Goal: Task Accomplishment & Management: Manage account settings

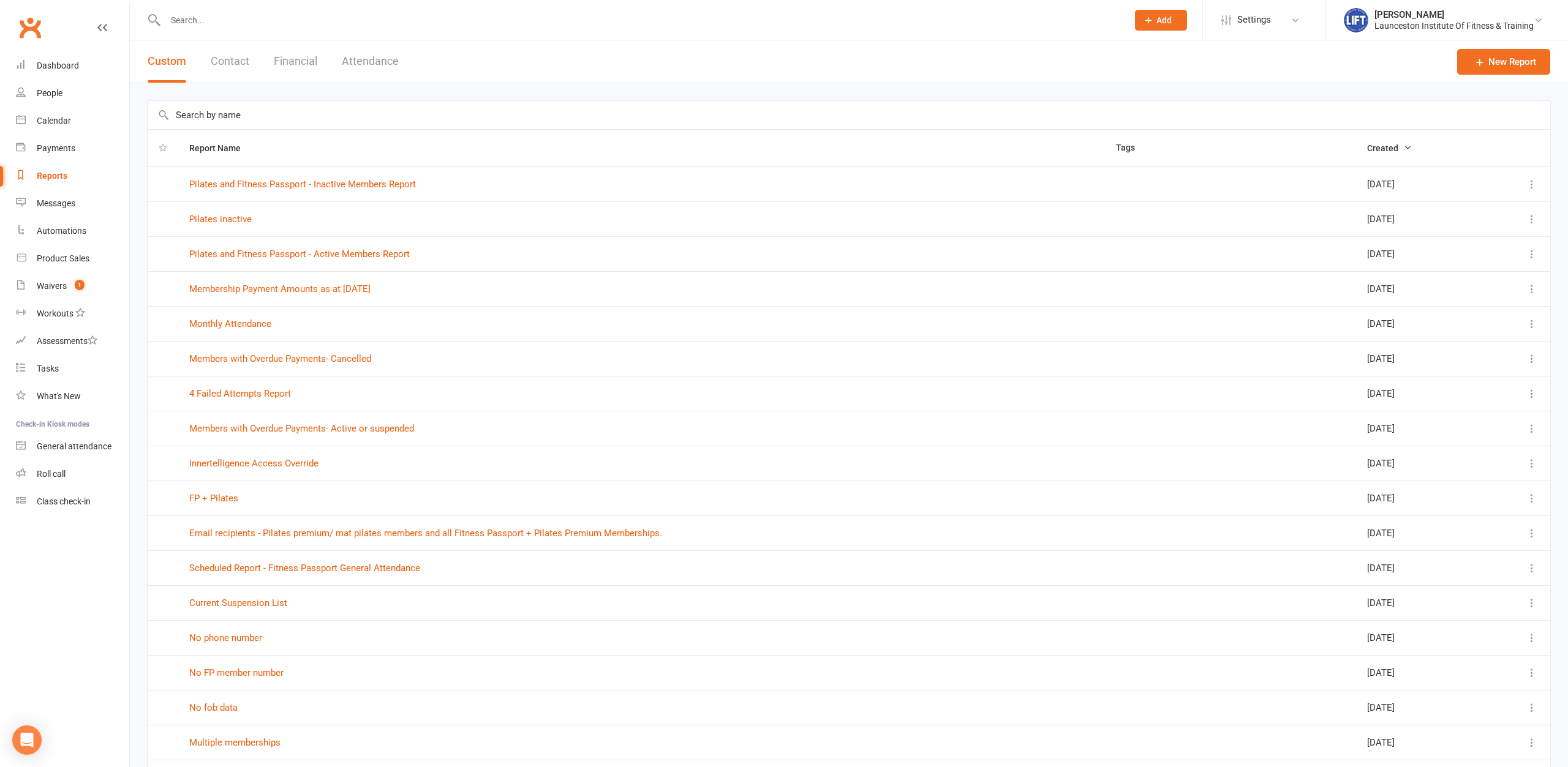
click at [37, 275] on link "Waivers 1" at bounding box center [72, 286] width 113 height 27
select select "100"
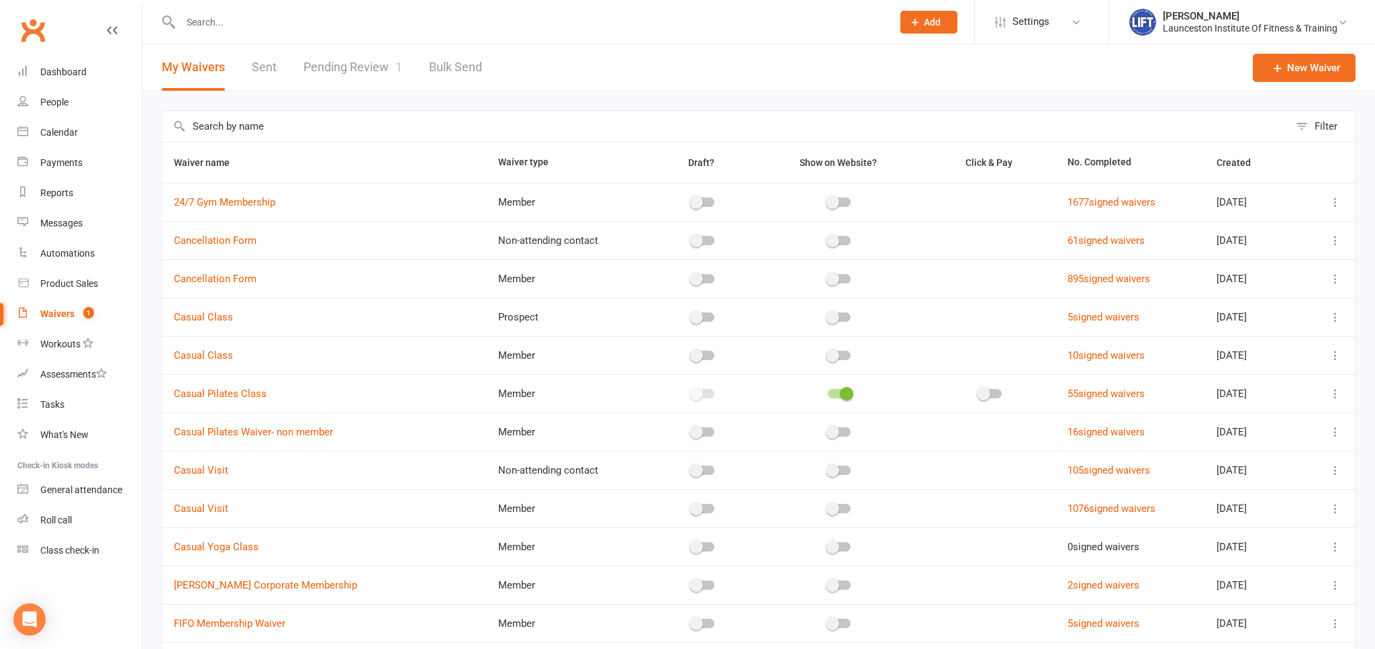
drag, startPoint x: 16, startPoint y: 325, endPoint x: 213, endPoint y: 169, distance: 250.9
click at [17, 321] on li "Waivers 1" at bounding box center [71, 314] width 142 height 30
click at [355, 66] on link "Pending Review 1" at bounding box center [352, 67] width 99 height 46
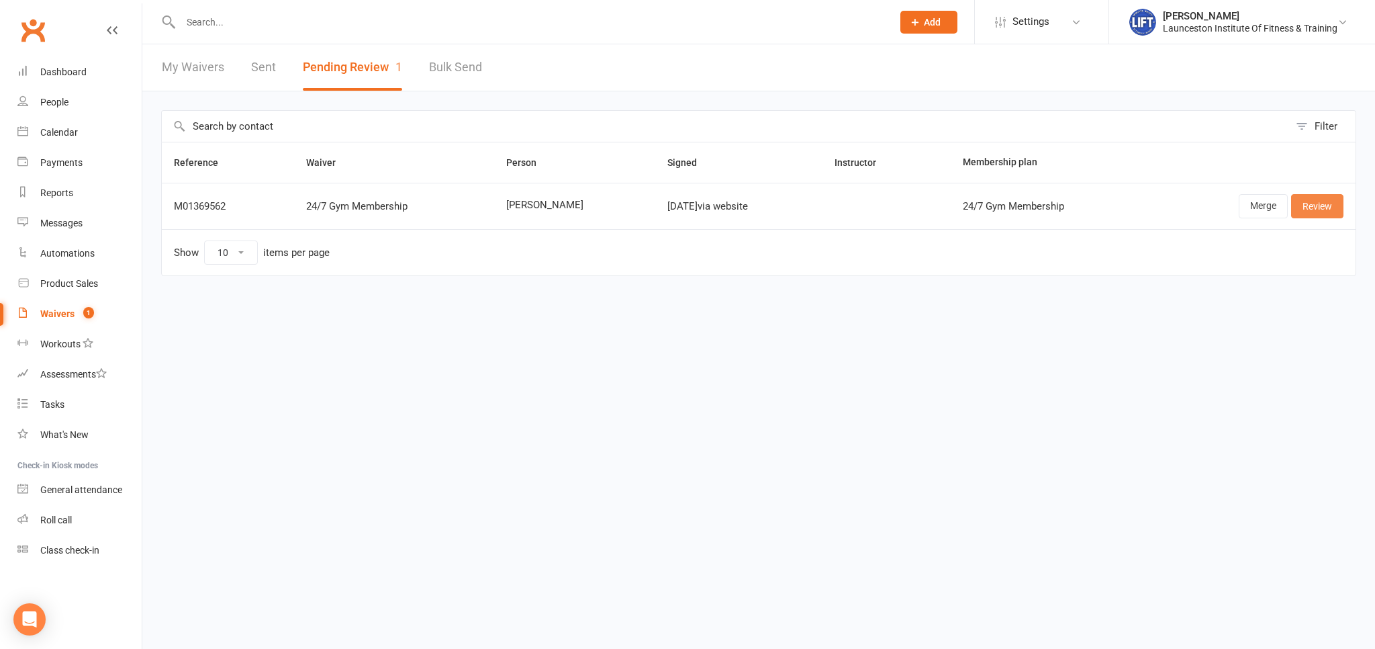
drag, startPoint x: 1323, startPoint y: 208, endPoint x: 1220, endPoint y: 215, distance: 102.3
click at [1322, 208] on link "Review" at bounding box center [1317, 206] width 52 height 24
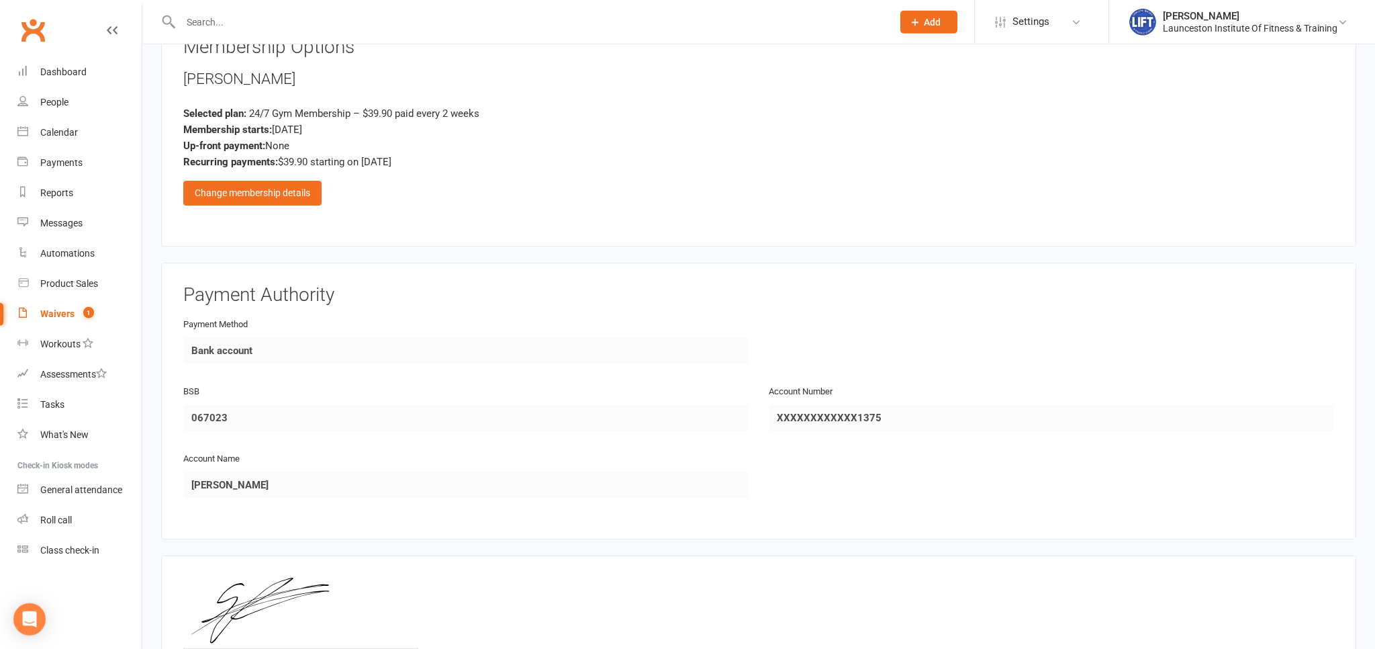
scroll to position [779, 0]
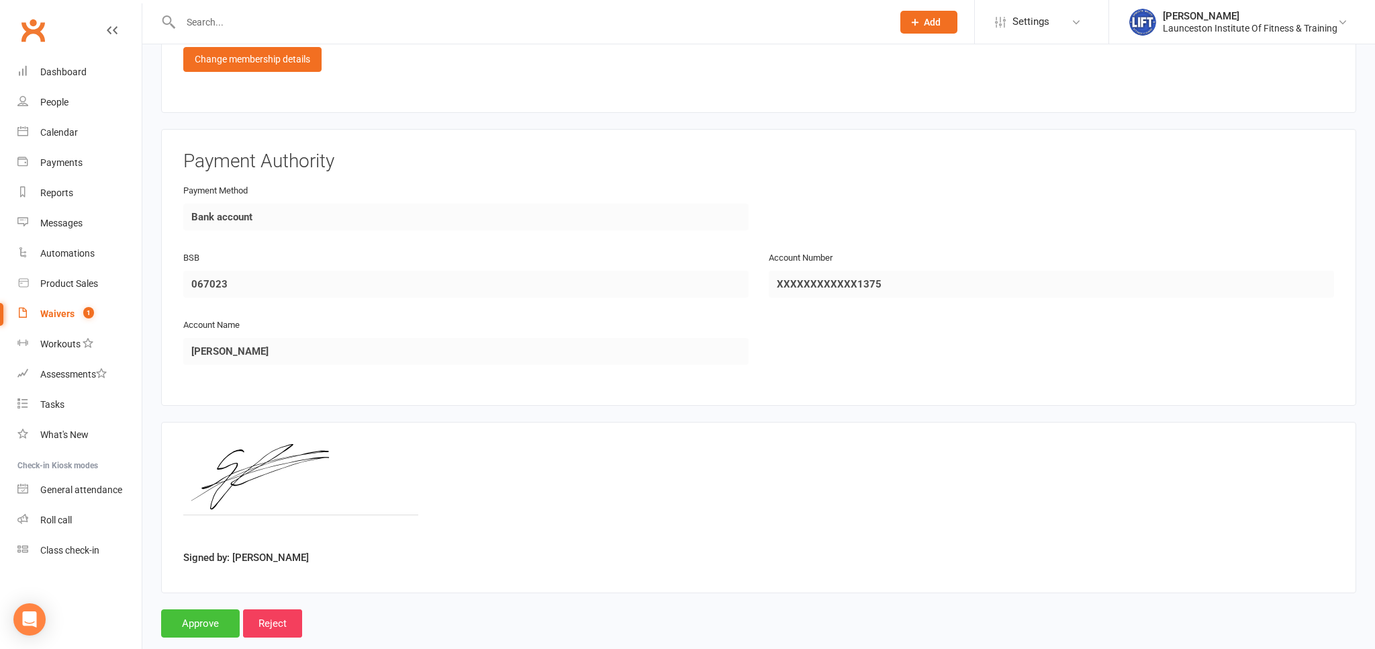
click at [197, 628] on input "Approve" at bounding box center [200, 623] width 79 height 28
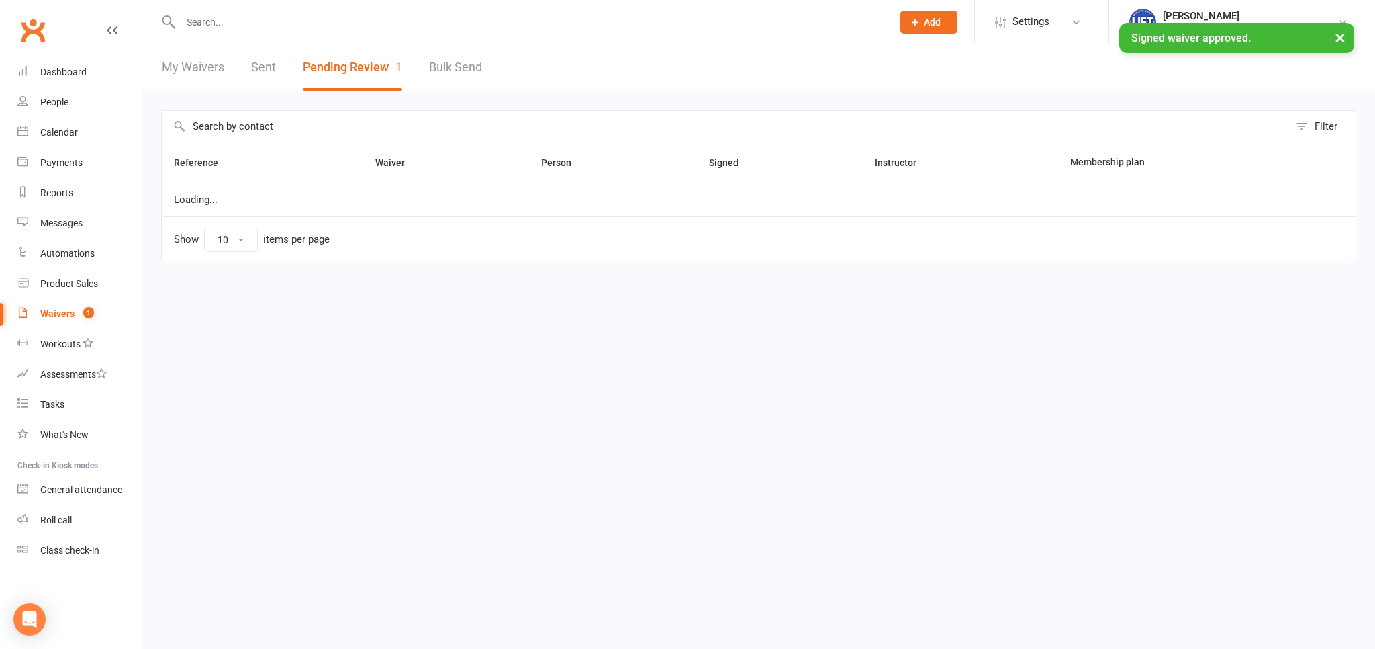
click at [273, 14] on input "text" at bounding box center [530, 22] width 706 height 19
type input "elliot cross"
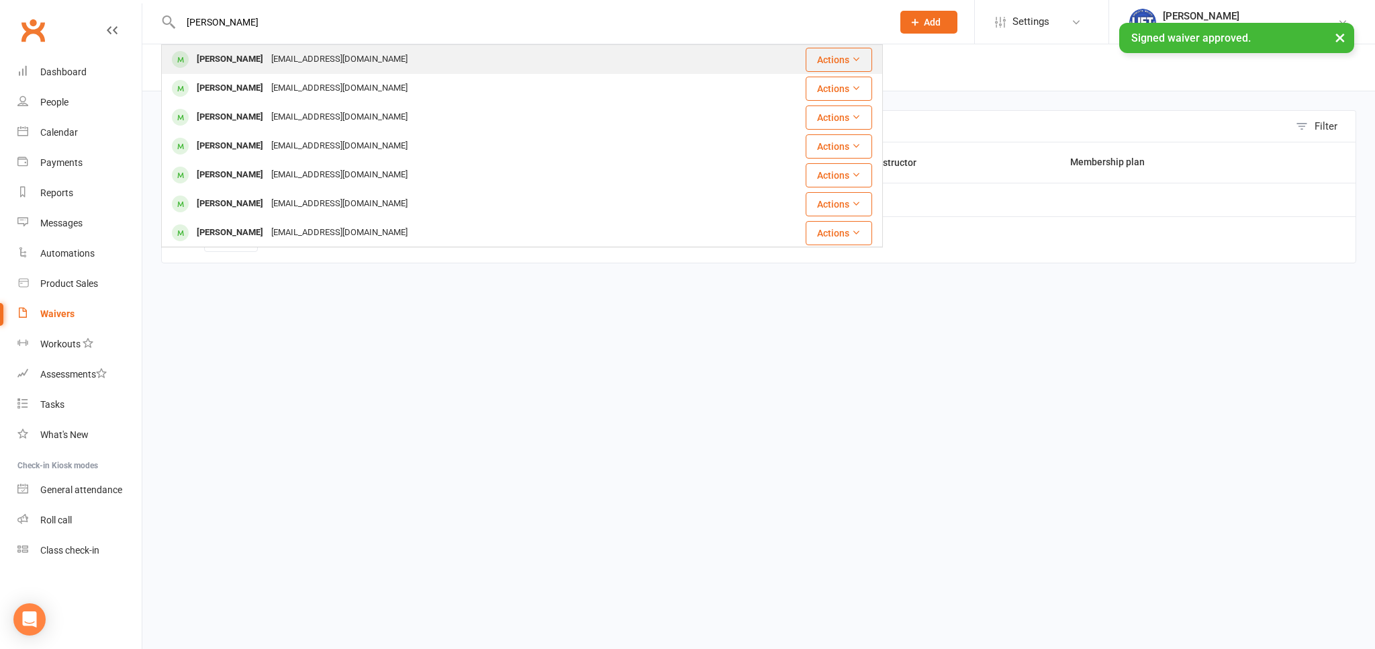
click at [267, 59] on div "Edcross06@gmail.com" at bounding box center [339, 59] width 144 height 19
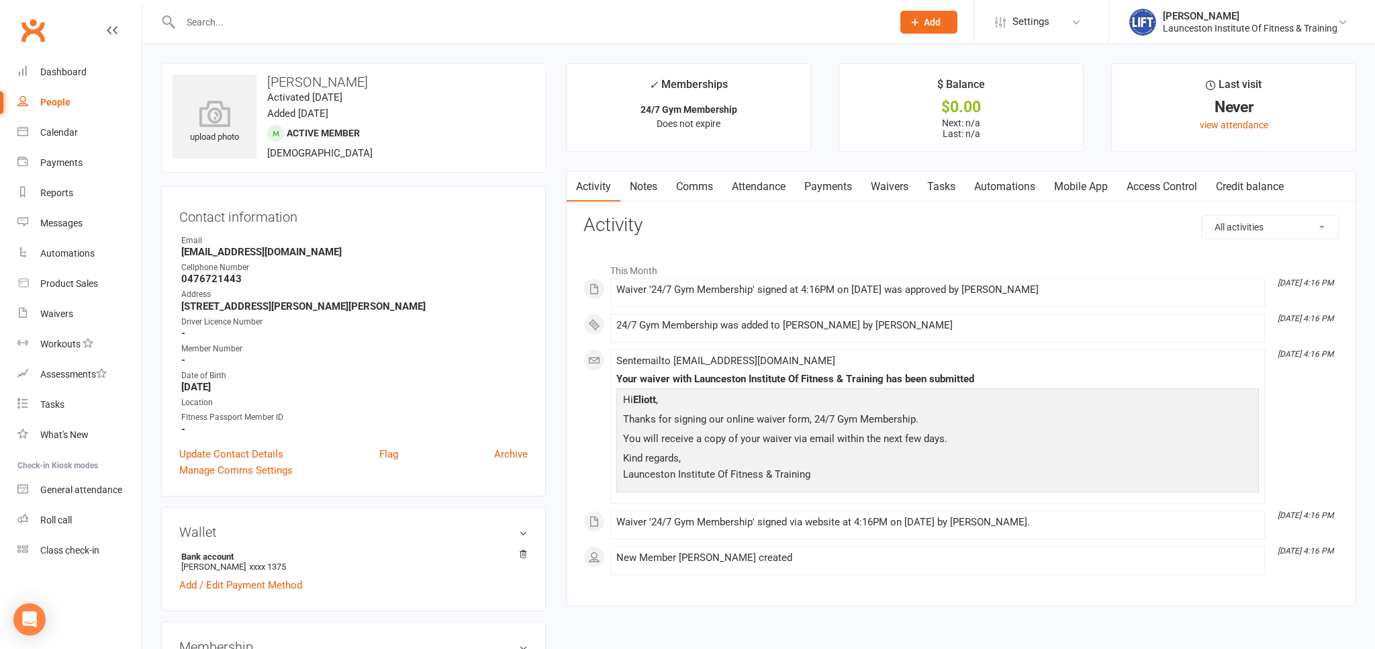
click at [1124, 185] on link "Access Control" at bounding box center [1161, 186] width 89 height 31
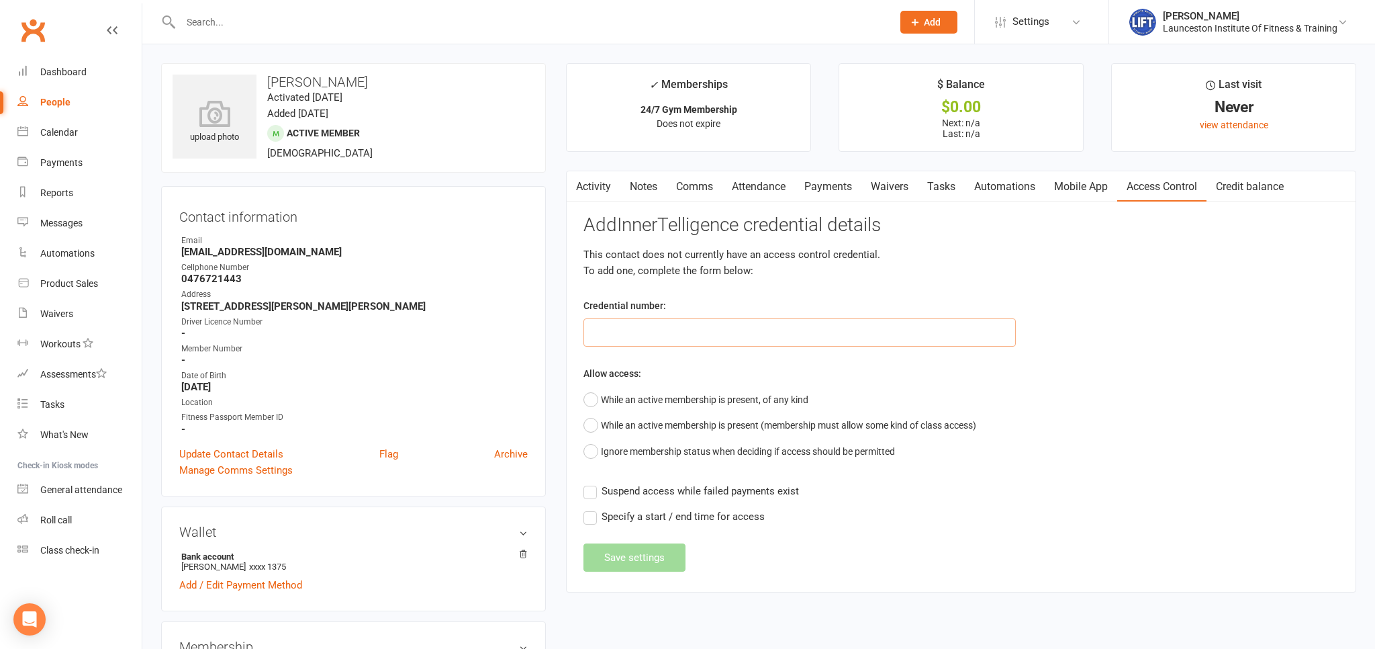
click at [640, 334] on input "text" at bounding box center [799, 332] width 432 height 28
click at [709, 321] on input "text" at bounding box center [799, 332] width 432 height 28
paste input "2000000000000000499B8FFE"
type input "2000000000000000499B8FFE"
click at [681, 391] on button "While an active membership is present, of any kind" at bounding box center [695, 400] width 225 height 26
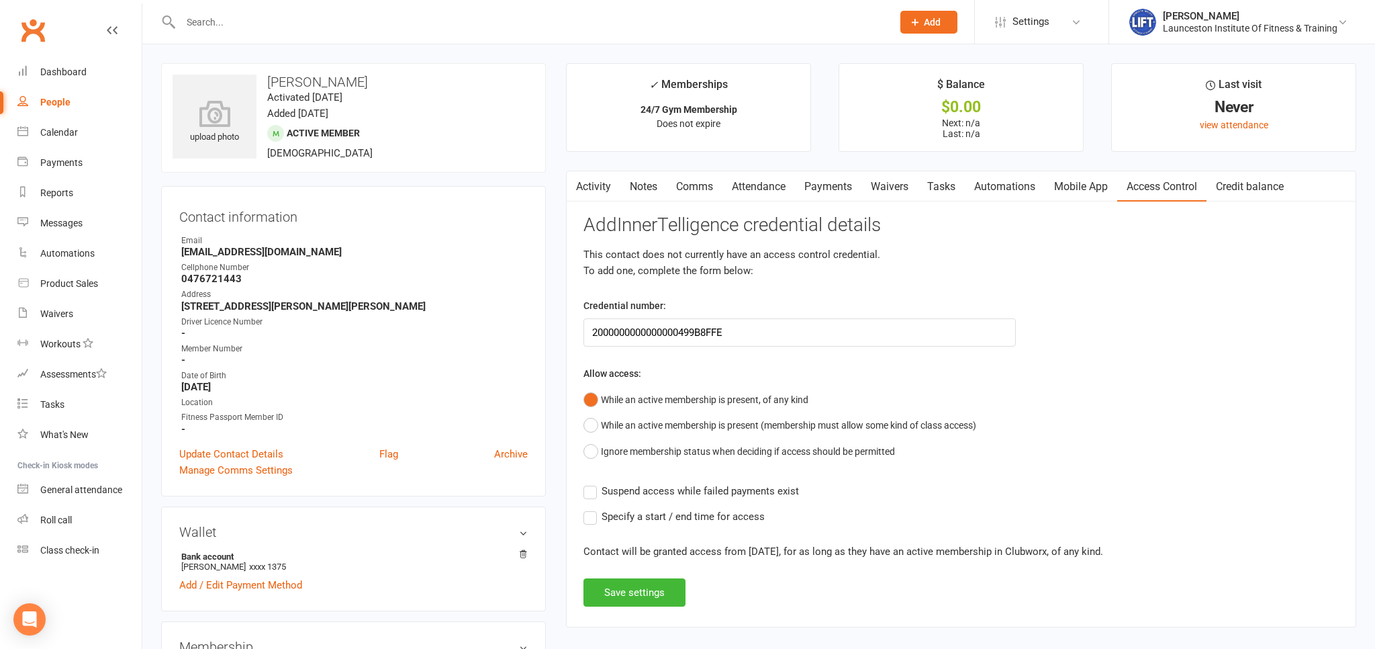
click at [610, 487] on span "Suspend access while failed payments exist" at bounding box center [700, 490] width 197 height 14
click at [610, 483] on input "Suspend access while failed payments exist" at bounding box center [690, 483] width 215 height 0
click at [610, 571] on div "Add InnerTelligence credential details This contact does not currently have an …" at bounding box center [960, 410] width 755 height 391
click at [614, 573] on div "Add InnerTelligence credential details This contact does not currently have an …" at bounding box center [960, 410] width 755 height 391
click at [632, 585] on button "Save settings" at bounding box center [634, 592] width 102 height 28
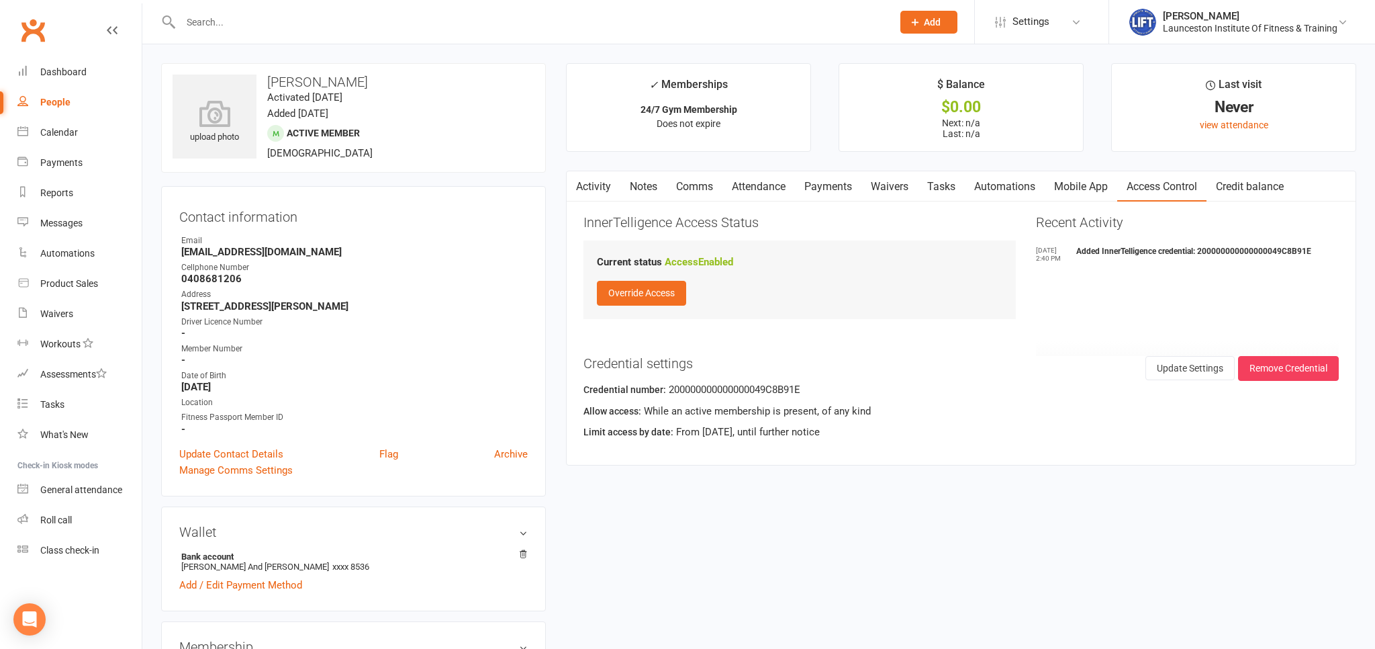
click at [44, 34] on link "Clubworx" at bounding box center [33, 30] width 34 height 34
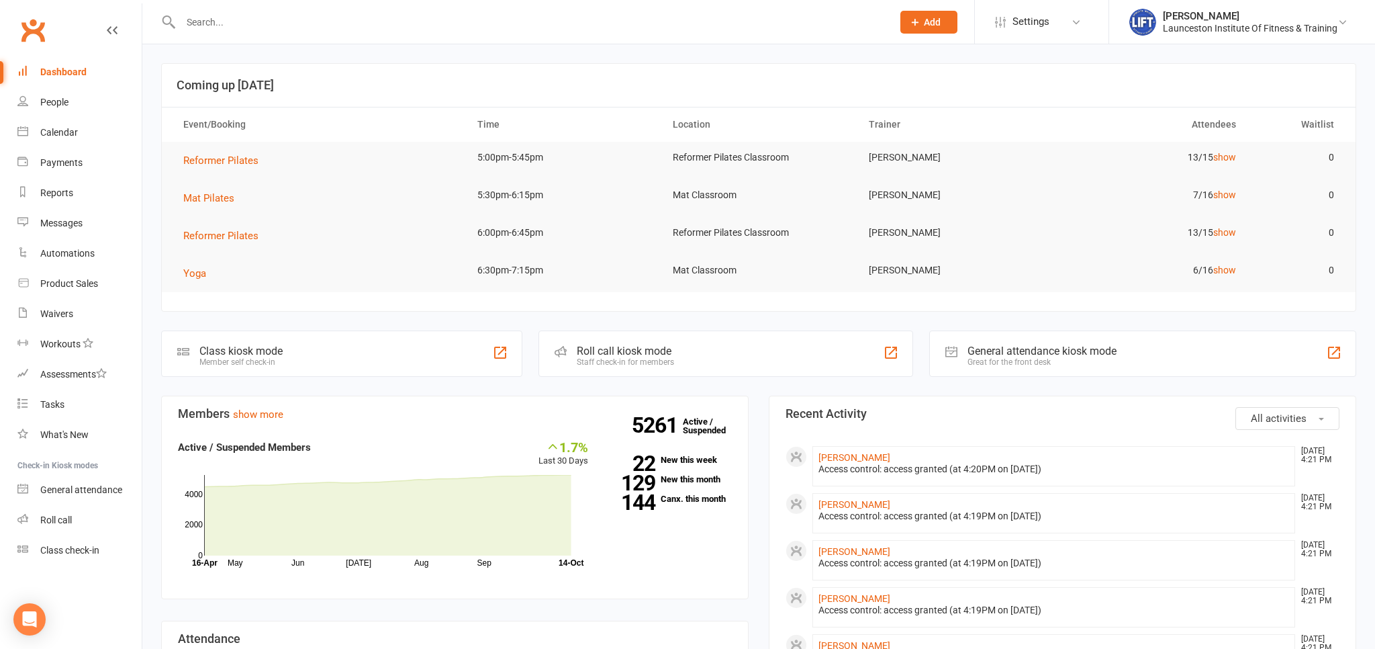
click at [21, 30] on link "Clubworx" at bounding box center [33, 30] width 34 height 34
click at [23, 31] on link "Clubworx" at bounding box center [33, 30] width 34 height 34
click at [209, 19] on input "text" at bounding box center [530, 22] width 706 height 19
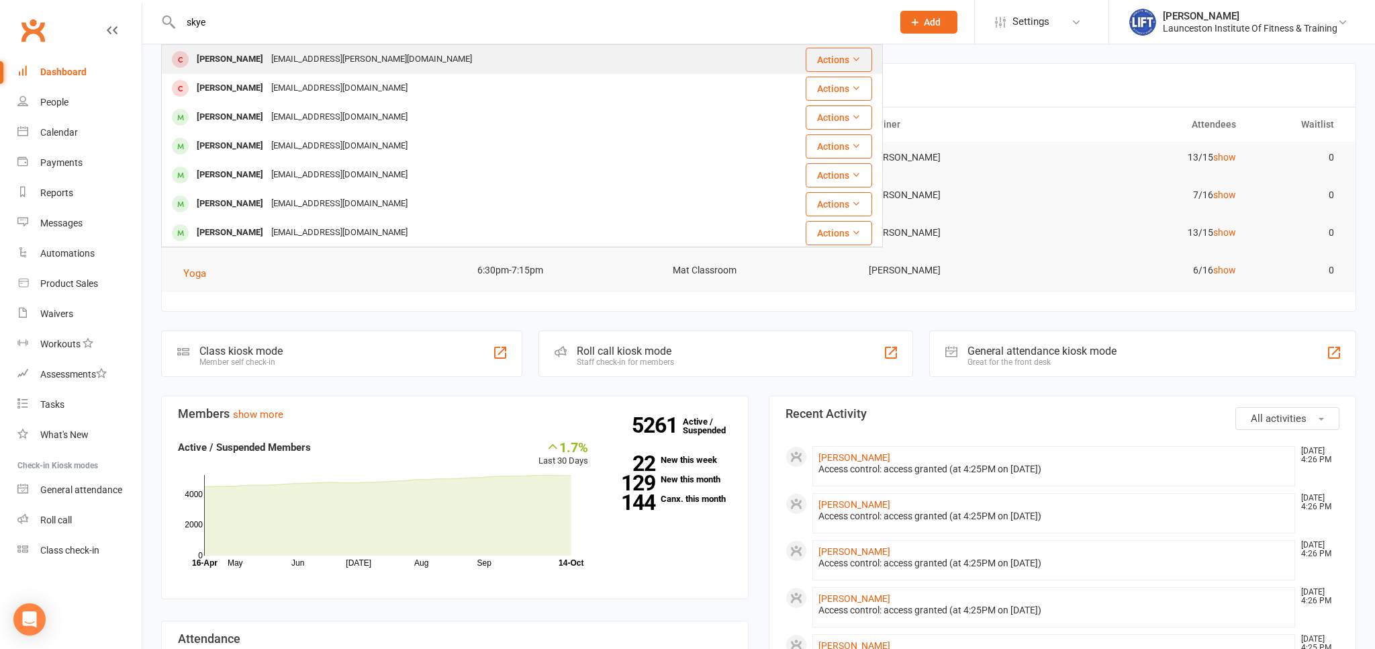
type input "skye"
click at [236, 56] on div "Skye Smith" at bounding box center [230, 59] width 75 height 19
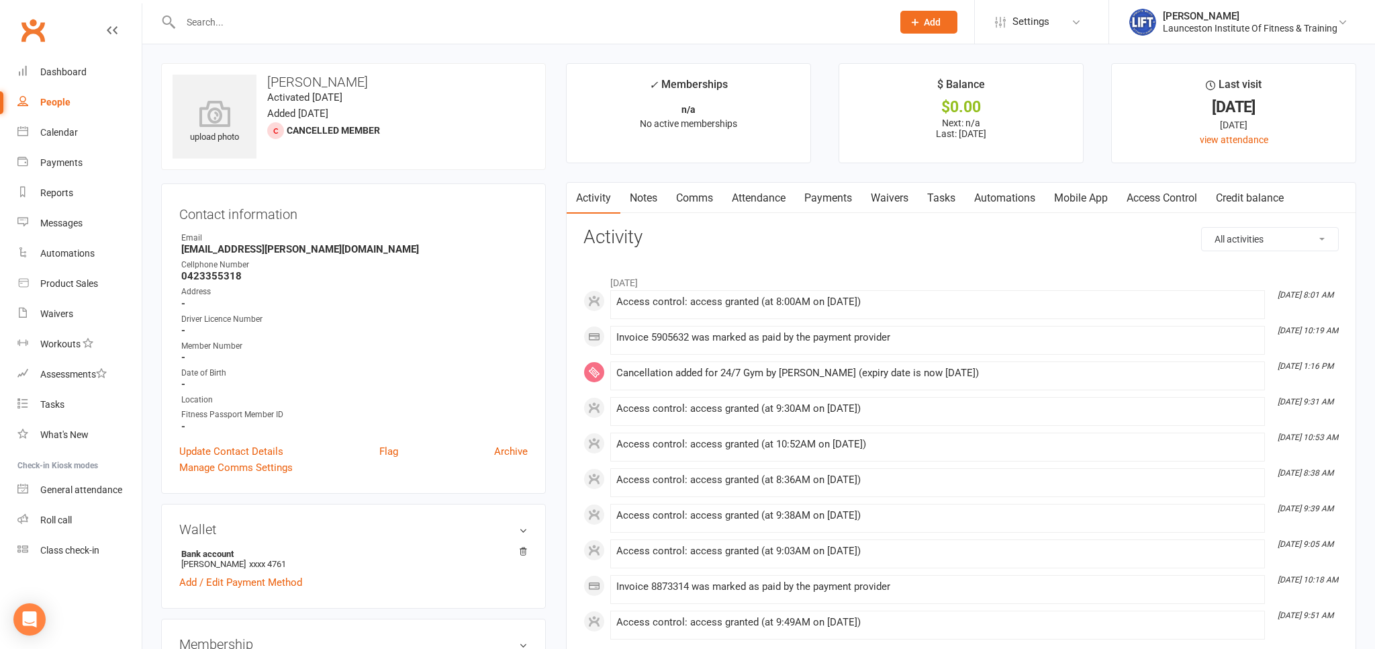
click at [1180, 201] on link "Access Control" at bounding box center [1161, 198] width 89 height 31
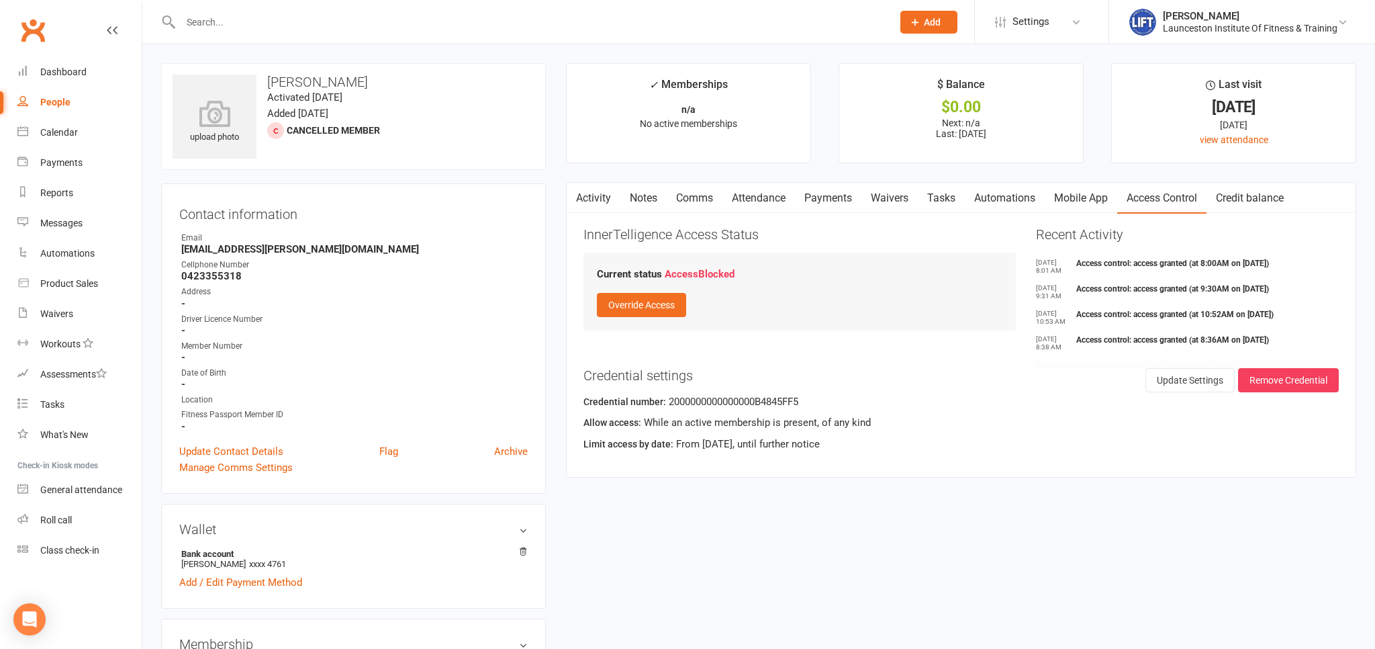
click at [602, 195] on link "Activity" at bounding box center [594, 198] width 54 height 31
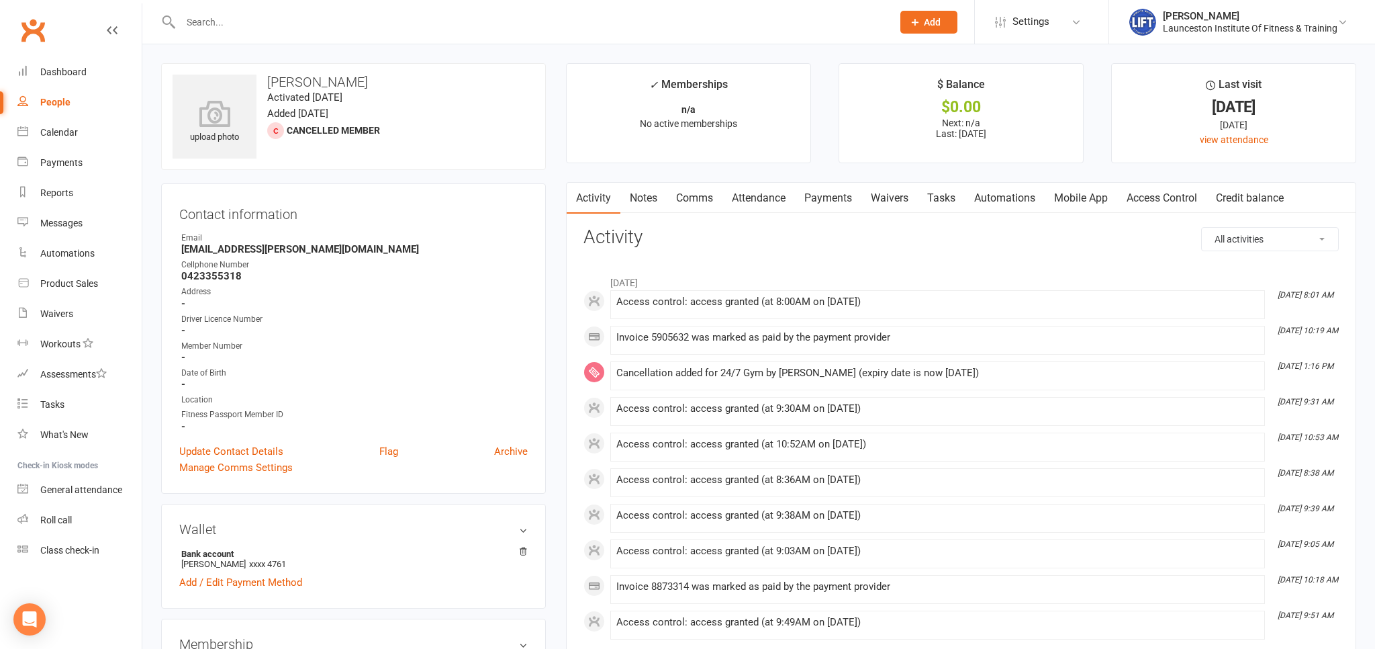
click at [30, 28] on link "Clubworx" at bounding box center [33, 30] width 34 height 34
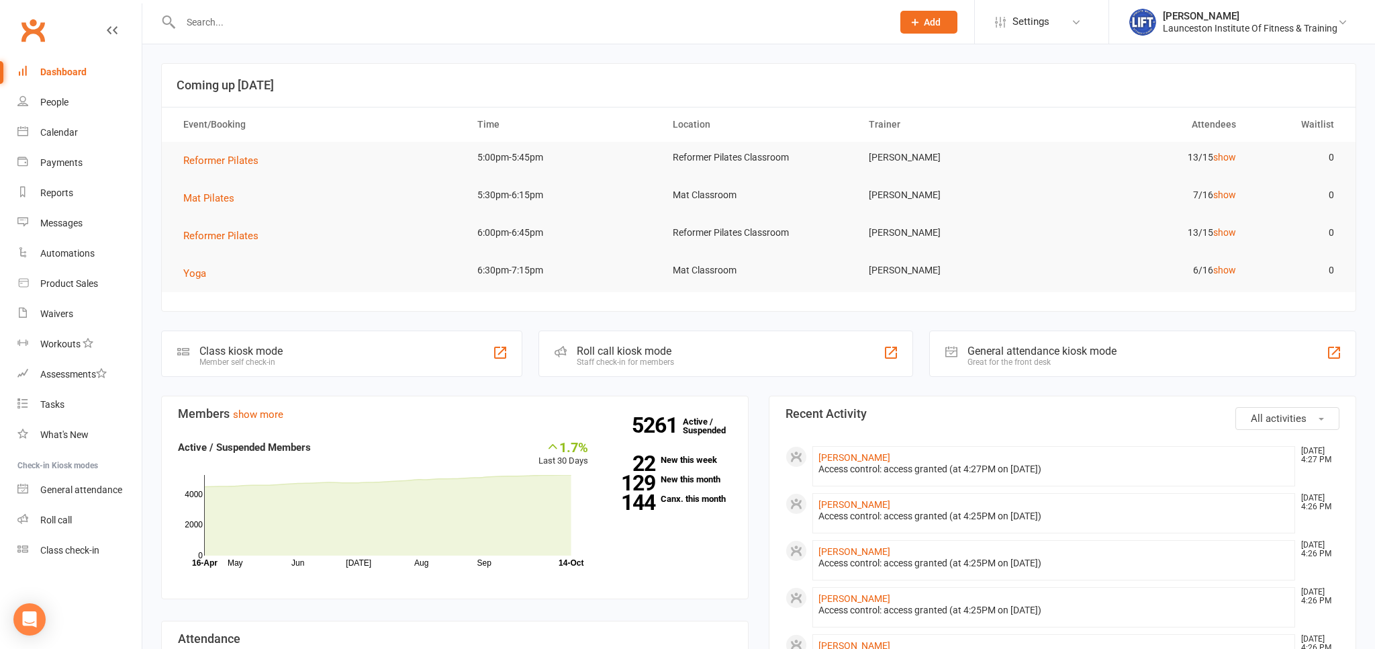
click at [195, 26] on input "text" at bounding box center [530, 22] width 706 height 19
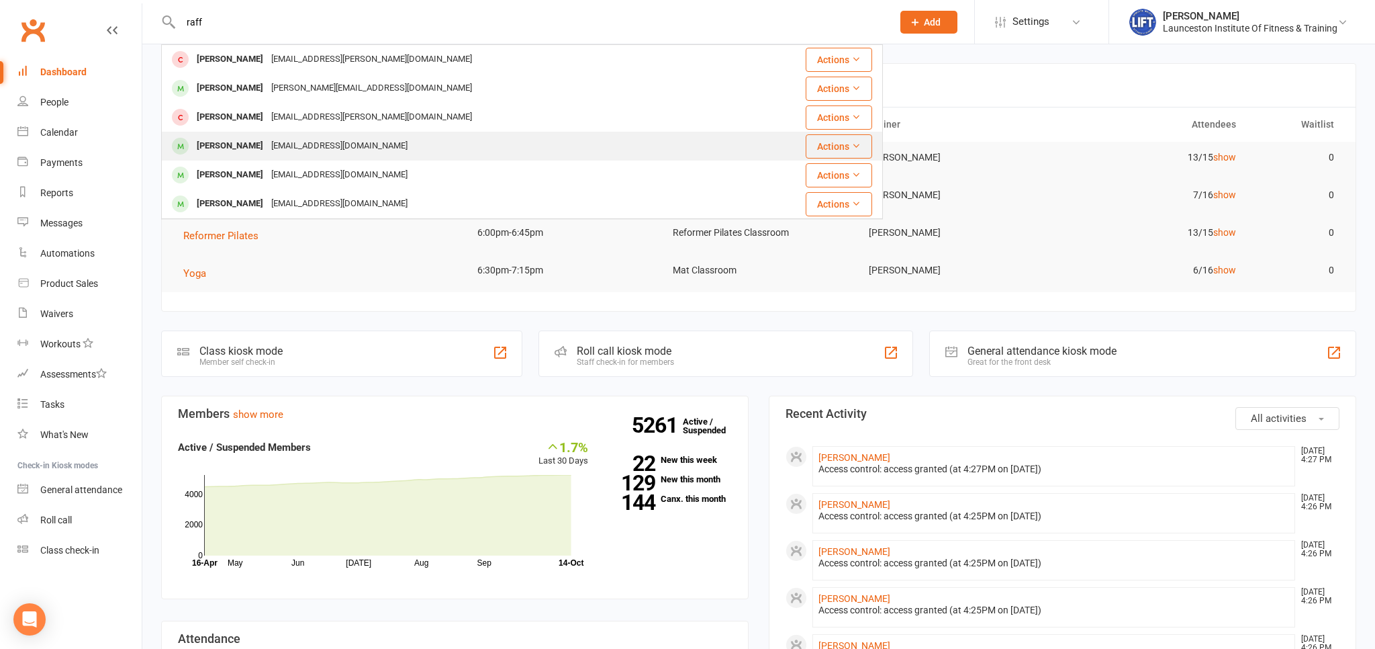
type input "raff"
click at [274, 142] on div "admin@liftcentre.com.au" at bounding box center [339, 145] width 144 height 19
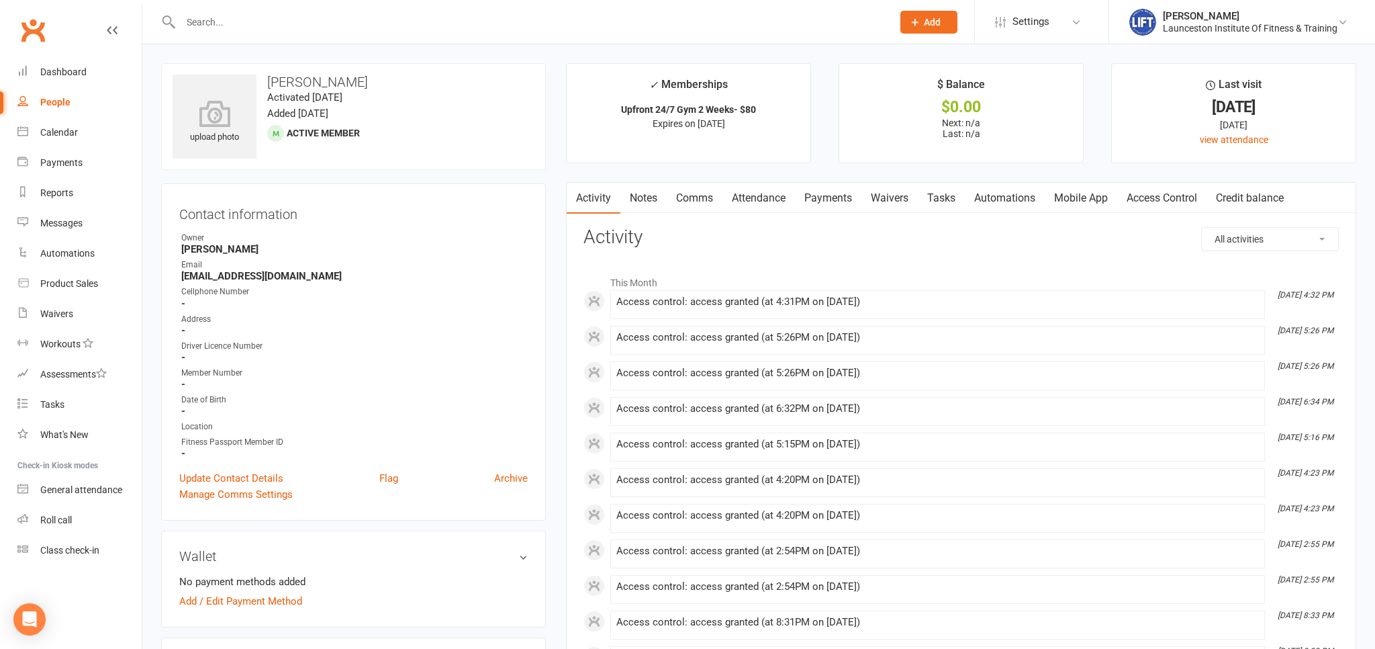
click at [830, 203] on link "Payments" at bounding box center [828, 198] width 66 height 31
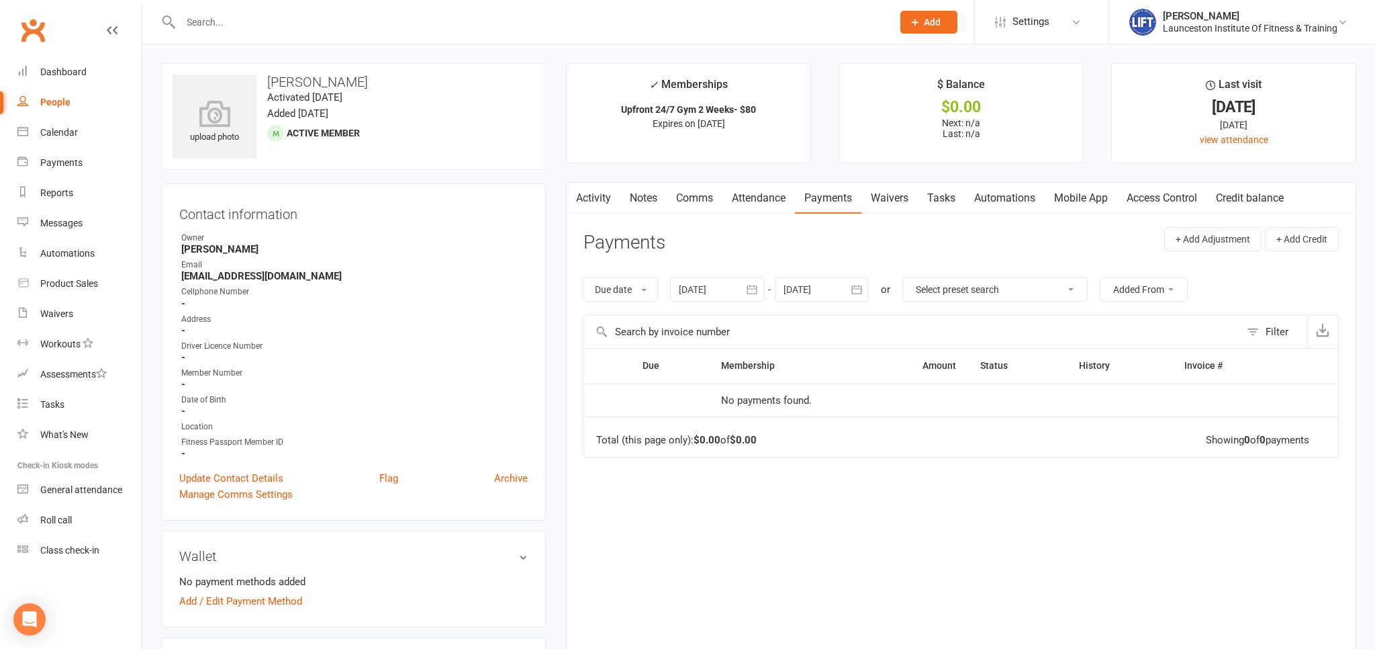
click at [606, 197] on link "Activity" at bounding box center [594, 198] width 54 height 31
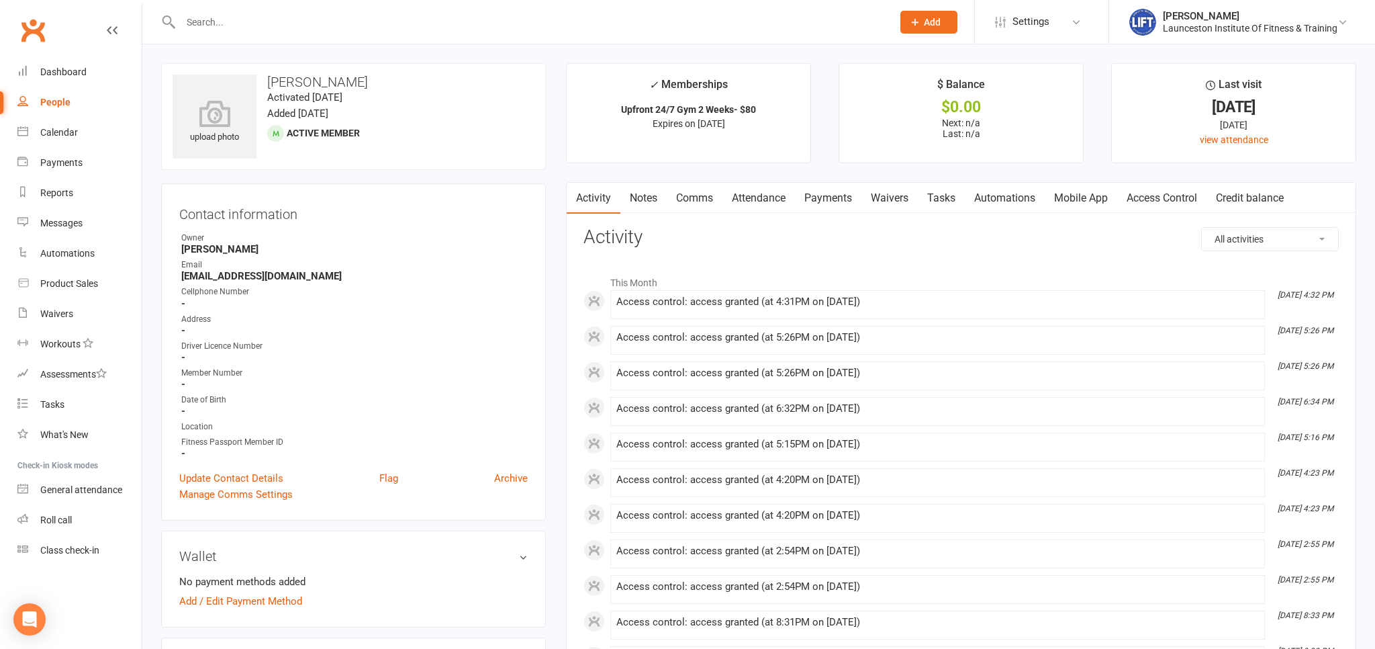
click at [823, 197] on link "Payments" at bounding box center [828, 198] width 66 height 31
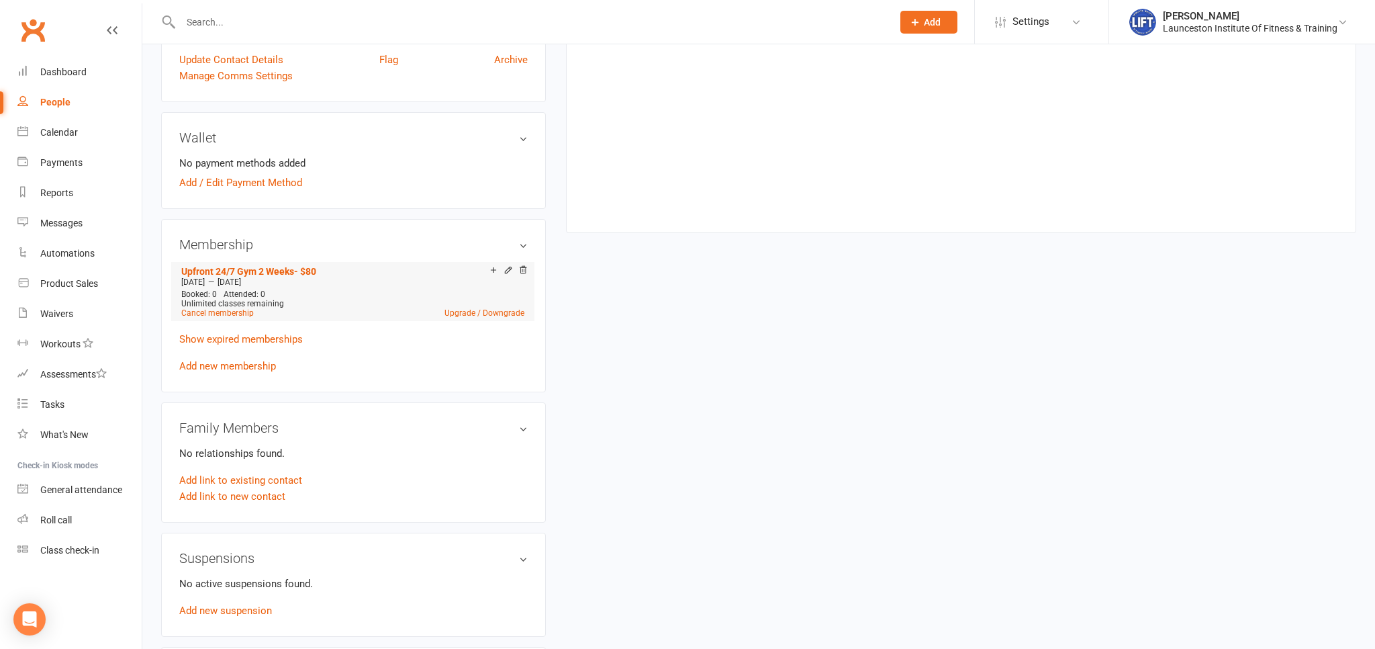
scroll to position [425, 0]
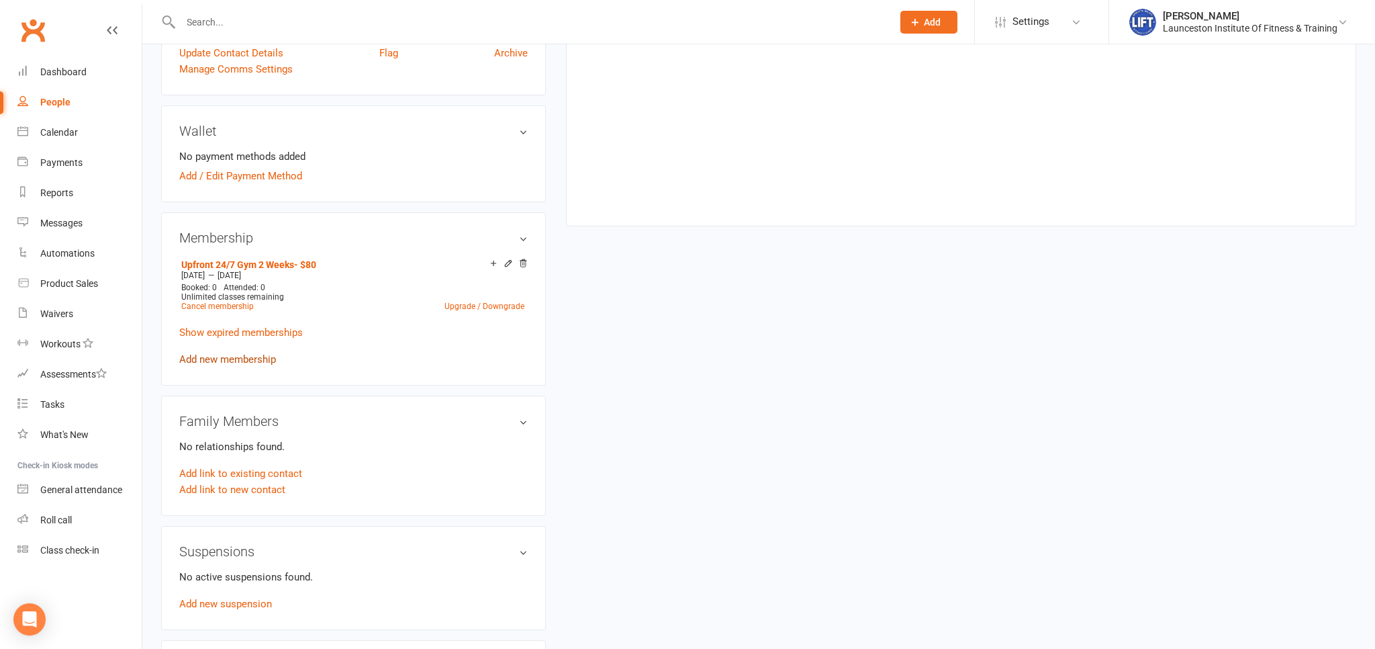
click at [232, 361] on link "Add new membership" at bounding box center [227, 359] width 97 height 12
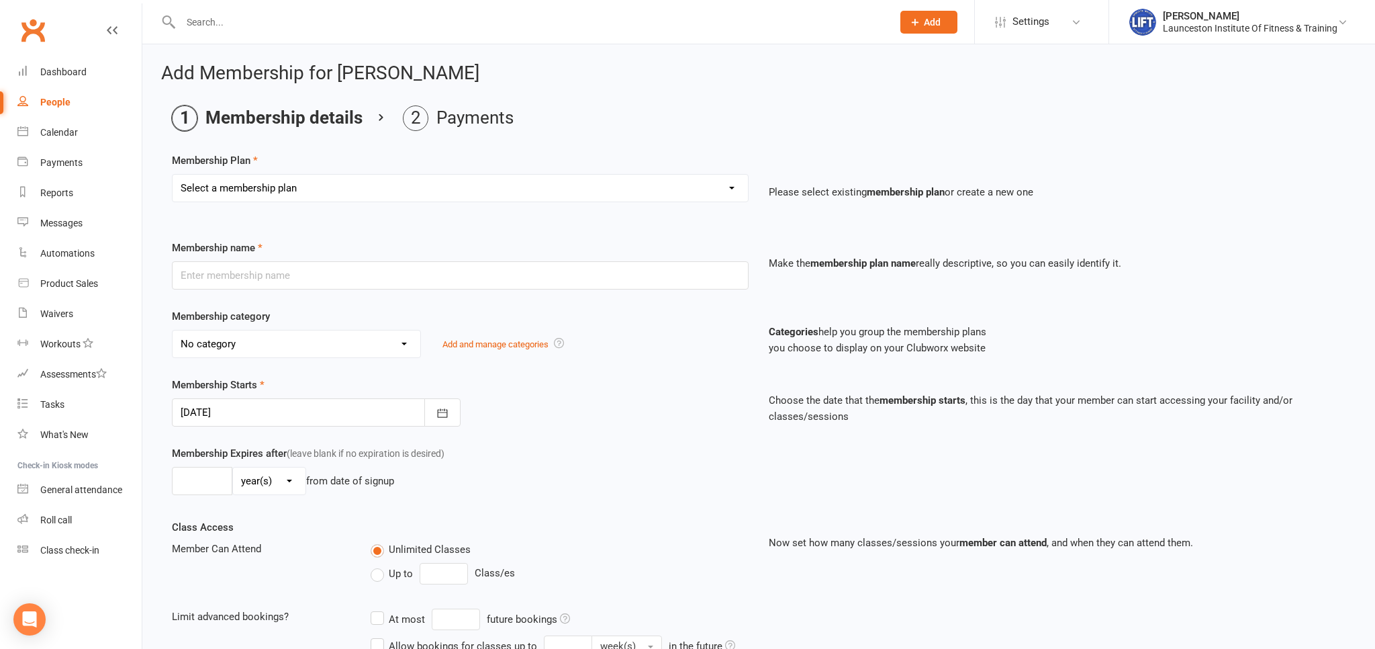
click at [173, 175] on select "Select a membership plan Create new Membership Plan 24/7 Gym Membership Pilates…" at bounding box center [460, 188] width 575 height 27
select select "5"
click option "Upfront 24/7 Gym 2 Weeks- $80" at bounding box center [0, 0] width 0 height 0
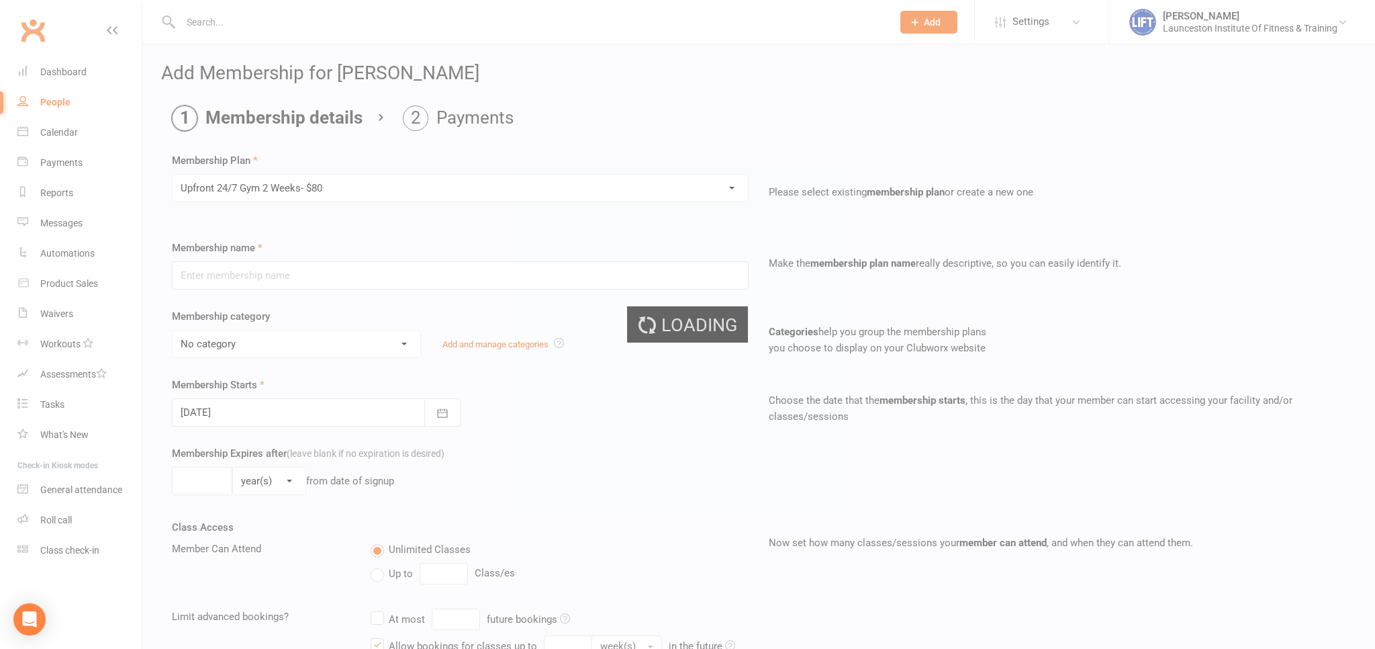
type input "Upfront 24/7 Gym 2 Weeks- $80"
select select "34"
type input "2"
select select "1"
type input "1"
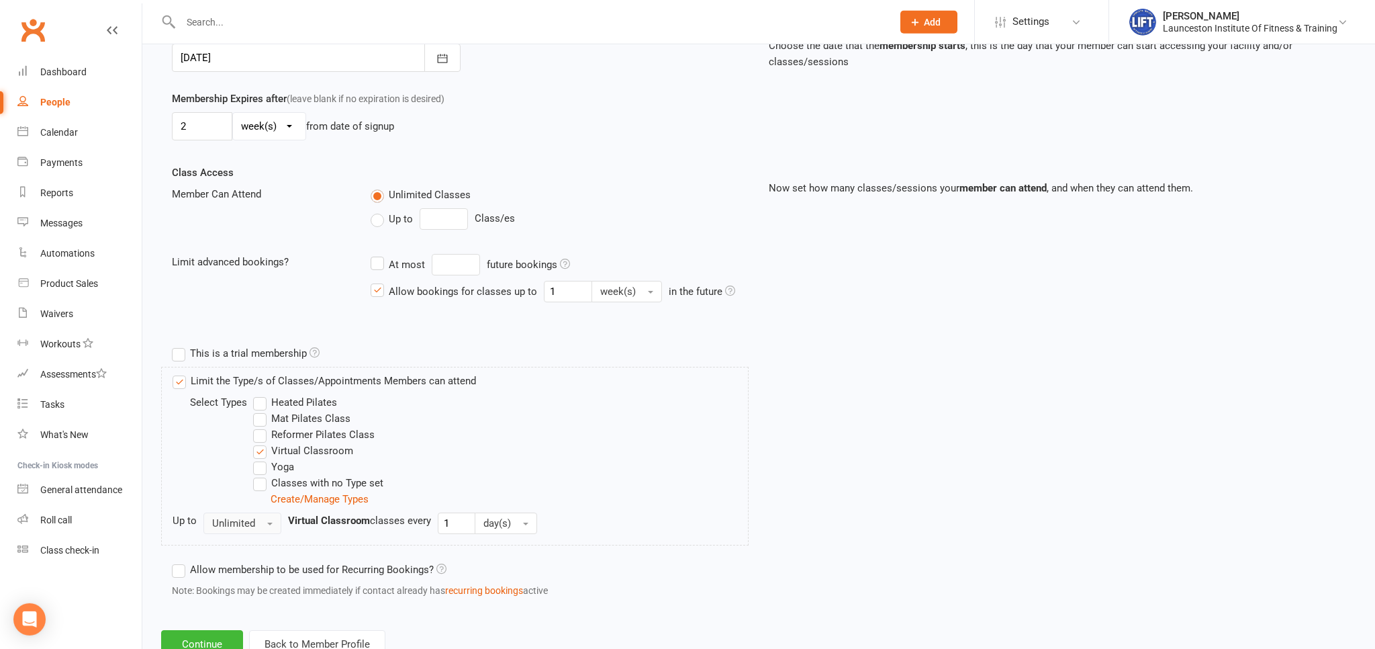
scroll to position [400, 0]
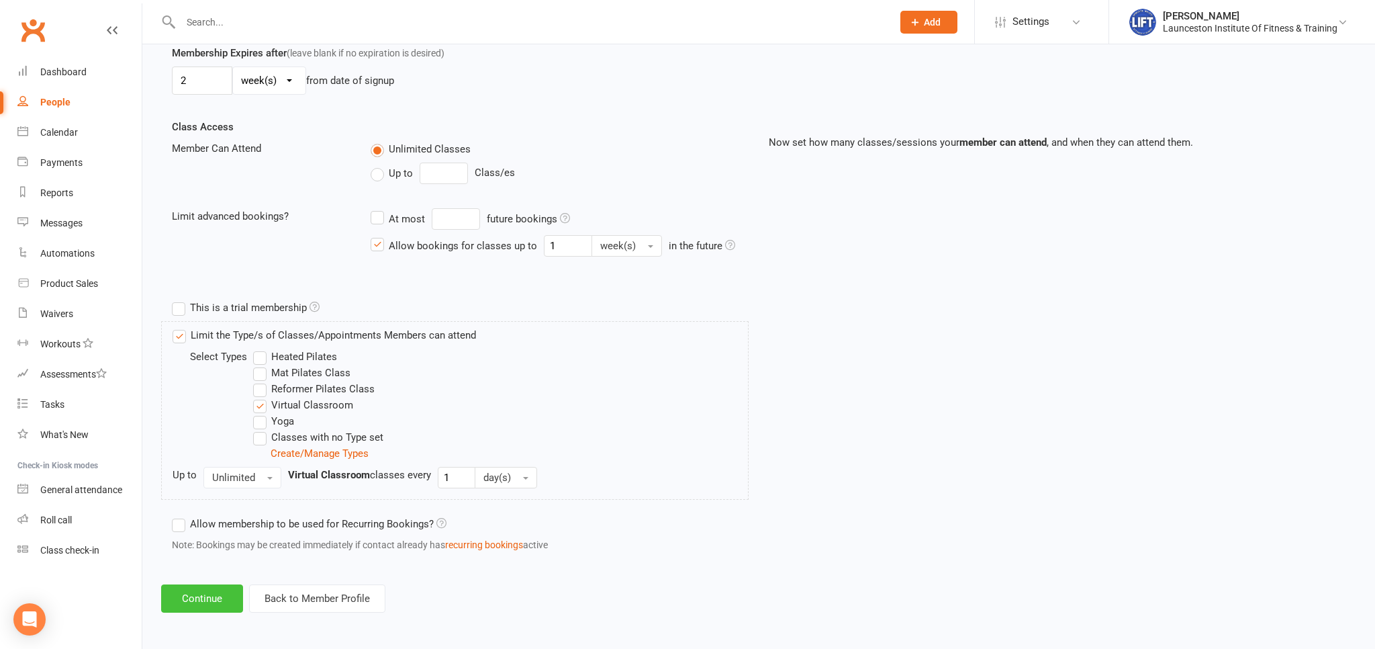
drag, startPoint x: 215, startPoint y: 584, endPoint x: 207, endPoint y: 579, distance: 9.9
click at [213, 586] on button "Continue" at bounding box center [202, 598] width 82 height 28
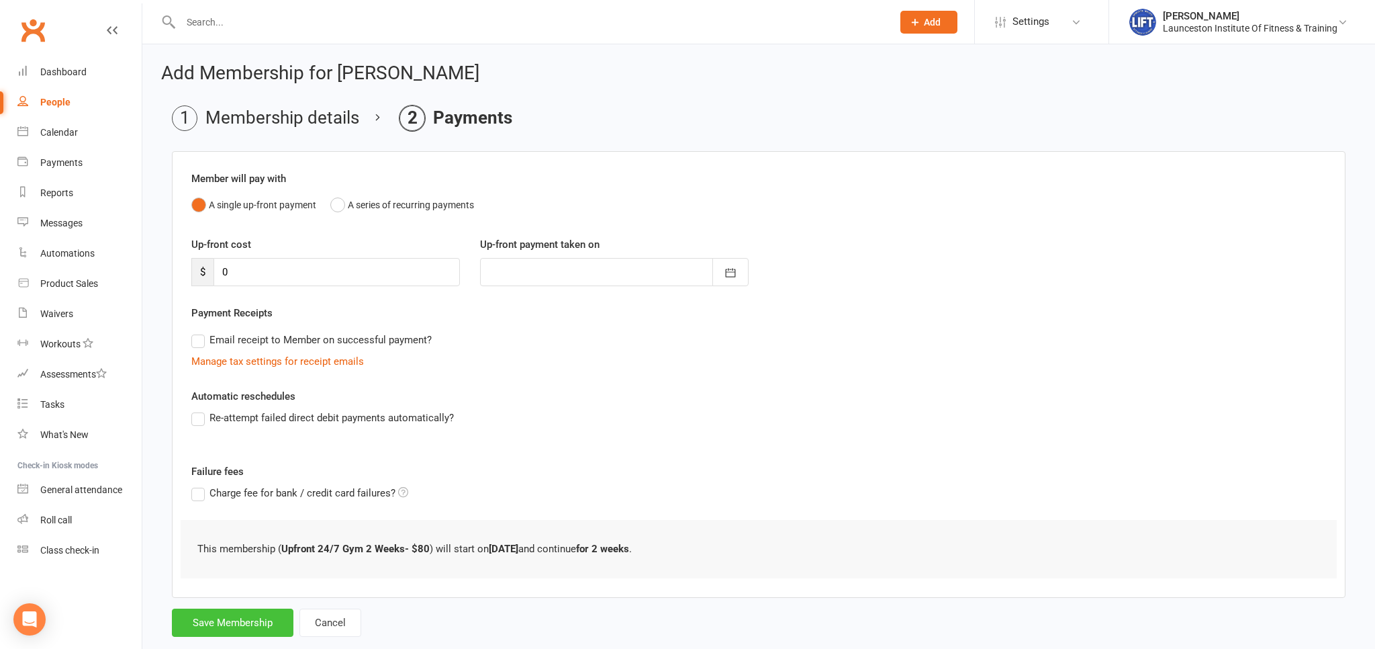
click at [215, 632] on button "Save Membership" at bounding box center [233, 622] width 122 height 28
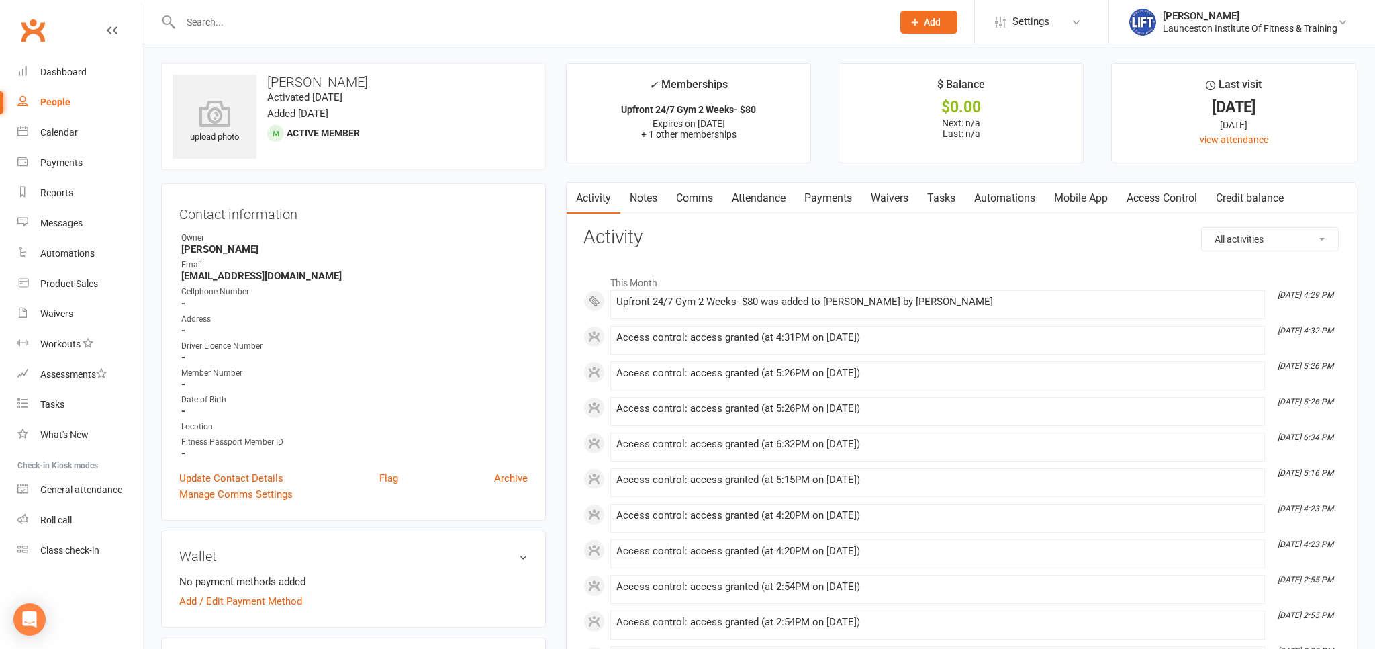
click at [828, 195] on link "Payments" at bounding box center [828, 198] width 66 height 31
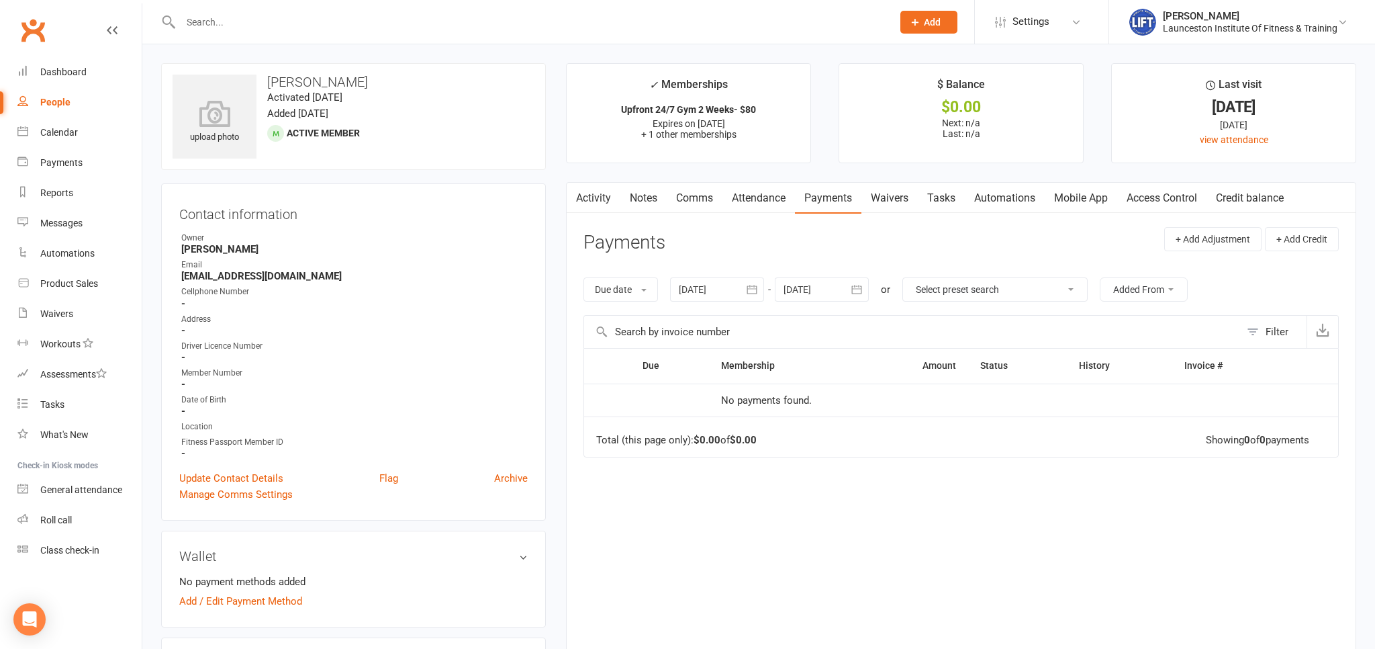
click at [200, 6] on div at bounding box center [522, 22] width 722 height 44
click at [225, 26] on input "text" at bounding box center [530, 22] width 706 height 19
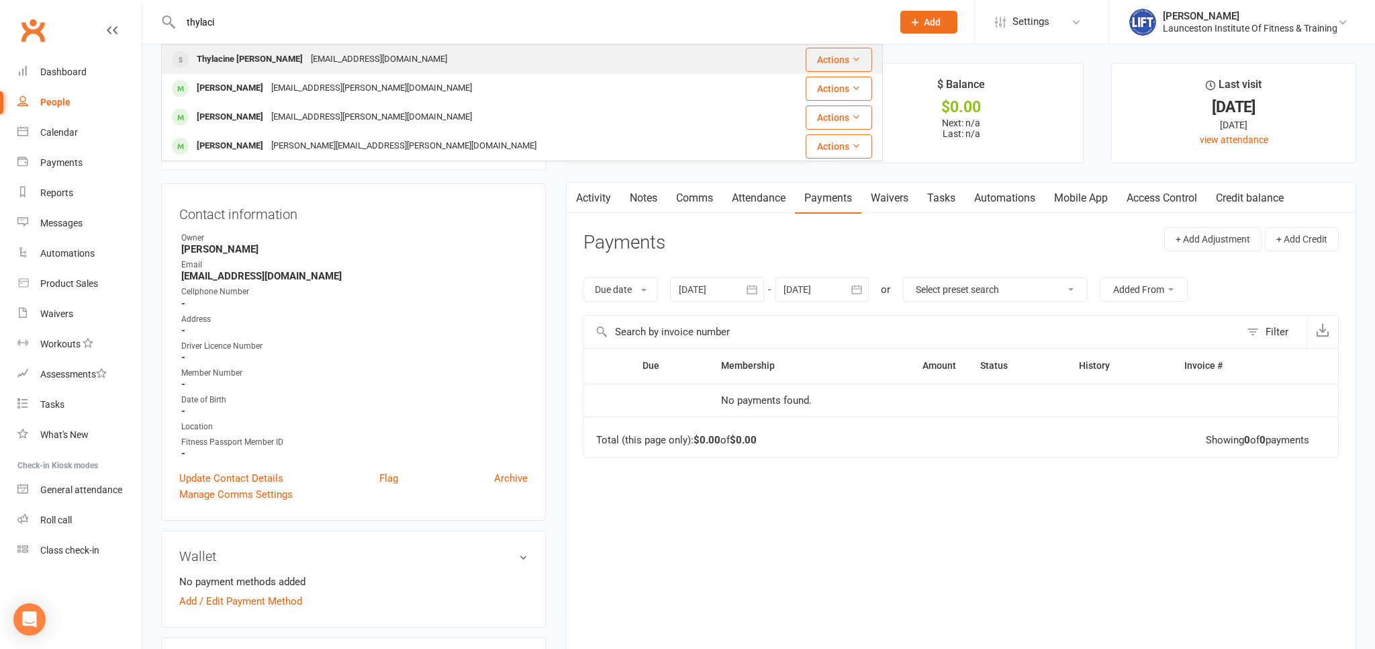
type input "thylaci"
click at [243, 63] on div "Thylacine Arundel-Clarke" at bounding box center [250, 59] width 114 height 19
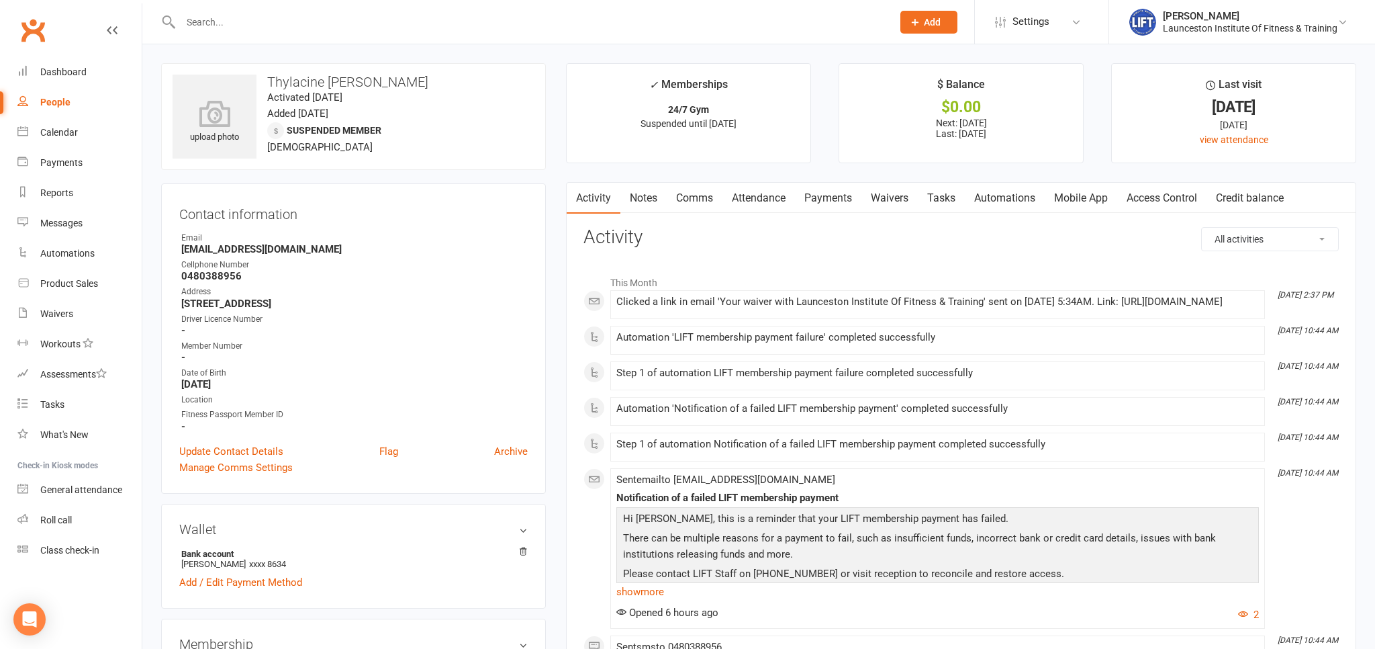
click at [833, 200] on link "Payments" at bounding box center [828, 198] width 66 height 31
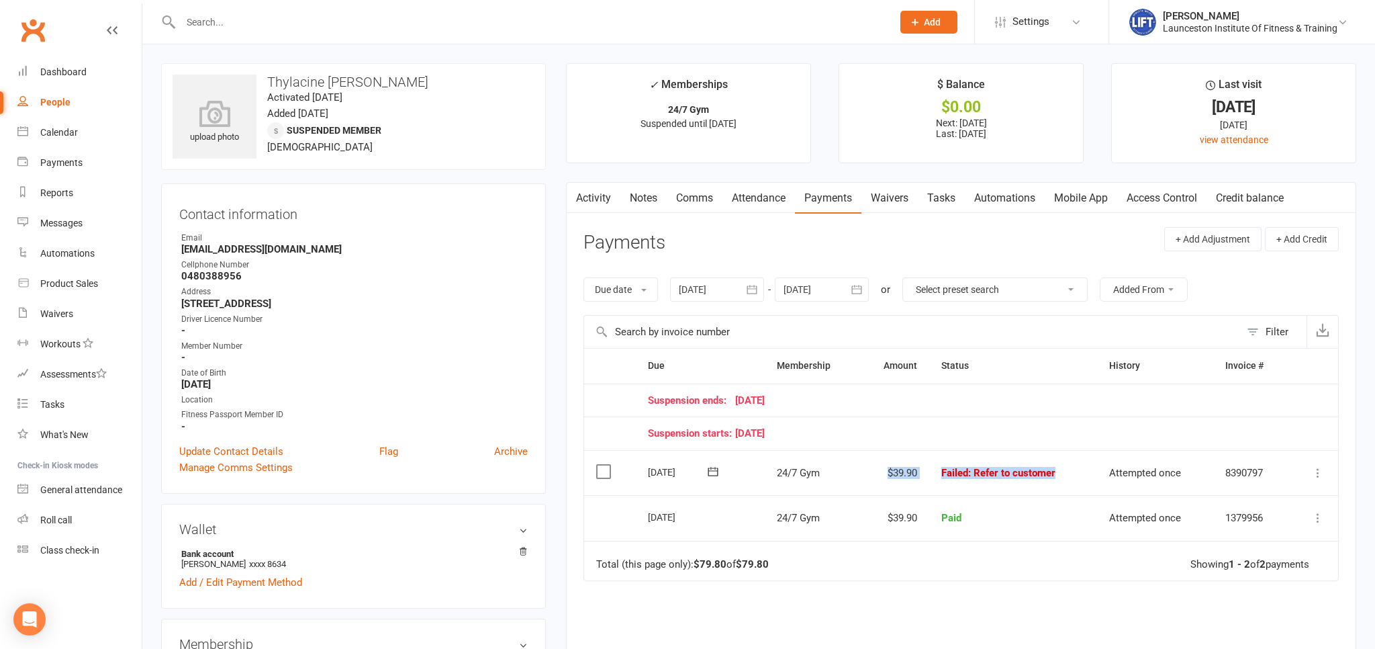
drag, startPoint x: 1054, startPoint y: 482, endPoint x: 861, endPoint y: 480, distance: 192.7
click at [861, 480] on tr "Select this 10 Oct 2025 Thylacine Arundel-Clarke 24/7 Gym $39.90 Failed : Refer…" at bounding box center [961, 473] width 754 height 46
click at [822, 428] on div "Suspension starts: 11 October 25" at bounding box center [962, 433] width 629 height 11
click at [1317, 477] on button at bounding box center [1318, 473] width 16 height 16
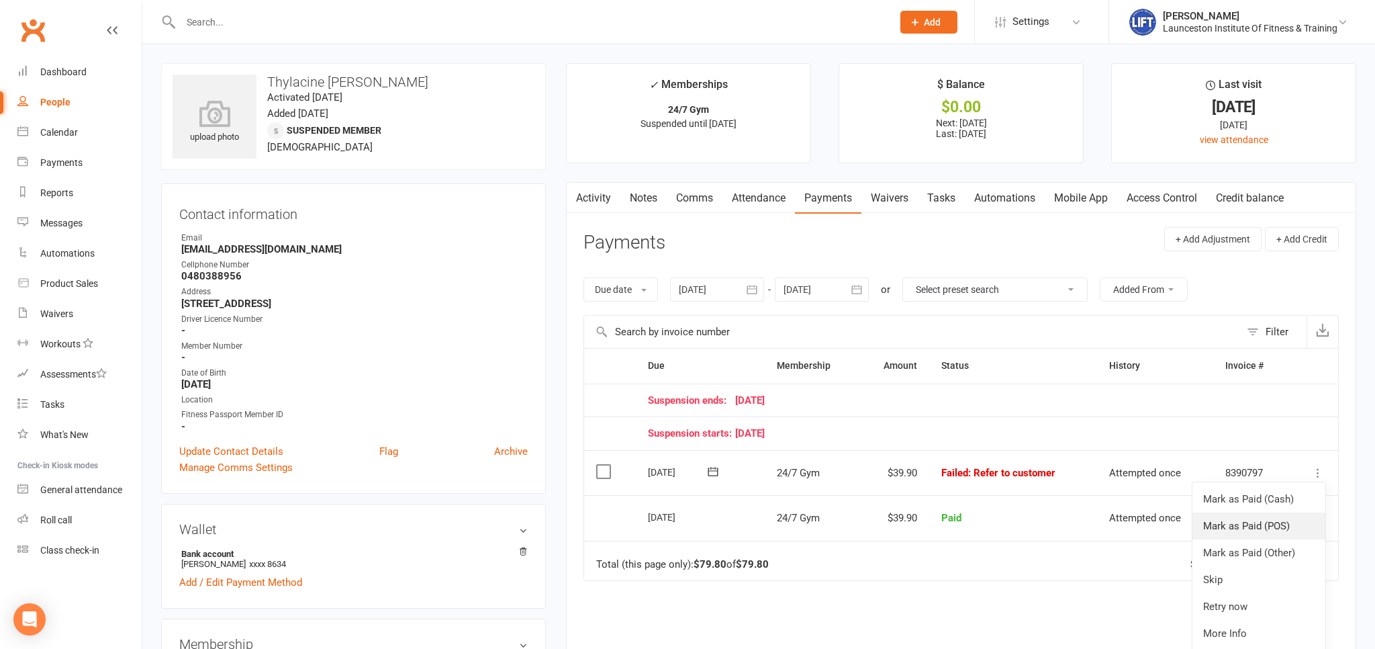
drag, startPoint x: 1247, startPoint y: 528, endPoint x: 1241, endPoint y: 520, distance: 10.0
click at [1249, 528] on link "Mark as Paid (POS)" at bounding box center [1258, 525] width 133 height 27
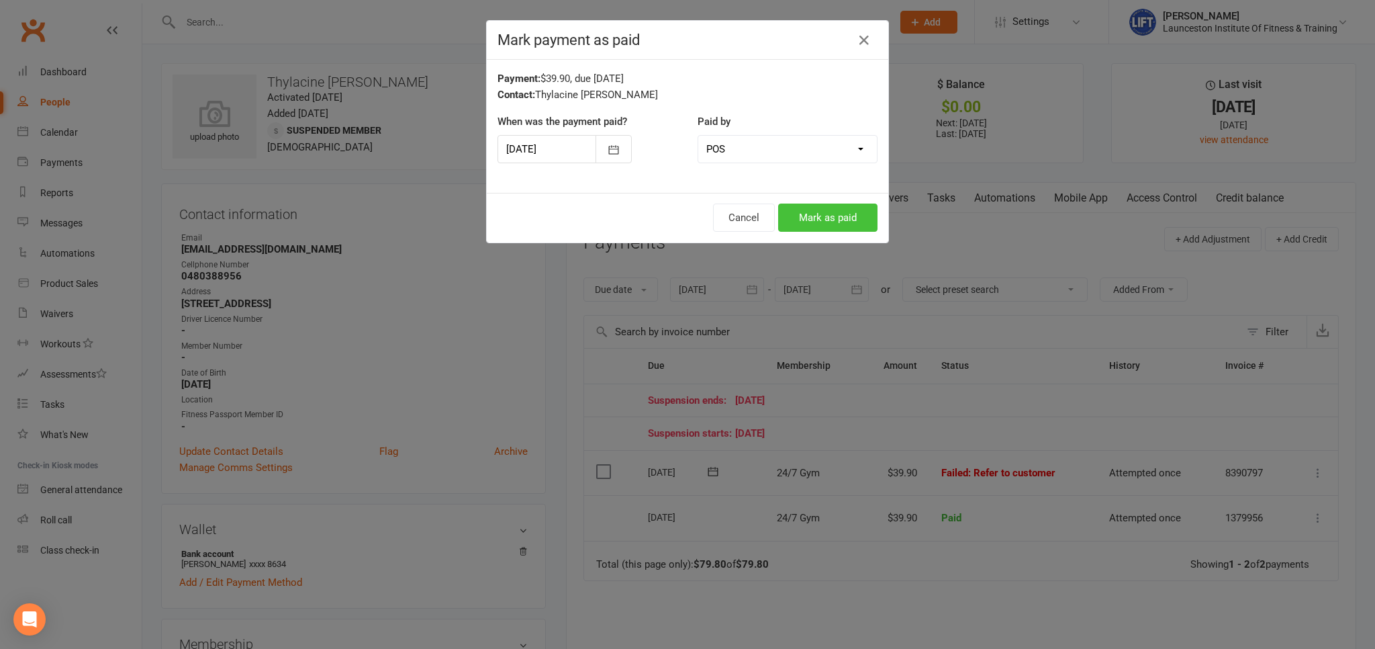
click at [838, 224] on button "Mark as paid" at bounding box center [827, 217] width 99 height 28
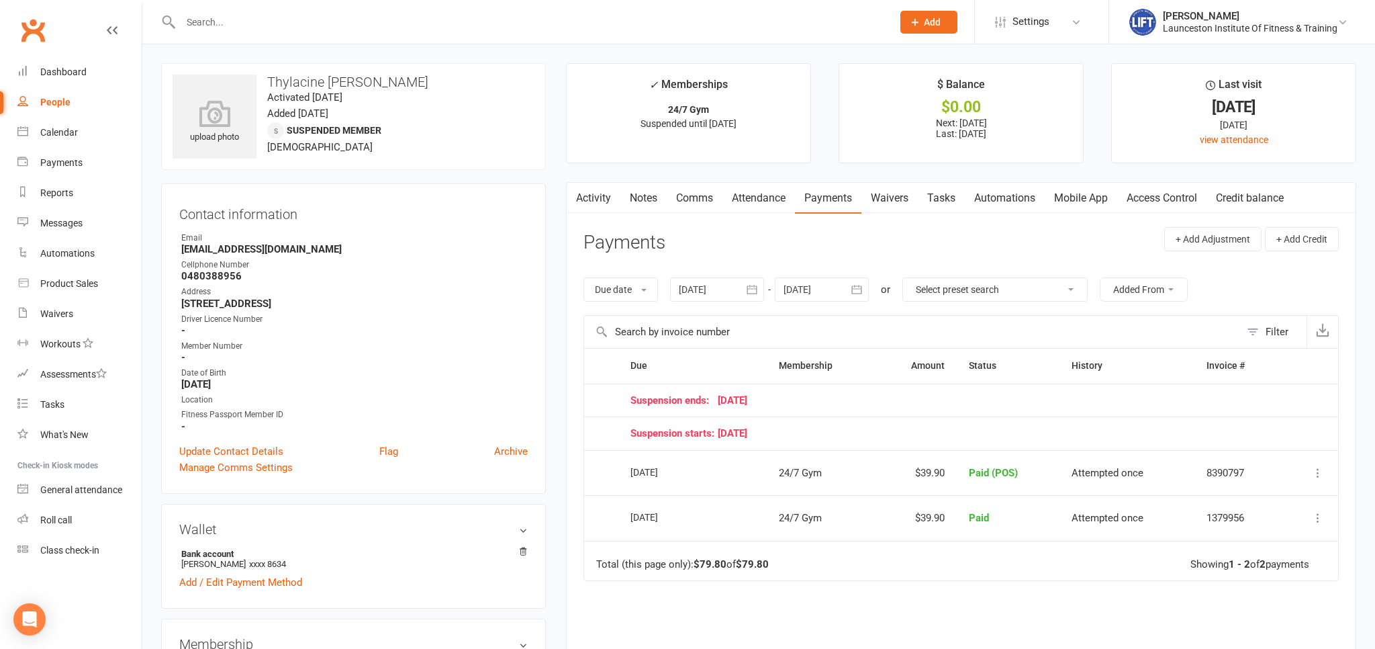
click at [29, 23] on link "Clubworx" at bounding box center [33, 30] width 34 height 34
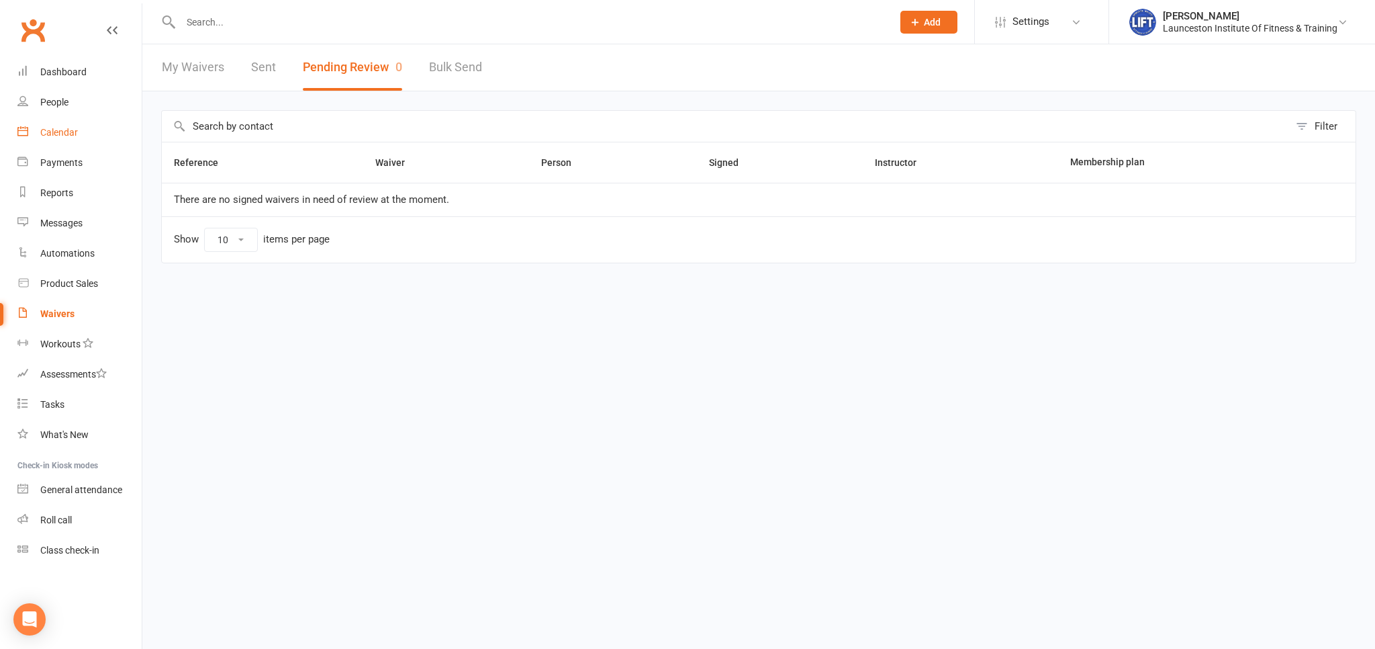
click at [56, 132] on div "Calendar" at bounding box center [59, 132] width 38 height 11
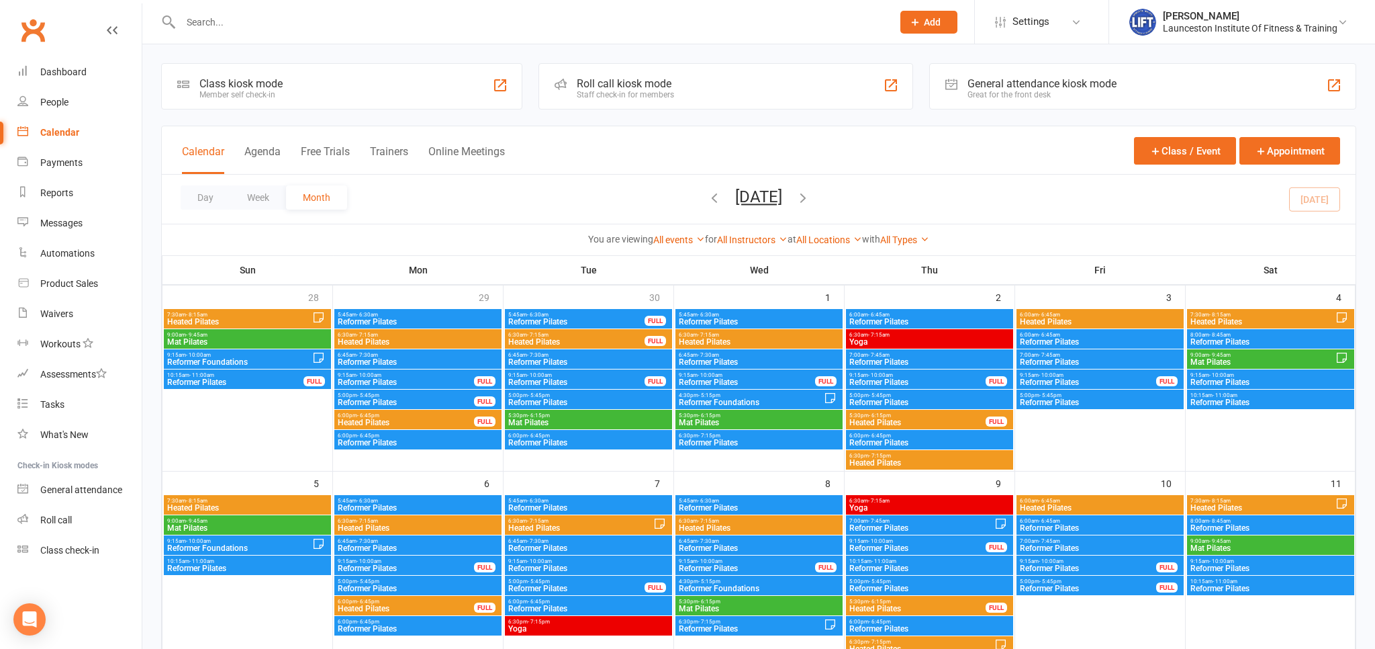
click at [861, 460] on span "Heated Pilates" at bounding box center [930, 463] width 162 height 8
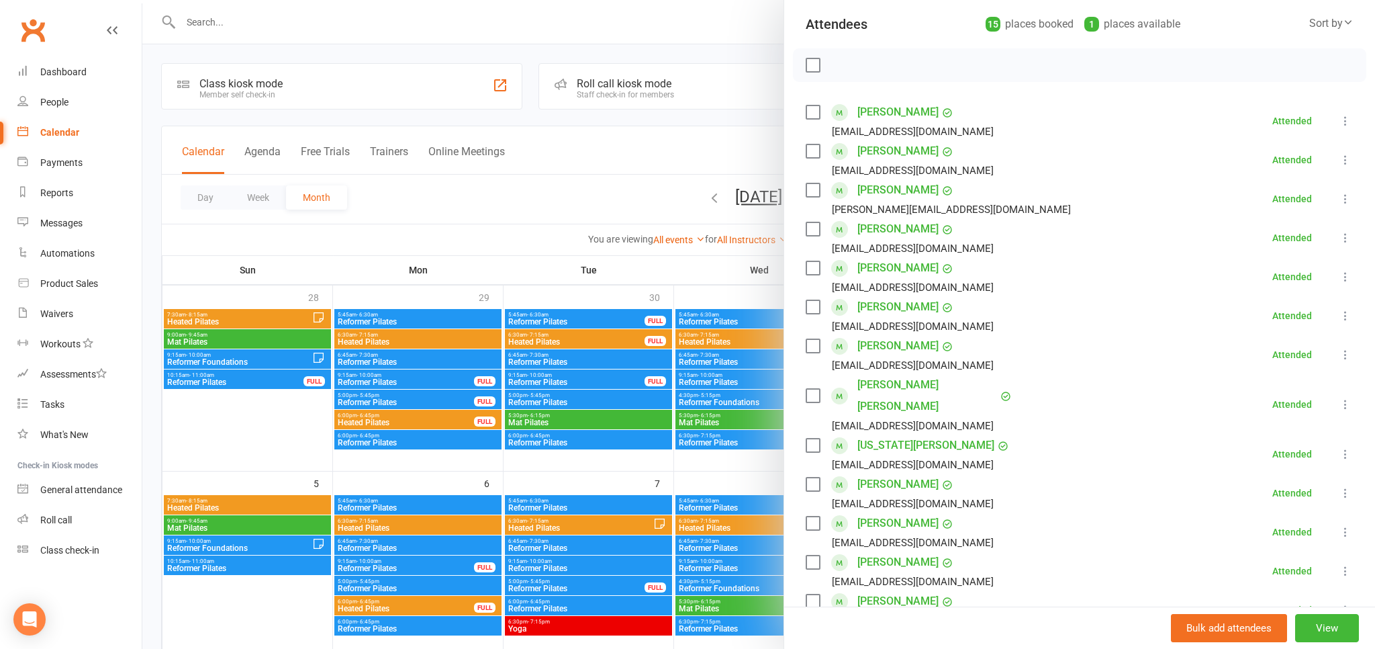
scroll to position [148, 0]
click at [650, 160] on div at bounding box center [758, 324] width 1233 height 649
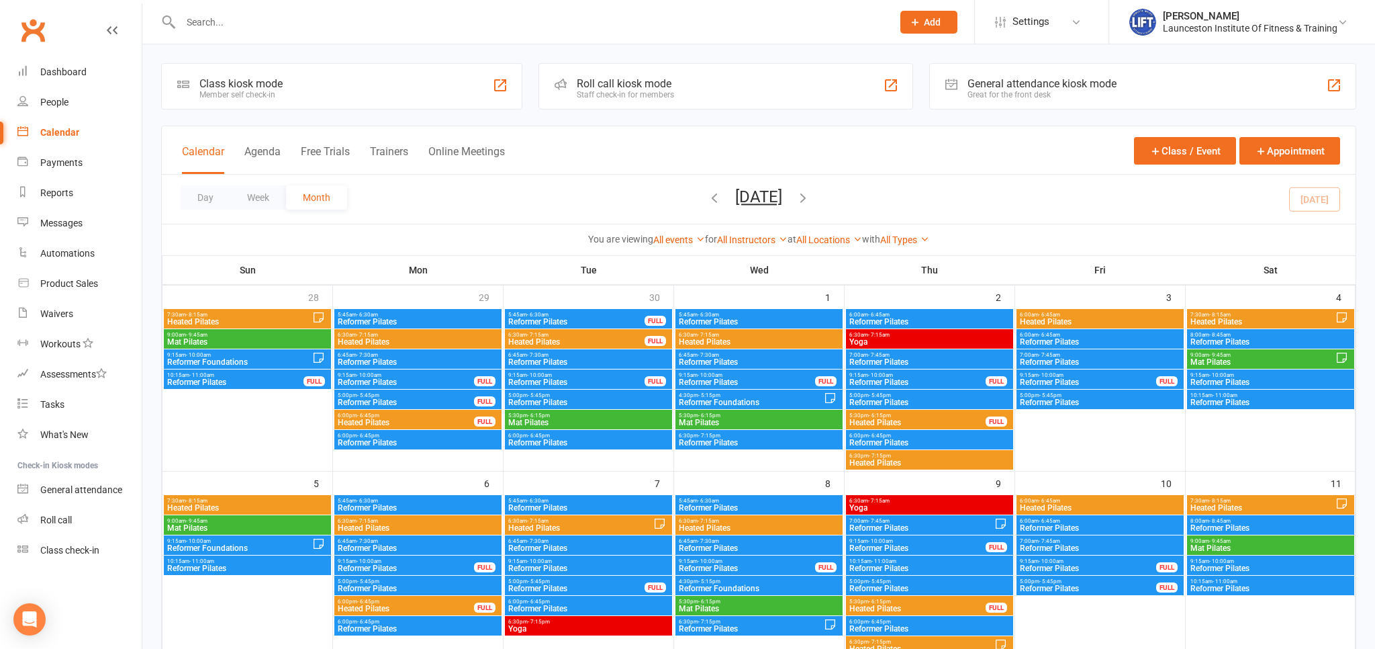
click at [910, 438] on span "Reformer Pilates" at bounding box center [930, 442] width 162 height 8
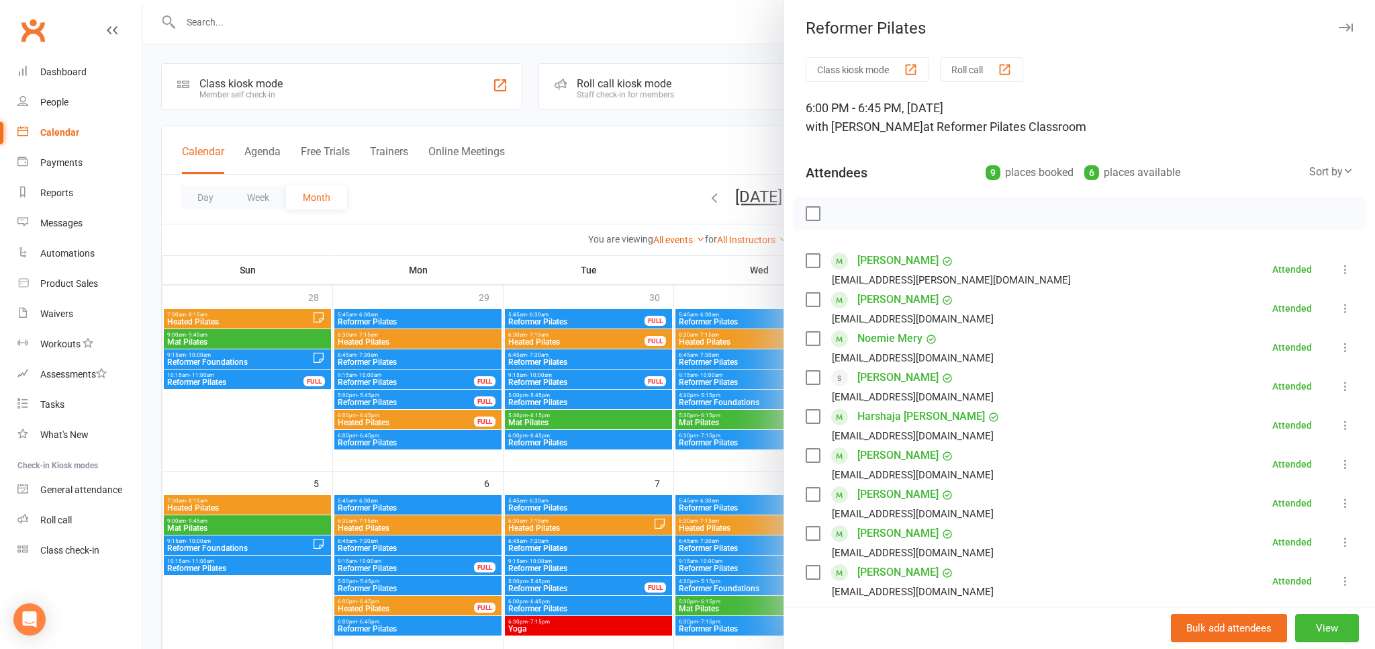
click at [566, 362] on div at bounding box center [758, 324] width 1233 height 649
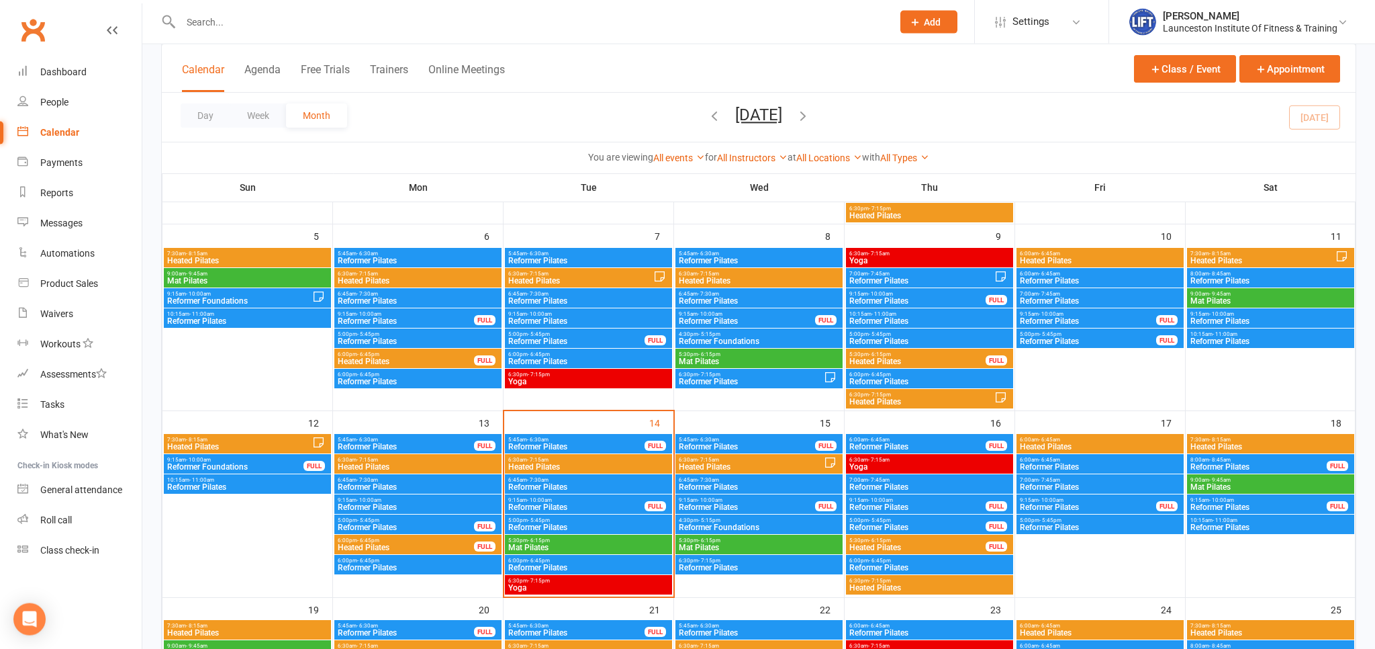
scroll to position [354, 0]
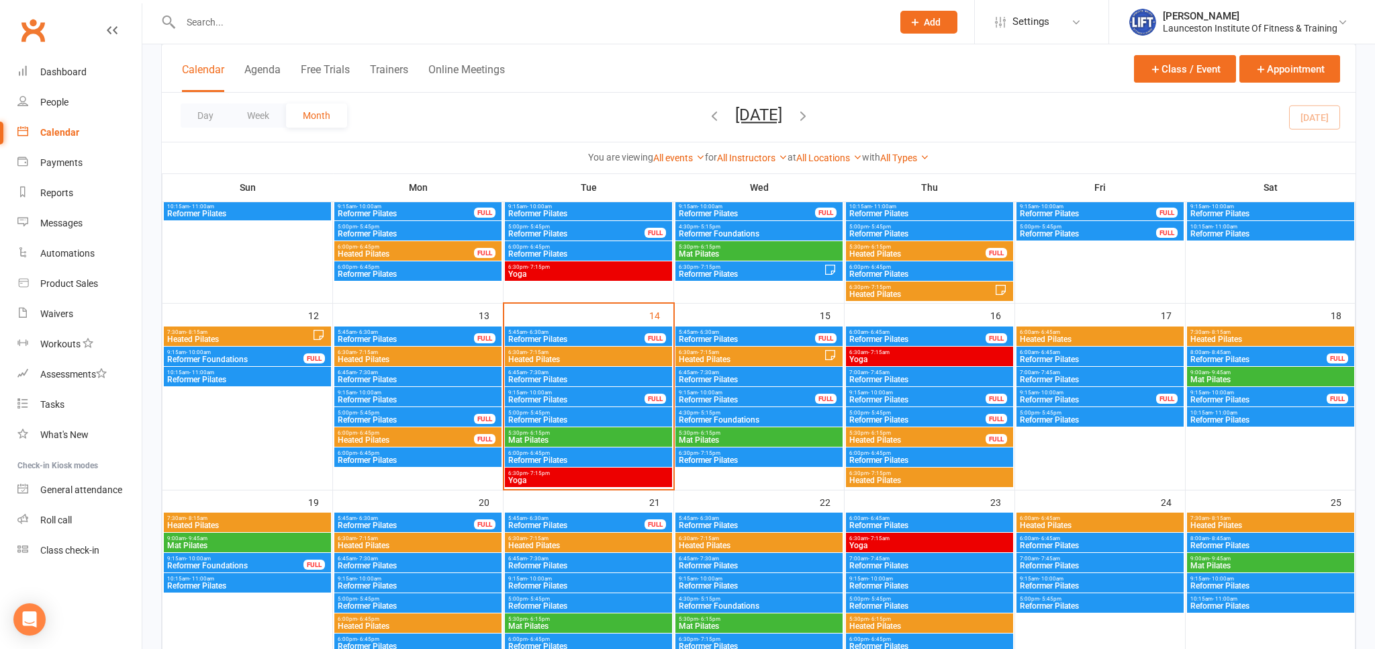
click at [534, 452] on span "- 6:45pm" at bounding box center [539, 453] width 22 height 6
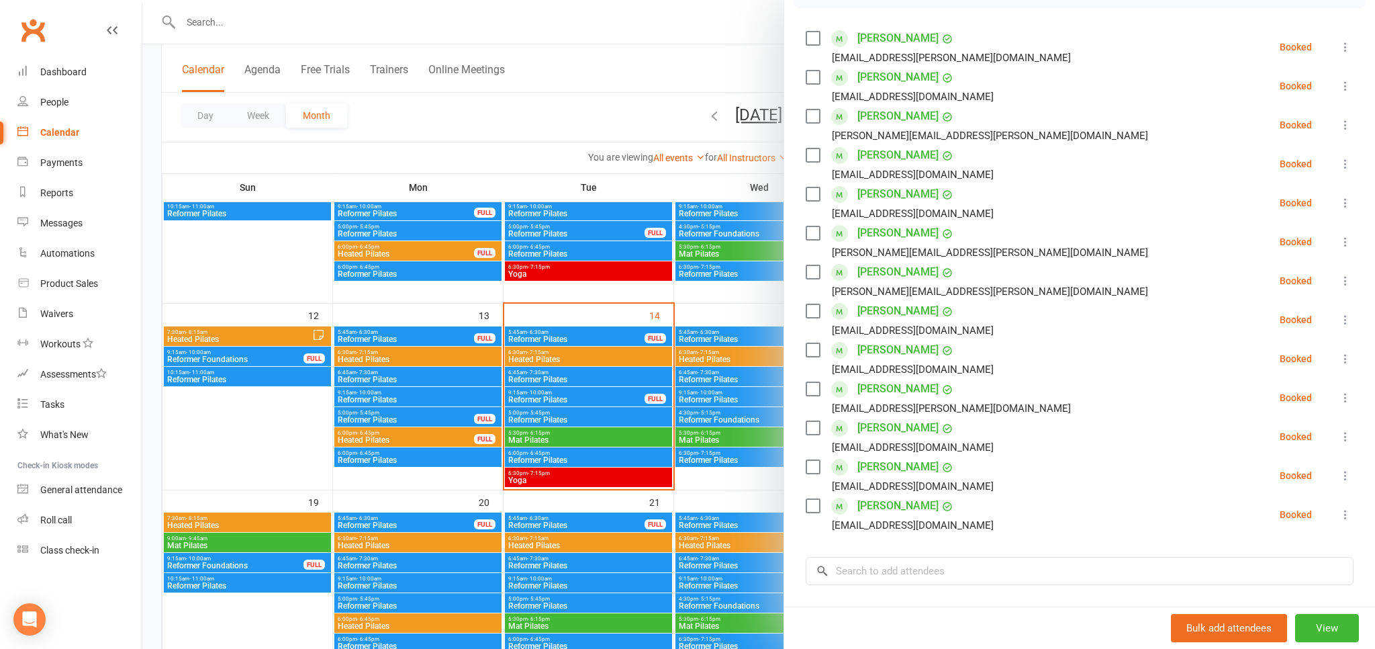
scroll to position [148, 0]
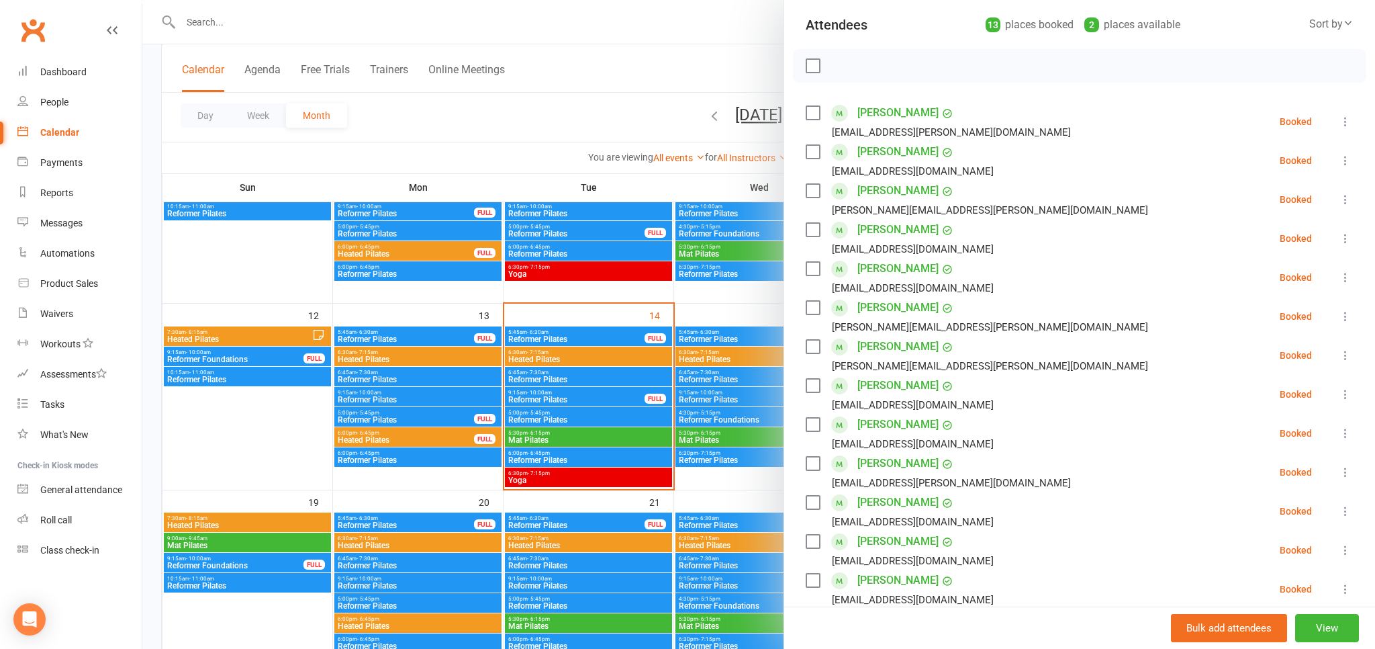
click at [584, 429] on div at bounding box center [758, 324] width 1233 height 649
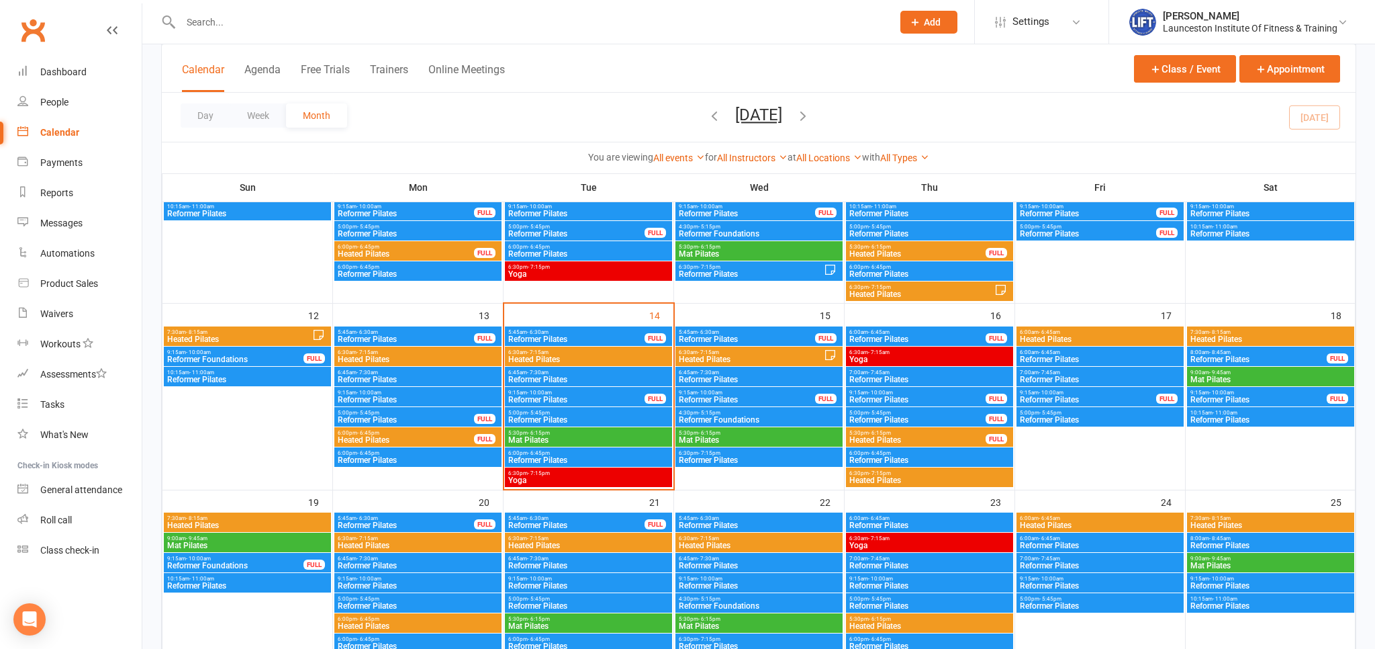
click at [579, 458] on span "Reformer Pilates" at bounding box center [589, 460] width 162 height 8
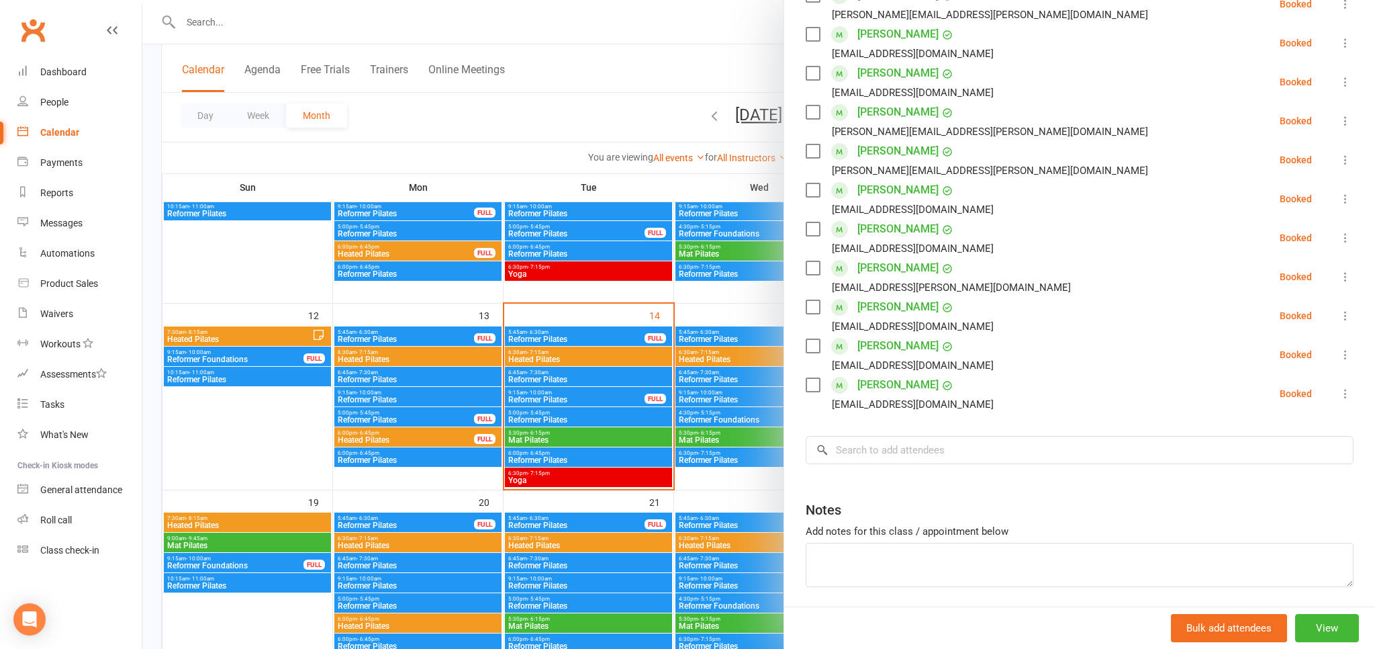
scroll to position [371, 0]
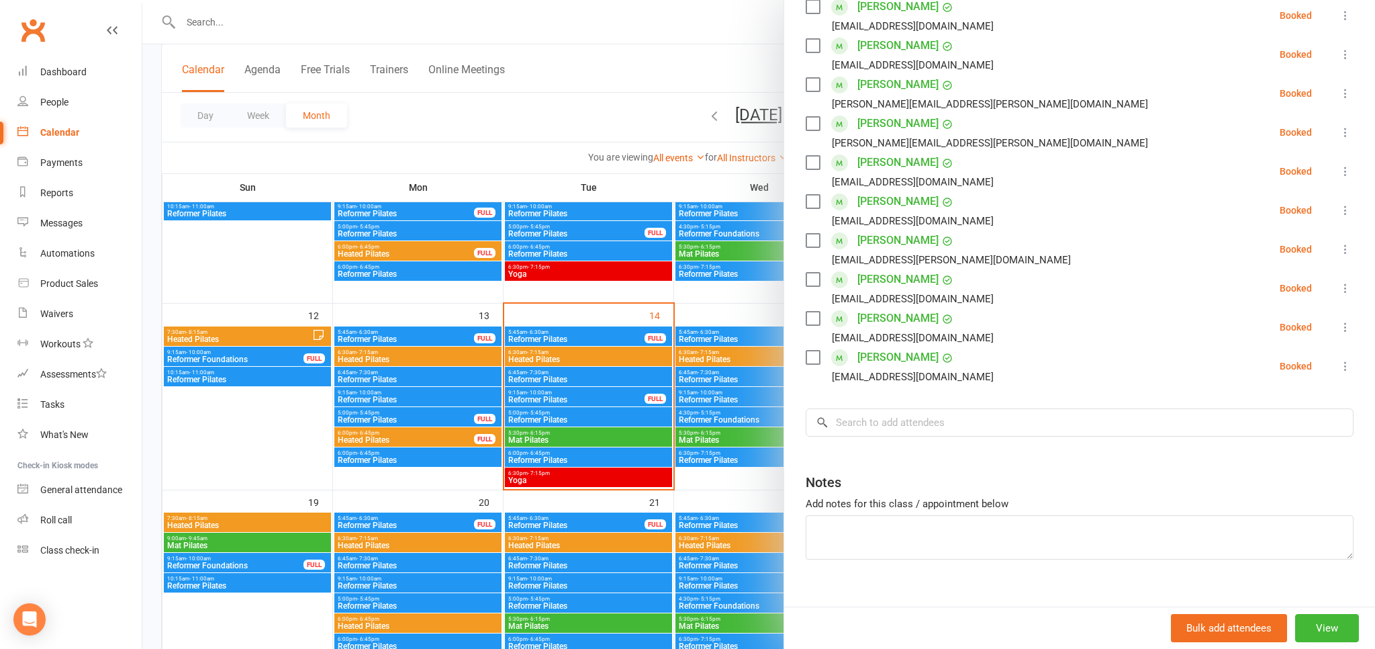
click at [1344, 366] on icon at bounding box center [1345, 365] width 13 height 13
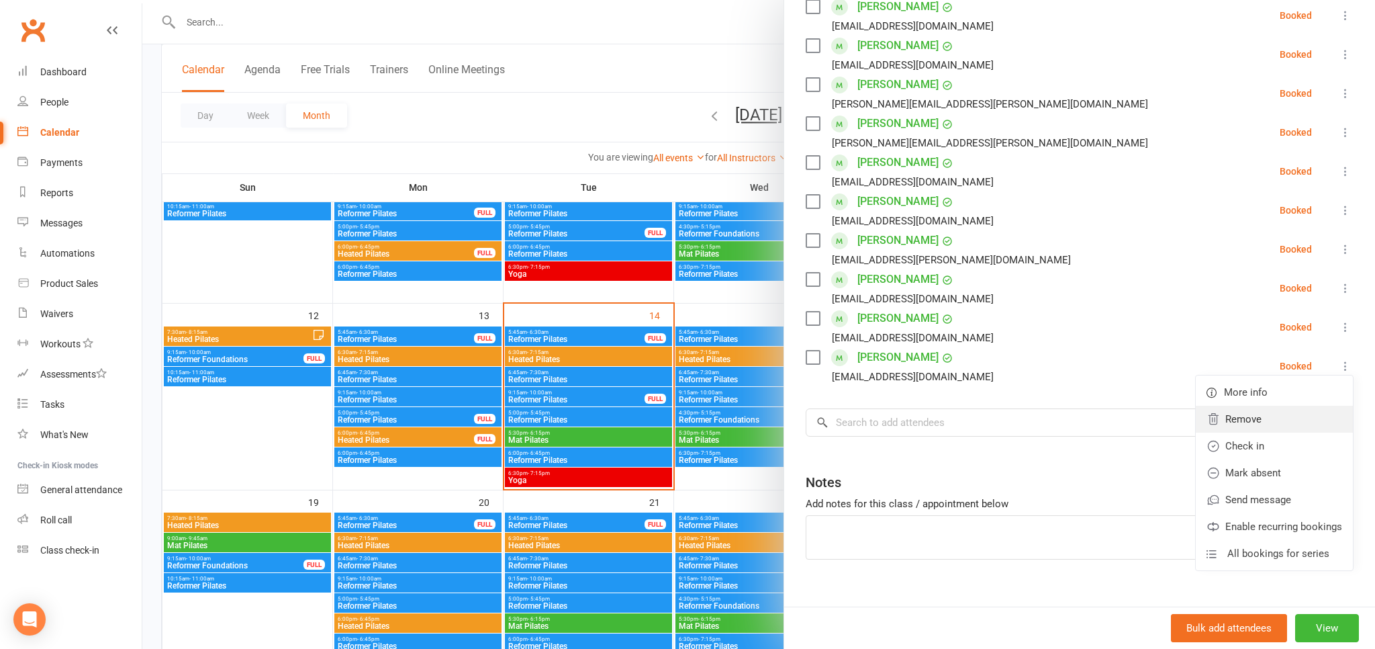
click at [1222, 427] on link "Remove" at bounding box center [1274, 418] width 157 height 27
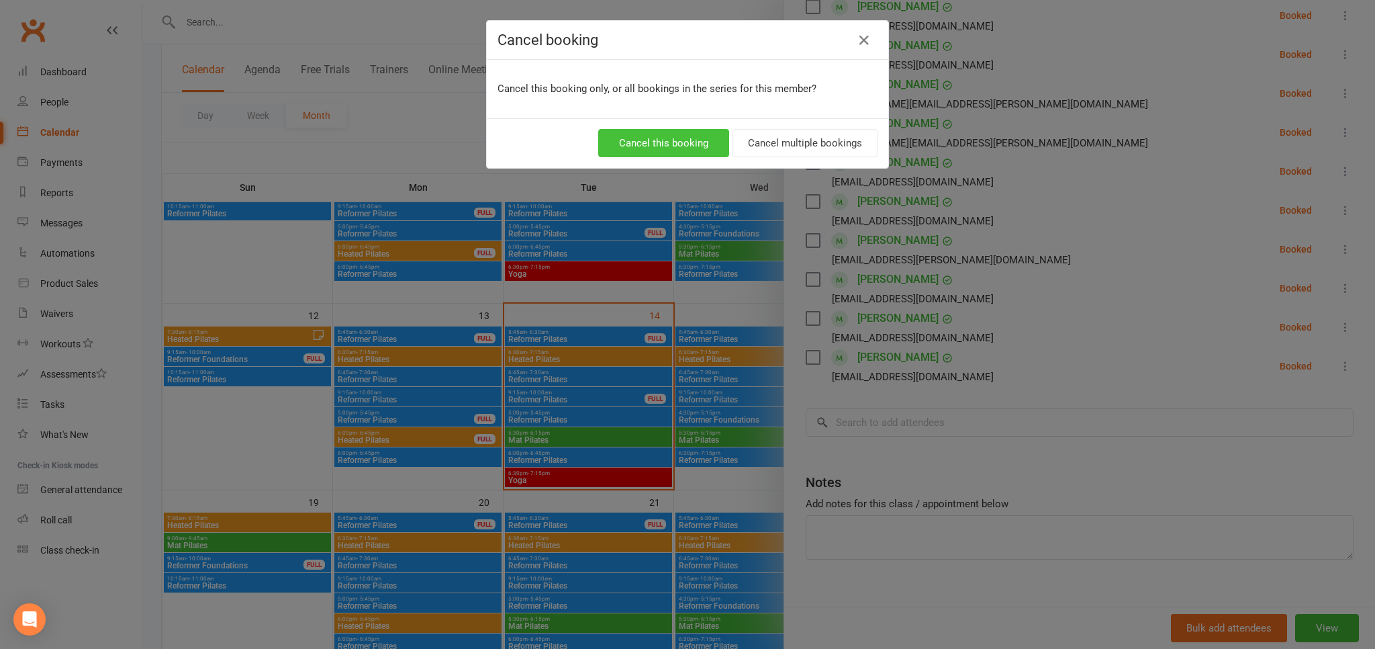
click at [649, 135] on button "Cancel this booking" at bounding box center [663, 143] width 131 height 28
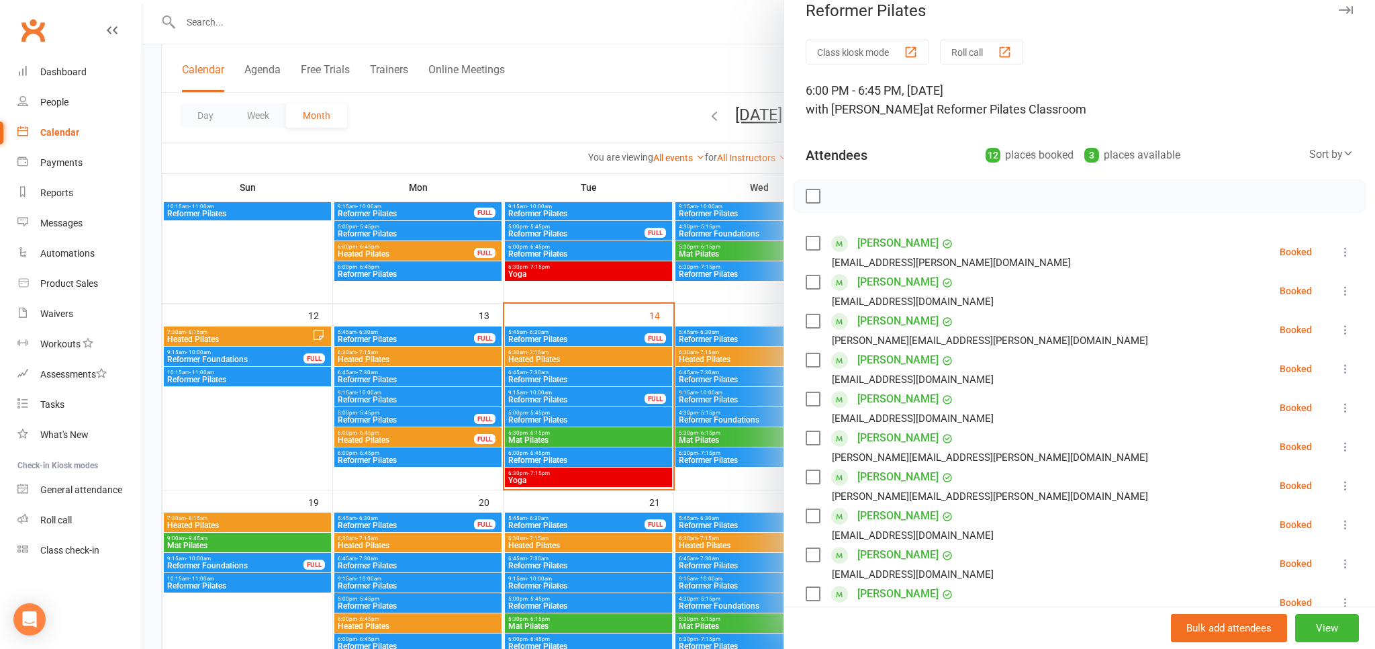
scroll to position [0, 0]
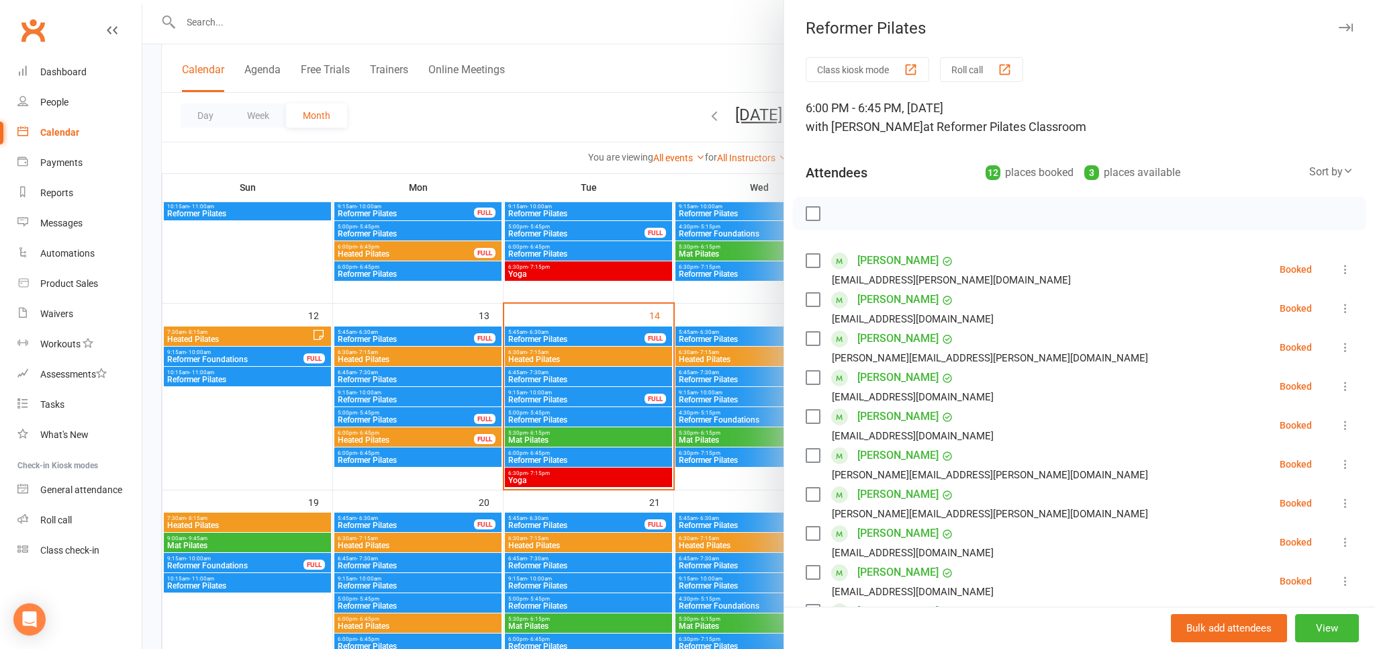
click at [609, 122] on div at bounding box center [758, 324] width 1233 height 649
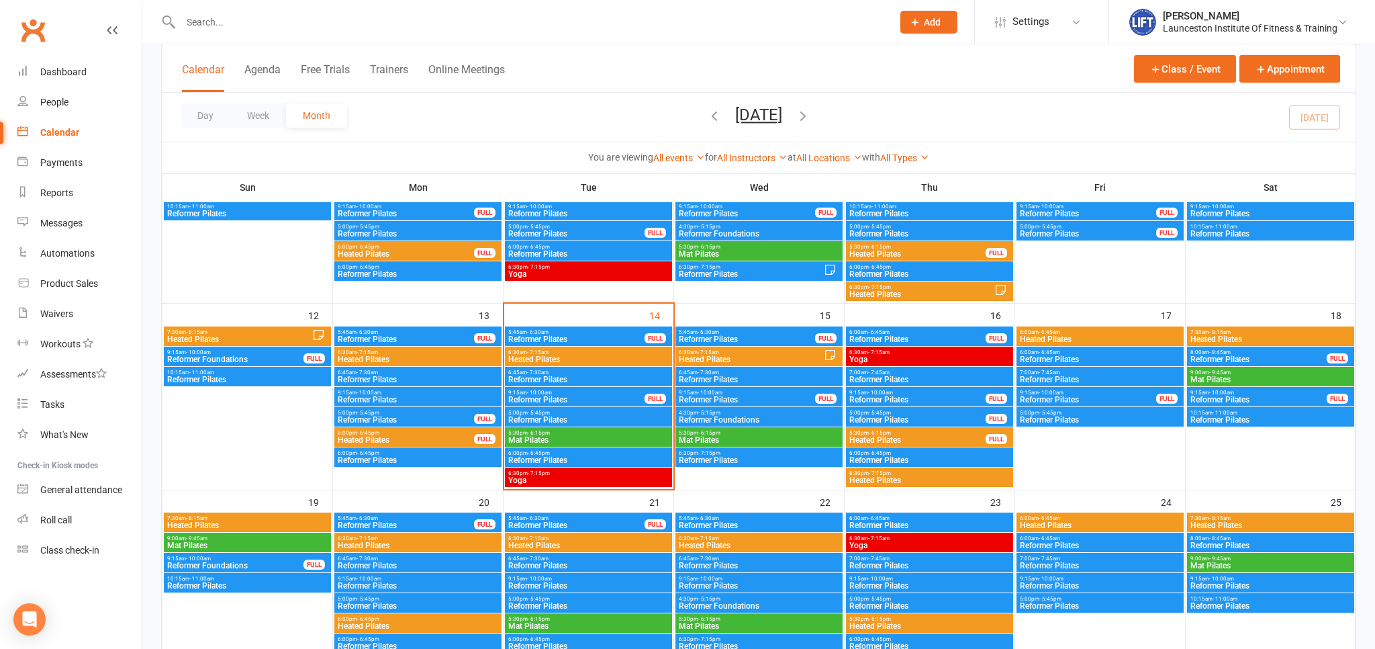
click at [211, 17] on input "text" at bounding box center [530, 22] width 706 height 19
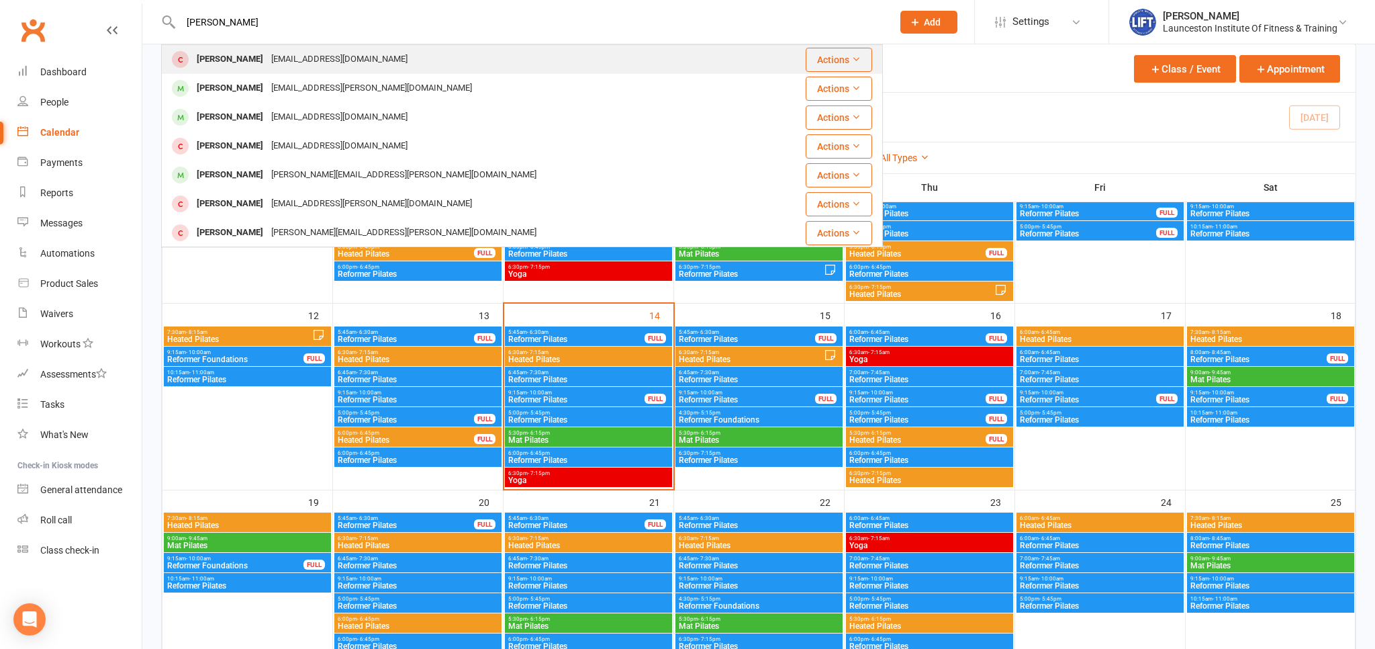
type input "ryan may"
click at [329, 62] on div "Thatonekid1368@gmail.com" at bounding box center [339, 59] width 144 height 19
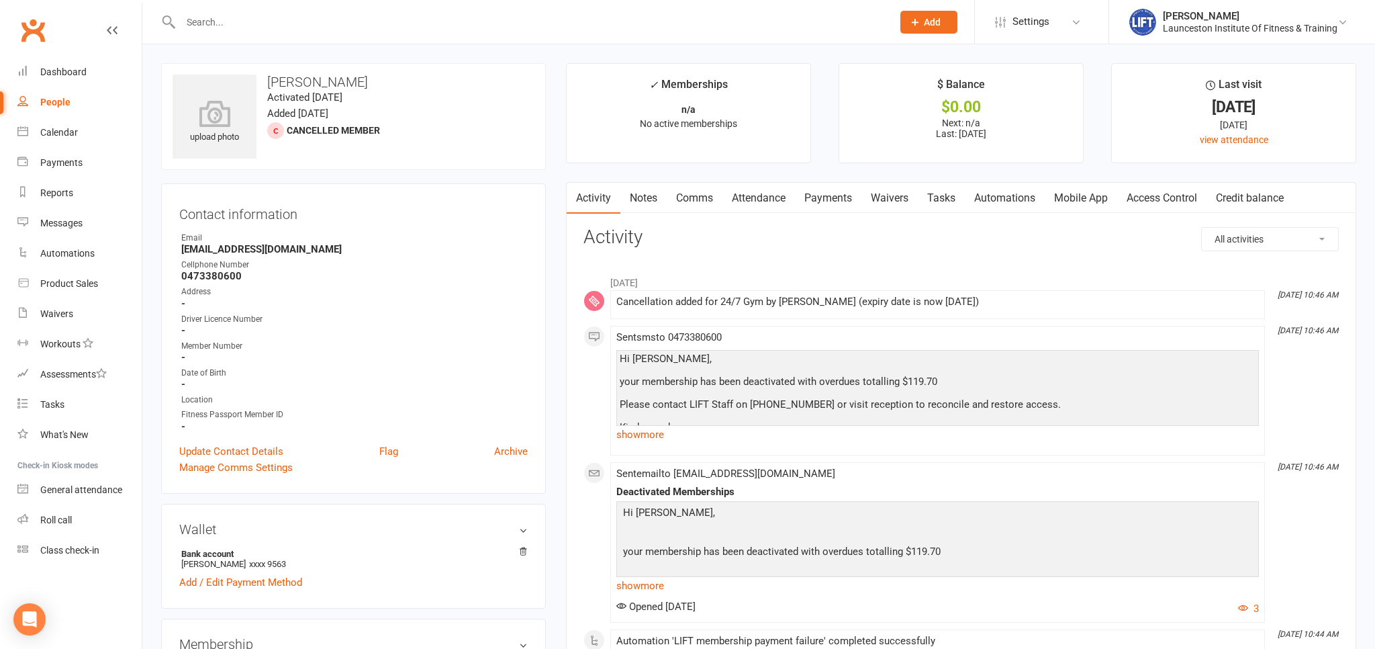
click at [807, 195] on link "Payments" at bounding box center [828, 198] width 66 height 31
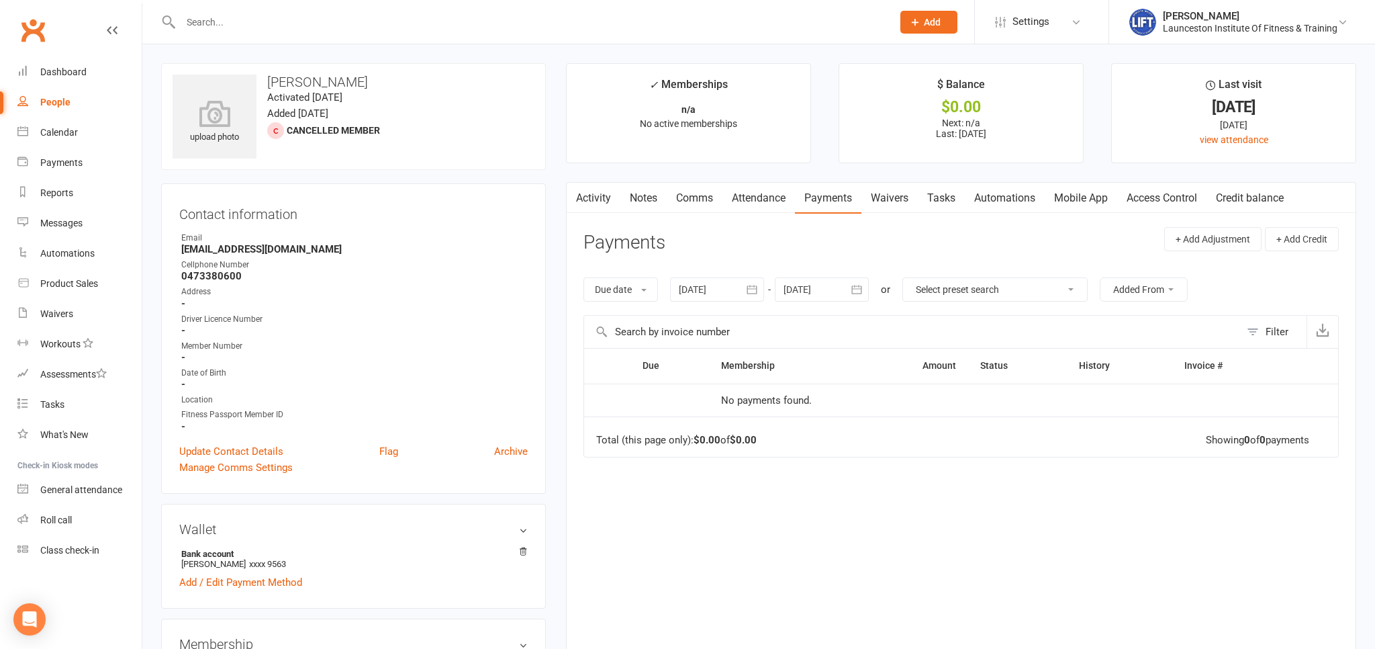
click at [736, 288] on div at bounding box center [717, 289] width 94 height 24
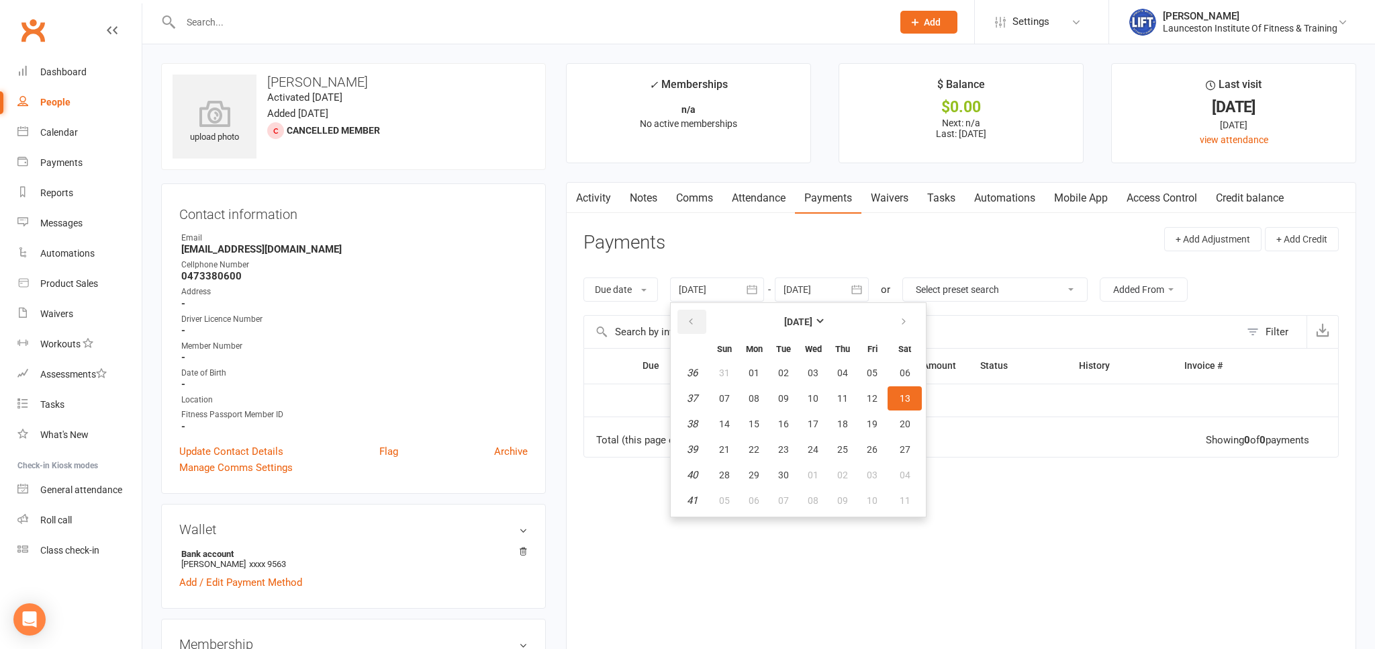
click at [700, 324] on button "button" at bounding box center [691, 321] width 29 height 24
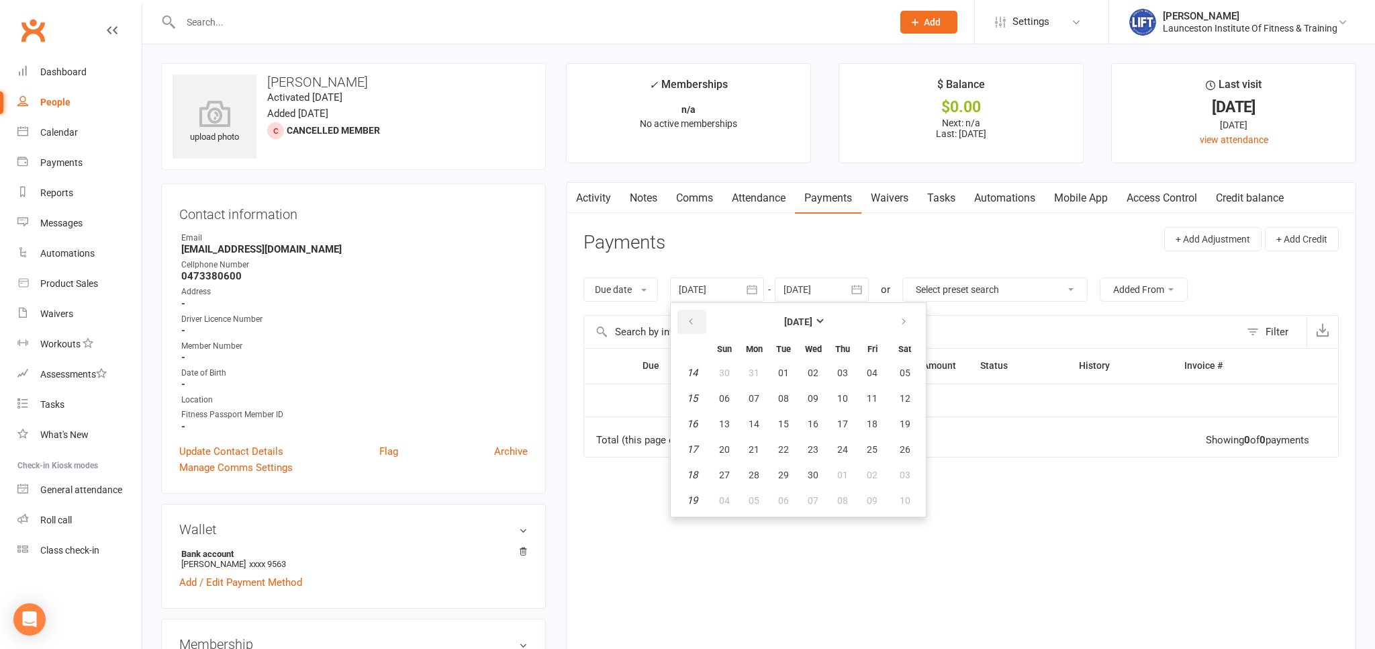
click at [700, 324] on button "button" at bounding box center [691, 321] width 29 height 24
click at [823, 370] on button "01" at bounding box center [813, 373] width 28 height 24
type input "01 Jan 2025"
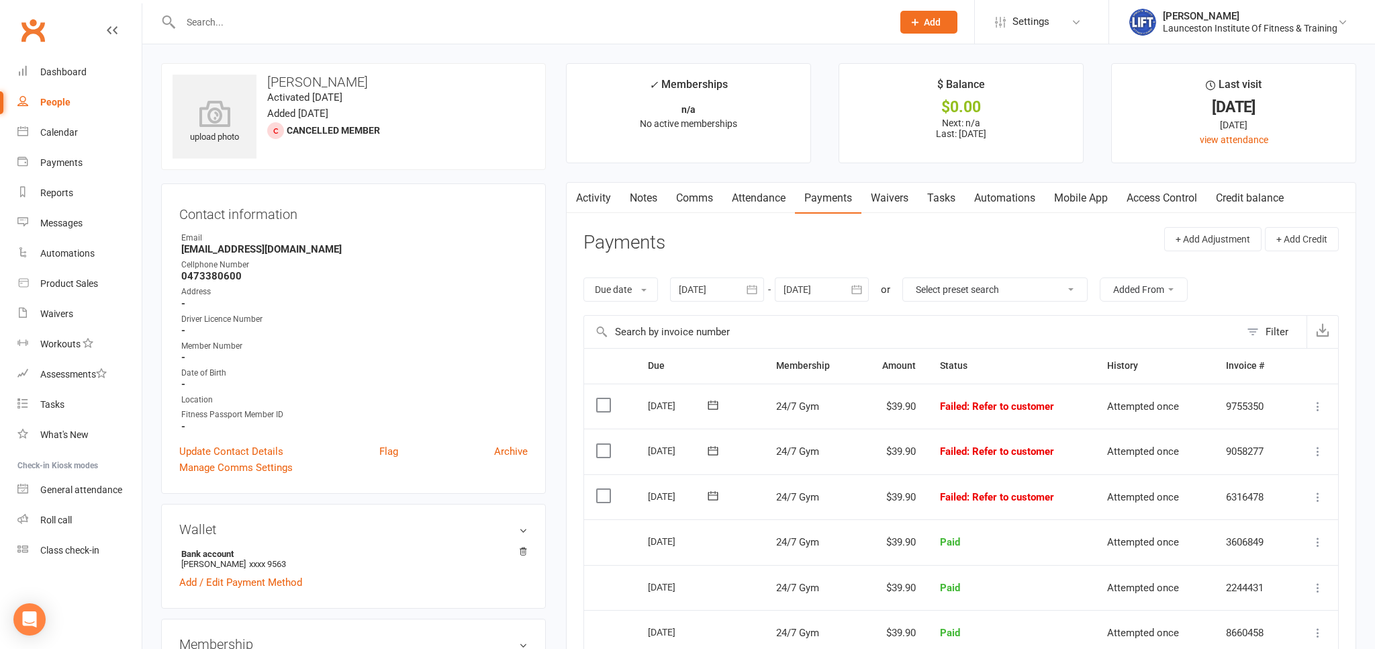
click at [1323, 401] on icon at bounding box center [1317, 405] width 13 height 13
click at [1264, 465] on link "Mark as Paid (POS)" at bounding box center [1258, 459] width 133 height 27
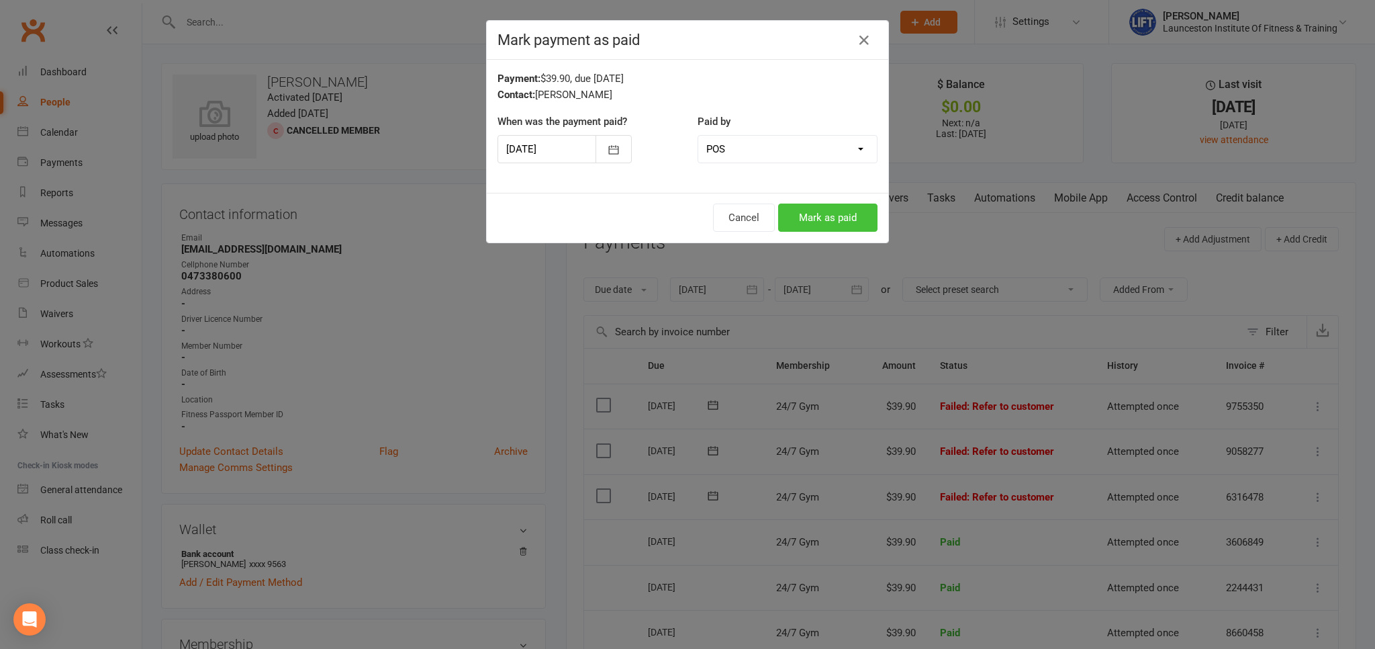
click at [852, 216] on button "Mark as paid" at bounding box center [827, 217] width 99 height 28
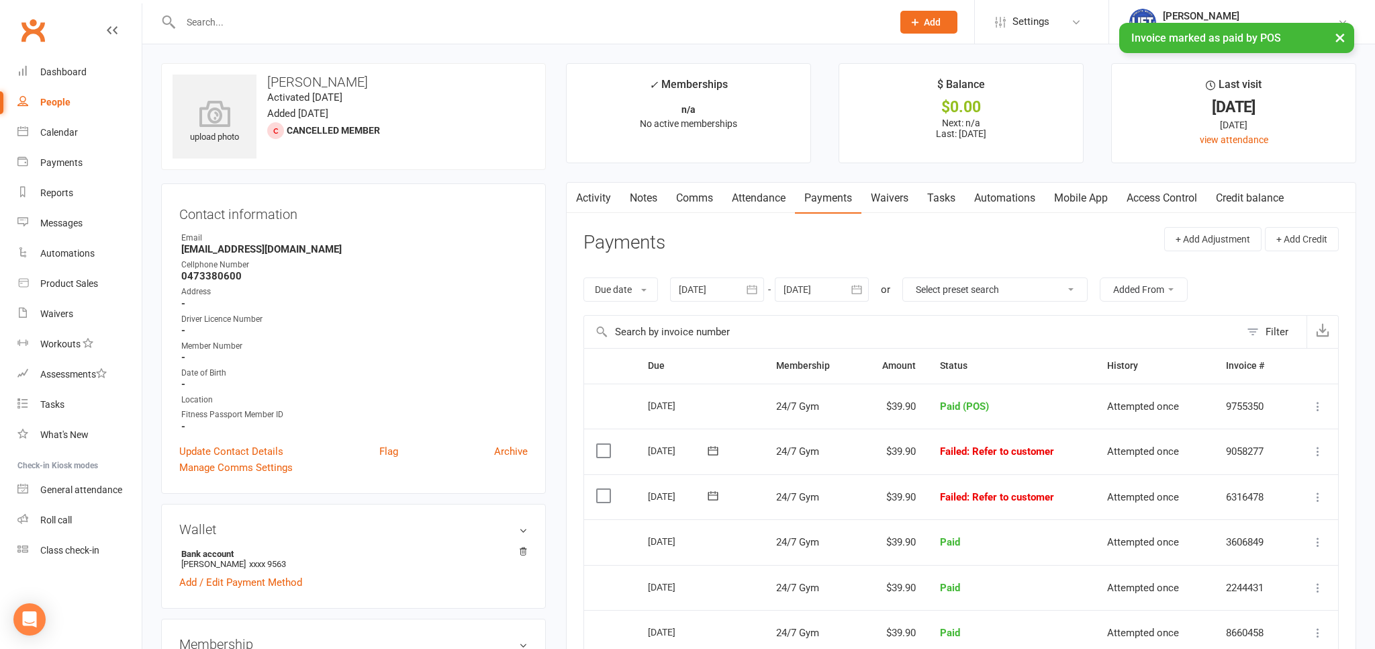
click at [1319, 447] on icon at bounding box center [1317, 450] width 13 height 13
click at [1257, 498] on link "Mark as Paid (POS)" at bounding box center [1258, 504] width 133 height 27
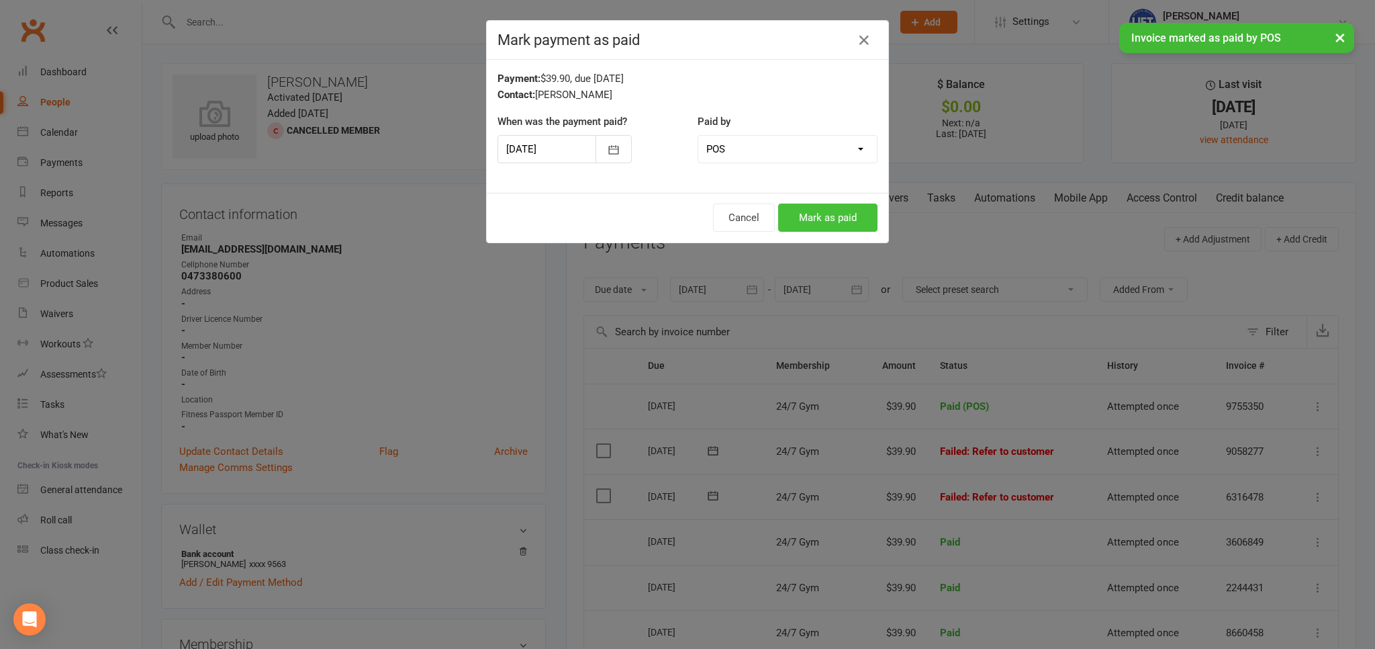
click at [860, 226] on button "Mark as paid" at bounding box center [827, 217] width 99 height 28
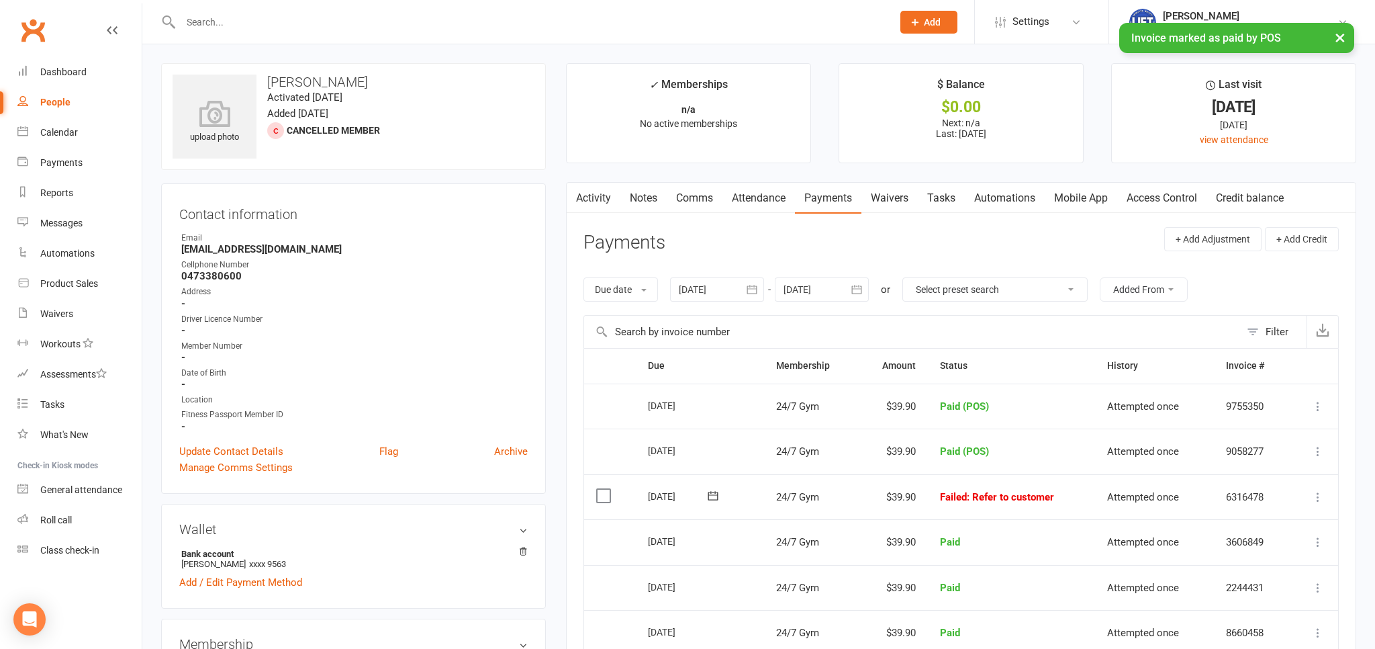
scroll to position [70, 0]
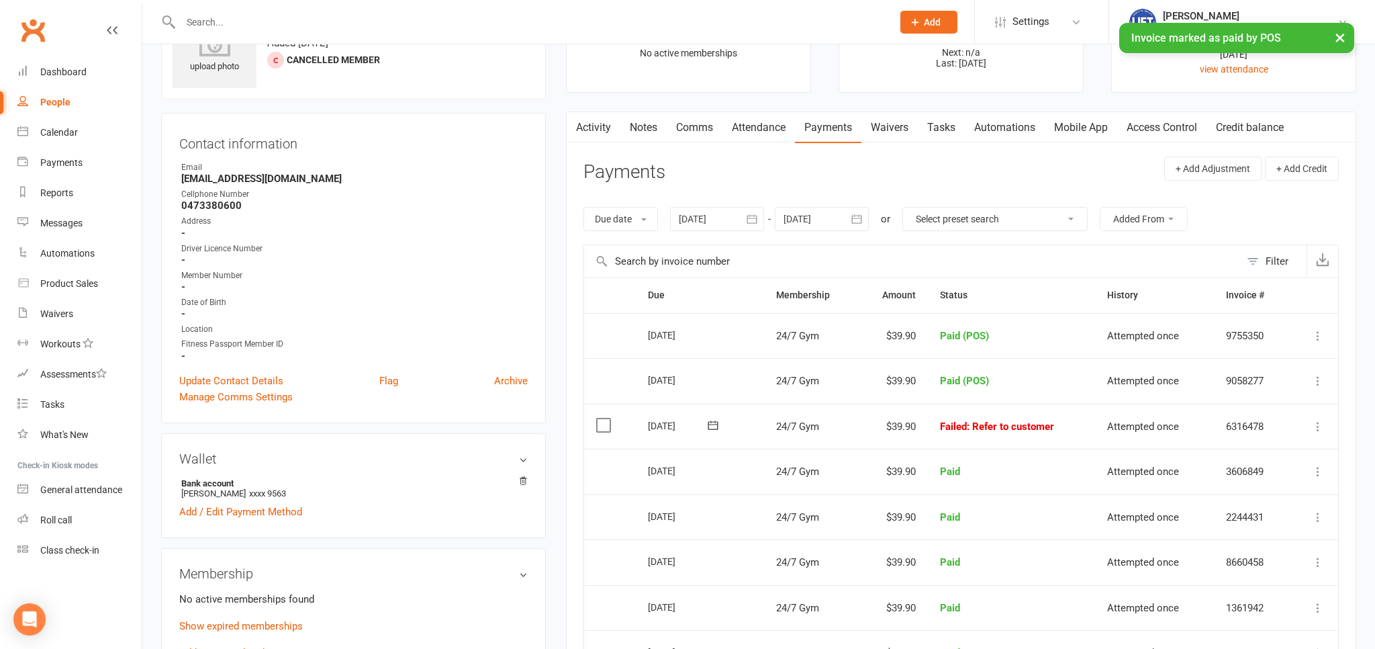
click at [1319, 423] on icon at bounding box center [1317, 426] width 13 height 13
click at [1264, 482] on link "Mark as Paid (POS)" at bounding box center [1258, 479] width 133 height 27
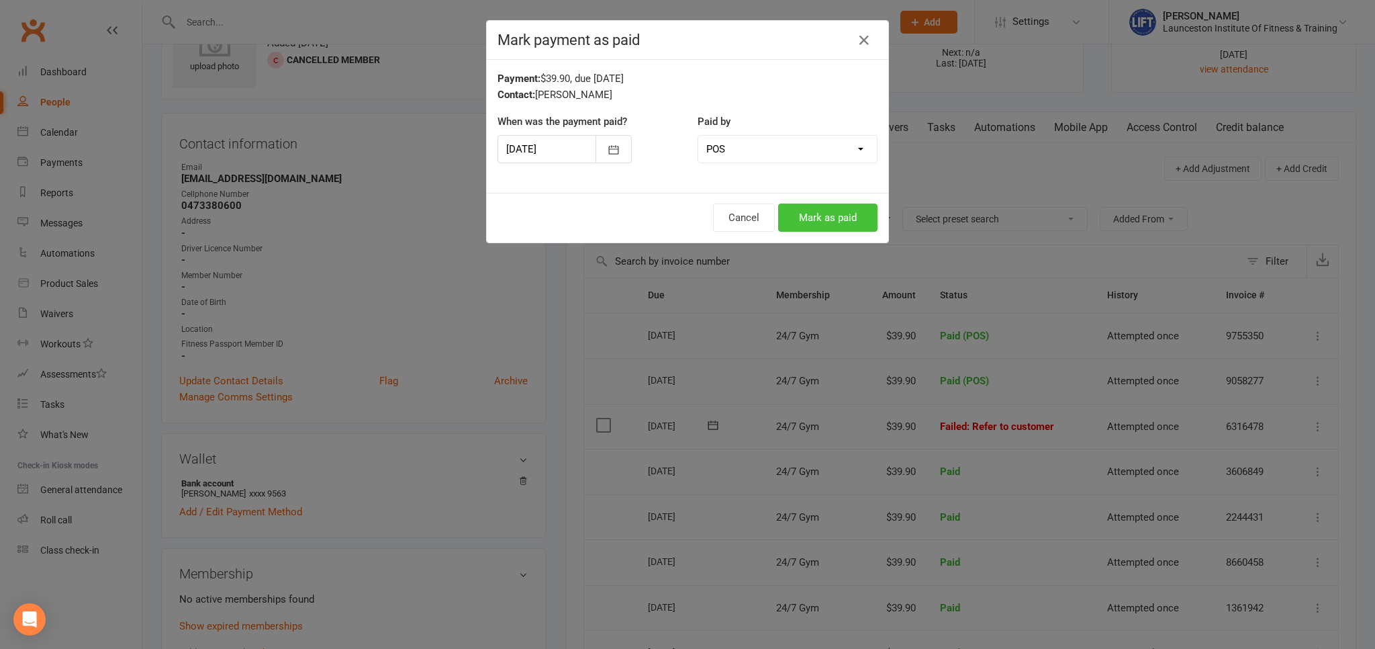
click at [841, 226] on button "Mark as paid" at bounding box center [827, 217] width 99 height 28
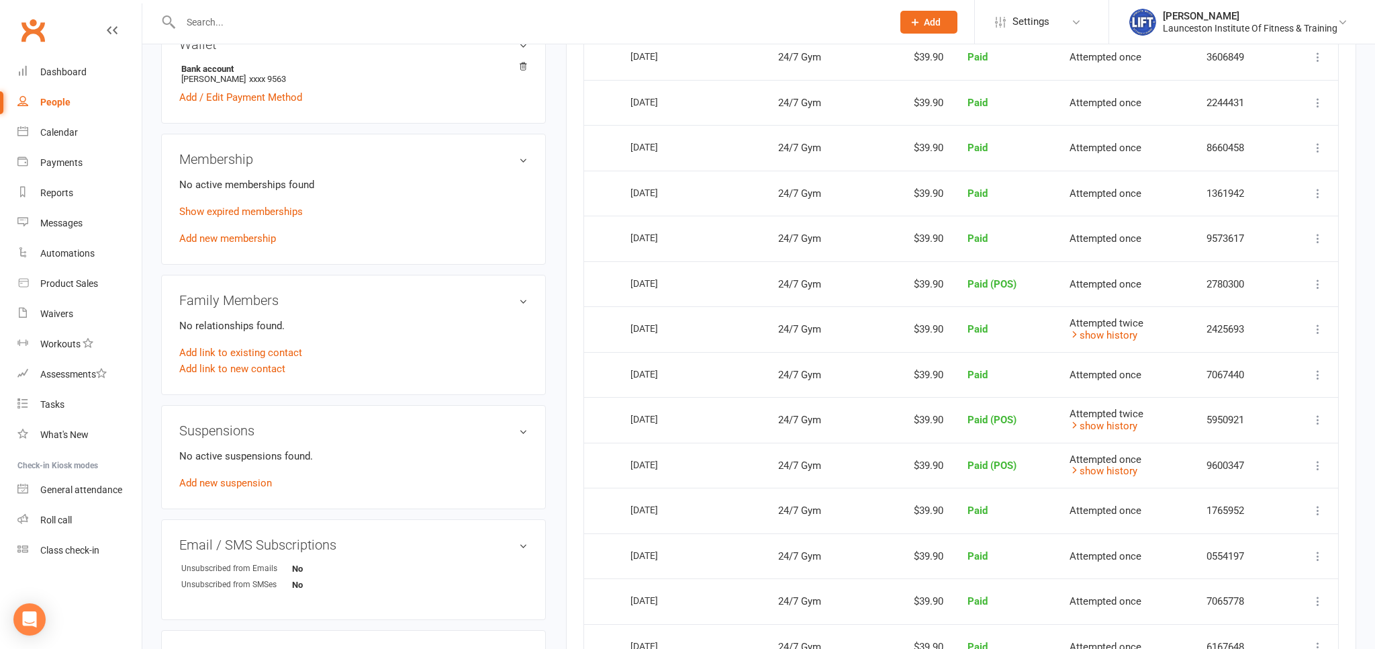
scroll to position [481, 0]
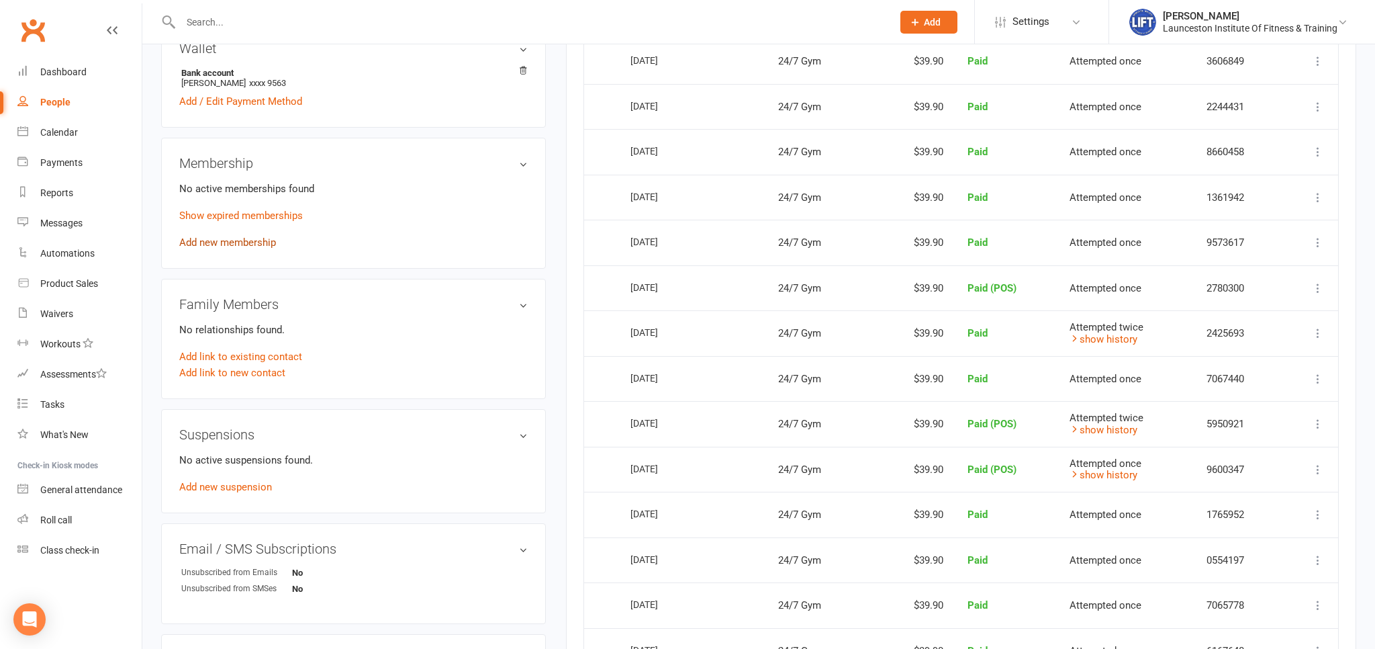
click at [242, 239] on link "Add new membership" at bounding box center [227, 242] width 97 height 12
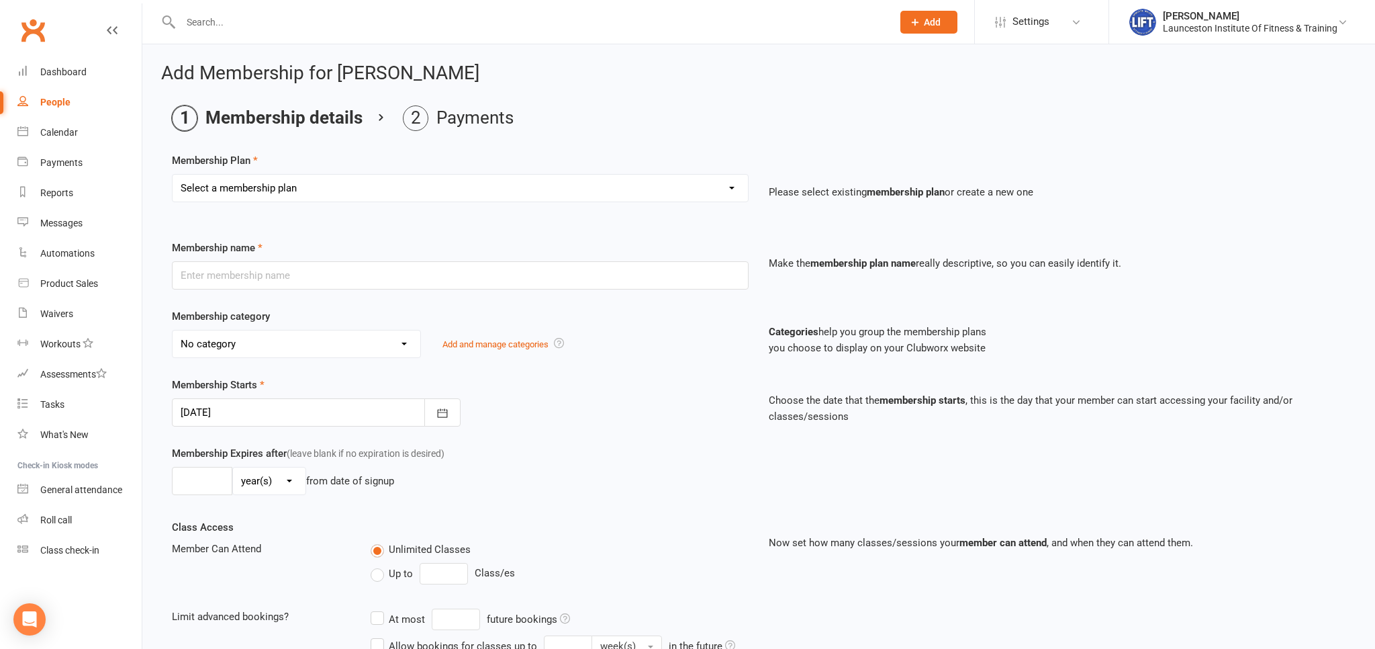
click at [173, 175] on select "Select a membership plan Create new Membership Plan 24/7 Gym Membership Pilates…" at bounding box center [460, 188] width 575 height 27
select select "1"
click option "24/7 Gym Membership" at bounding box center [0, 0] width 0 height 0
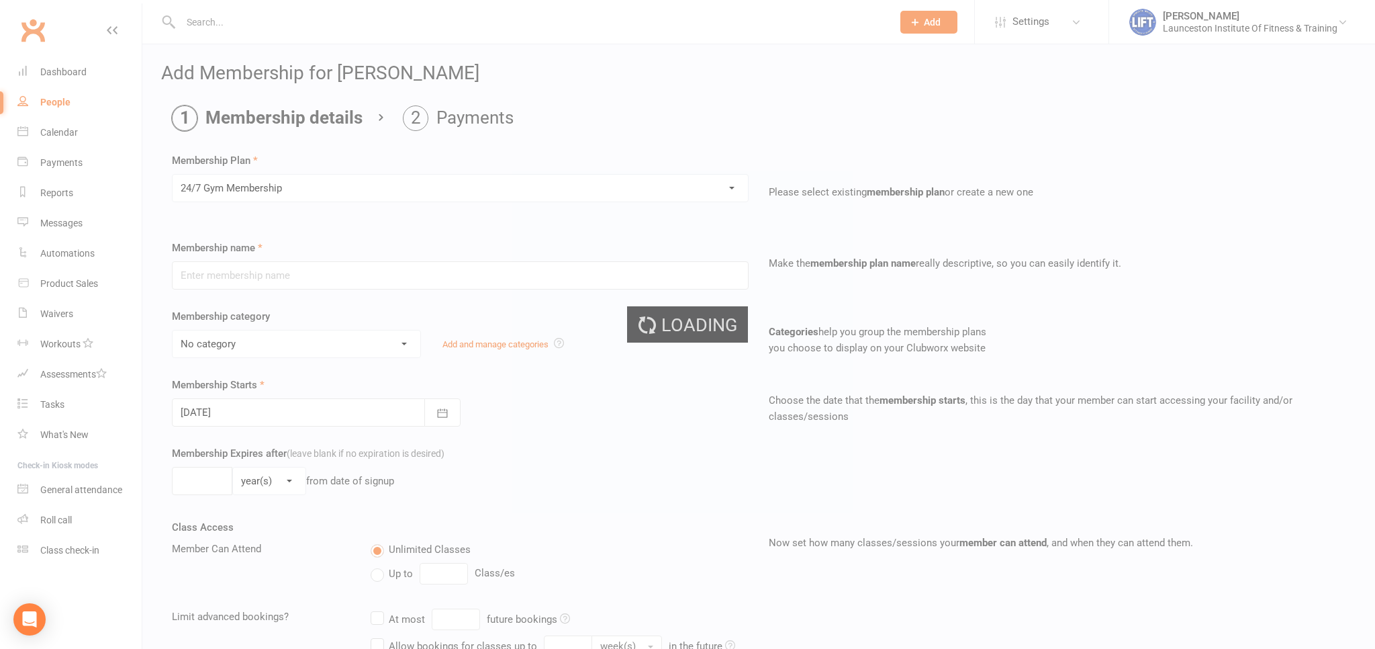
type input "24/7 Gym Membership"
select select "2"
type input "0"
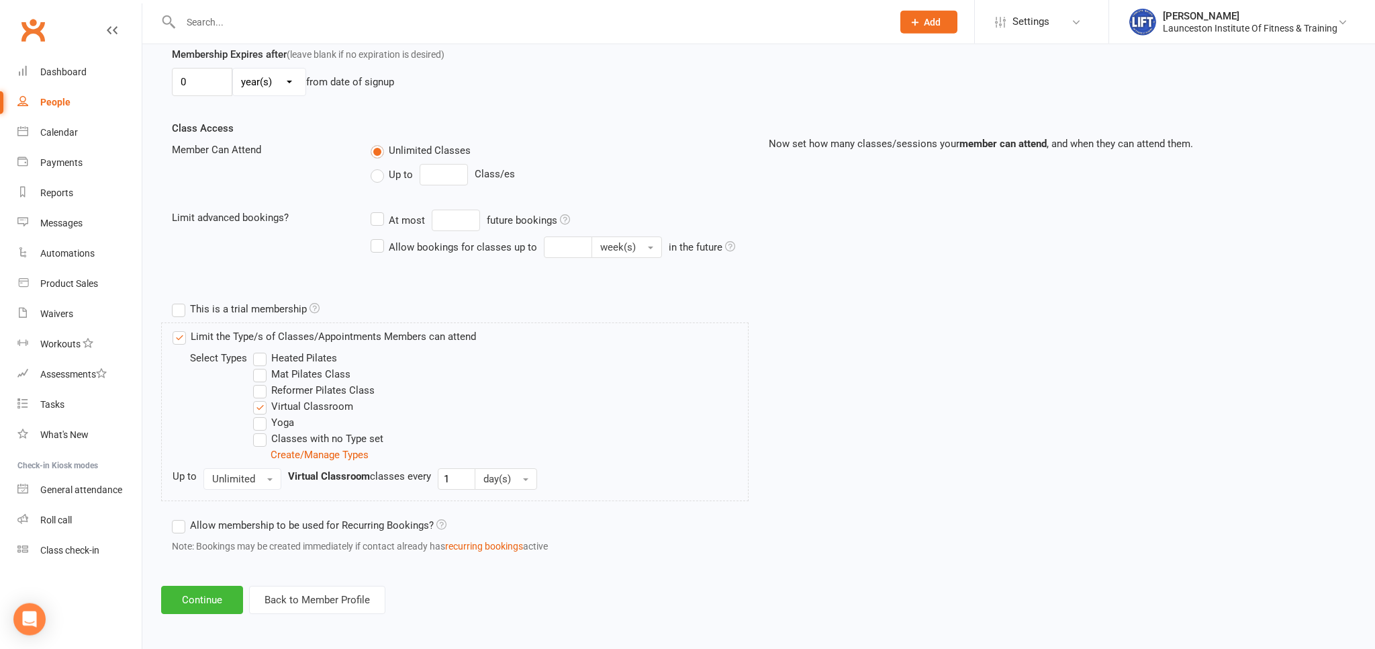
scroll to position [400, 0]
click at [226, 593] on button "Continue" at bounding box center [202, 598] width 82 height 28
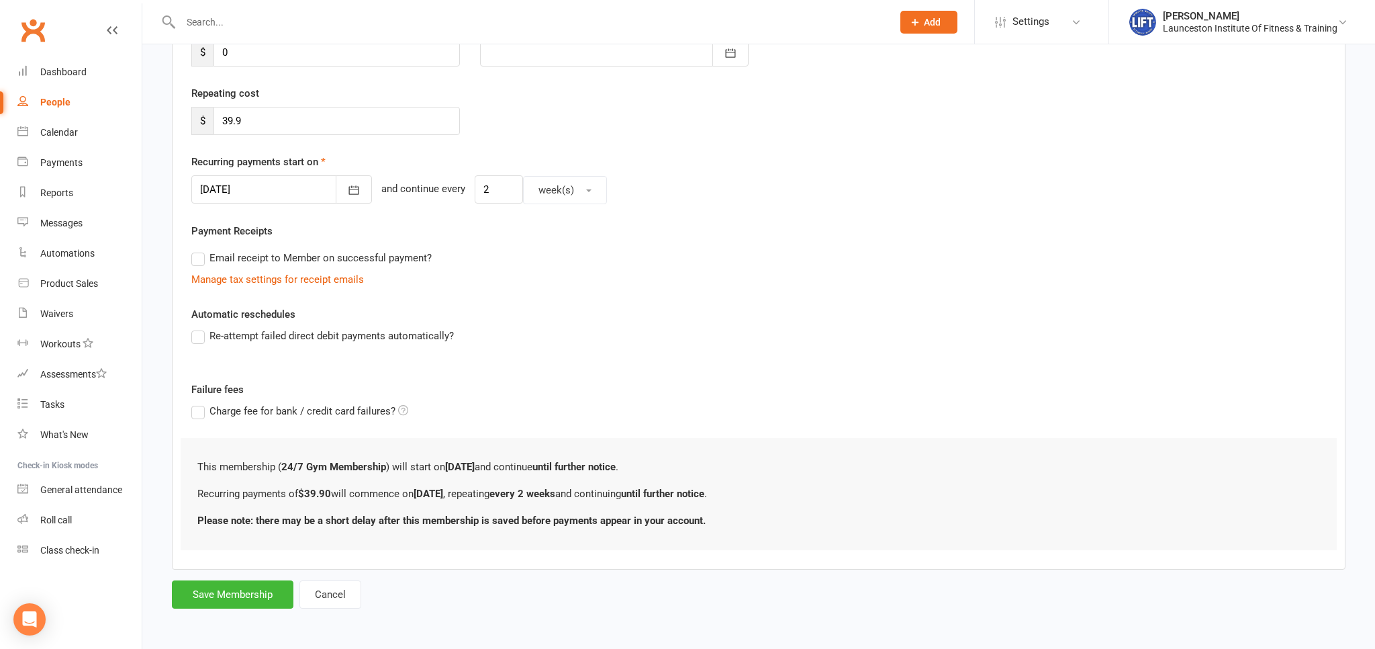
scroll to position [0, 0]
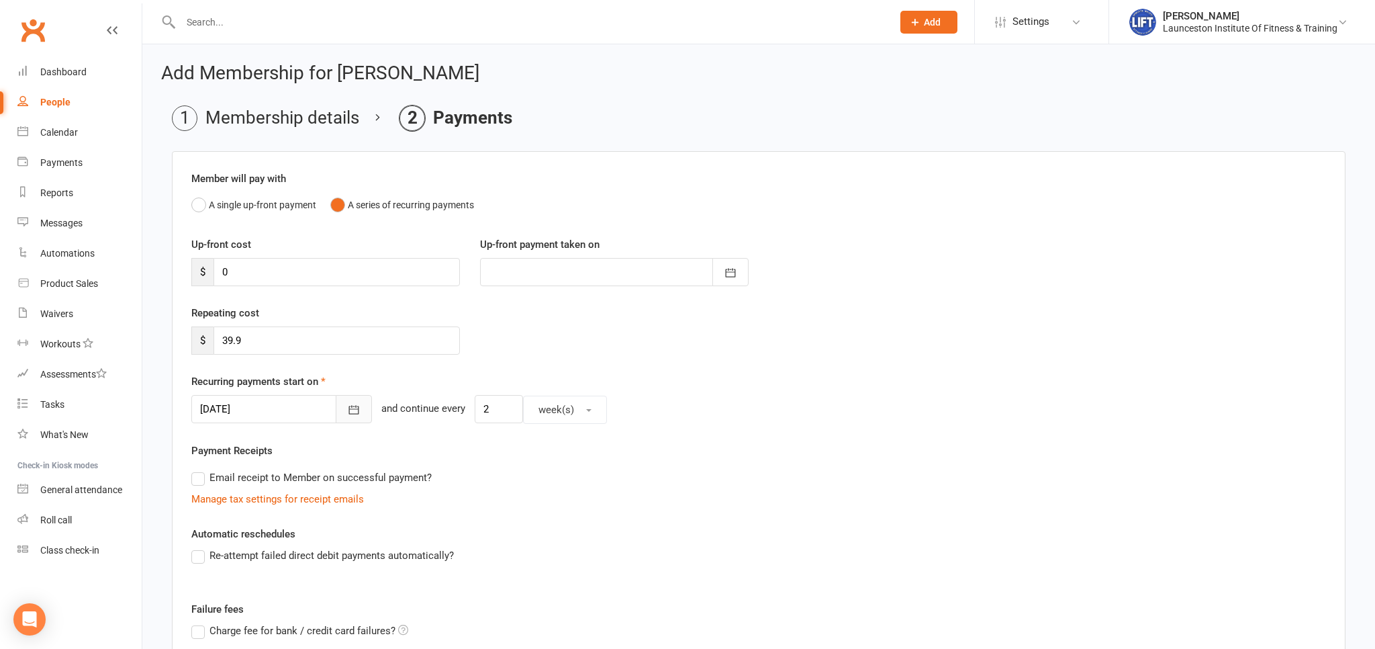
click at [347, 413] on icon "button" at bounding box center [353, 409] width 13 height 13
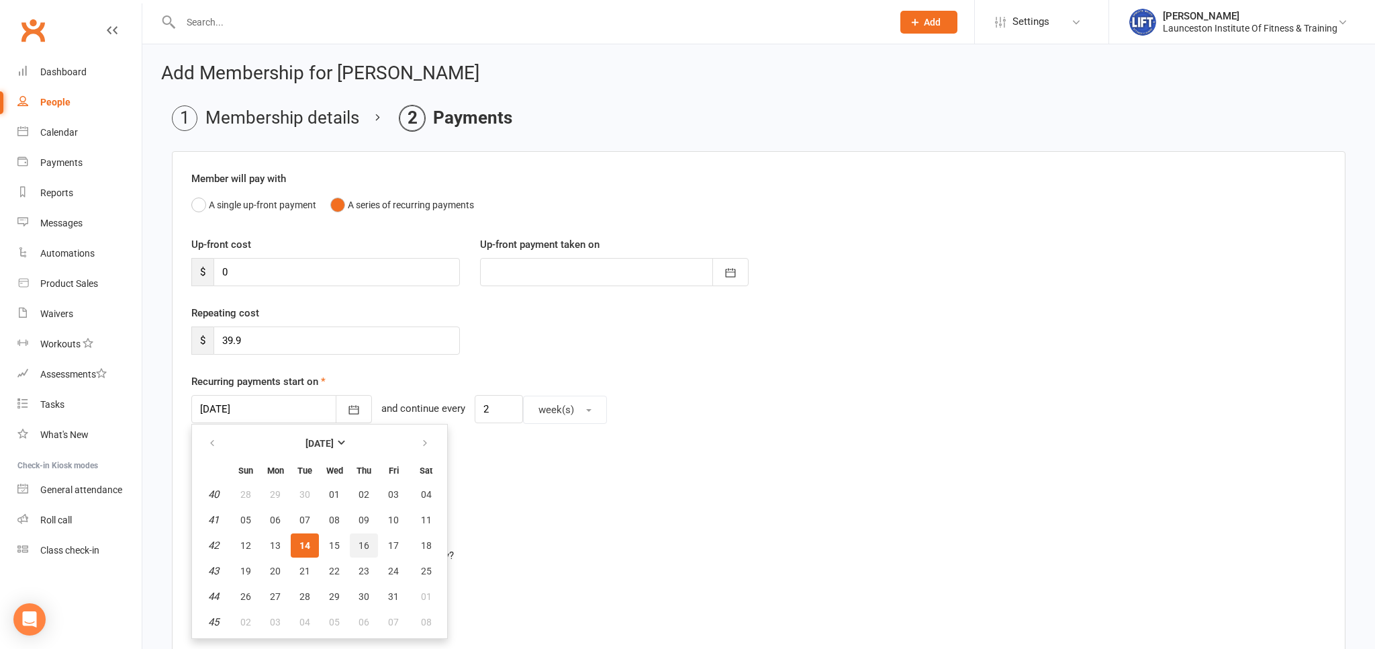
click at [363, 538] on button "16" at bounding box center [364, 545] width 28 height 24
type input "16 Oct 2025"
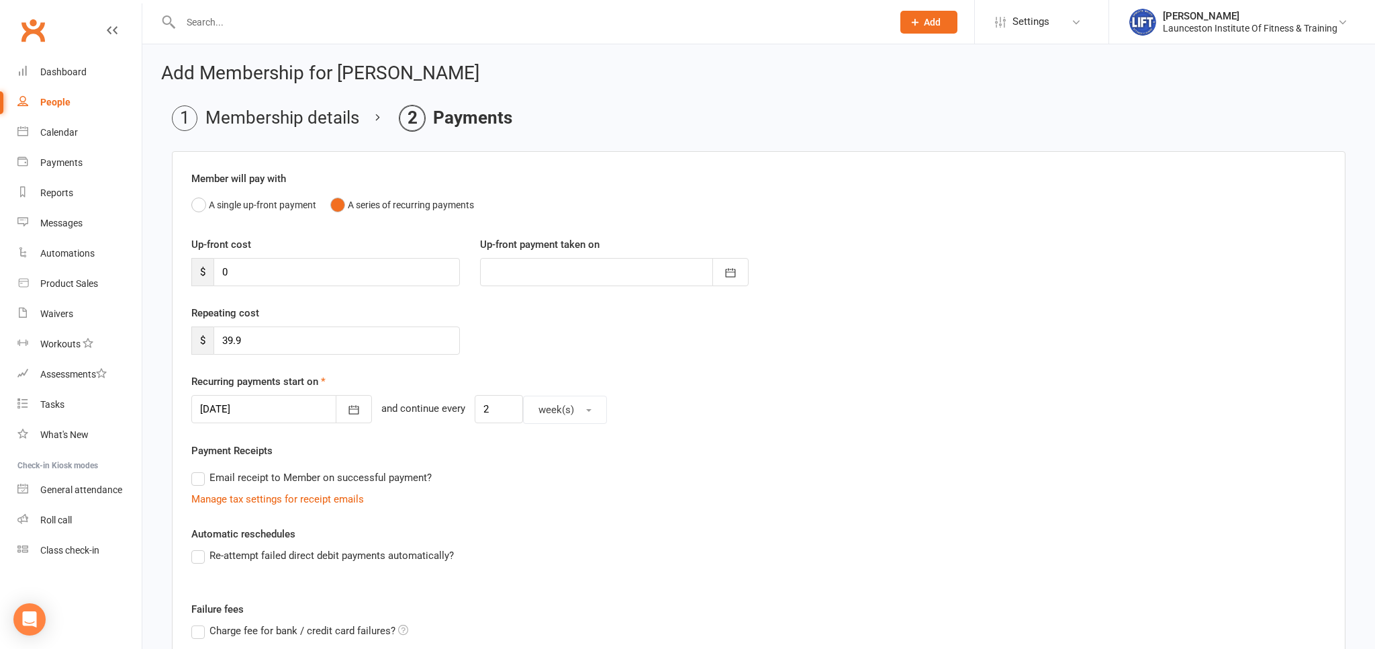
scroll to position [218, 0]
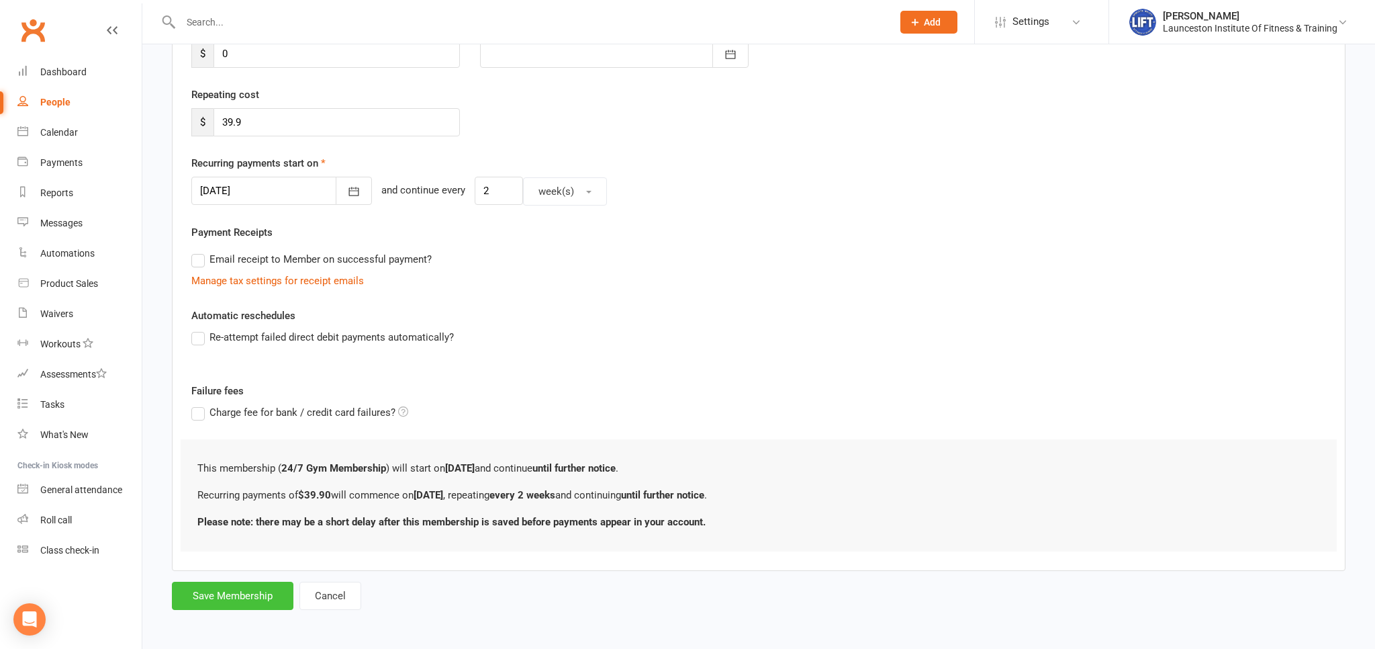
click at [248, 591] on button "Save Membership" at bounding box center [233, 595] width 122 height 28
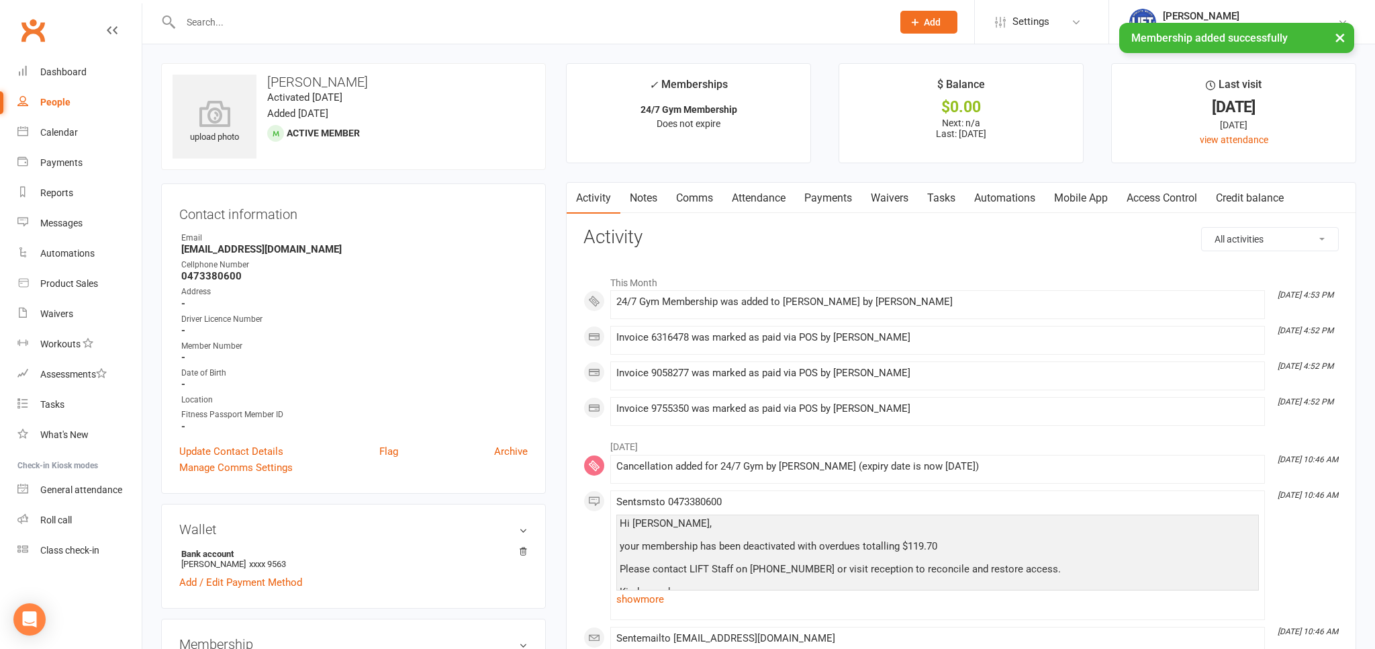
click at [1151, 203] on link "Access Control" at bounding box center [1161, 198] width 89 height 31
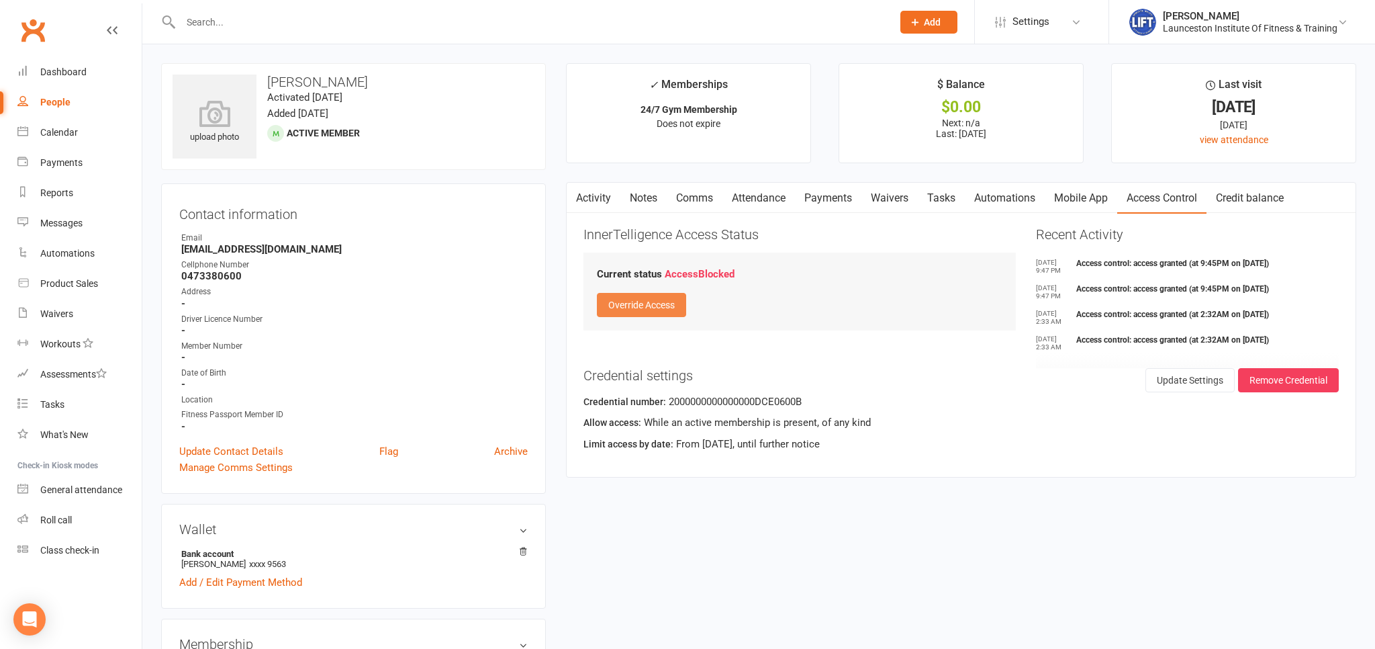
click at [659, 305] on button "Override Access" at bounding box center [641, 305] width 89 height 24
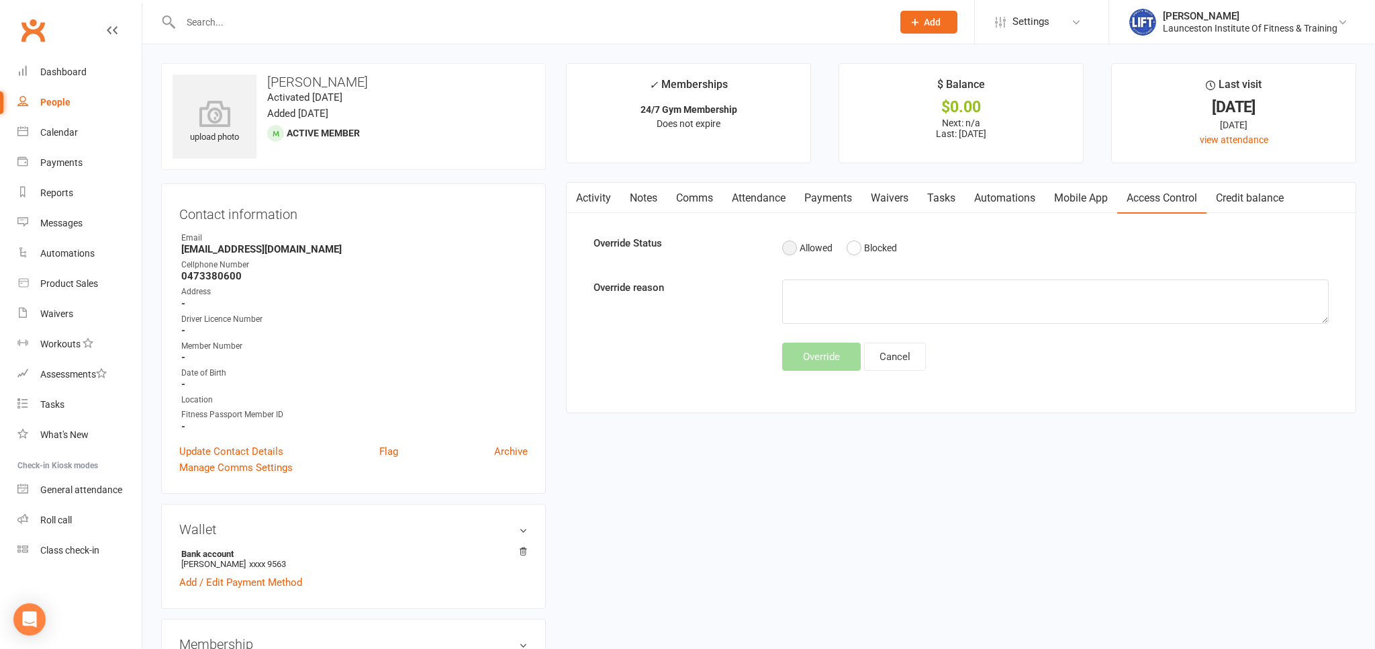
click at [794, 250] on button "Allowed" at bounding box center [807, 248] width 50 height 26
click at [831, 350] on button "Override" at bounding box center [821, 356] width 79 height 28
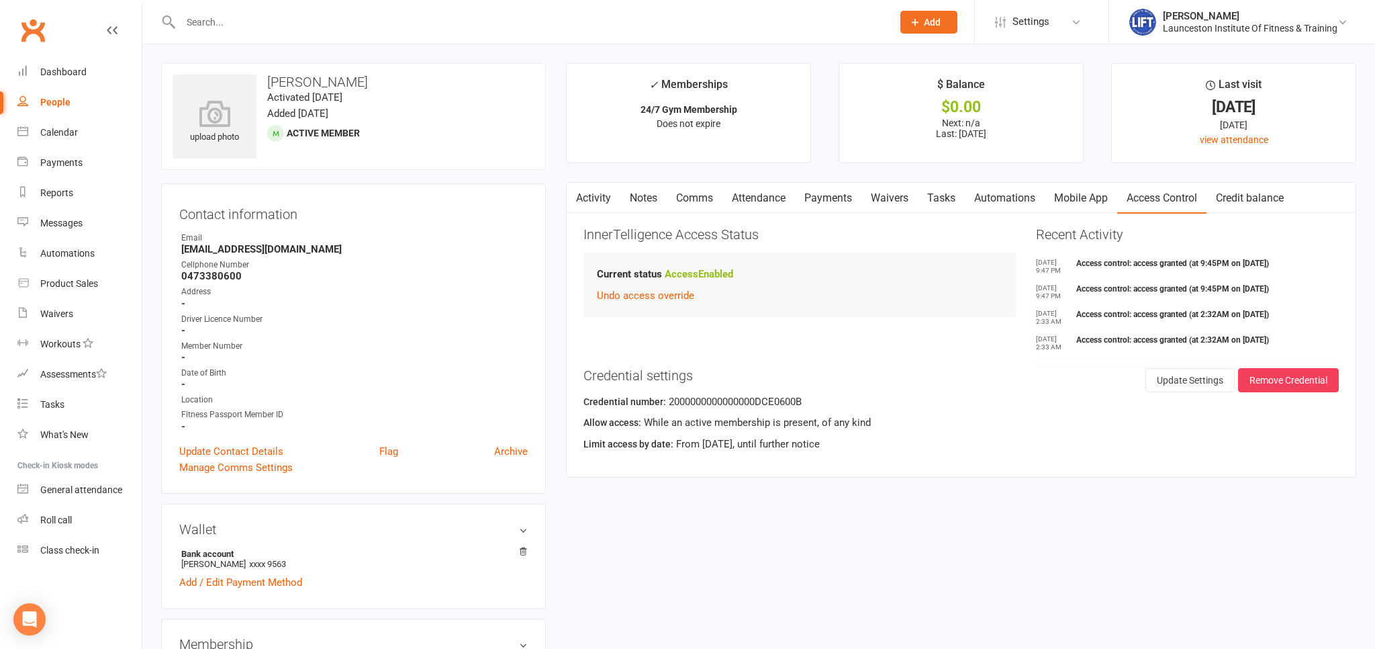
click at [1152, 195] on link "Access Control" at bounding box center [1161, 198] width 89 height 31
click at [1050, 202] on div "Activity Notes Comms Attendance Payments Waivers Tasks Automations Mobile App A…" at bounding box center [930, 198] width 726 height 31
click at [1109, 195] on link "Mobile App" at bounding box center [1081, 198] width 73 height 31
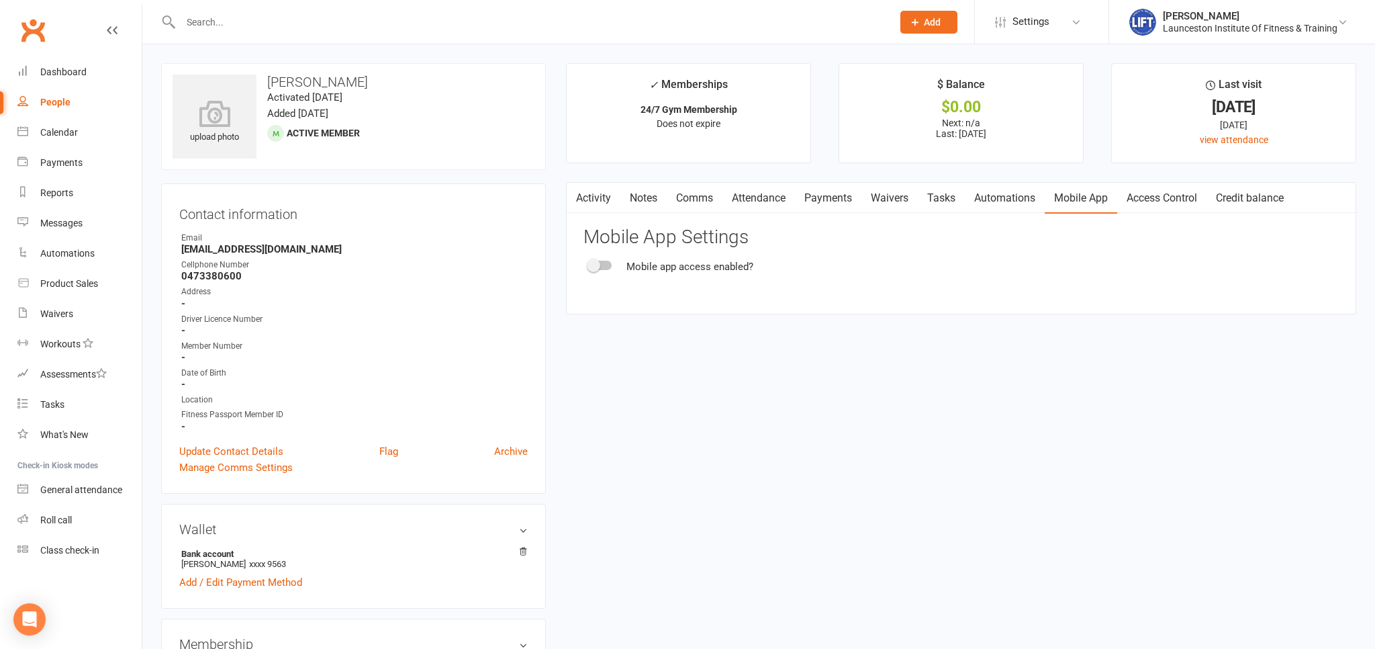
drag, startPoint x: 1098, startPoint y: 203, endPoint x: 1105, endPoint y: 203, distance: 7.4
click at [1105, 203] on link "Mobile App" at bounding box center [1081, 198] width 73 height 31
click at [1126, 200] on link "Access Control" at bounding box center [1161, 198] width 89 height 31
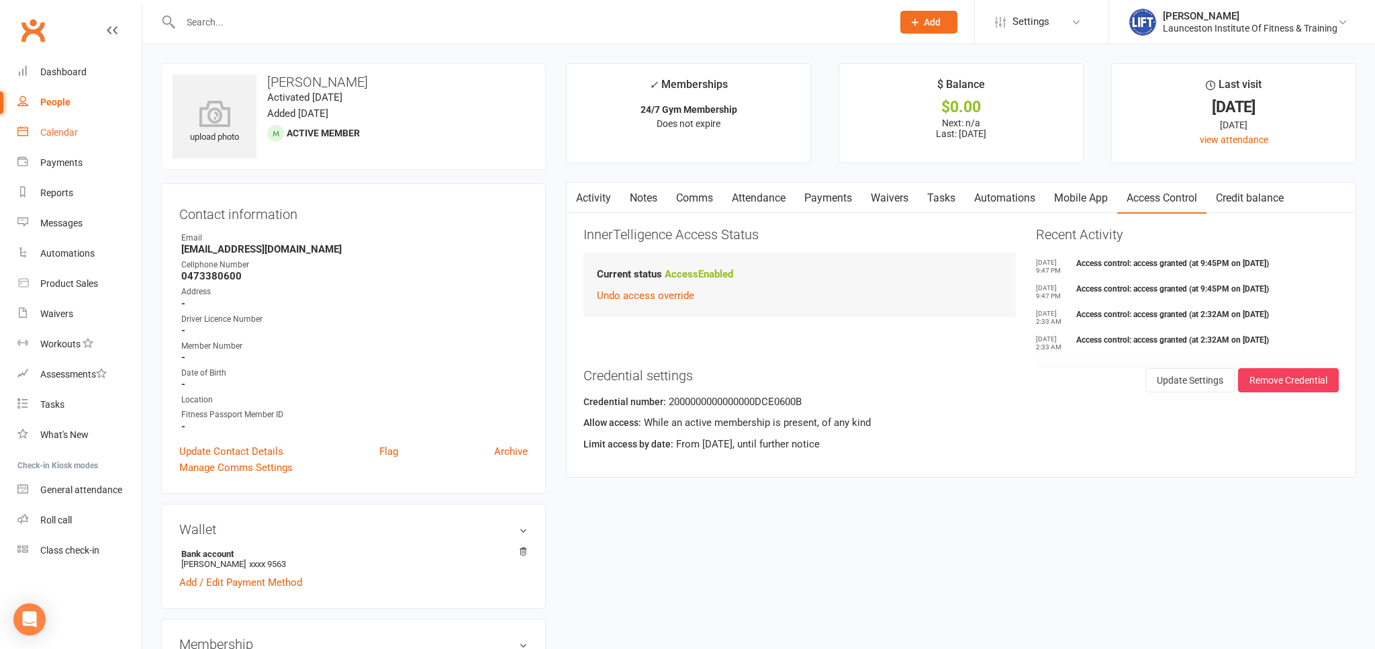
click at [68, 136] on div "Calendar" at bounding box center [59, 132] width 38 height 11
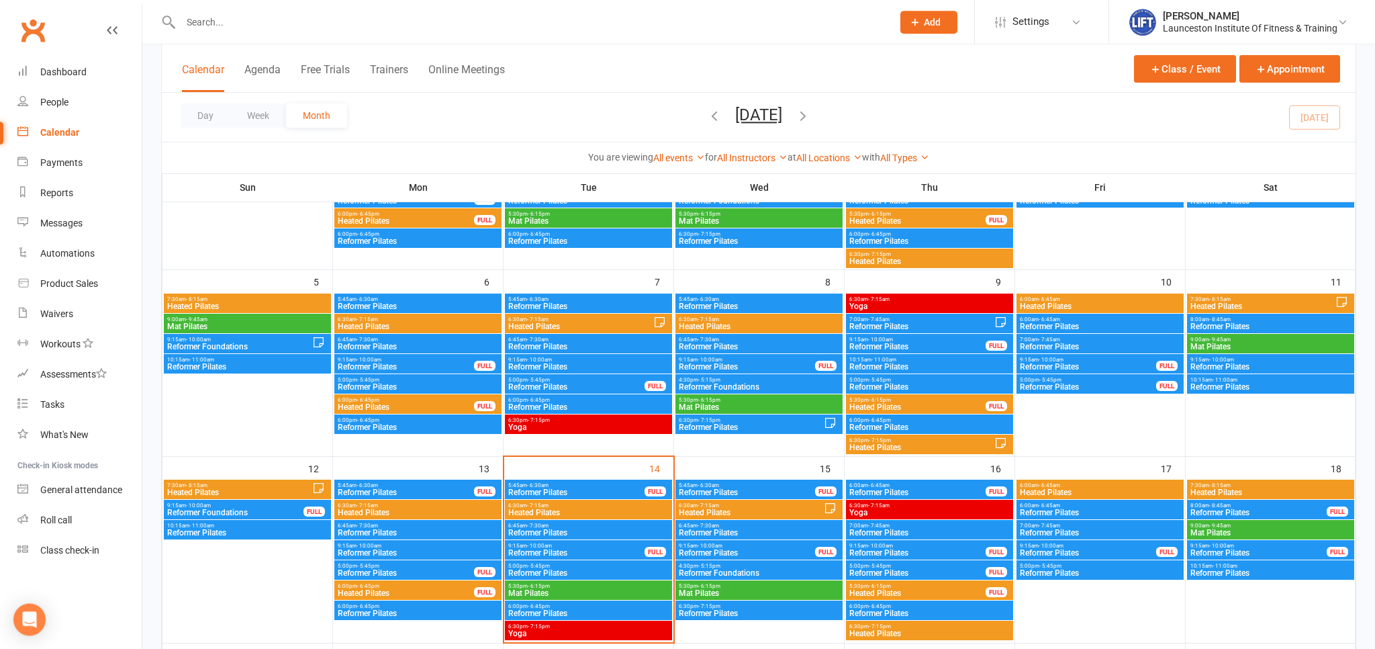
scroll to position [354, 0]
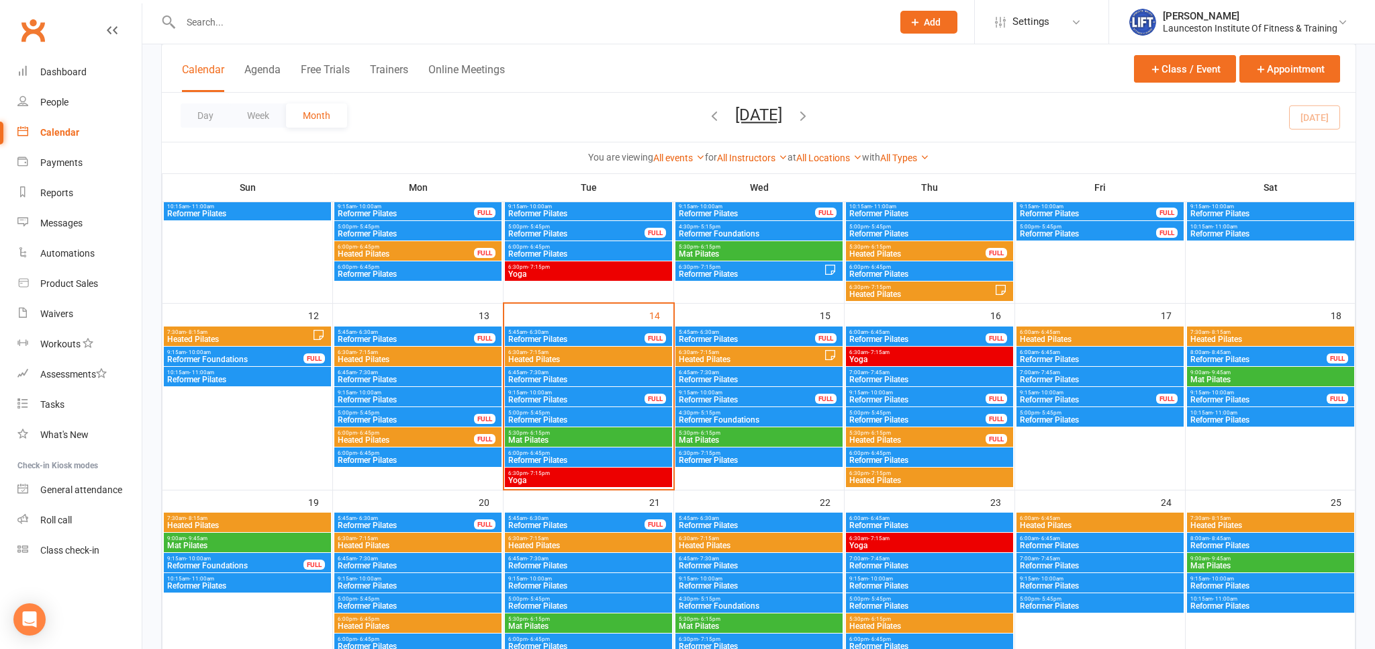
click at [538, 454] on span "- 6:45pm" at bounding box center [539, 453] width 22 height 6
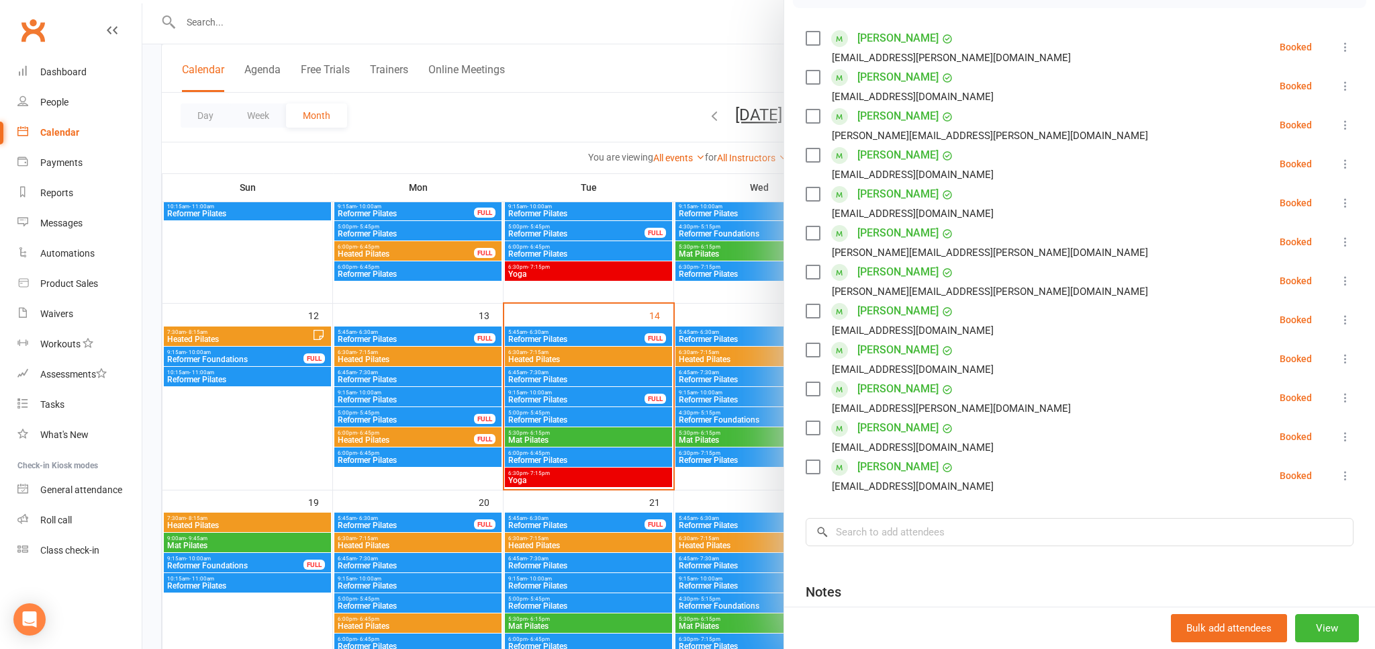
scroll to position [148, 0]
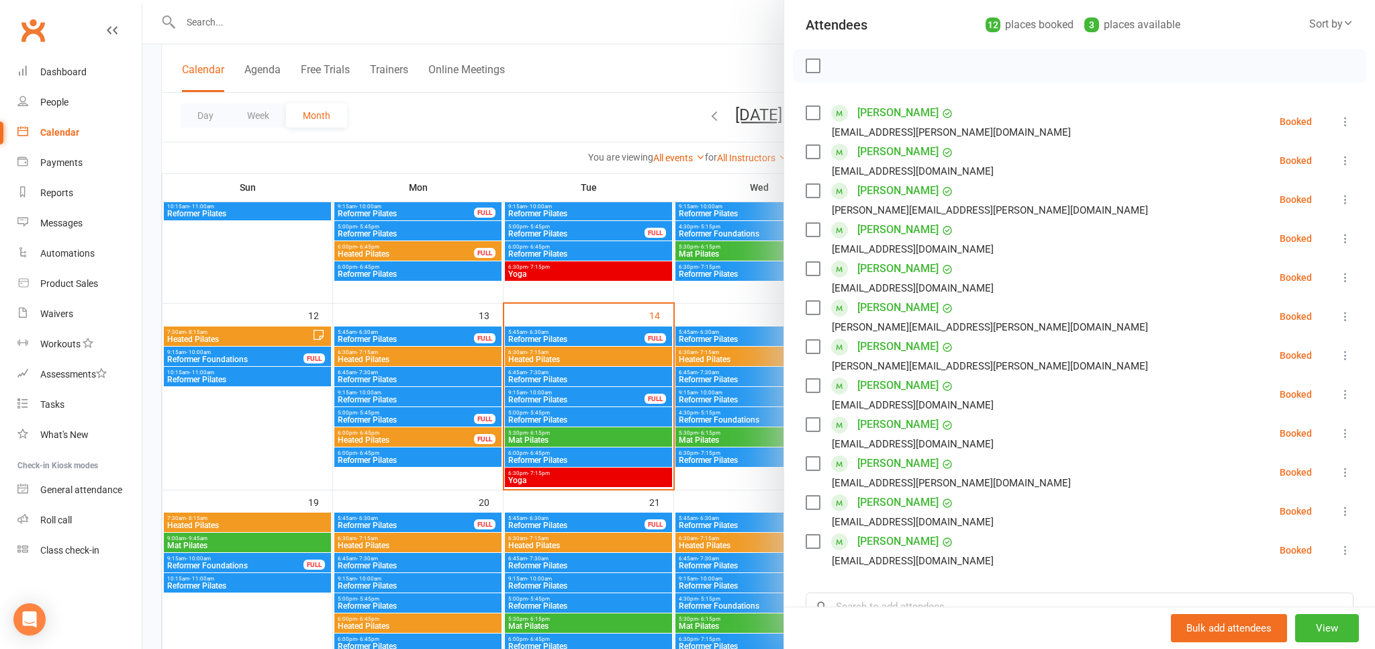
click at [215, 17] on div at bounding box center [758, 324] width 1233 height 649
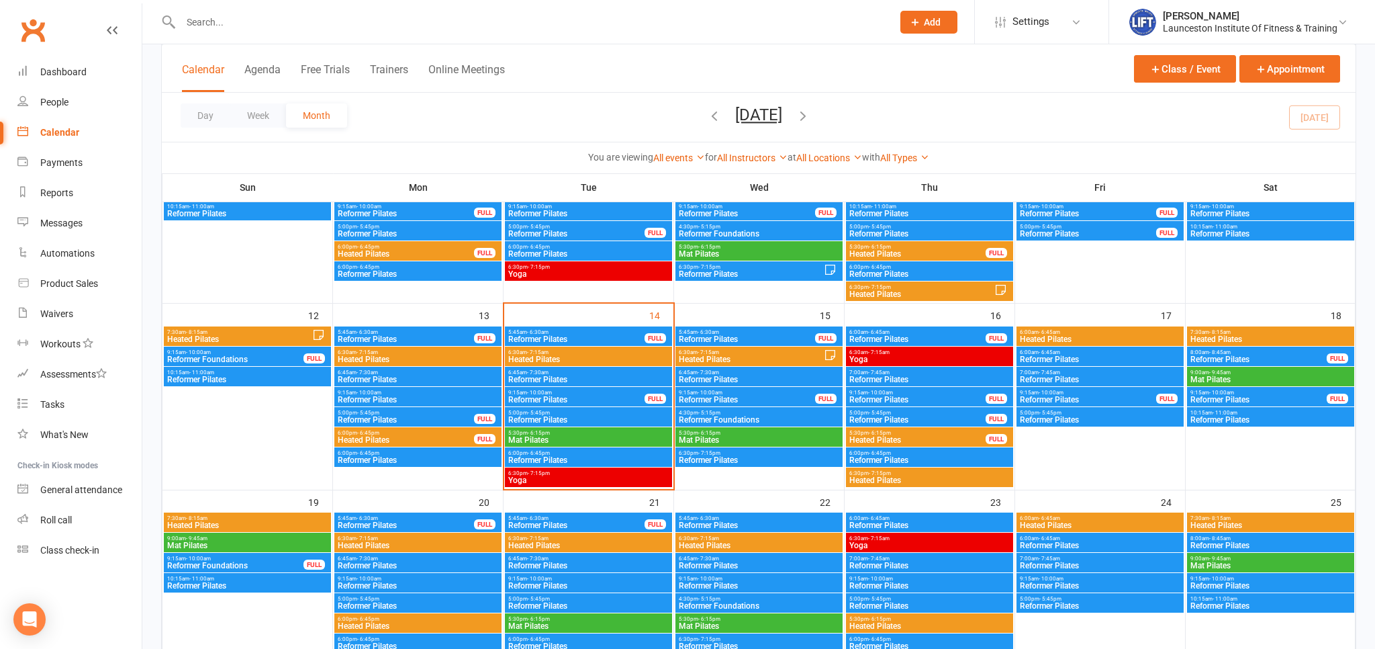
click at [214, 21] on input "text" at bounding box center [530, 22] width 706 height 19
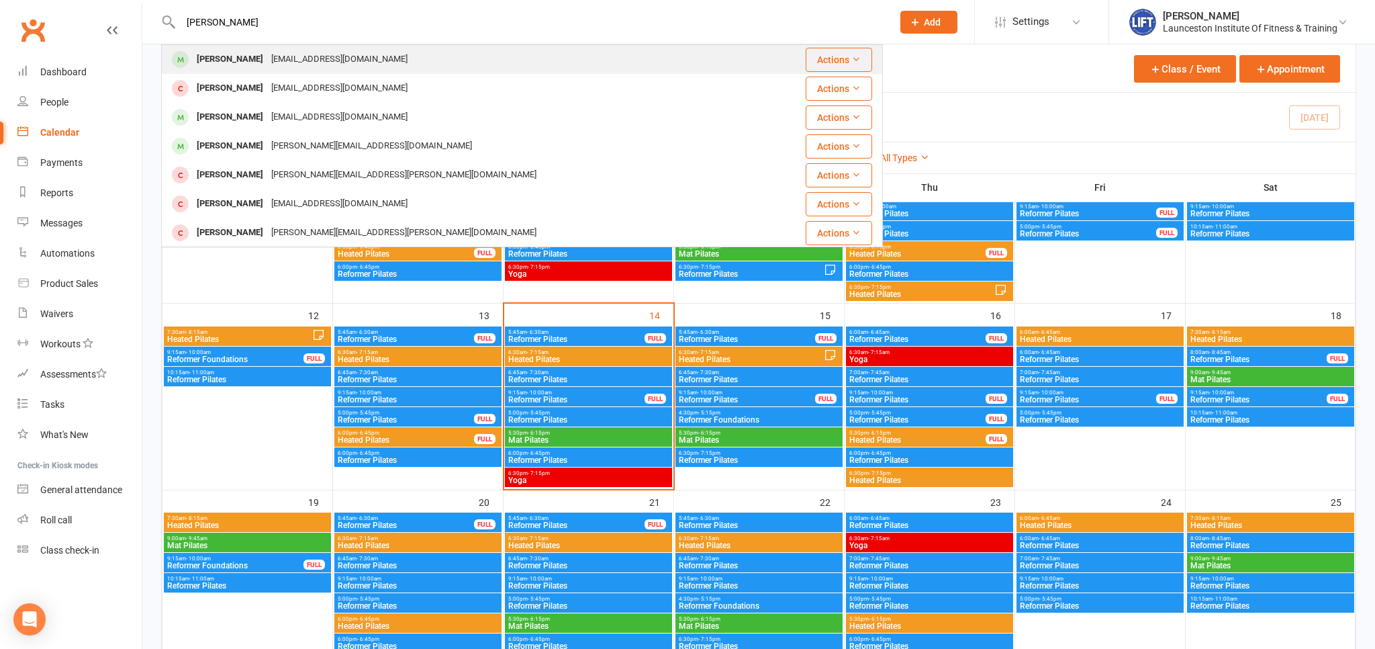
type input "holly whits"
click at [353, 50] on div "Holly Whitson Hwhitson840@gmail.com" at bounding box center [461, 60] width 599 height 28
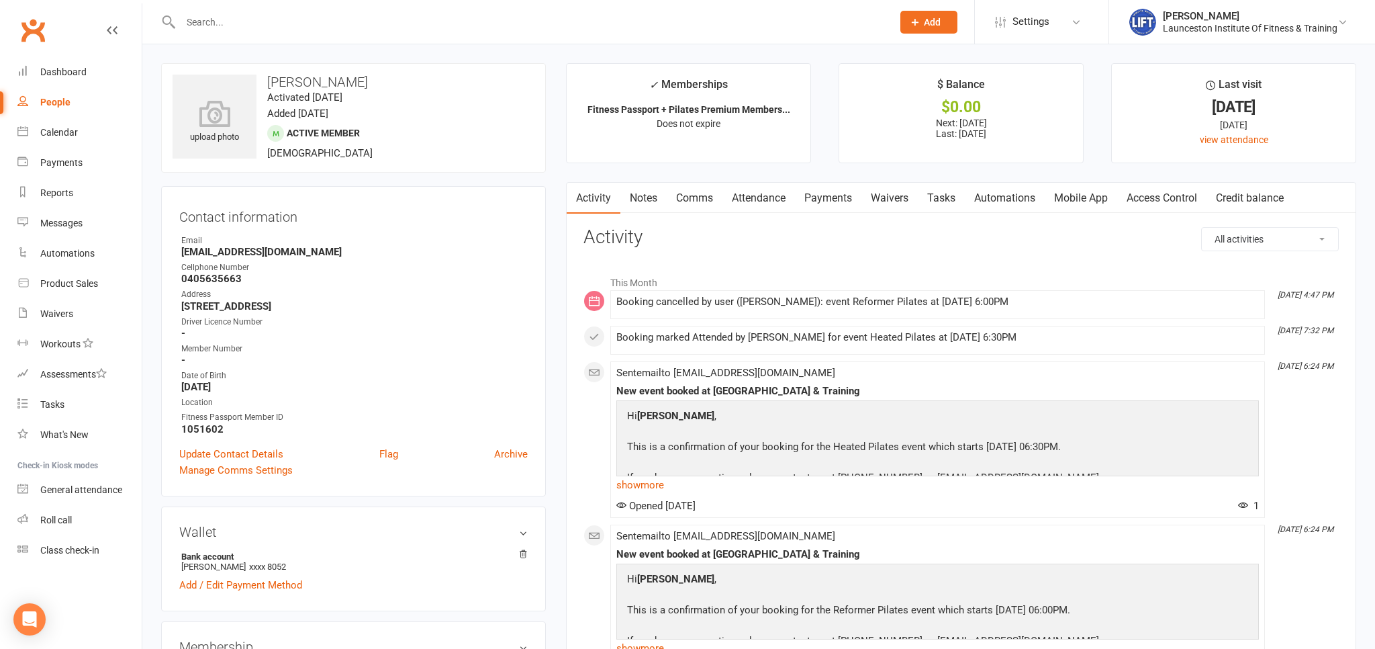
click at [28, 42] on link "Clubworx" at bounding box center [33, 30] width 34 height 34
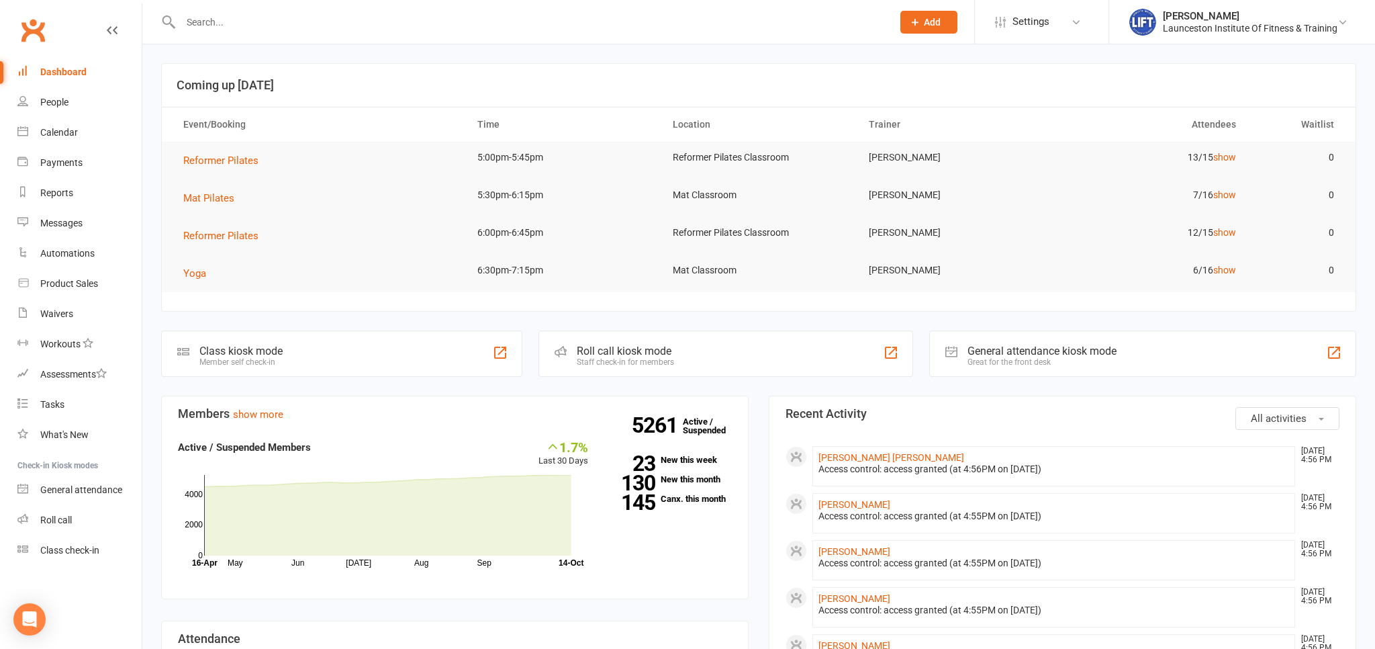
click at [36, 27] on link "Clubworx" at bounding box center [33, 30] width 34 height 34
click at [219, 239] on span "Reformer Pilates" at bounding box center [220, 236] width 75 height 12
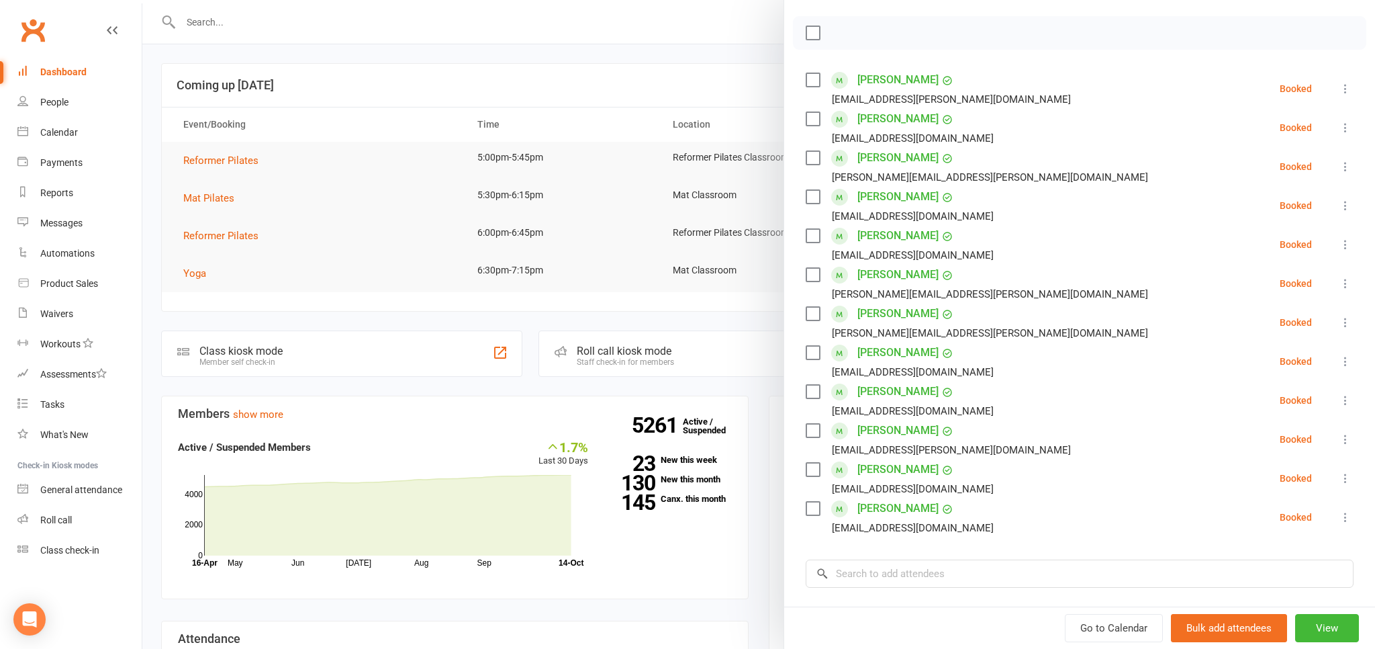
scroll to position [74, 0]
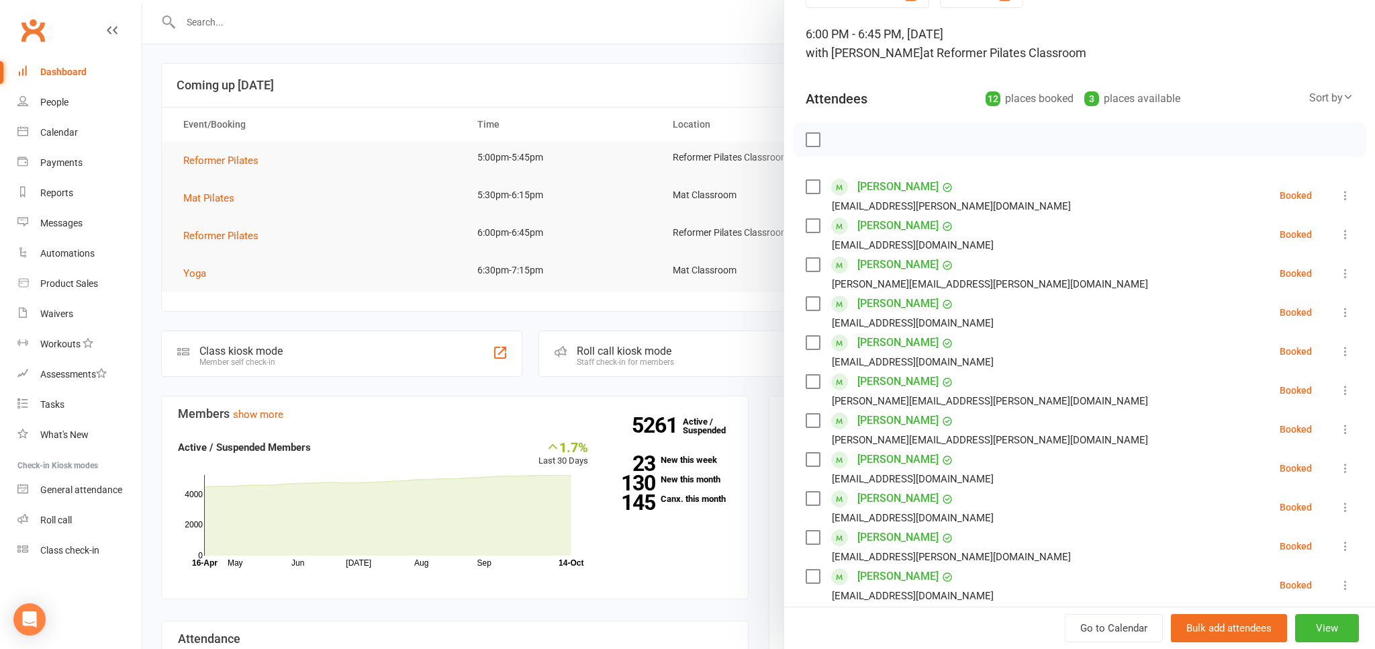
click at [586, 326] on div at bounding box center [758, 324] width 1233 height 649
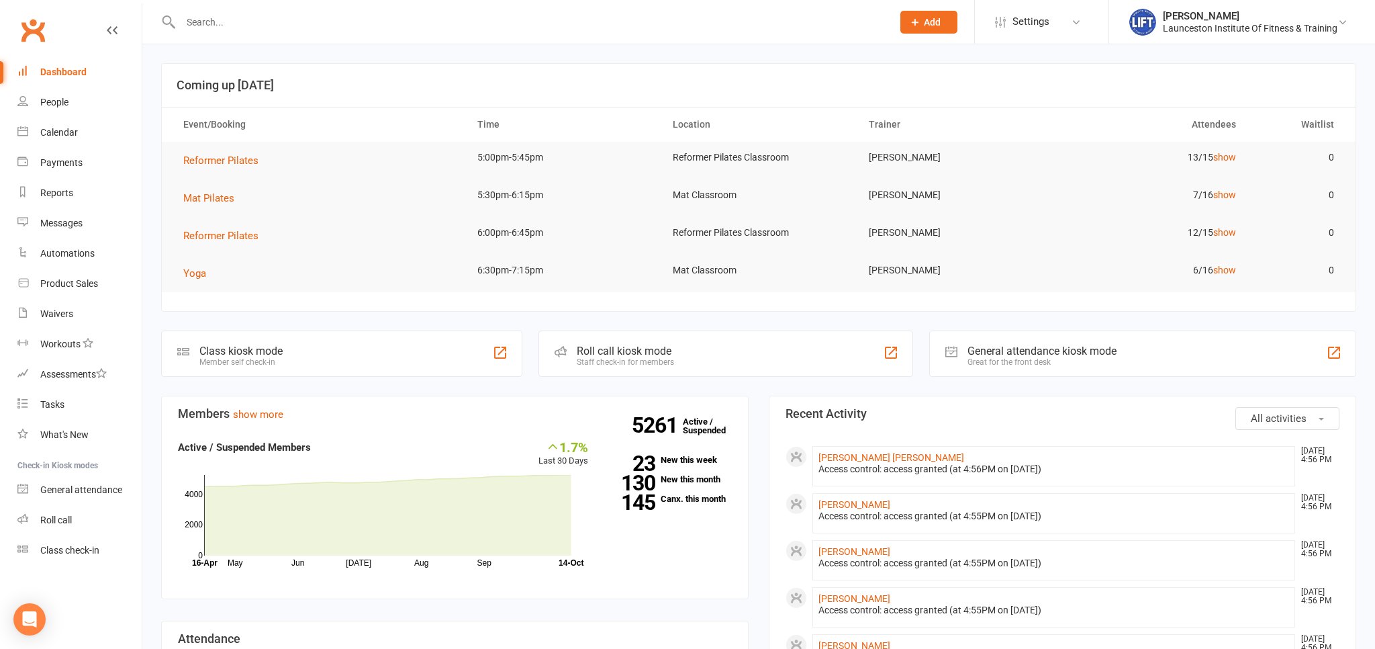
click at [43, 34] on link "Clubworx" at bounding box center [33, 30] width 34 height 34
click at [323, 32] on div at bounding box center [522, 22] width 722 height 44
click at [318, 21] on input "text" at bounding box center [530, 22] width 706 height 19
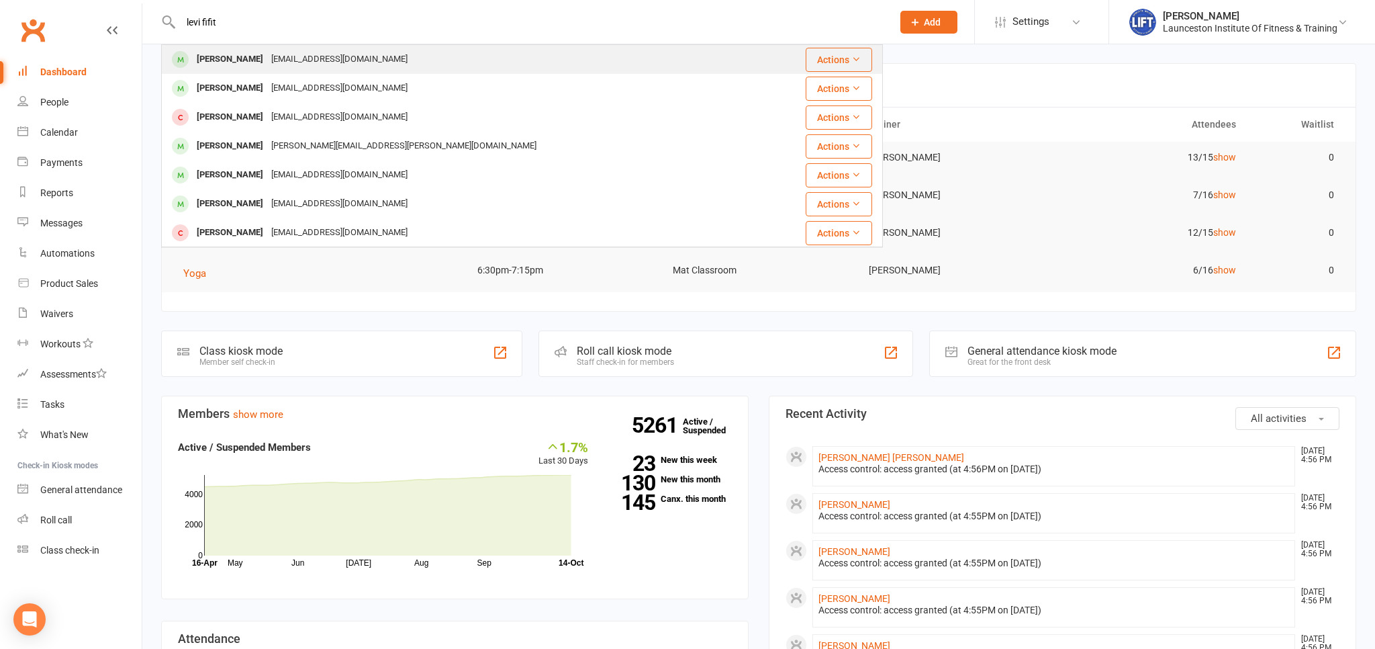
type input "levi fifit"
click at [299, 47] on div "Levi Fifita lilfifita13@gmail.com" at bounding box center [461, 60] width 599 height 28
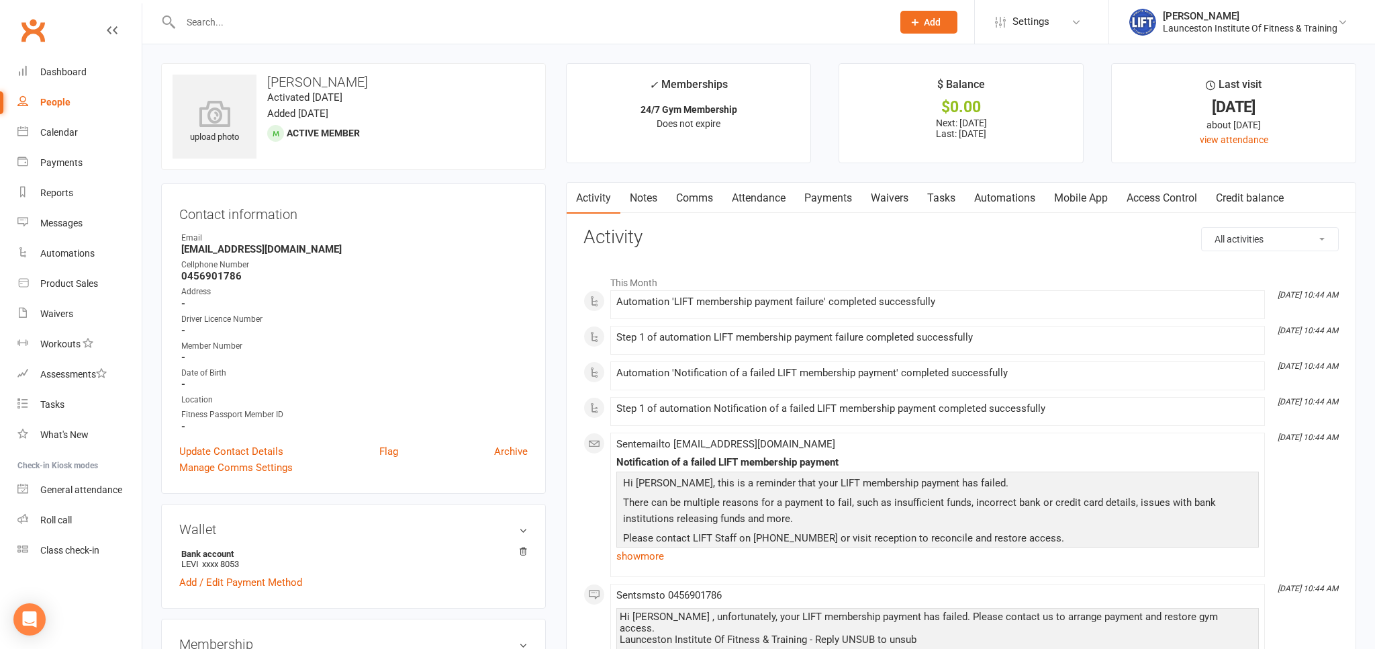
click at [848, 189] on link "Payments" at bounding box center [828, 198] width 66 height 31
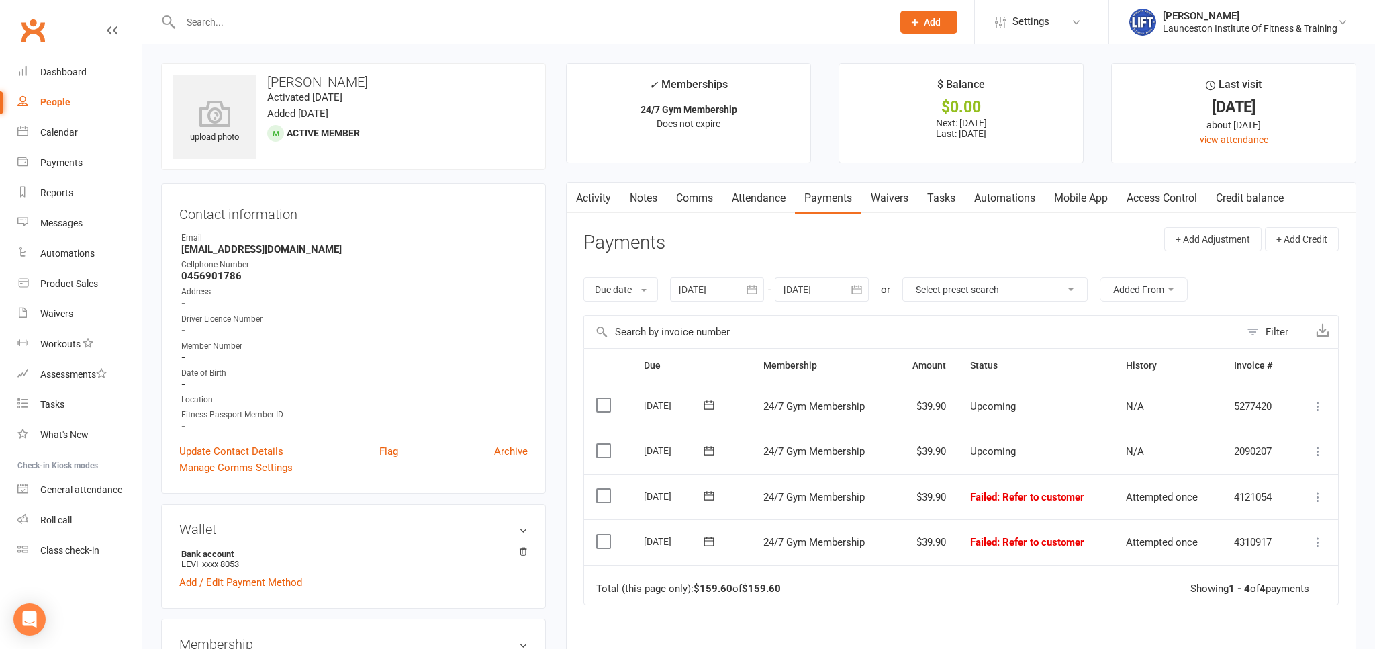
click at [754, 287] on icon "button" at bounding box center [751, 289] width 13 height 13
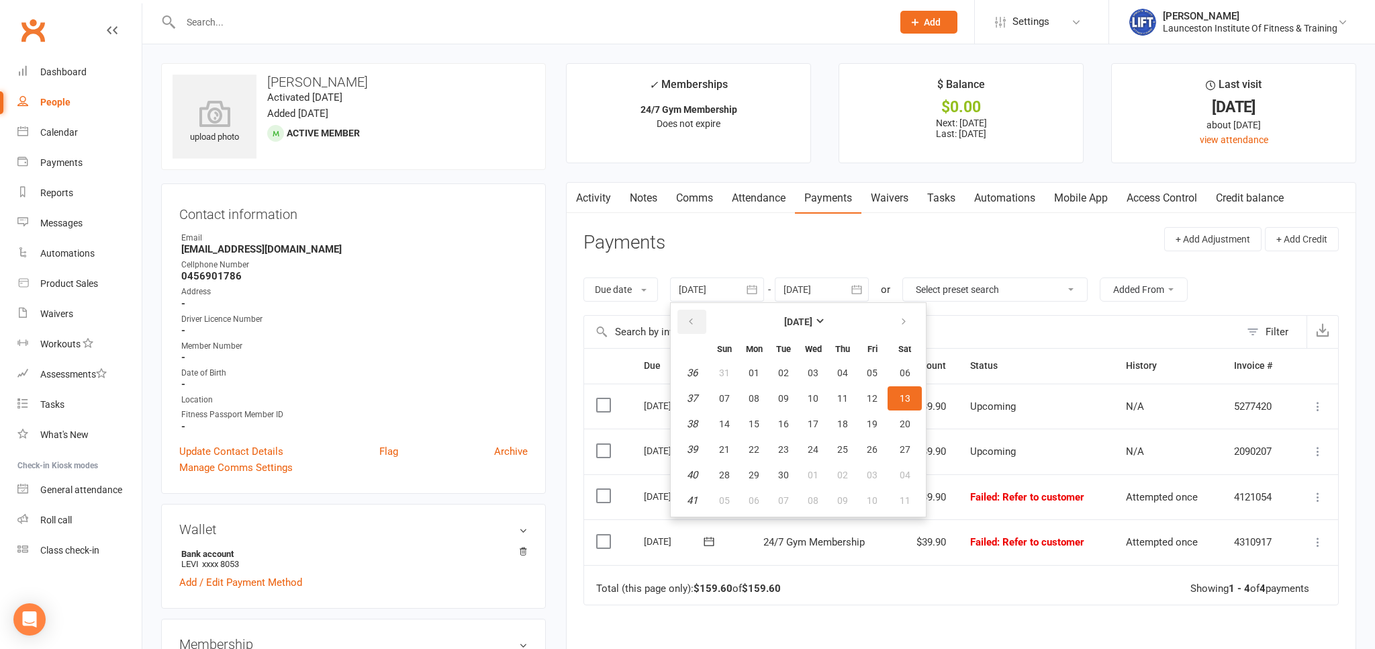
click at [700, 314] on button "button" at bounding box center [691, 321] width 29 height 24
click at [801, 404] on button "09" at bounding box center [813, 398] width 28 height 24
type input "09 Jul 2025"
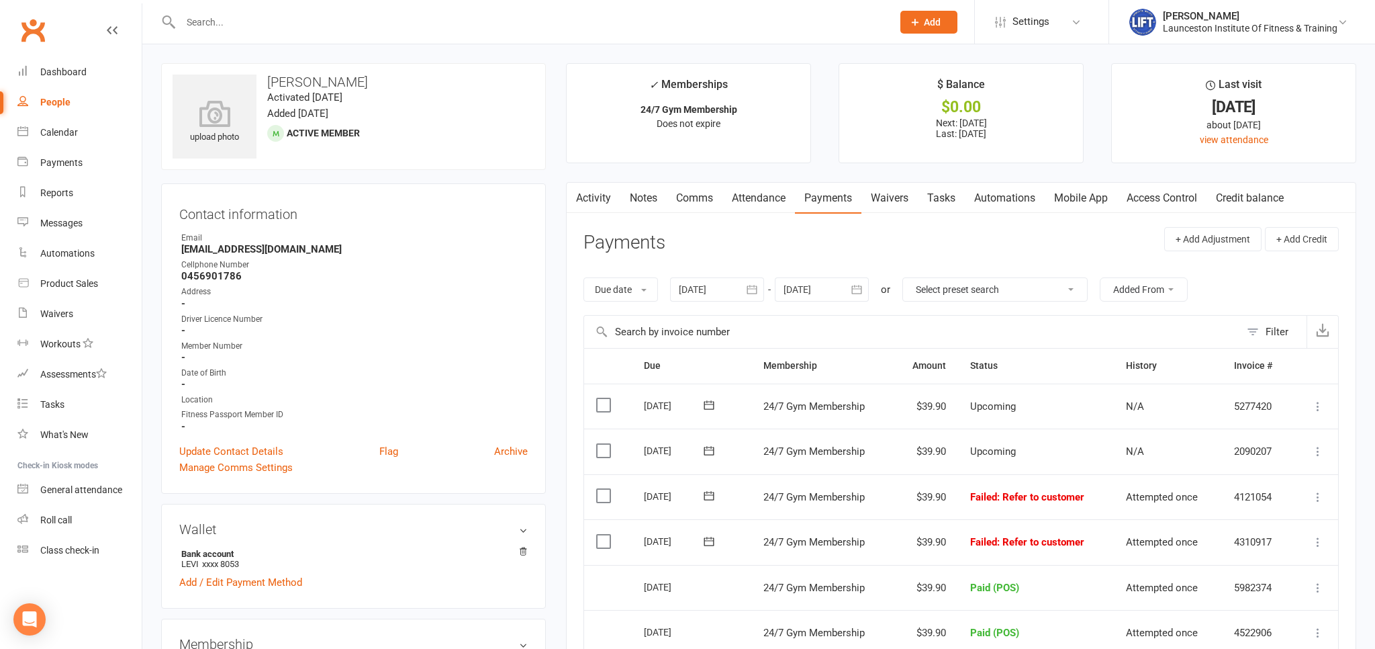
click at [604, 203] on link "Activity" at bounding box center [594, 198] width 54 height 31
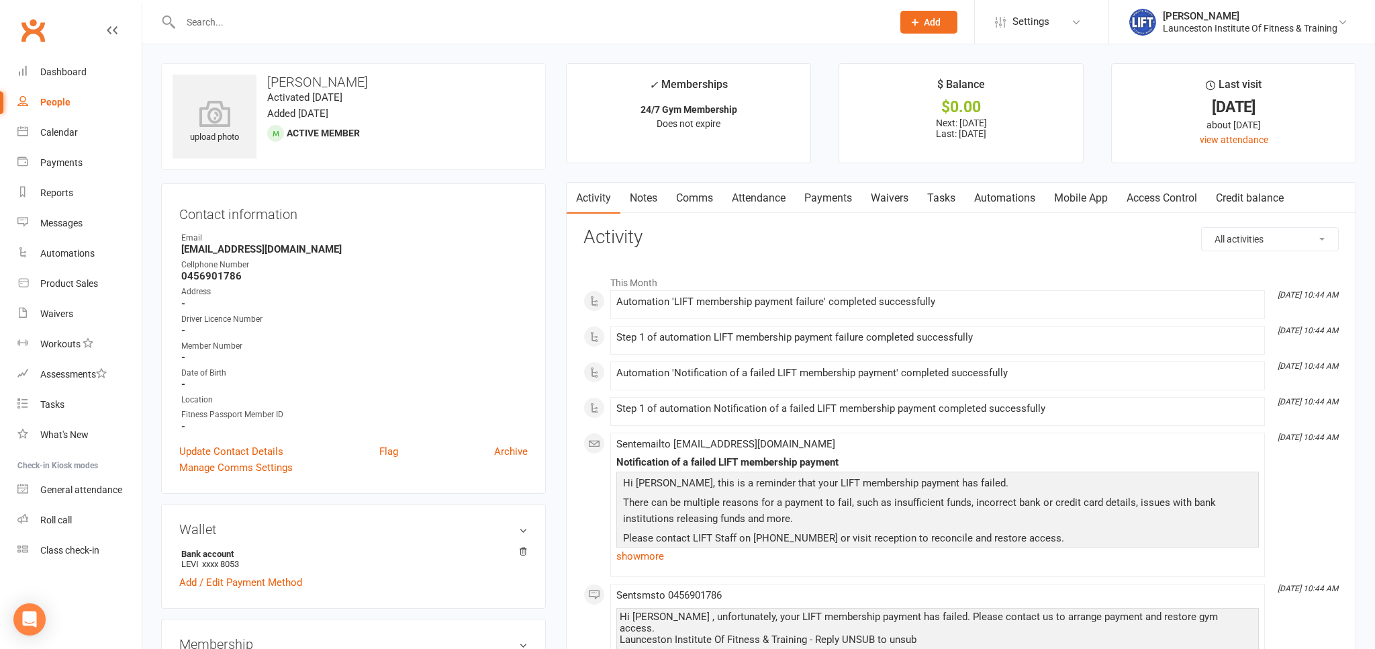
click at [1171, 198] on link "Access Control" at bounding box center [1161, 198] width 89 height 31
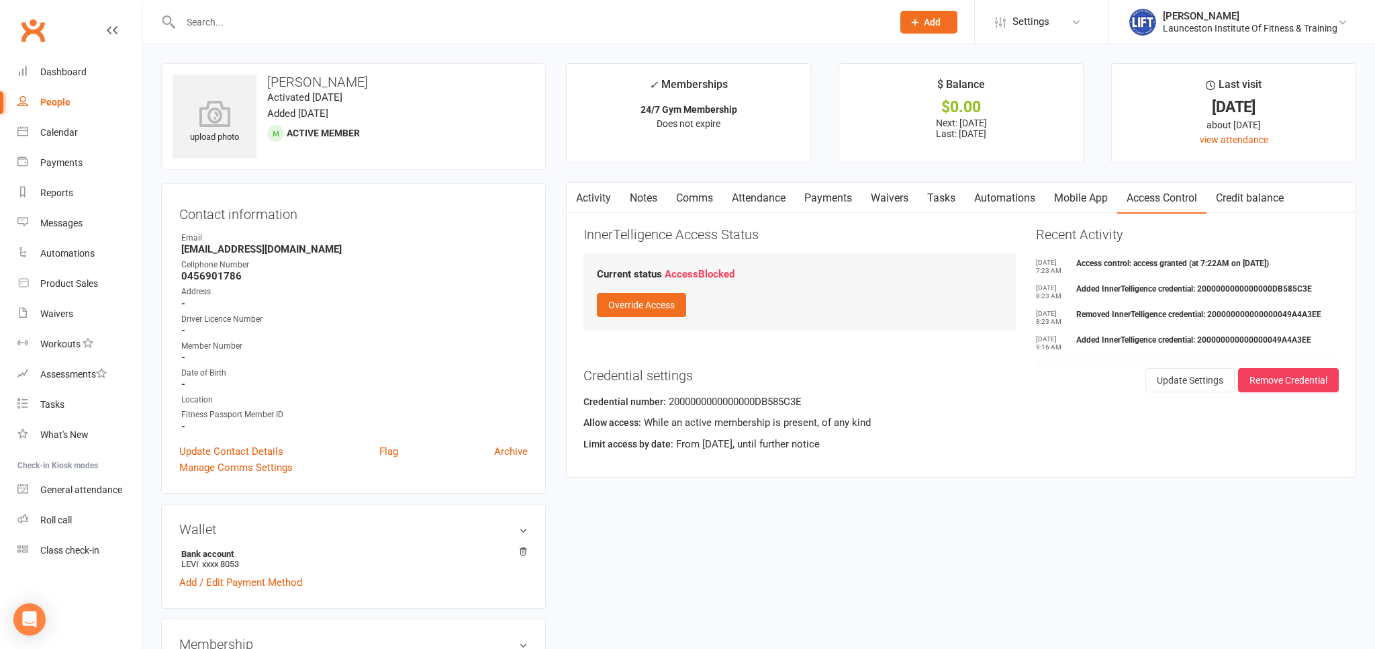
click at [36, 28] on link "Clubworx" at bounding box center [33, 30] width 34 height 34
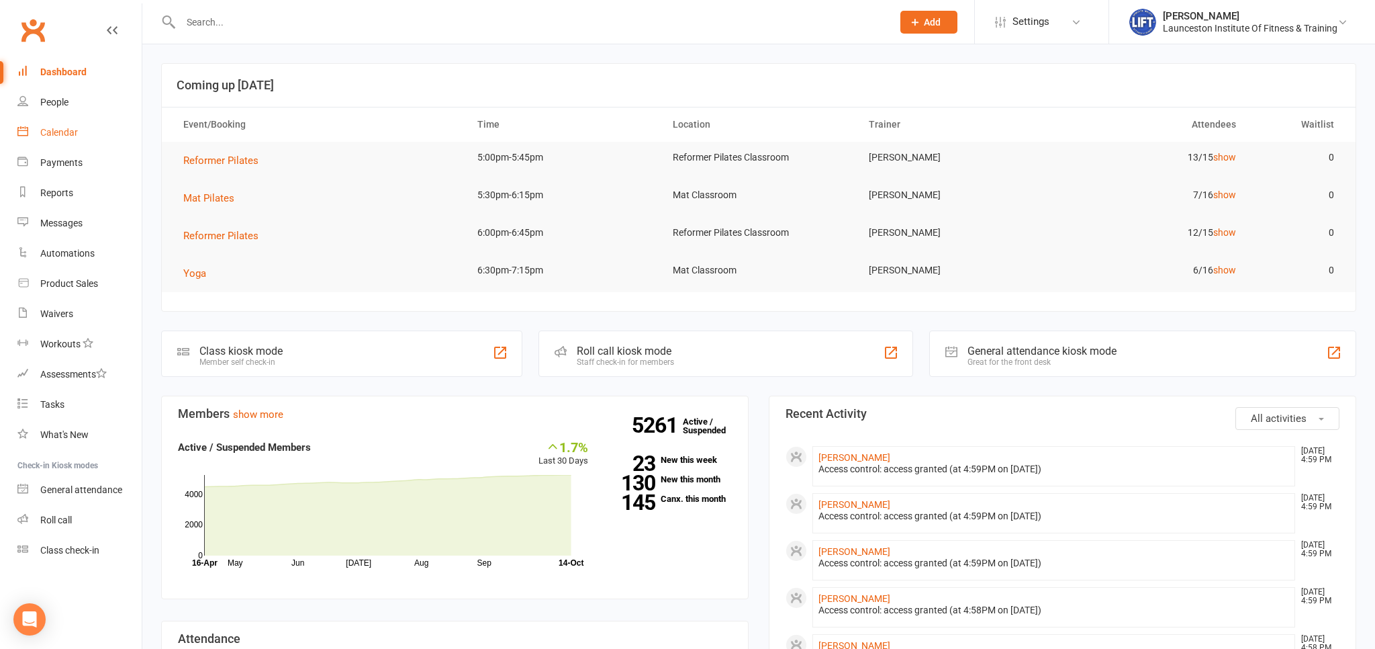
click at [97, 137] on link "Calendar" at bounding box center [79, 132] width 124 height 30
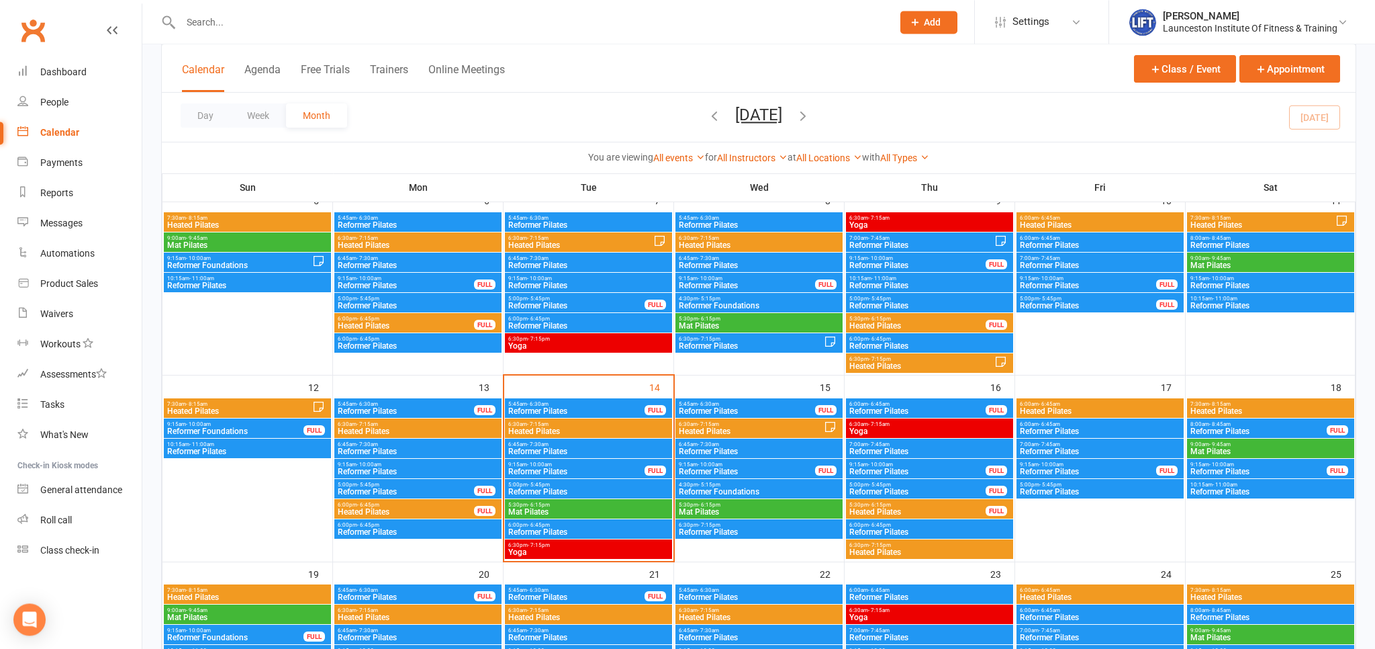
scroll to position [283, 0]
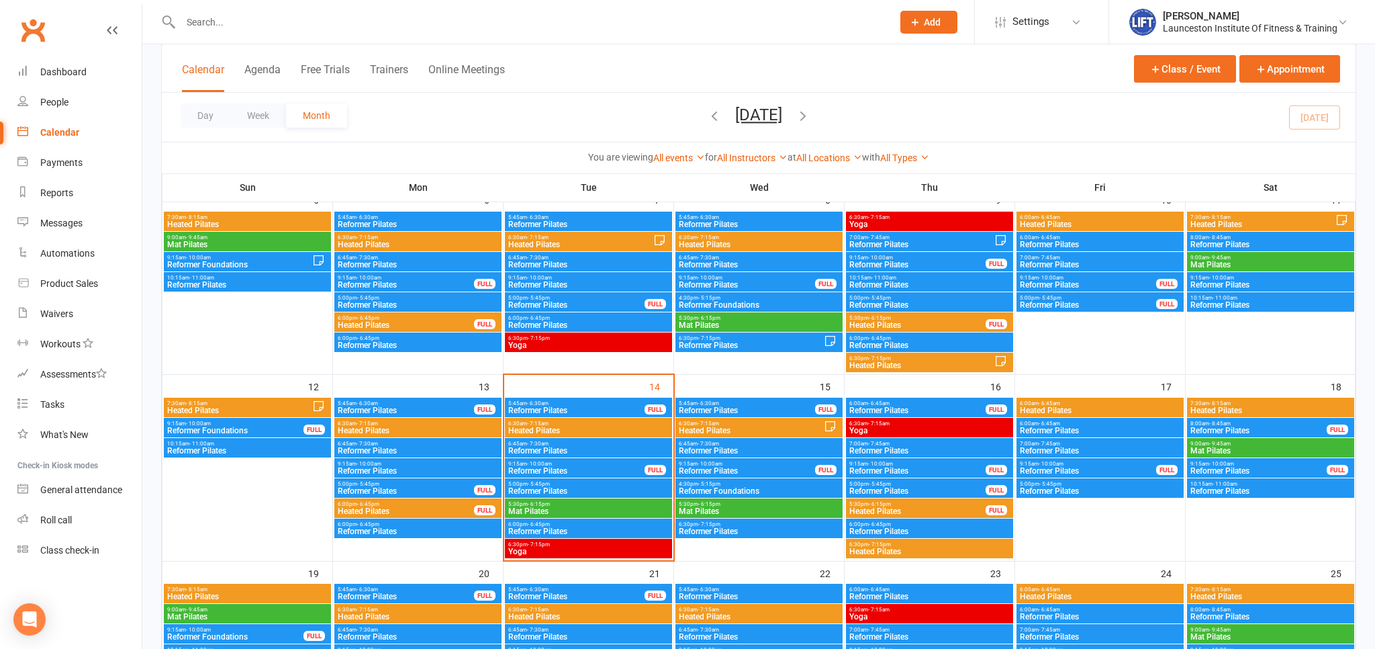
click at [555, 482] on span "5:00pm - 5:45pm" at bounding box center [589, 484] width 162 height 6
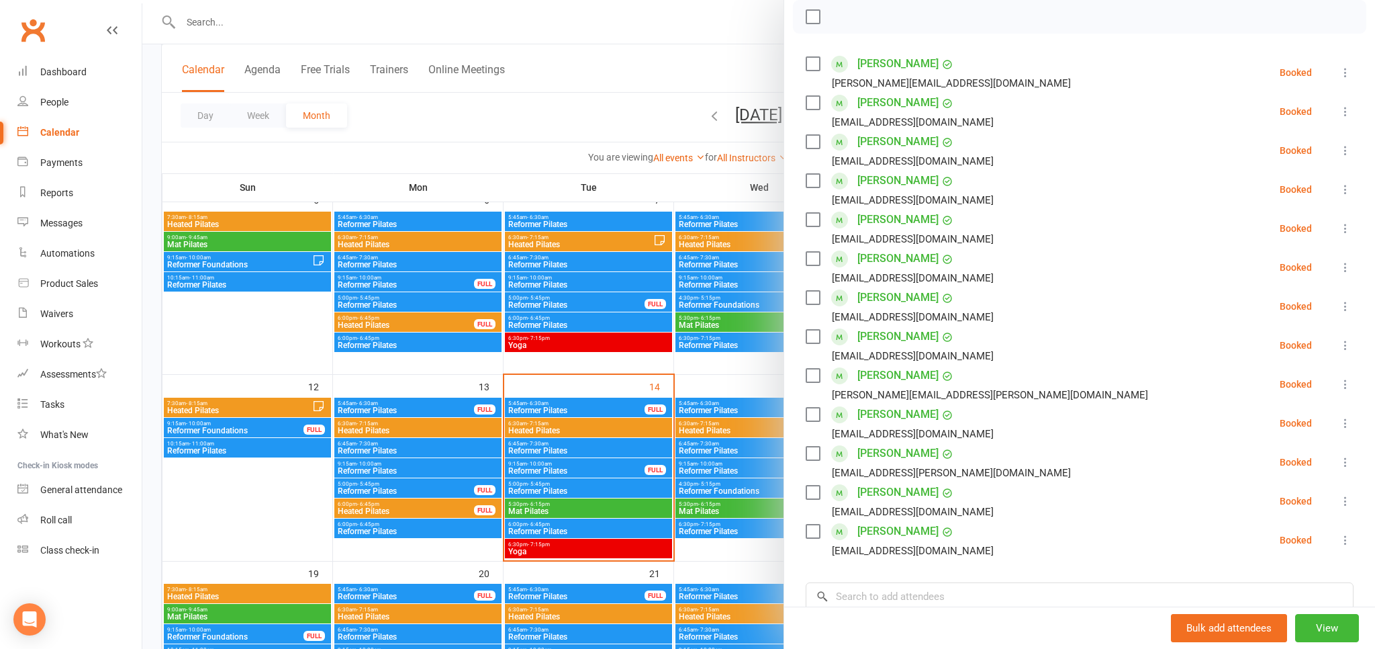
scroll to position [222, 0]
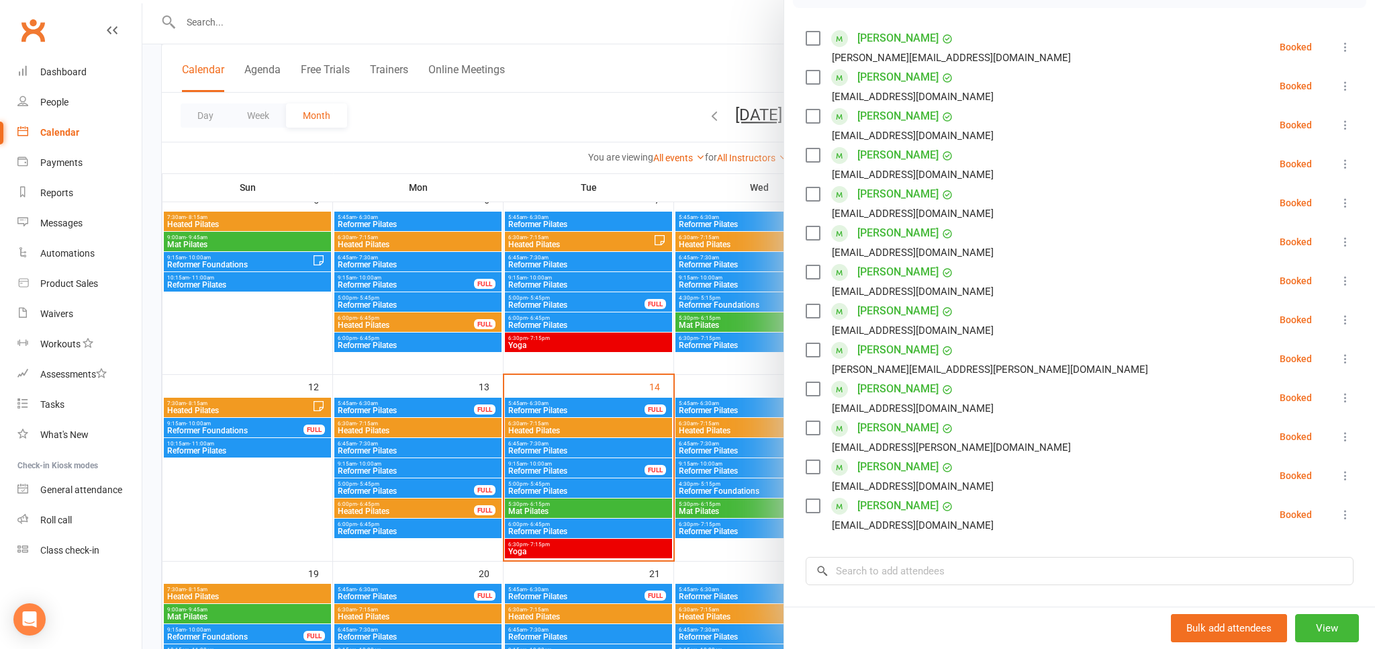
click at [657, 530] on div at bounding box center [758, 324] width 1233 height 649
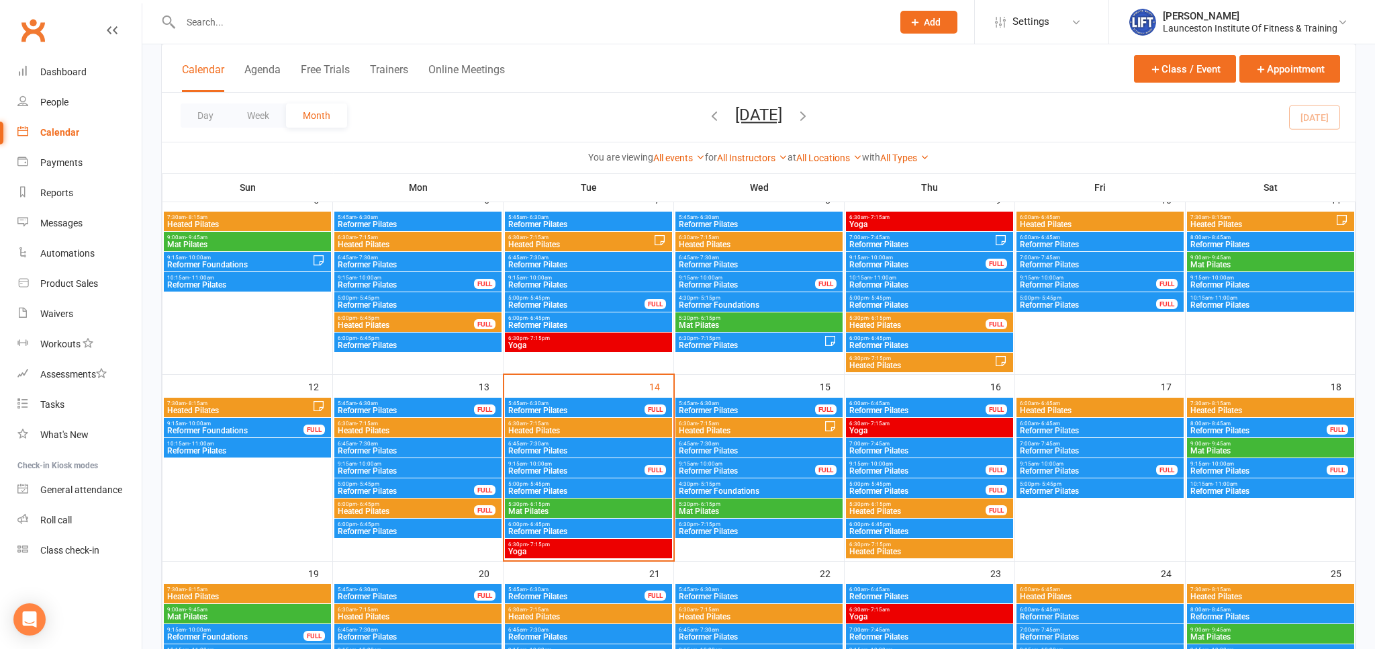
click at [550, 524] on span "6:00pm - 6:45pm" at bounding box center [589, 524] width 162 height 6
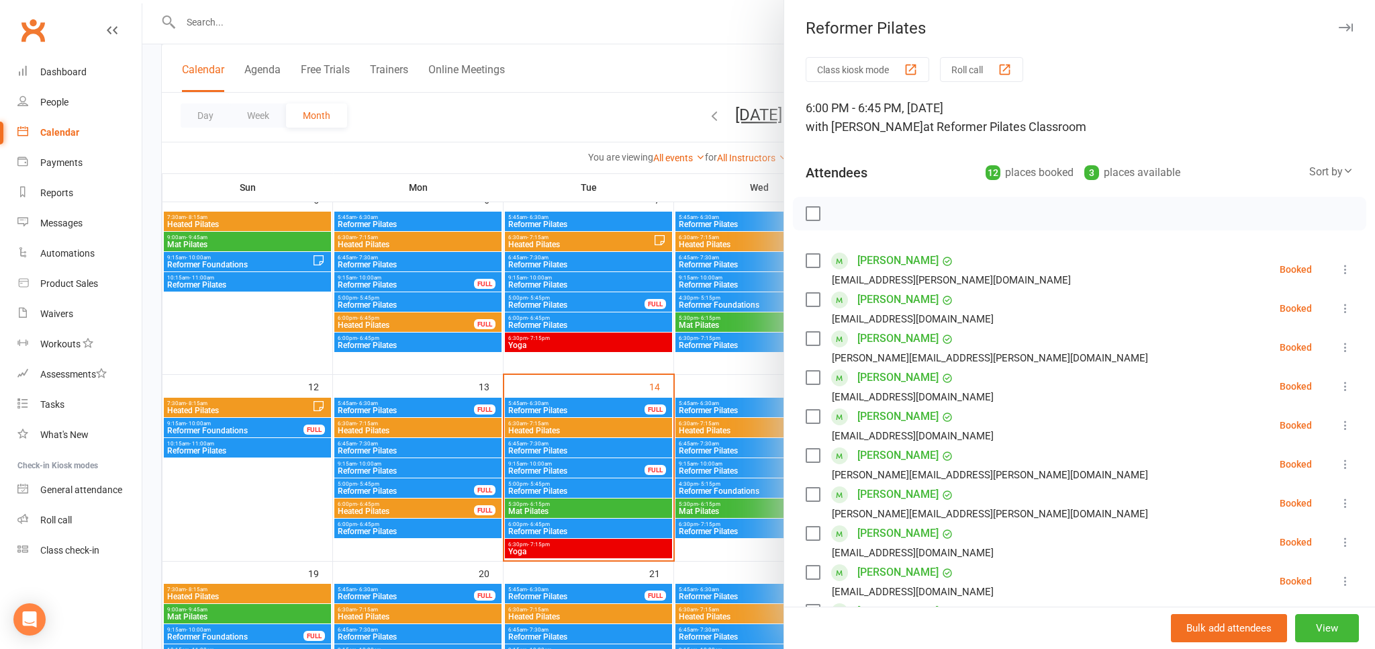
click at [557, 500] on div at bounding box center [758, 324] width 1233 height 649
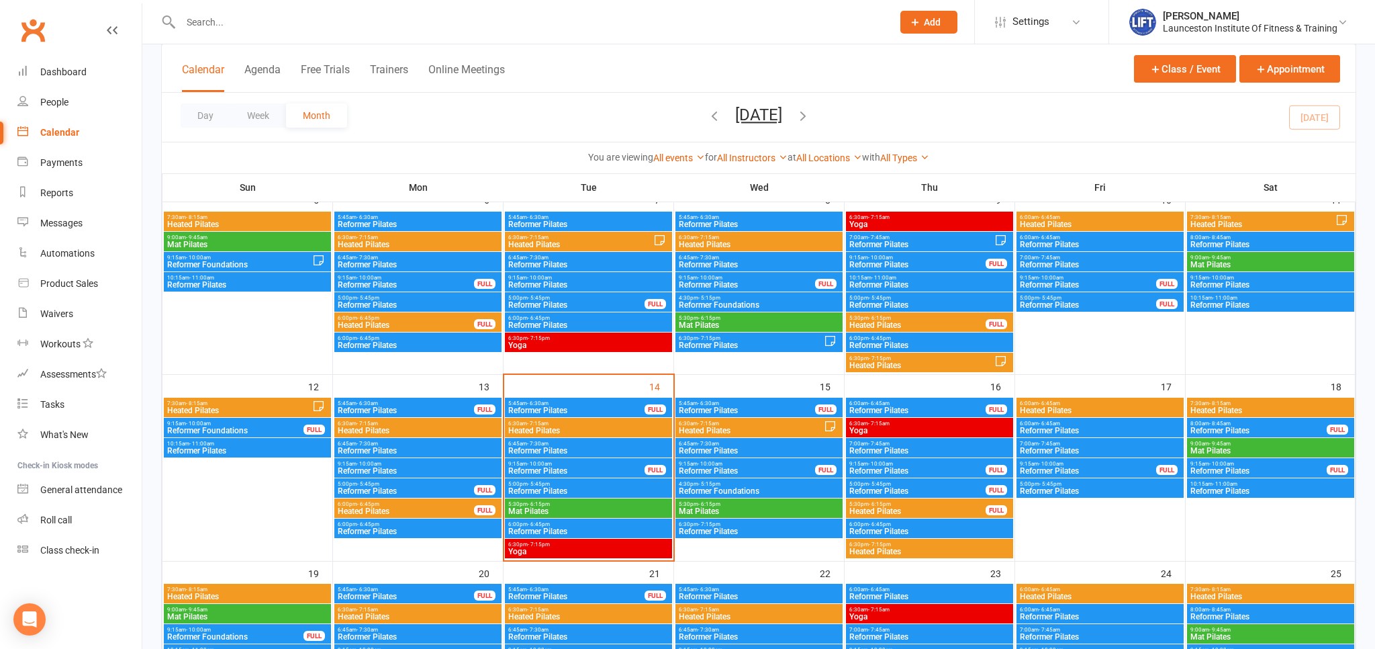
click at [544, 487] on span "Reformer Pilates" at bounding box center [589, 491] width 162 height 8
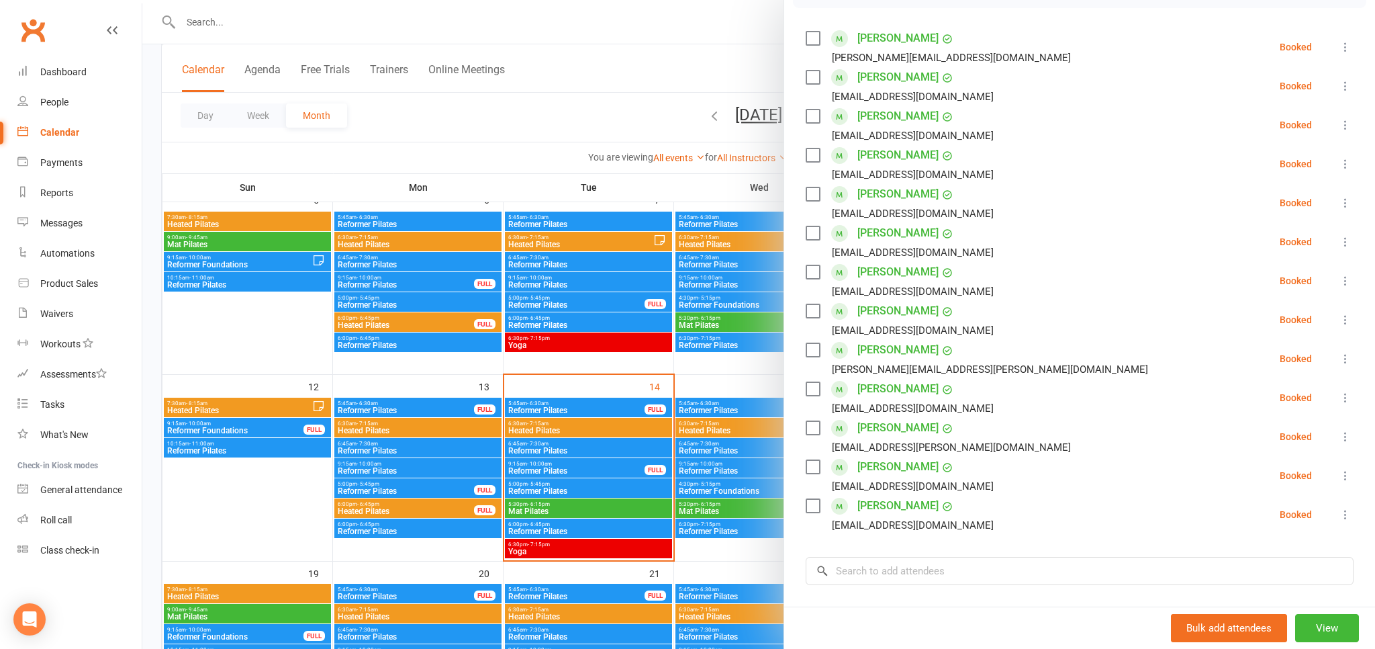
drag, startPoint x: 613, startPoint y: 511, endPoint x: 578, endPoint y: 528, distance: 38.7
click at [612, 514] on div at bounding box center [758, 324] width 1233 height 649
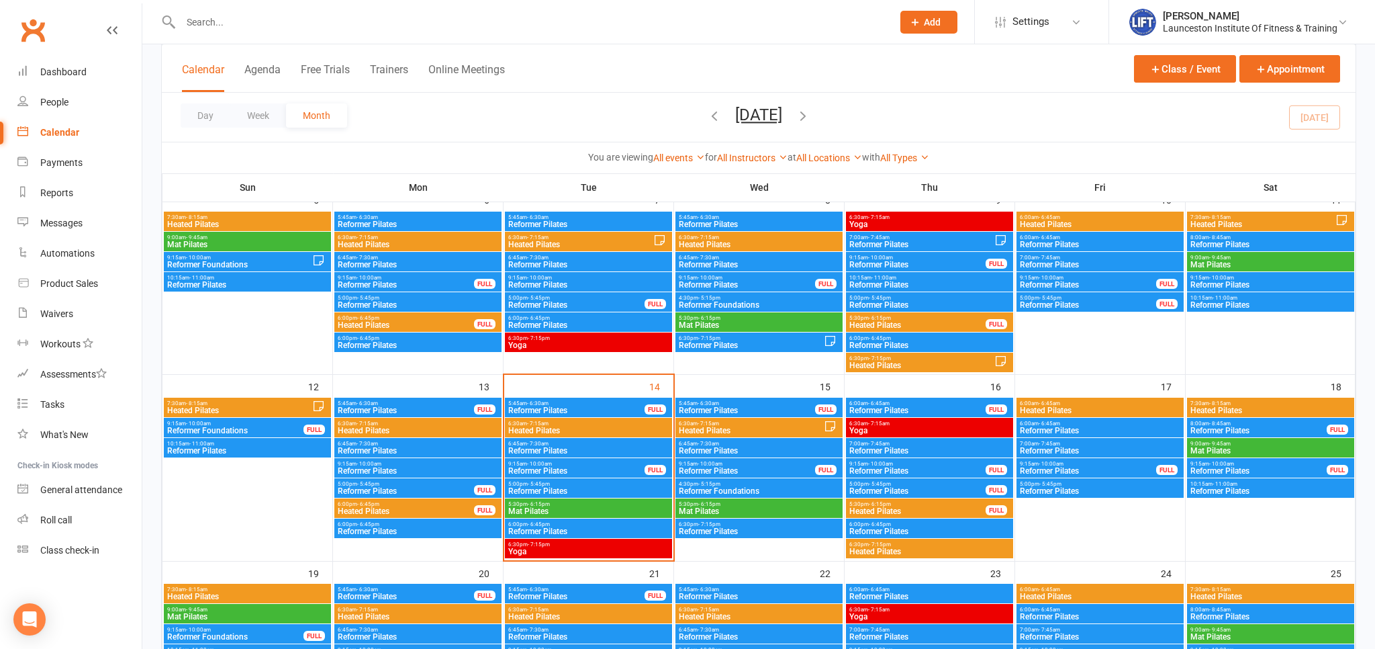
click at [553, 527] on span "Reformer Pilates" at bounding box center [589, 531] width 162 height 8
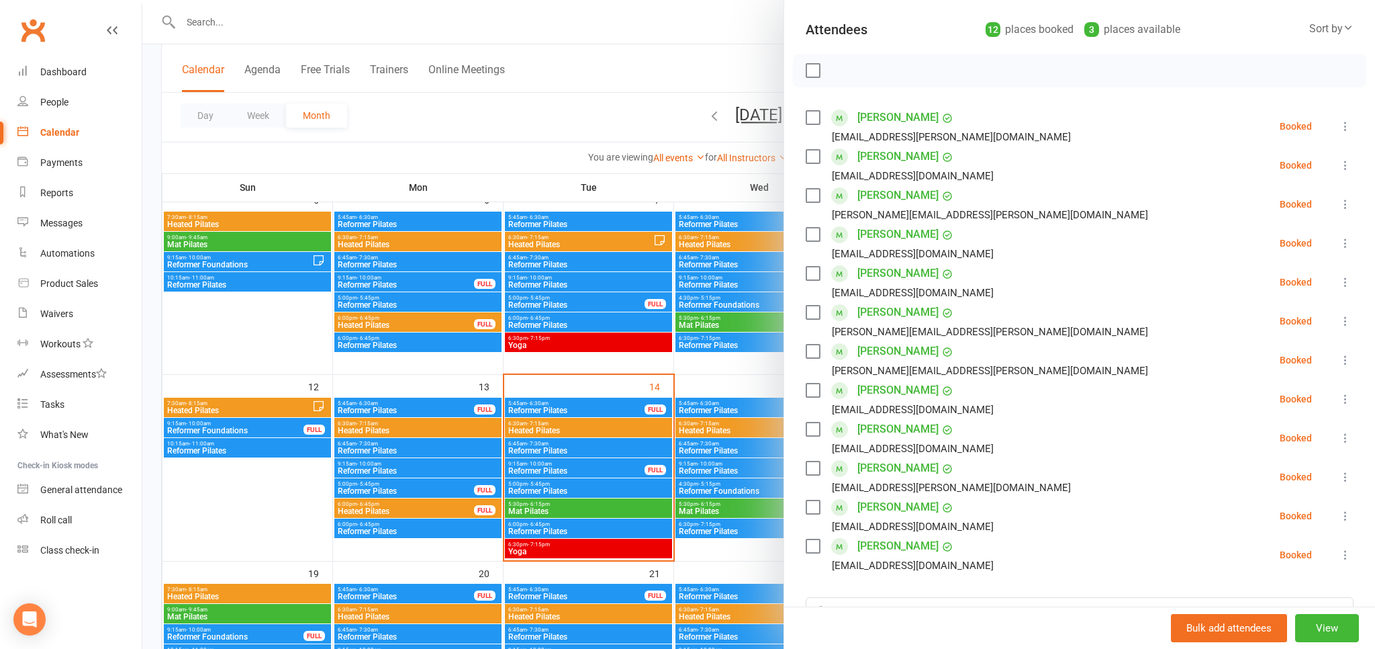
scroll to position [148, 0]
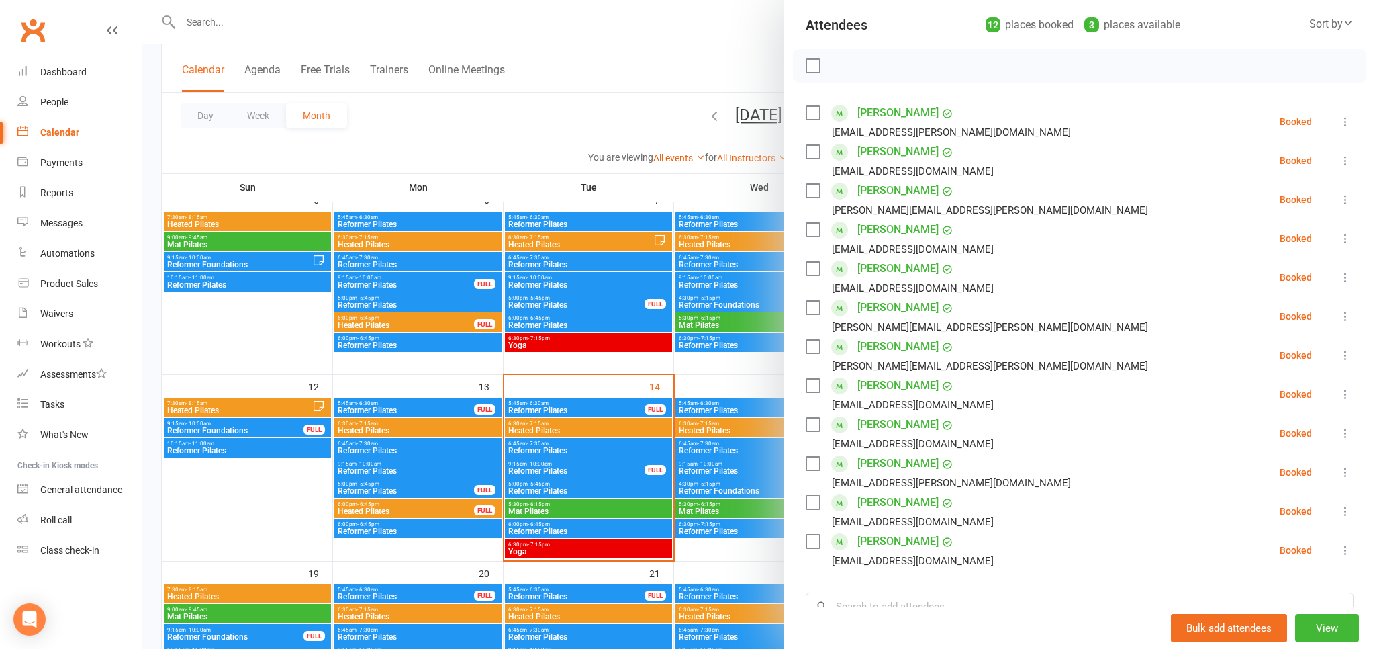
drag, startPoint x: 1341, startPoint y: 195, endPoint x: 1319, endPoint y: 209, distance: 25.7
click at [1341, 195] on icon at bounding box center [1345, 199] width 13 height 13
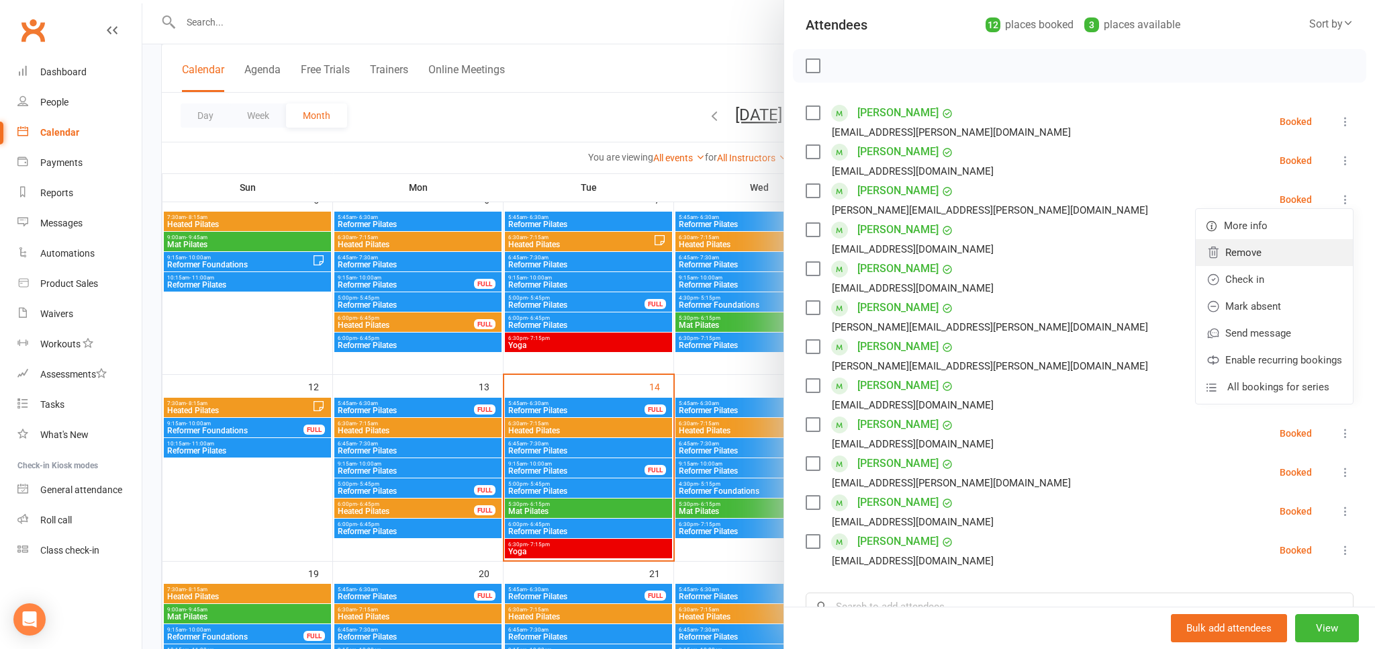
click at [1261, 252] on link "Remove" at bounding box center [1274, 252] width 157 height 27
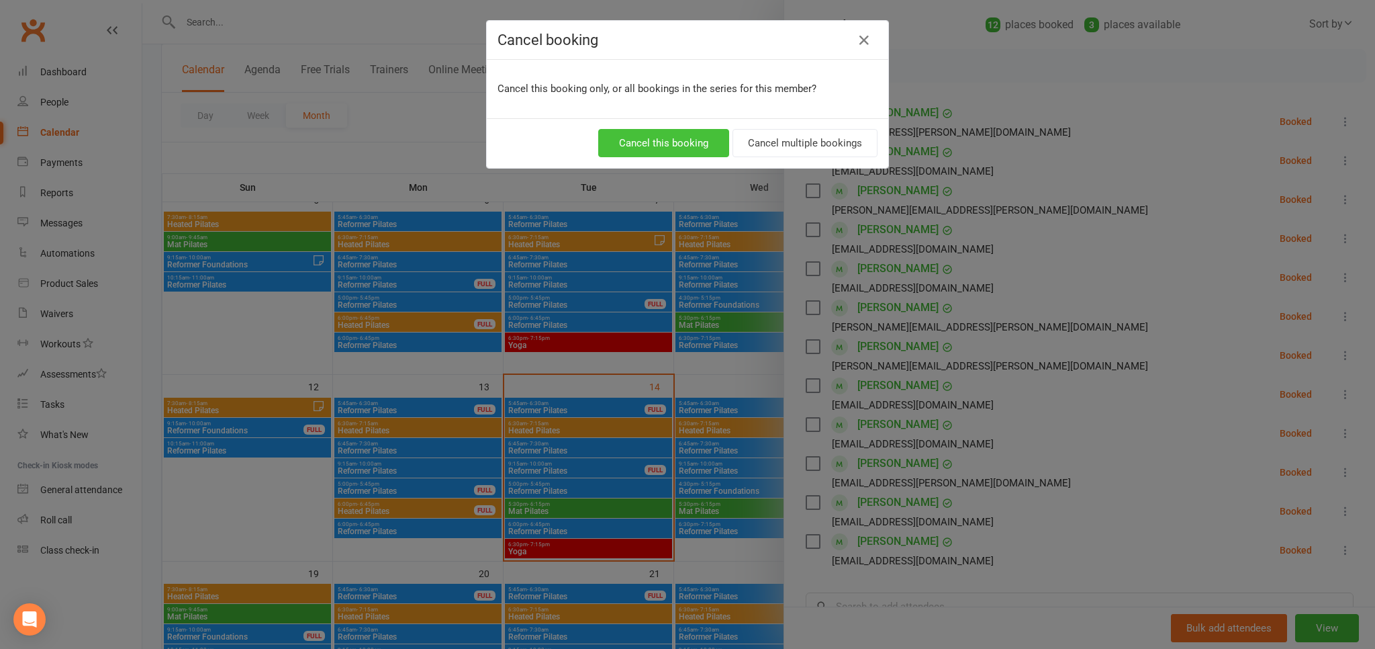
click at [683, 138] on button "Cancel this booking" at bounding box center [663, 143] width 131 height 28
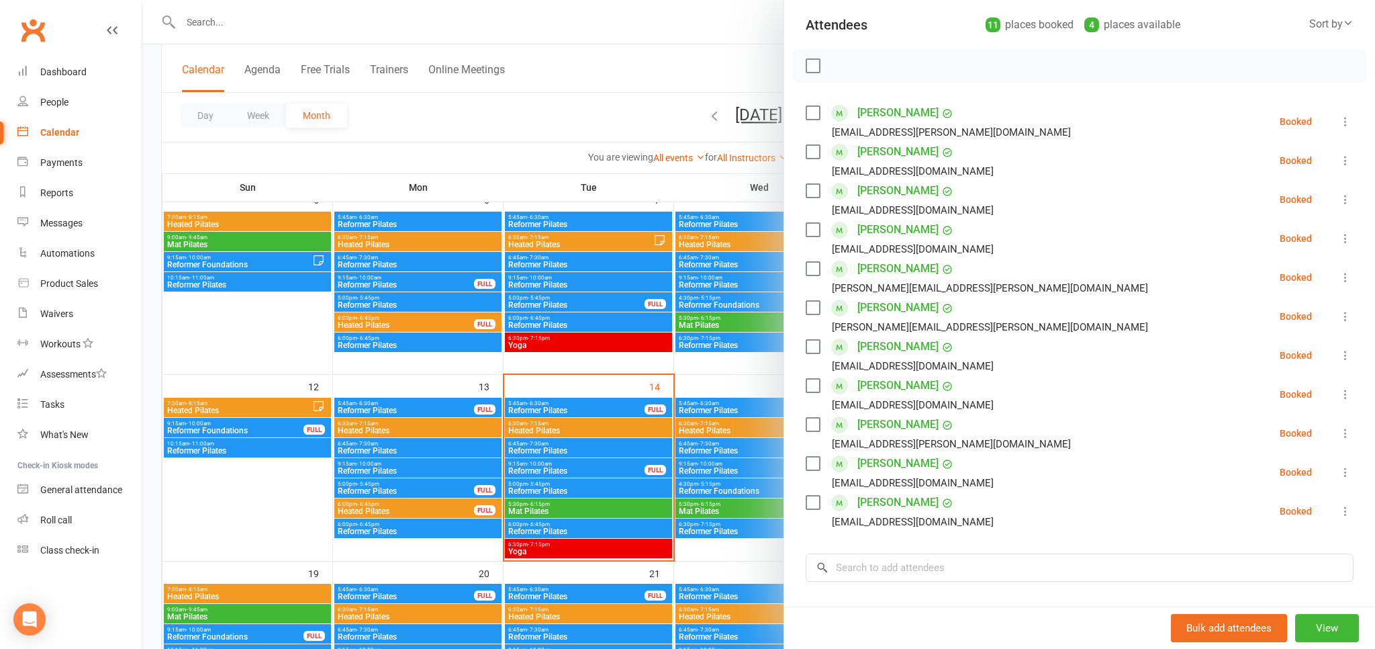
click at [552, 153] on div at bounding box center [758, 324] width 1233 height 649
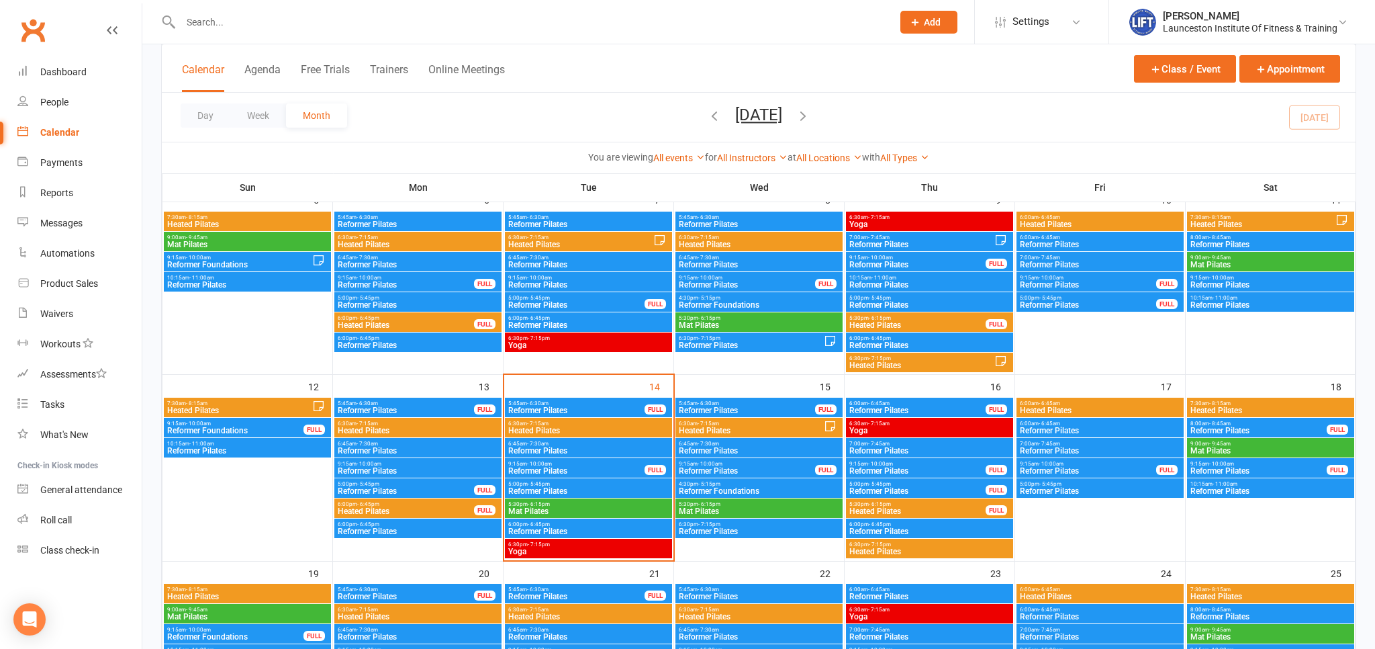
click at [32, 21] on link "Clubworx" at bounding box center [33, 30] width 34 height 34
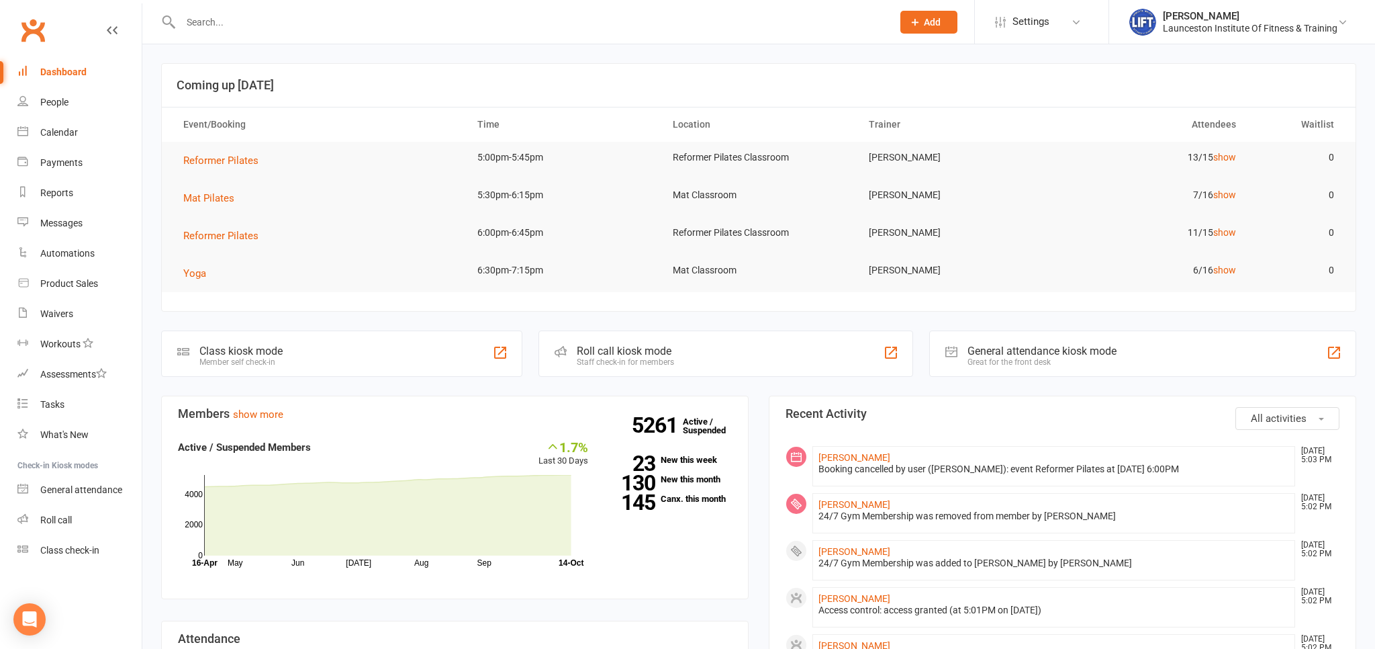
click at [212, 30] on div at bounding box center [522, 22] width 722 height 44
drag, startPoint x: 211, startPoint y: 26, endPoint x: 195, endPoint y: 20, distance: 17.8
click at [200, 23] on input "text" at bounding box center [530, 22] width 706 height 19
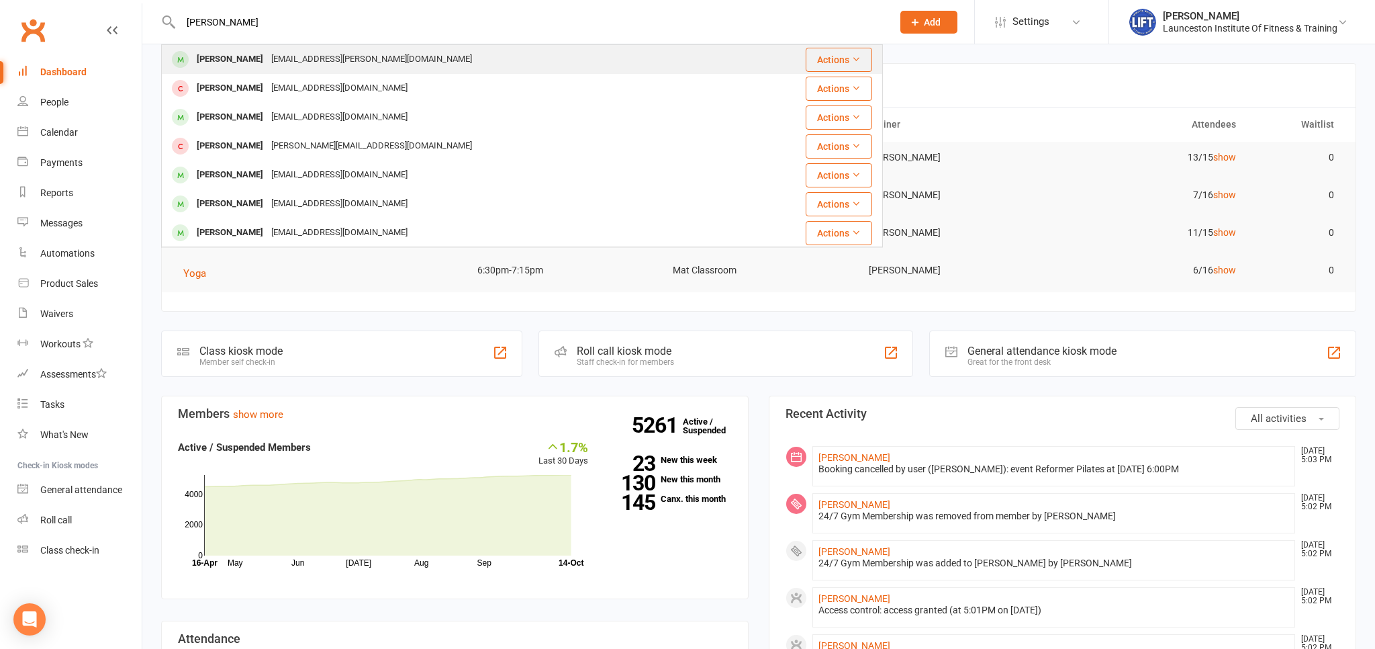
type input "[PERSON_NAME]"
click at [223, 64] on div "[PERSON_NAME]" at bounding box center [230, 59] width 75 height 19
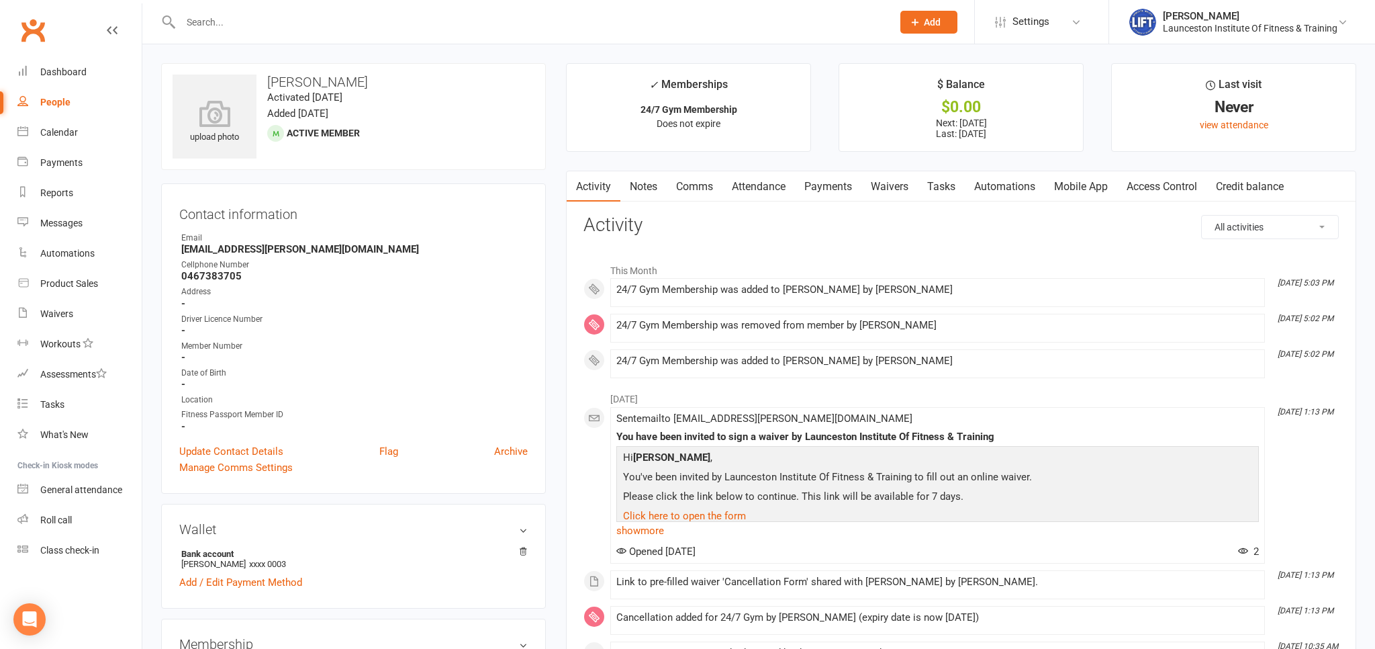
click at [1180, 191] on link "Access Control" at bounding box center [1161, 186] width 89 height 31
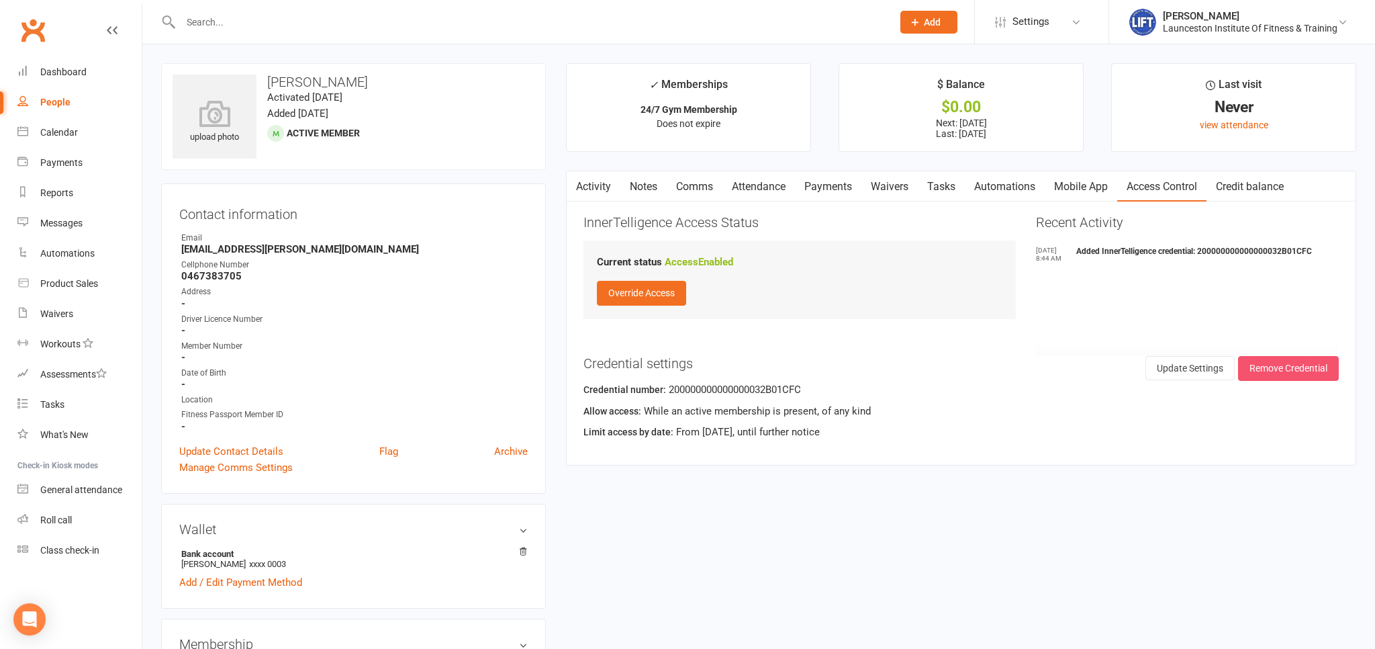
click at [1285, 363] on button "Remove Credential" at bounding box center [1288, 368] width 101 height 24
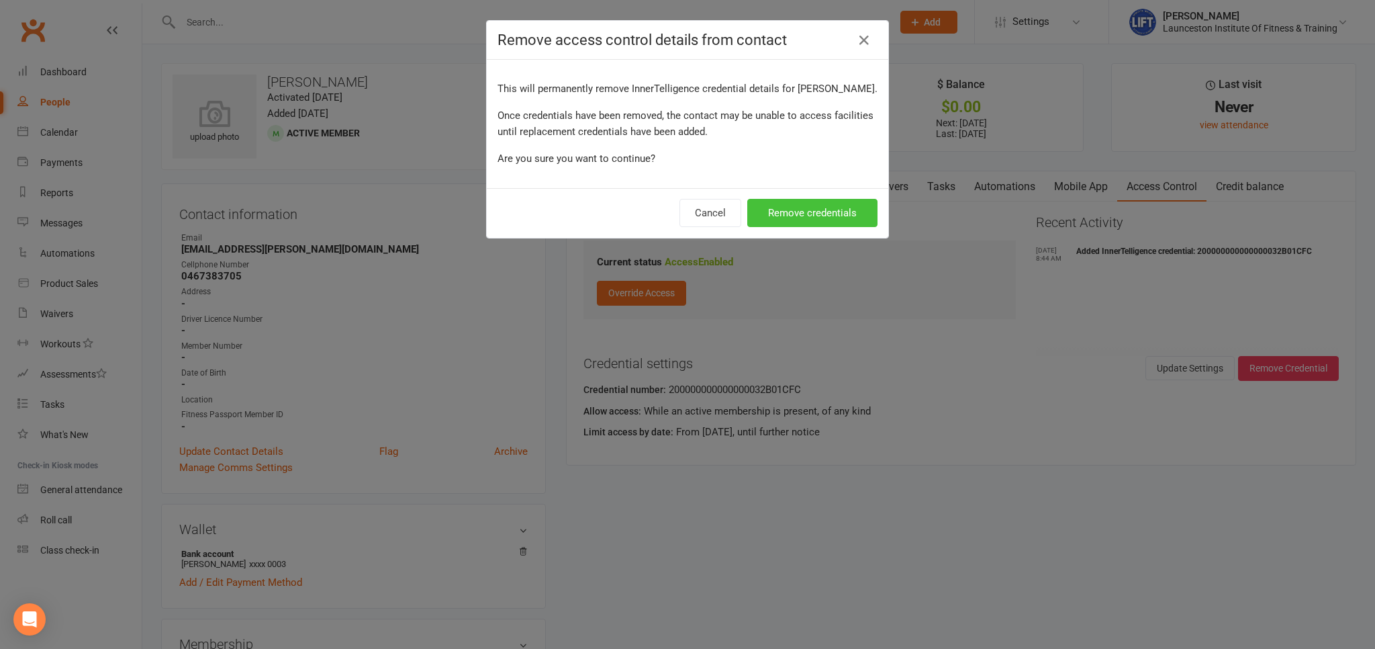
click at [860, 211] on button "Remove credentials" at bounding box center [812, 213] width 130 height 28
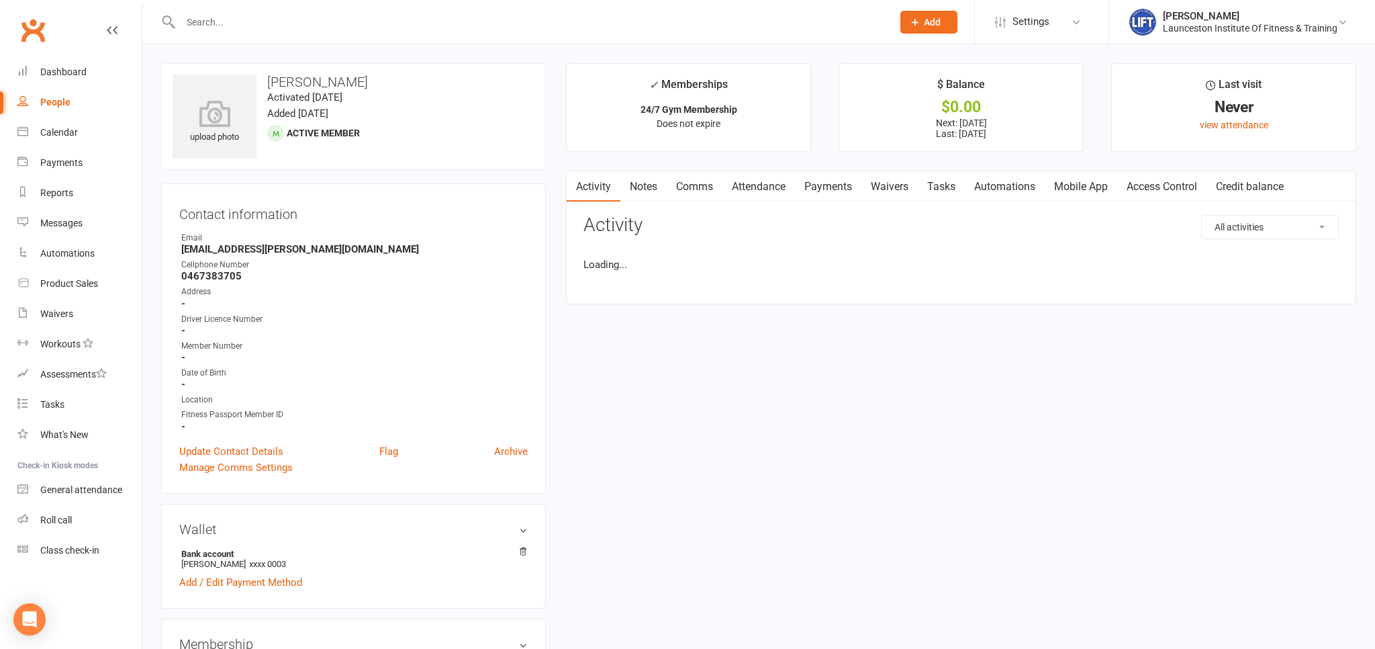
click at [1157, 189] on link "Access Control" at bounding box center [1161, 186] width 89 height 31
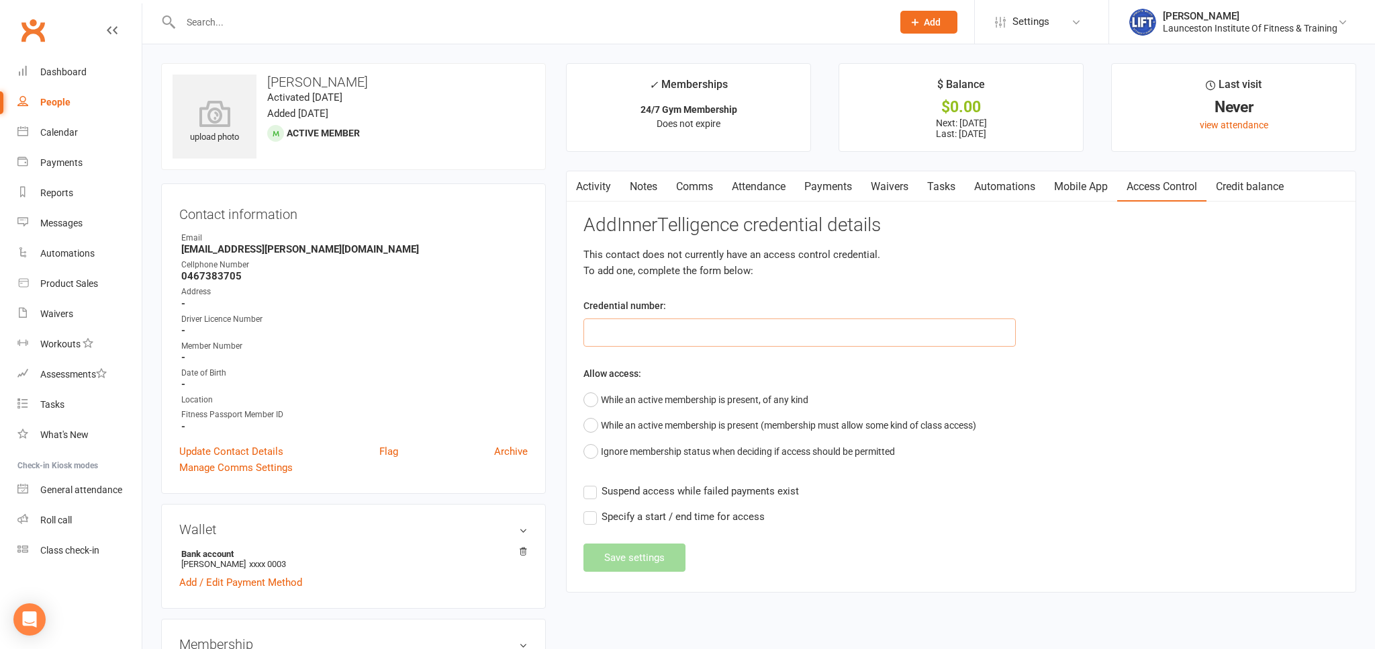
click at [756, 334] on input "text" at bounding box center [799, 332] width 432 height 28
paste input "2000000000000000DB4E3B1E"
type input "2000000000000000DB4E3B1E"
click at [657, 389] on button "While an active membership is present, of any kind" at bounding box center [695, 400] width 225 height 26
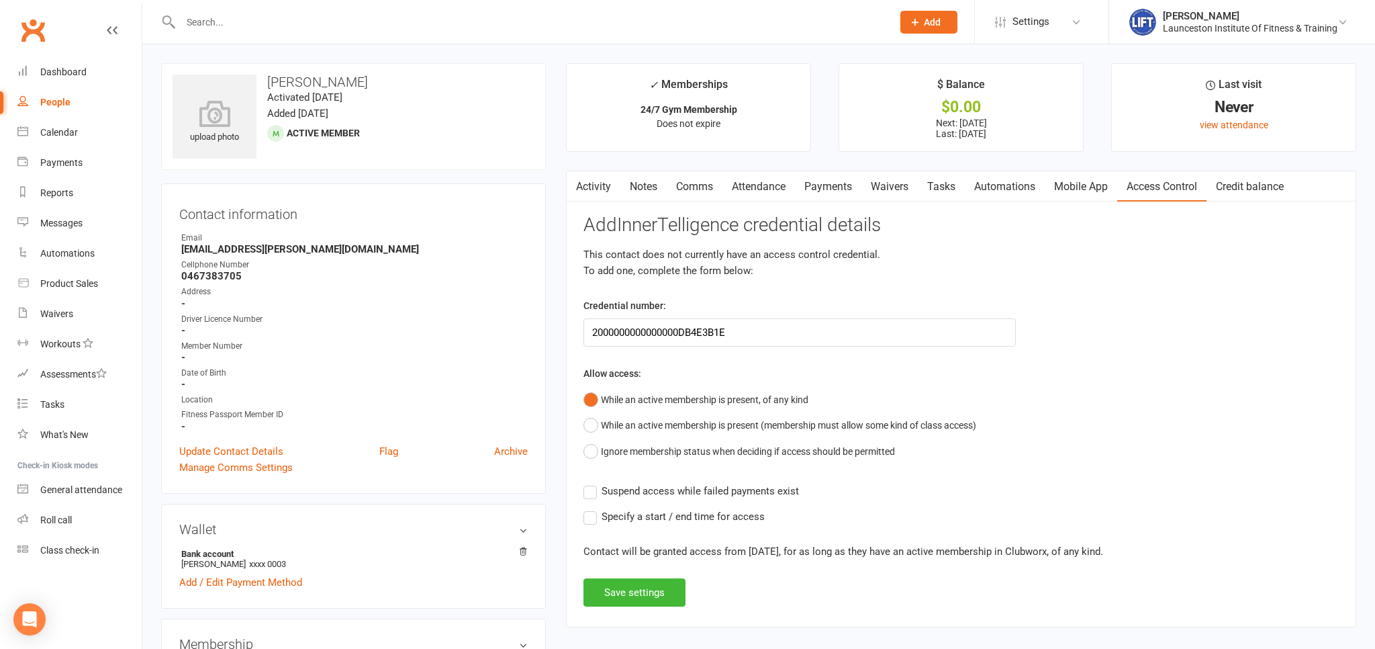
click at [603, 489] on span "Suspend access while failed payments exist" at bounding box center [700, 490] width 197 height 14
click at [603, 483] on input "Suspend access while failed payments exist" at bounding box center [690, 483] width 215 height 0
click at [638, 592] on button "Save settings" at bounding box center [634, 592] width 102 height 28
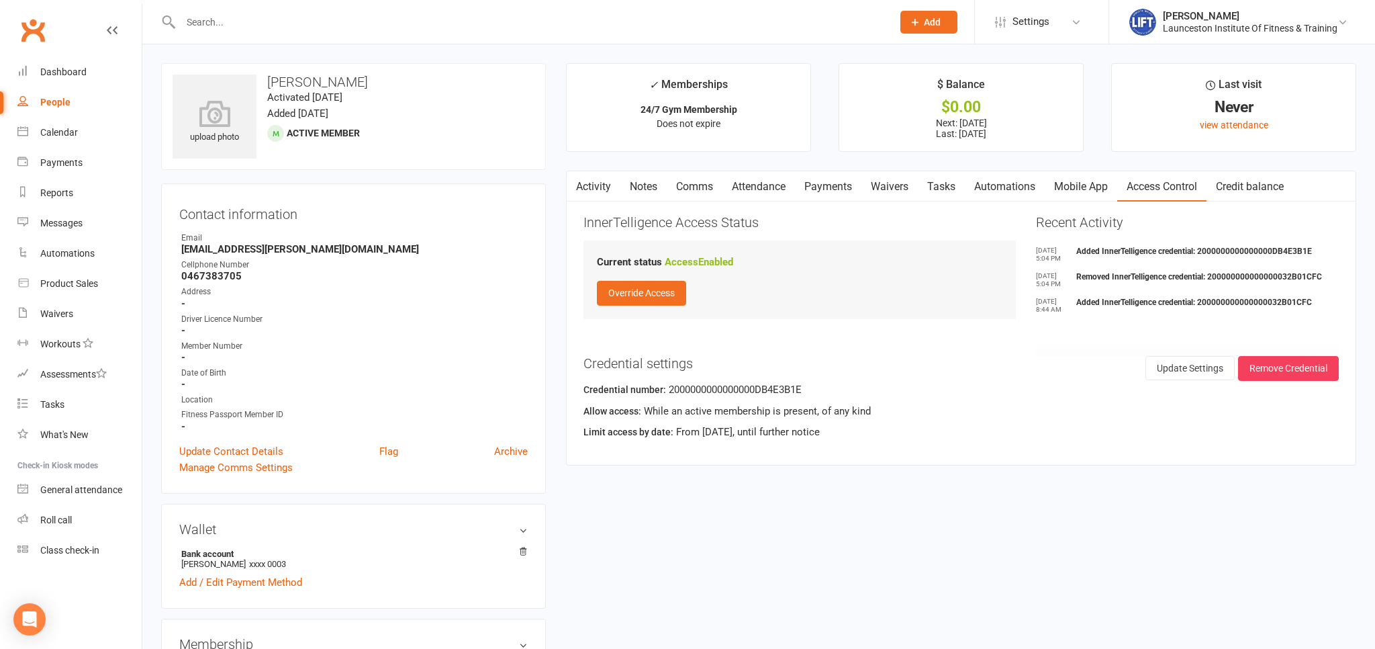
click at [35, 30] on link "Clubworx" at bounding box center [33, 30] width 34 height 34
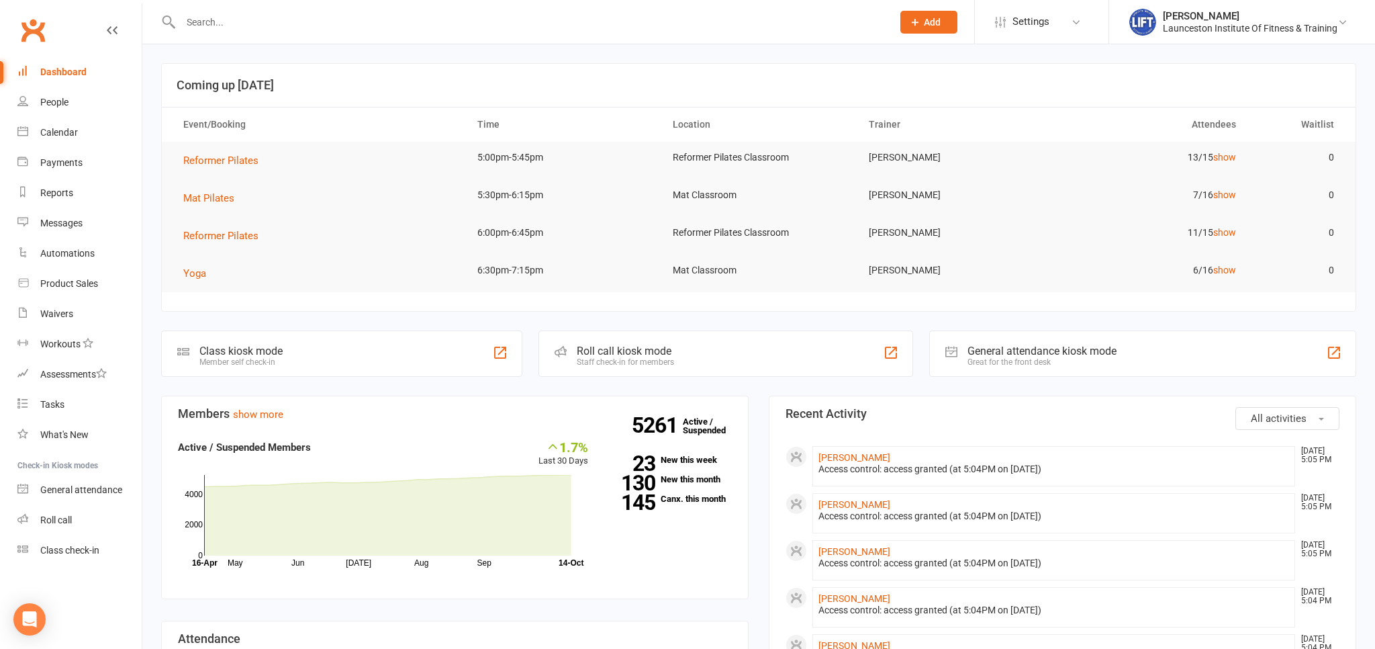
click at [37, 25] on link "Clubworx" at bounding box center [33, 30] width 34 height 34
click at [74, 142] on link "Calendar" at bounding box center [79, 132] width 124 height 30
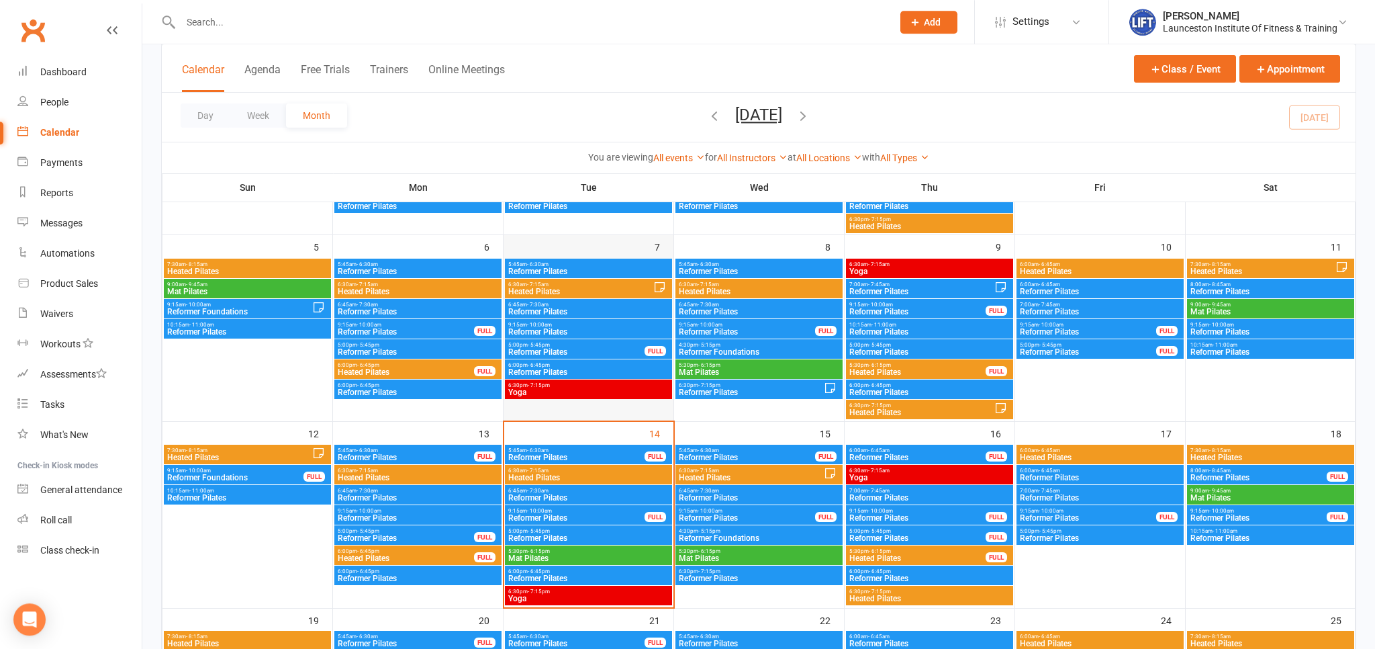
scroll to position [283, 0]
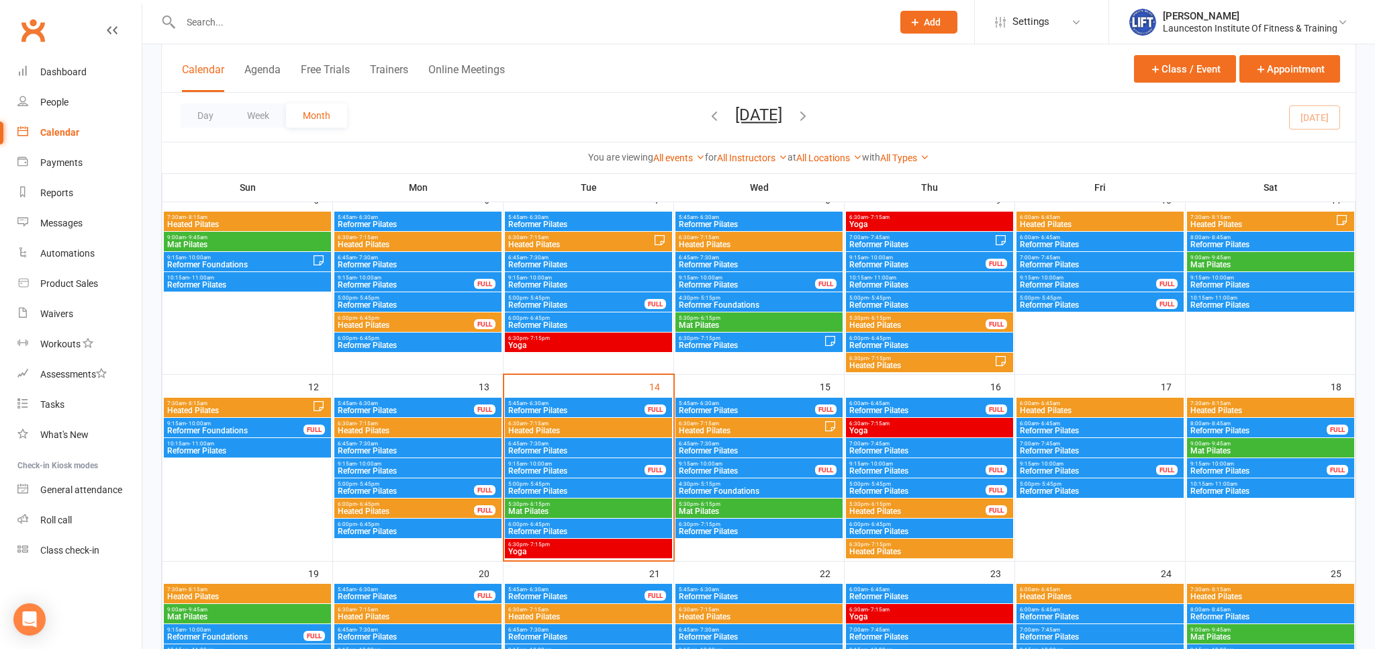
click at [243, 29] on input "text" at bounding box center [530, 22] width 706 height 19
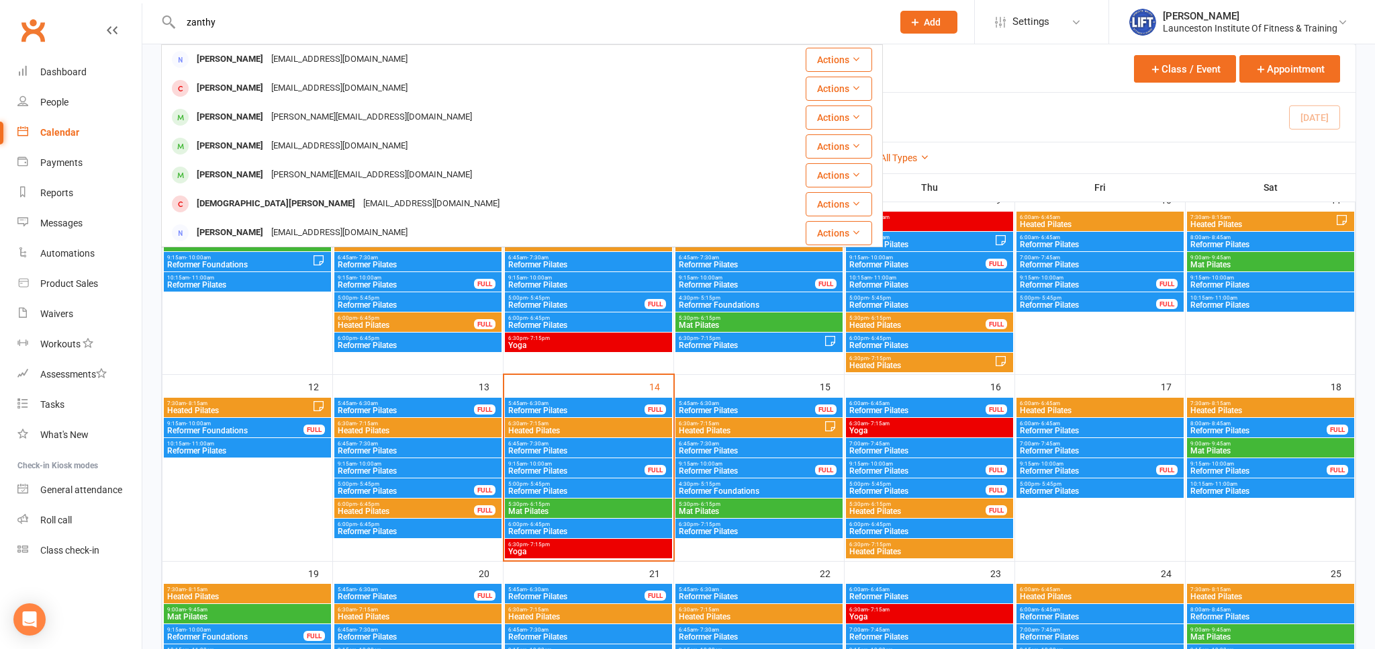
type input "zanthy"
click at [35, 28] on link "Clubworx" at bounding box center [33, 30] width 34 height 34
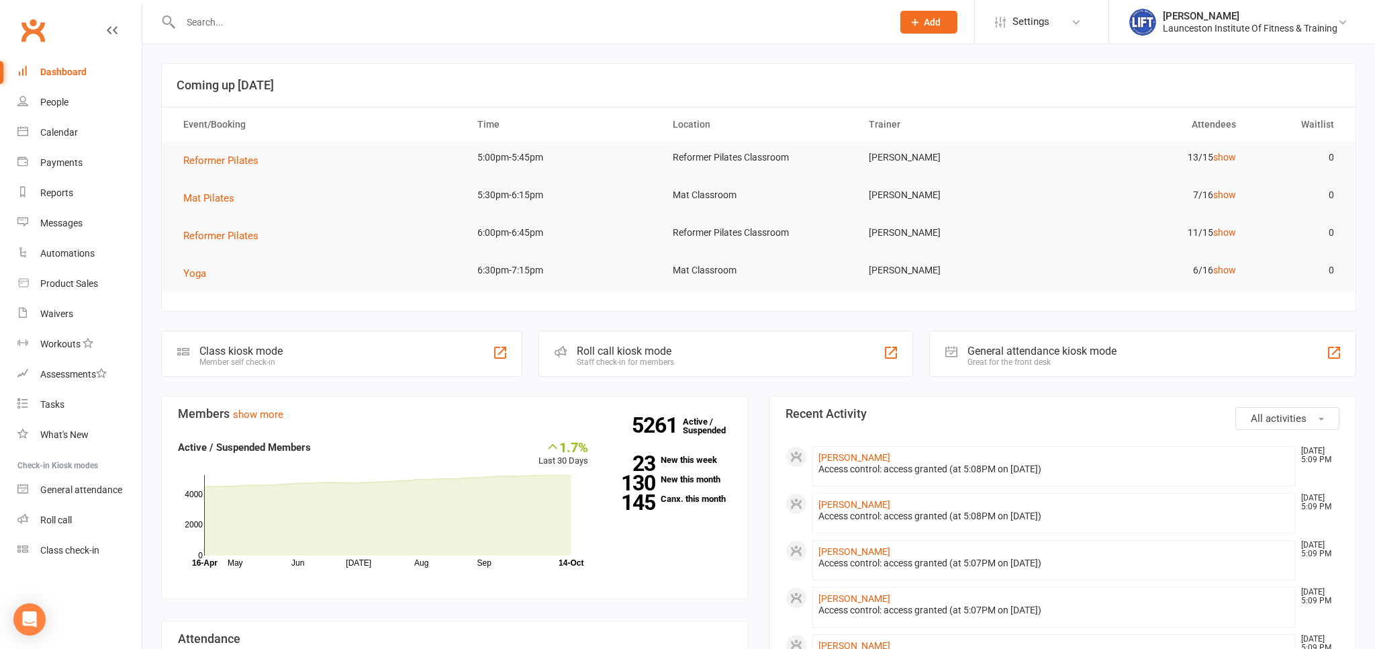
click at [28, 36] on link "Clubworx" at bounding box center [33, 30] width 34 height 34
click at [33, 30] on link "Clubworx" at bounding box center [33, 30] width 34 height 34
click at [32, 32] on link "Clubworx" at bounding box center [33, 30] width 34 height 34
click at [258, 17] on input "text" at bounding box center [530, 22] width 706 height 19
click at [87, 489] on div "General attendance" at bounding box center [81, 489] width 82 height 11
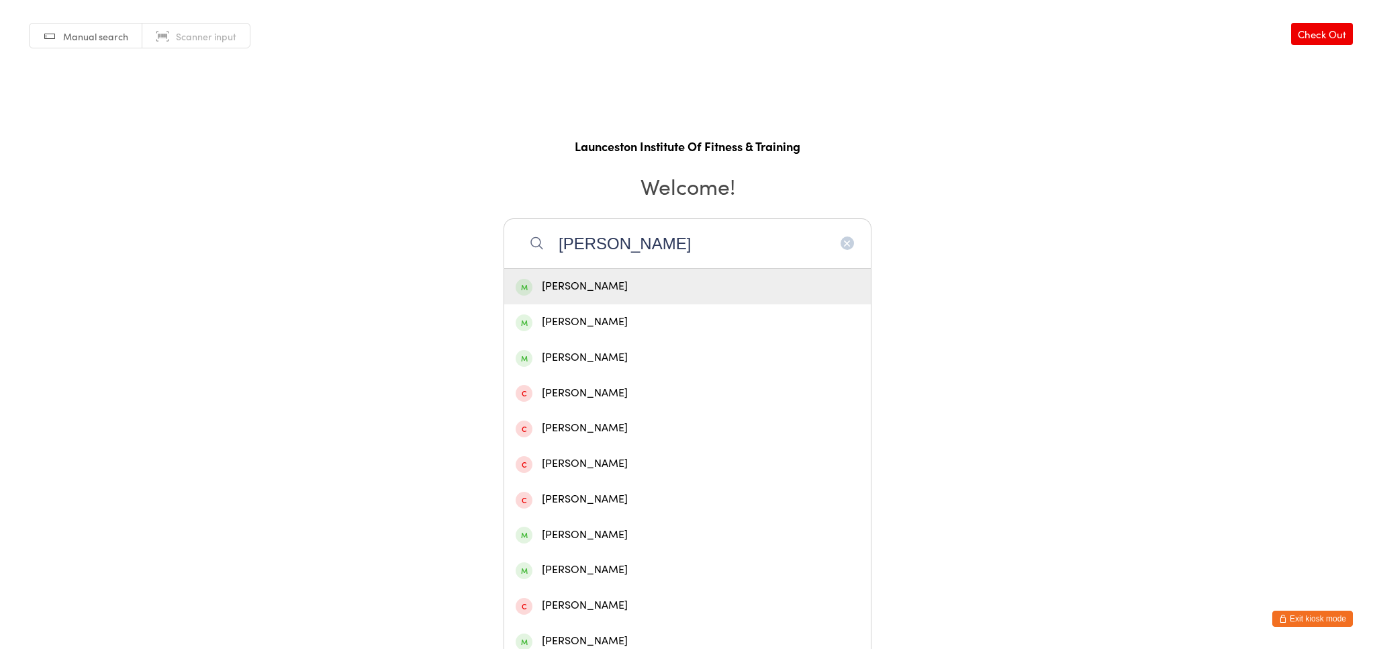
type input "noah harrison"
click at [608, 286] on div "Noah Harrison" at bounding box center [688, 286] width 344 height 18
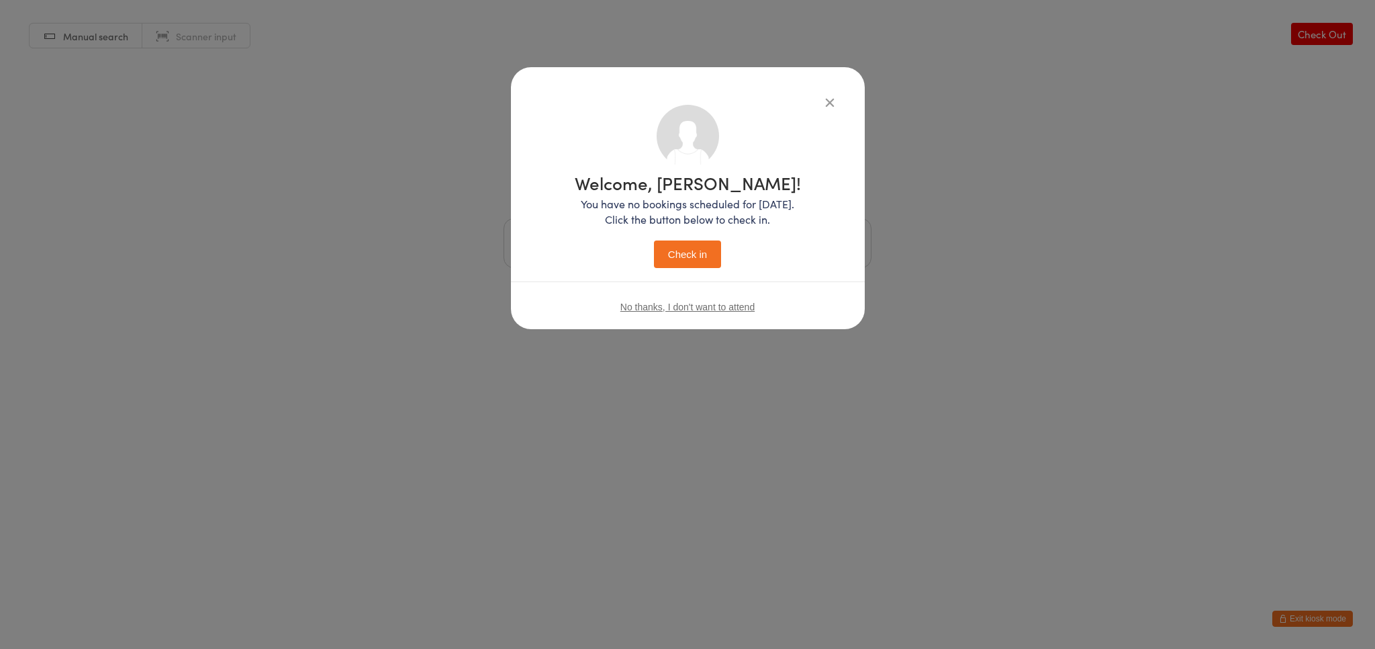
click at [716, 262] on button "Check in" at bounding box center [687, 254] width 67 height 28
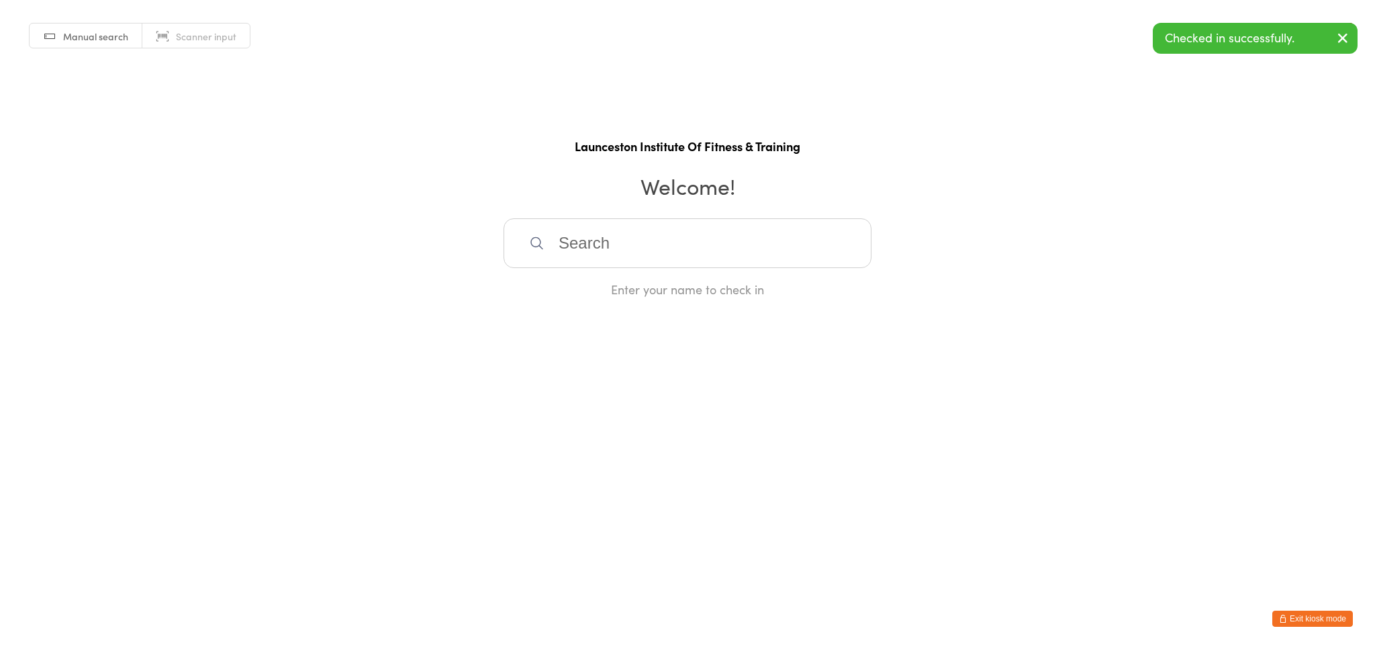
click at [1304, 622] on button "Exit kiosk mode" at bounding box center [1312, 618] width 81 height 16
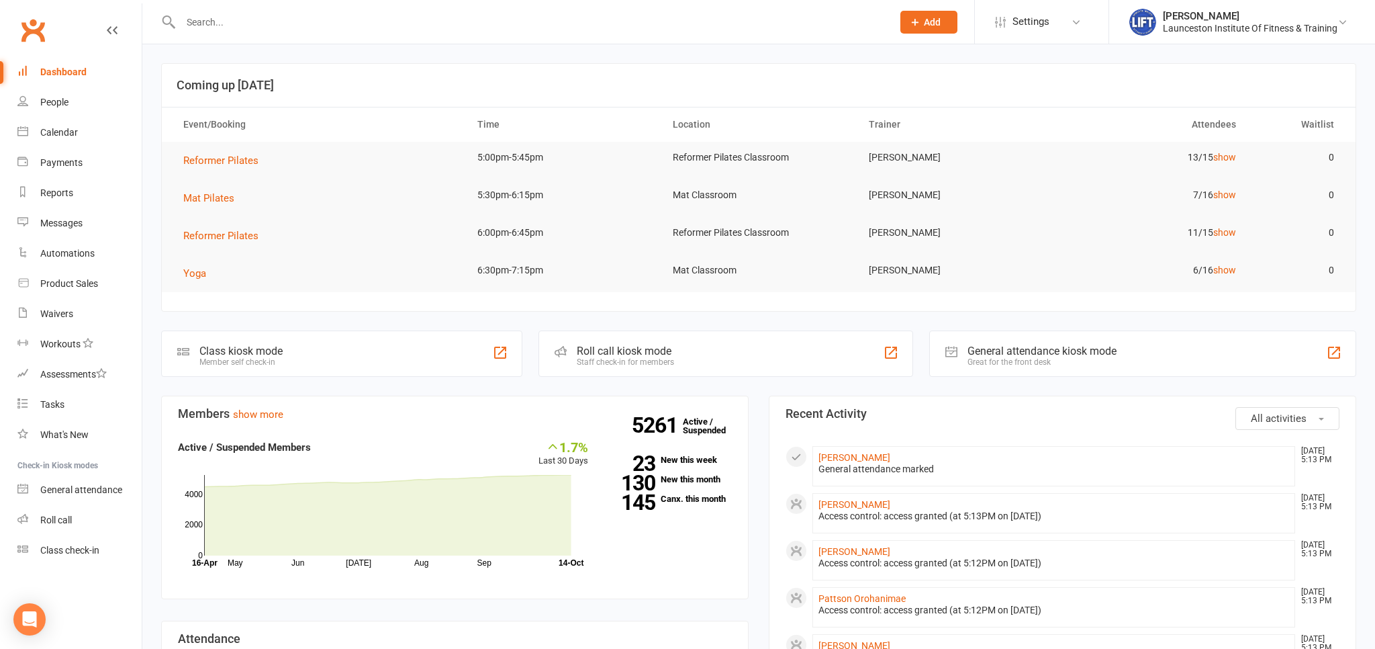
click at [36, 32] on link "Clubworx" at bounding box center [33, 30] width 34 height 34
click at [242, 23] on input "text" at bounding box center [530, 22] width 706 height 19
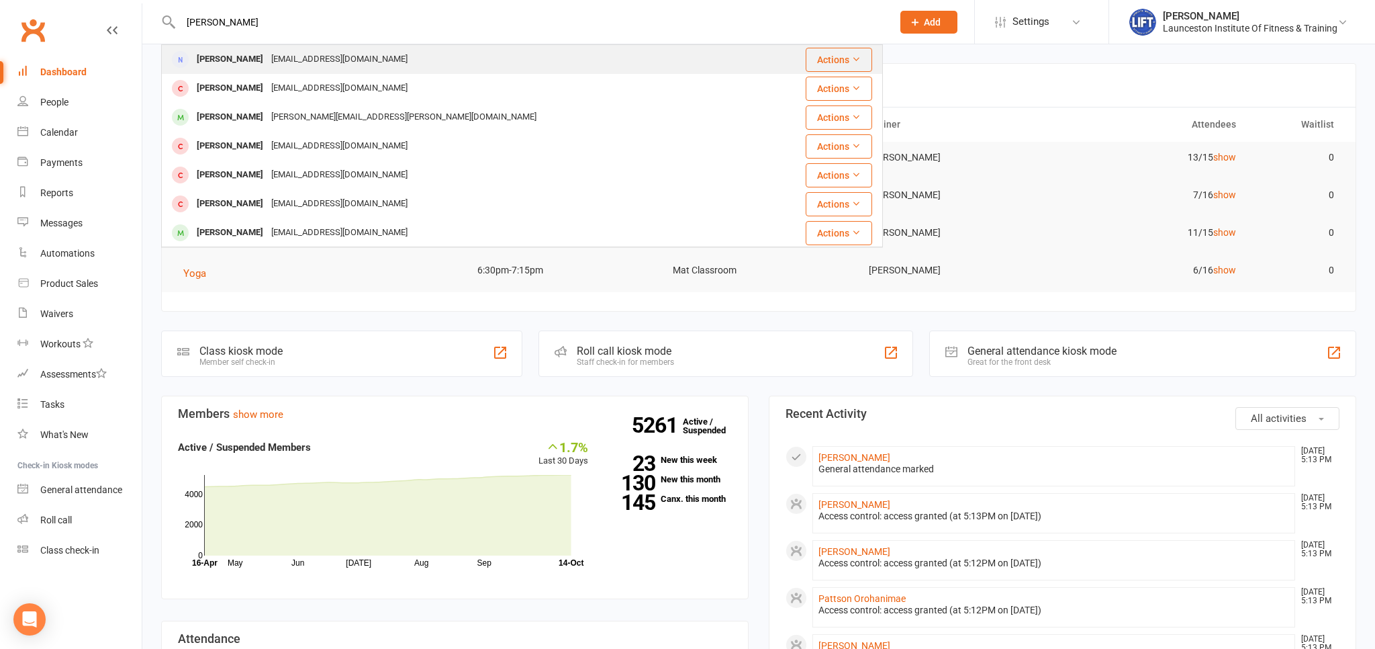
type input "[PERSON_NAME]"
click at [269, 58] on div "Setheleveld2005@gmail.com" at bounding box center [339, 59] width 144 height 19
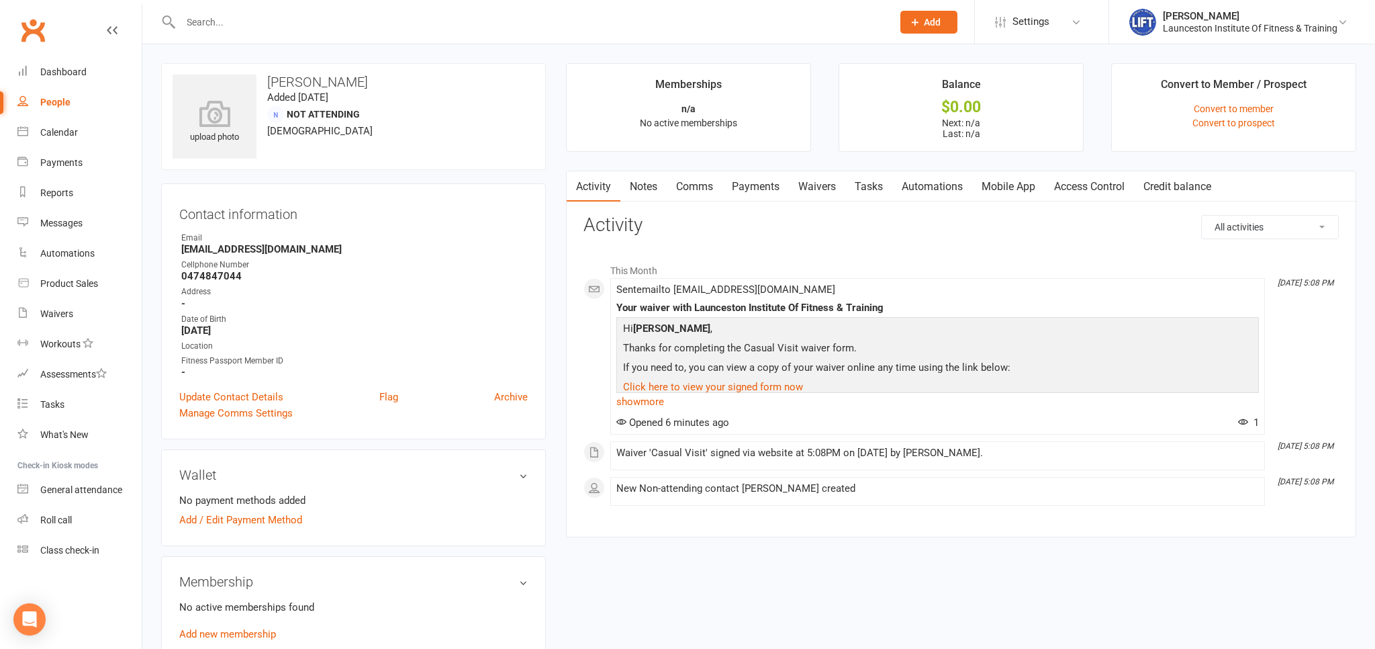
click at [30, 26] on link "Clubworx" at bounding box center [33, 30] width 34 height 34
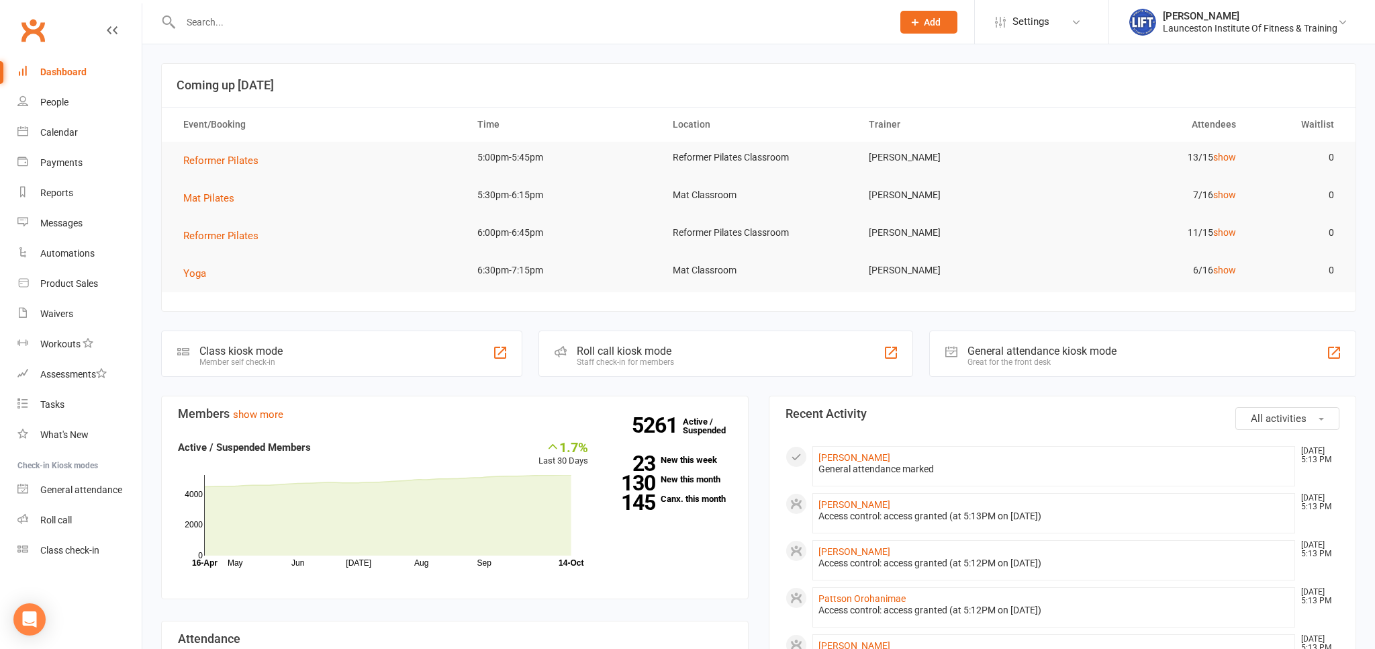
click at [31, 32] on link "Clubworx" at bounding box center [33, 30] width 34 height 34
click at [28, 27] on link "Clubworx" at bounding box center [33, 30] width 34 height 34
click at [60, 324] on link "Waivers" at bounding box center [79, 314] width 124 height 30
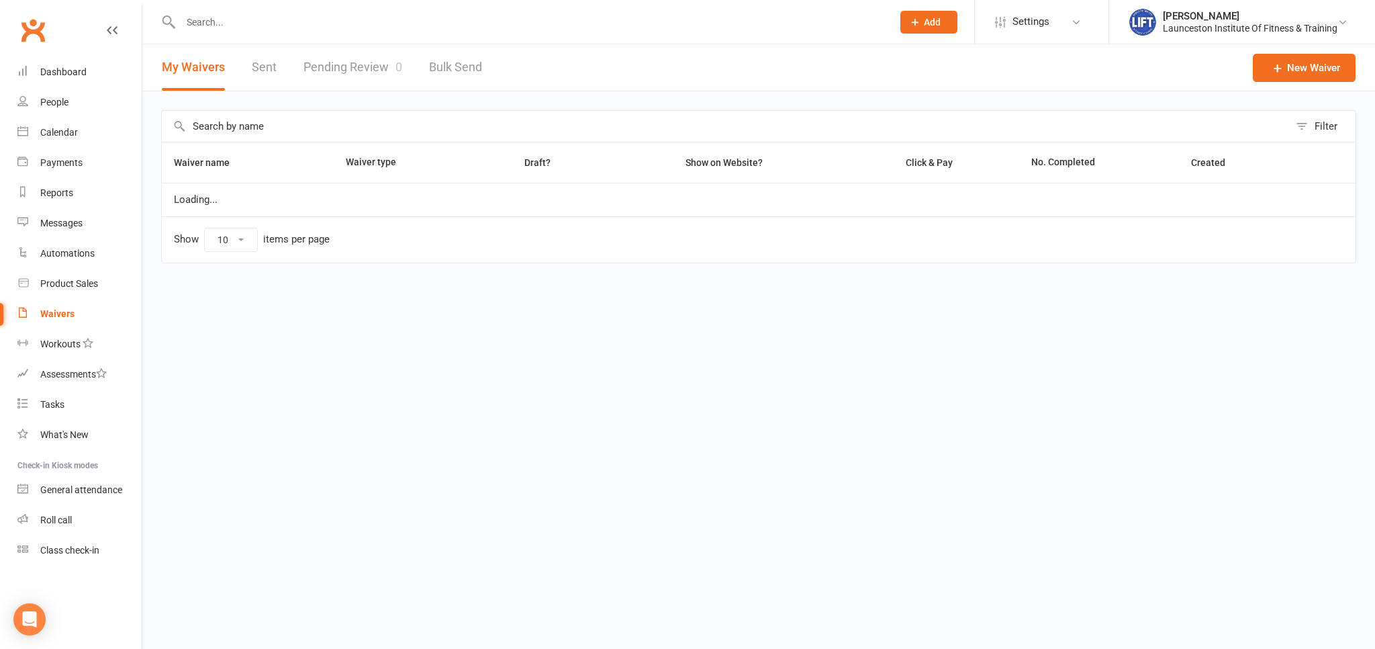
select select "100"
click at [347, 63] on link "Pending Review 0" at bounding box center [352, 67] width 99 height 46
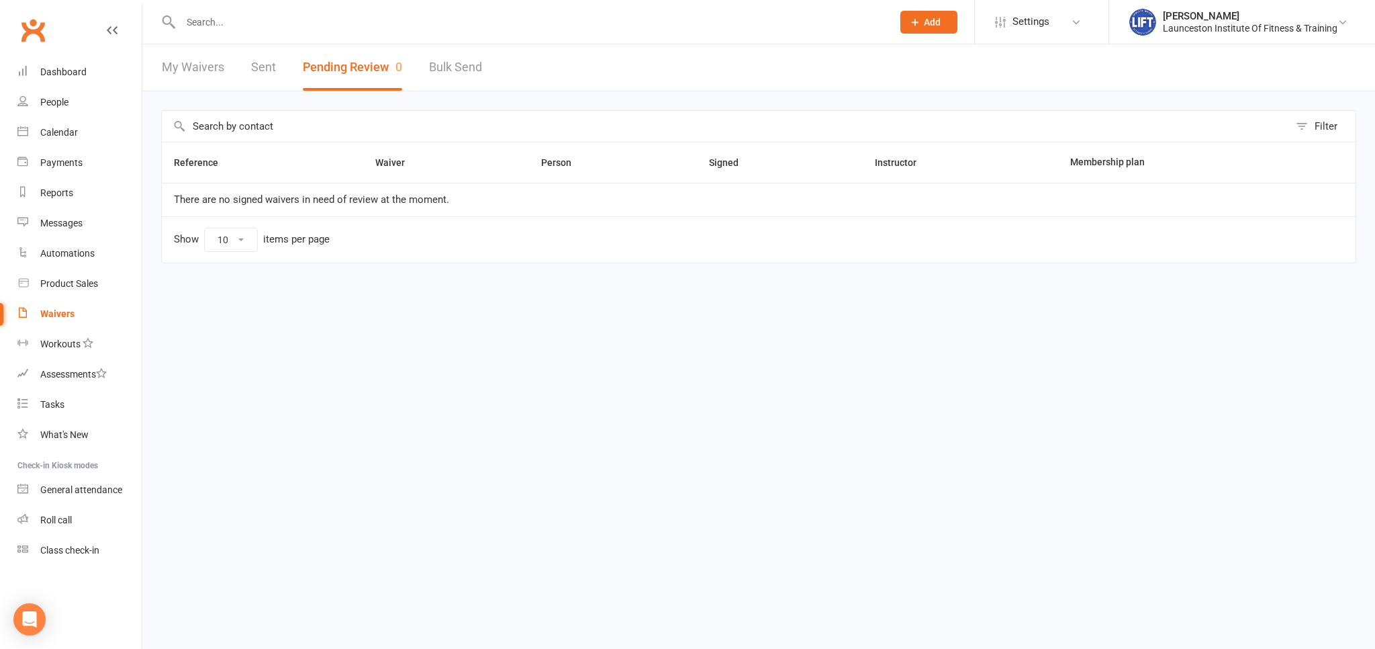
click at [42, 31] on link "Clubworx" at bounding box center [33, 30] width 34 height 34
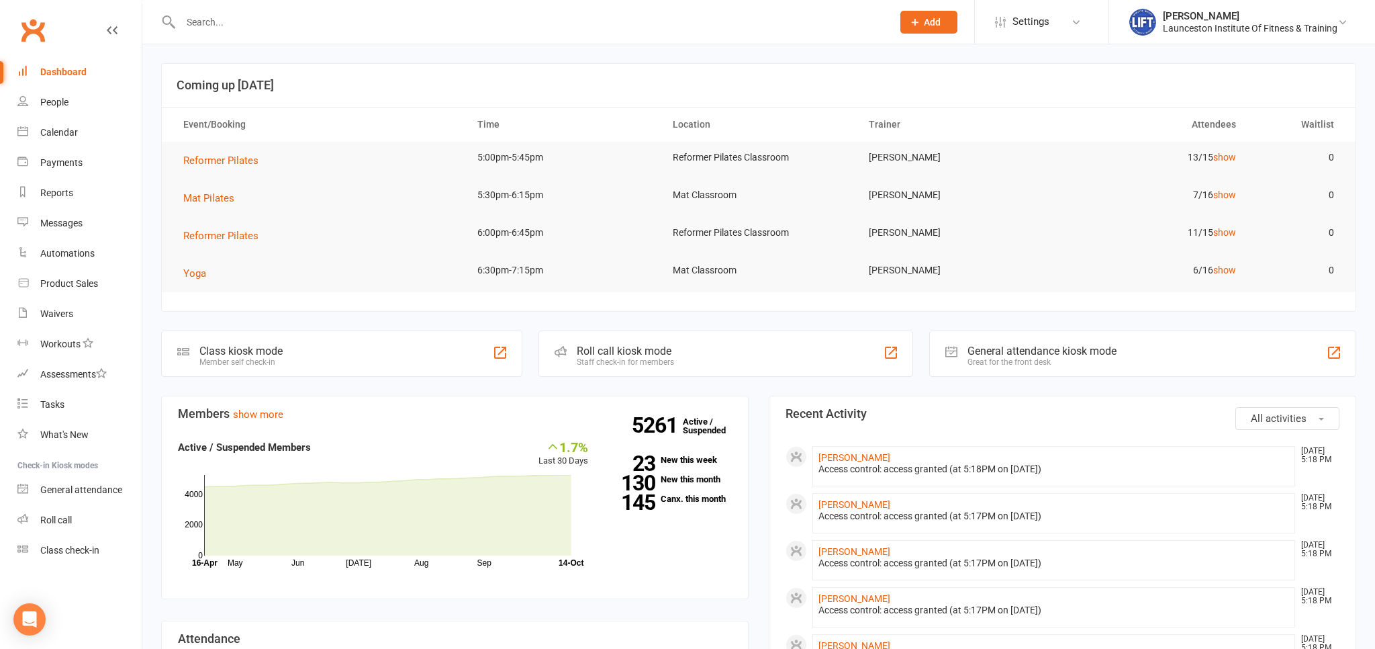
click at [23, 35] on link "Clubworx" at bounding box center [33, 30] width 34 height 34
click at [64, 316] on div "Waivers" at bounding box center [56, 313] width 33 height 11
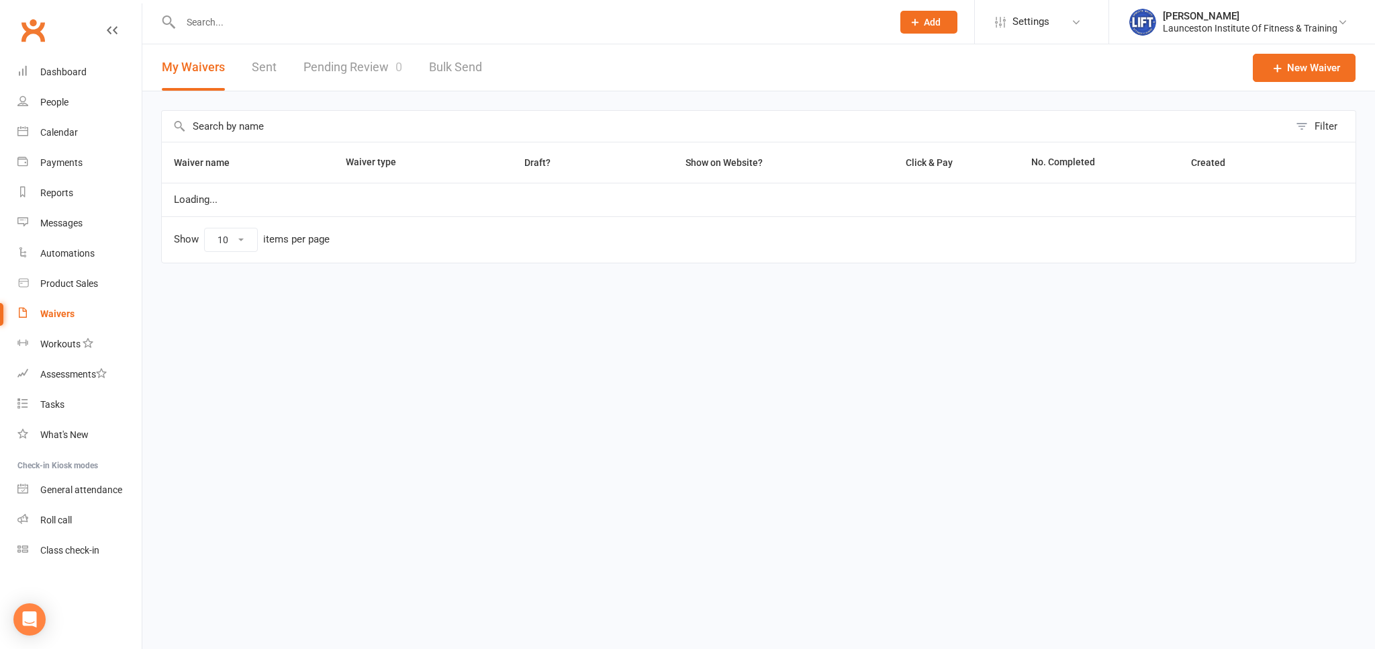
select select "100"
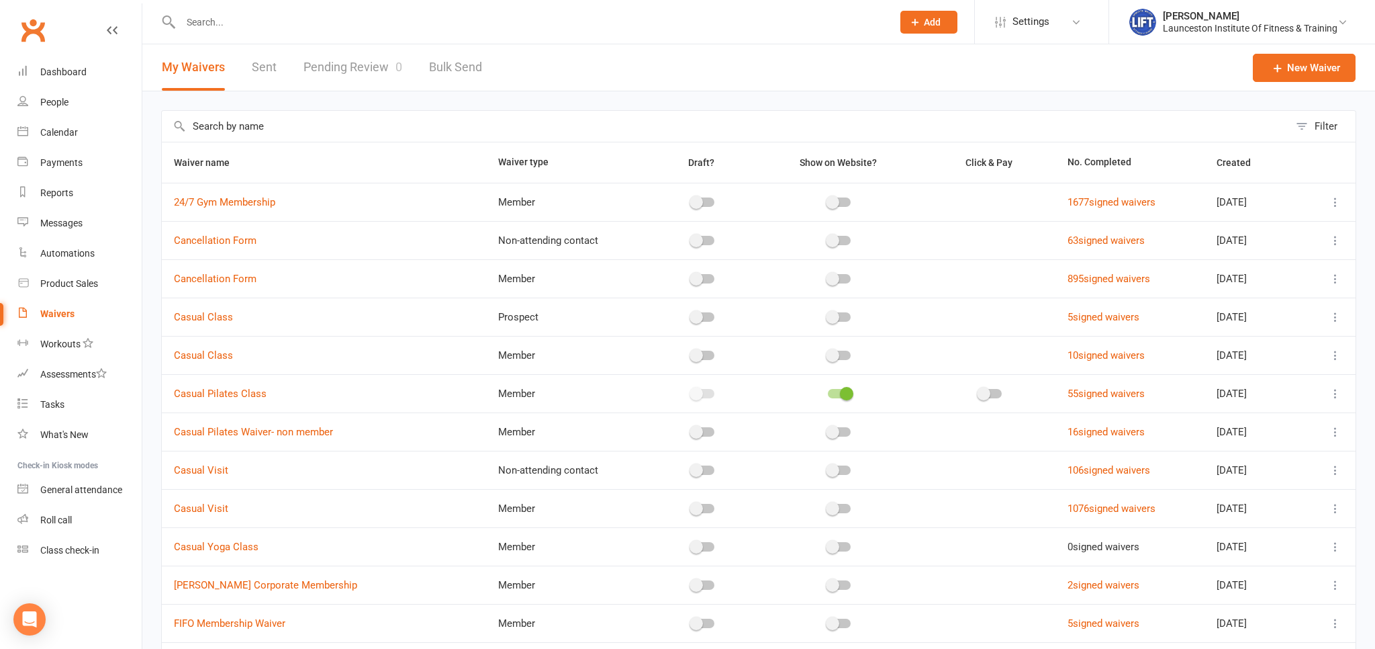
click at [348, 69] on link "Pending Review 0" at bounding box center [352, 67] width 99 height 46
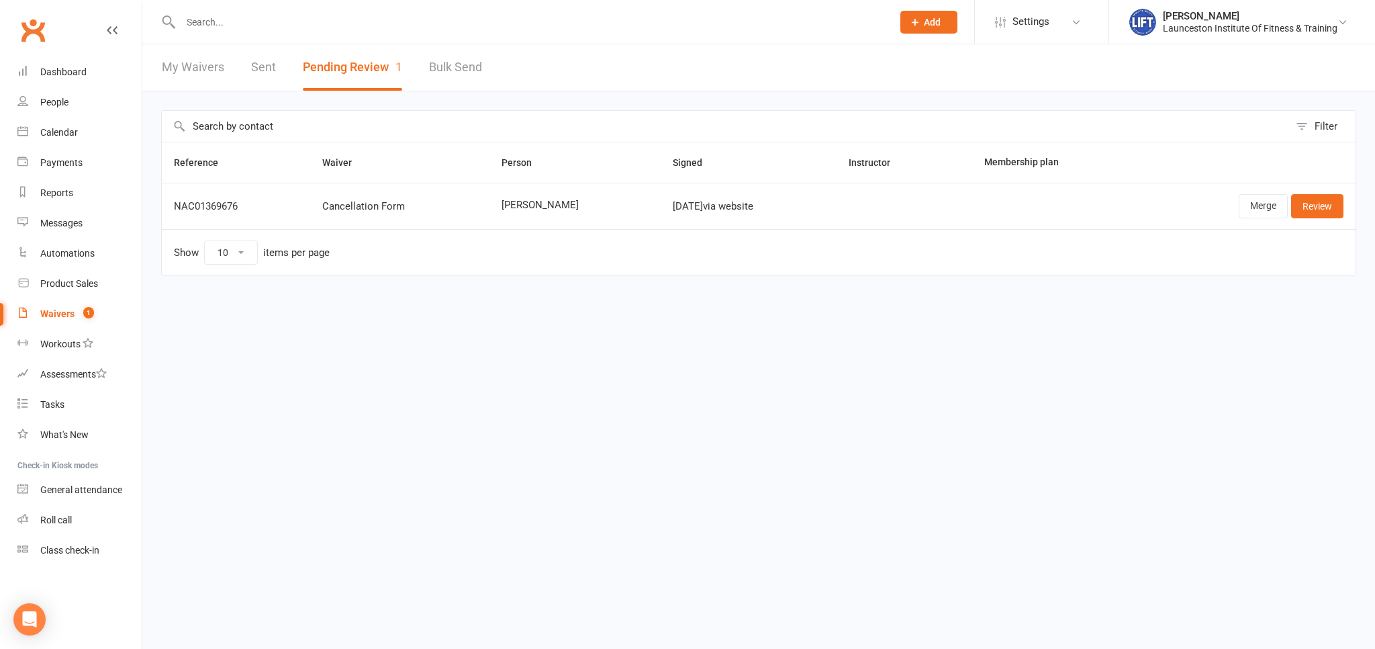
click at [1341, 193] on td "Merge Review" at bounding box center [1247, 206] width 217 height 46
click at [1318, 205] on link "Review" at bounding box center [1317, 206] width 52 height 24
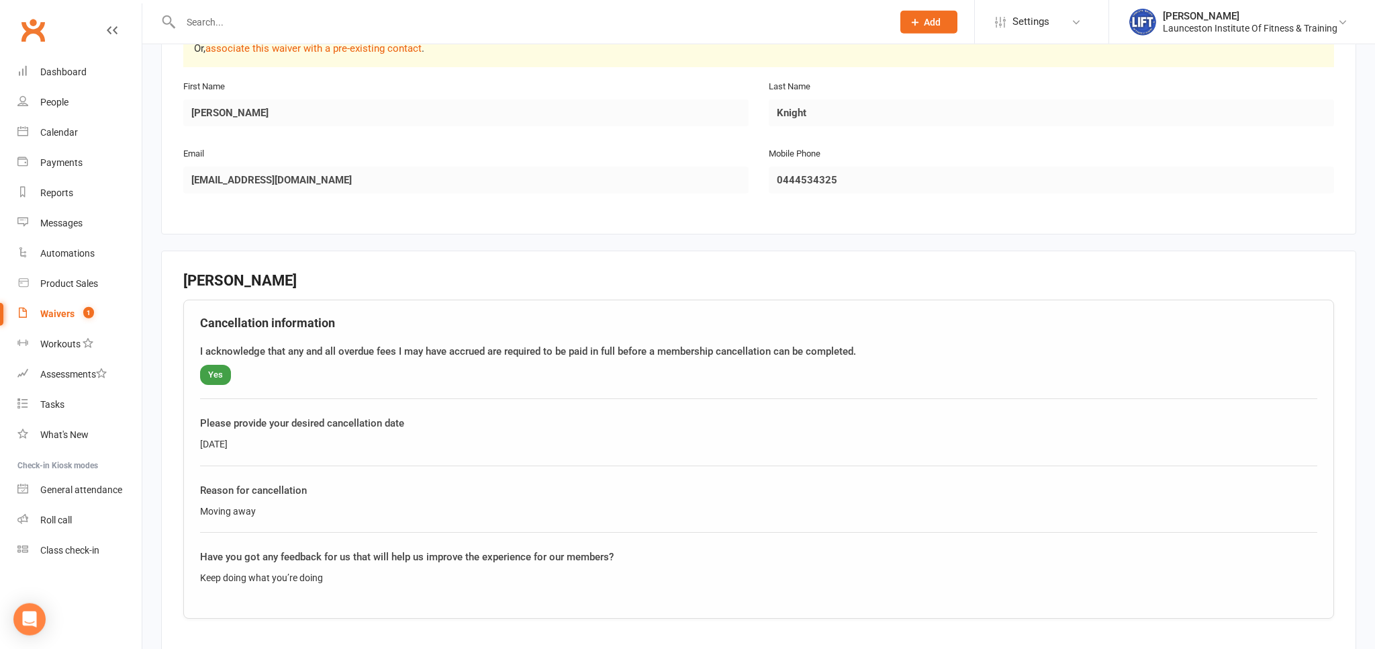
scroll to position [354, 0]
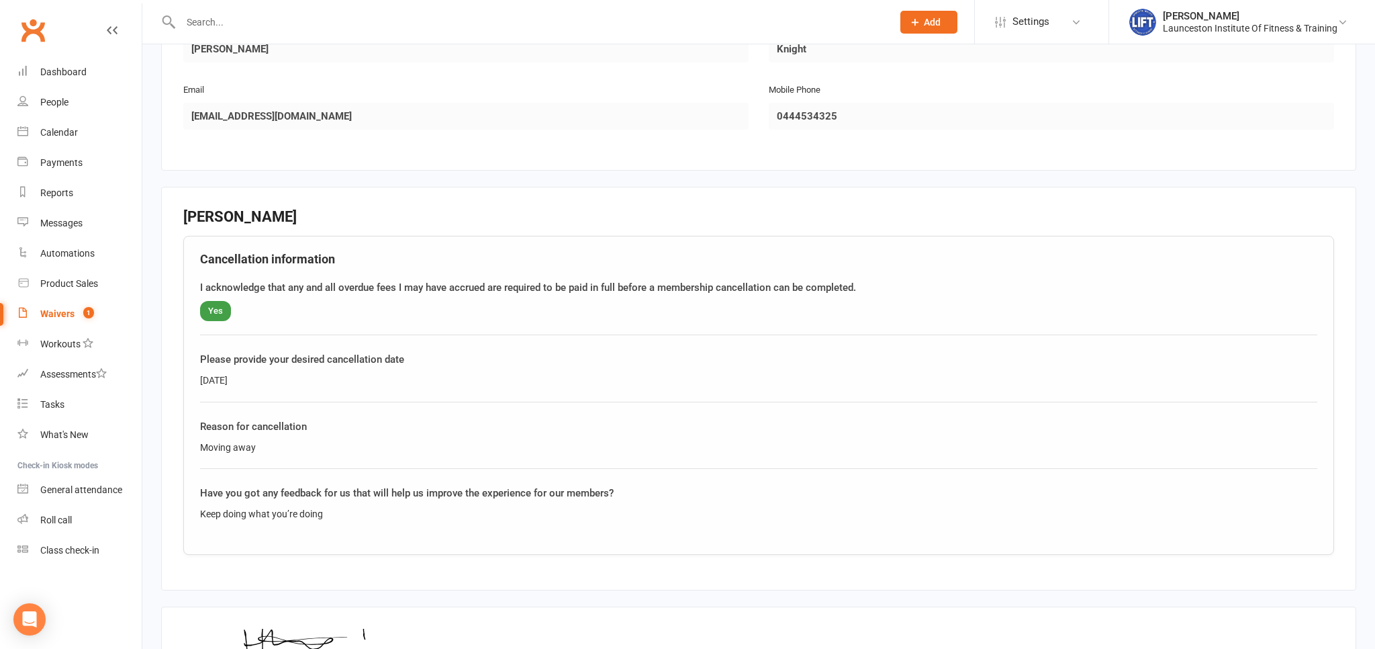
click at [256, 18] on input "text" at bounding box center [530, 22] width 706 height 19
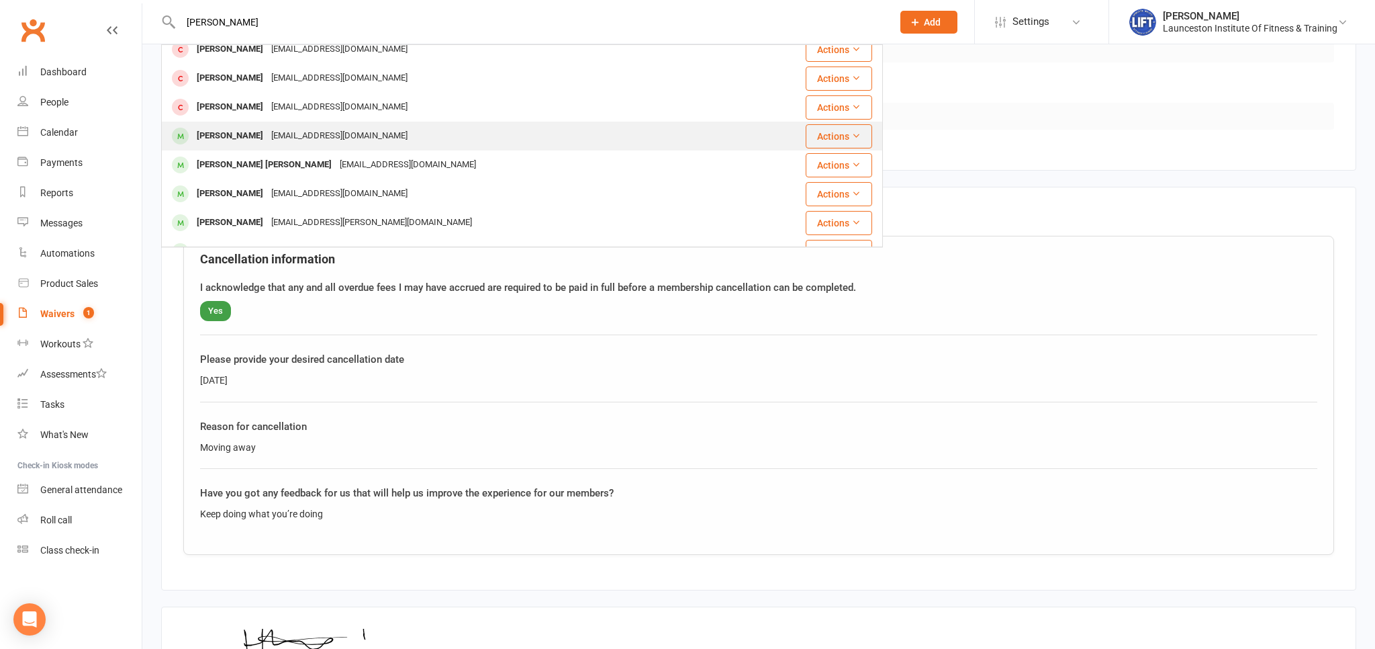
scroll to position [0, 0]
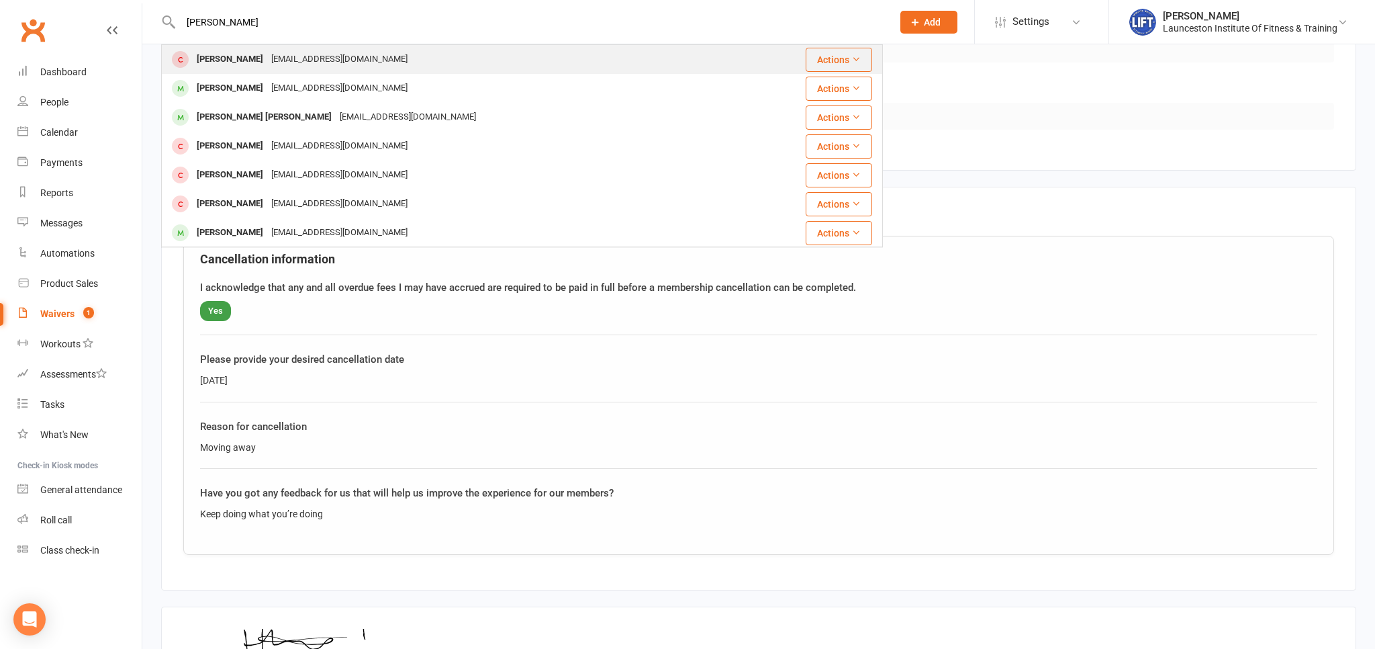
type input "hugo knight"
click at [363, 56] on div "Hugo Knight hugoknightpt@gmail.com" at bounding box center [469, 60] width 614 height 28
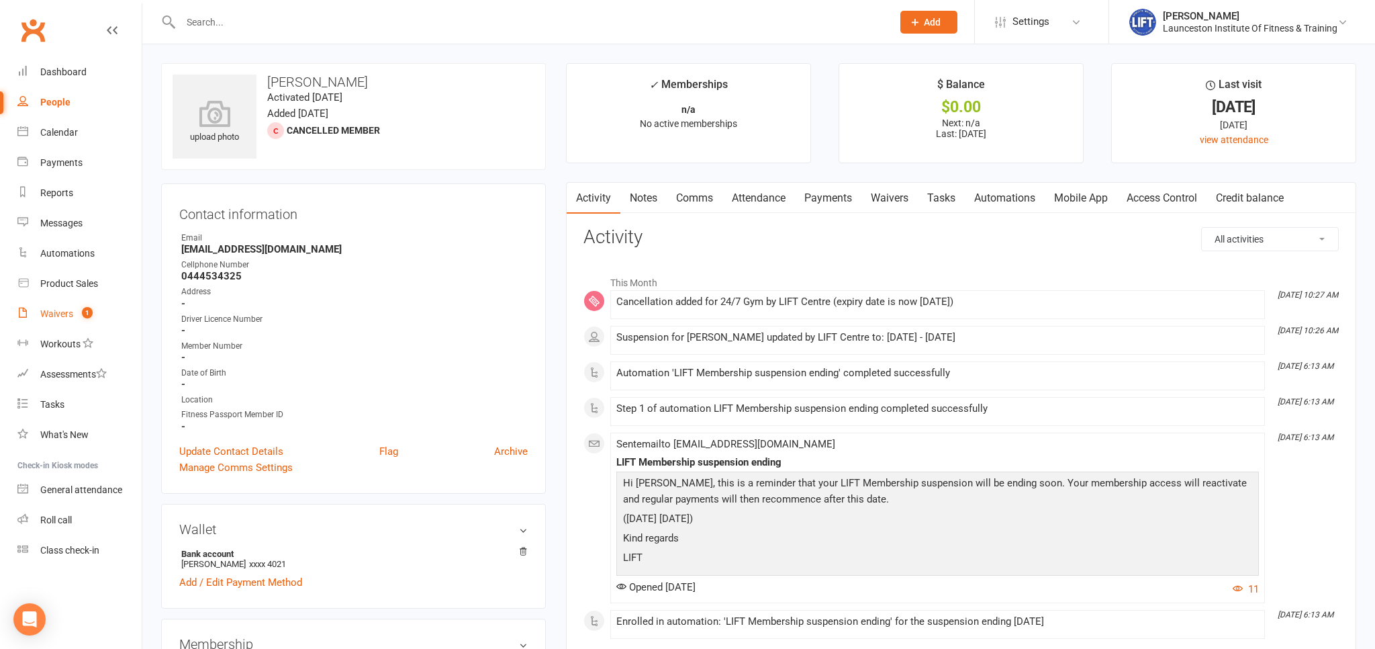
click at [75, 316] on link "Waivers 1" at bounding box center [79, 314] width 124 height 30
select select "100"
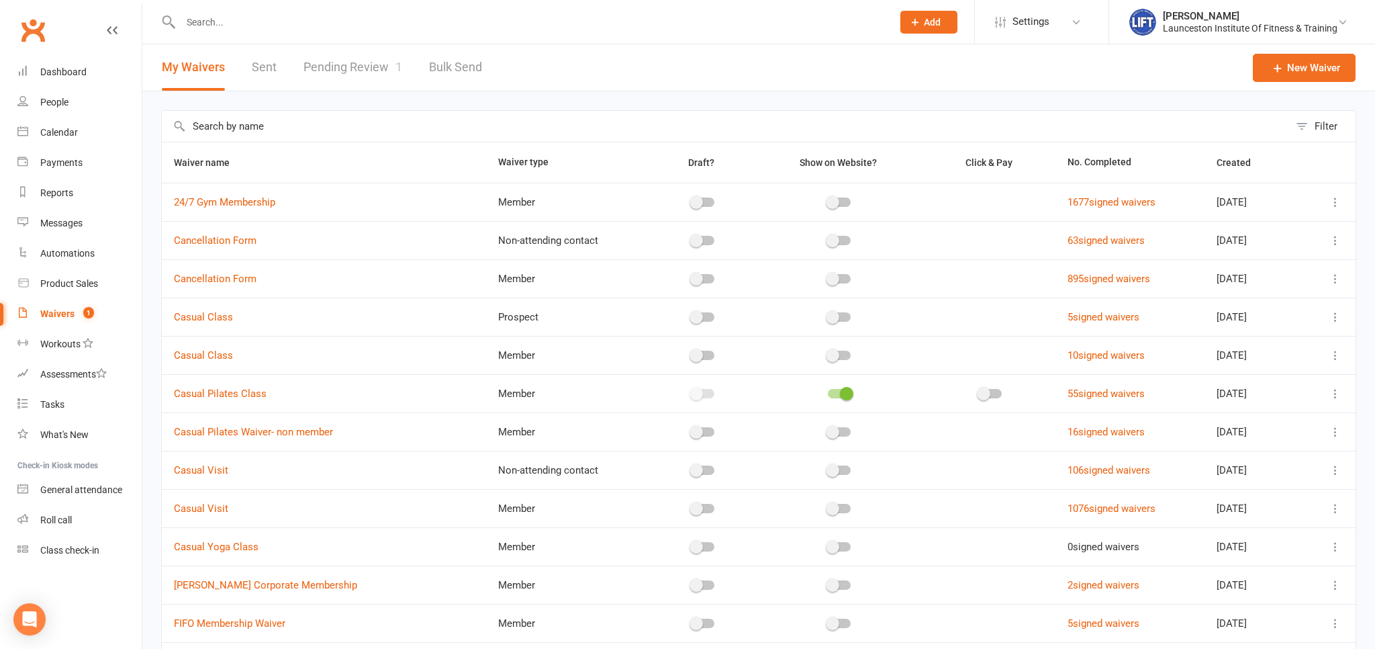
click at [357, 71] on link "Pending Review 1" at bounding box center [352, 67] width 99 height 46
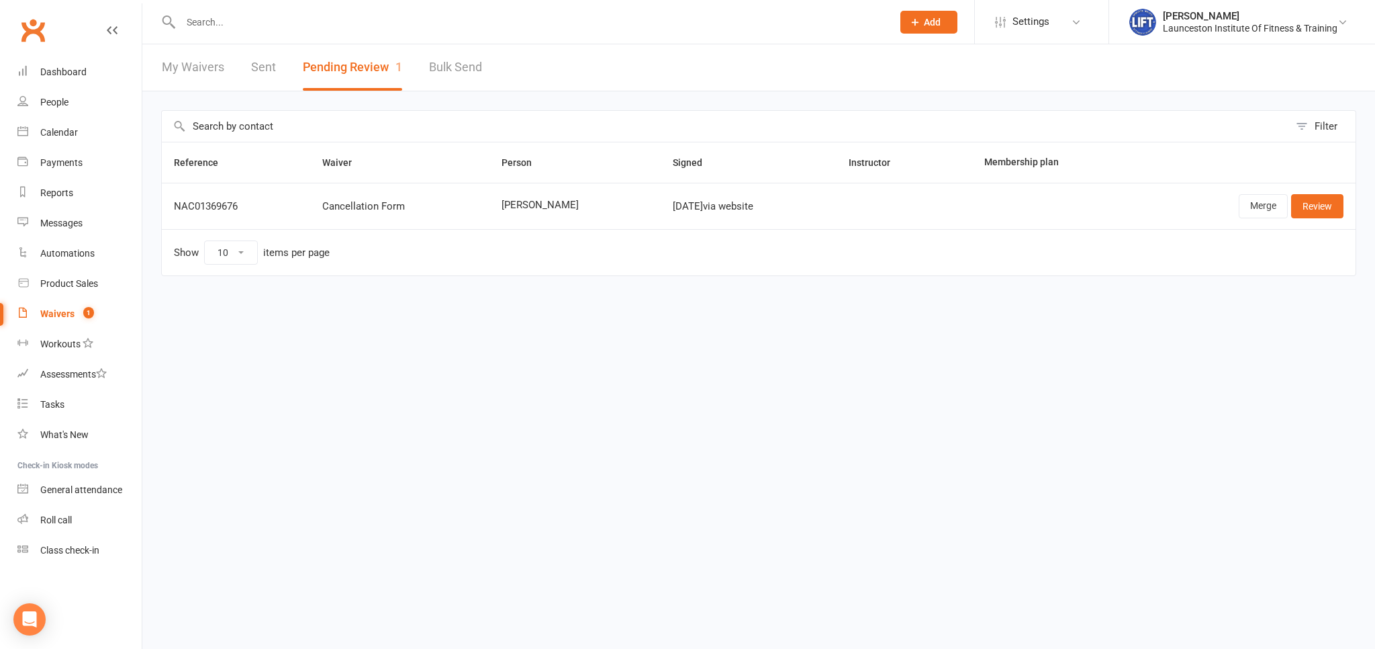
click at [1329, 219] on td "Merge Review" at bounding box center [1247, 206] width 217 height 46
click at [1337, 211] on link "Review" at bounding box center [1317, 206] width 52 height 24
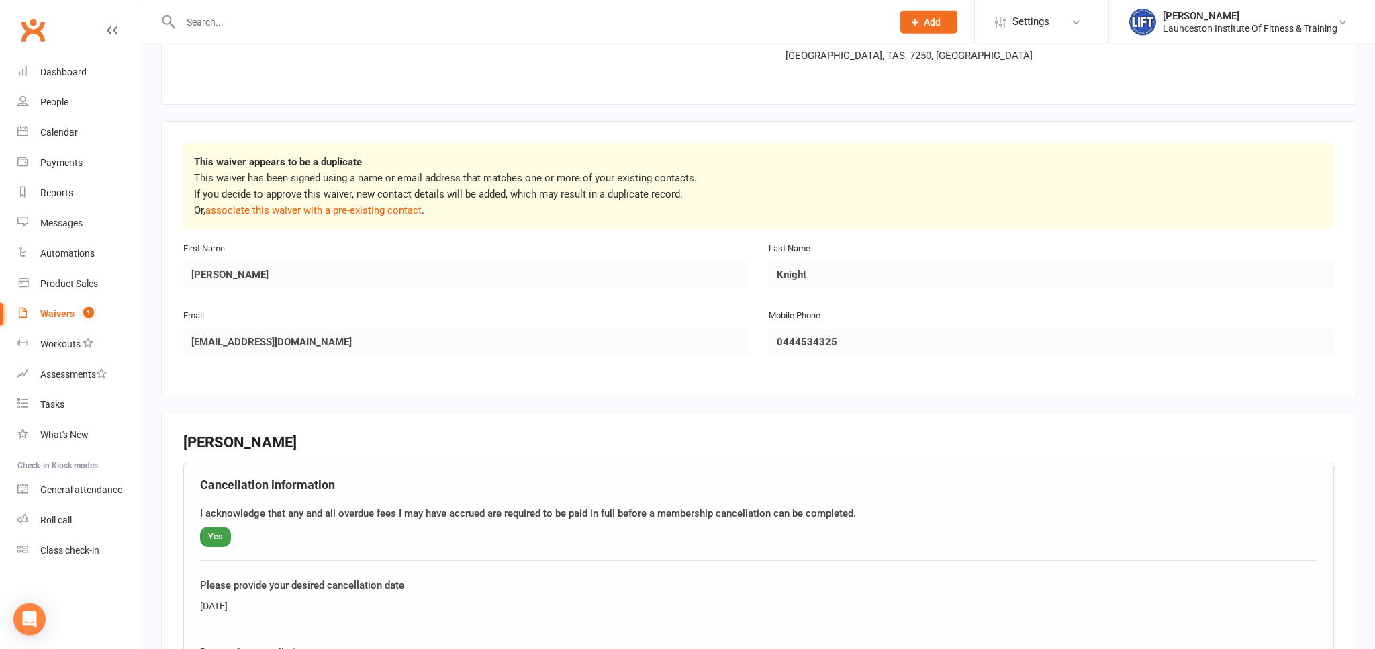
scroll to position [142, 0]
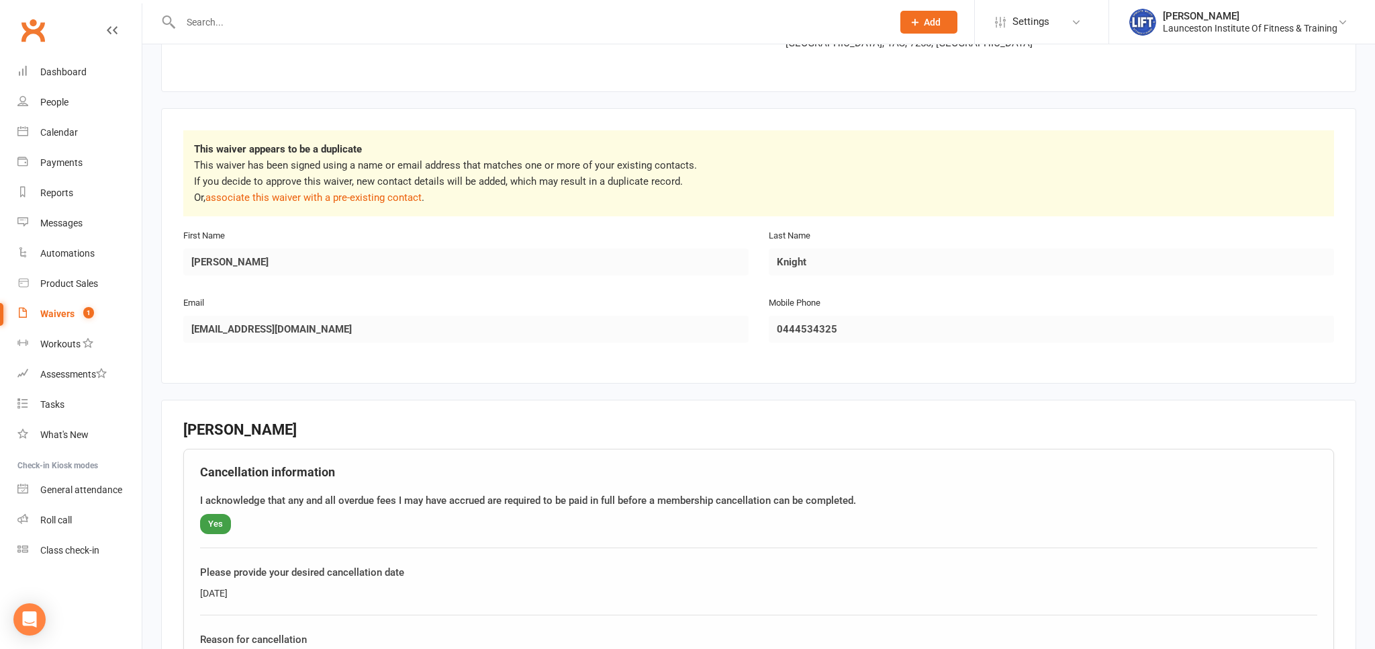
drag, startPoint x: 252, startPoint y: 13, endPoint x: 249, endPoint y: 31, distance: 17.7
click at [252, 15] on input "text" at bounding box center [530, 22] width 706 height 19
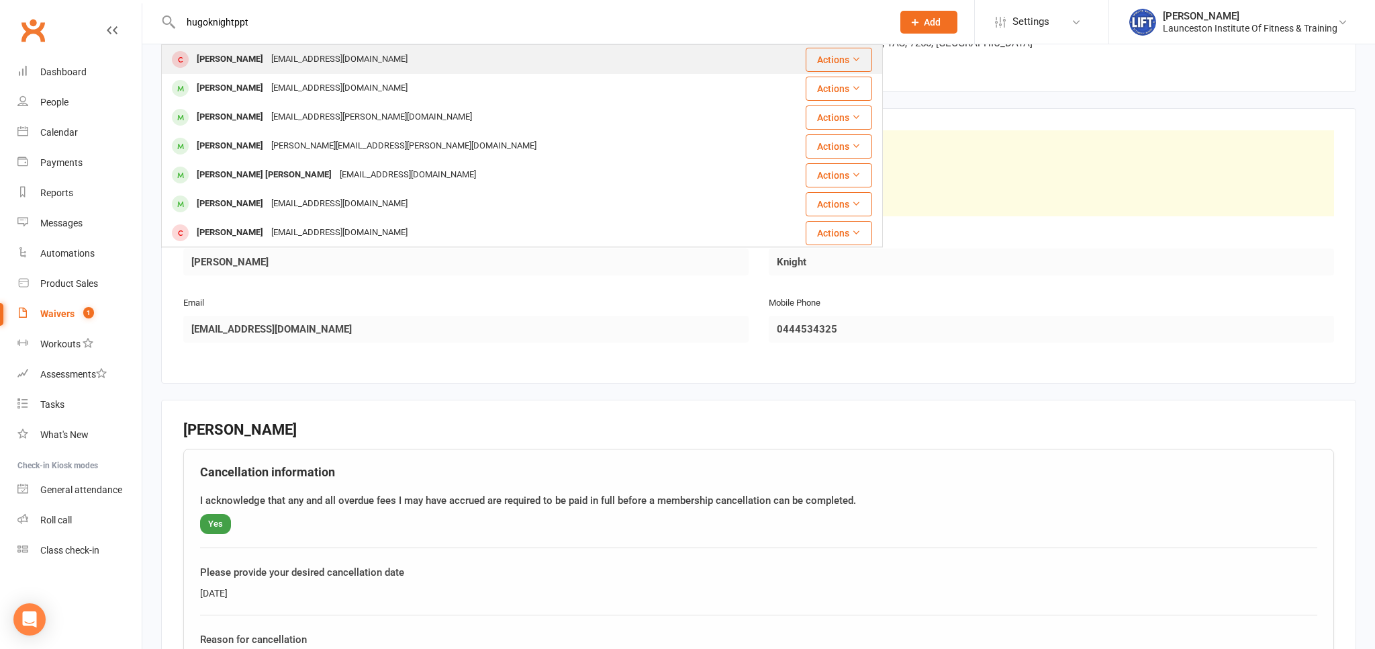
type input "hugoknightppt"
click at [377, 60] on div "Hugo Knight hugoknightpt@gmail.com" at bounding box center [469, 60] width 614 height 28
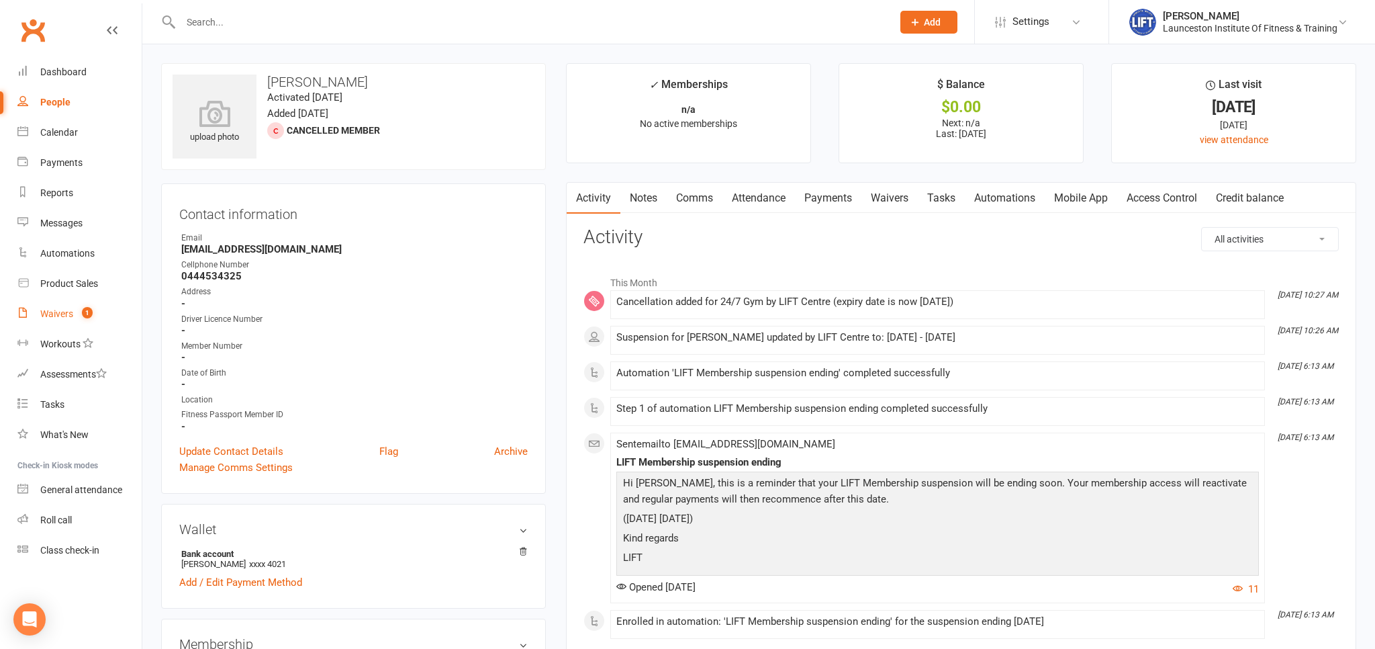
click at [46, 308] on div "Waivers" at bounding box center [56, 313] width 33 height 11
select select "100"
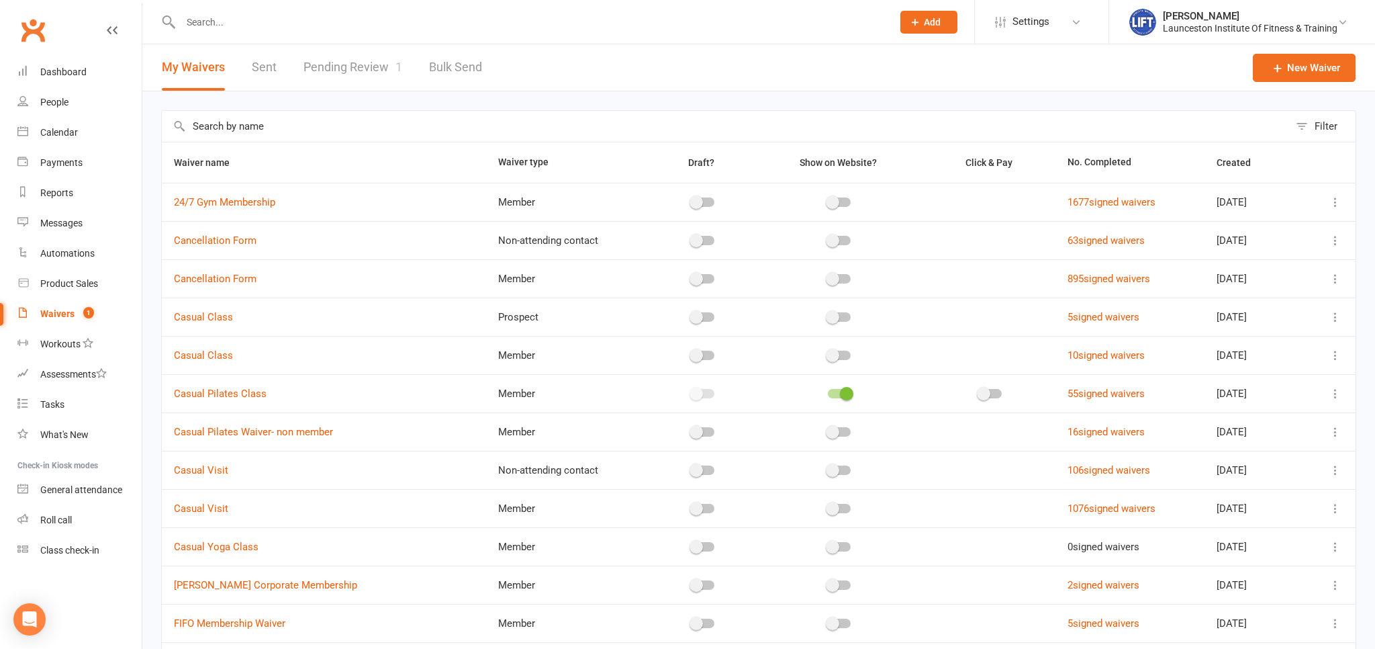
click at [355, 70] on link "Pending Review 1" at bounding box center [352, 67] width 99 height 46
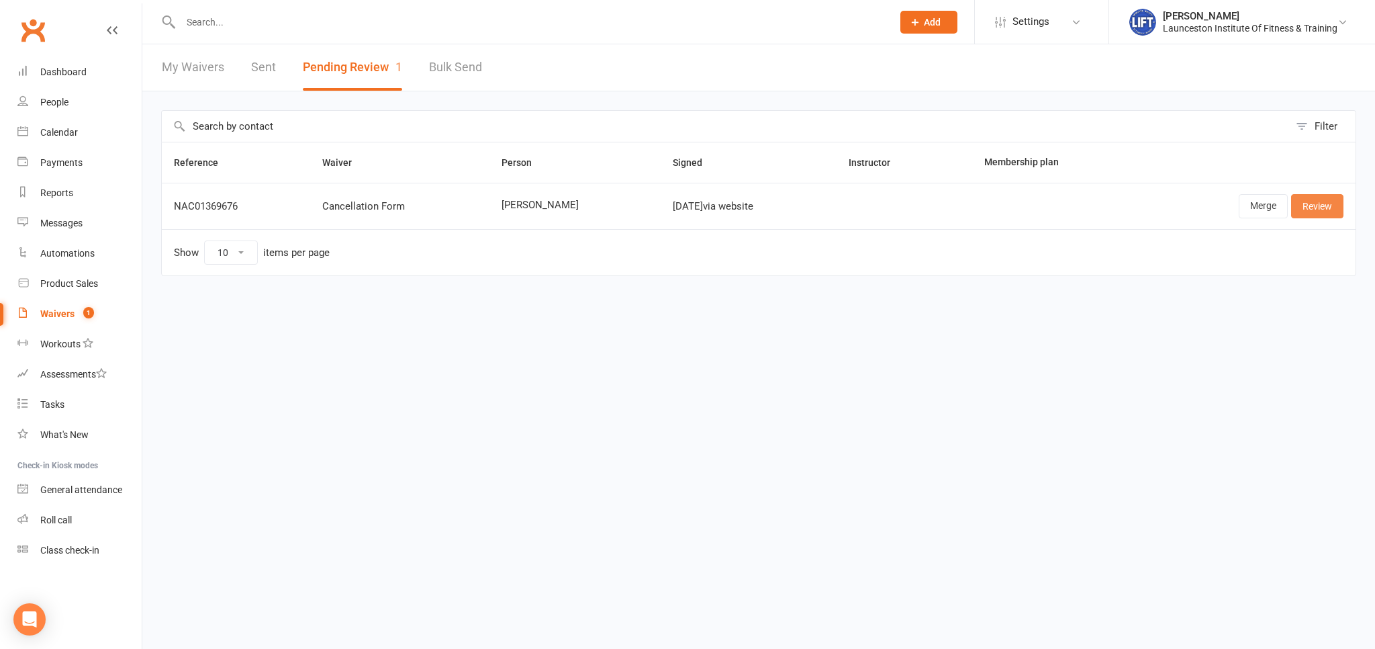
click at [1313, 206] on link "Review" at bounding box center [1317, 206] width 52 height 24
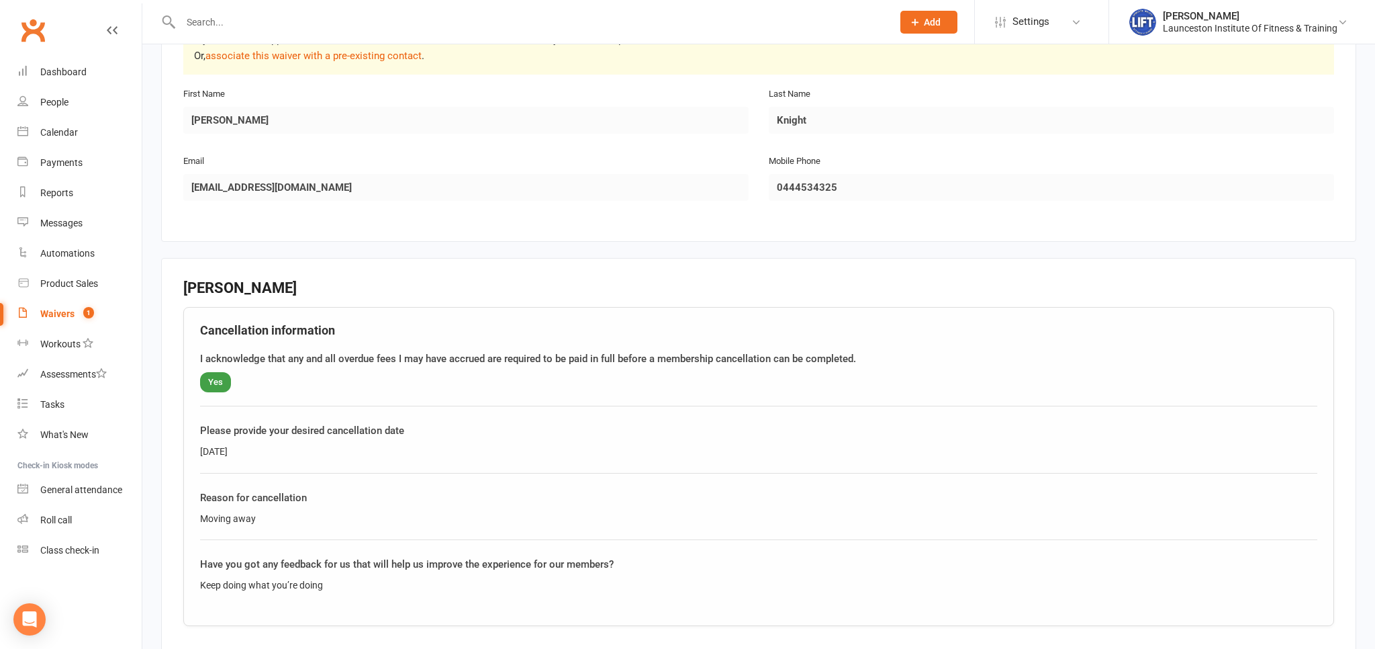
scroll to position [562, 0]
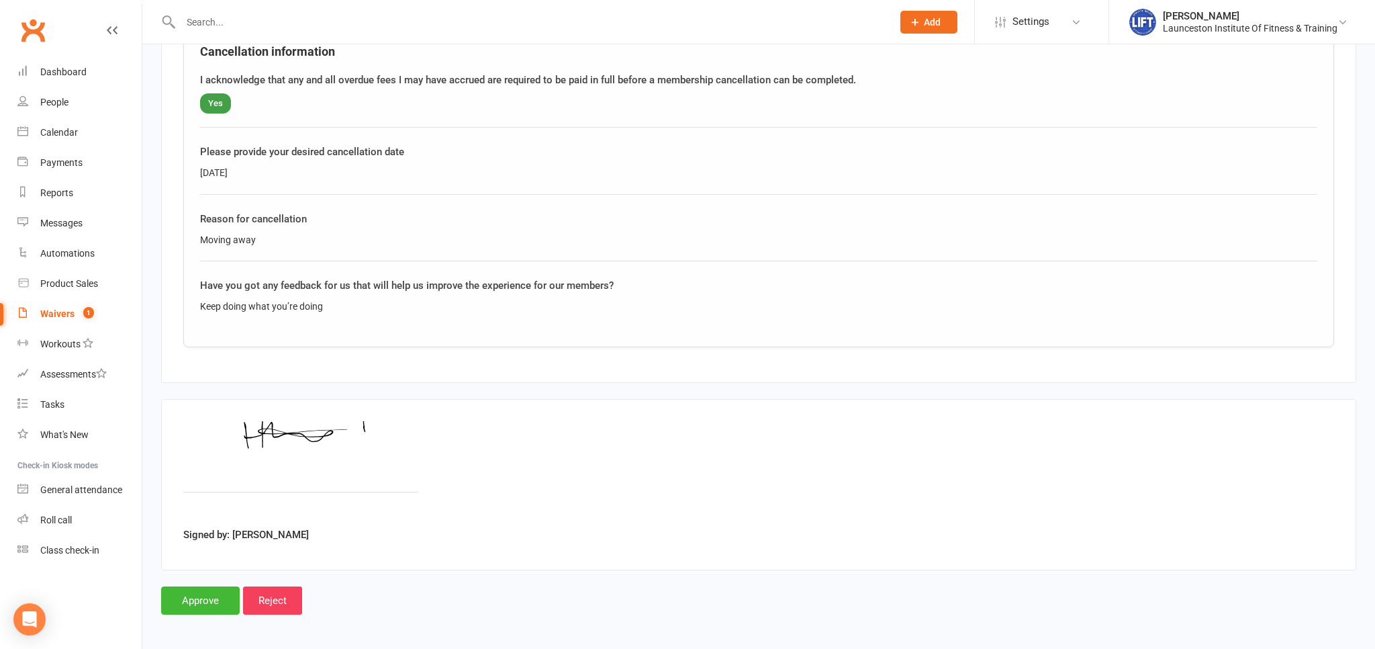
click at [209, 577] on main "Launceston Institute Of Fitness & Training 86 678 804 549 p: 0434420050 admin@l…" at bounding box center [758, 79] width 1195 height 1070
click at [206, 600] on input "Approve" at bounding box center [200, 600] width 79 height 28
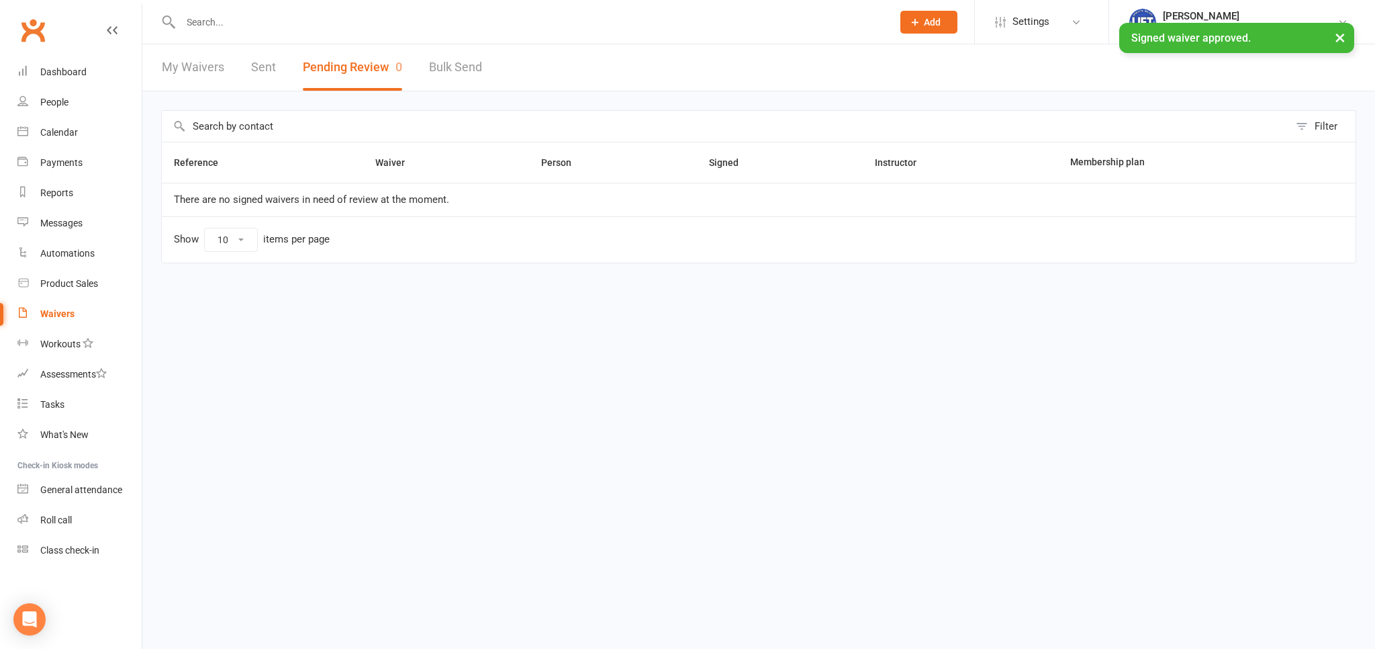
click at [29, 28] on link "Clubworx" at bounding box center [33, 30] width 34 height 34
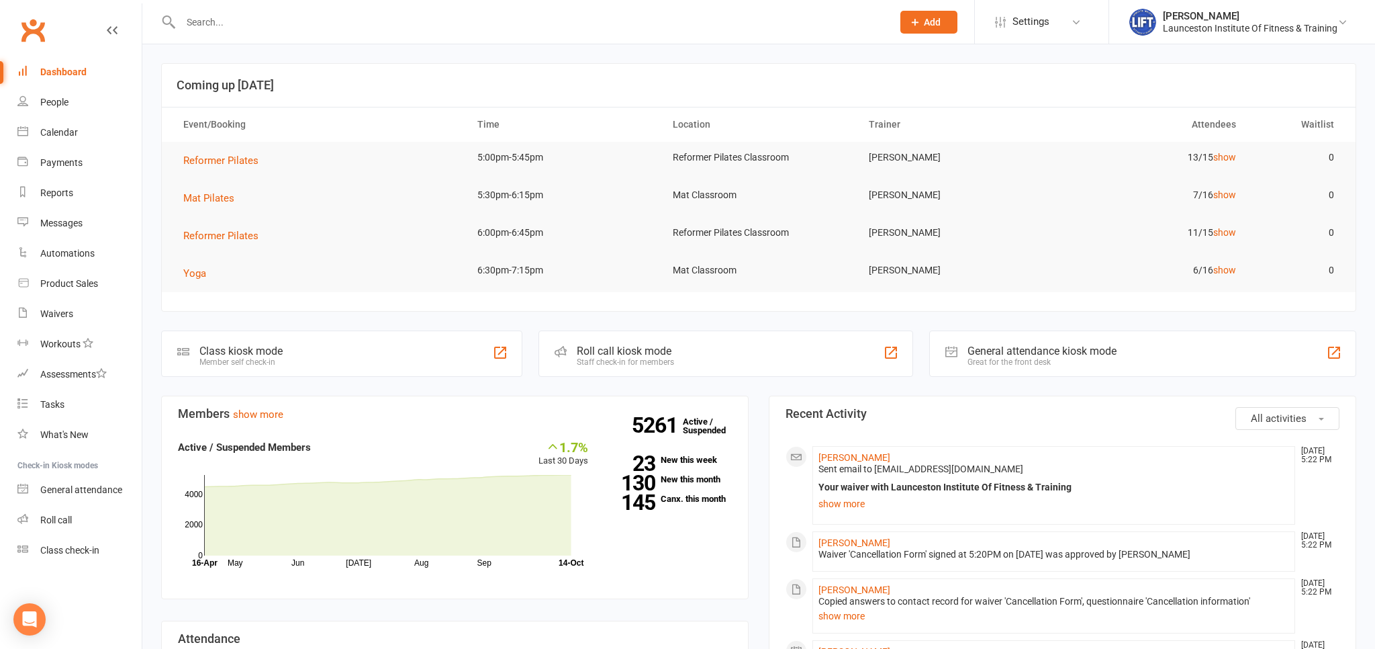
click at [36, 33] on link "Clubworx" at bounding box center [33, 30] width 34 height 34
click at [226, 31] on input "text" at bounding box center [530, 22] width 706 height 19
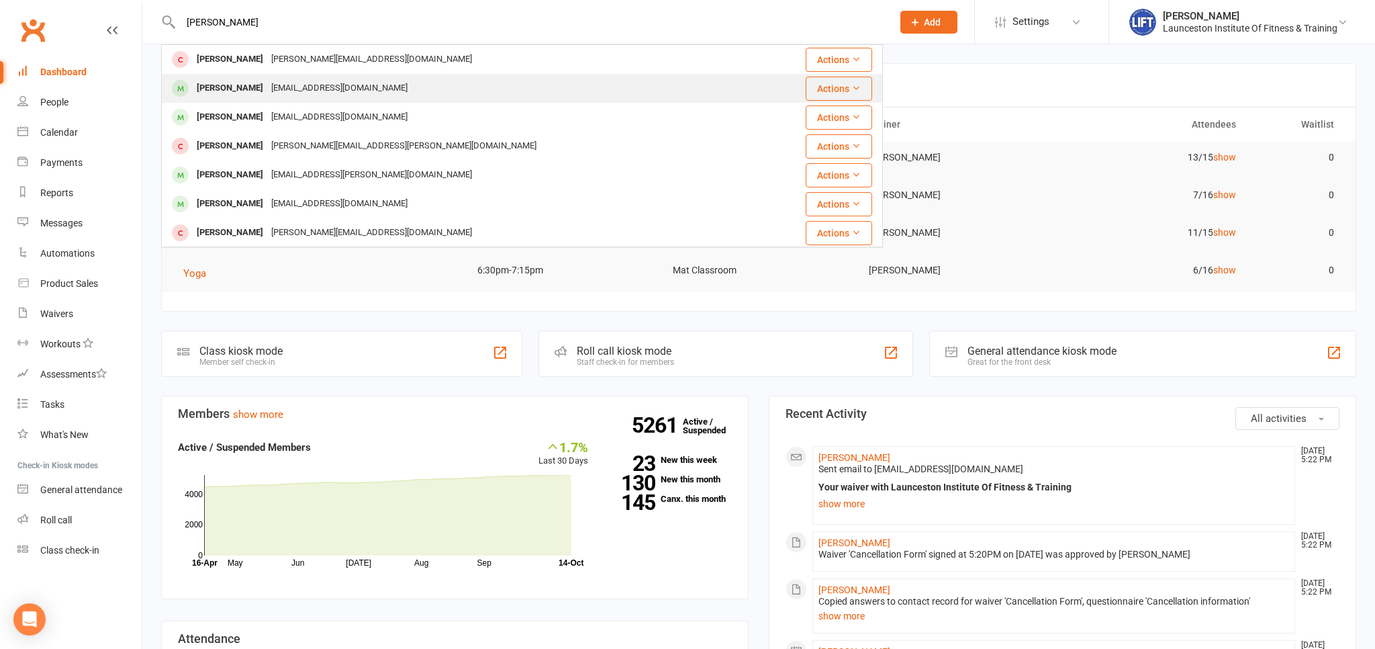
type input "[PERSON_NAME]"
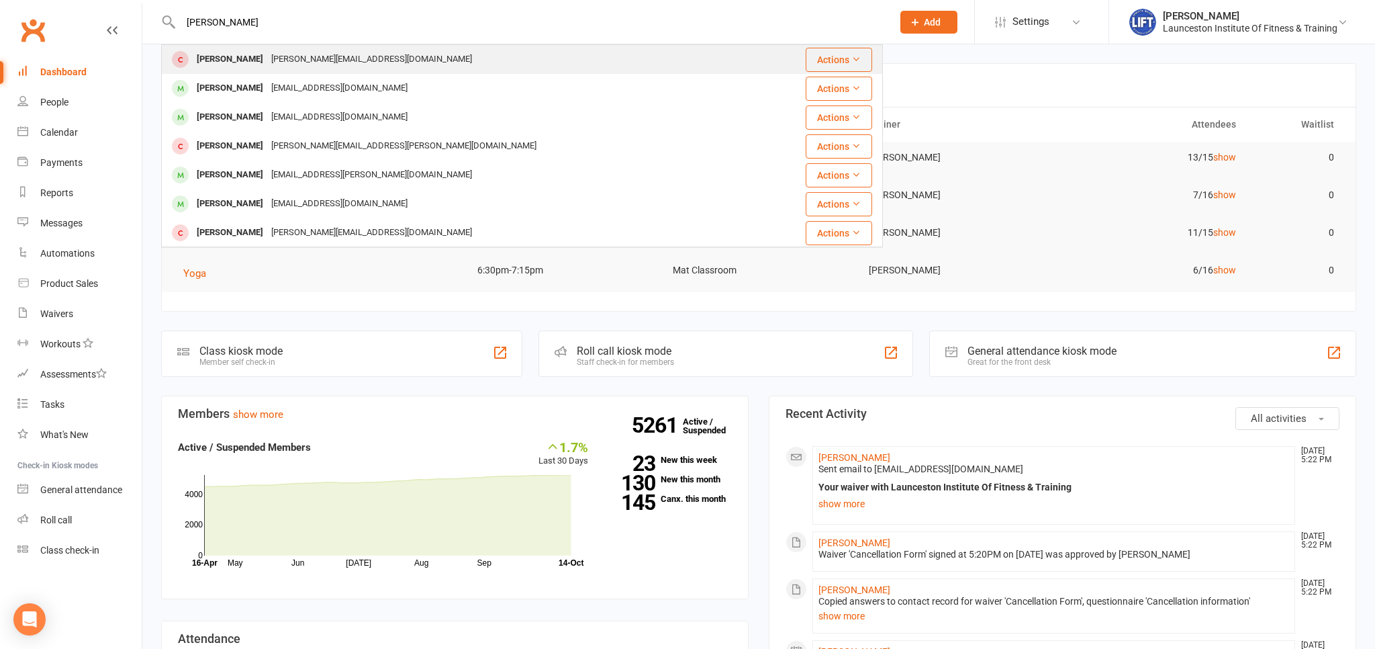
click at [251, 74] on tbody "Logan Johnston Logan.johnston26@hotmail.com Actions Logan Jones logancjones22@o…" at bounding box center [522, 333] width 720 height 577
click at [247, 63] on div "[PERSON_NAME]" at bounding box center [230, 59] width 75 height 19
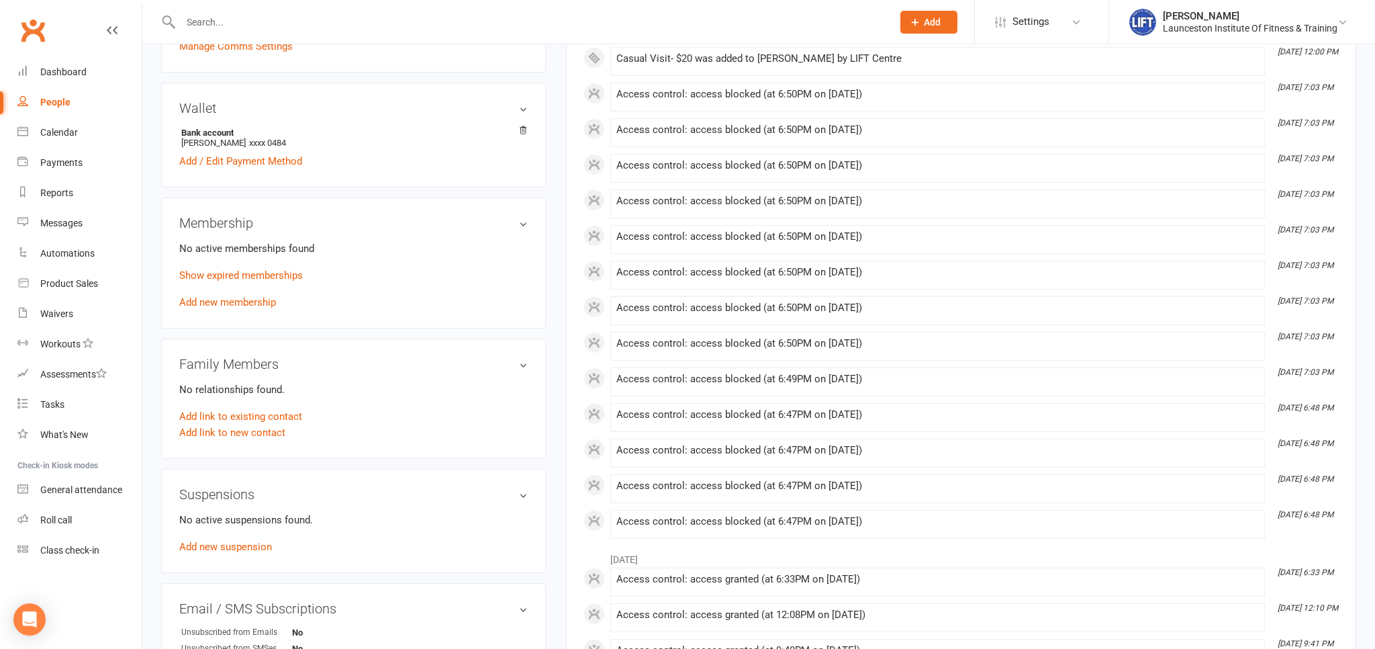
scroll to position [425, 0]
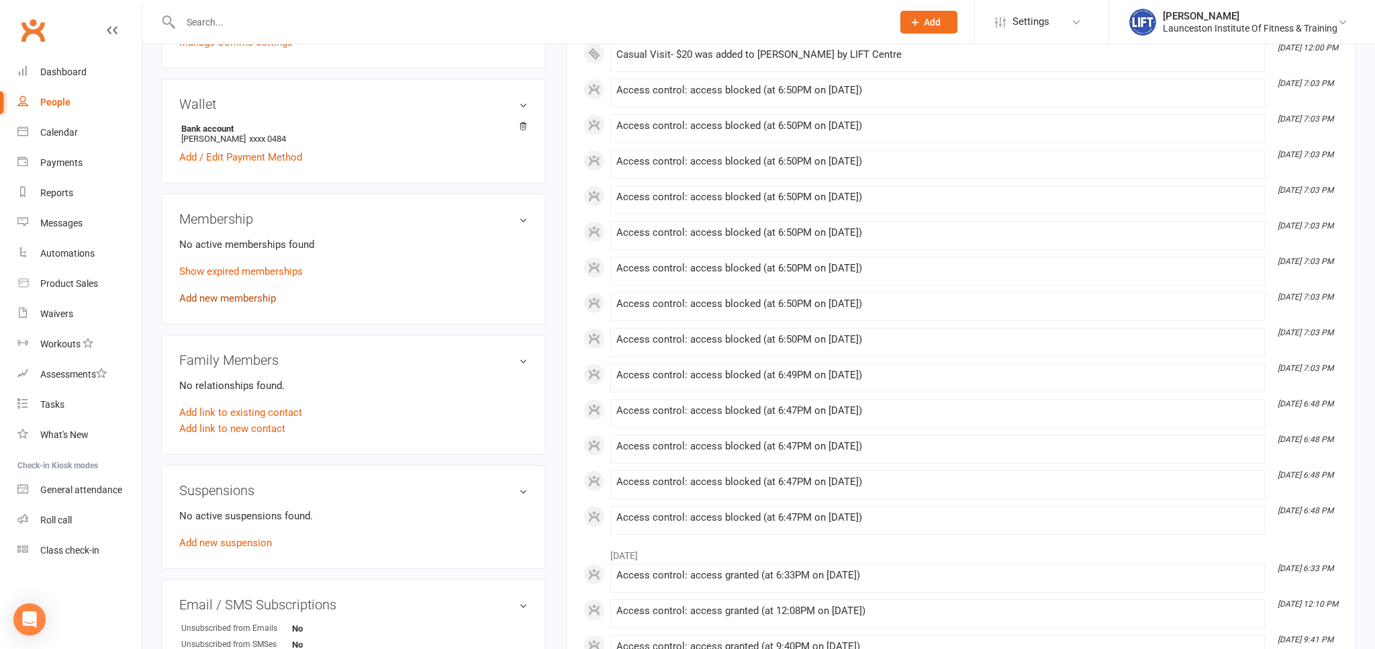
click at [236, 295] on link "Add new membership" at bounding box center [227, 298] width 97 height 12
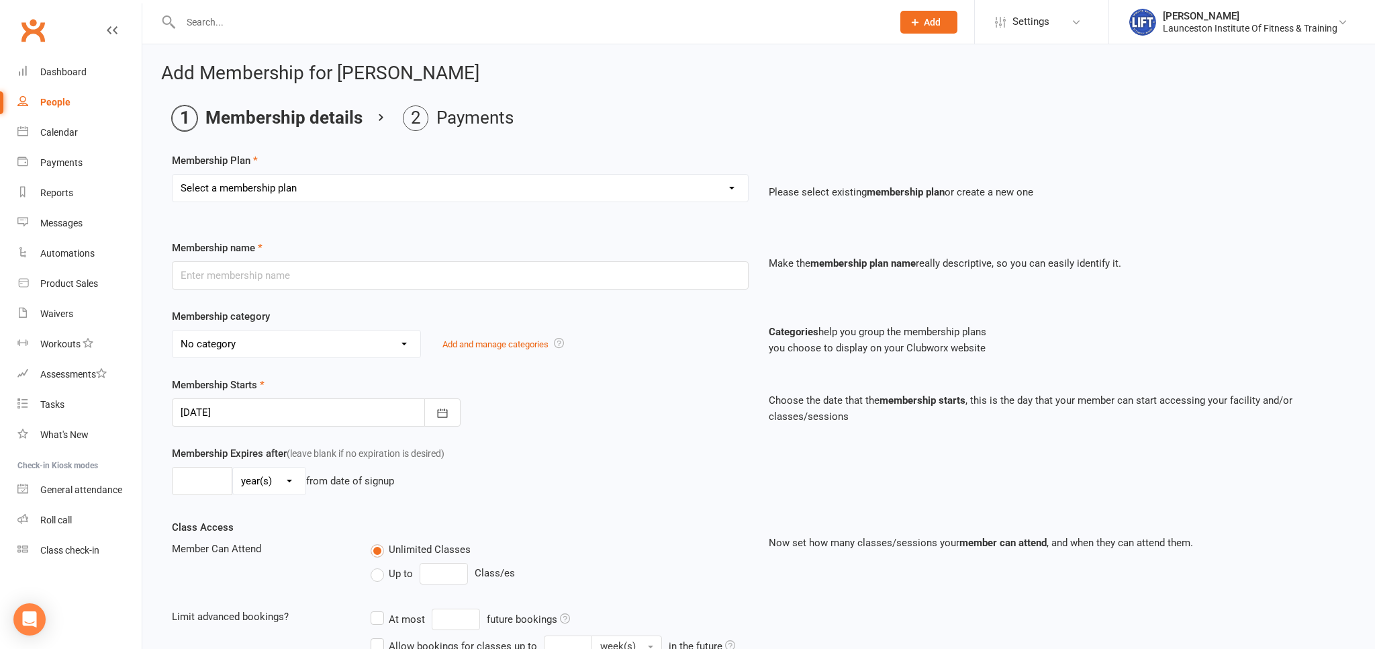
click at [173, 175] on select "Select a membership plan Create new Membership Plan 24/7 Gym Membership Pilates…" at bounding box center [460, 188] width 575 height 27
select select "3"
click option "Casual Visit- $20" at bounding box center [0, 0] width 0 height 0
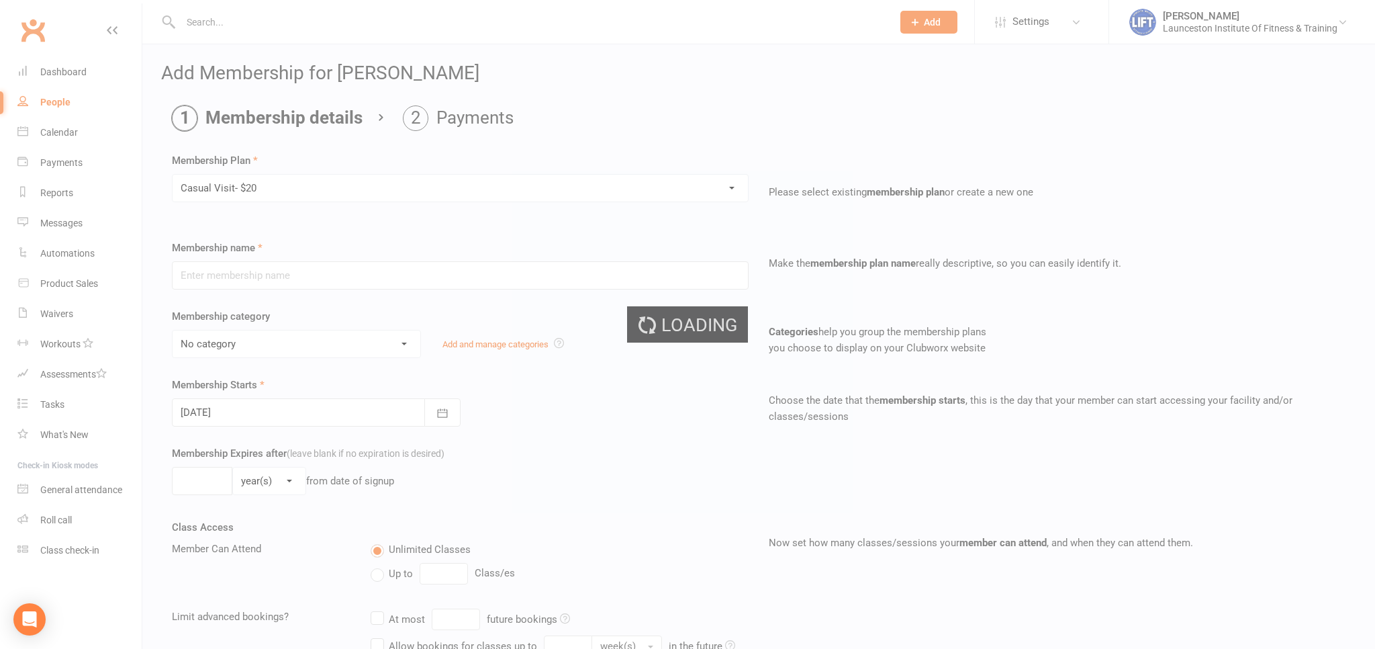
type input "Casual Visit- $20"
select select "1"
type input "1"
select select "0"
type input "1"
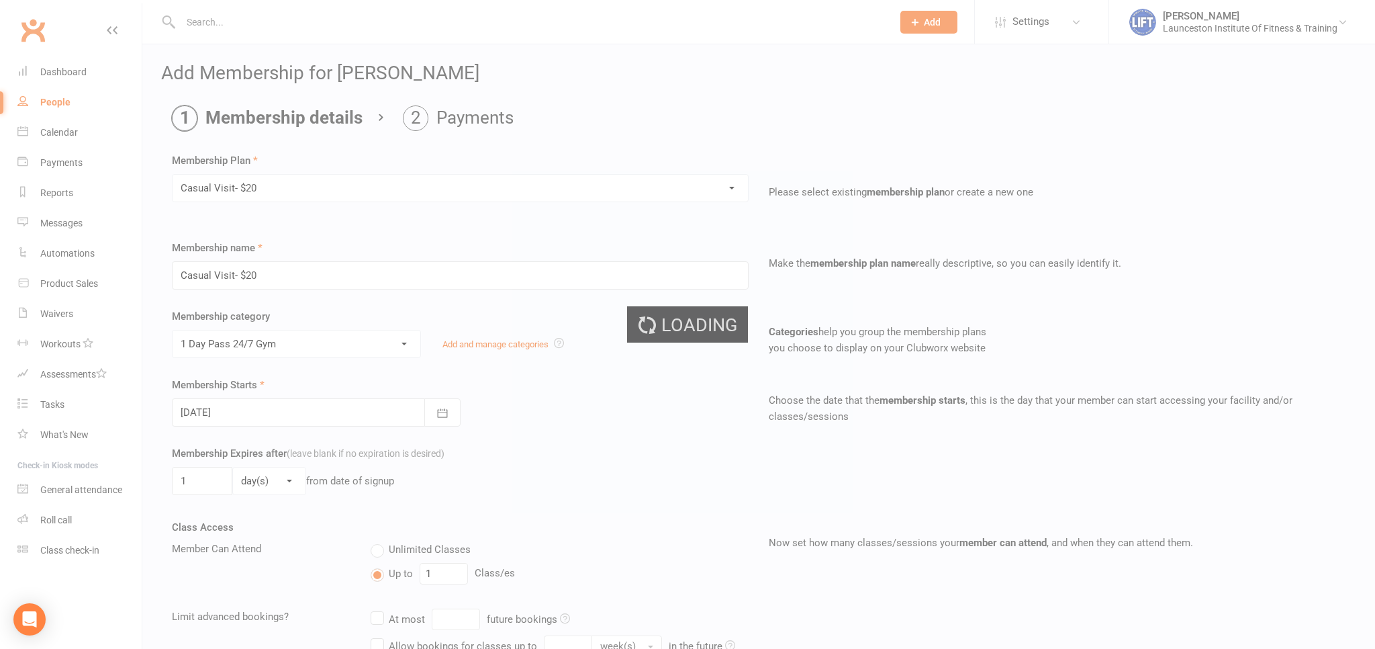
scroll to position [400, 0]
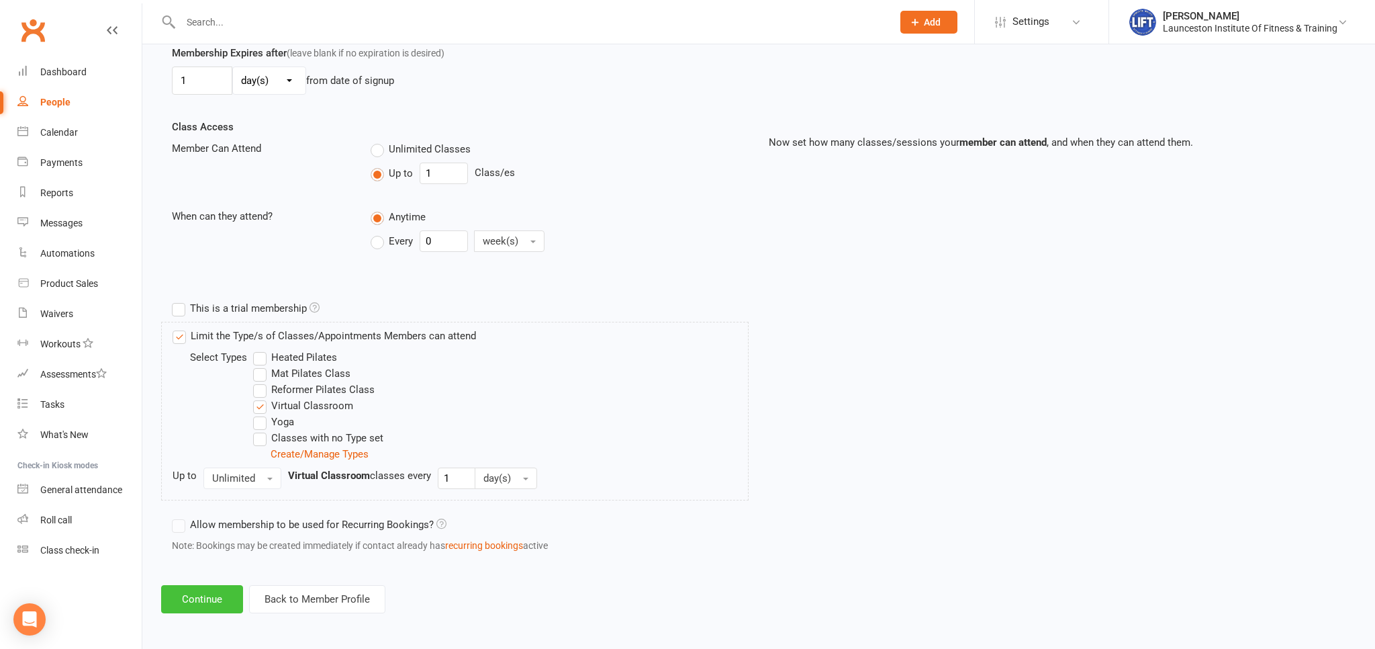
click at [213, 599] on button "Continue" at bounding box center [202, 599] width 82 height 28
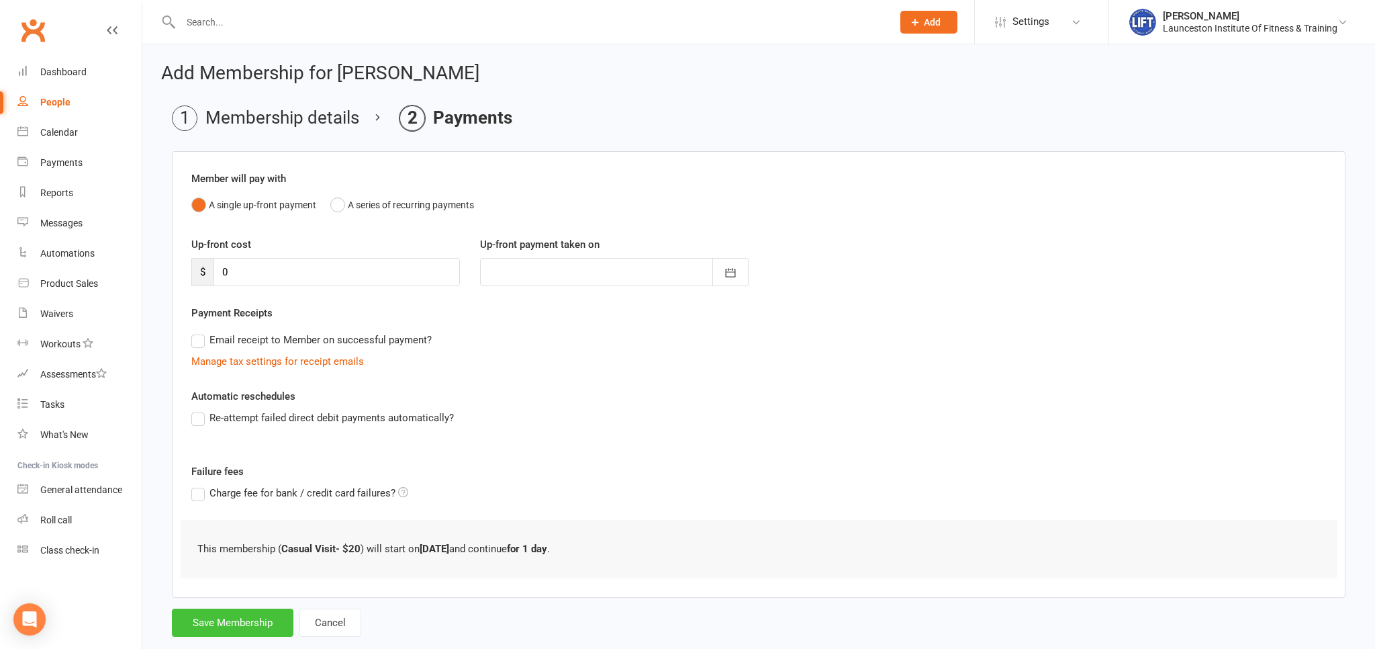
click at [222, 612] on button "Save Membership" at bounding box center [233, 622] width 122 height 28
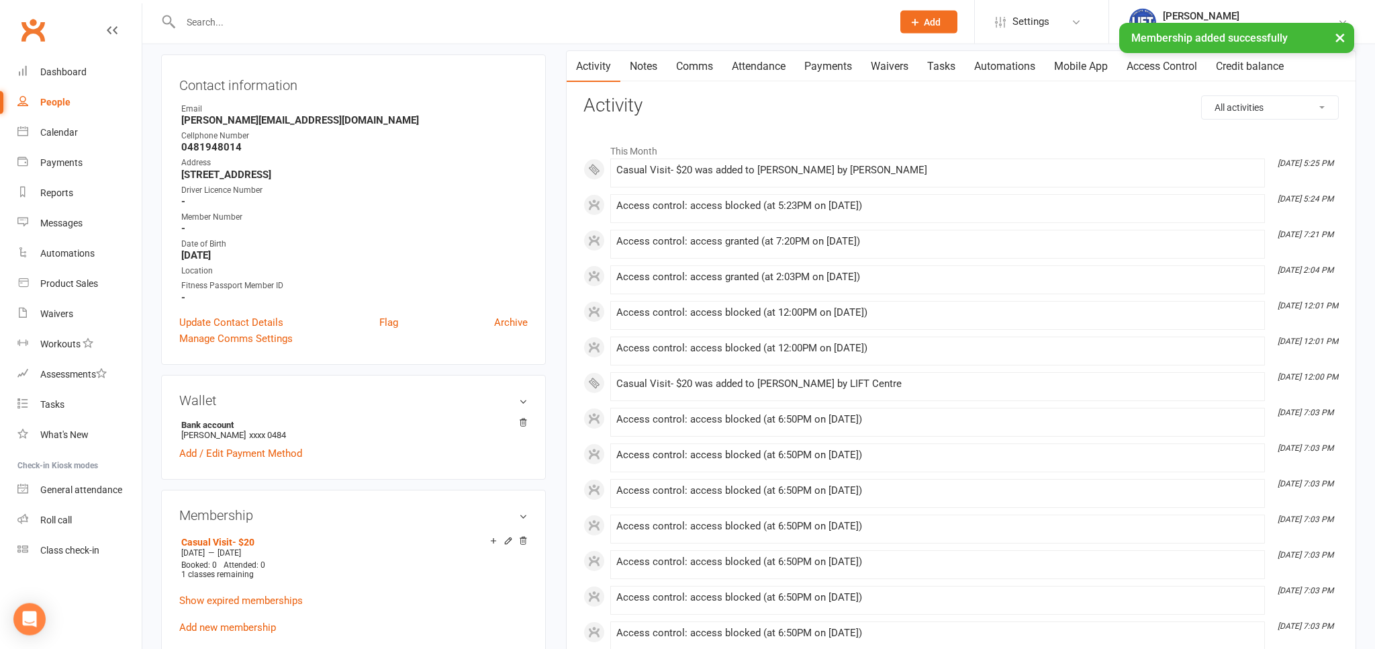
scroll to position [283, 0]
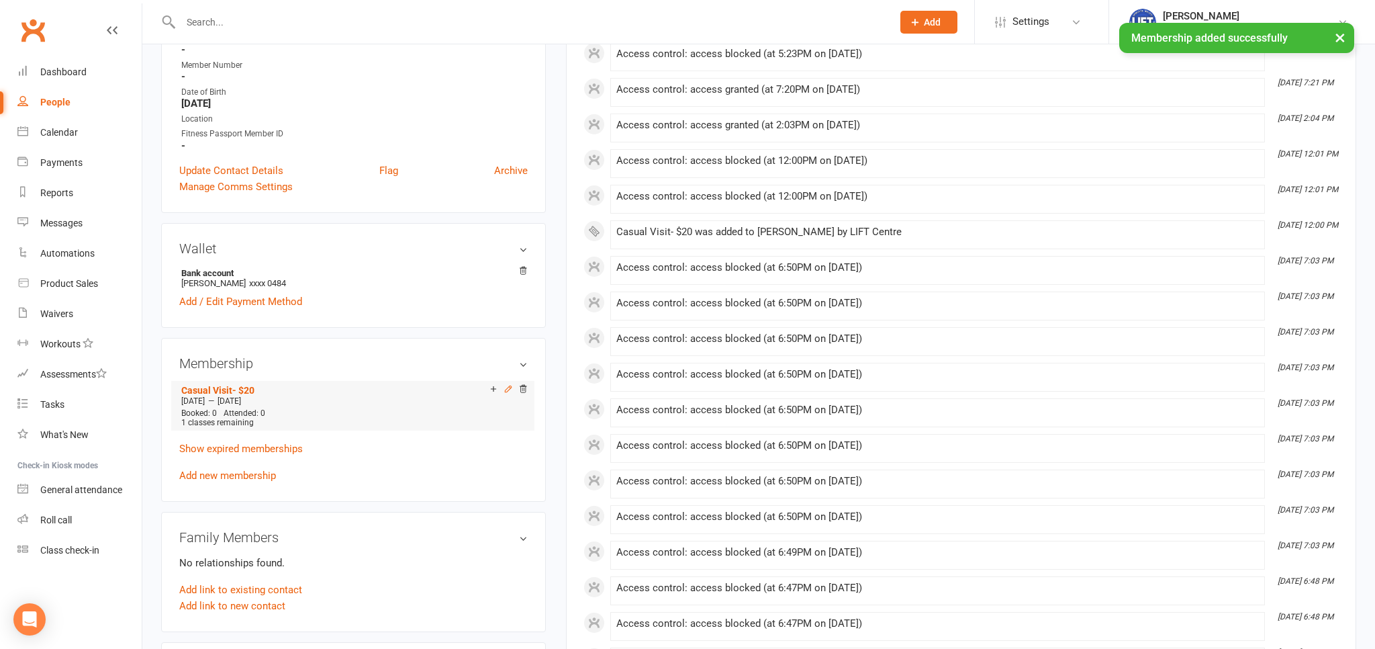
click at [510, 389] on icon at bounding box center [508, 388] width 9 height 9
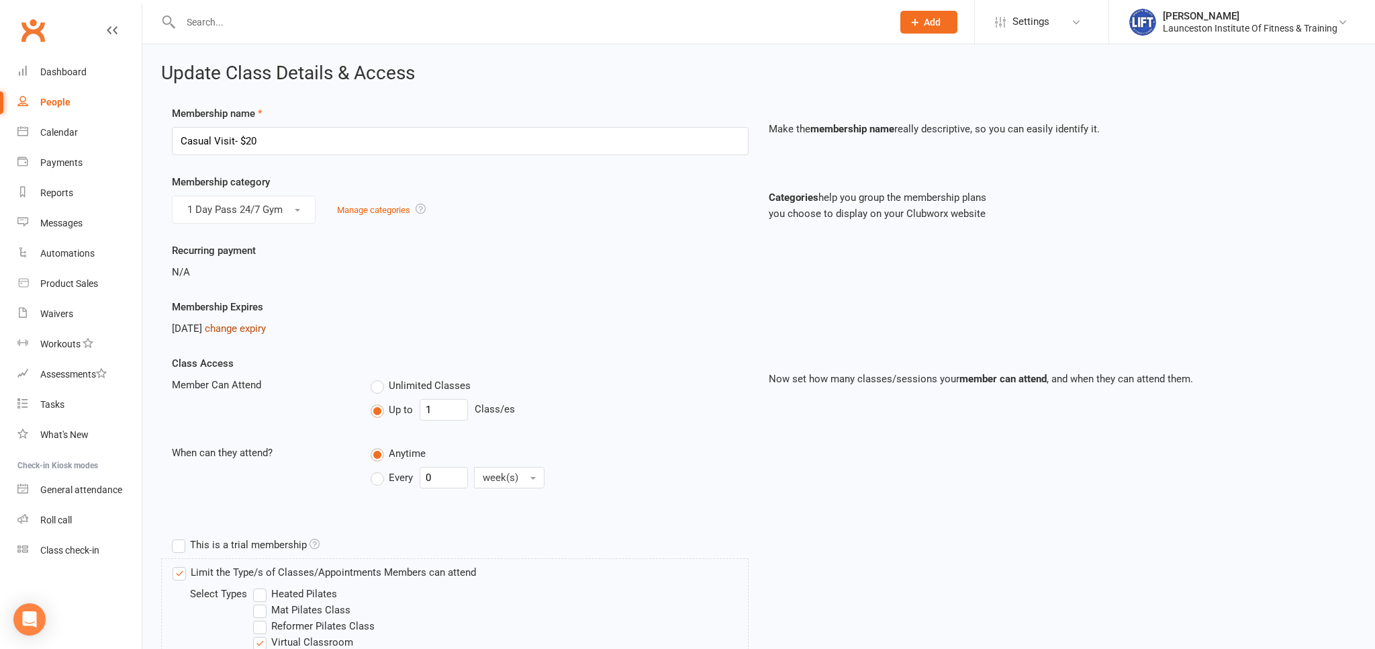
click at [262, 332] on link "change expiry" at bounding box center [235, 328] width 61 height 12
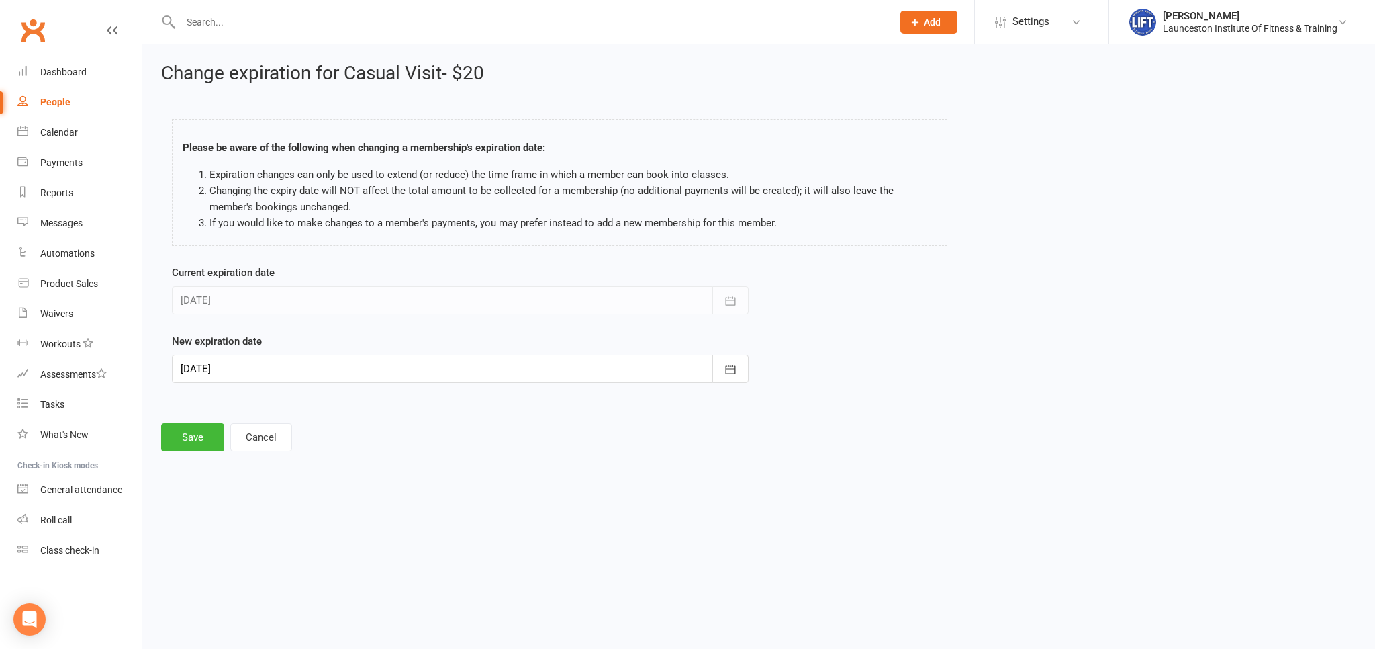
click at [330, 372] on div at bounding box center [460, 368] width 577 height 28
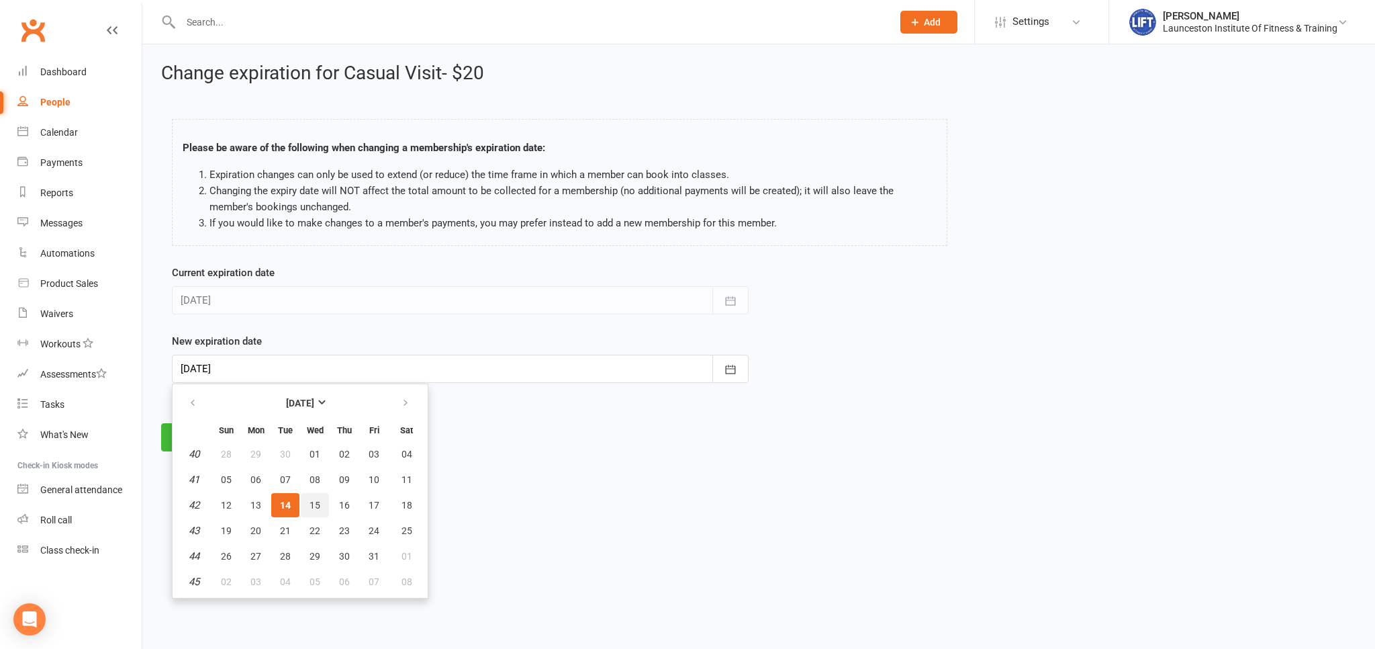
click at [307, 504] on button "15" at bounding box center [315, 505] width 28 height 24
type input "15 Oct 2025"
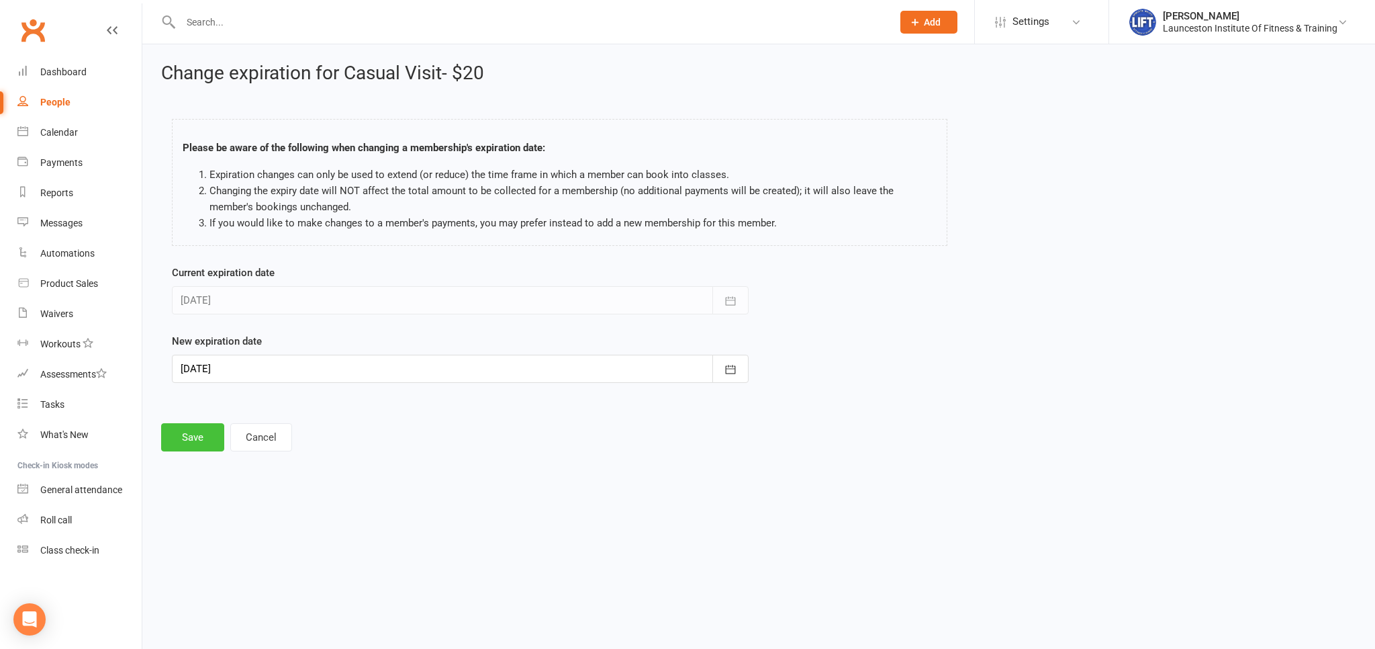
click at [178, 438] on button "Save" at bounding box center [192, 437] width 63 height 28
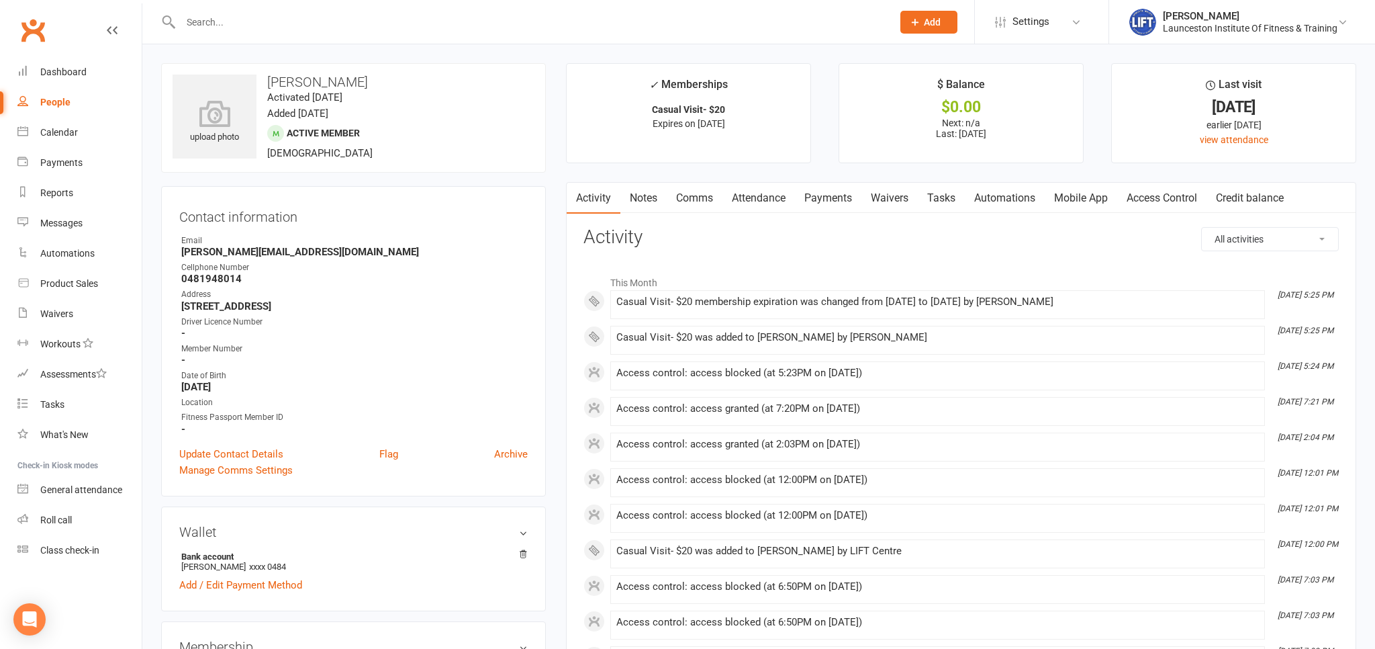
click at [44, 28] on link "Clubworx" at bounding box center [33, 30] width 34 height 34
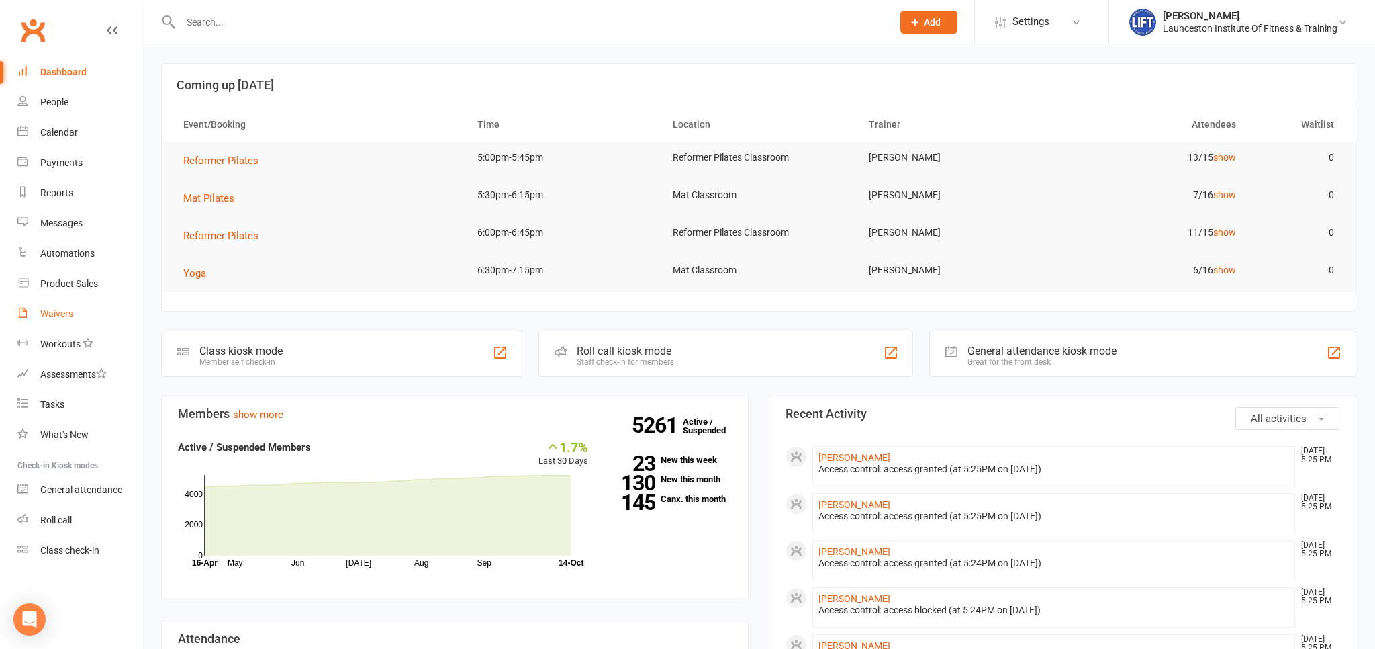
click at [58, 316] on div "Waivers" at bounding box center [56, 313] width 33 height 11
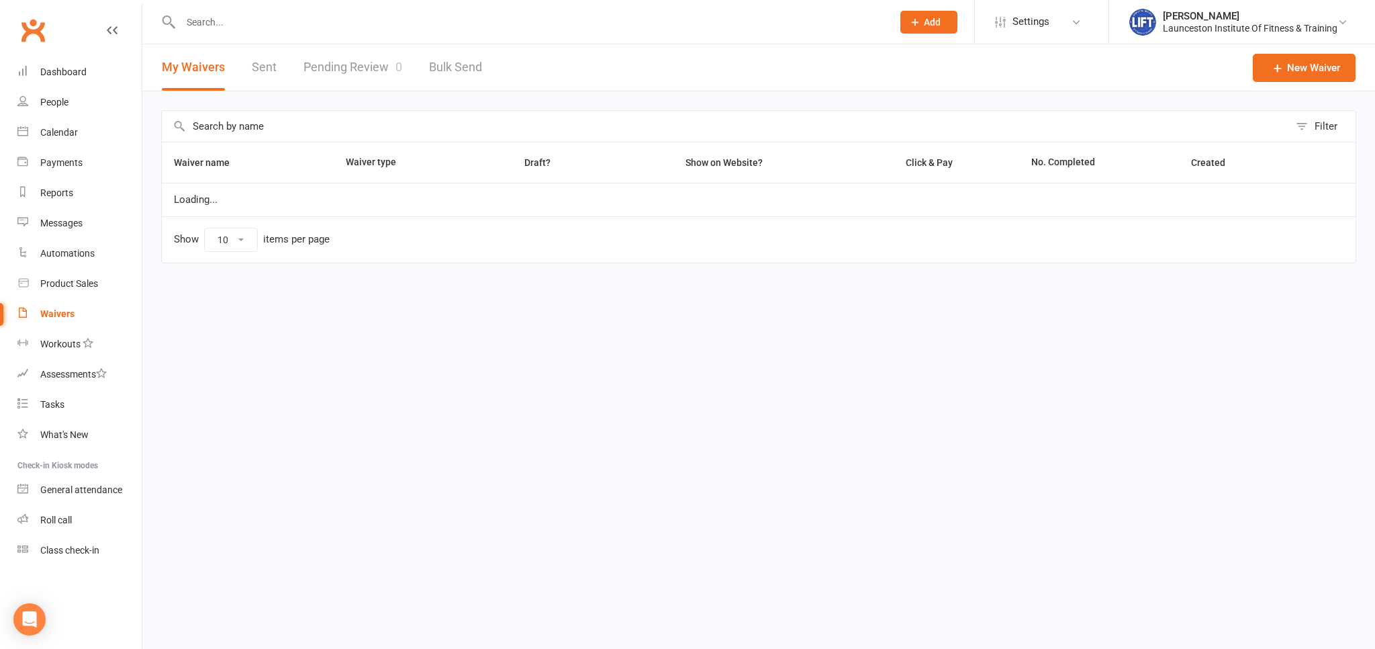
select select "100"
click at [326, 68] on link "Pending Review 0" at bounding box center [352, 67] width 99 height 46
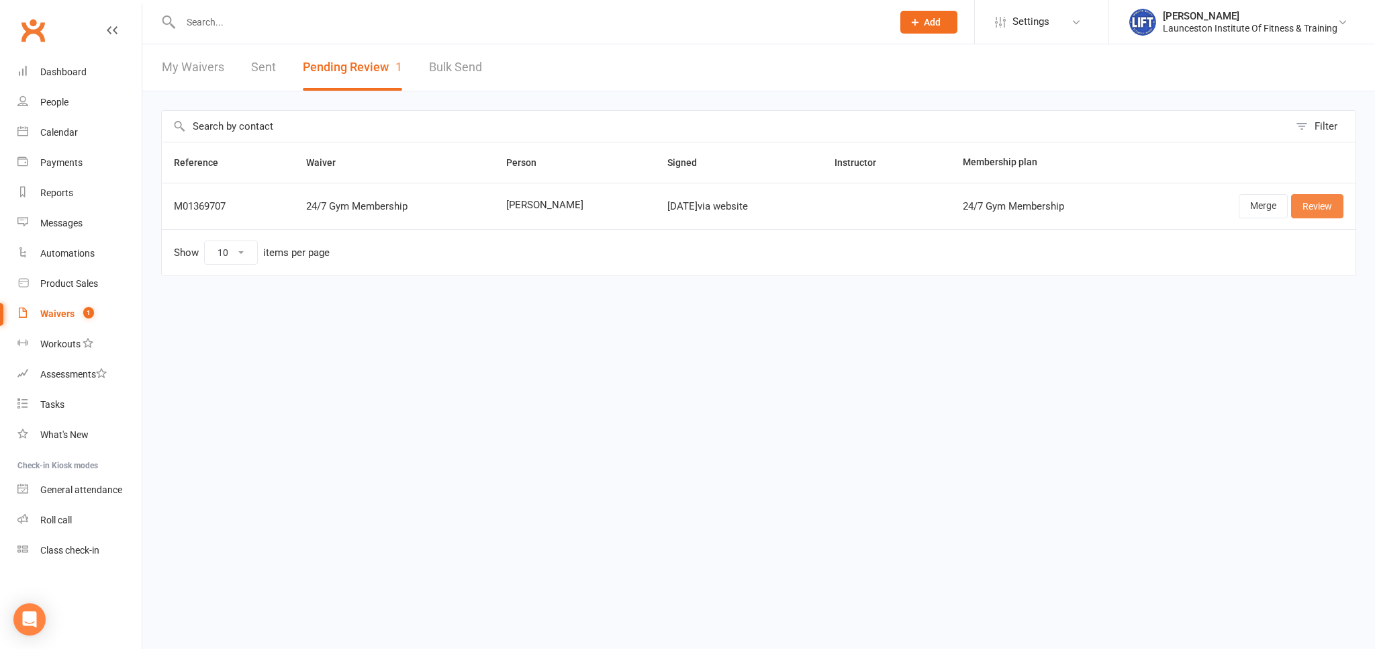
drag, startPoint x: 1309, startPoint y: 205, endPoint x: 450, endPoint y: 242, distance: 860.1
click at [1308, 205] on link "Review" at bounding box center [1317, 206] width 52 height 24
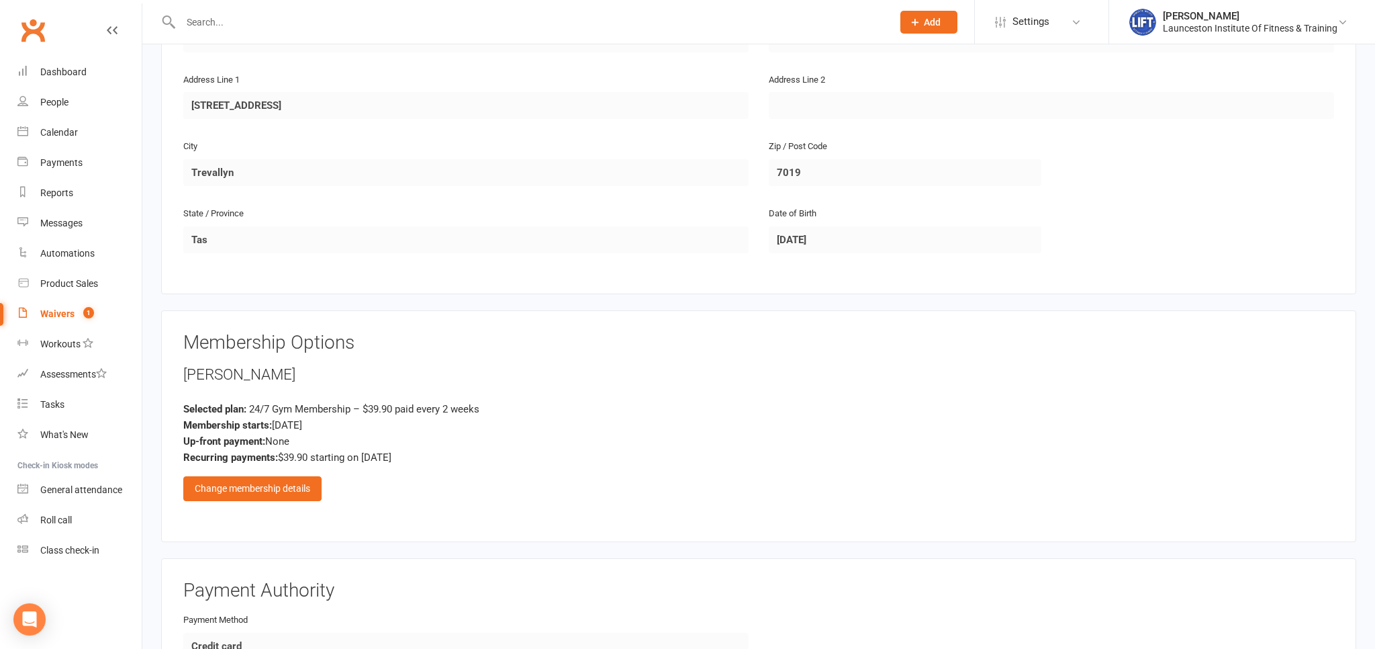
scroll to position [567, 0]
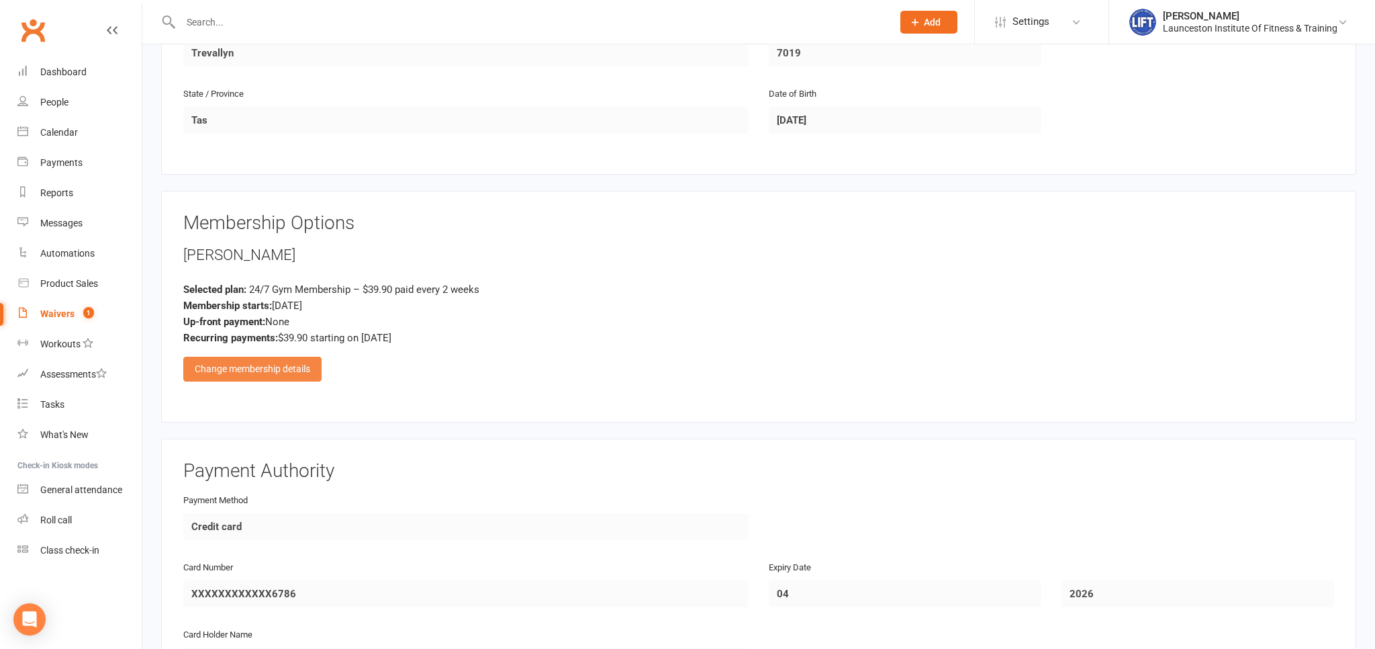
click at [245, 363] on div "Change membership details" at bounding box center [252, 368] width 138 height 24
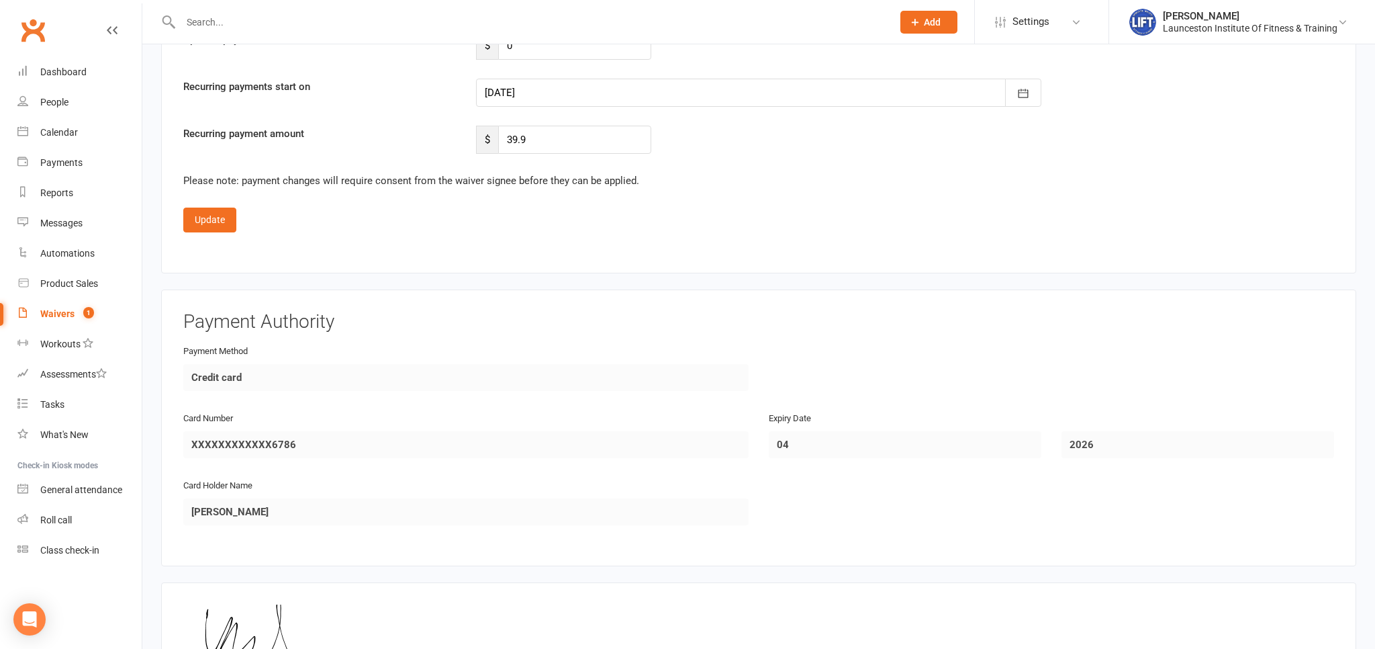
scroll to position [2235, 0]
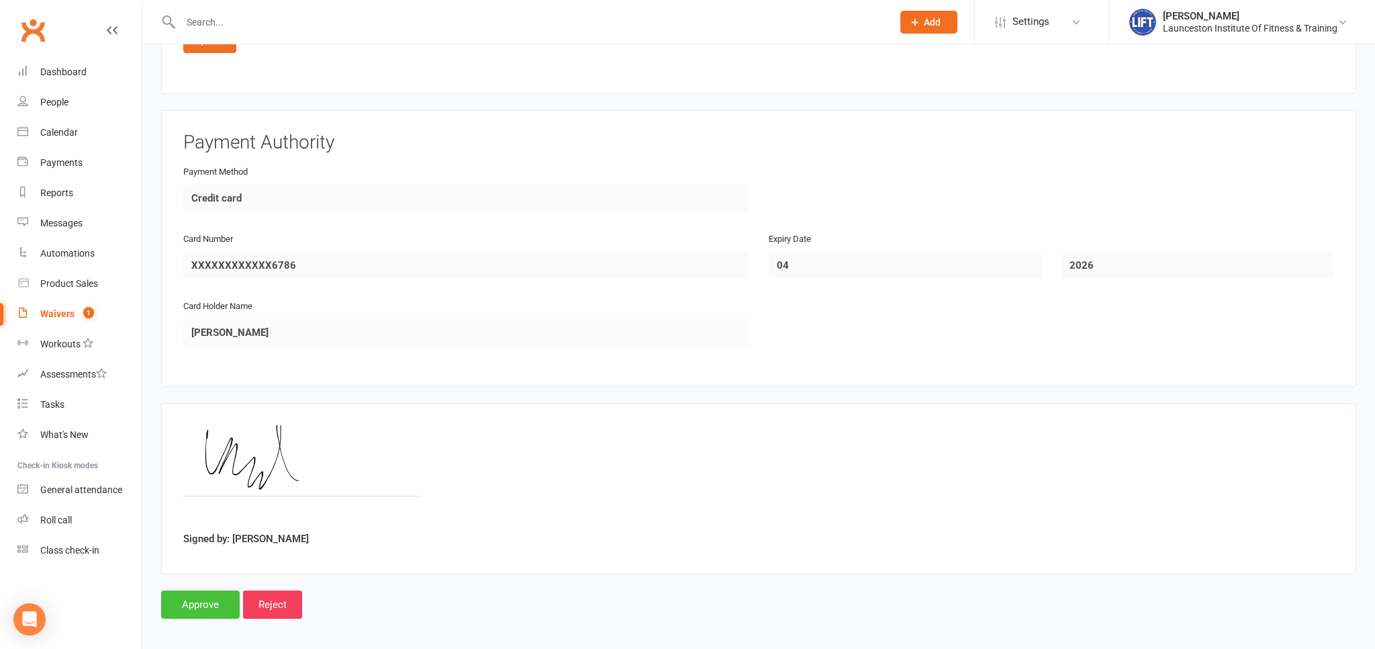
click at [209, 604] on input "Approve" at bounding box center [200, 604] width 79 height 28
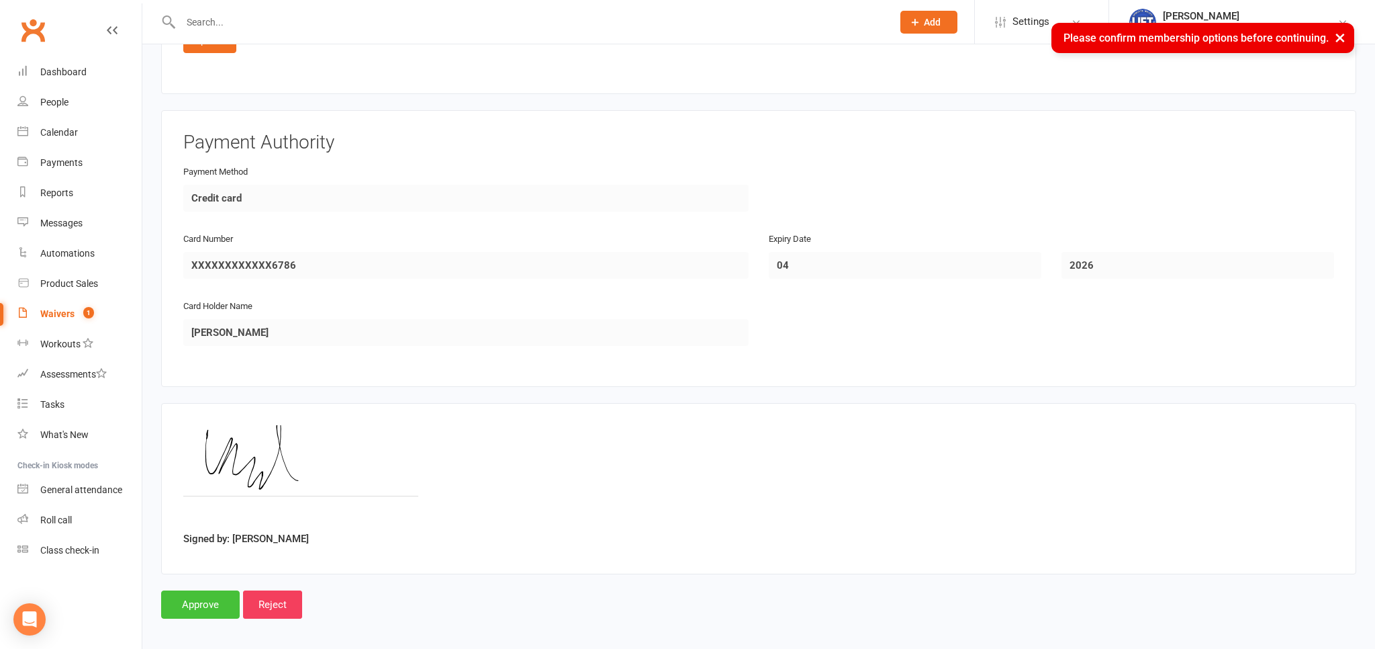
click at [232, 600] on input "Approve" at bounding box center [200, 604] width 79 height 28
click at [216, 590] on input "Approve" at bounding box center [200, 604] width 79 height 28
click at [217, 590] on input "Approve" at bounding box center [200, 604] width 79 height 28
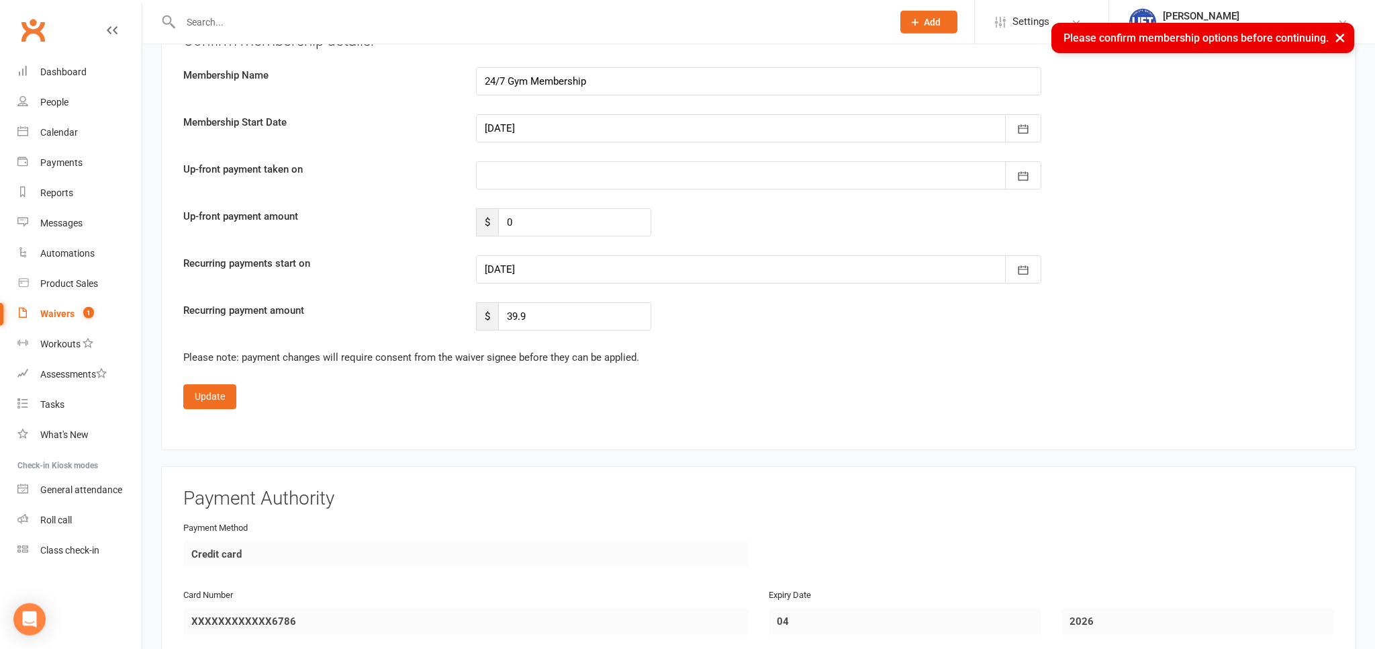
scroll to position [1810, 0]
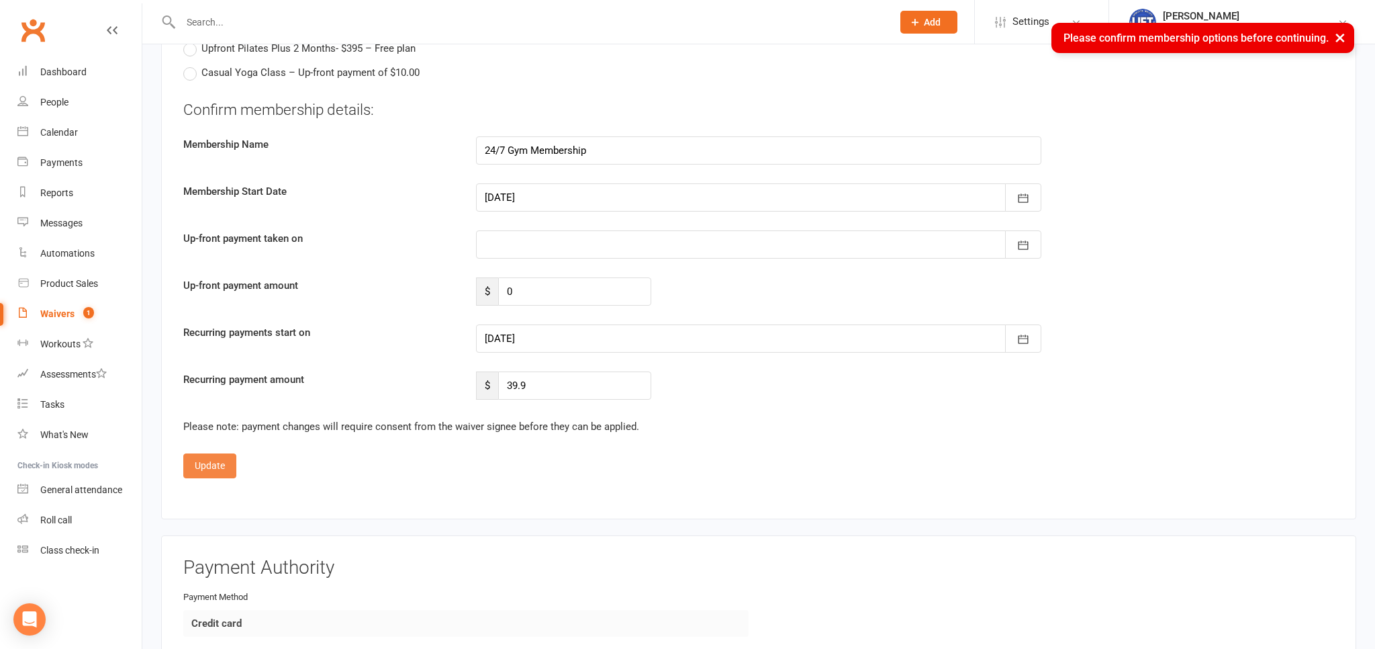
click at [226, 454] on button "Update" at bounding box center [209, 465] width 53 height 24
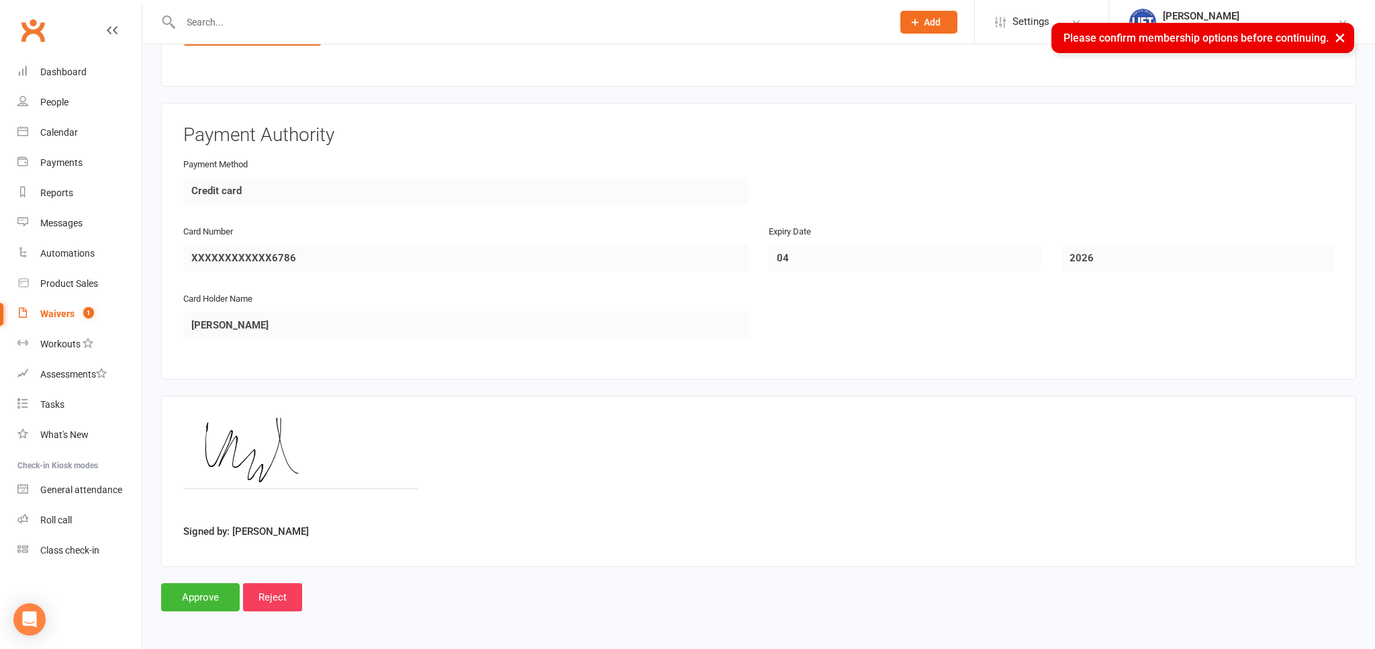
scroll to position [897, 0]
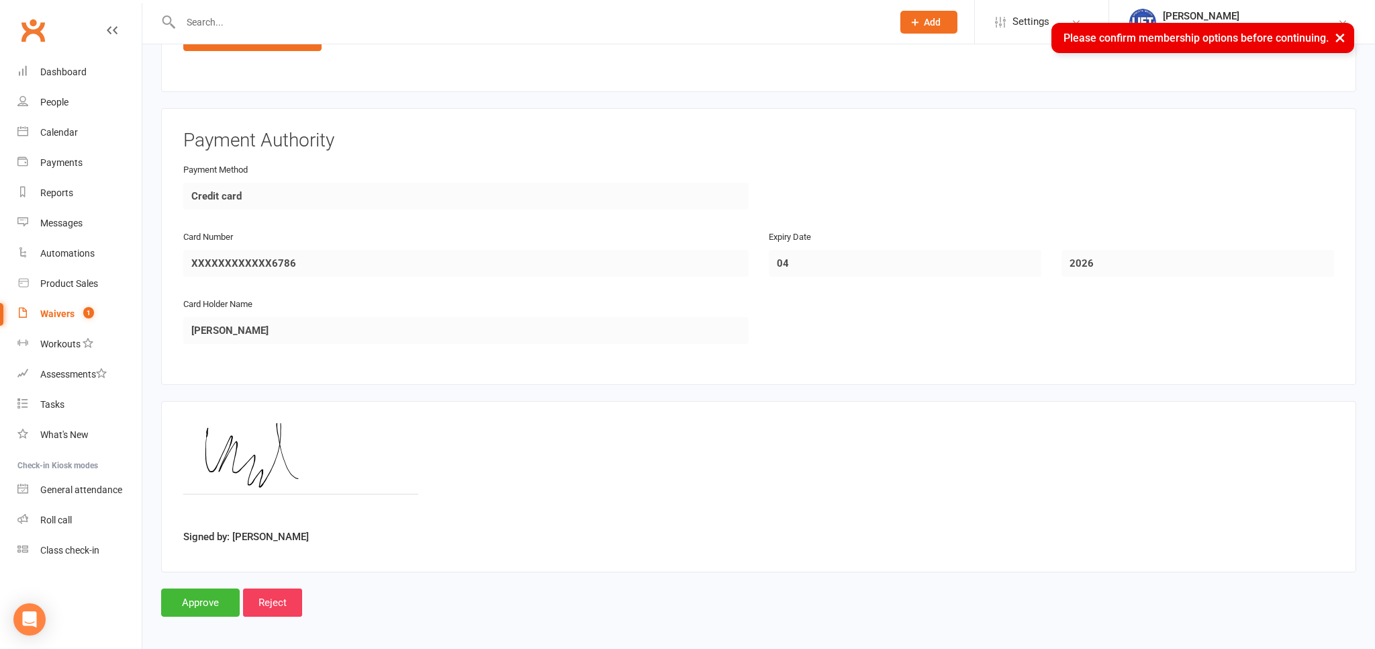
click at [203, 600] on input "Approve" at bounding box center [200, 602] width 79 height 28
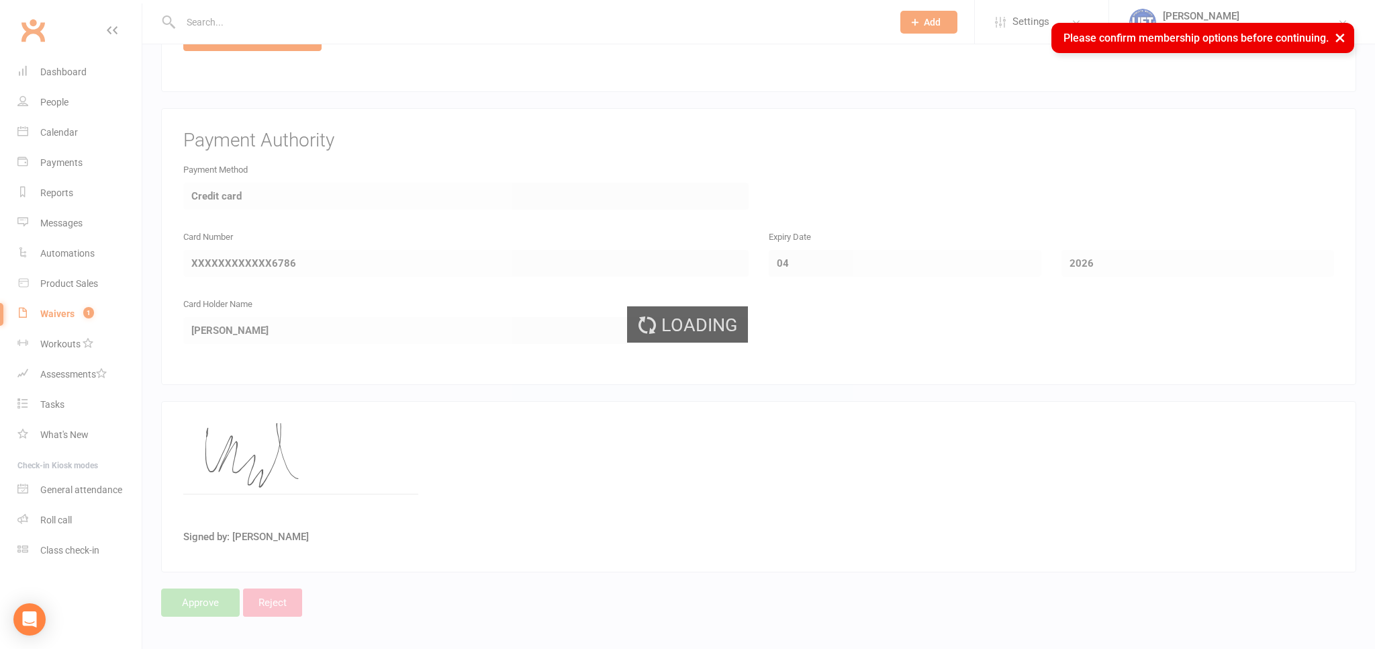
drag, startPoint x: 205, startPoint y: 599, endPoint x: 201, endPoint y: 514, distance: 84.7
click at [205, 590] on div "Loading" at bounding box center [687, 324] width 1375 height 649
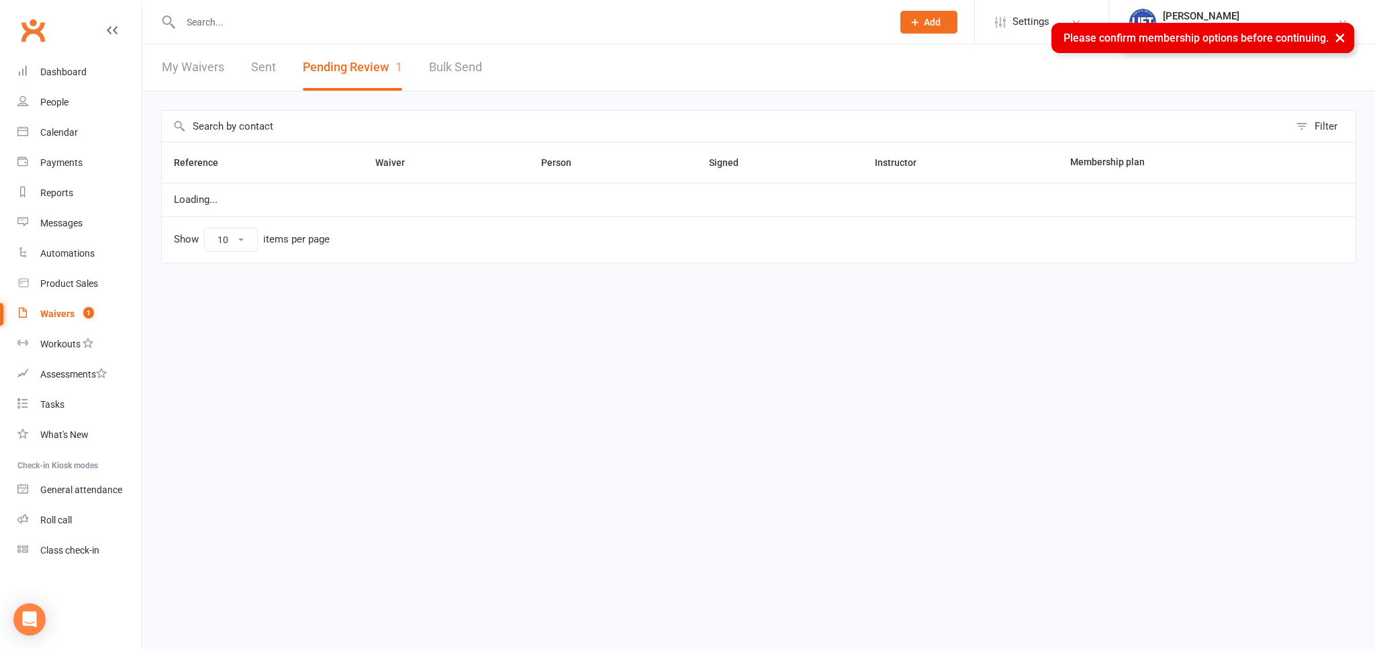
click at [238, 38] on div at bounding box center [522, 22] width 722 height 44
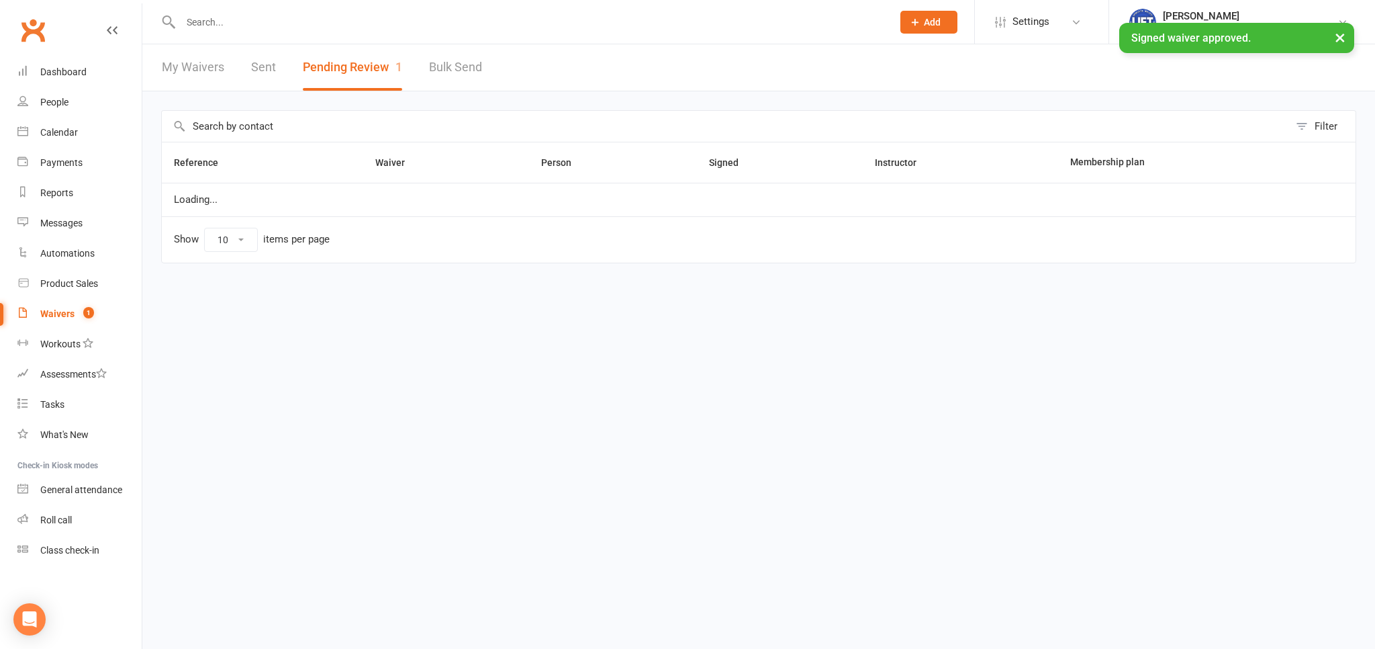
click at [236, 30] on input "text" at bounding box center [530, 22] width 706 height 19
click at [235, 30] on input "text" at bounding box center [530, 22] width 706 height 19
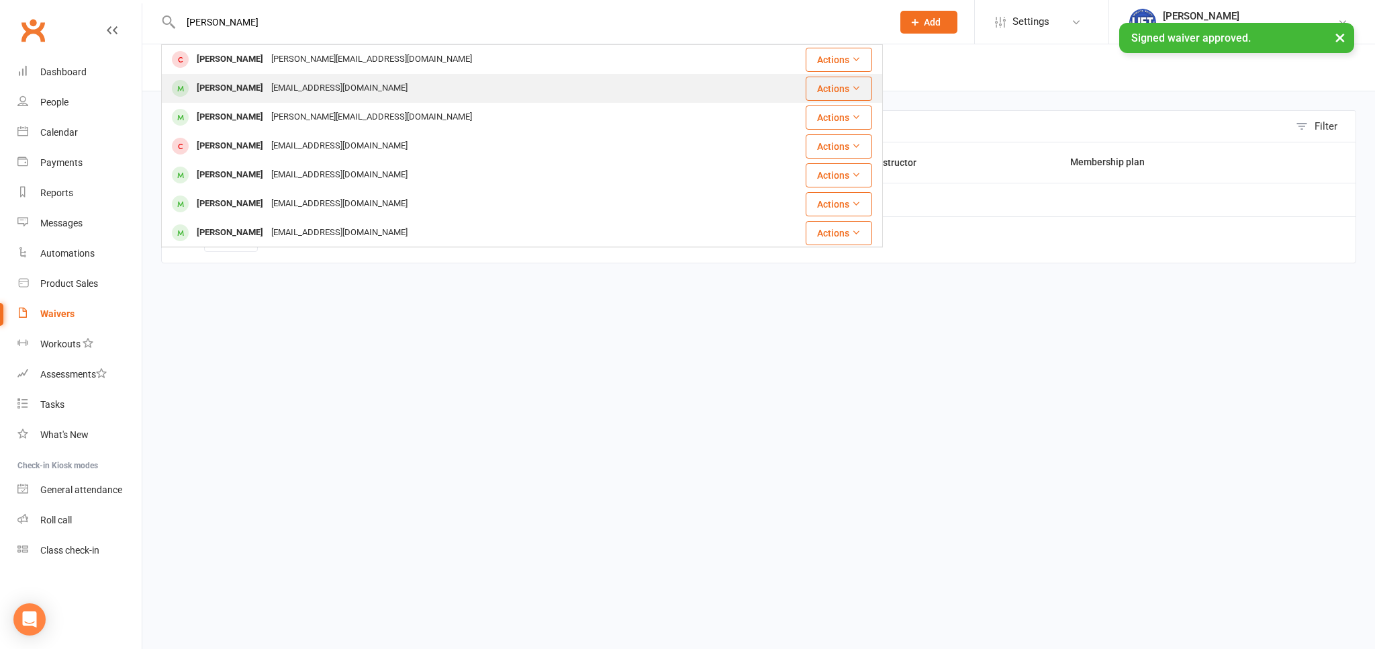
type input "LUKE HYKLANDF"
click at [211, 82] on div "[PERSON_NAME]" at bounding box center [230, 88] width 75 height 19
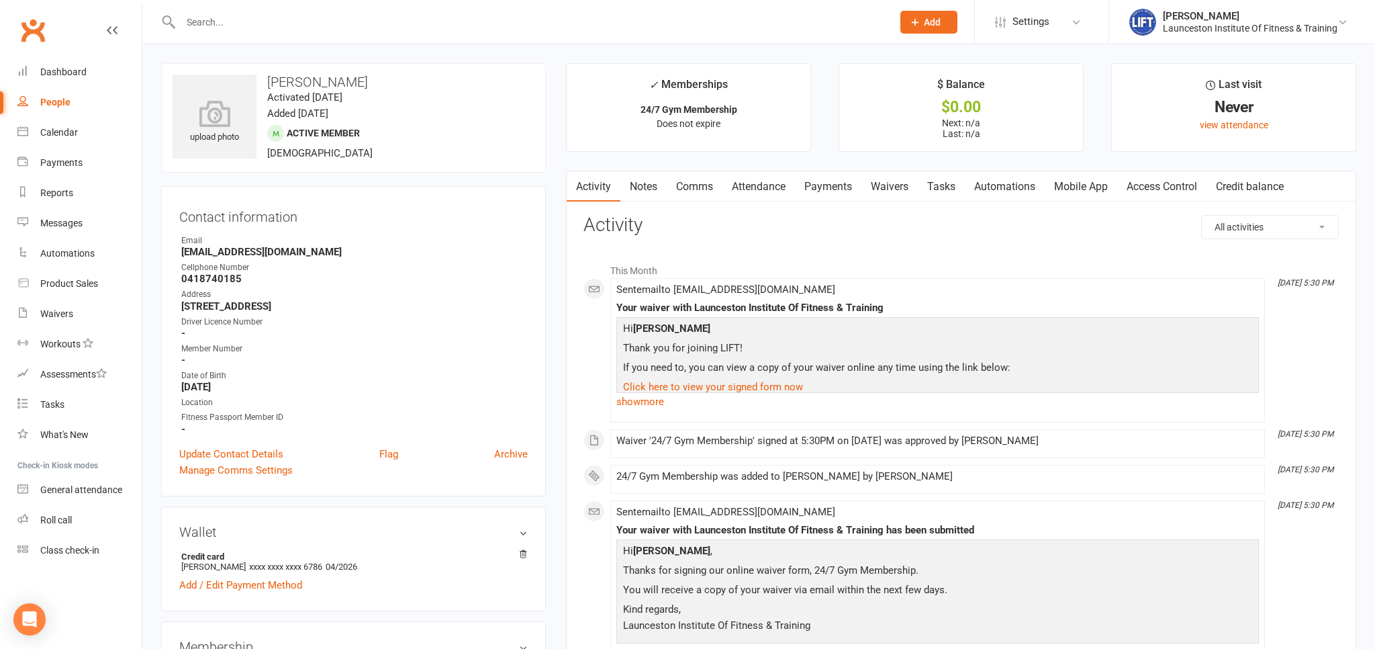
drag, startPoint x: 1159, startPoint y: 181, endPoint x: 1147, endPoint y: 187, distance: 12.6
click at [1157, 181] on link "Access Control" at bounding box center [1161, 186] width 89 height 31
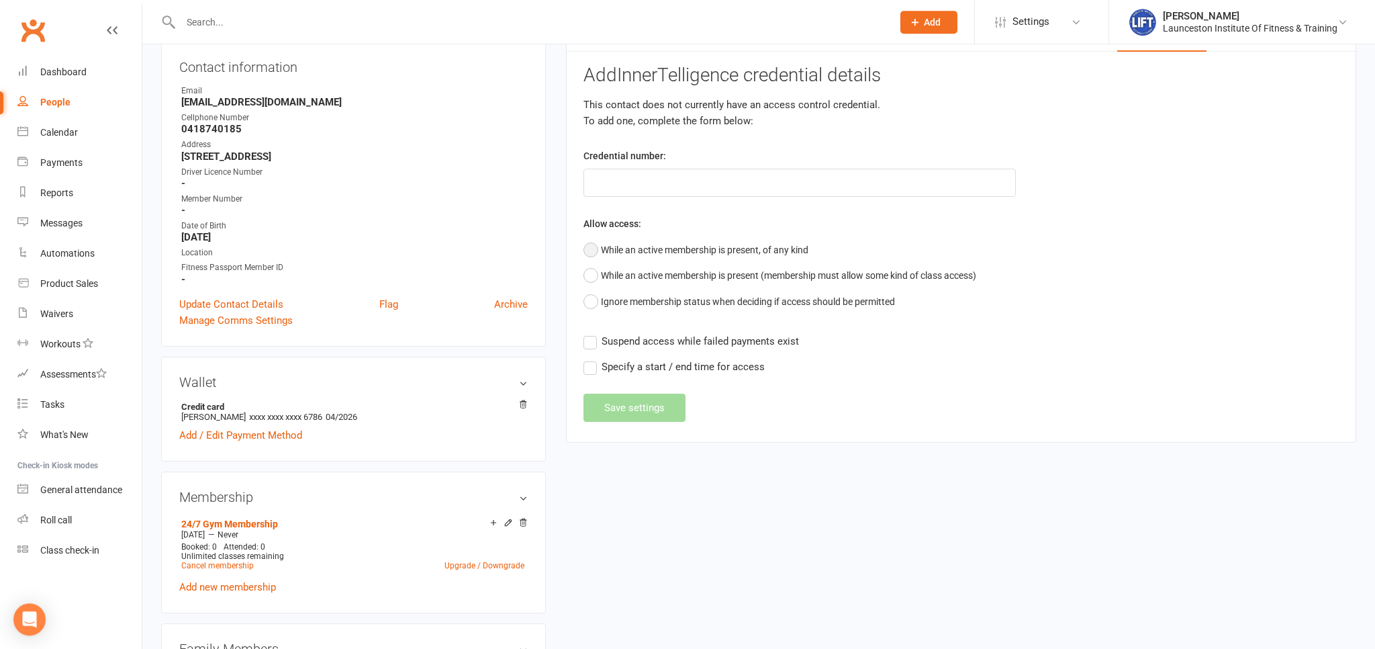
scroll to position [142, 0]
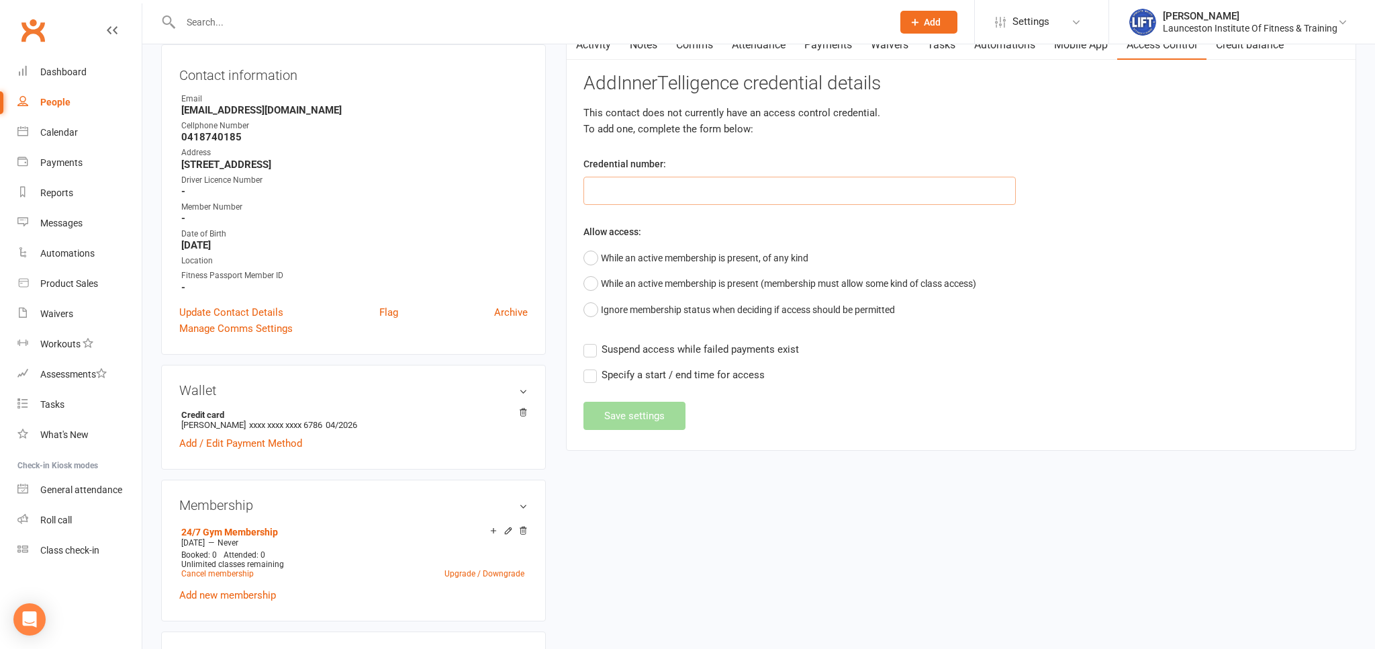
click at [648, 179] on input "text" at bounding box center [799, 191] width 432 height 28
paste input "20000000000000004959BD5E"
type input "20000000000000004959BD5E"
click at [606, 254] on button "While an active membership is present, of any kind" at bounding box center [695, 258] width 225 height 26
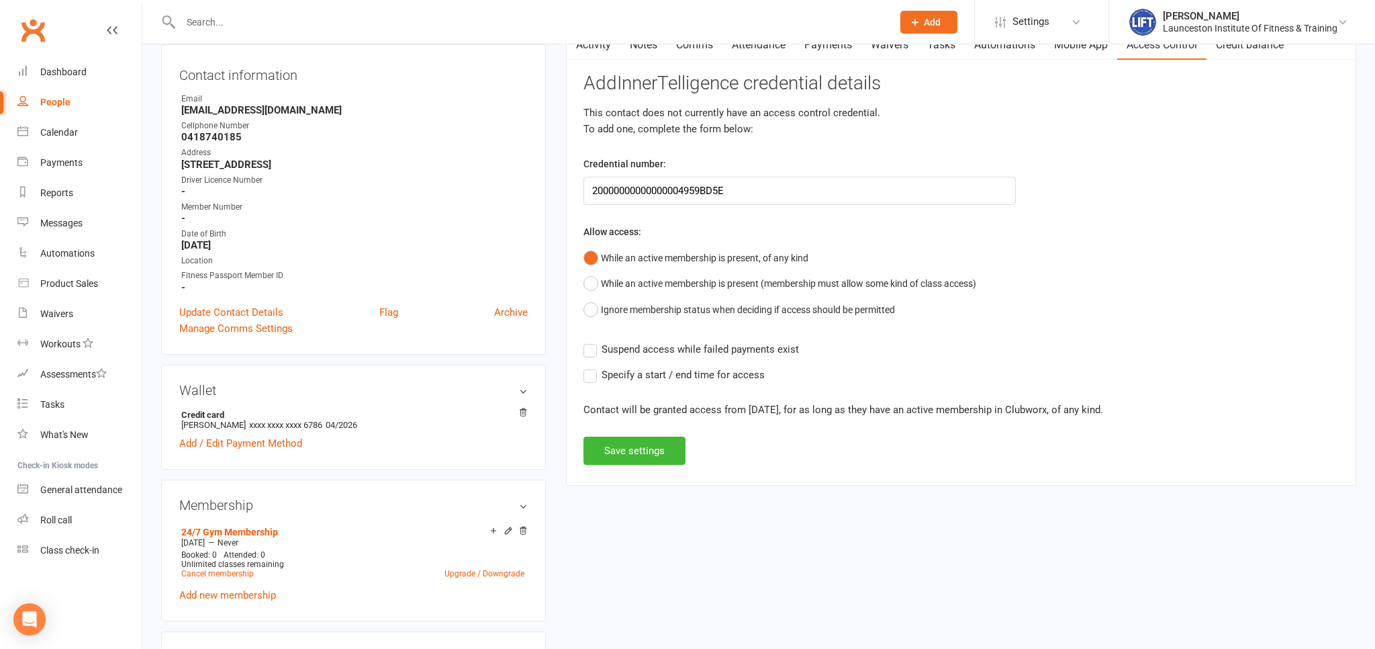
click at [595, 344] on label "Suspend access while failed payments exist" at bounding box center [690, 349] width 215 height 16
click at [595, 341] on input "Suspend access while failed payments exist" at bounding box center [690, 341] width 215 height 0
click at [635, 442] on button "Save settings" at bounding box center [634, 450] width 102 height 28
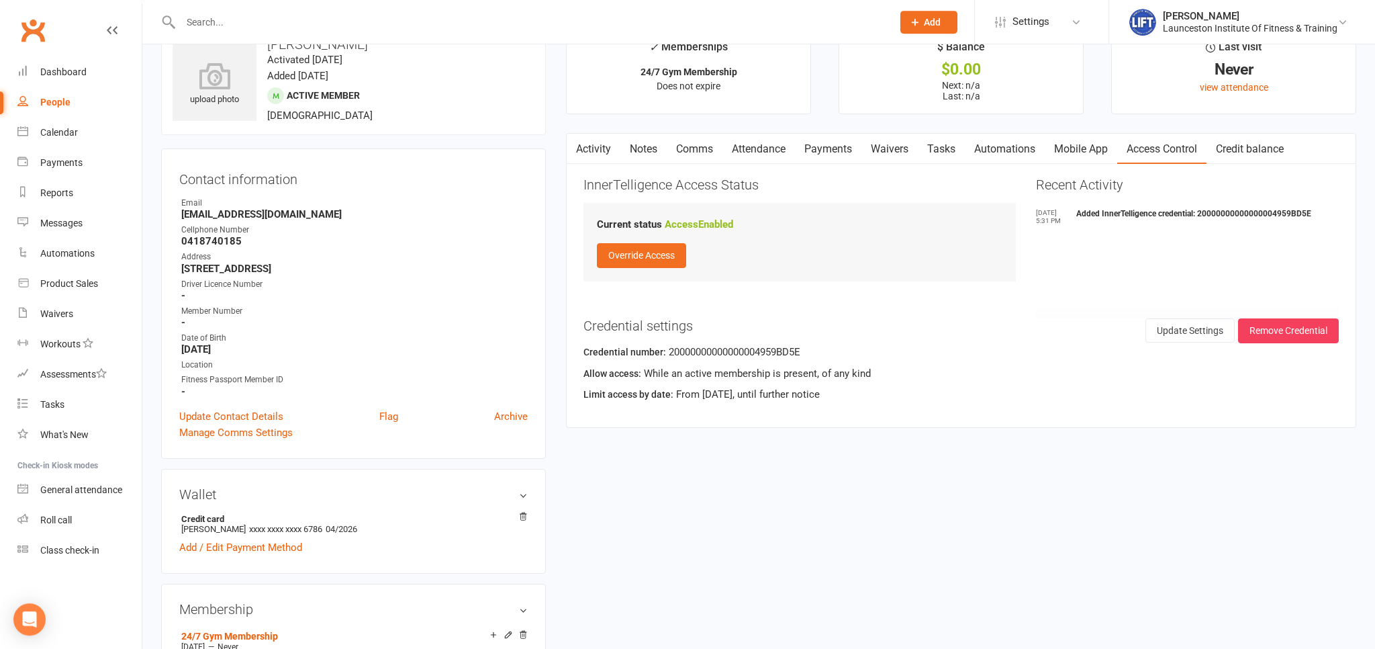
scroll to position [0, 0]
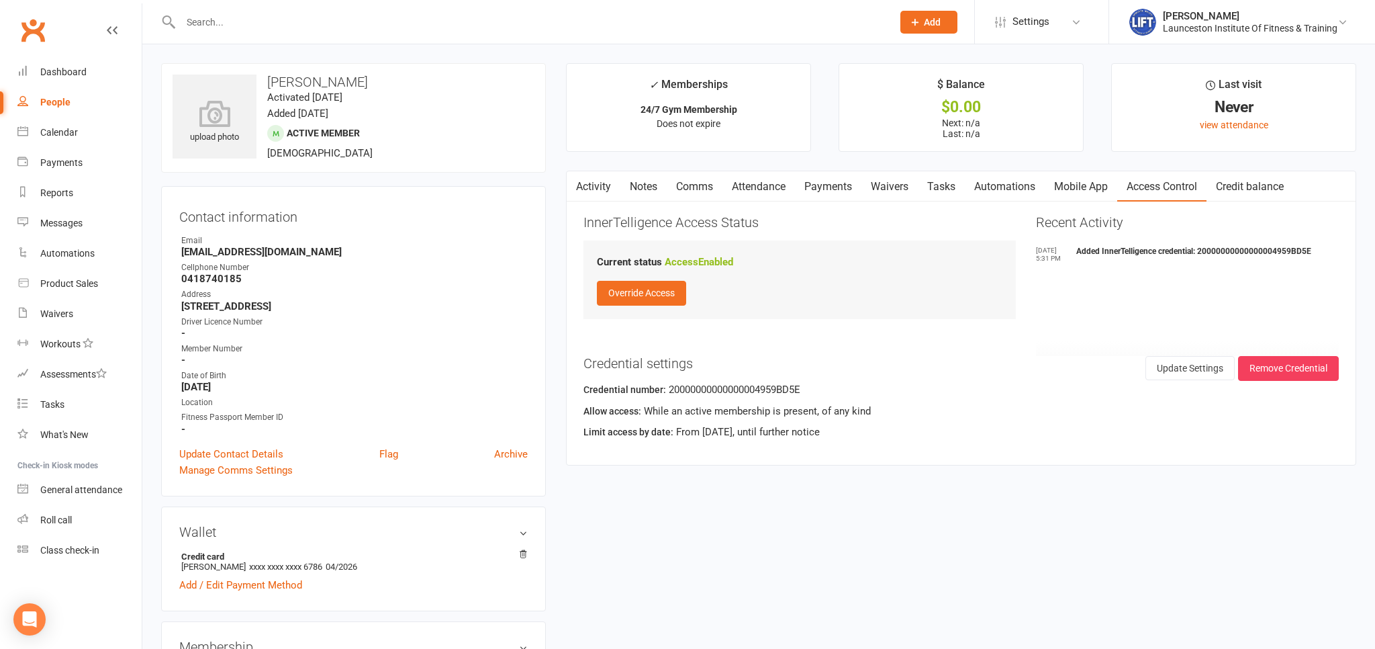
click at [32, 35] on link "Clubworx" at bounding box center [33, 30] width 34 height 34
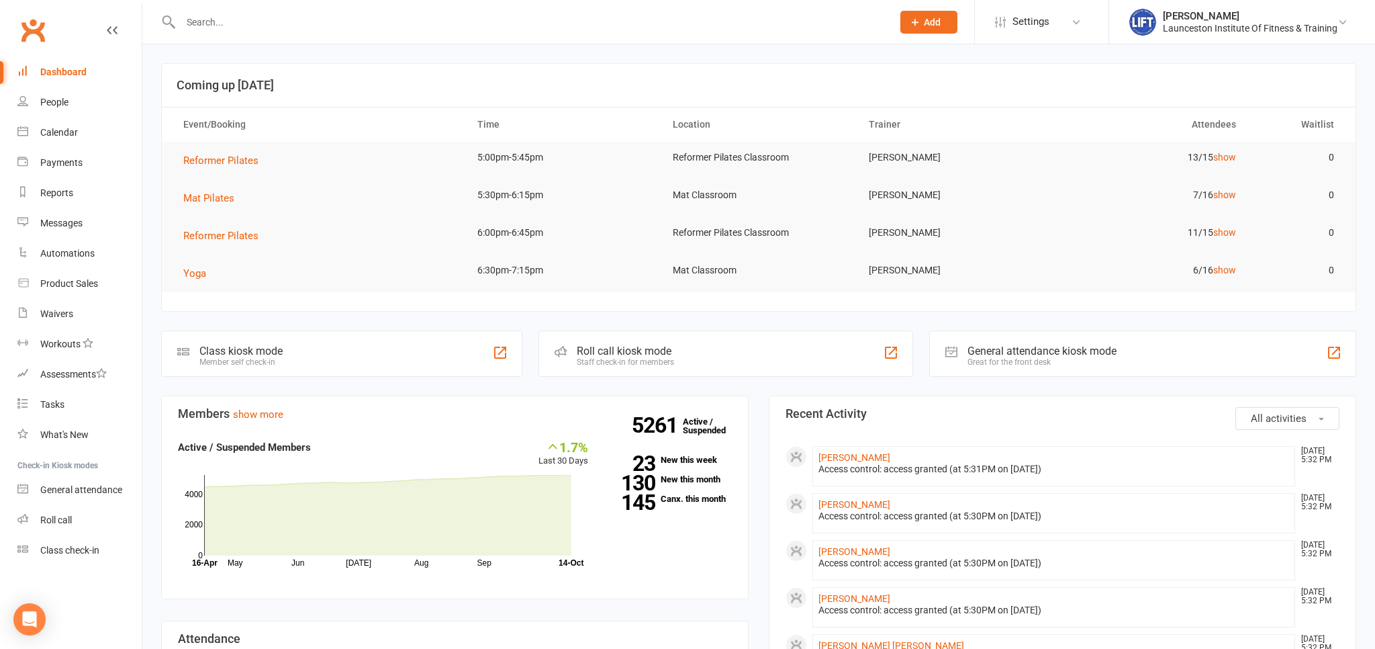
click at [44, 33] on link "Clubworx" at bounding box center [33, 30] width 34 height 34
click at [28, 26] on link "Clubworx" at bounding box center [33, 30] width 34 height 34
click at [49, 138] on div "Calendar" at bounding box center [59, 132] width 38 height 11
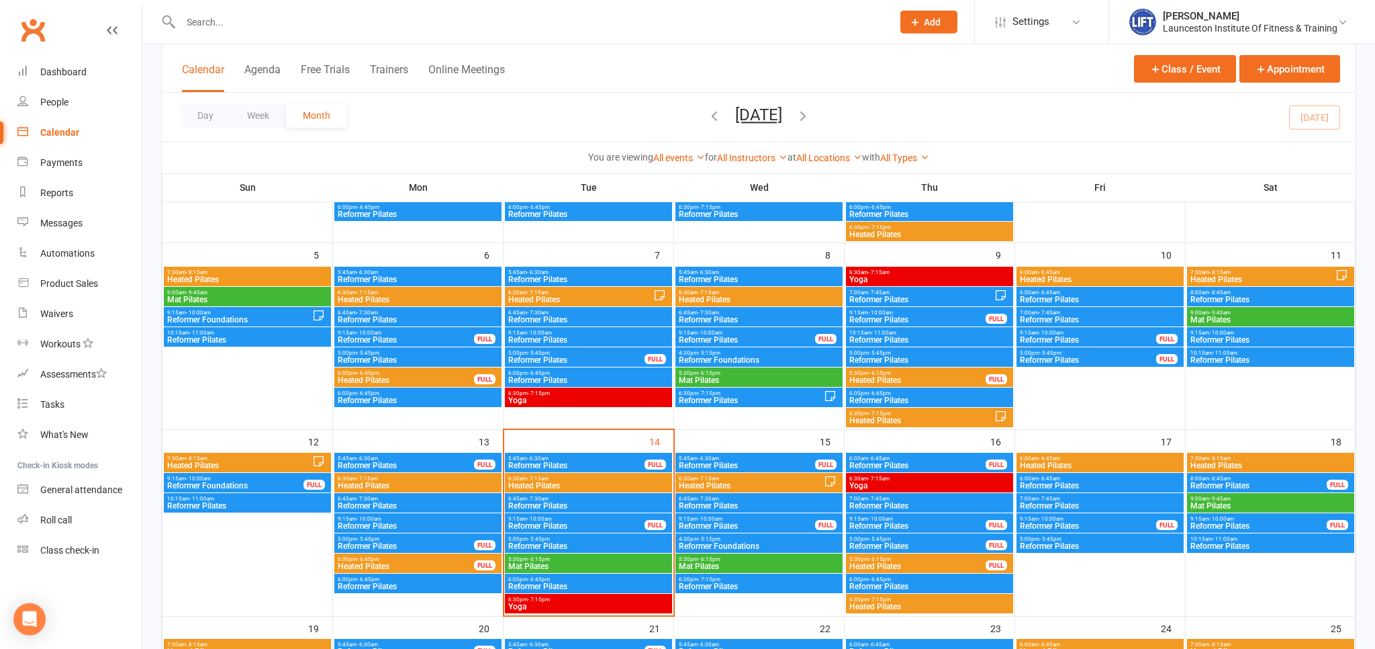
scroll to position [354, 0]
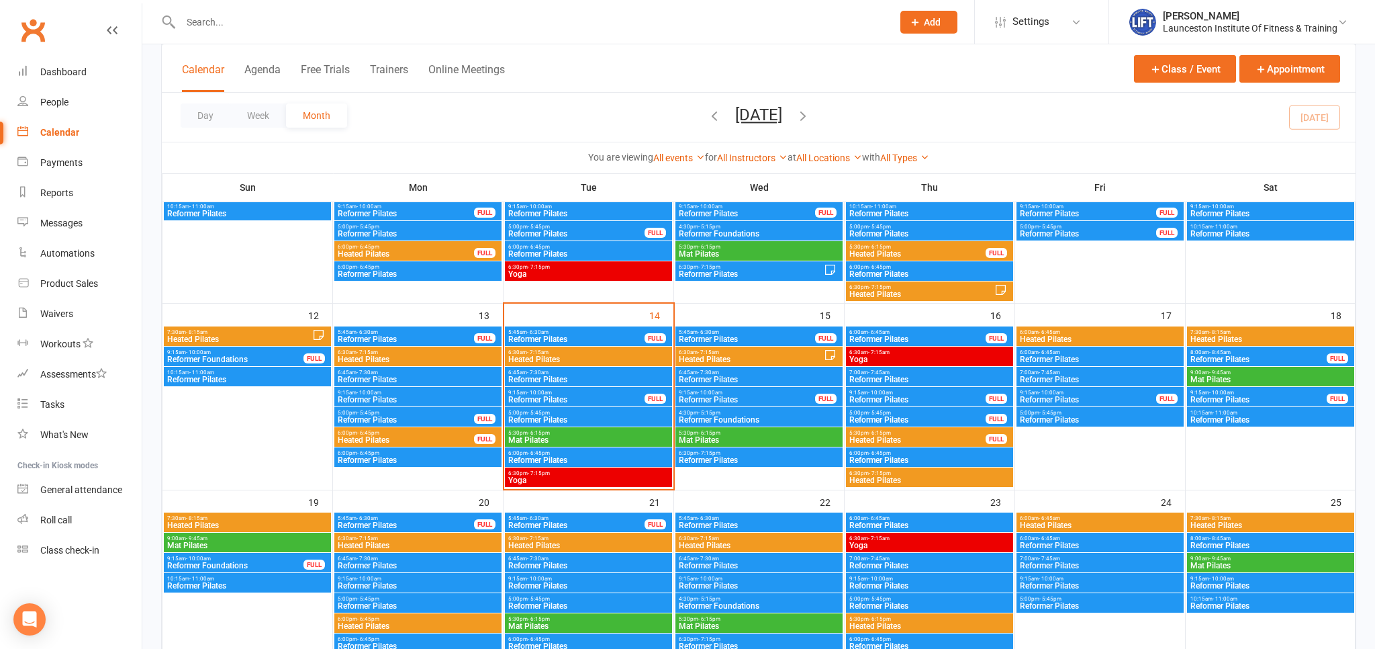
click at [31, 32] on link "Clubworx" at bounding box center [33, 30] width 34 height 34
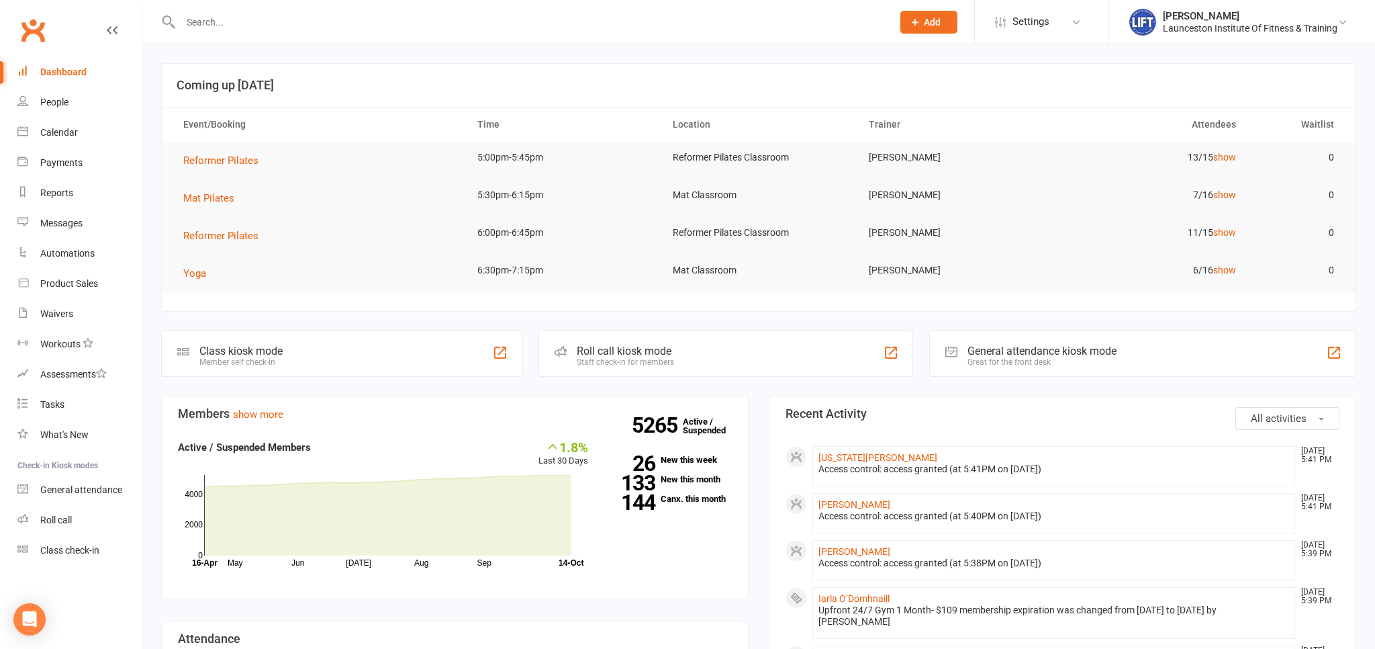
click at [28, 33] on link "Clubworx" at bounding box center [33, 30] width 34 height 34
click at [49, 34] on link "Clubworx" at bounding box center [33, 30] width 34 height 34
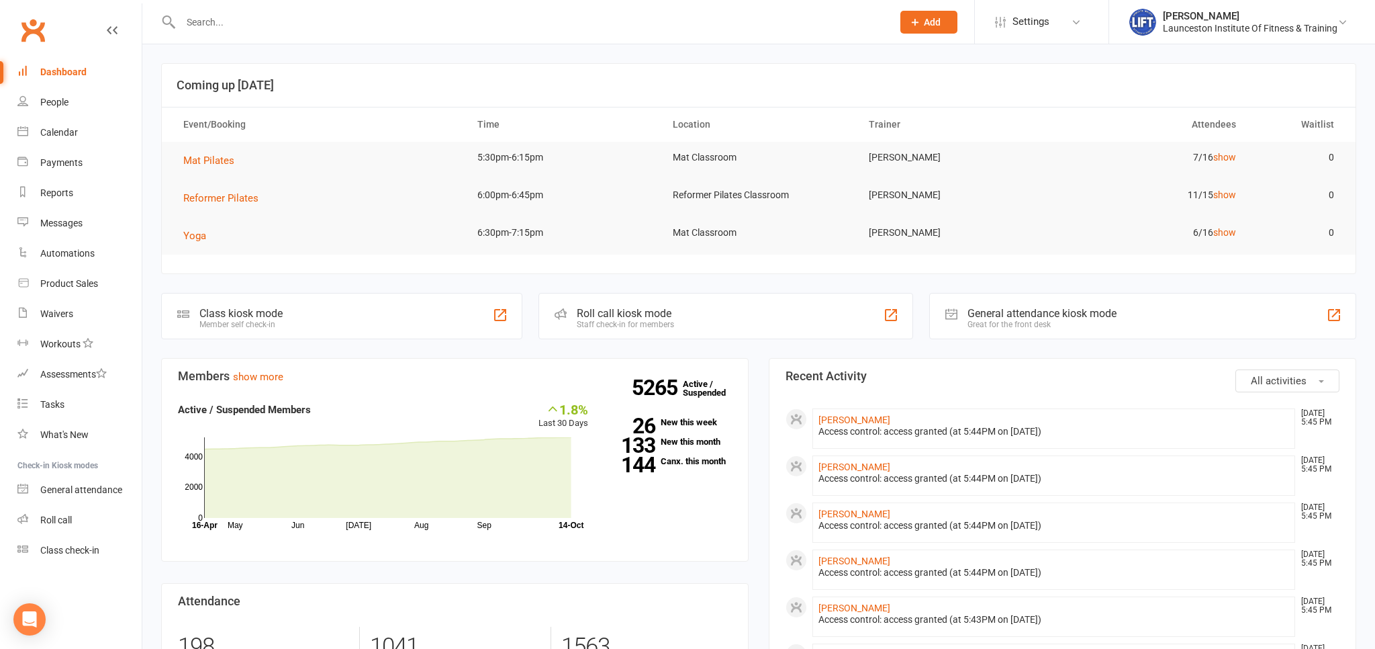
click at [36, 19] on link "Clubworx" at bounding box center [33, 30] width 34 height 34
click at [31, 23] on link "Clubworx" at bounding box center [33, 30] width 34 height 34
click at [239, 22] on input "text" at bounding box center [530, 22] width 706 height 19
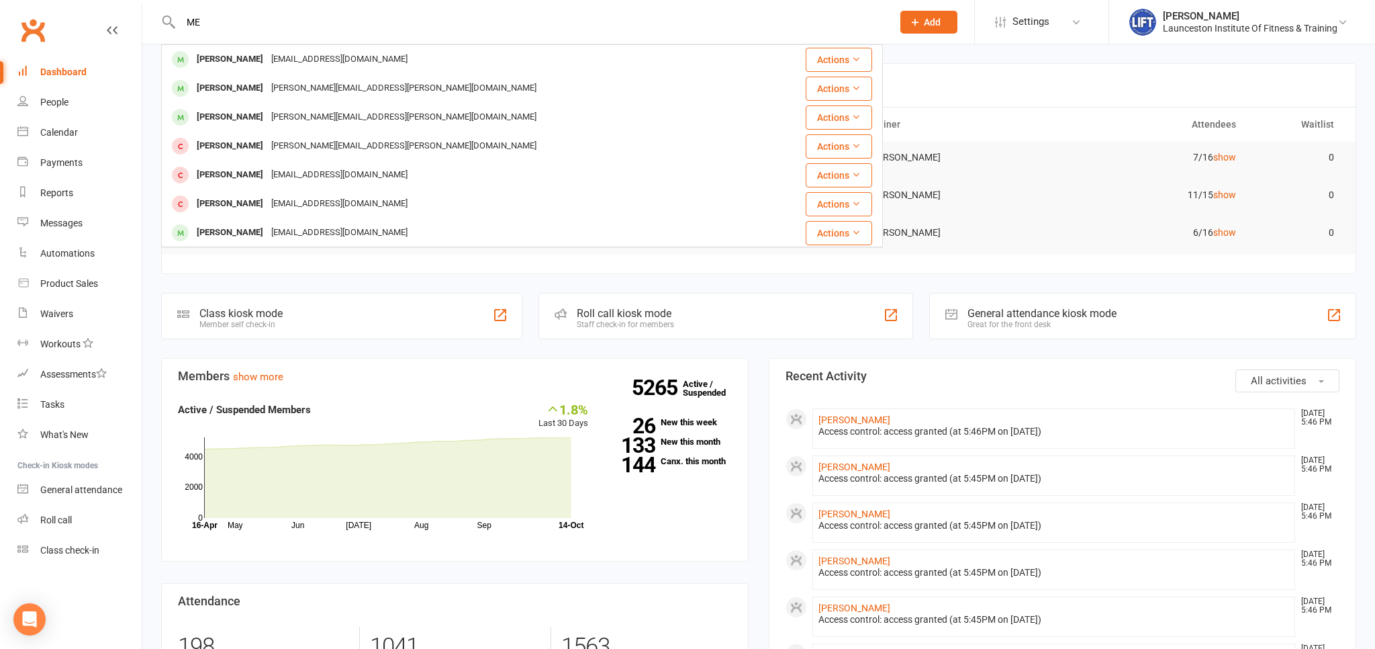
type input "M"
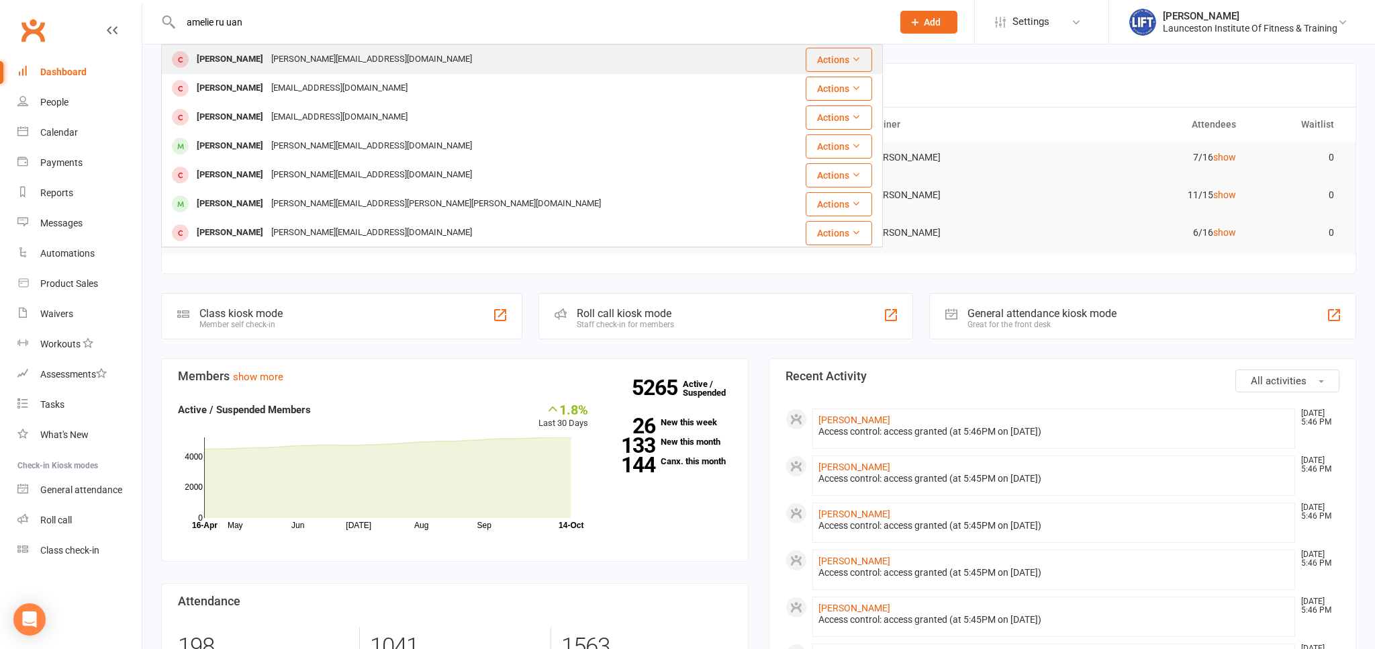
type input "amelie ru uan"
click at [331, 59] on div "dejong.amelie@gmail.com" at bounding box center [371, 59] width 209 height 19
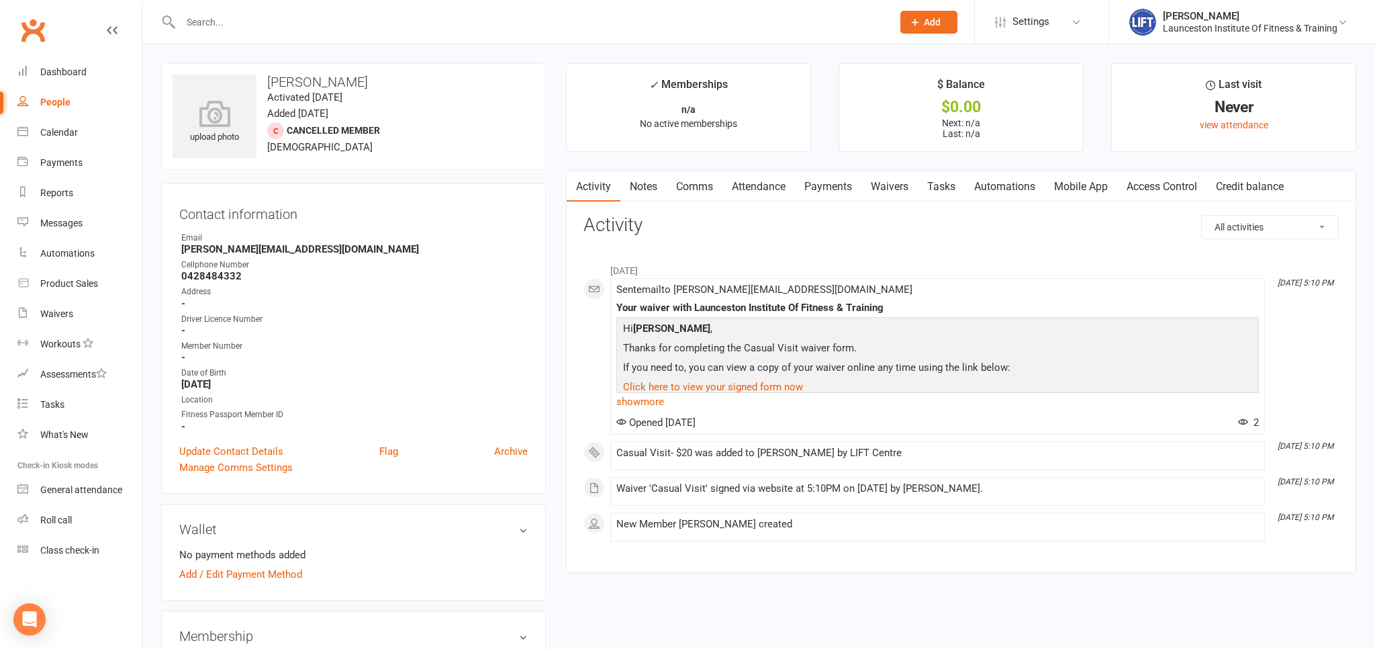
click at [326, 33] on div at bounding box center [522, 22] width 722 height 44
click at [326, 26] on input "text" at bounding box center [530, 22] width 706 height 19
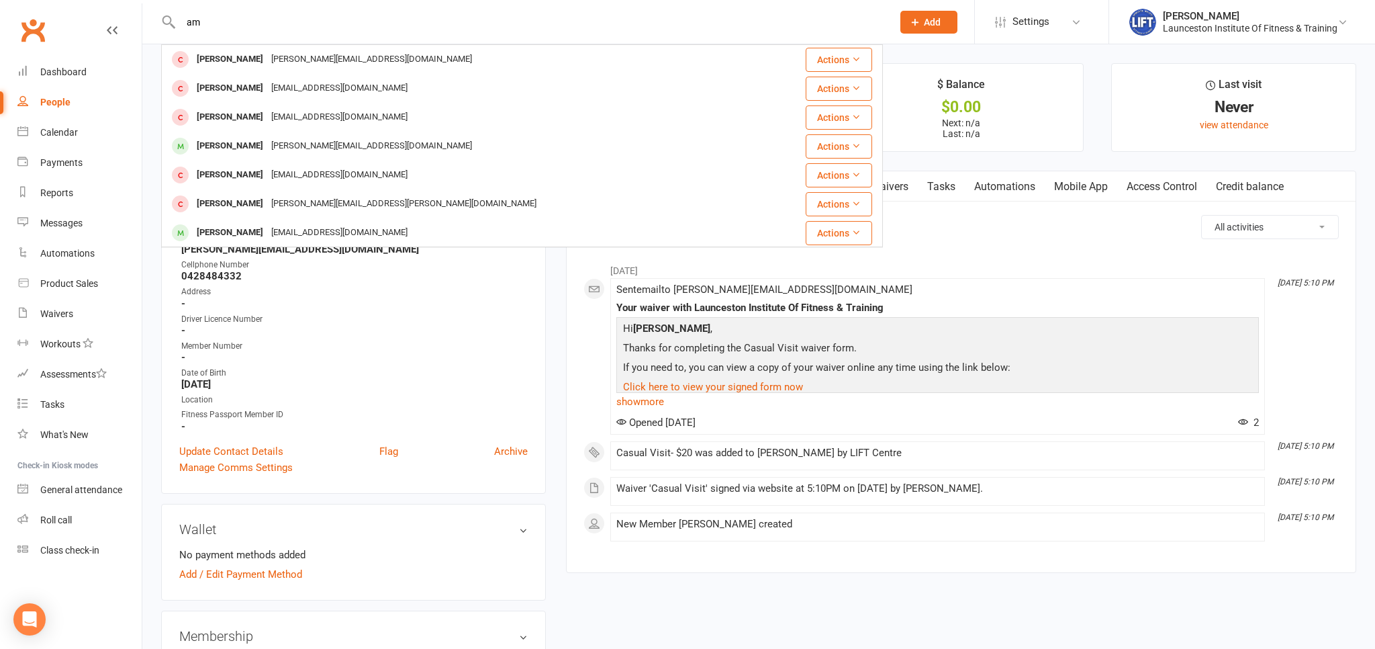
type input "a"
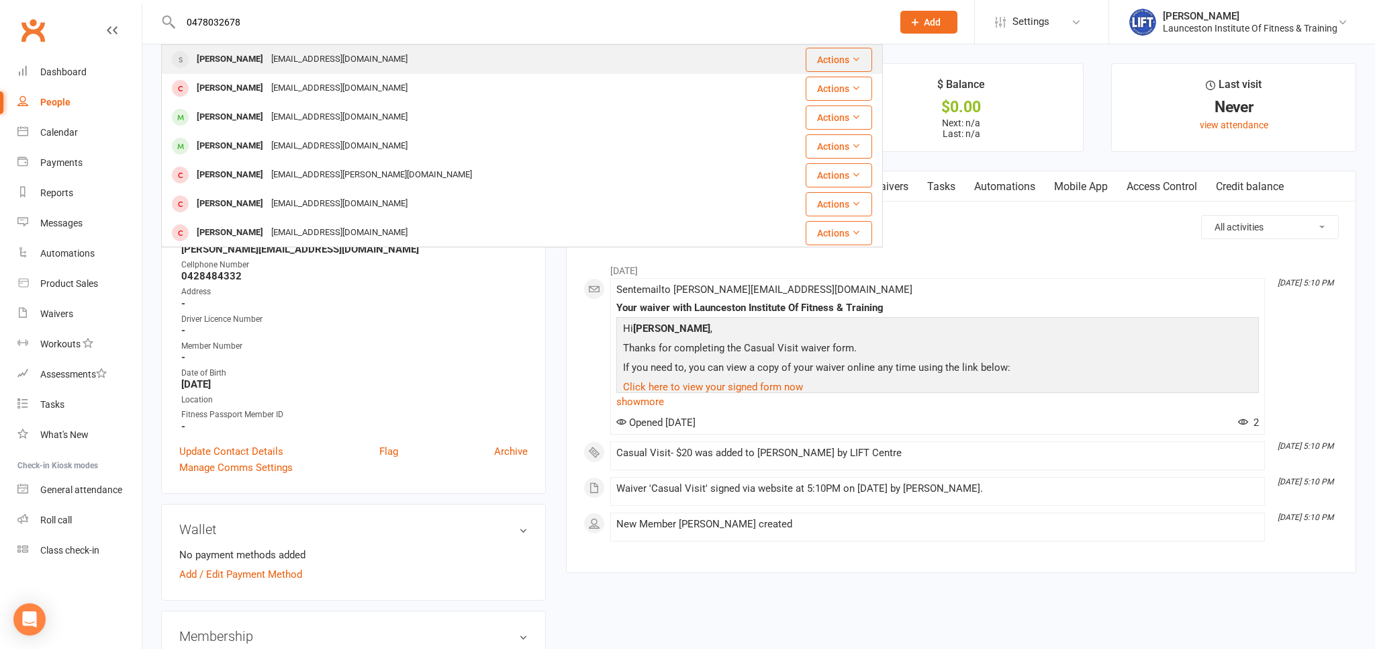
type input "0478032678"
click at [353, 56] on div "emilyruhuang@gmail.com" at bounding box center [339, 59] width 144 height 19
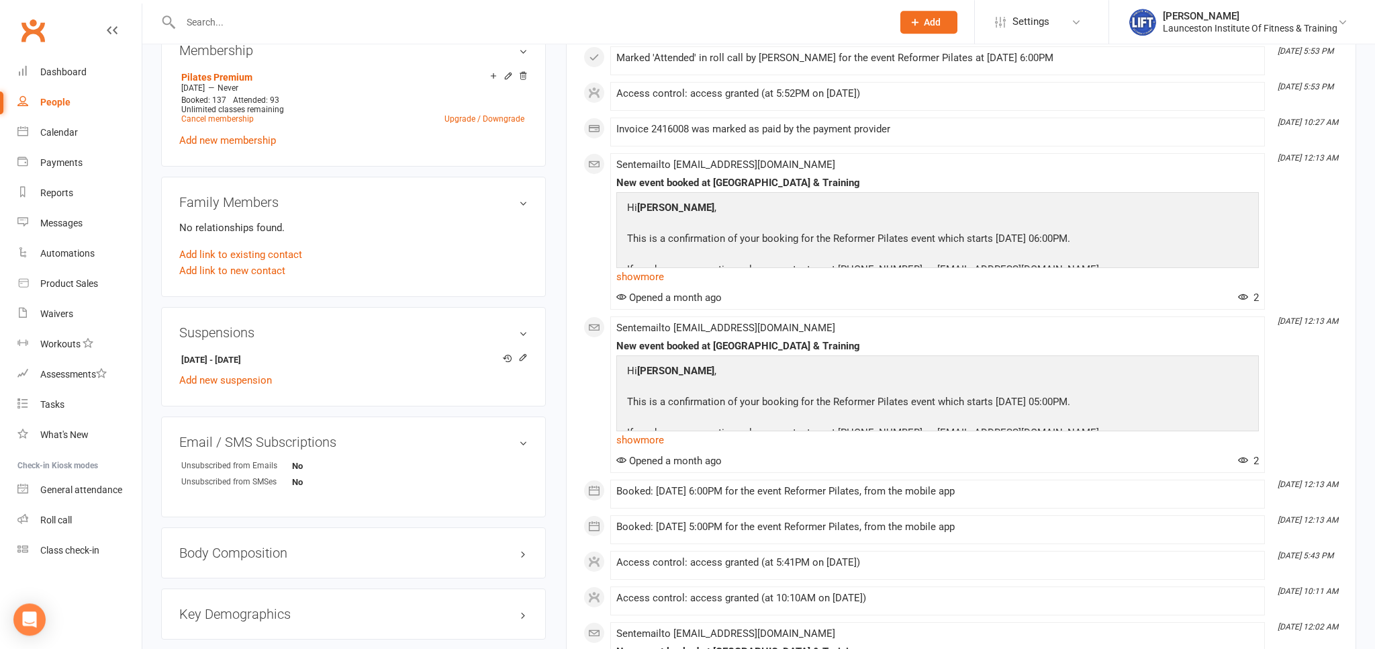
scroll to position [638, 0]
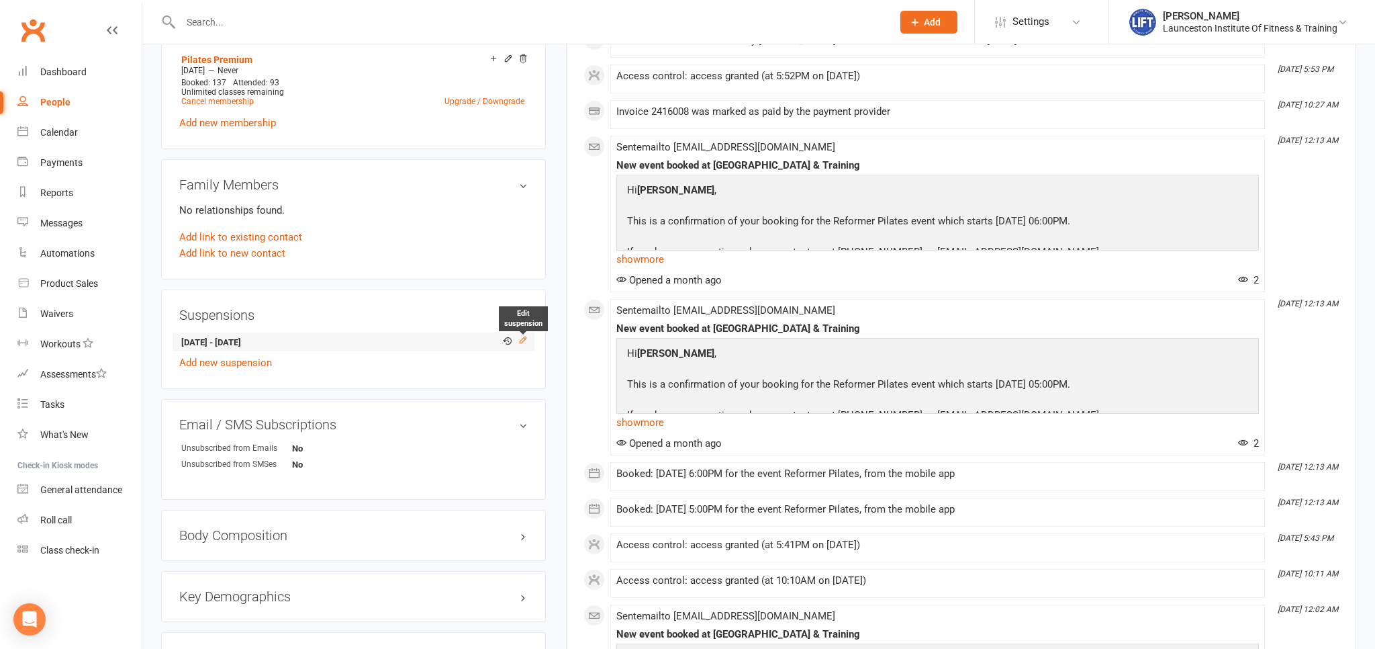
click at [525, 342] on icon at bounding box center [522, 339] width 9 height 9
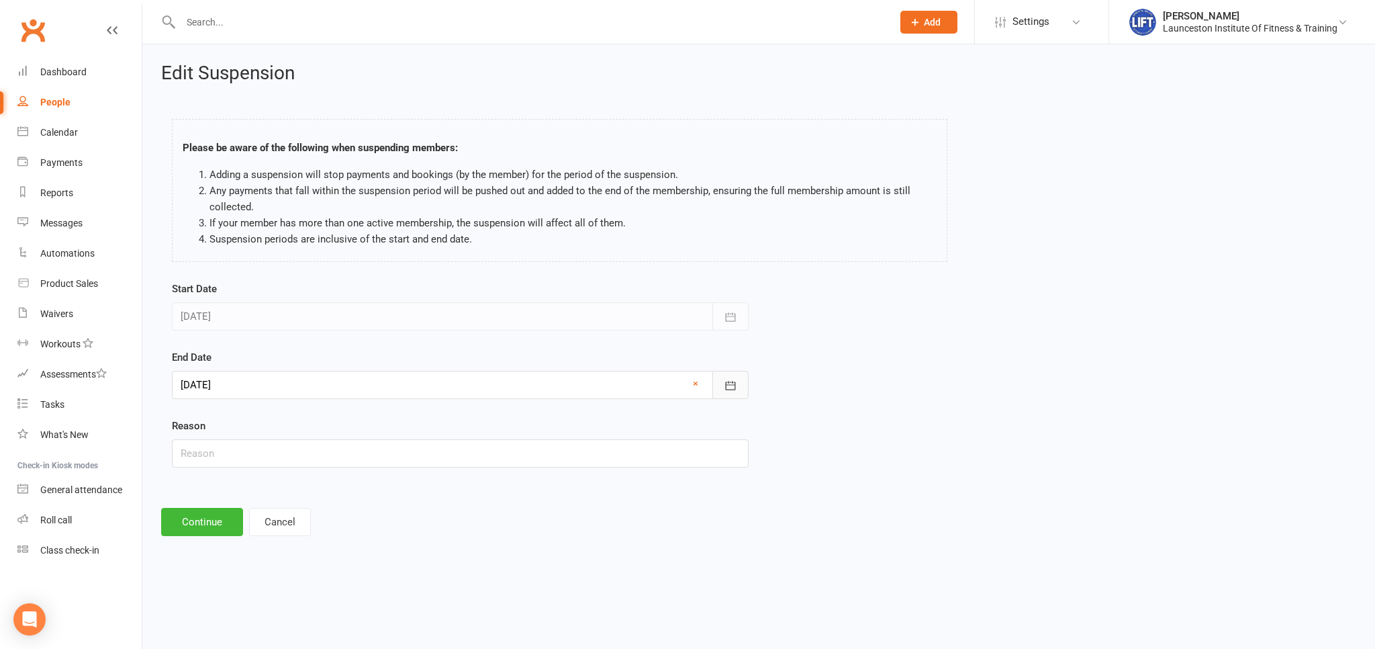
click at [744, 381] on button "button" at bounding box center [730, 385] width 36 height 28
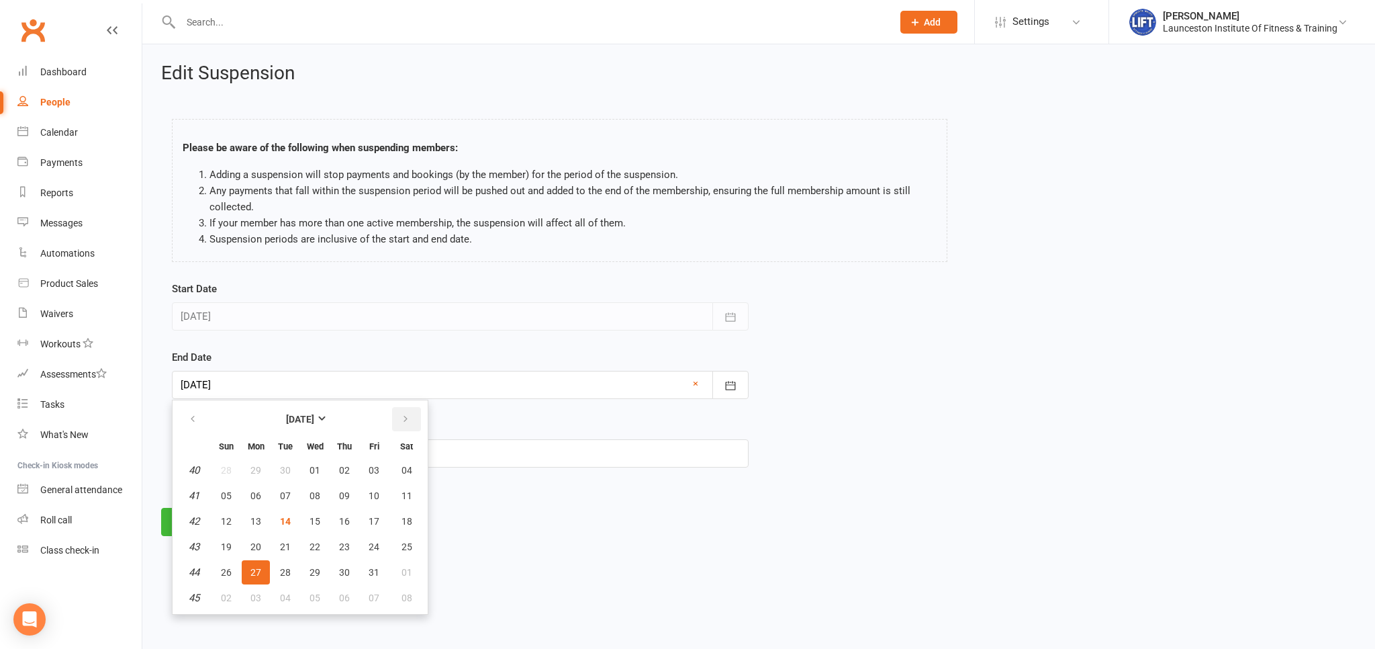
click at [398, 423] on button "button" at bounding box center [406, 419] width 29 height 24
click at [224, 516] on span "09" at bounding box center [226, 521] width 11 height 11
type input "09 Nov 2025"
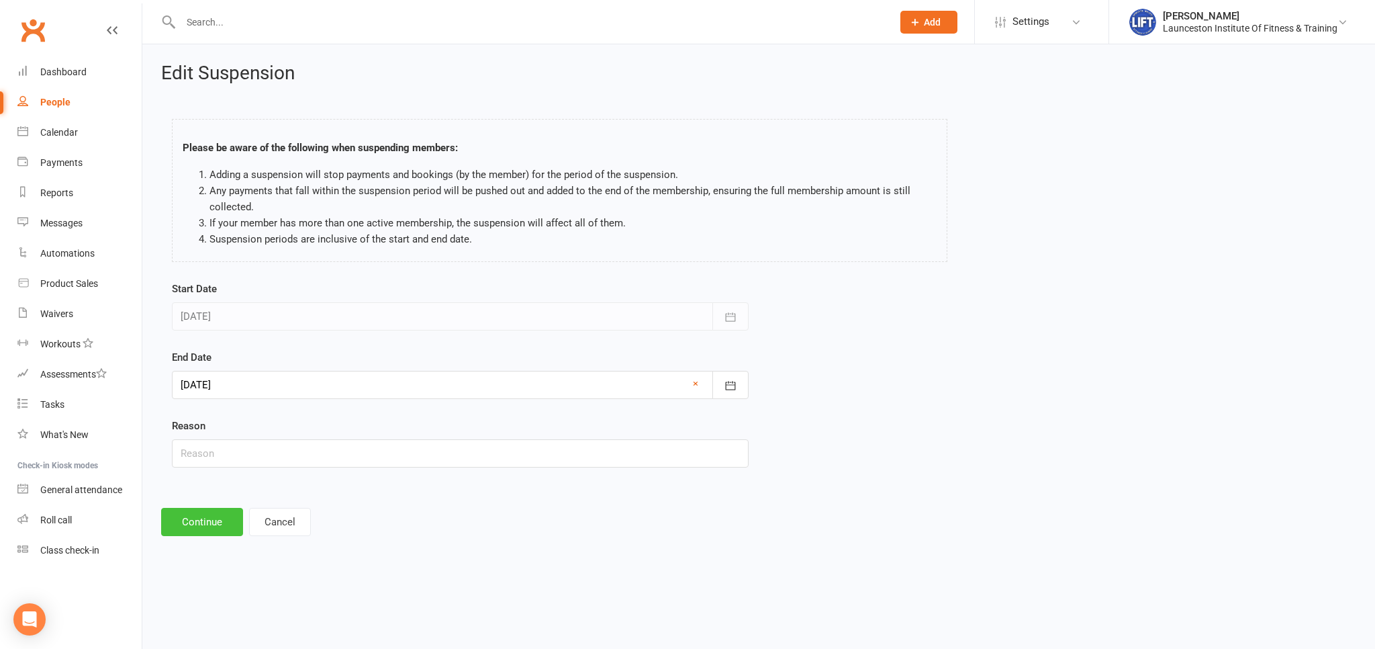
click at [216, 517] on button "Continue" at bounding box center [202, 522] width 82 height 28
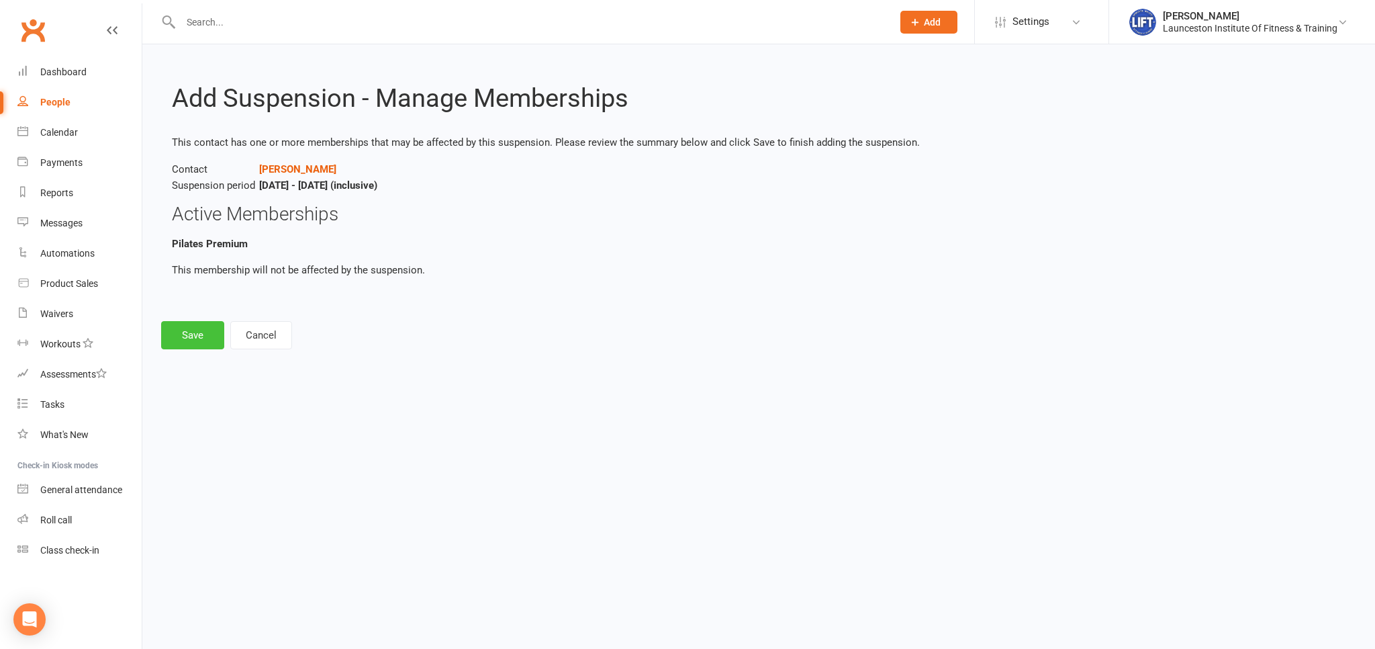
click at [195, 331] on button "Save" at bounding box center [192, 335] width 63 height 28
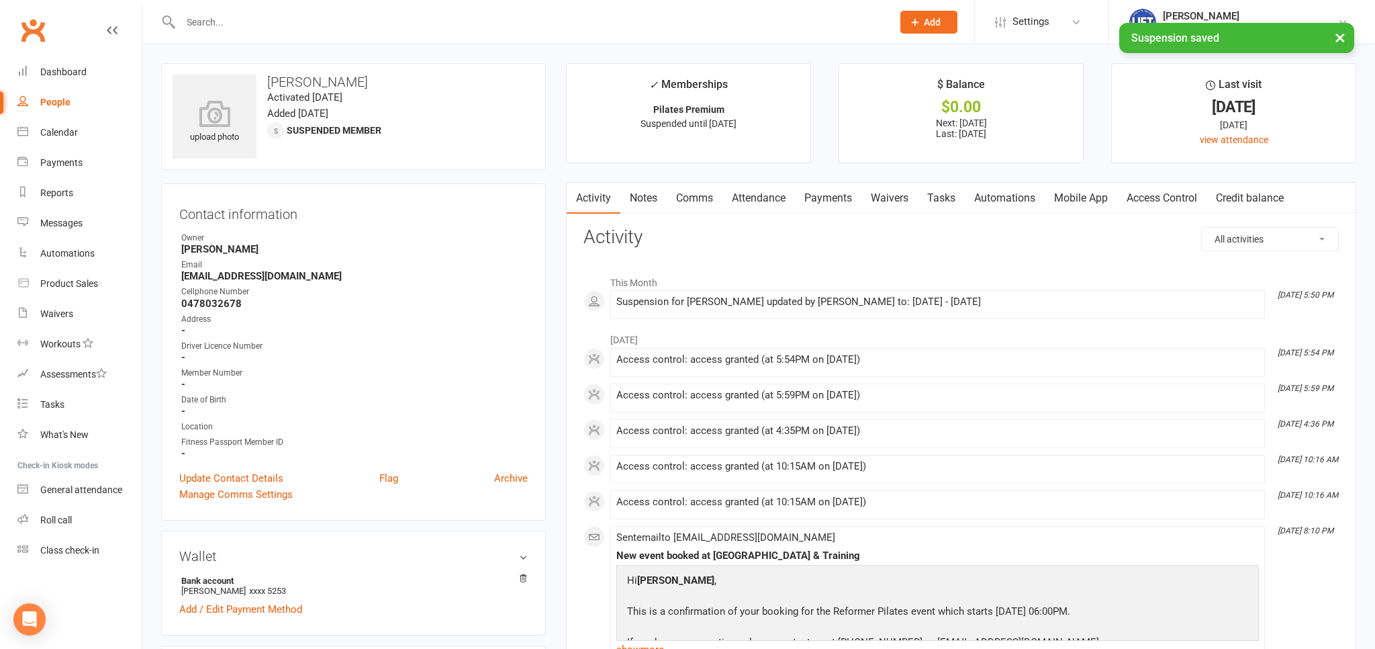
click at [814, 208] on link "Payments" at bounding box center [828, 198] width 66 height 31
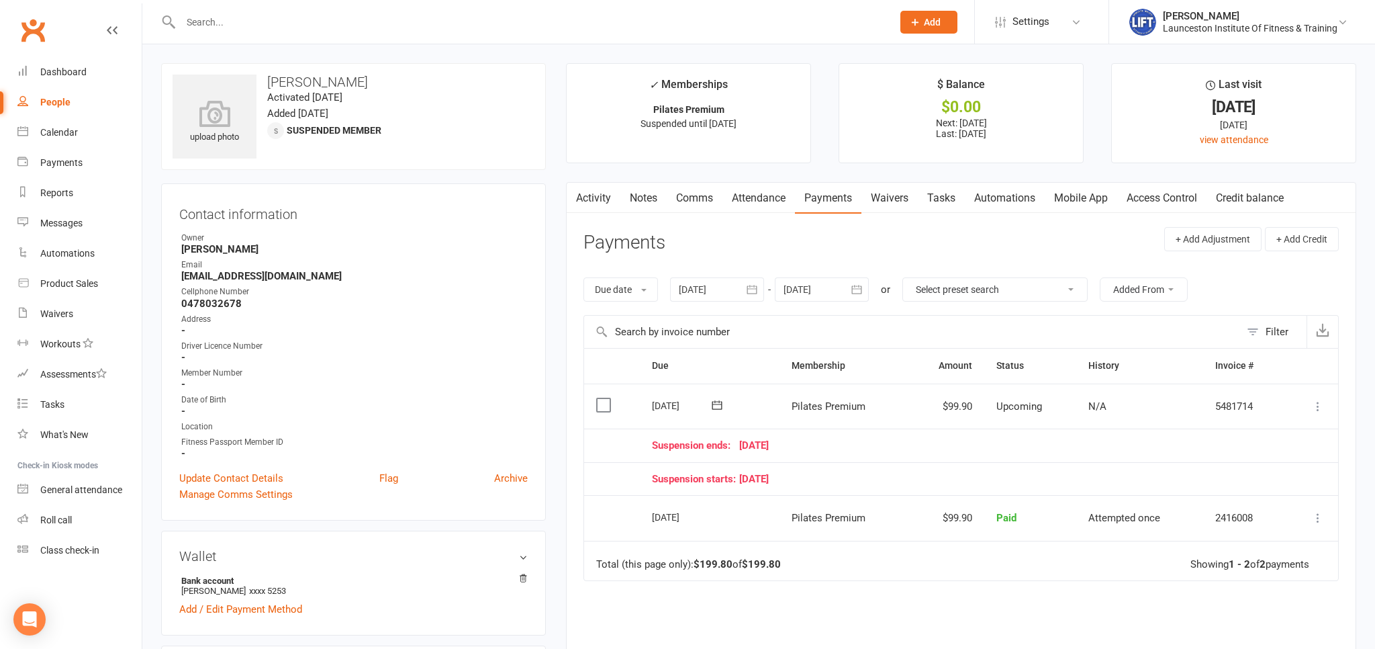
click at [37, 33] on link "Clubworx" at bounding box center [33, 30] width 34 height 34
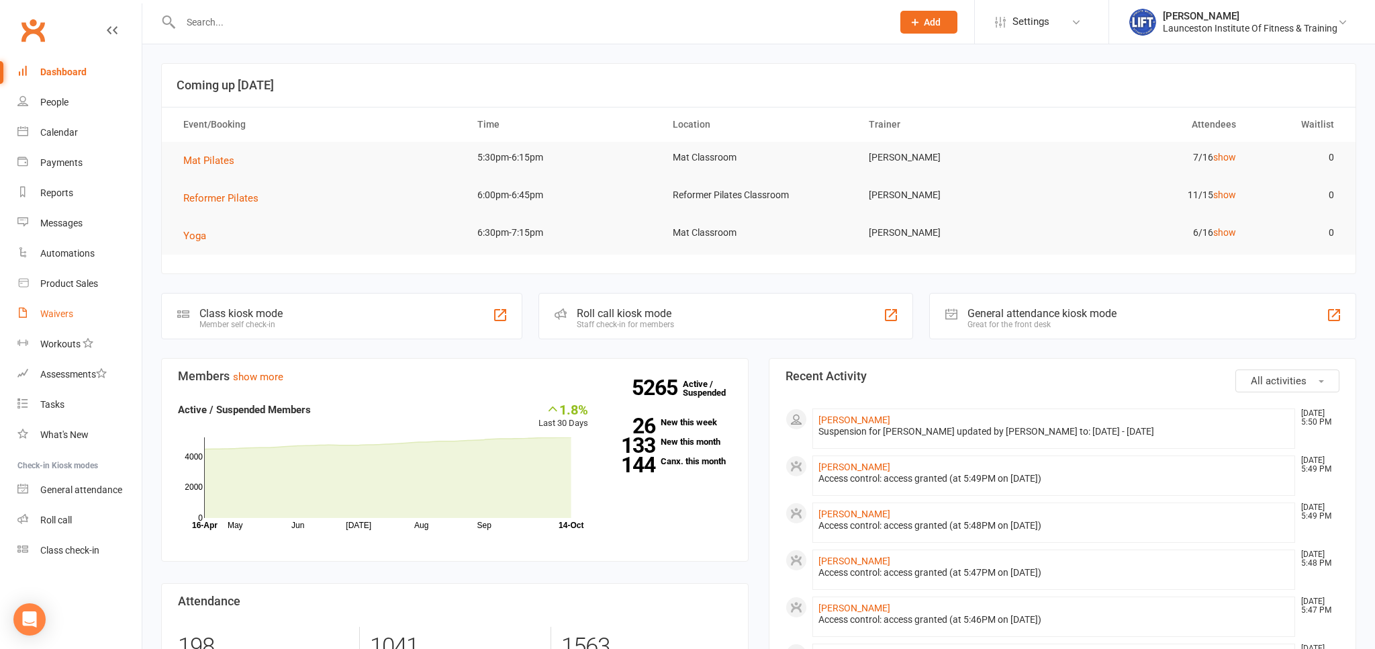
drag, startPoint x: 75, startPoint y: 326, endPoint x: 91, endPoint y: 307, distance: 24.8
click at [74, 326] on link "Waivers" at bounding box center [79, 314] width 124 height 30
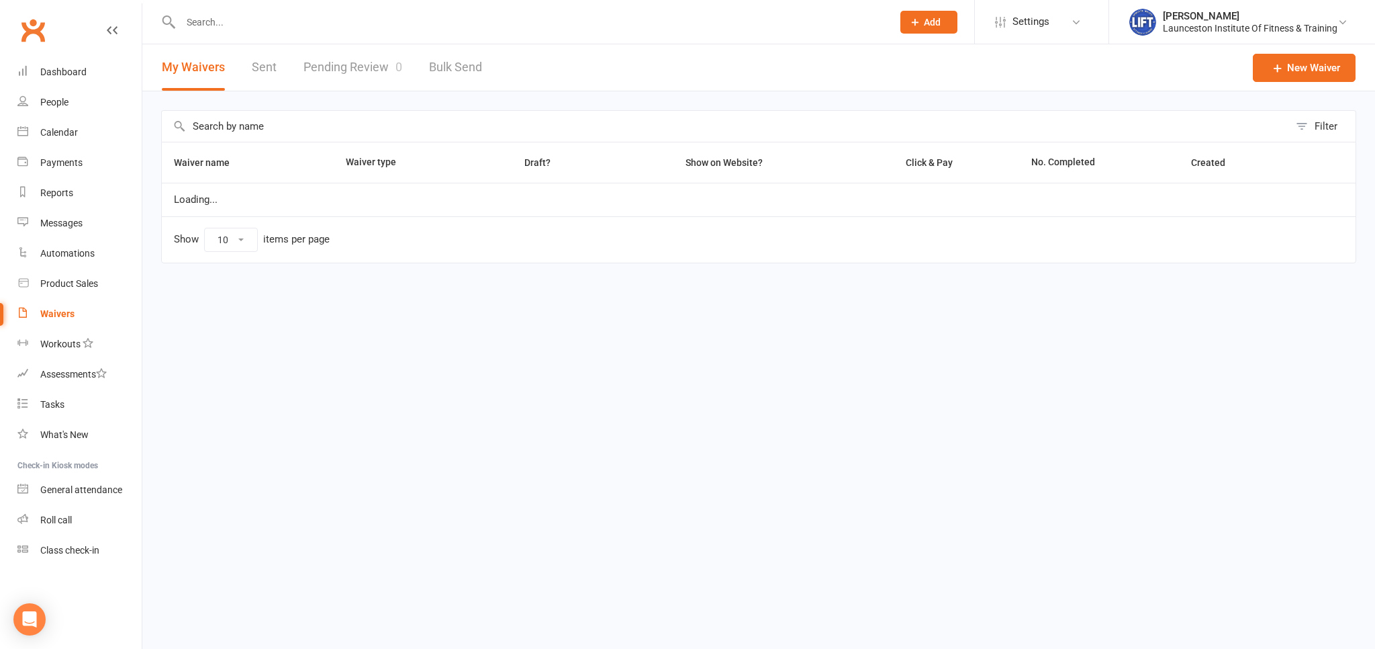
select select "100"
click at [48, 317] on link "Waivers" at bounding box center [79, 314] width 124 height 30
click at [343, 52] on link "Pending Review 0" at bounding box center [352, 67] width 99 height 46
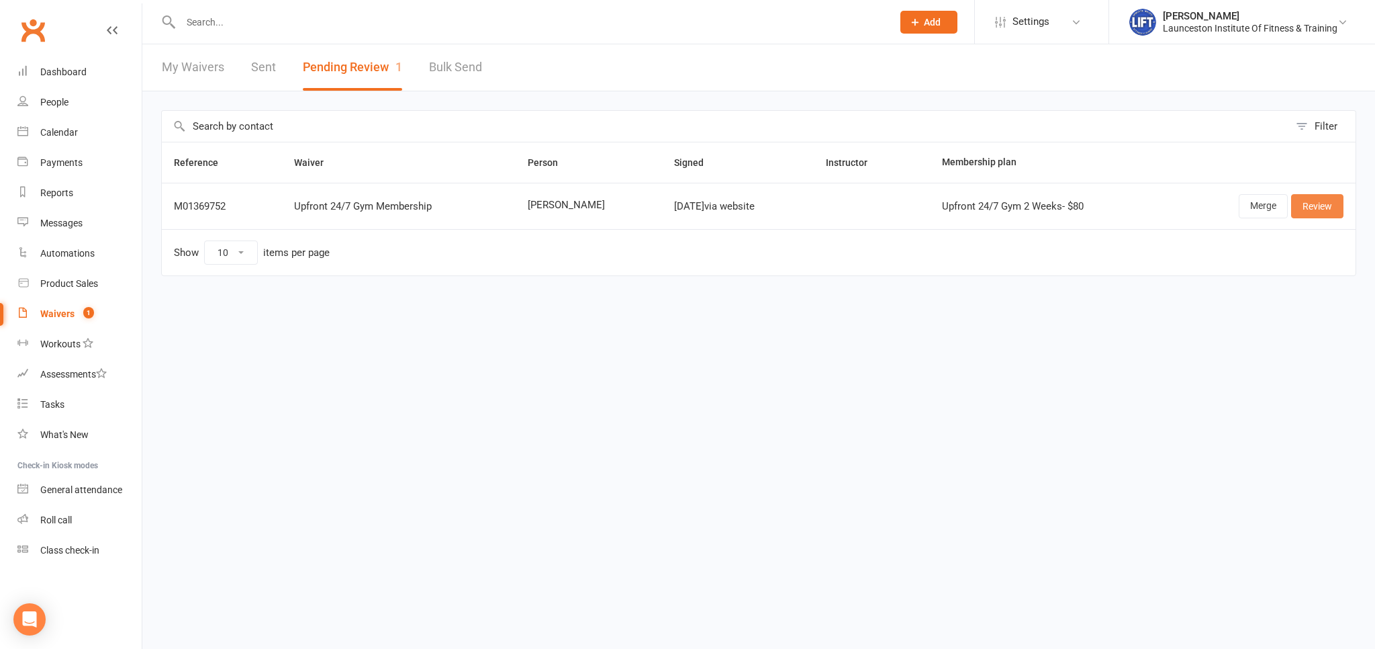
click at [1312, 203] on link "Review" at bounding box center [1317, 206] width 52 height 24
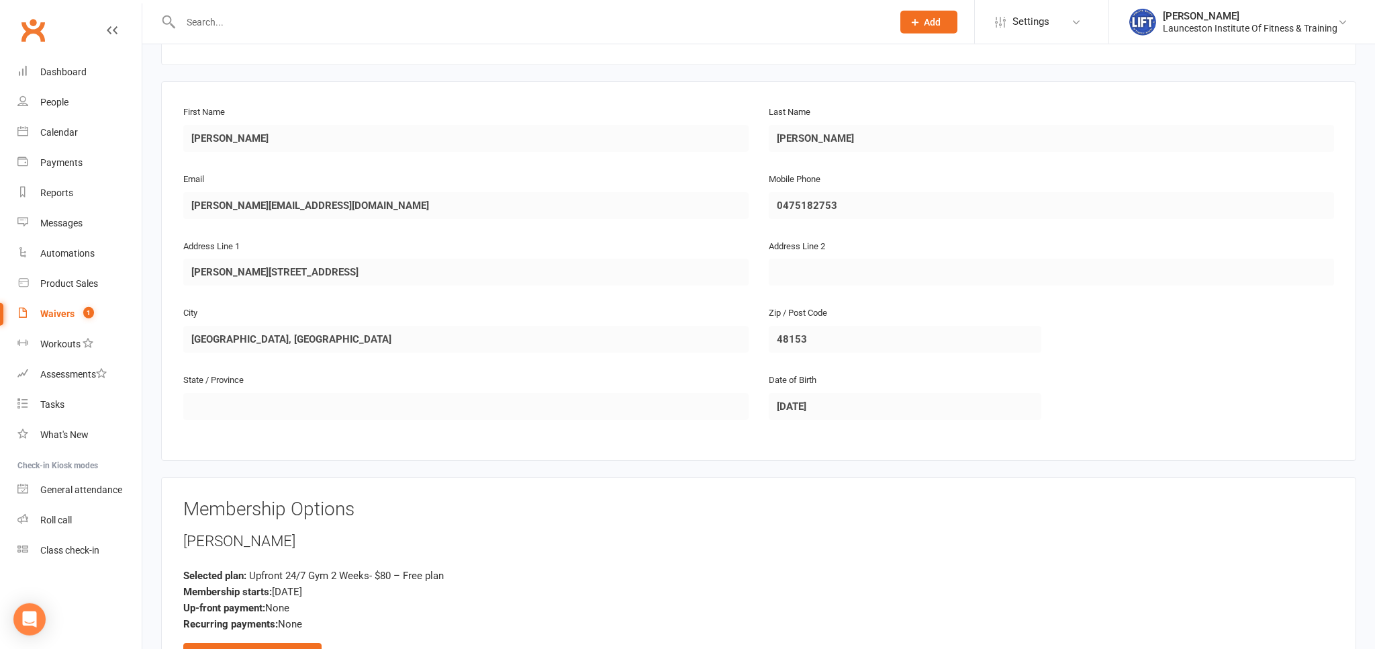
scroll to position [508, 0]
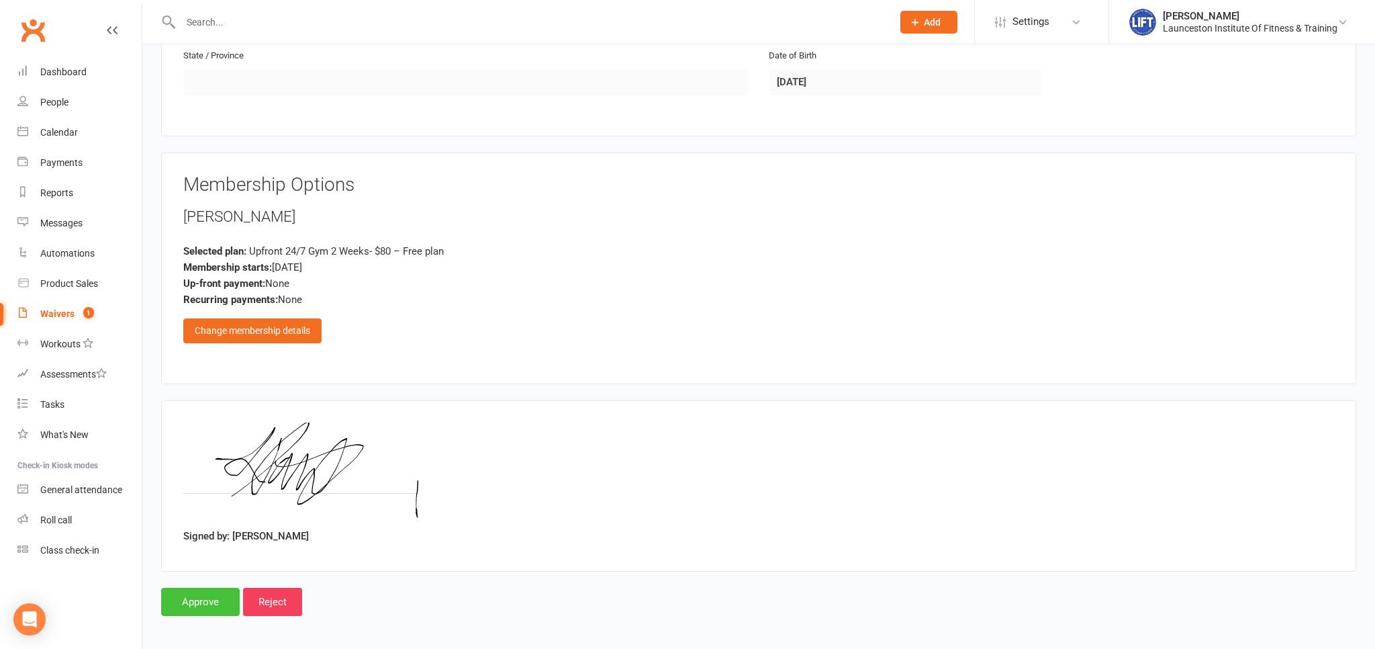
drag, startPoint x: 195, startPoint y: 606, endPoint x: 310, endPoint y: 219, distance: 403.6
click at [195, 605] on input "Approve" at bounding box center [200, 601] width 79 height 28
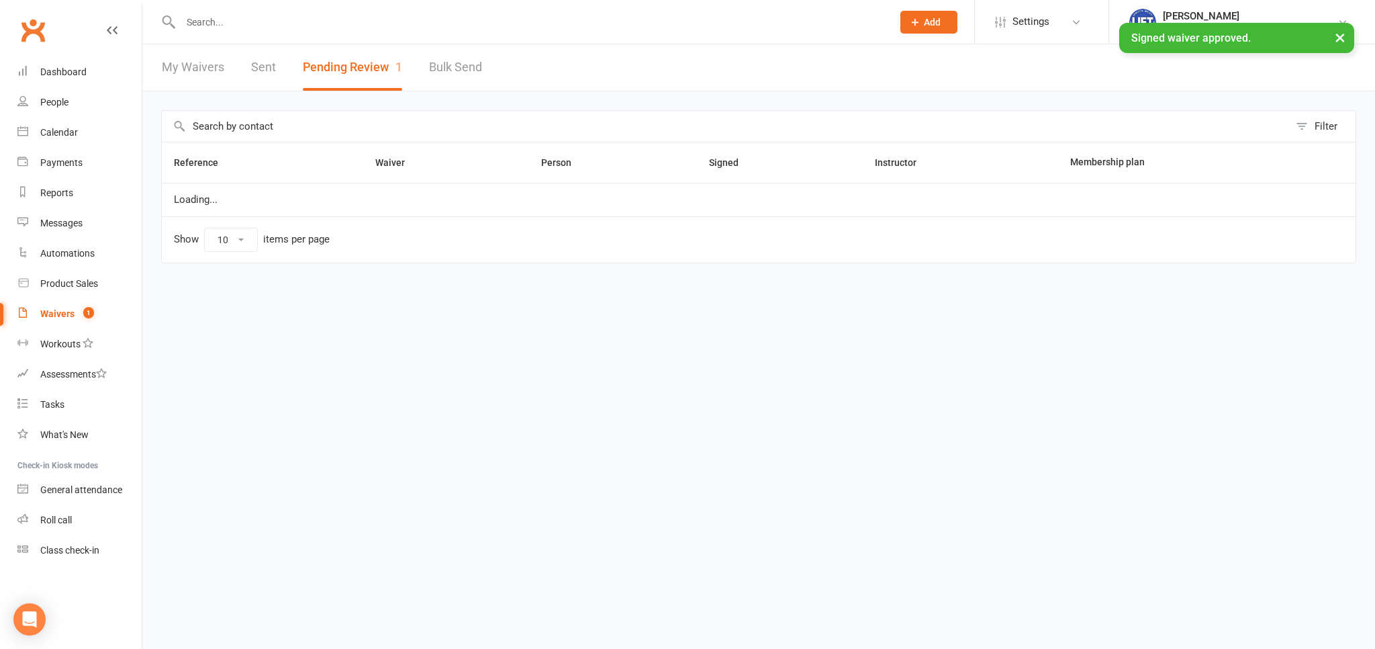
click at [233, 23] on input "text" at bounding box center [530, 22] width 706 height 19
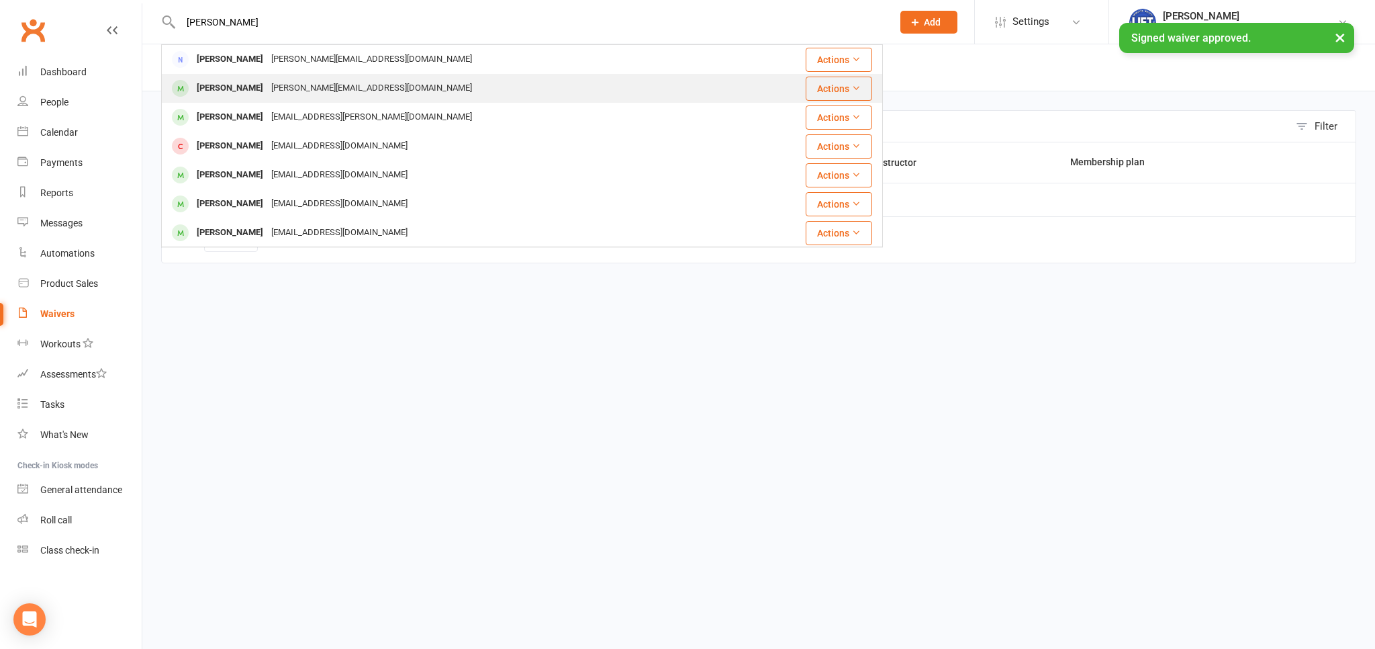
type input "lani pauli"
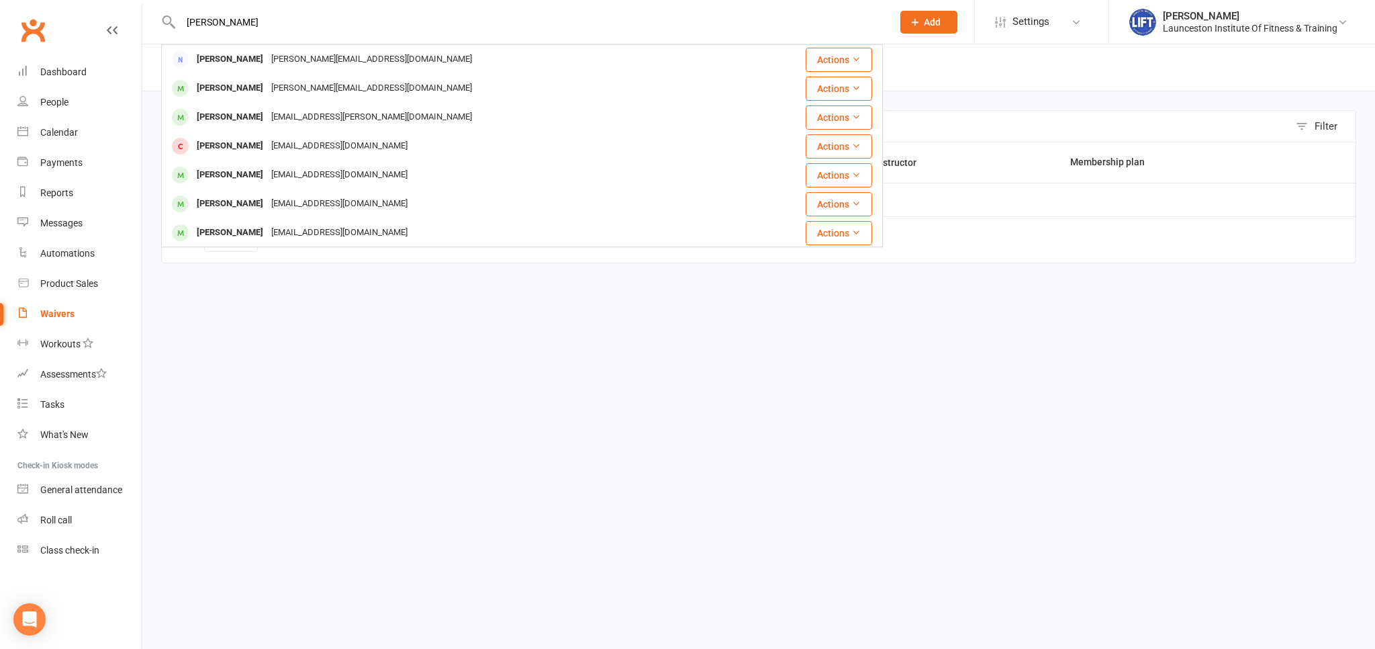
click at [212, 85] on div "Lina Pauli" at bounding box center [230, 88] width 75 height 19
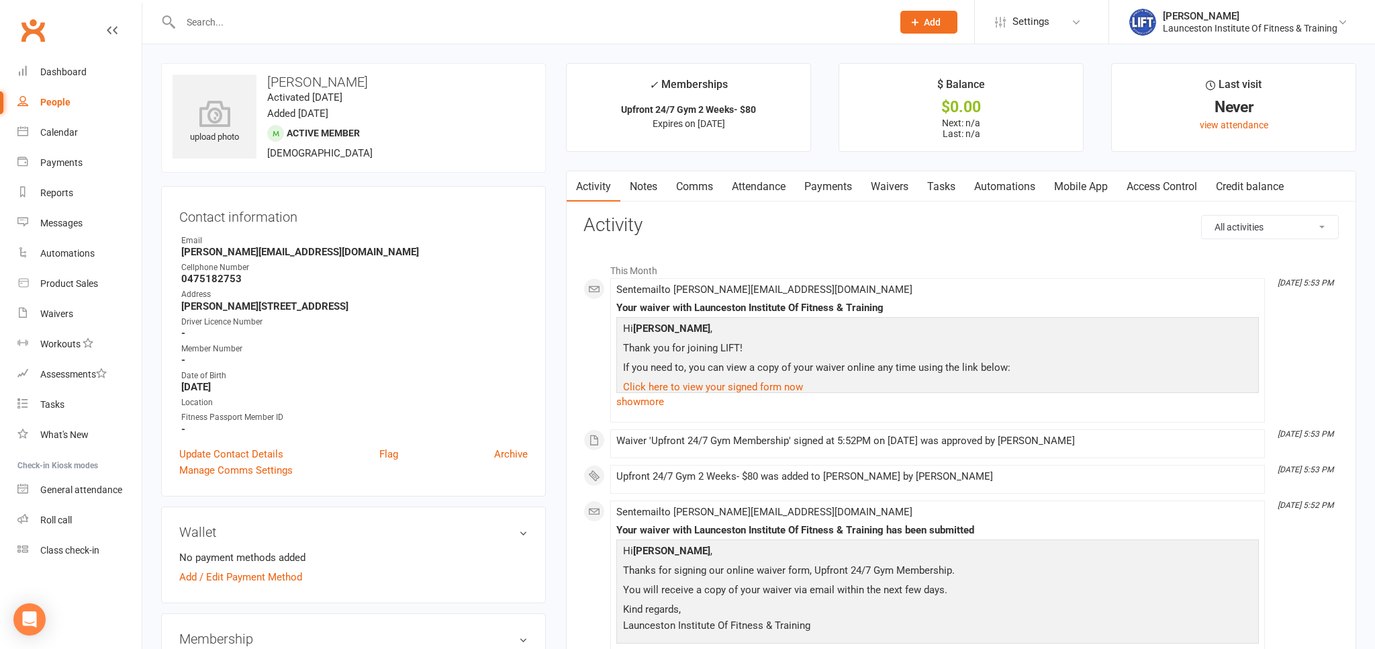
click at [1171, 189] on link "Access Control" at bounding box center [1161, 186] width 89 height 31
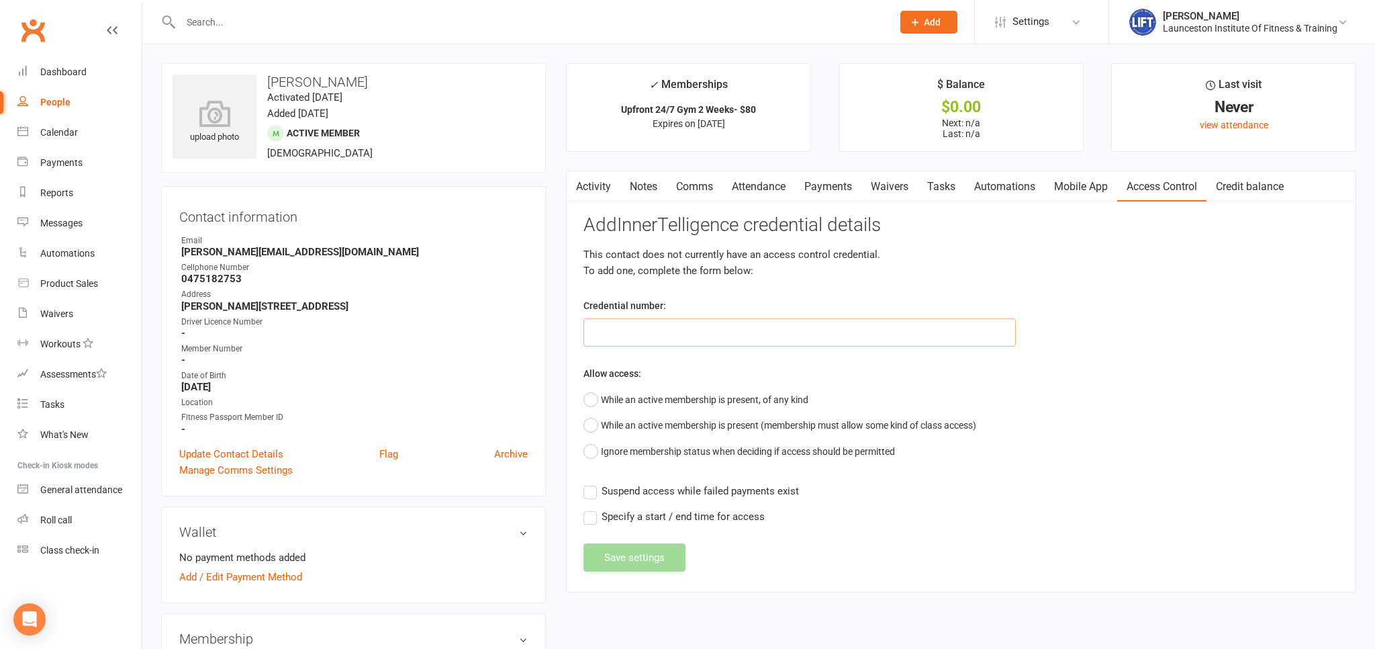
click at [640, 326] on input "text" at bounding box center [799, 332] width 432 height 28
drag, startPoint x: 640, startPoint y: 326, endPoint x: 653, endPoint y: 365, distance: 41.2
paste input "2000000000000000DB9696EE"
type input "2000000000000000DB9696EE"
click at [605, 397] on button "While an active membership is present, of any kind" at bounding box center [695, 400] width 225 height 26
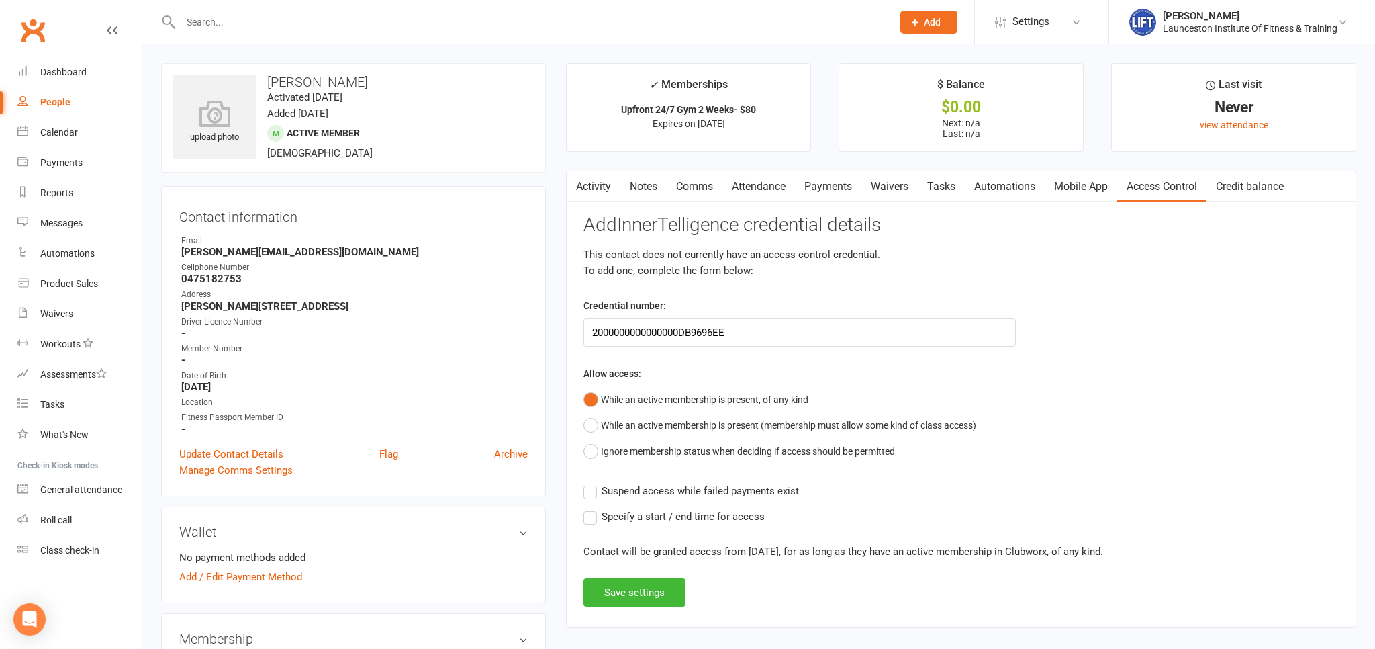
click at [592, 491] on label "Suspend access while failed payments exist" at bounding box center [690, 491] width 215 height 16
click at [592, 483] on input "Suspend access while failed payments exist" at bounding box center [690, 483] width 215 height 0
click at [627, 591] on button "Save settings" at bounding box center [634, 592] width 102 height 28
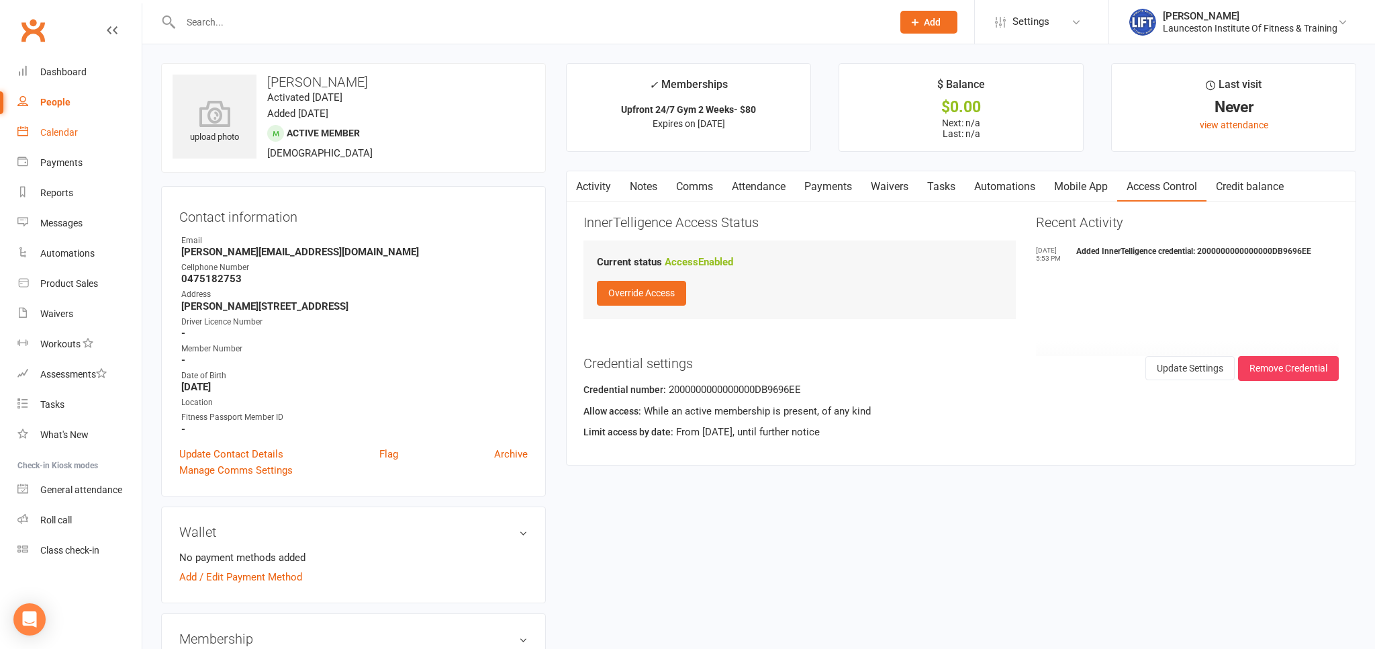
click at [57, 136] on div "Calendar" at bounding box center [59, 132] width 38 height 11
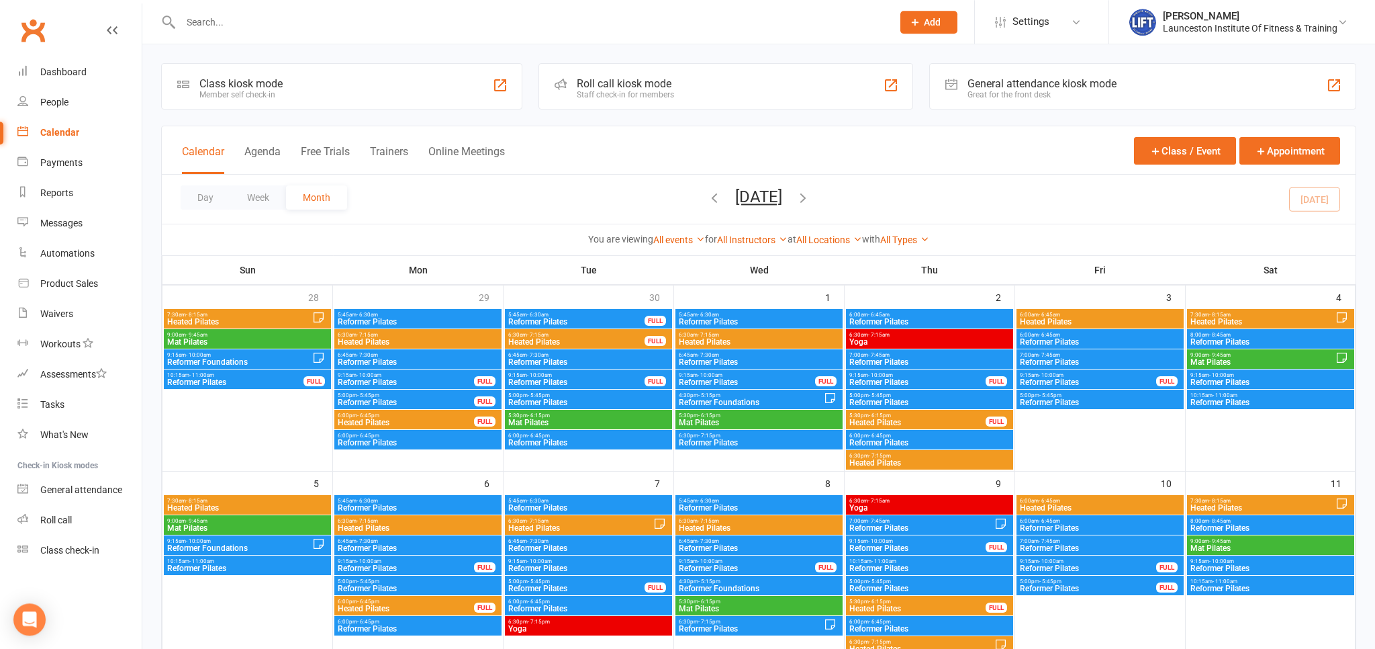
scroll to position [354, 0]
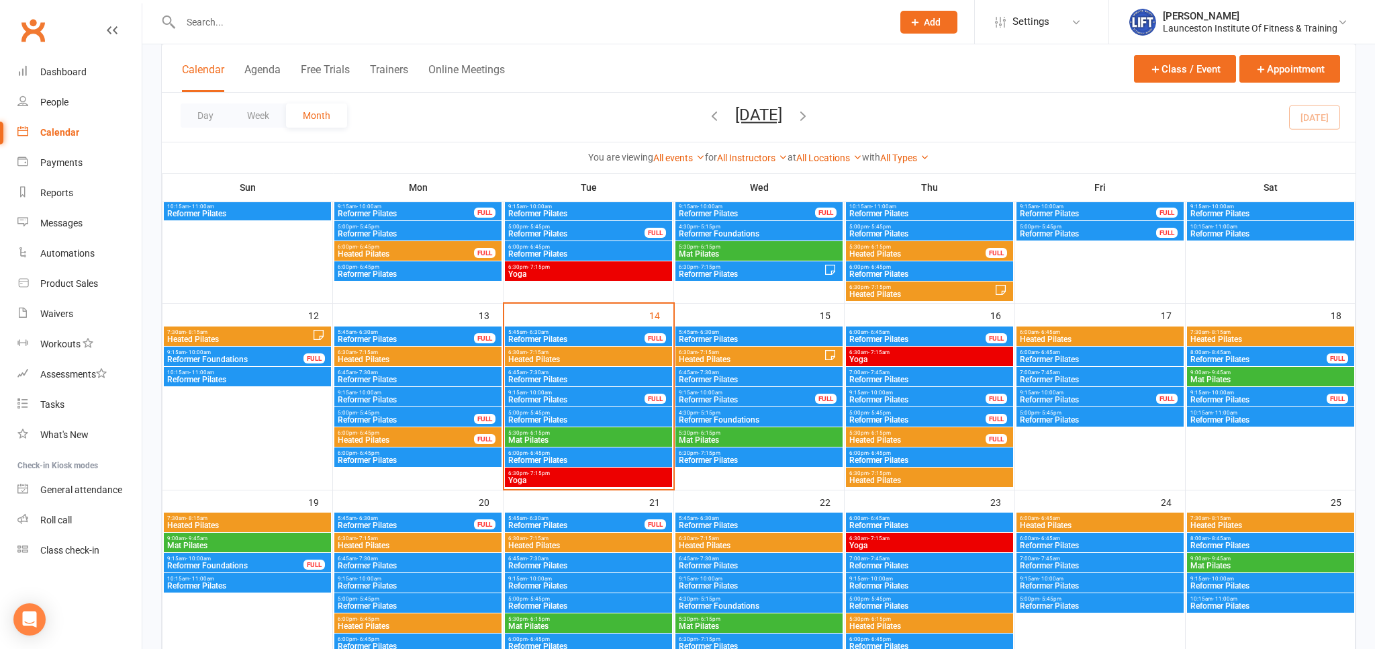
click at [522, 459] on span "Reformer Pilates" at bounding box center [589, 460] width 162 height 8
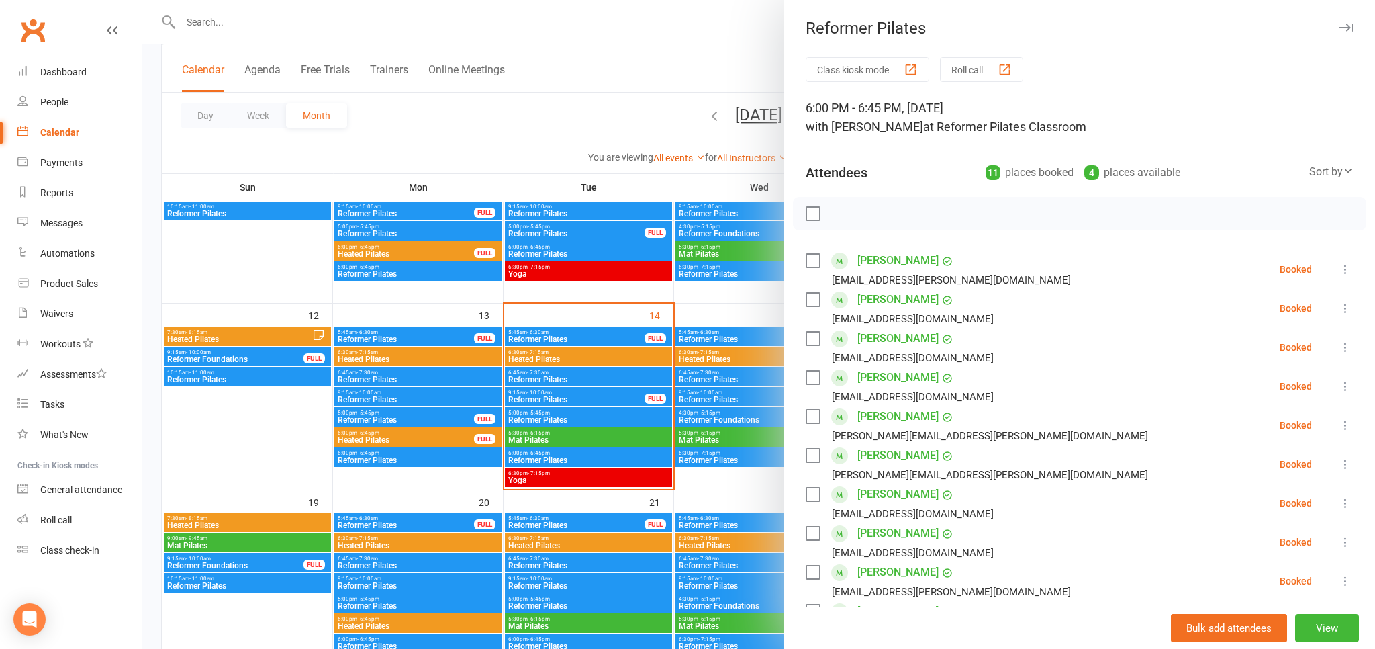
click at [1341, 384] on icon at bounding box center [1345, 385] width 13 height 13
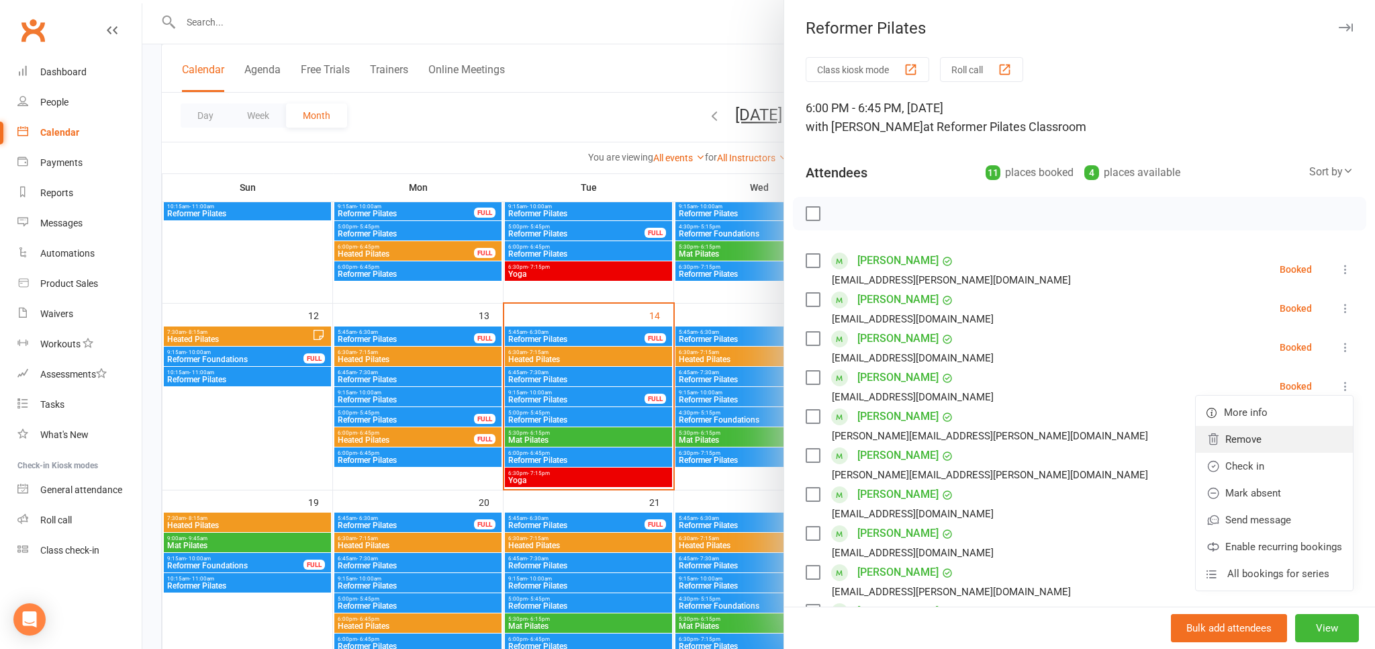
drag, startPoint x: 1245, startPoint y: 446, endPoint x: 1218, endPoint y: 437, distance: 28.9
click at [1245, 445] on link "Remove" at bounding box center [1274, 439] width 157 height 27
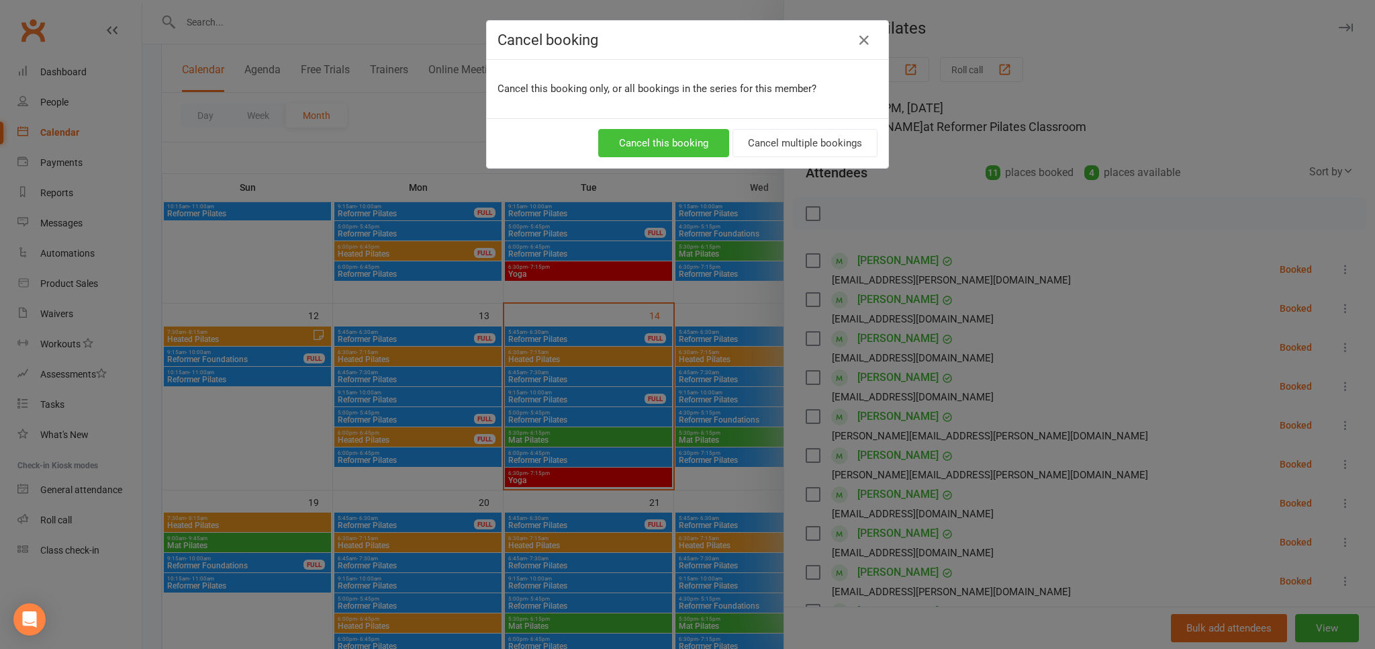
click at [701, 156] on button "Cancel this booking" at bounding box center [663, 143] width 131 height 28
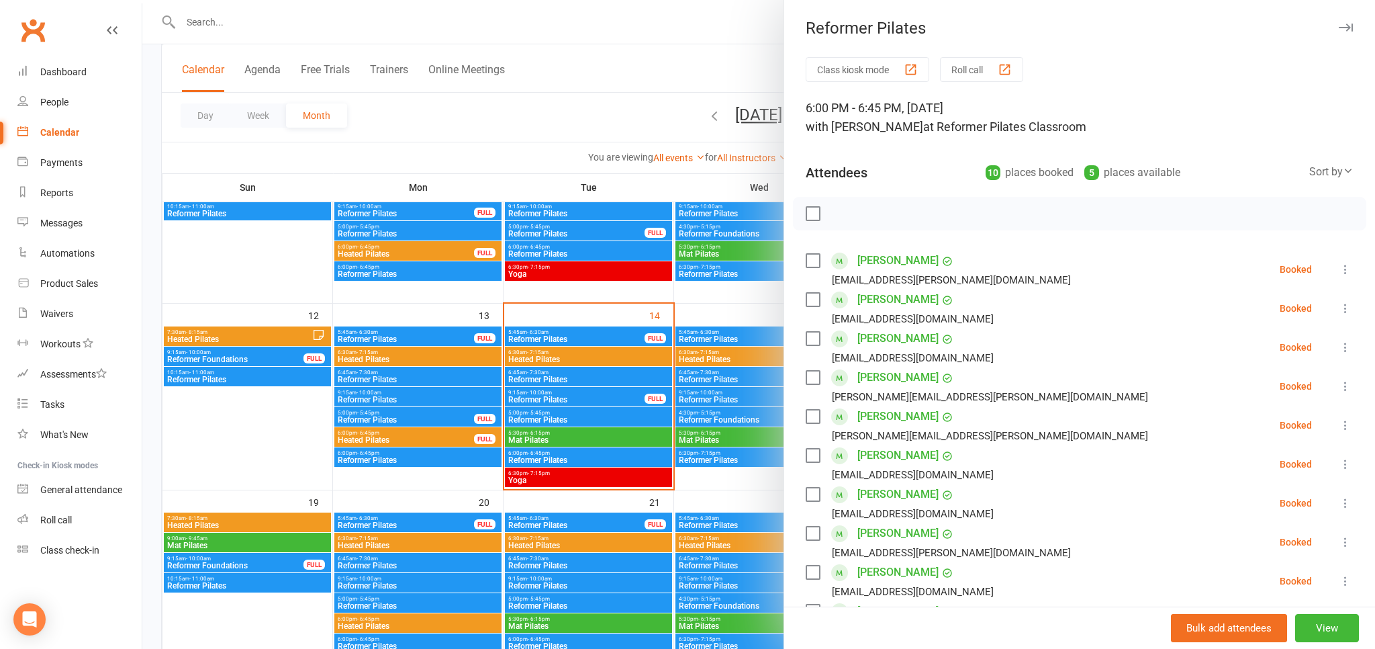
click at [388, 128] on div at bounding box center [758, 324] width 1233 height 649
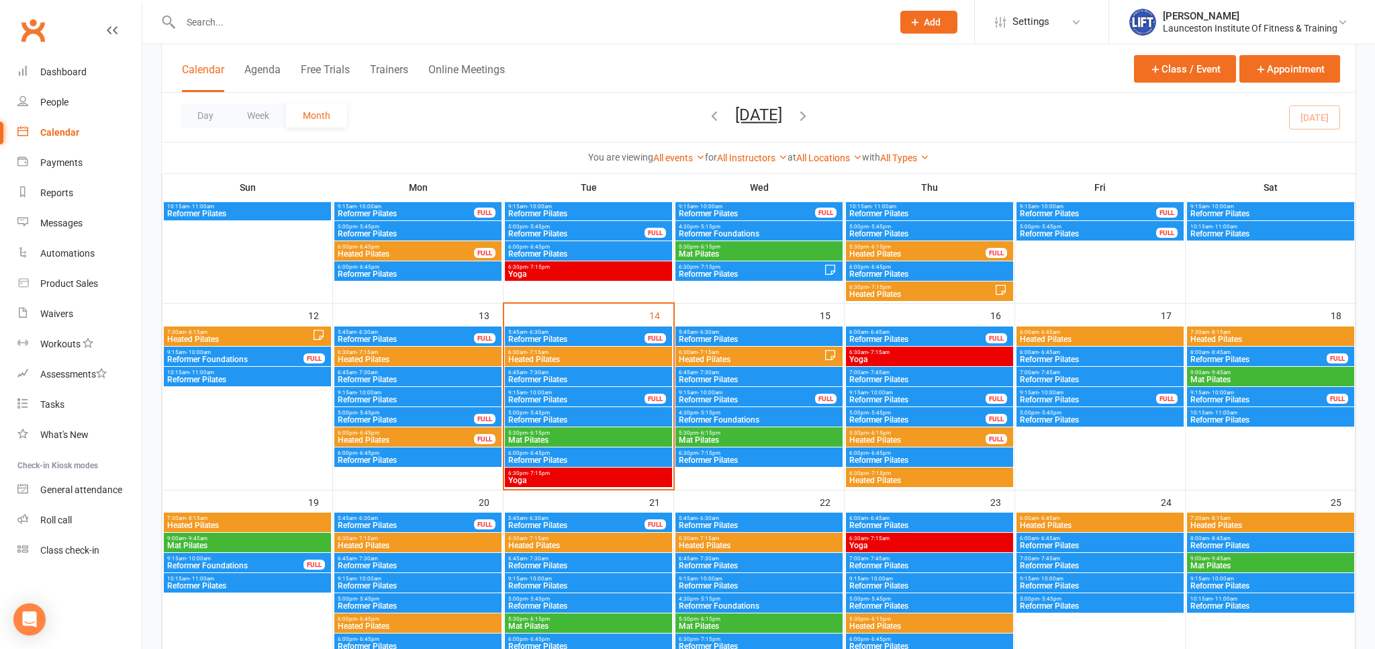
click at [23, 32] on link "Clubworx" at bounding box center [33, 30] width 34 height 34
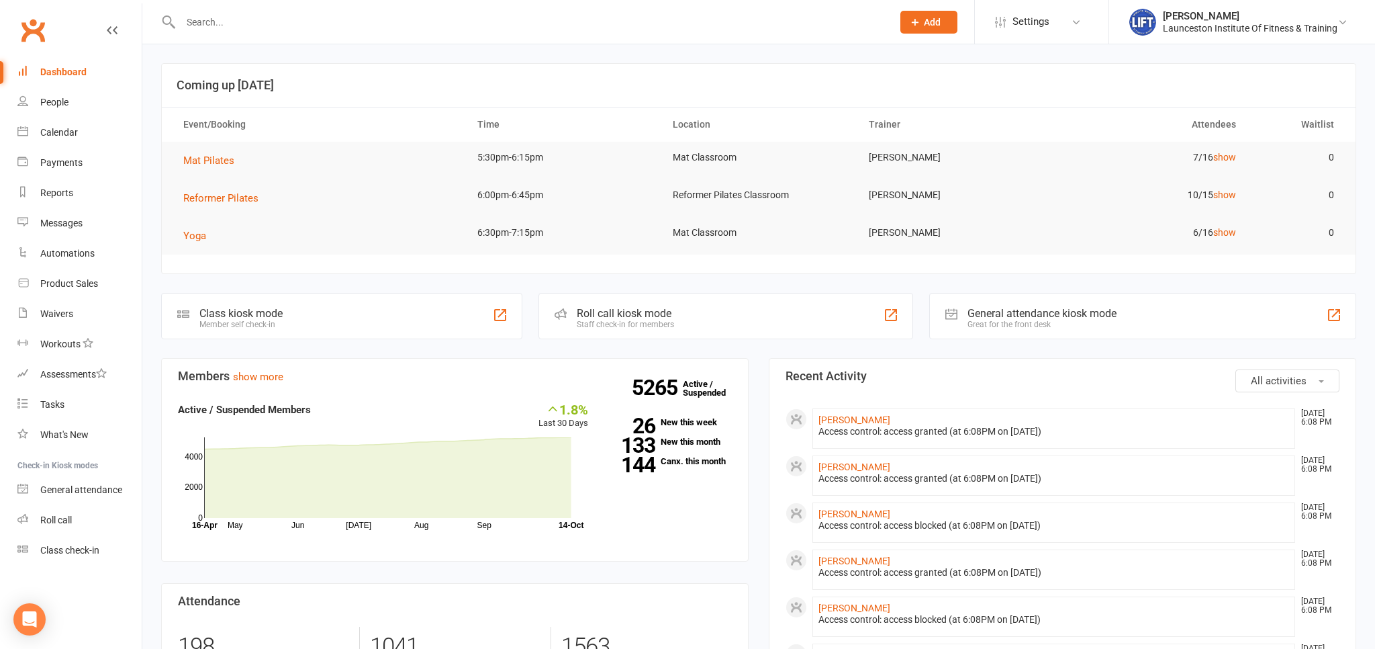
click at [238, 17] on input "text" at bounding box center [530, 22] width 706 height 19
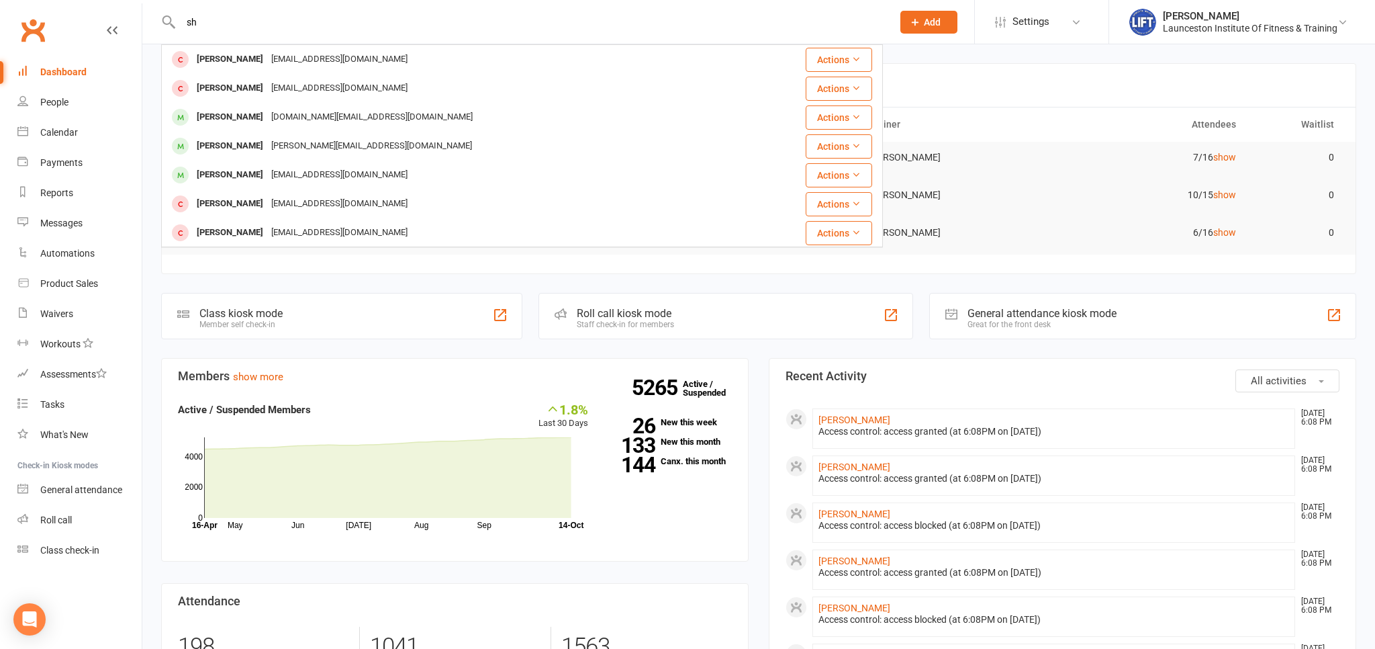
type input "s"
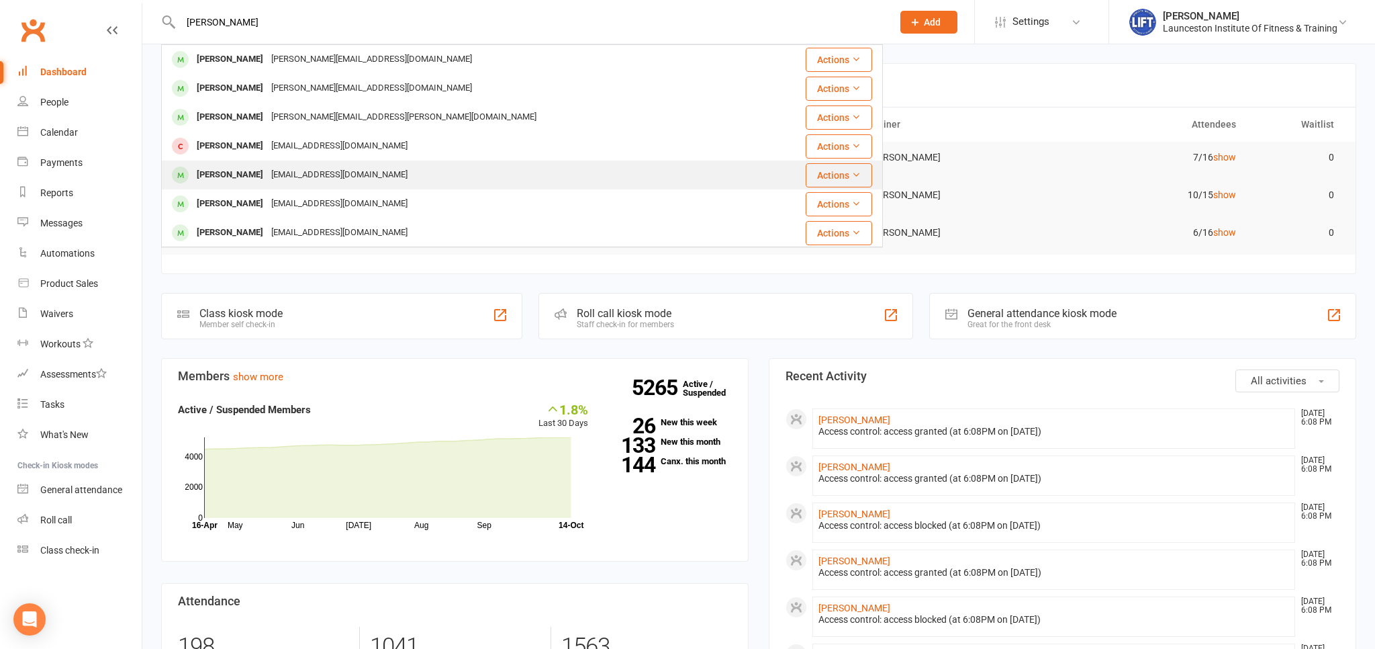
type input "collins"
click at [390, 171] on div "Shawna Collins Shawnacollins18@gmail.com" at bounding box center [461, 175] width 599 height 28
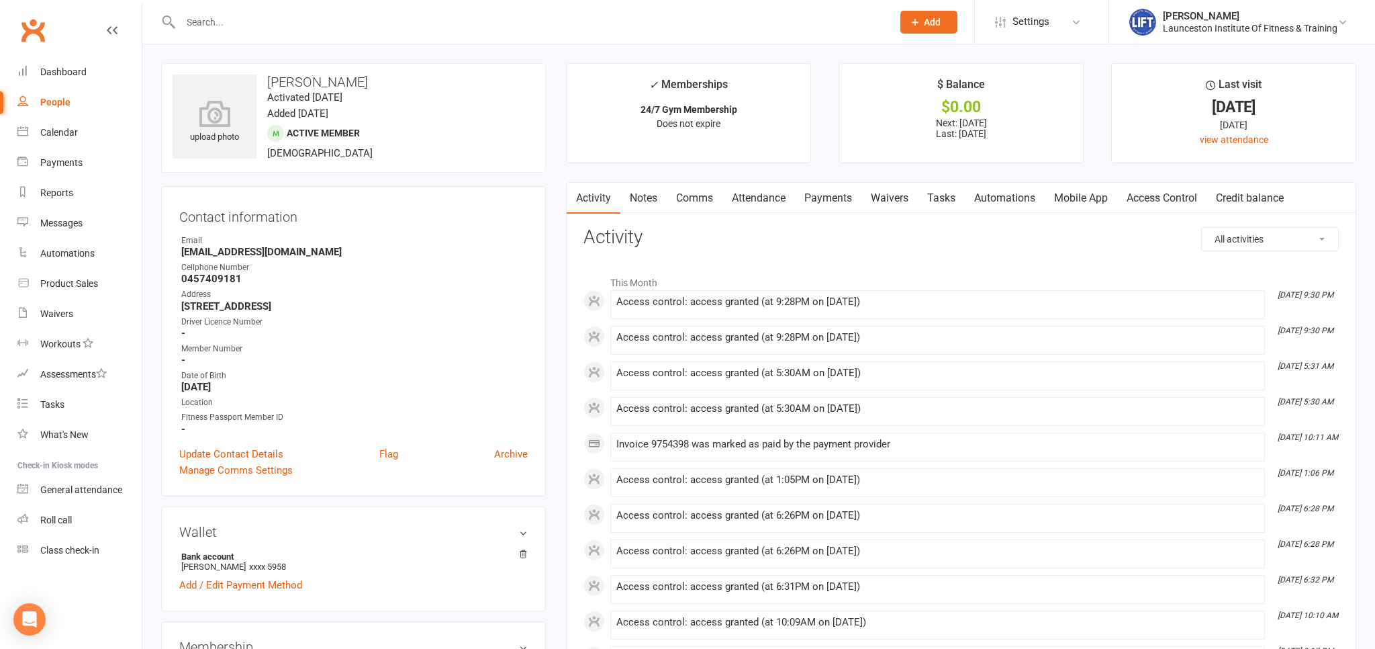
click at [1156, 197] on link "Access Control" at bounding box center [1161, 198] width 89 height 31
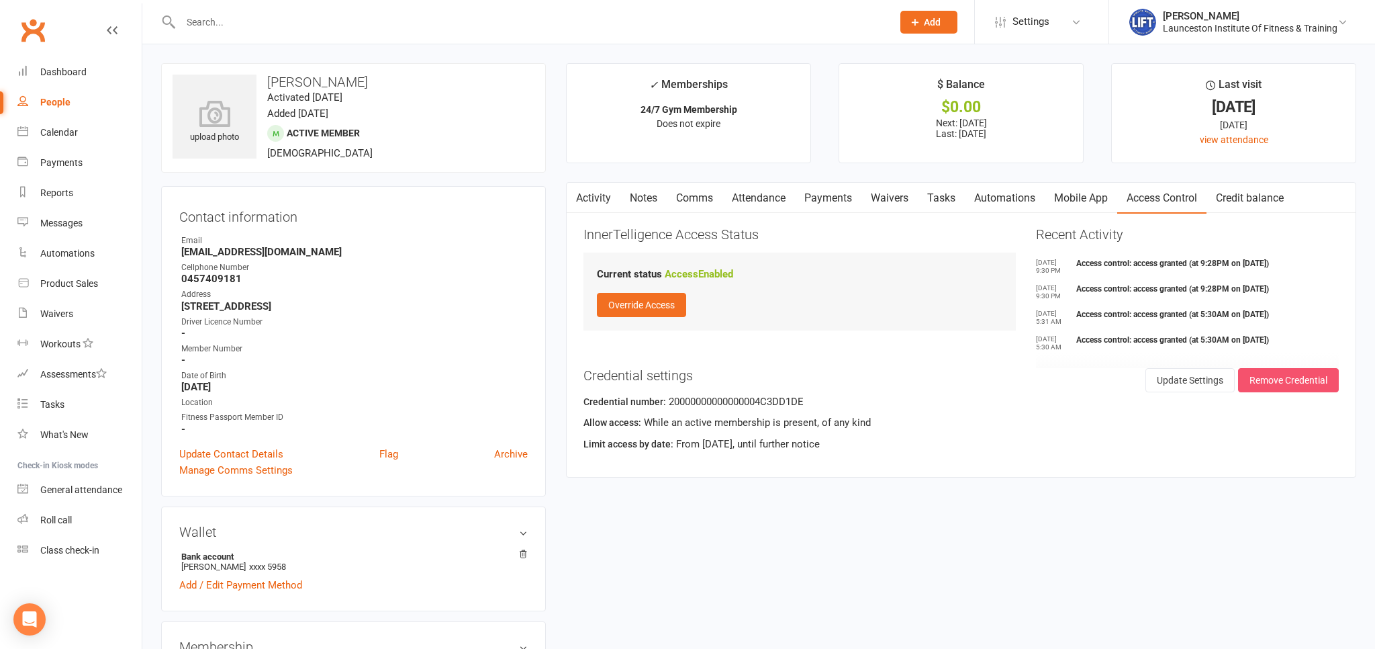
click at [1284, 375] on button "Remove Credential" at bounding box center [1288, 380] width 101 height 24
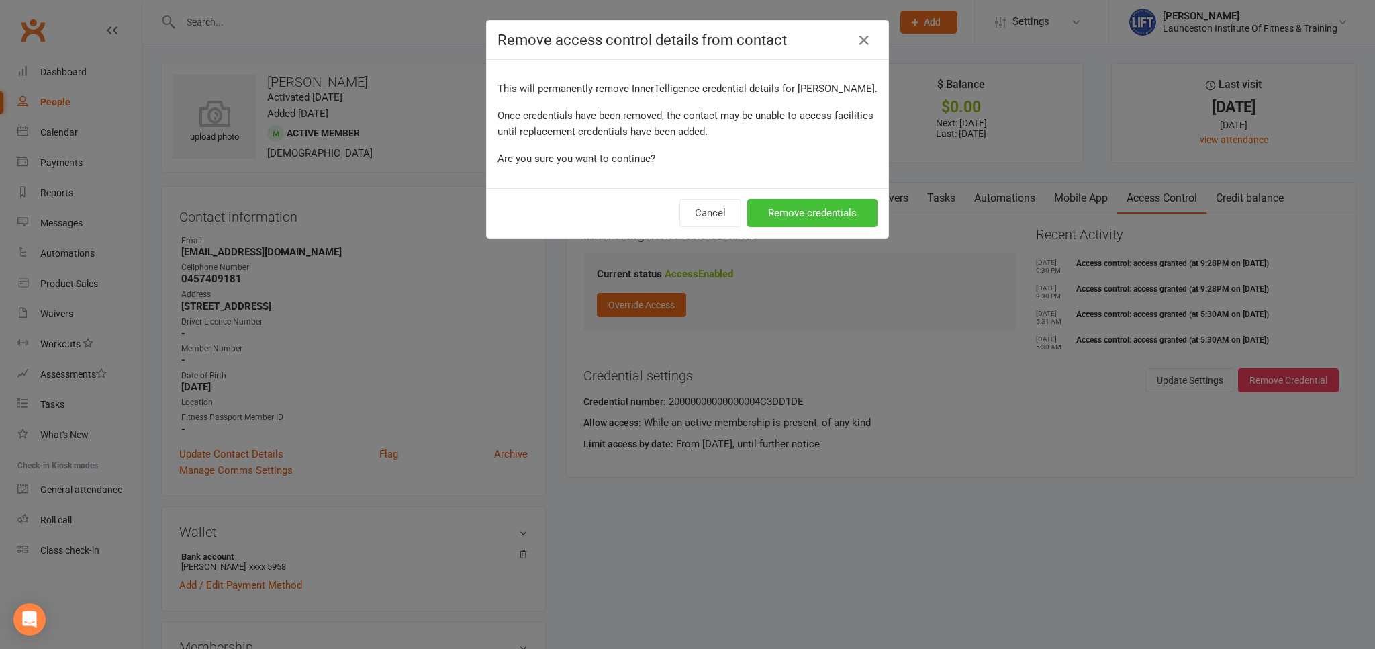
click at [834, 221] on button "Remove credentials" at bounding box center [812, 213] width 130 height 28
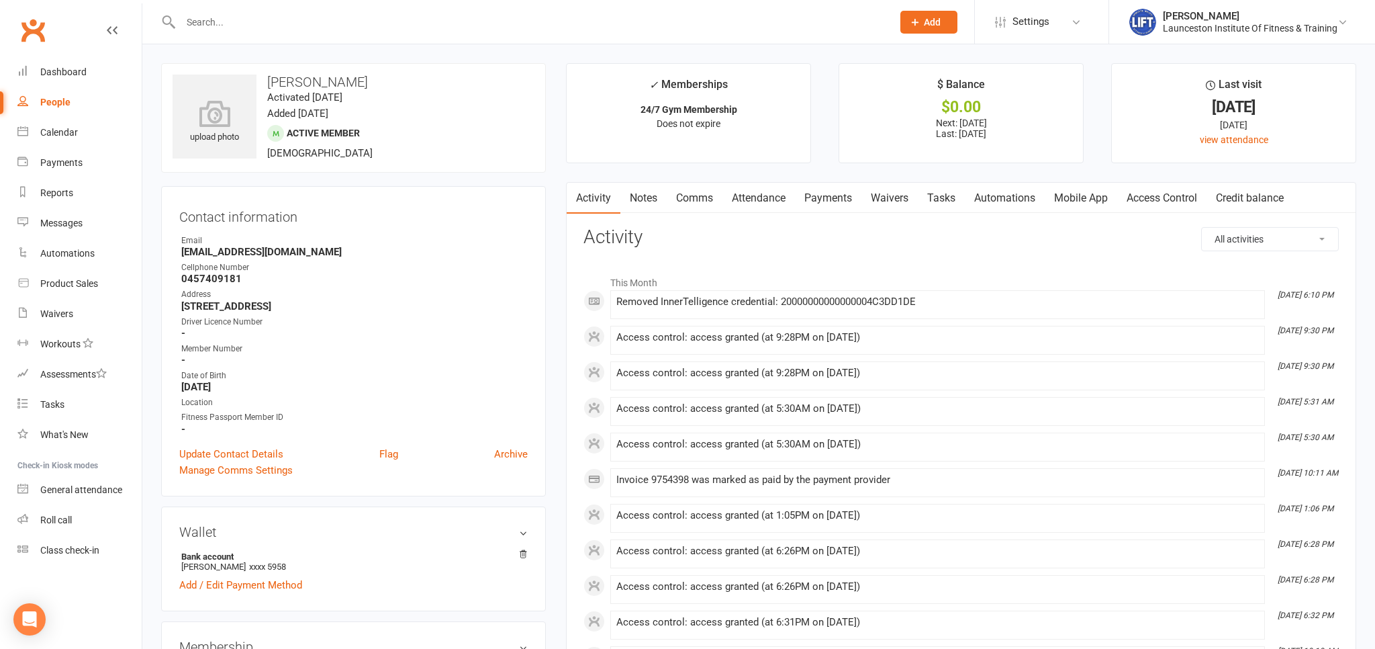
click at [1156, 196] on link "Access Control" at bounding box center [1161, 198] width 89 height 31
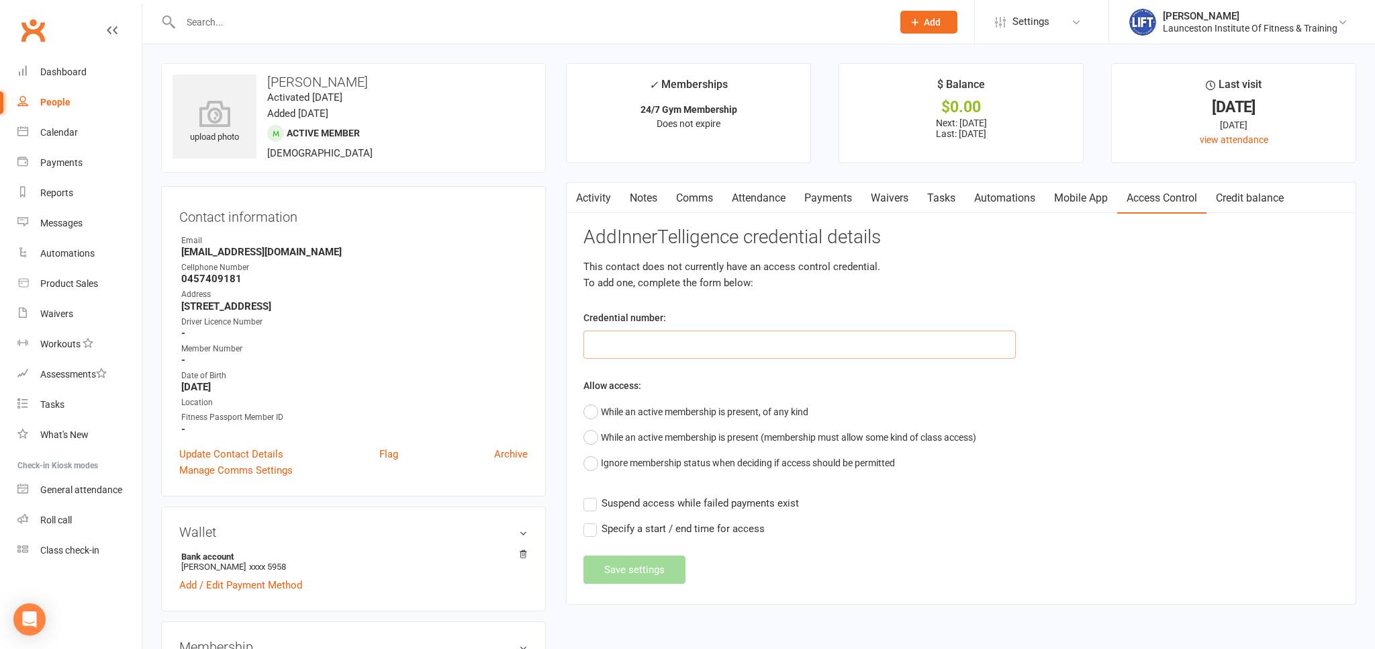
click at [703, 344] on input "text" at bounding box center [799, 344] width 432 height 28
paste input "200000000000000049963CDE"
type input "200000000000000049963CDE"
click at [593, 404] on button "While an active membership is present, of any kind" at bounding box center [695, 412] width 225 height 26
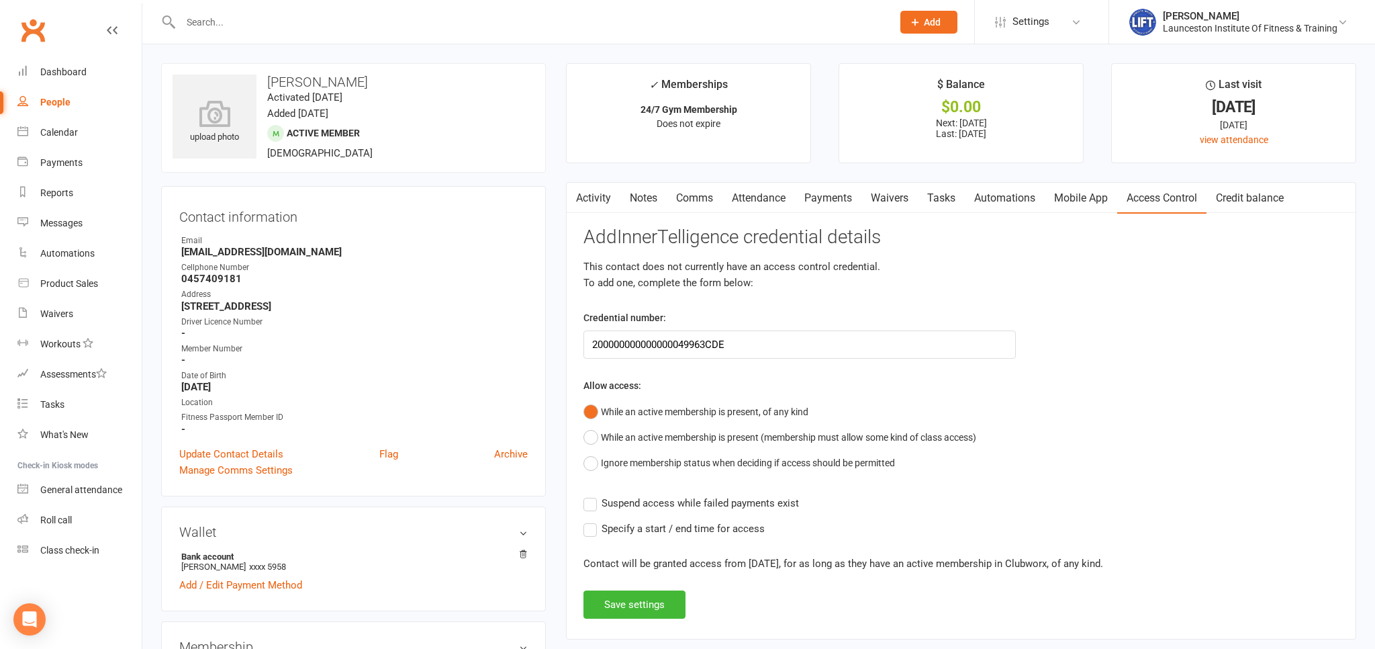
click at [595, 501] on label "Suspend access while failed payments exist" at bounding box center [690, 503] width 215 height 16
click at [595, 495] on input "Suspend access while failed payments exist" at bounding box center [690, 495] width 215 height 0
click at [592, 532] on label "Specify a start / end time for access" at bounding box center [673, 528] width 181 height 16
click at [592, 520] on input "Specify a start / end time for access" at bounding box center [673, 520] width 181 height 0
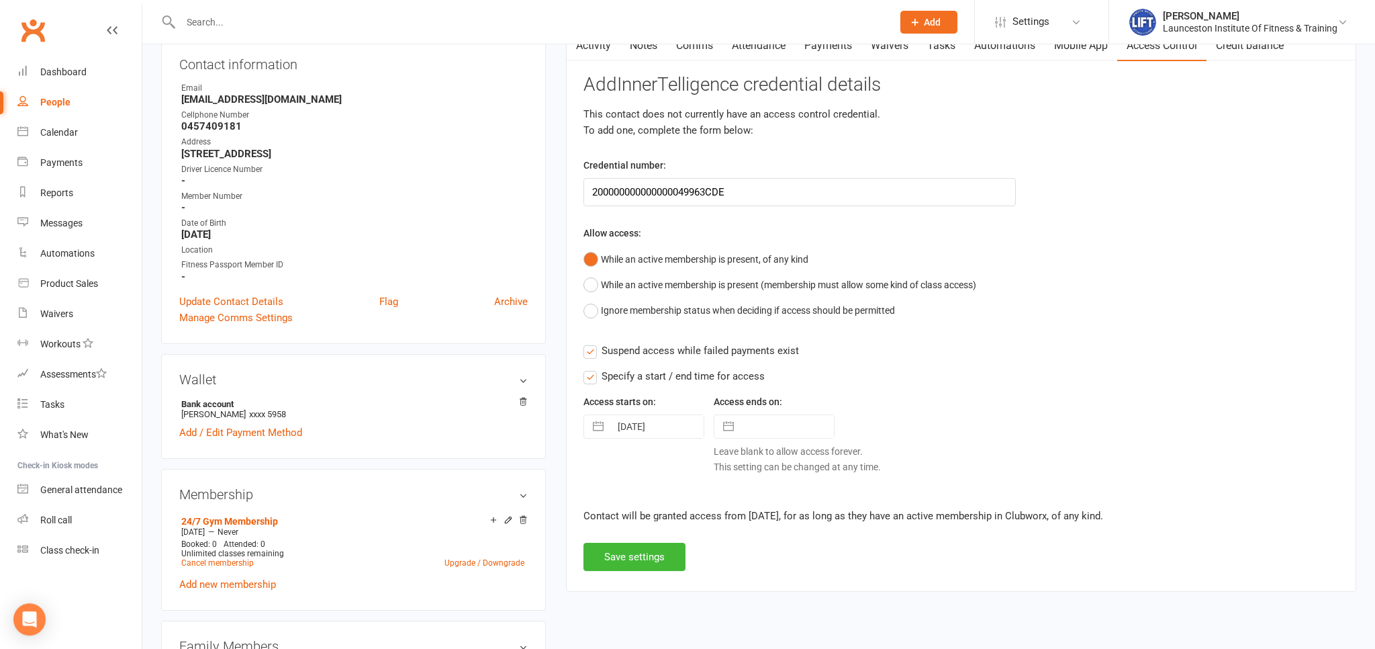
scroll to position [212, 0]
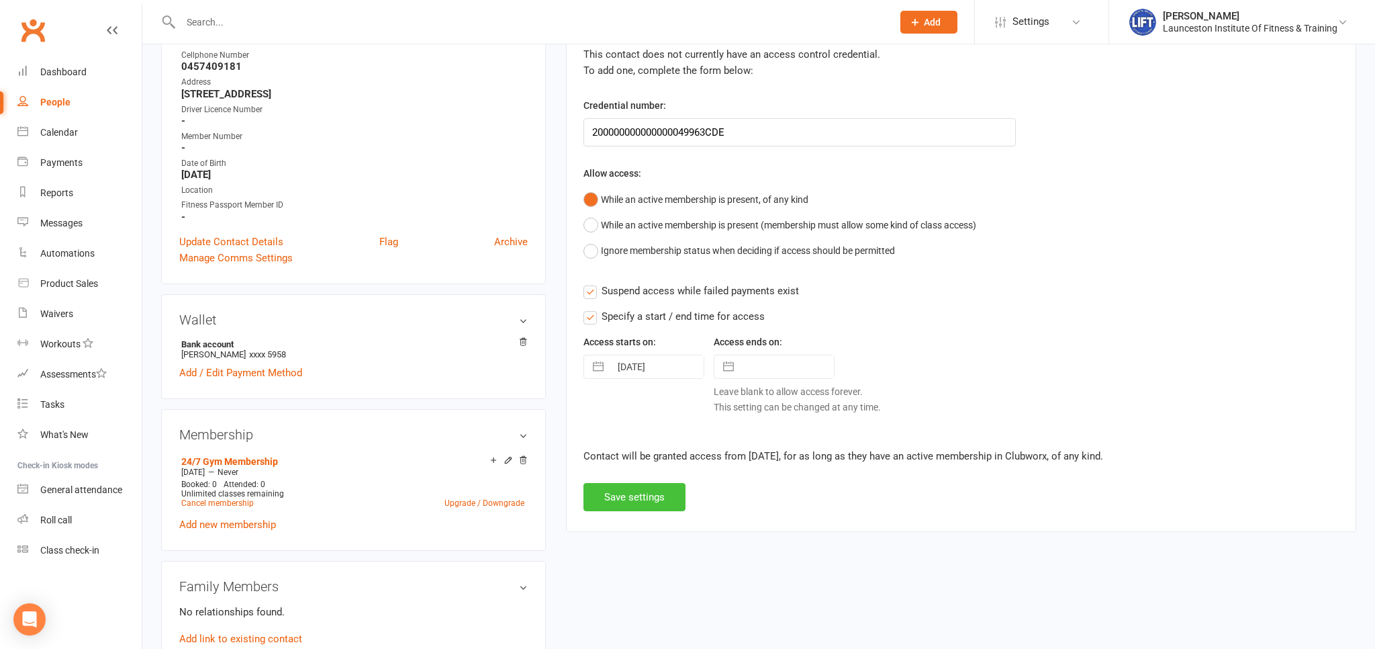
click at [644, 493] on button "Save settings" at bounding box center [634, 497] width 102 height 28
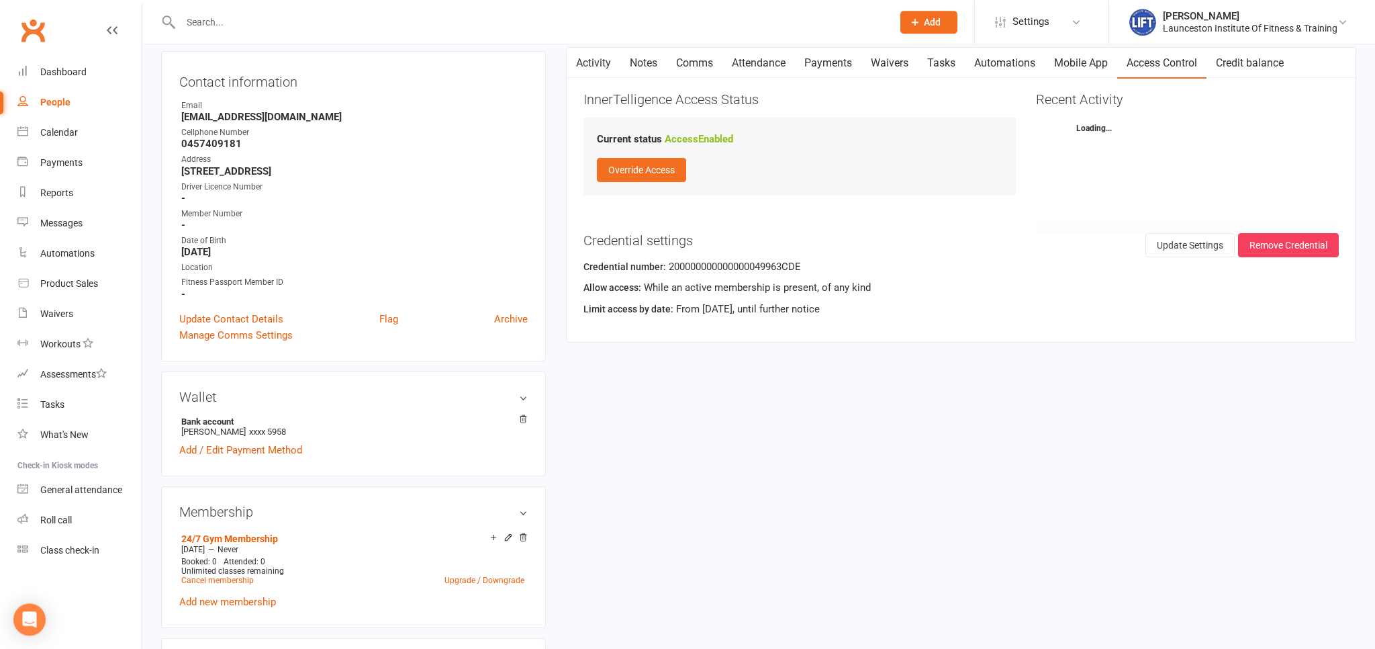
scroll to position [70, 0]
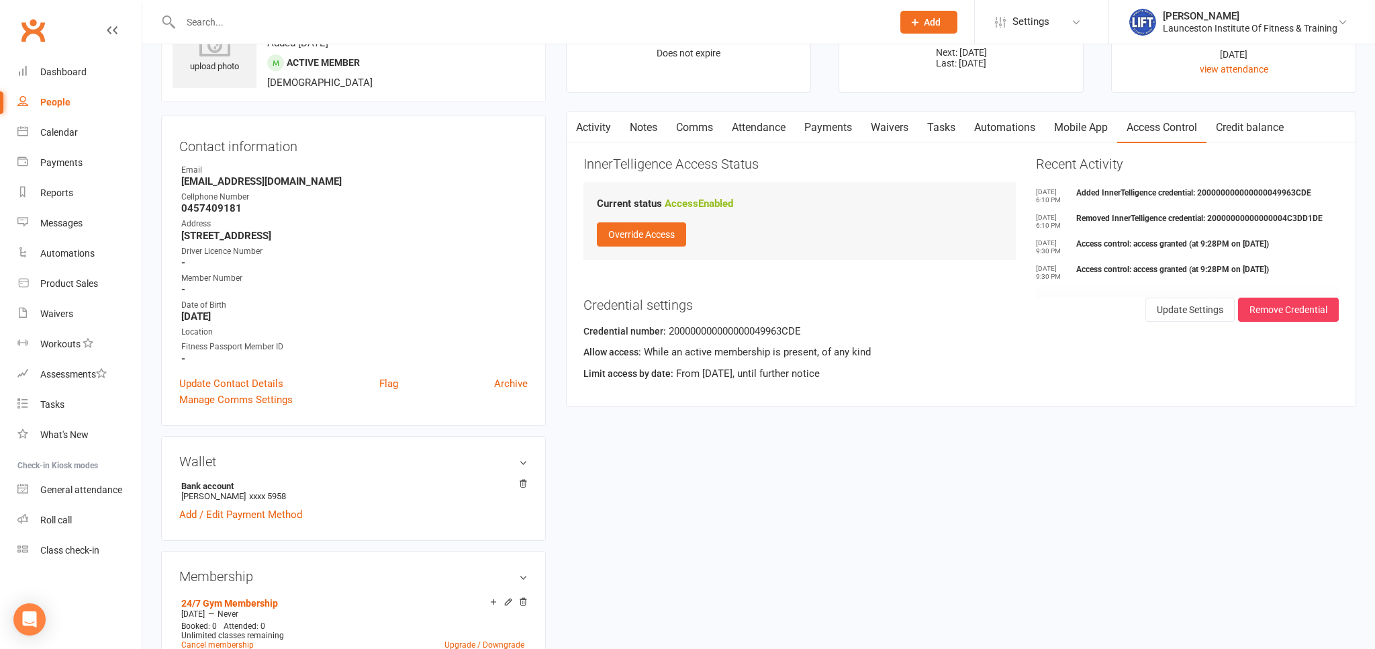
click at [592, 128] on link "Activity" at bounding box center [594, 127] width 54 height 31
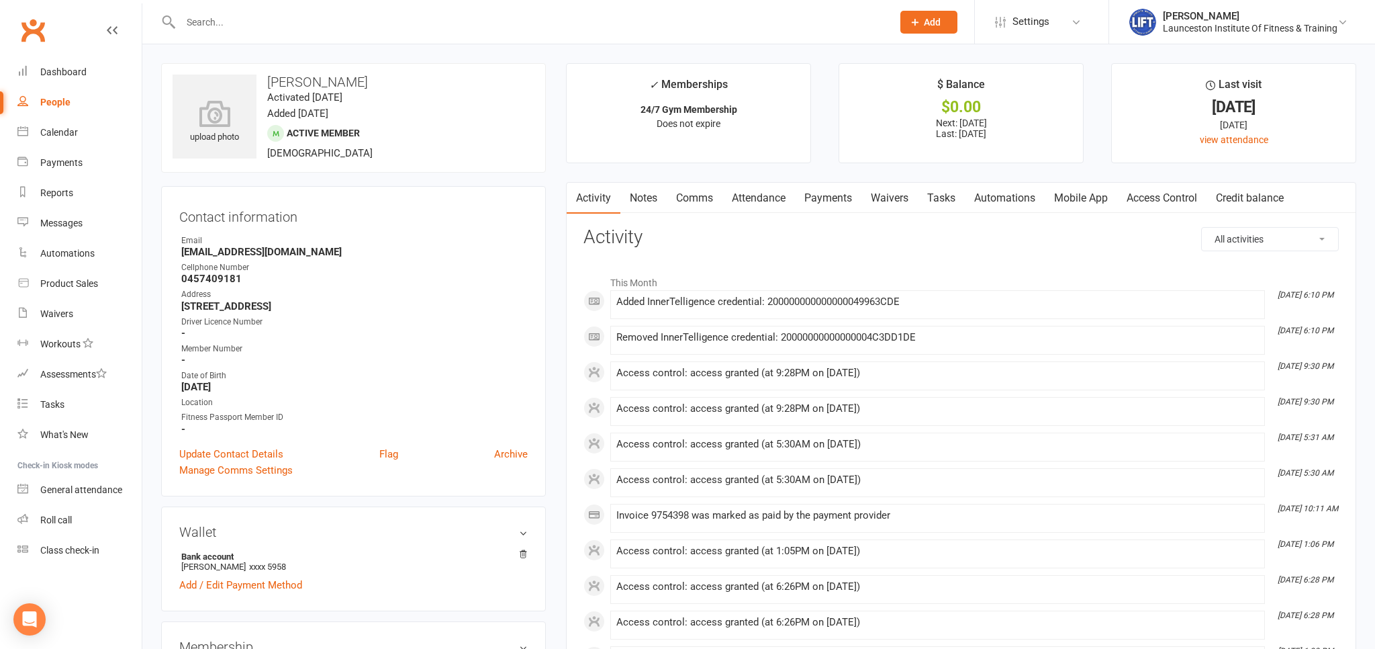
click at [235, 28] on input "text" at bounding box center [530, 22] width 706 height 19
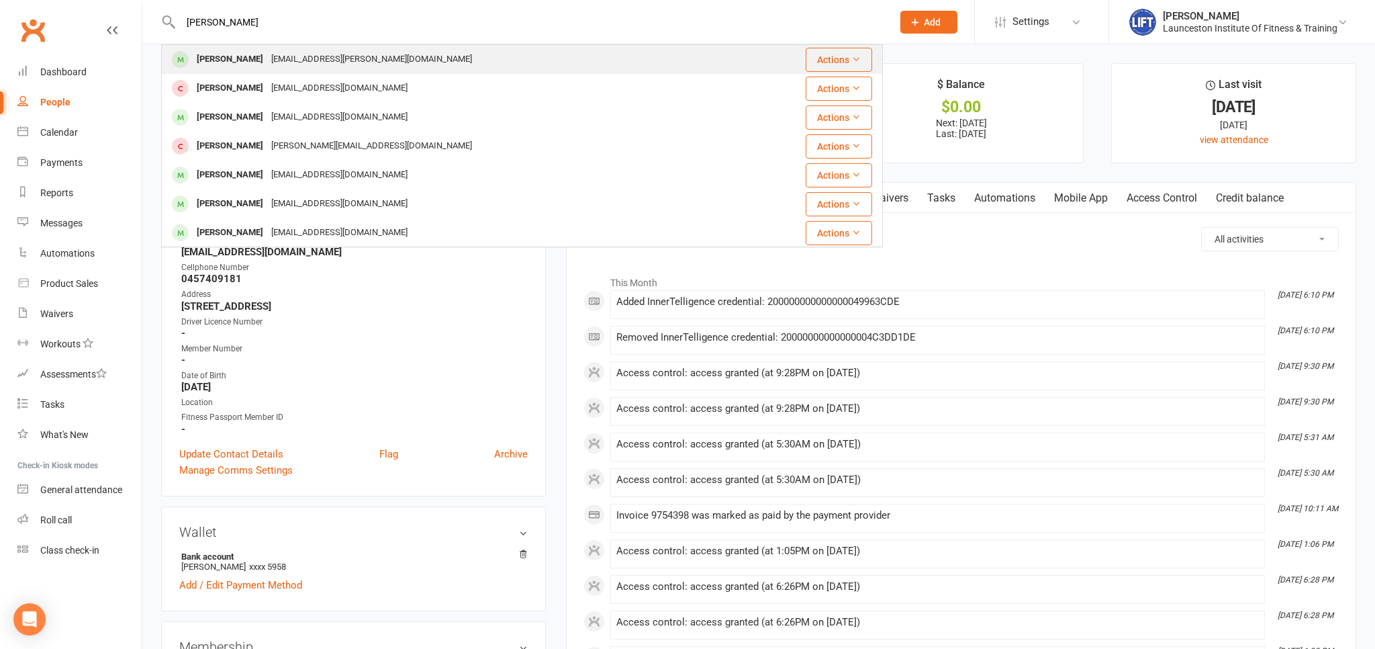
type input "jude routleyt"
click at [267, 55] on div "jude.routley@gmail.com" at bounding box center [371, 59] width 209 height 19
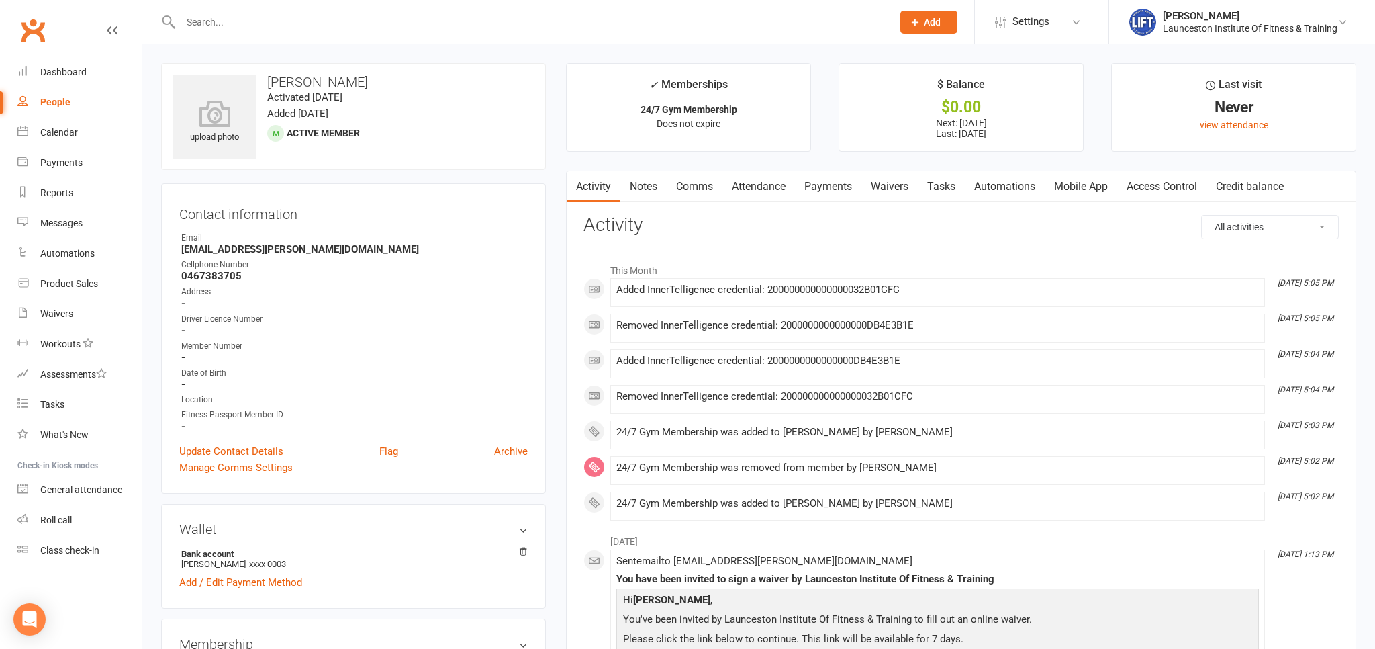
click at [1172, 189] on link "Access Control" at bounding box center [1161, 186] width 89 height 31
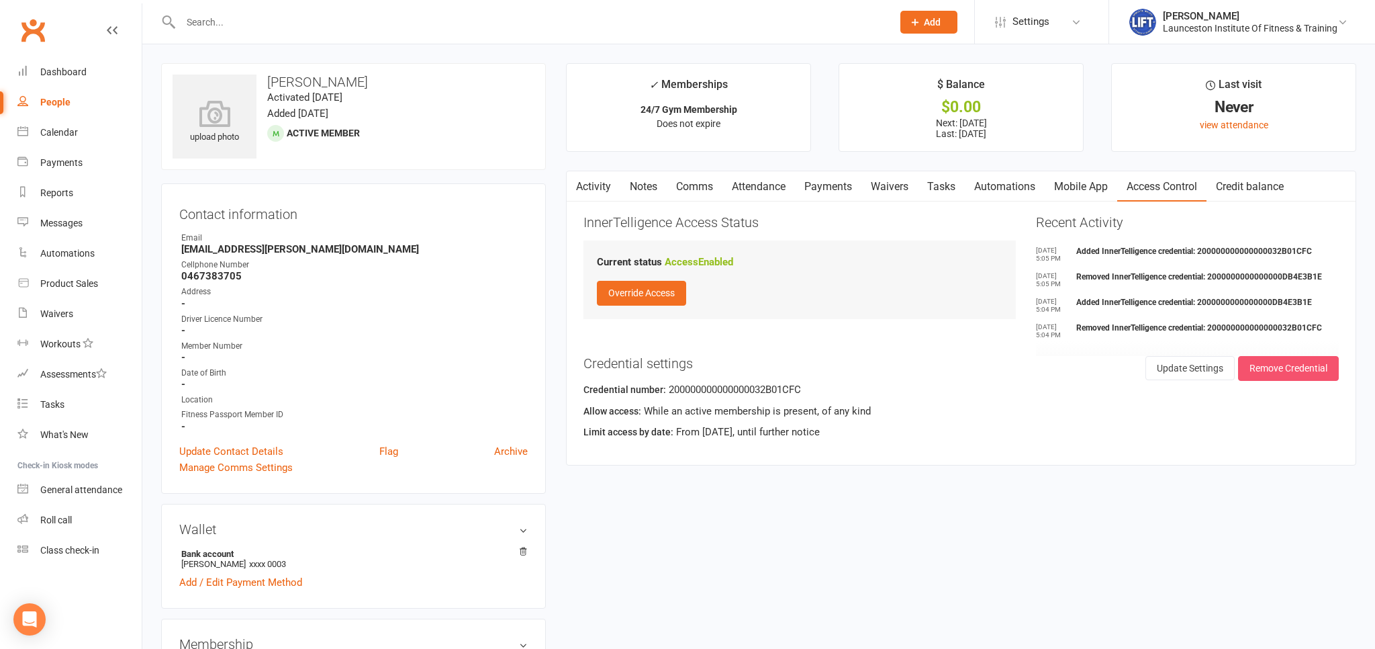
click at [1280, 365] on button "Remove Credential" at bounding box center [1288, 368] width 101 height 24
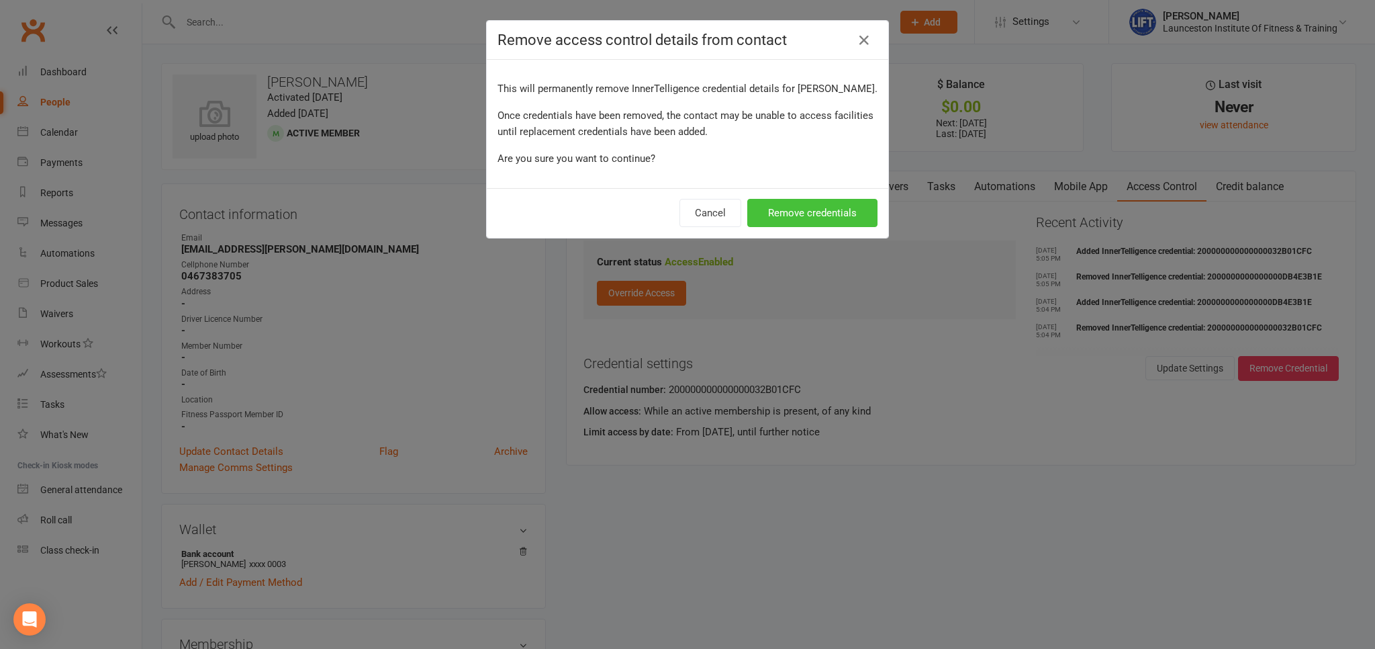
click at [785, 216] on button "Remove credentials" at bounding box center [812, 213] width 130 height 28
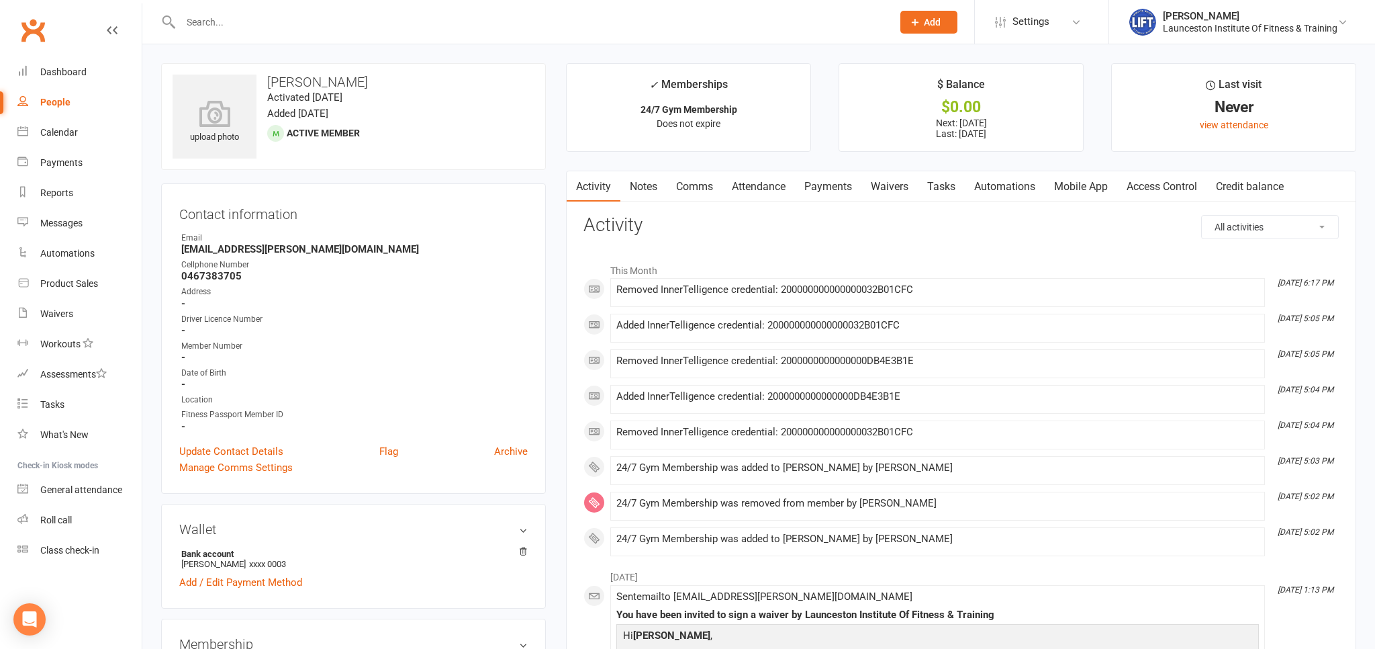
click at [1149, 183] on link "Access Control" at bounding box center [1161, 186] width 89 height 31
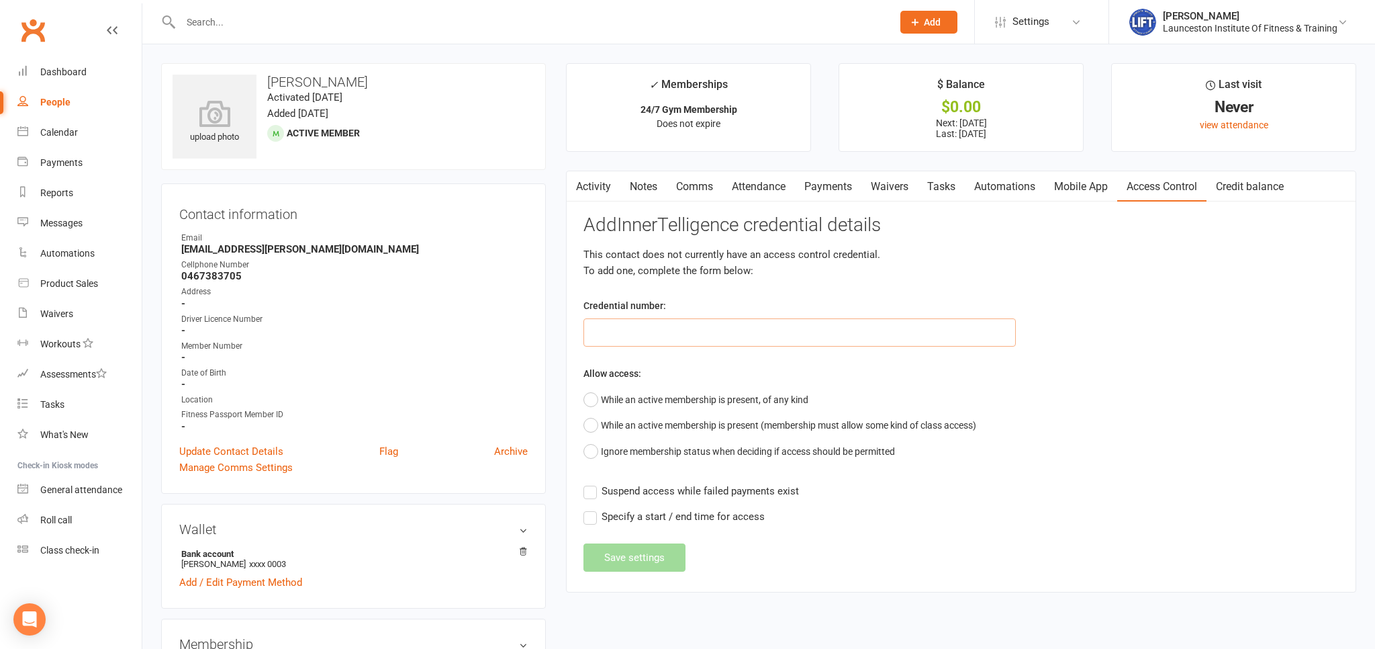
click at [624, 334] on input "text" at bounding box center [799, 332] width 432 height 28
paste input "2000000000000000DB4E3B1E"
type input "2000000000000000DB4E3B1E"
drag, startPoint x: 589, startPoint y: 391, endPoint x: 608, endPoint y: 414, distance: 29.1
click at [587, 389] on button "While an active membership is present, of any kind" at bounding box center [695, 400] width 225 height 26
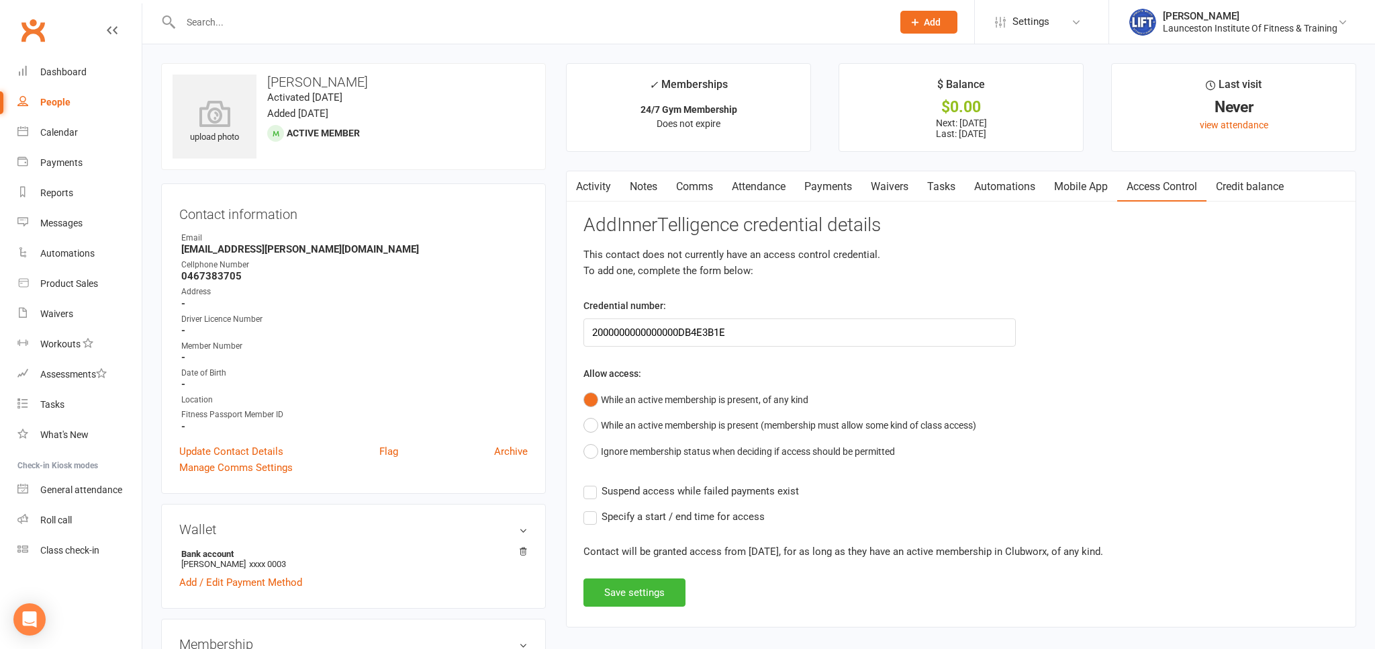
click at [588, 493] on label "Suspend access while failed payments exist" at bounding box center [690, 491] width 215 height 16
click at [588, 483] on input "Suspend access while failed payments exist" at bounding box center [690, 483] width 215 height 0
click at [593, 516] on label "Specify a start / end time for access" at bounding box center [673, 516] width 181 height 16
click at [593, 508] on input "Specify a start / end time for access" at bounding box center [673, 508] width 181 height 0
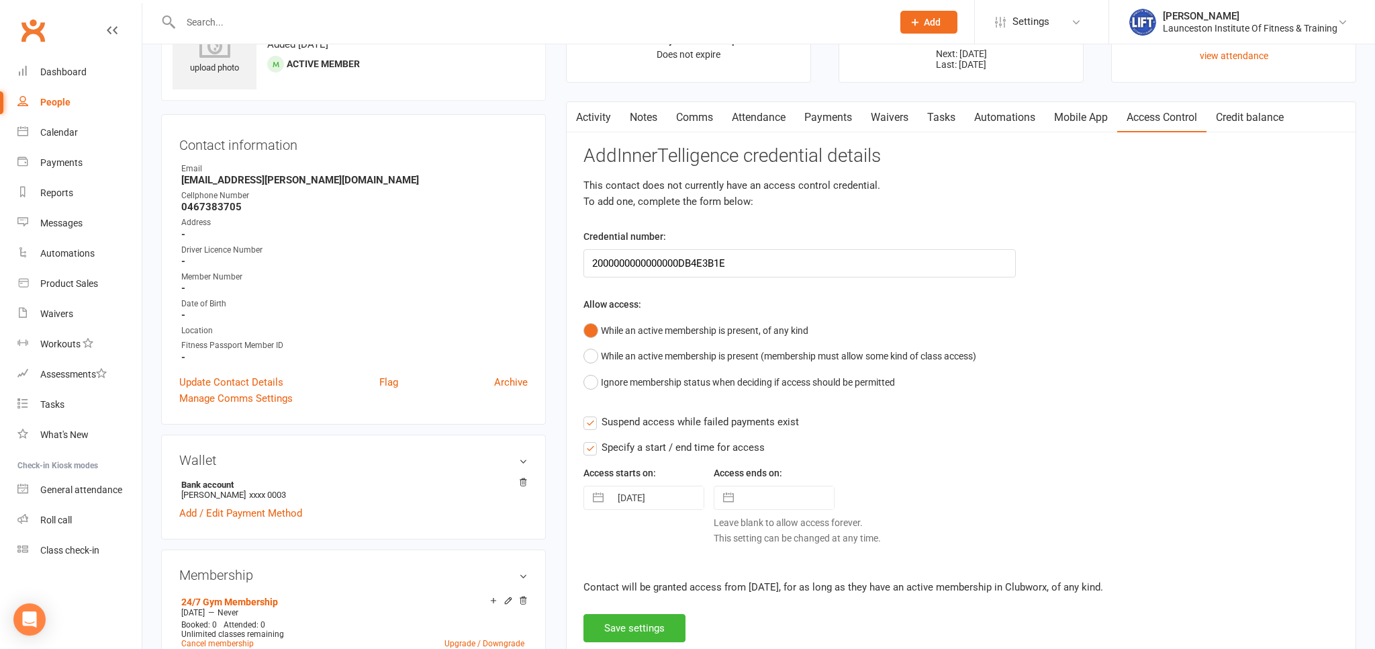
scroll to position [70, 0]
click at [636, 620] on button "Save settings" at bounding box center [634, 626] width 102 height 28
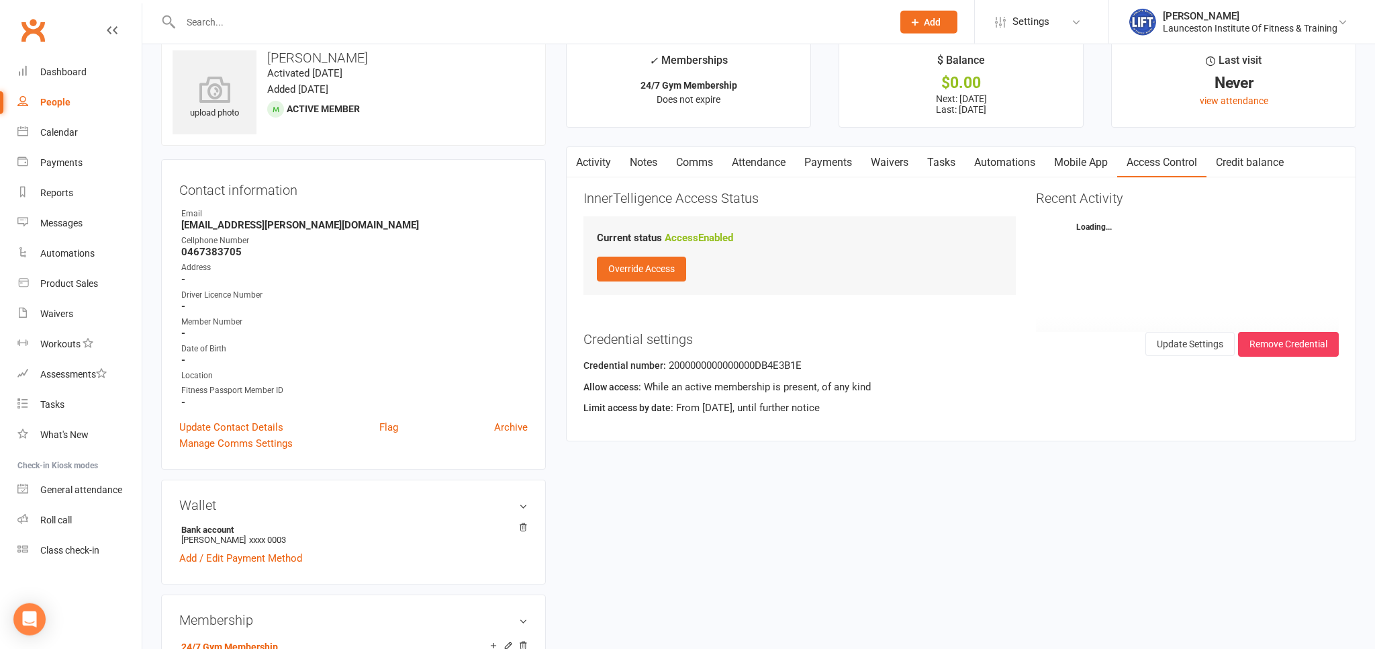
scroll to position [0, 0]
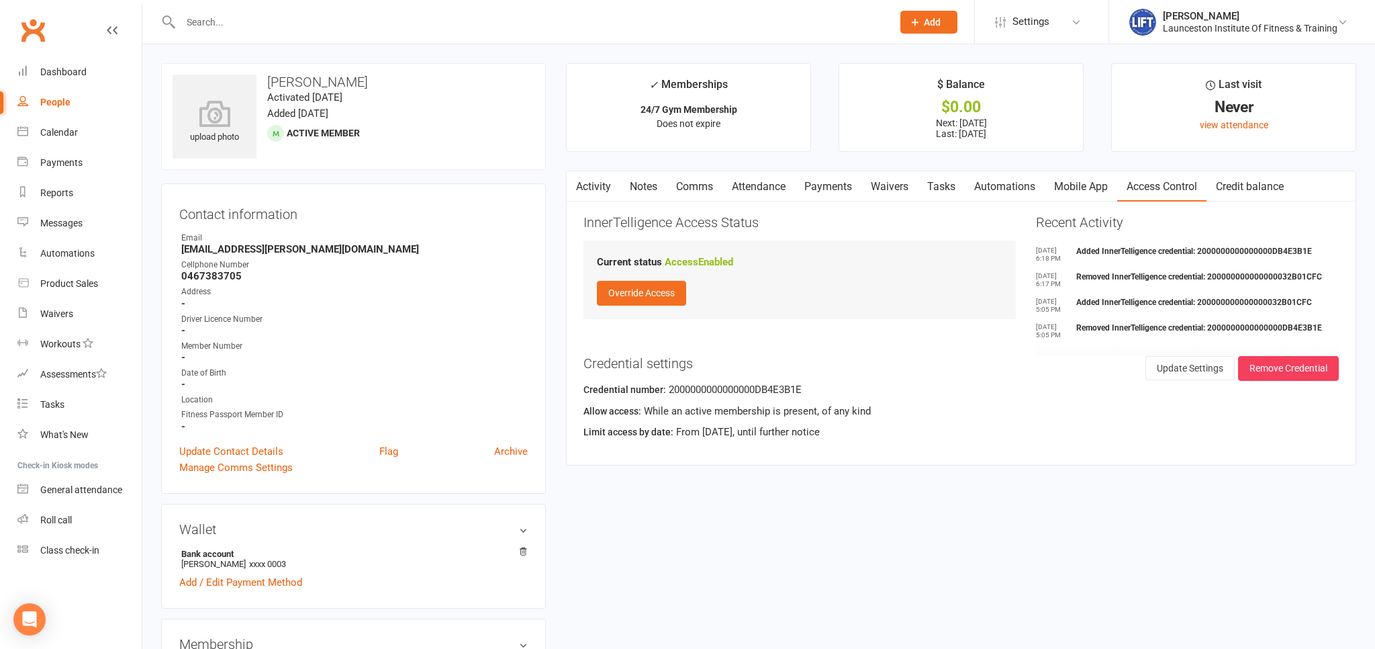
click at [600, 184] on link "Activity" at bounding box center [594, 186] width 54 height 31
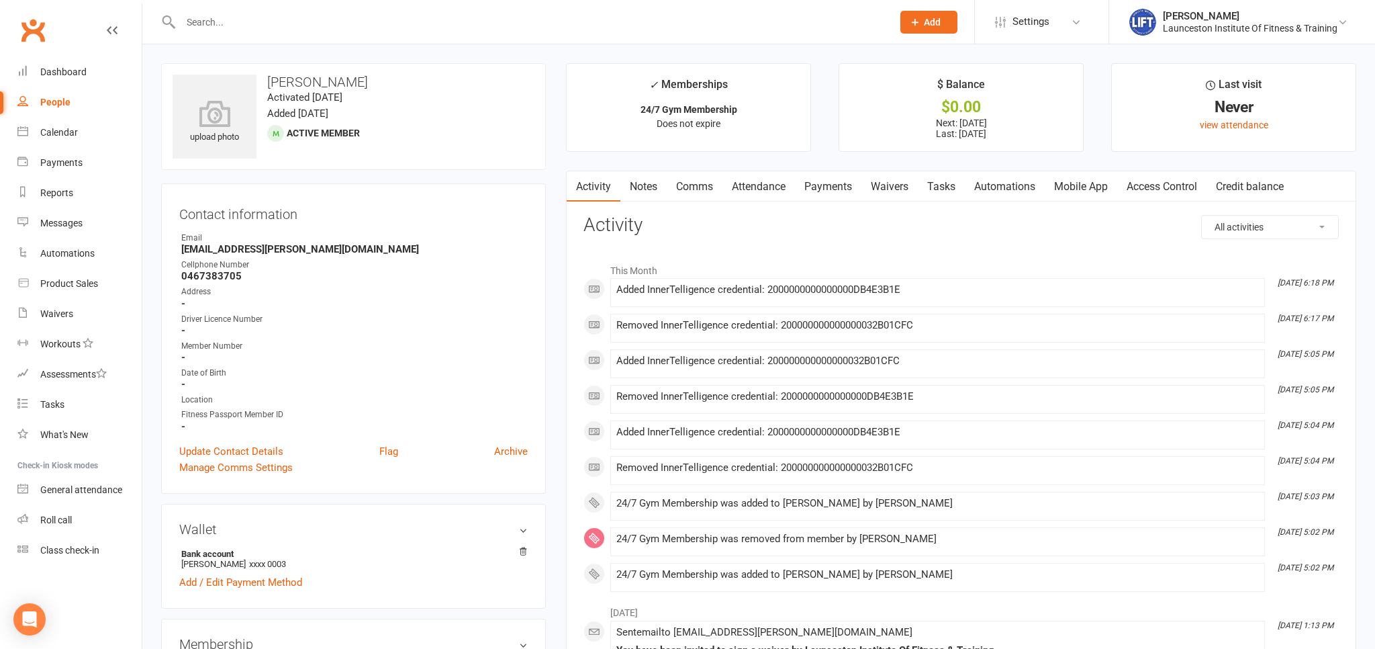
click at [33, 40] on link "Clubworx" at bounding box center [33, 30] width 34 height 34
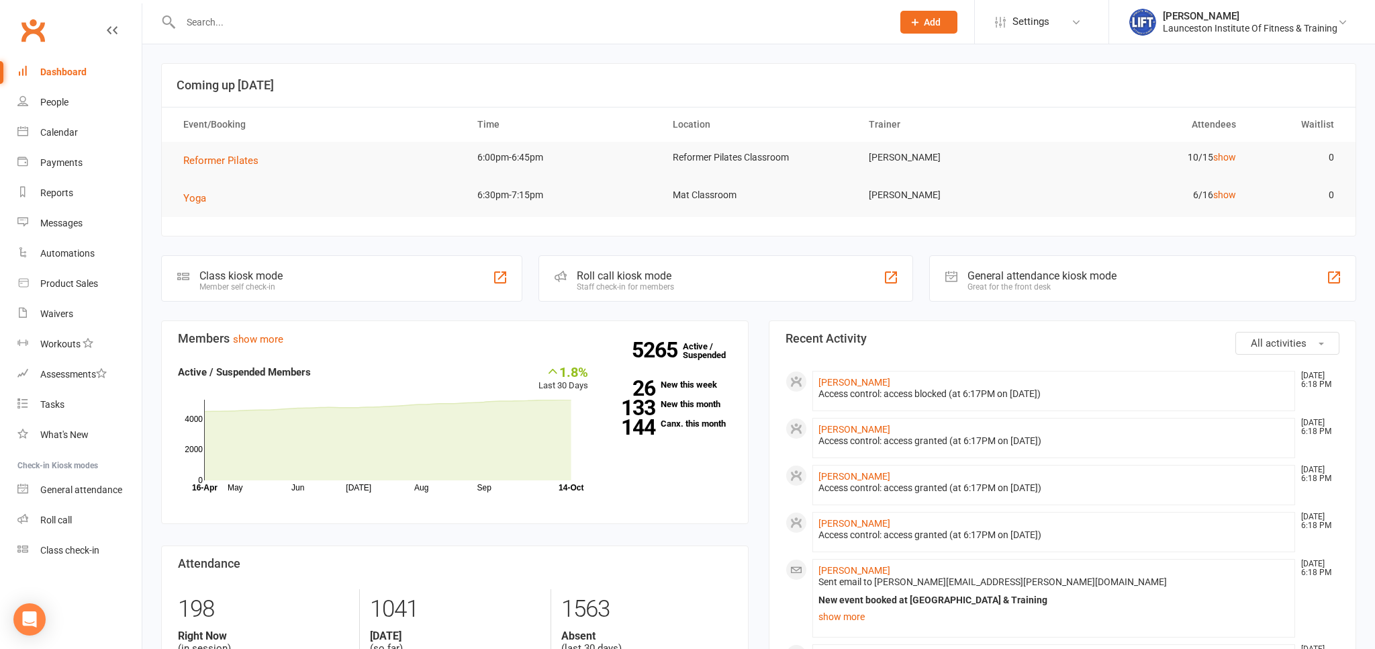
click at [235, 28] on input "text" at bounding box center [530, 22] width 706 height 19
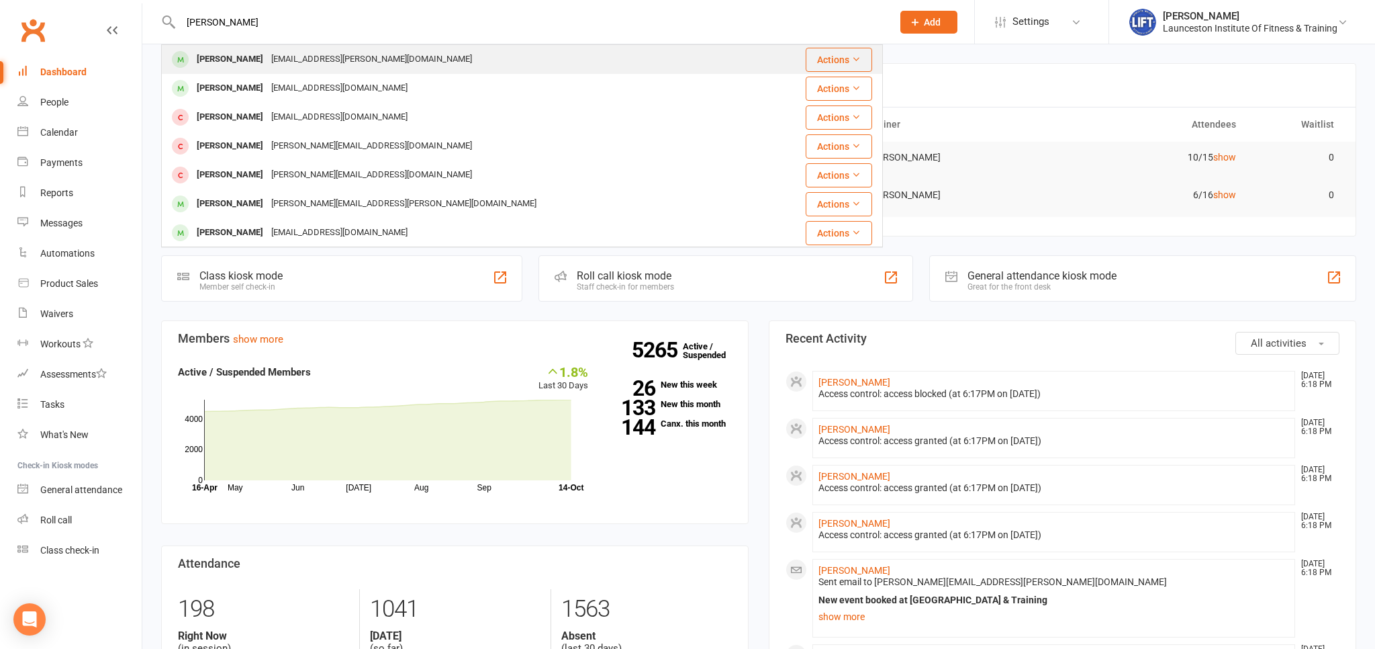
type input "[PERSON_NAME]"
click at [351, 60] on div "[EMAIL_ADDRESS][PERSON_NAME][DOMAIN_NAME]" at bounding box center [371, 59] width 209 height 19
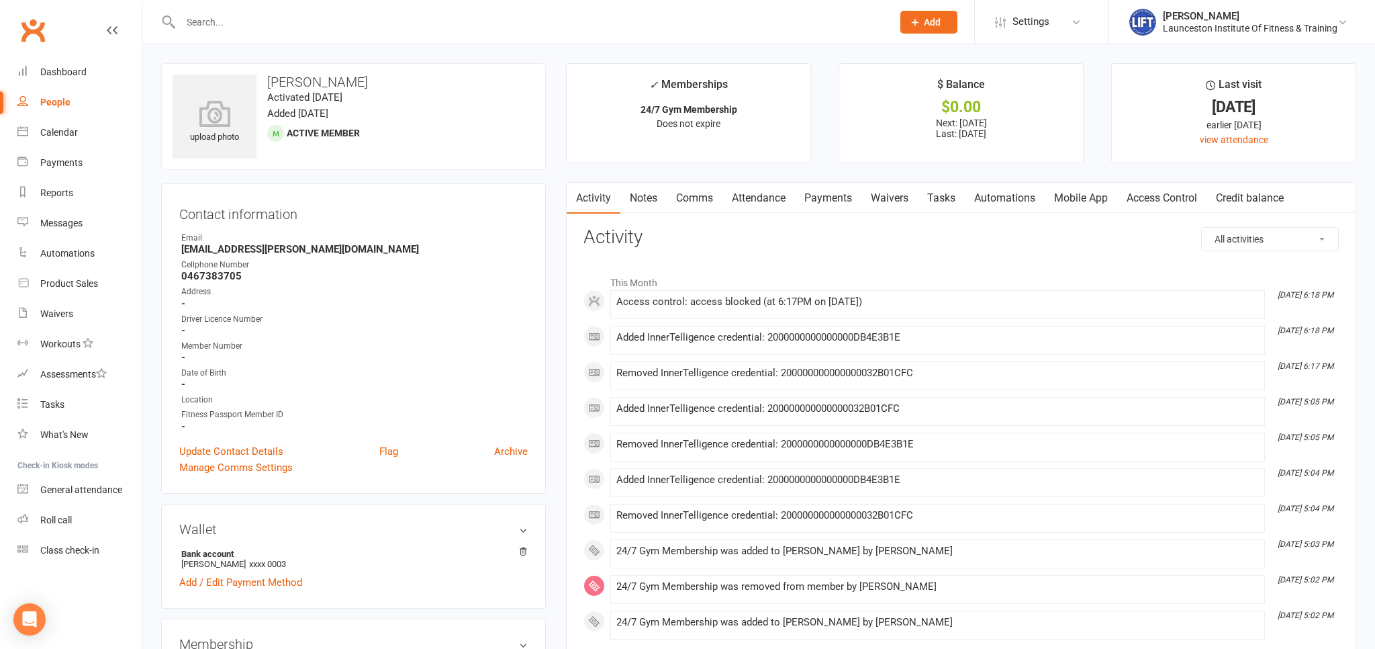
click at [1188, 199] on link "Access Control" at bounding box center [1161, 198] width 89 height 31
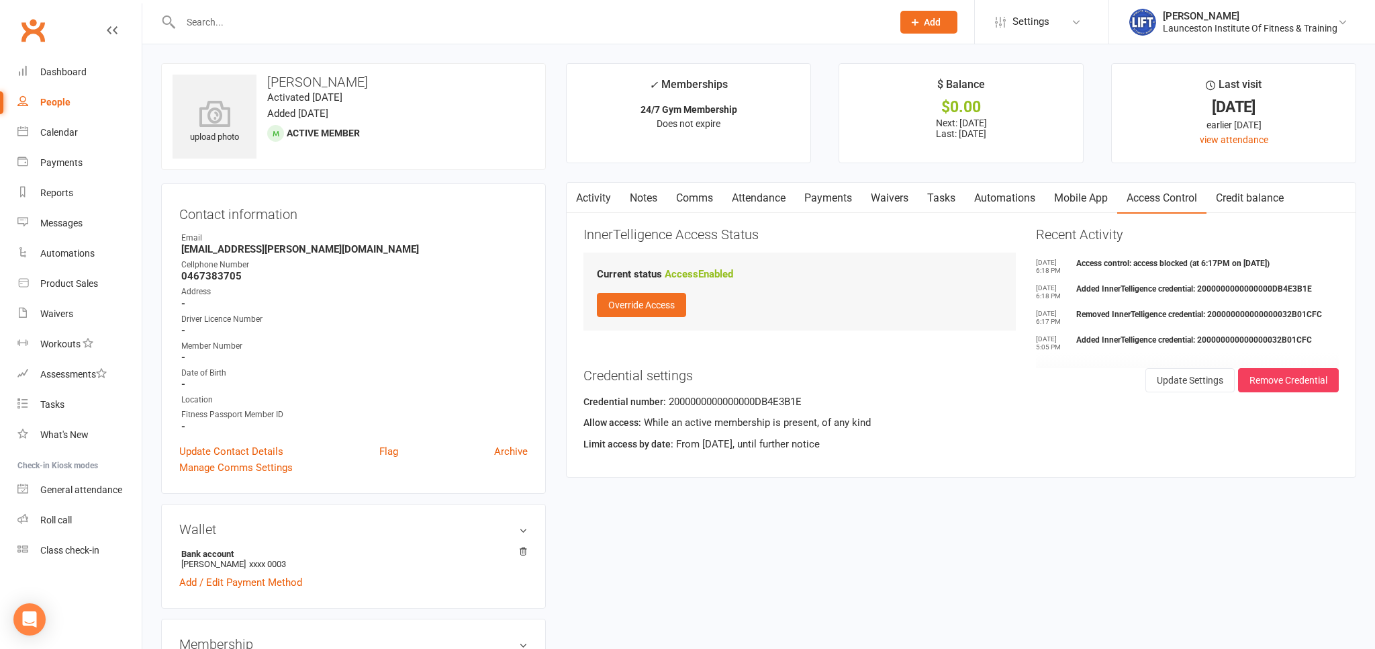
click at [597, 198] on link "Activity" at bounding box center [594, 198] width 54 height 31
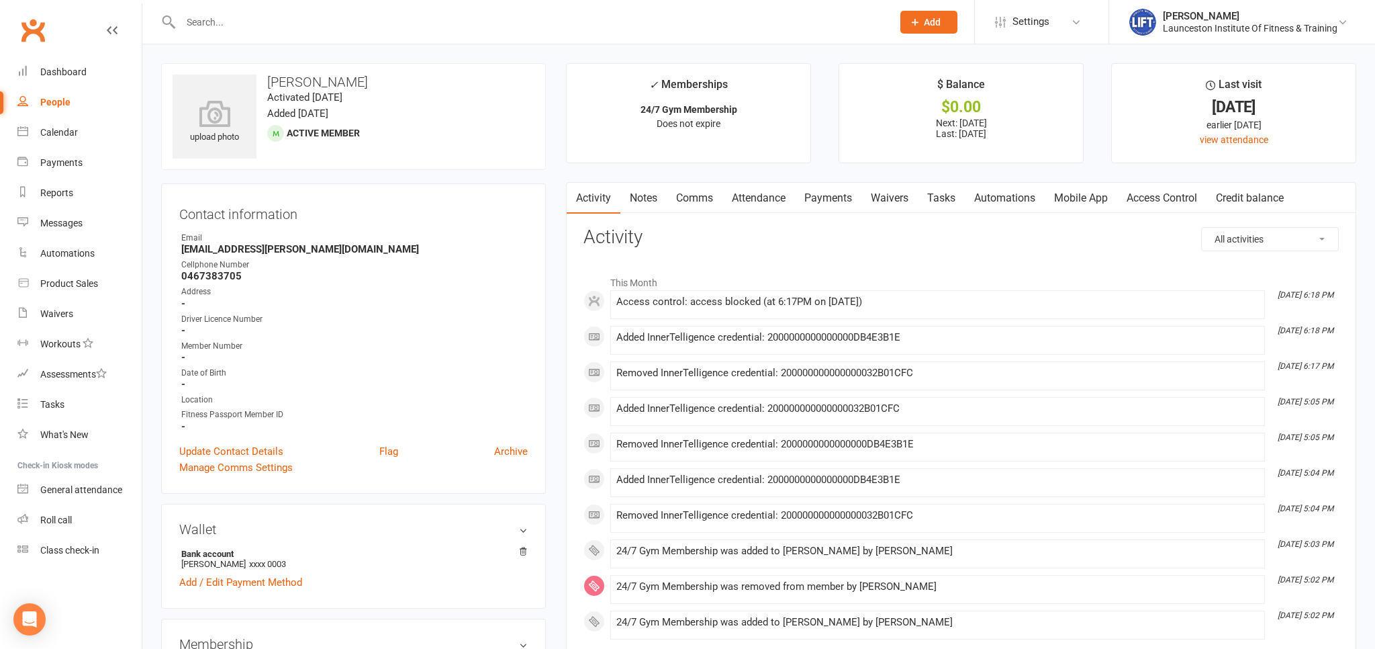
click at [26, 31] on link "Clubworx" at bounding box center [33, 30] width 34 height 34
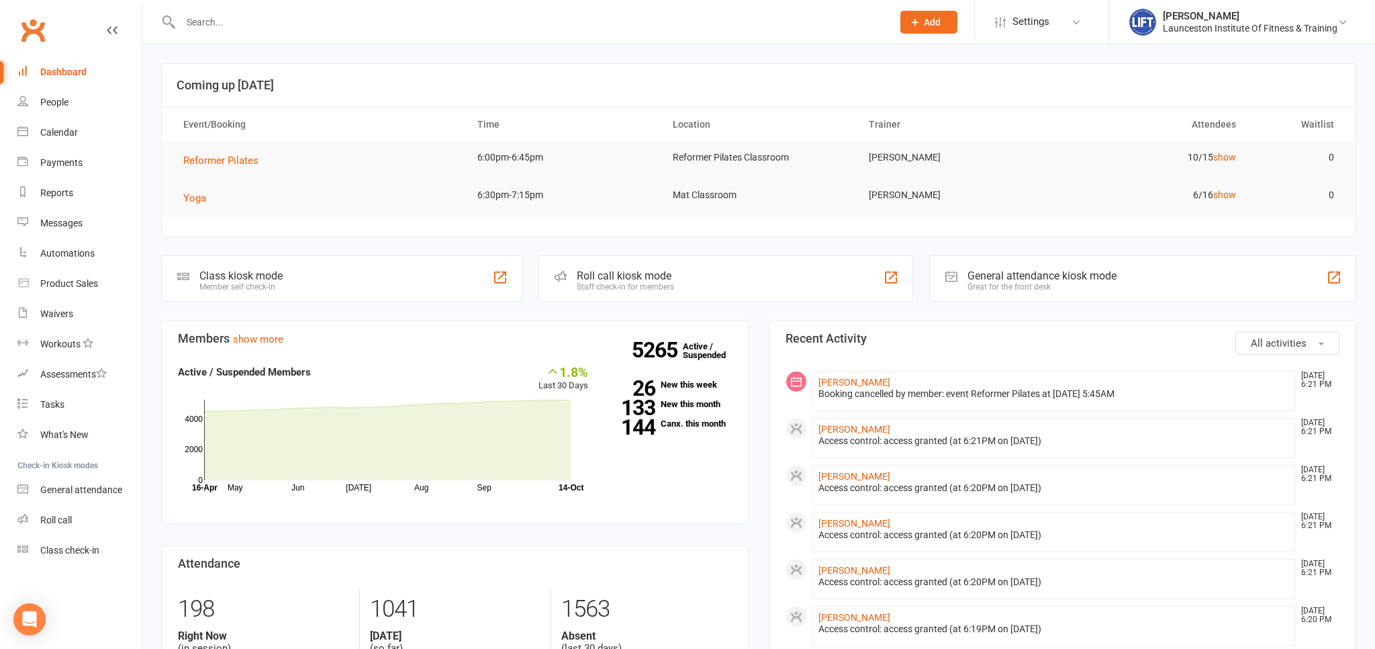
click at [38, 28] on link "Clubworx" at bounding box center [33, 30] width 34 height 34
click at [215, 29] on input "text" at bounding box center [530, 22] width 706 height 19
click at [90, 141] on link "Calendar" at bounding box center [79, 132] width 124 height 30
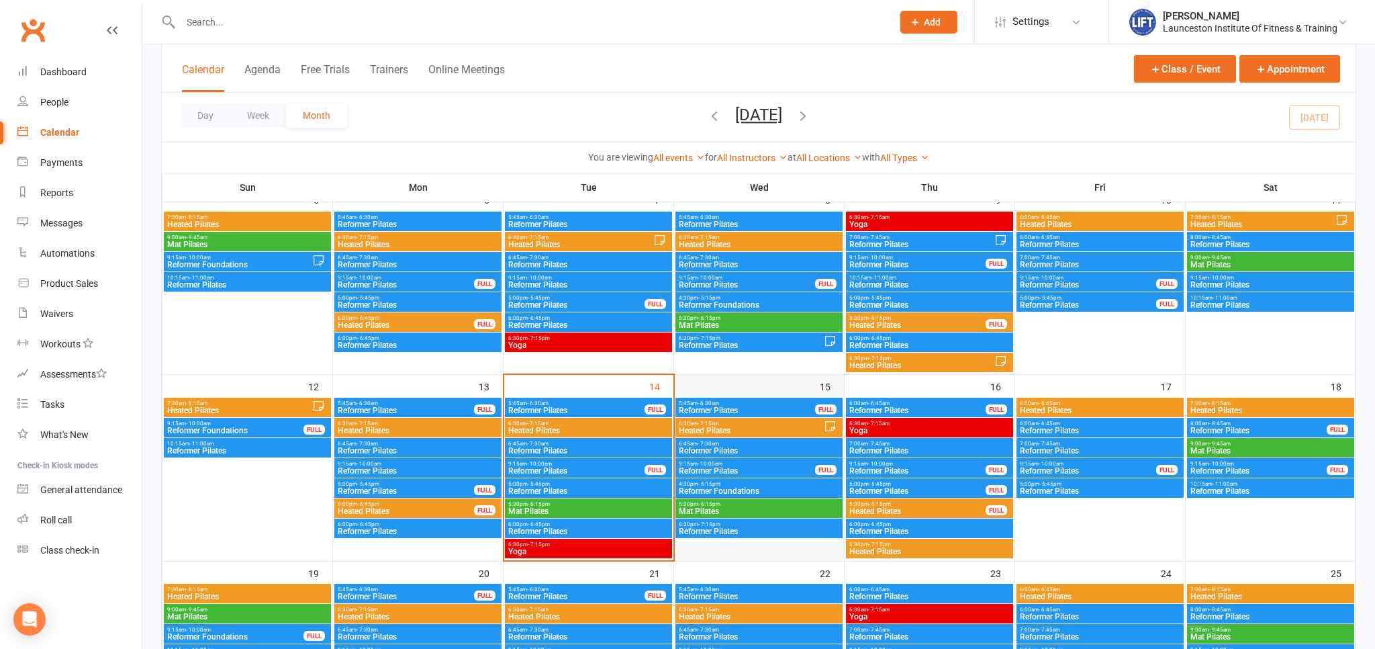
scroll to position [354, 0]
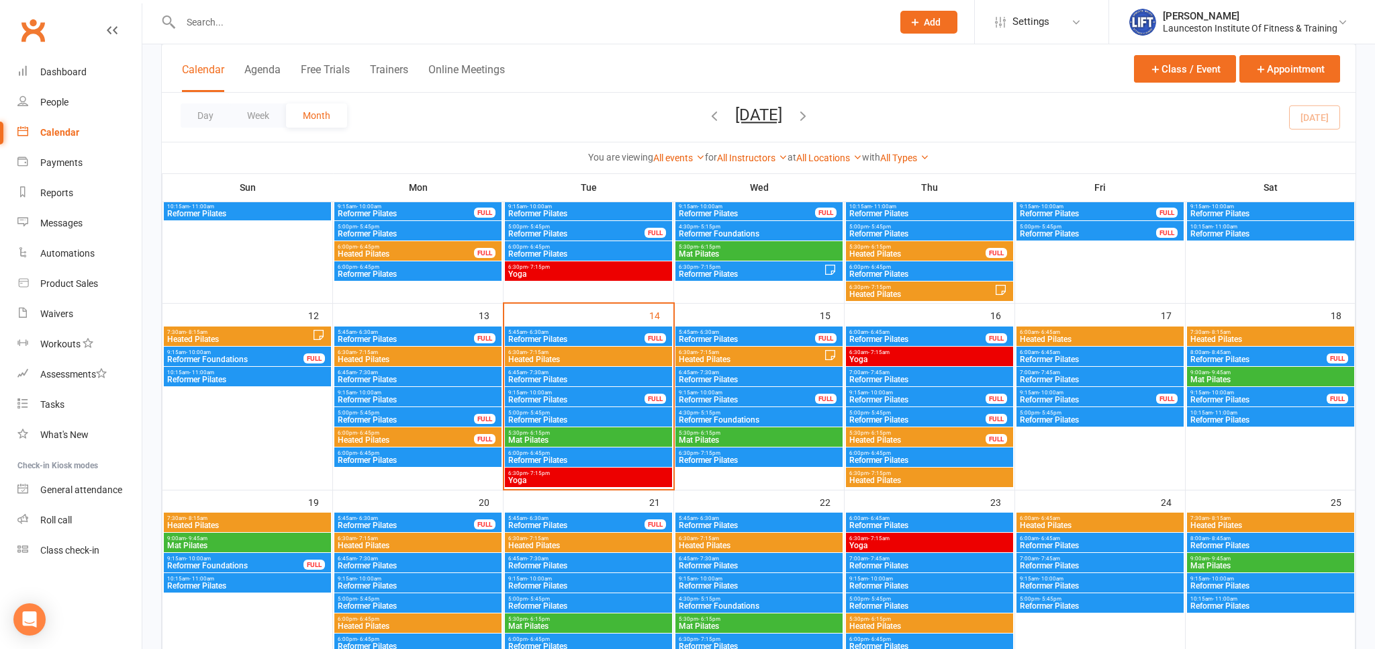
click at [256, 24] on input "text" at bounding box center [530, 22] width 706 height 19
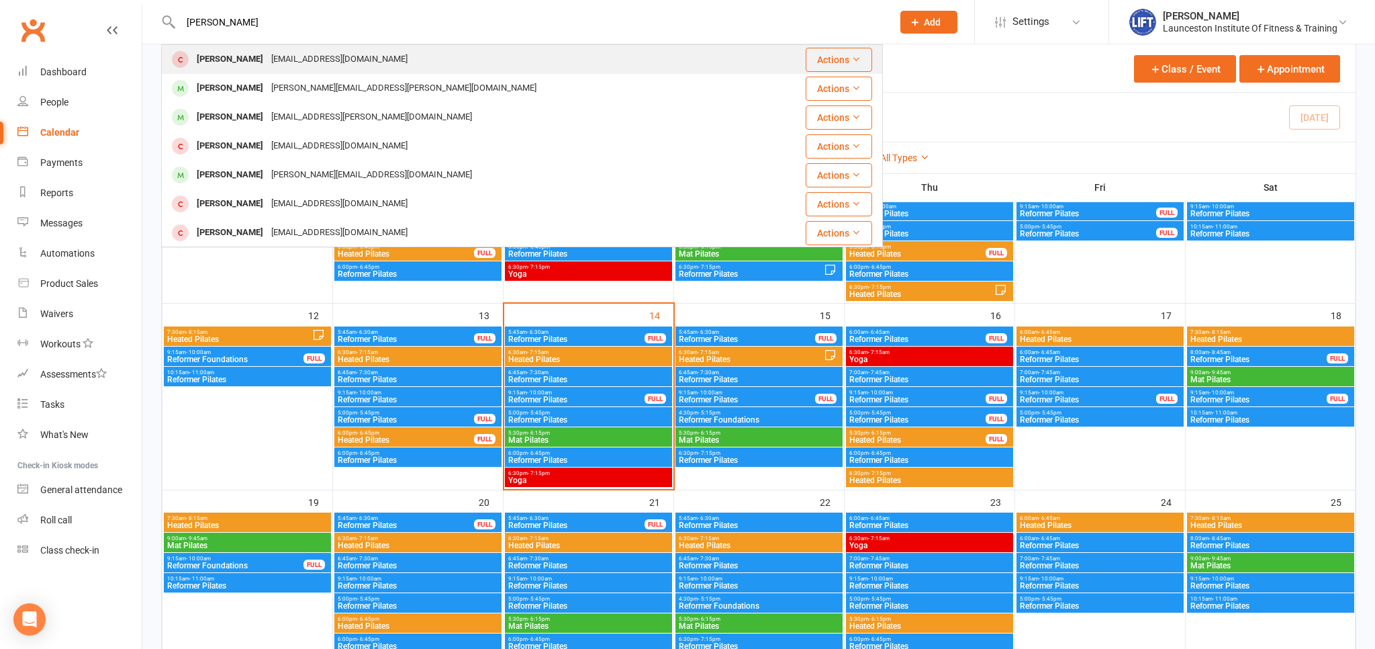
type input "mandisa"
click at [291, 56] on div "mndsmfk7@gmail.com" at bounding box center [339, 59] width 144 height 19
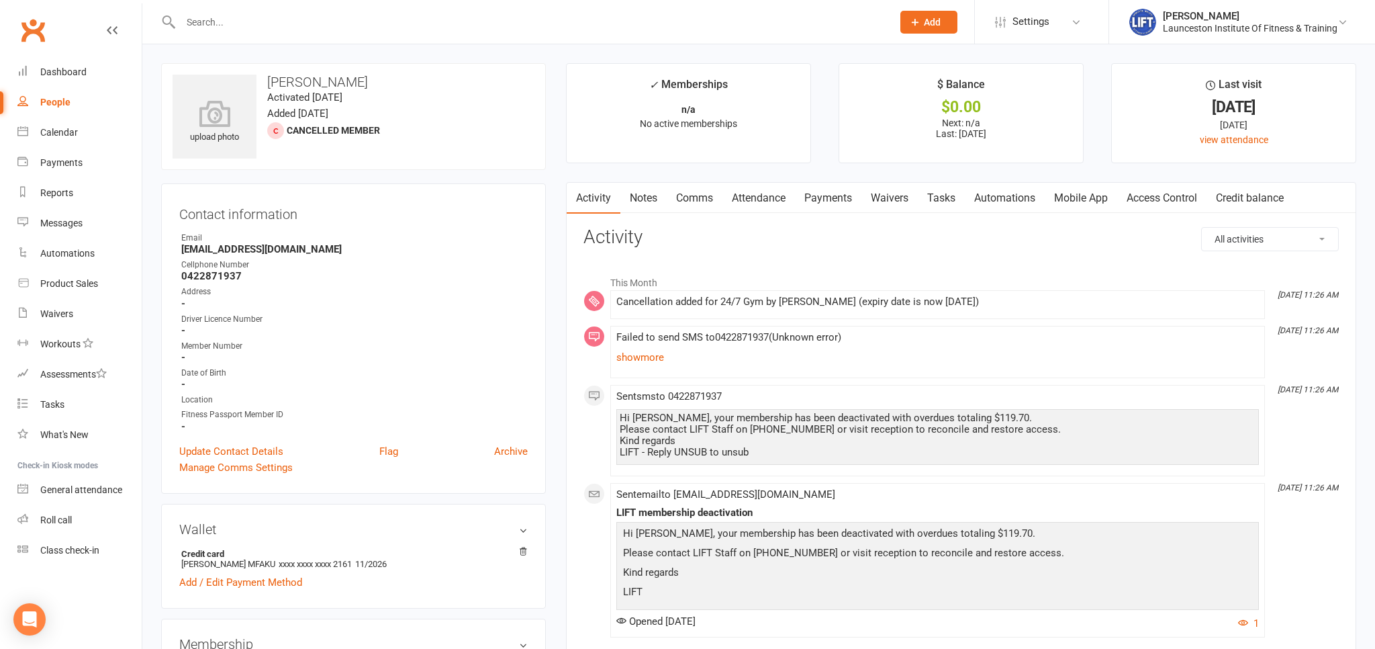
click at [836, 199] on link "Payments" at bounding box center [828, 198] width 66 height 31
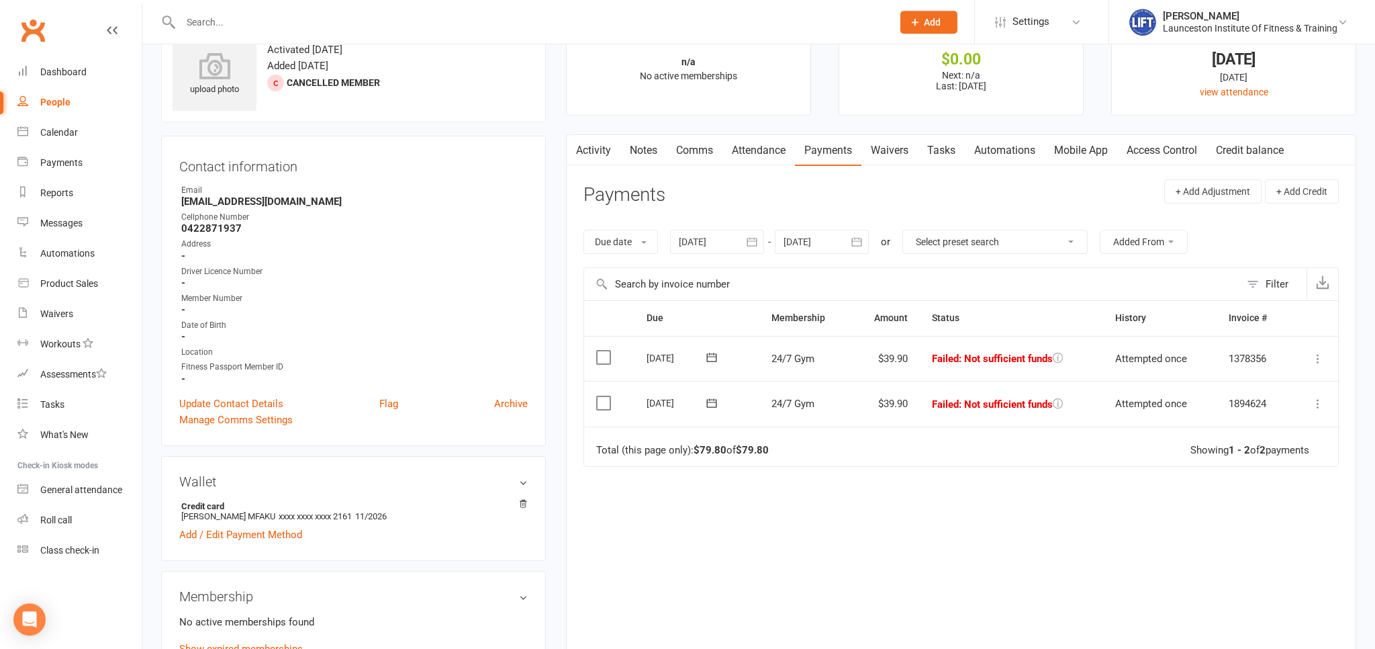
scroll to position [70, 0]
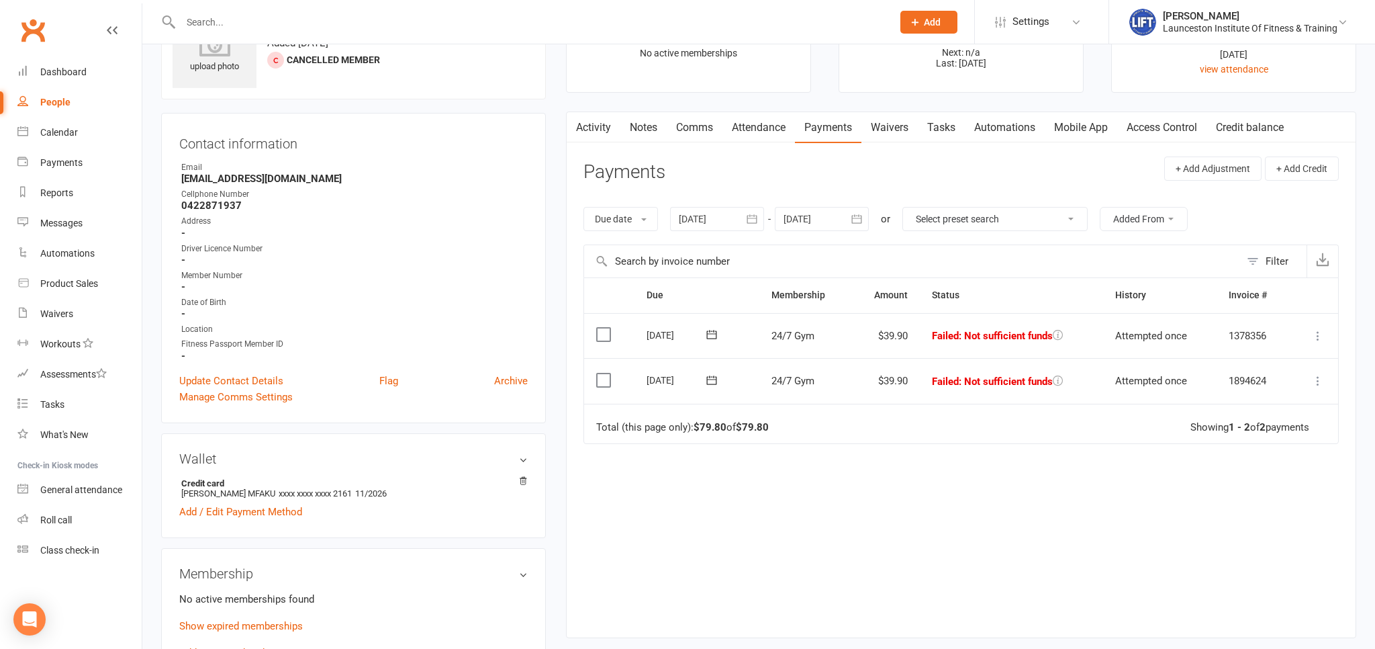
click at [756, 211] on button "button" at bounding box center [752, 219] width 24 height 24
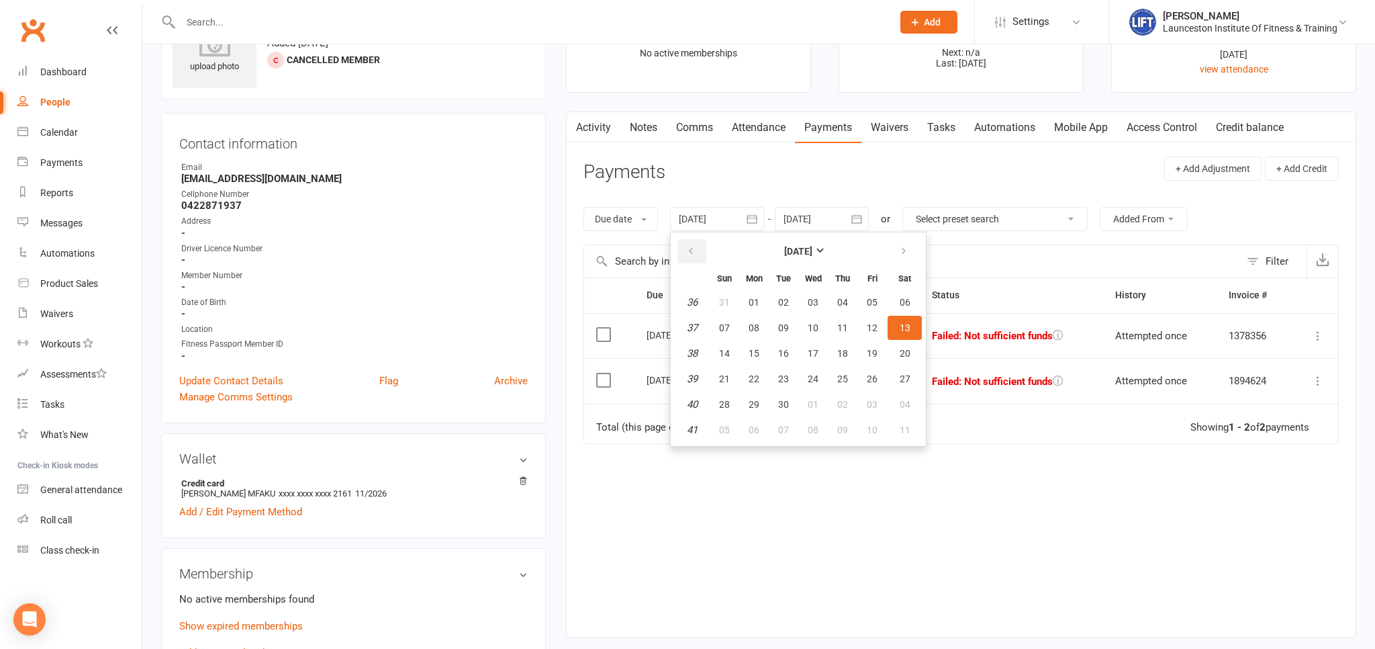
click at [702, 251] on button "button" at bounding box center [691, 251] width 29 height 24
click at [827, 326] on button "09" at bounding box center [813, 328] width 28 height 24
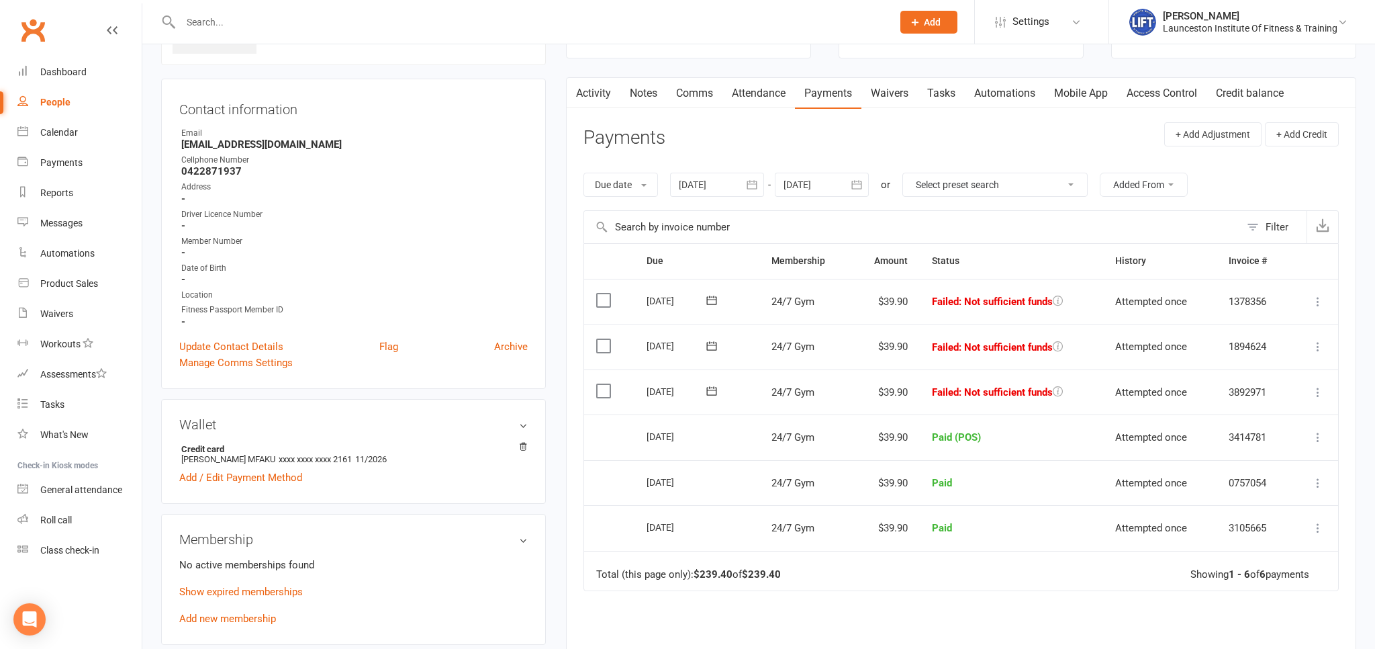
scroll to position [142, 0]
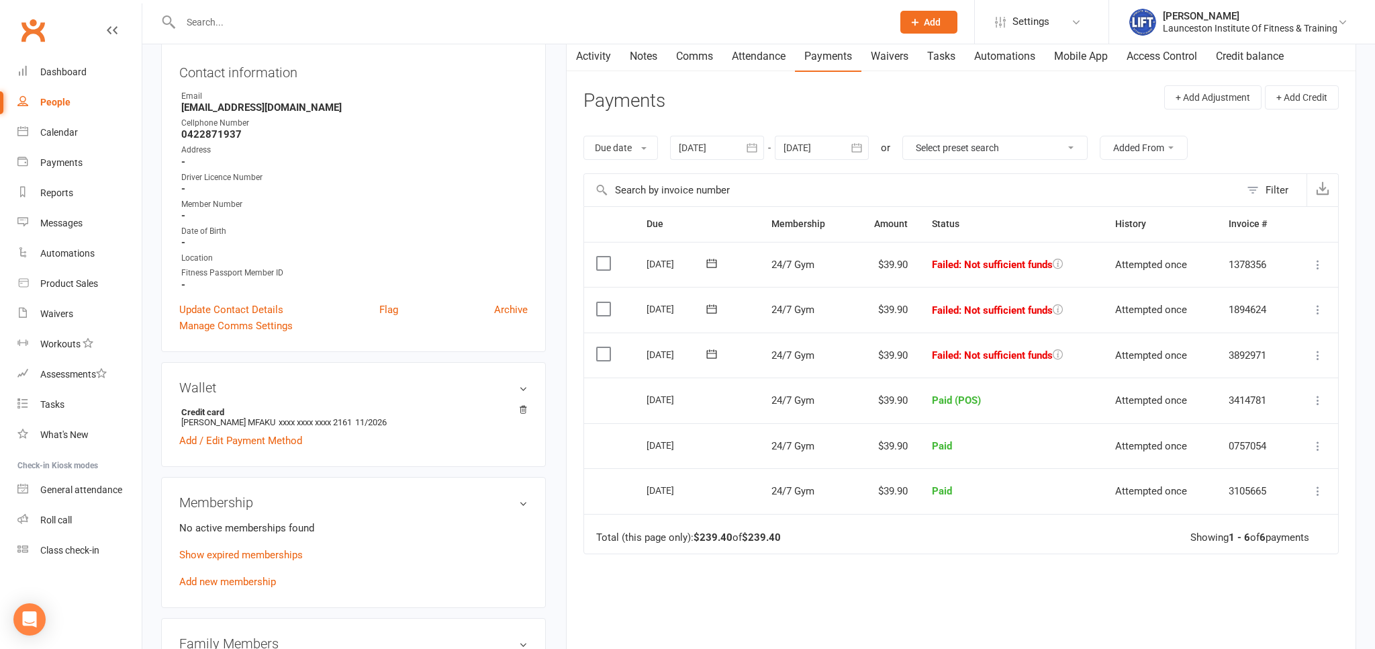
click at [756, 143] on icon "button" at bounding box center [752, 147] width 10 height 9
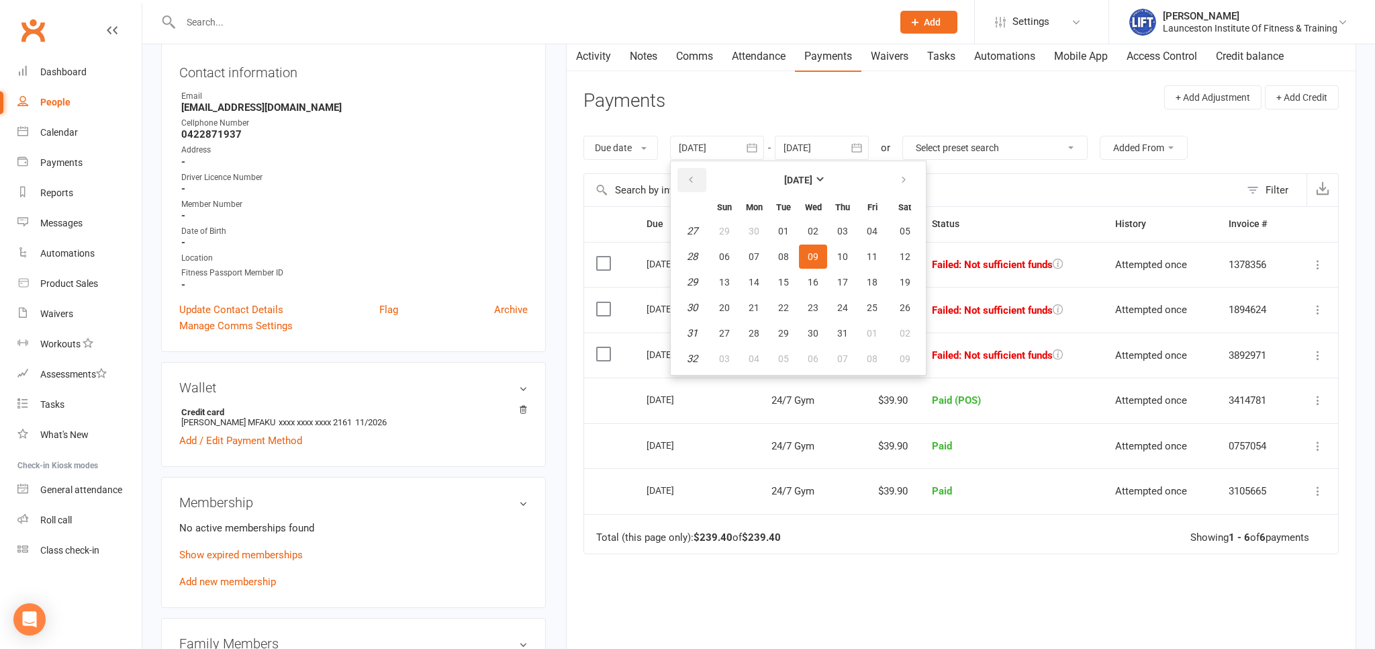
click at [695, 186] on button "button" at bounding box center [691, 180] width 29 height 24
click at [696, 186] on button "button" at bounding box center [691, 180] width 29 height 24
click at [825, 276] on button "16" at bounding box center [813, 282] width 28 height 24
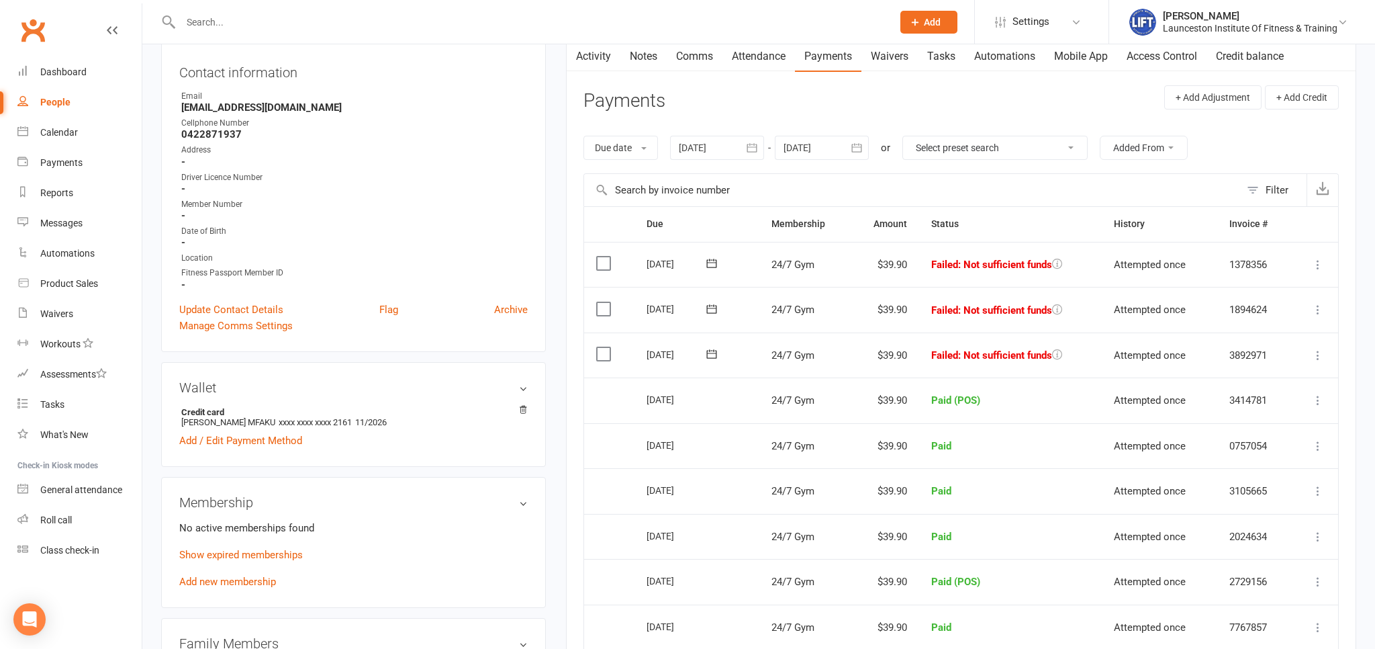
scroll to position [70, 0]
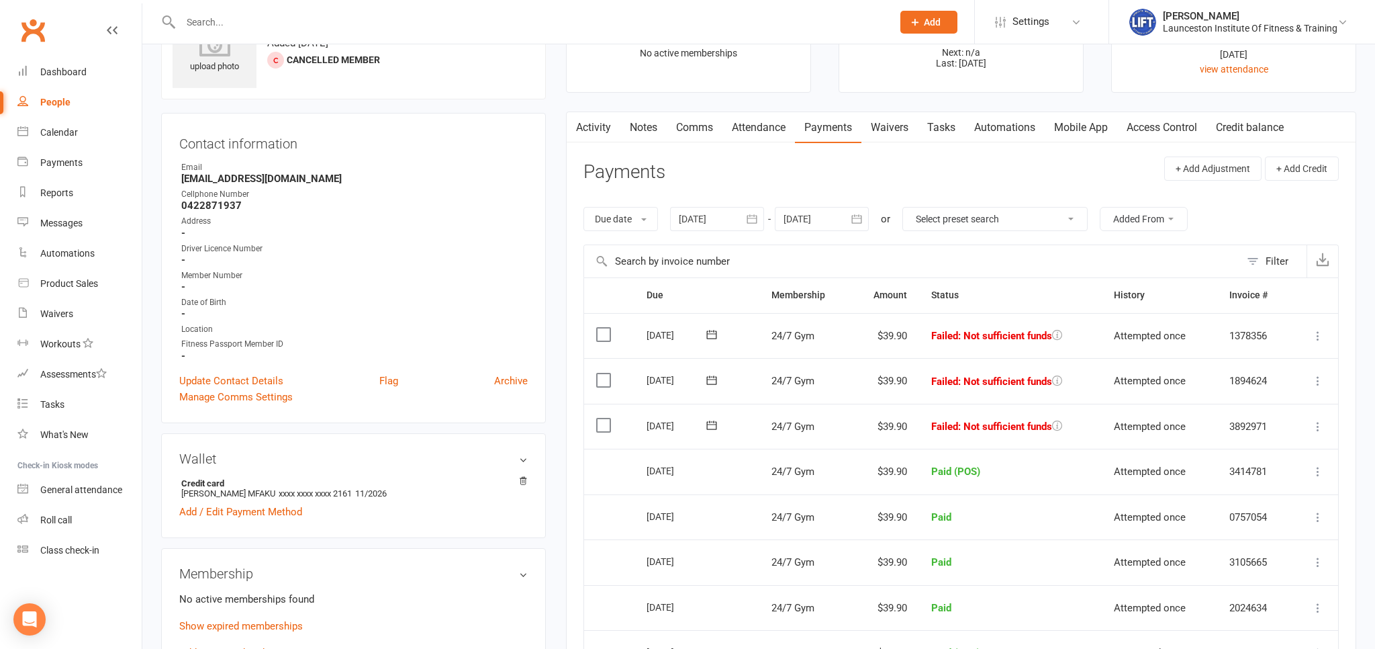
click at [611, 126] on link "Activity" at bounding box center [594, 127] width 54 height 31
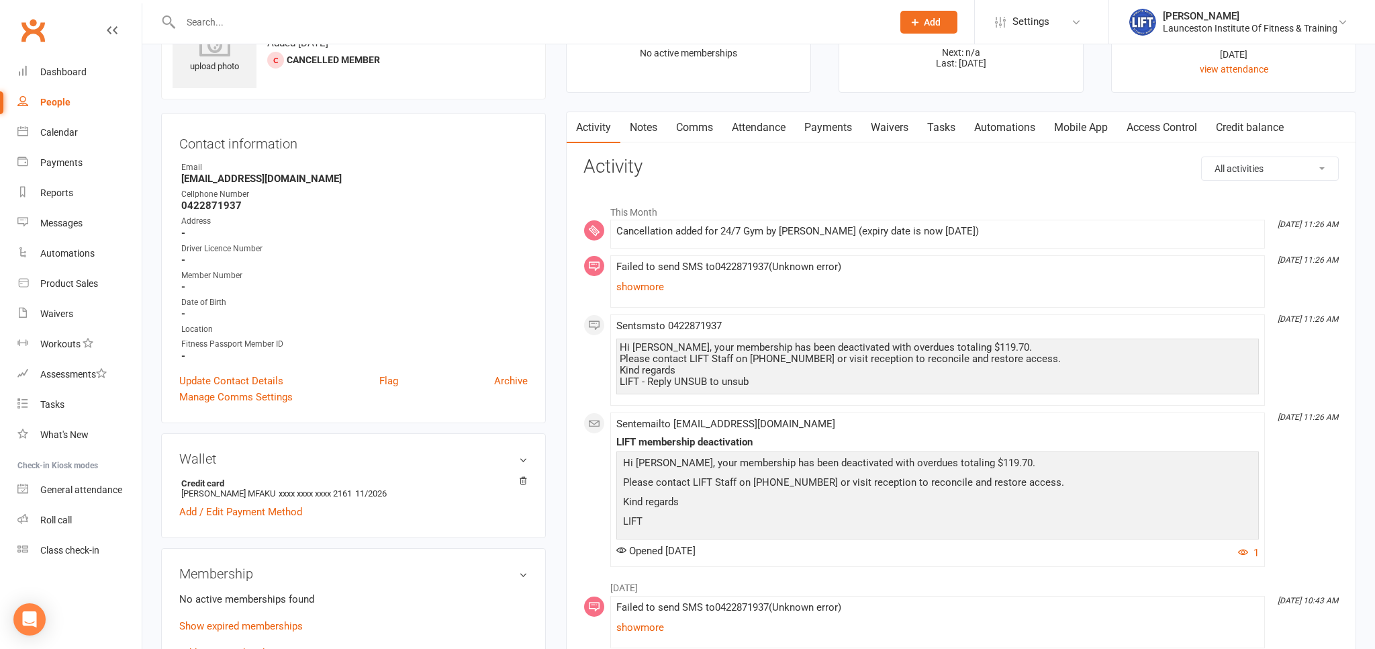
click at [832, 124] on link "Payments" at bounding box center [828, 127] width 66 height 31
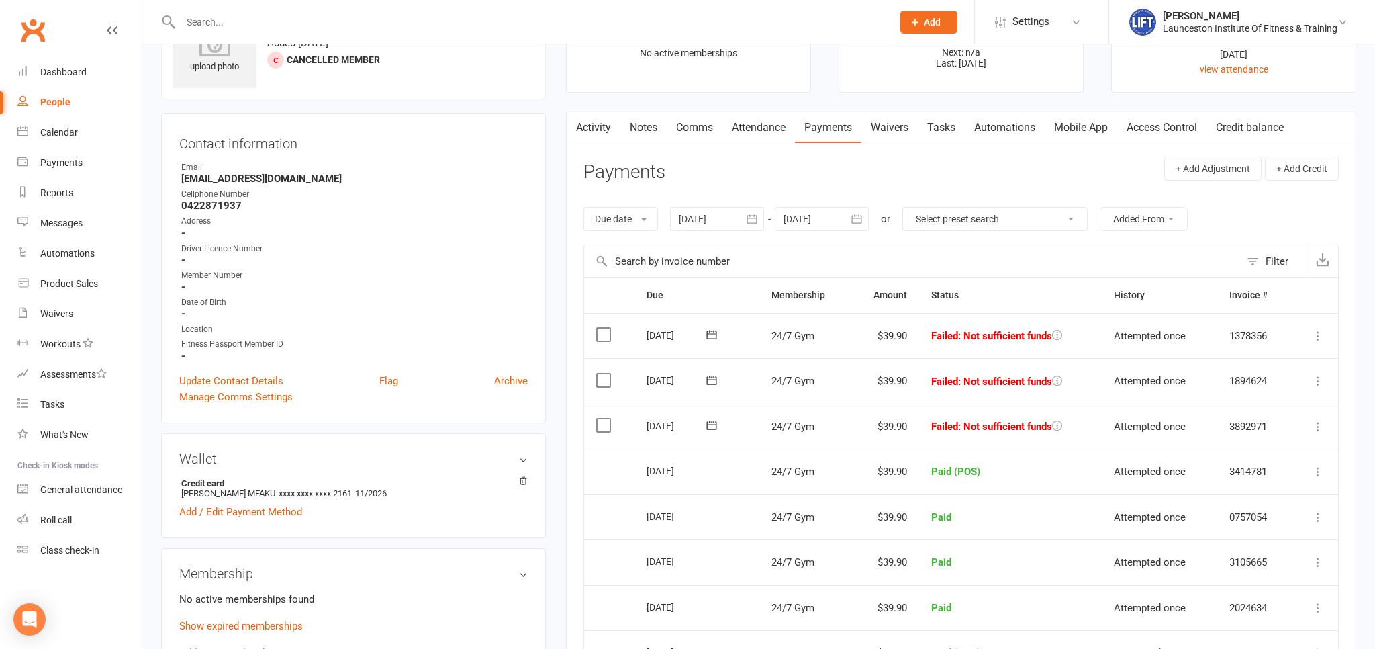
click at [601, 127] on link "Activity" at bounding box center [594, 127] width 54 height 31
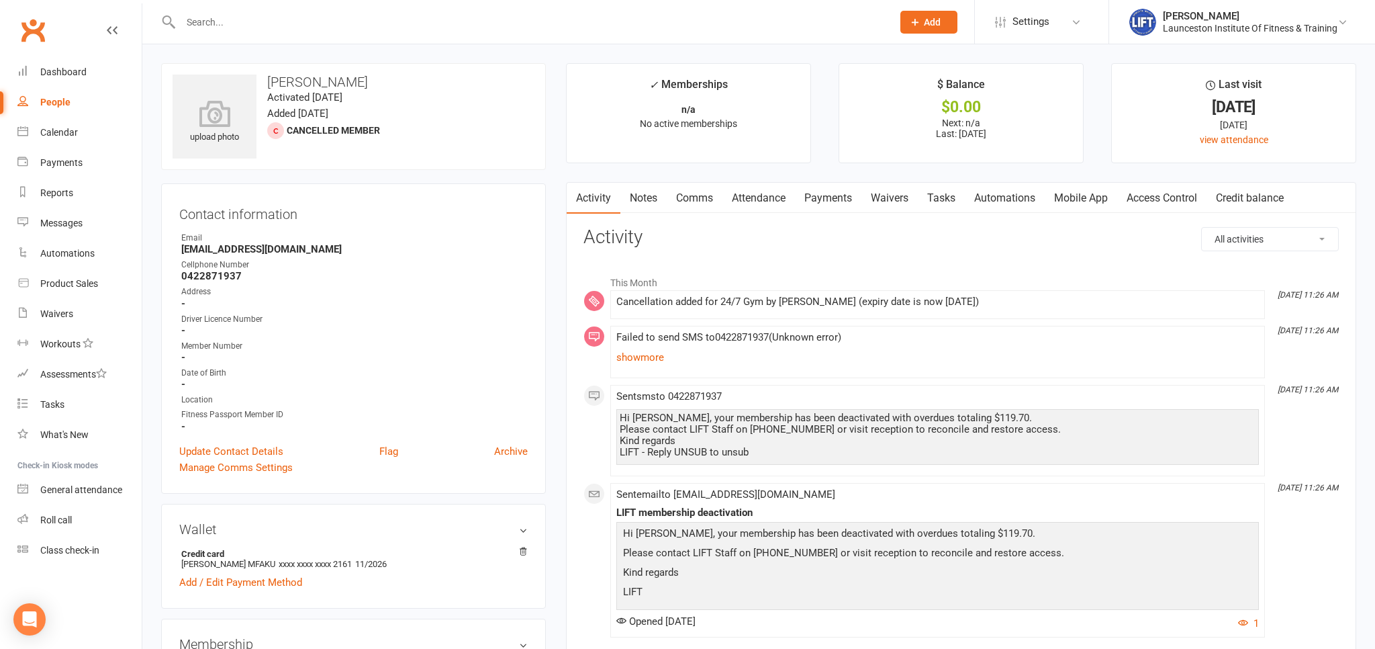
click at [823, 197] on link "Payments" at bounding box center [828, 198] width 66 height 31
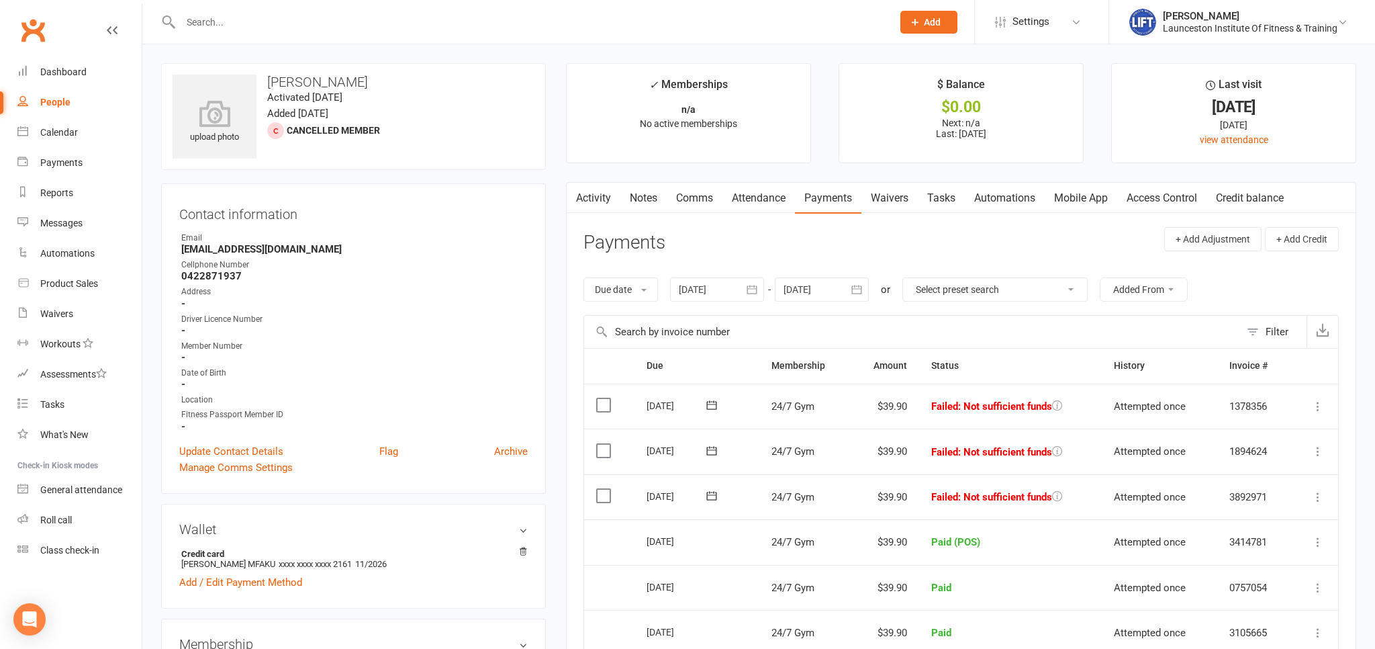
click at [753, 288] on icon "button" at bounding box center [752, 289] width 10 height 9
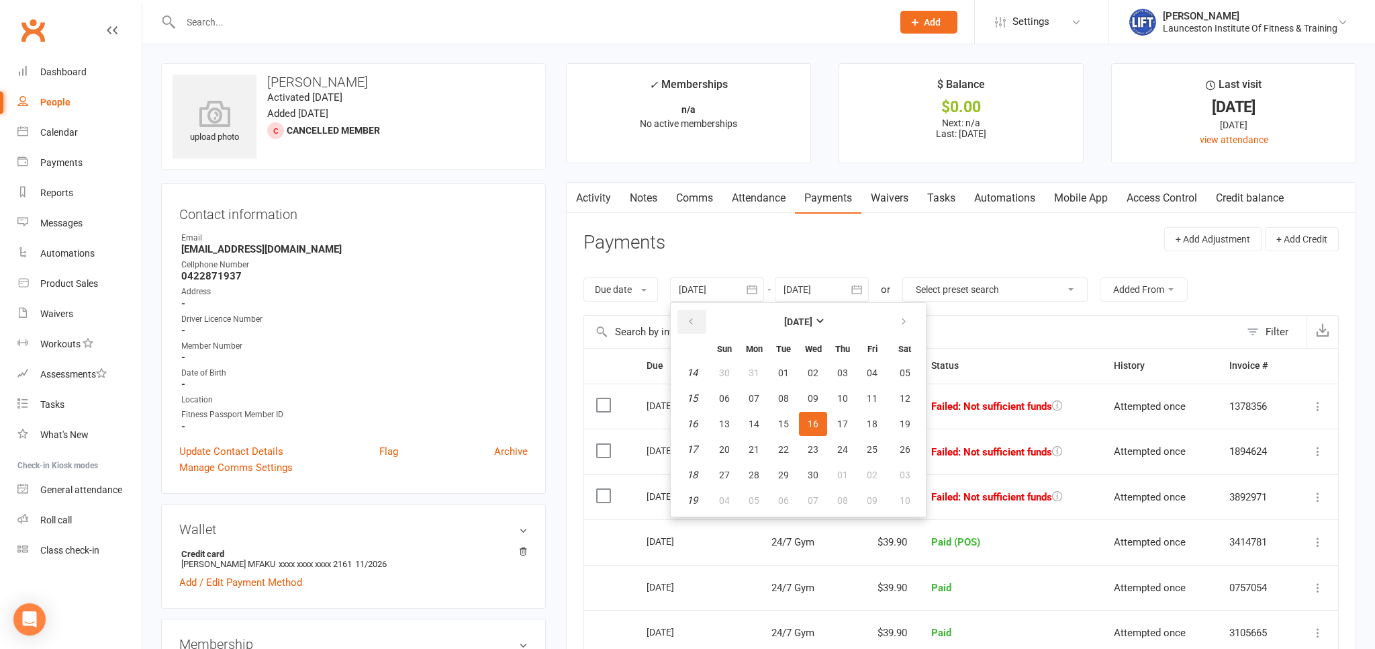
click at [702, 318] on button "button" at bounding box center [691, 321] width 29 height 24
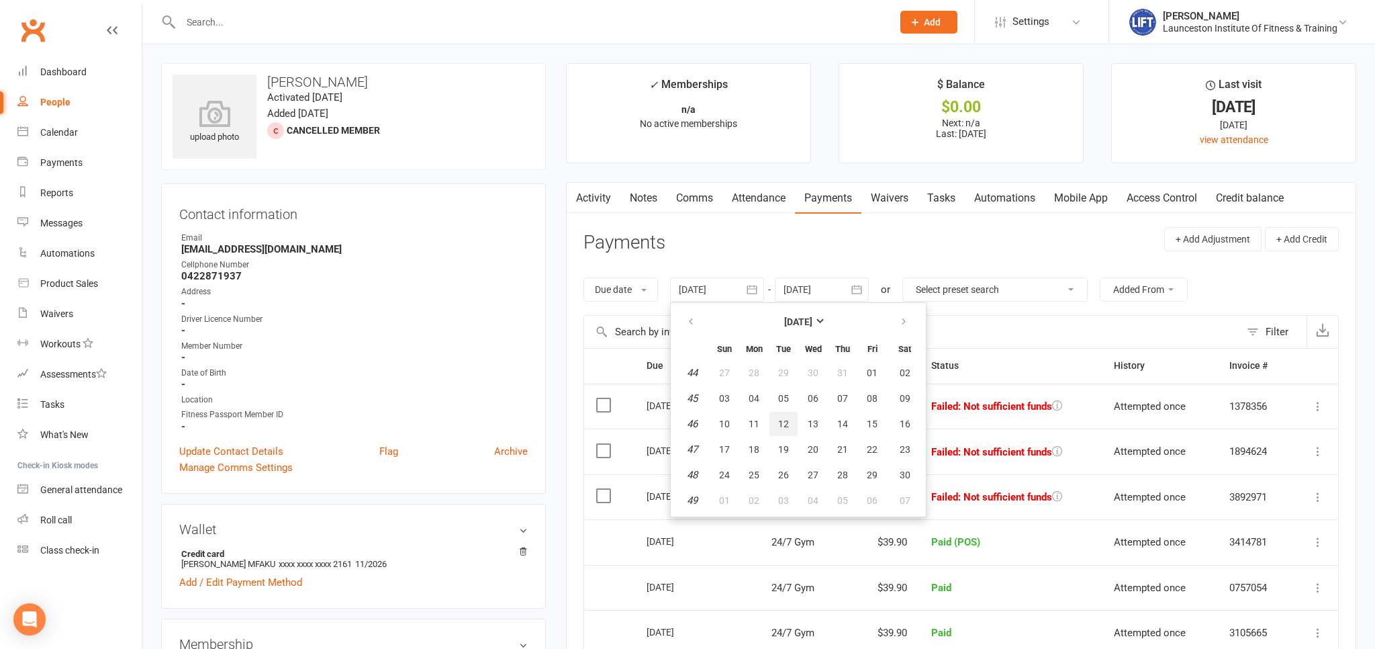
click at [781, 422] on span "12" at bounding box center [783, 423] width 11 height 11
type input "12 Nov 2024"
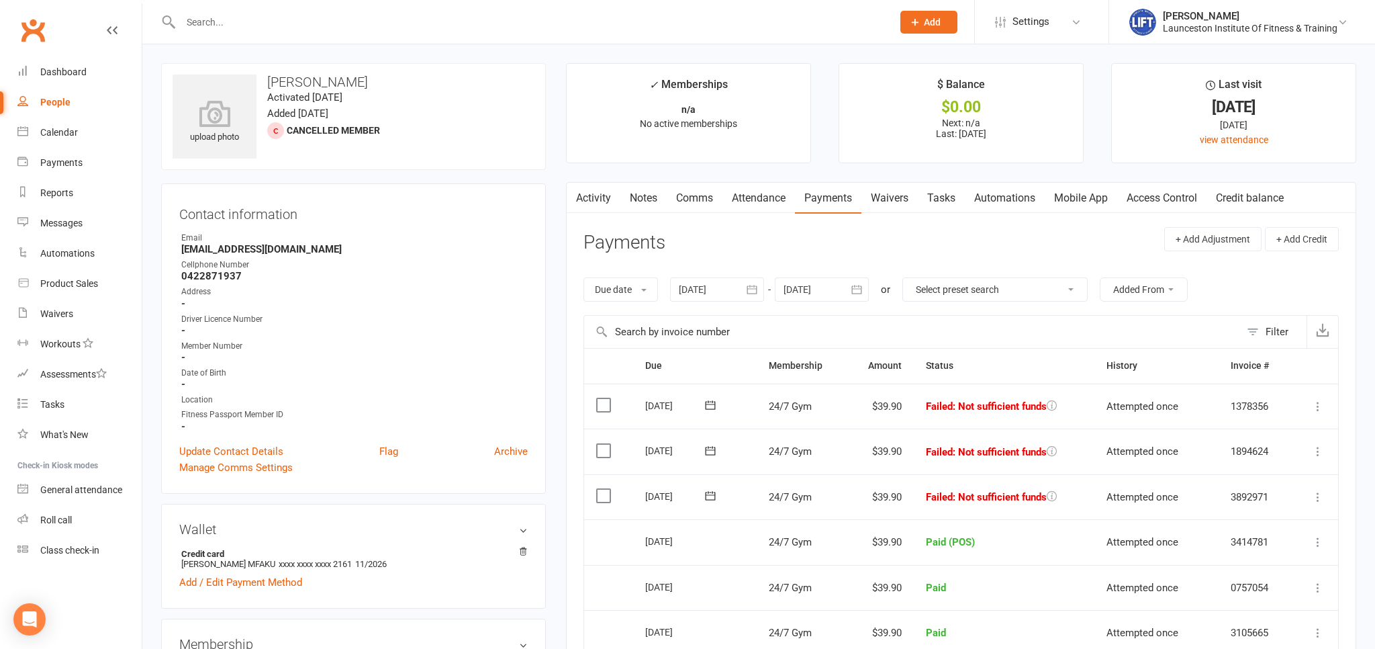
click at [1322, 401] on icon at bounding box center [1317, 405] width 13 height 13
click at [1270, 463] on link "Mark as Paid (POS)" at bounding box center [1258, 459] width 133 height 27
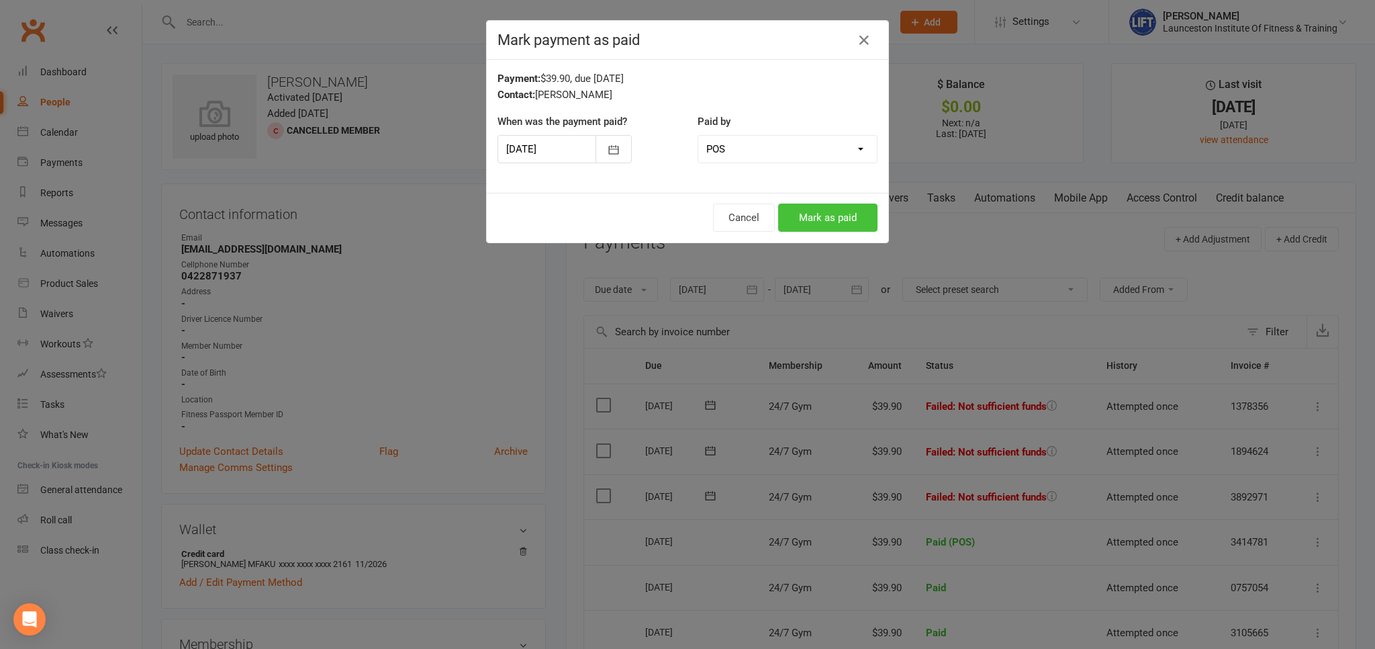
click at [820, 211] on button "Mark as paid" at bounding box center [827, 217] width 99 height 28
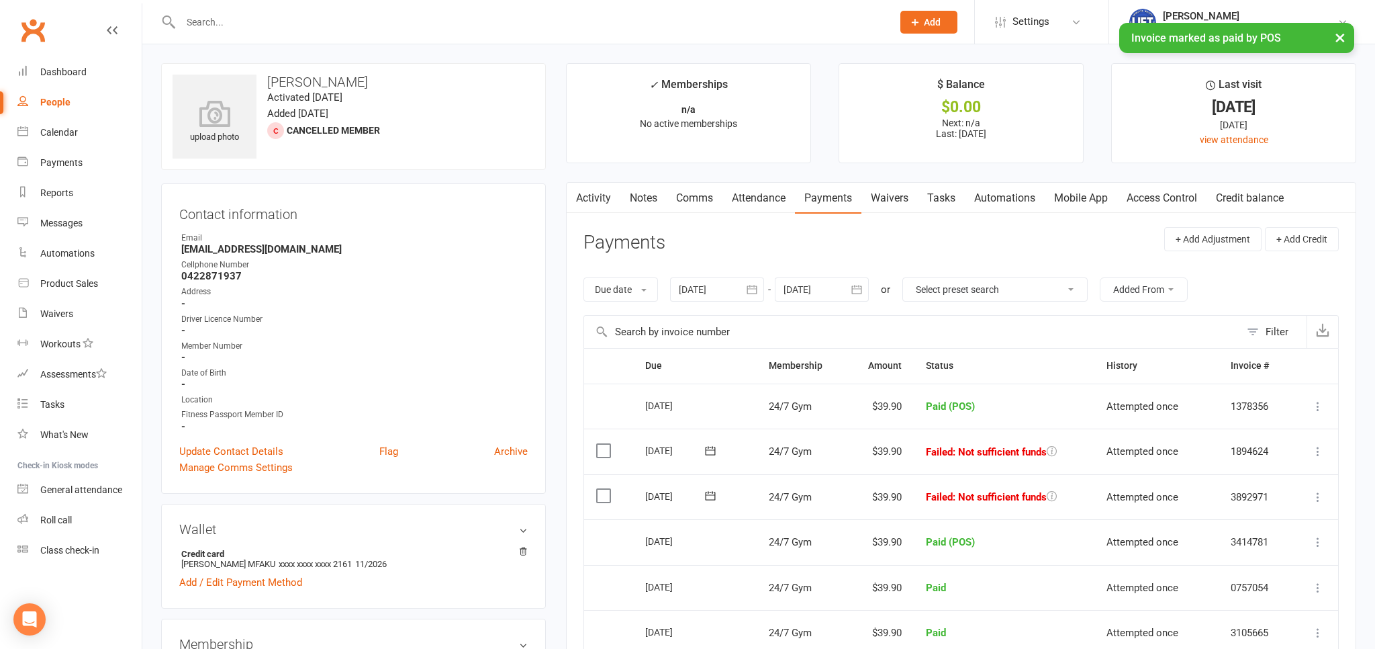
click at [1315, 444] on icon at bounding box center [1317, 450] width 13 height 13
click at [1242, 506] on link "Mark as Paid (POS)" at bounding box center [1258, 504] width 133 height 27
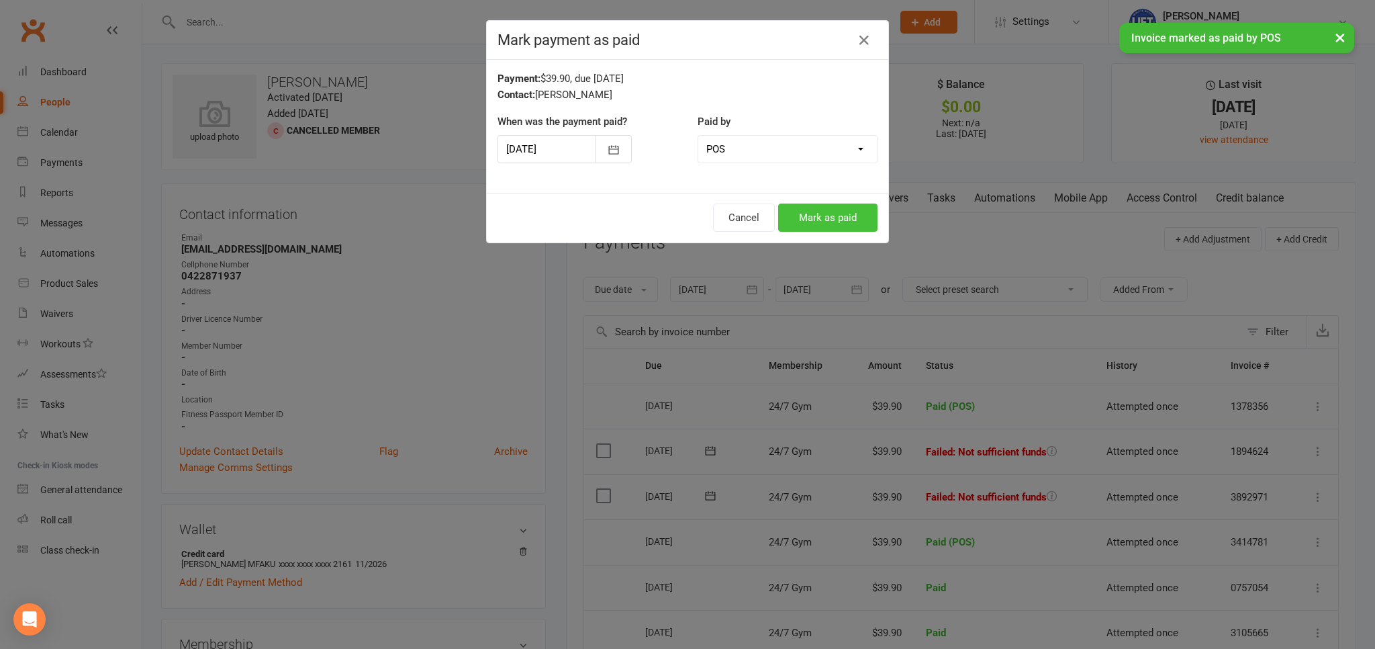
click at [830, 215] on button "Mark as paid" at bounding box center [827, 217] width 99 height 28
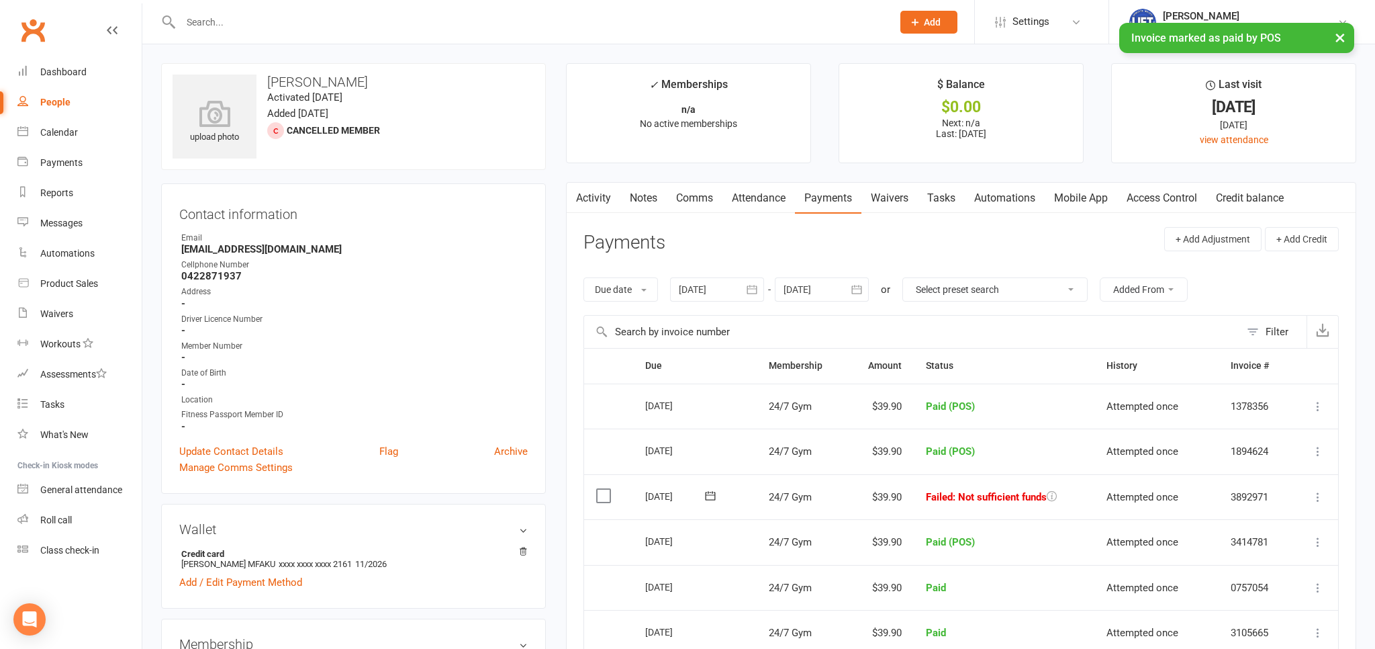
click at [1320, 495] on icon at bounding box center [1317, 496] width 13 height 13
click at [1255, 546] on link "Mark as Paid (POS)" at bounding box center [1258, 549] width 133 height 27
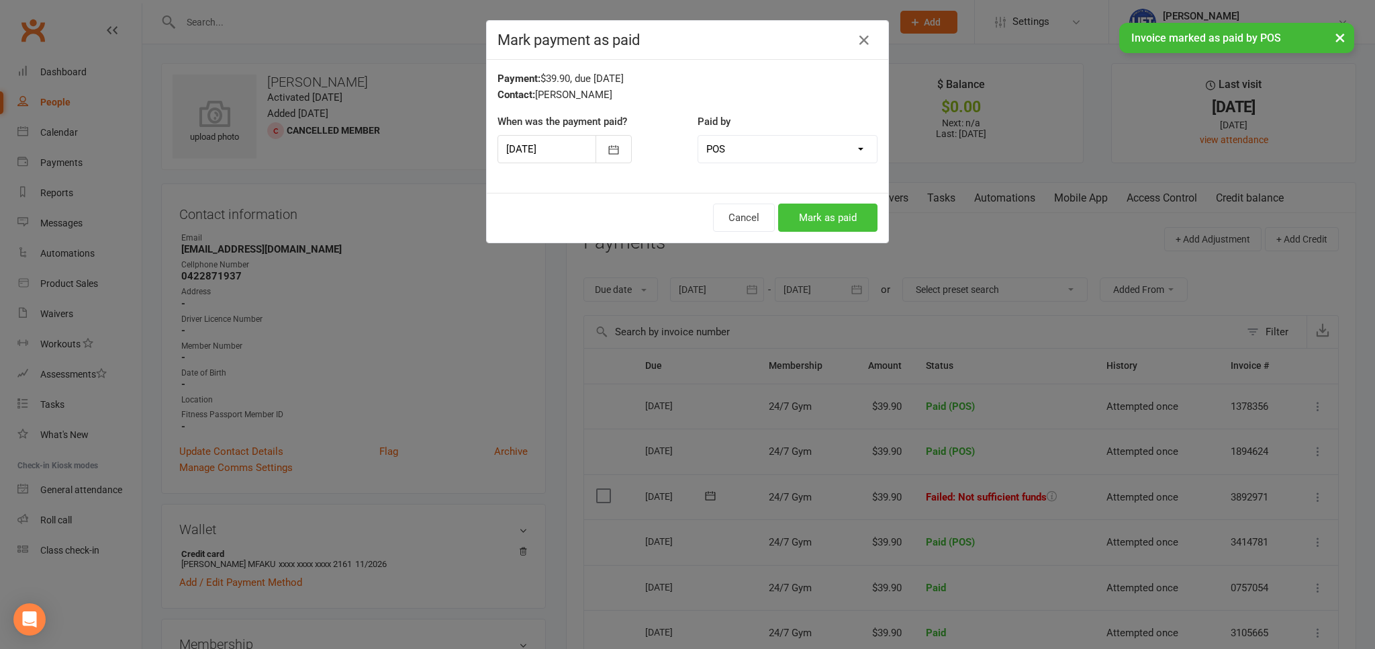
click at [826, 226] on button "Mark as paid" at bounding box center [827, 217] width 99 height 28
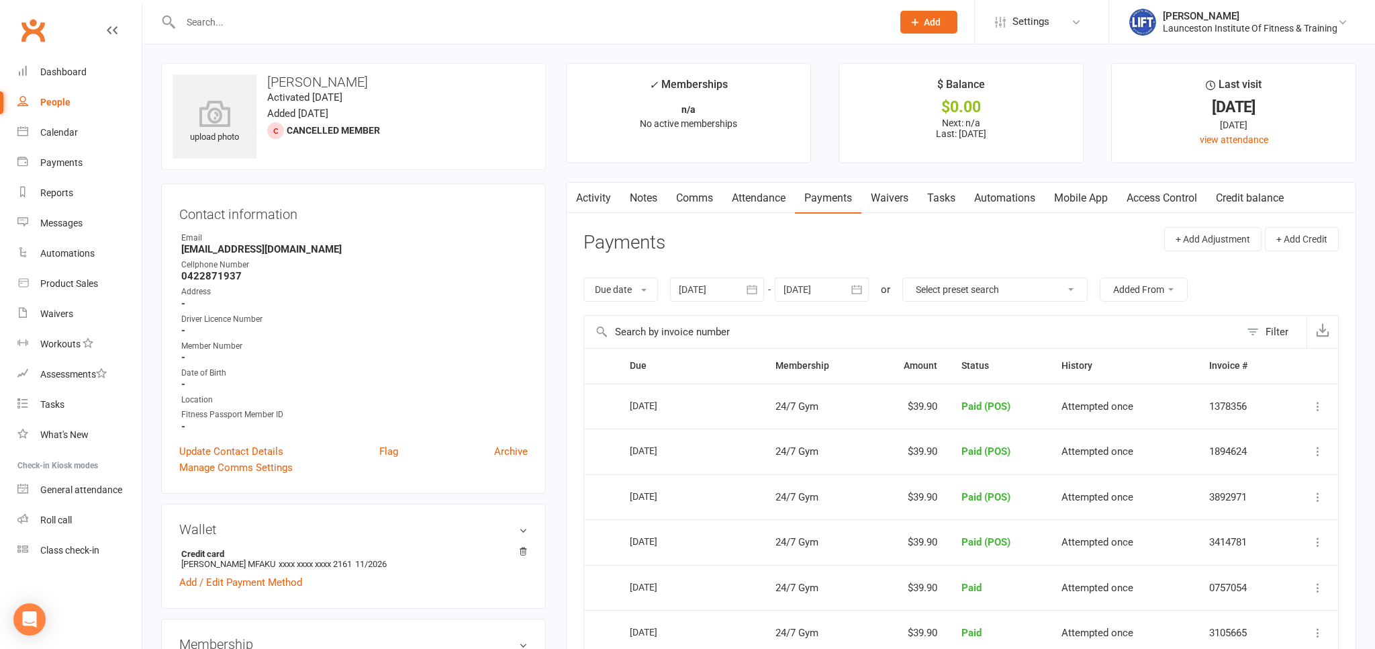
click at [584, 192] on link "Activity" at bounding box center [594, 198] width 54 height 31
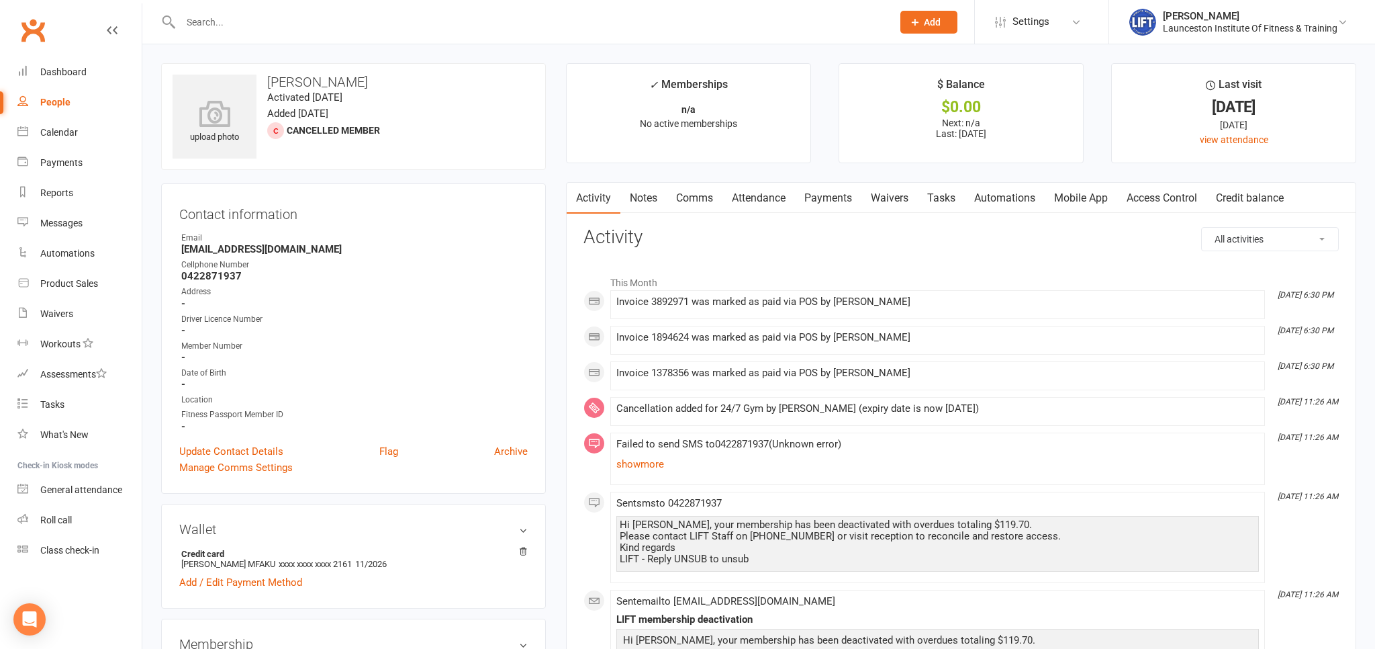
click at [32, 26] on link "Clubworx" at bounding box center [33, 30] width 34 height 34
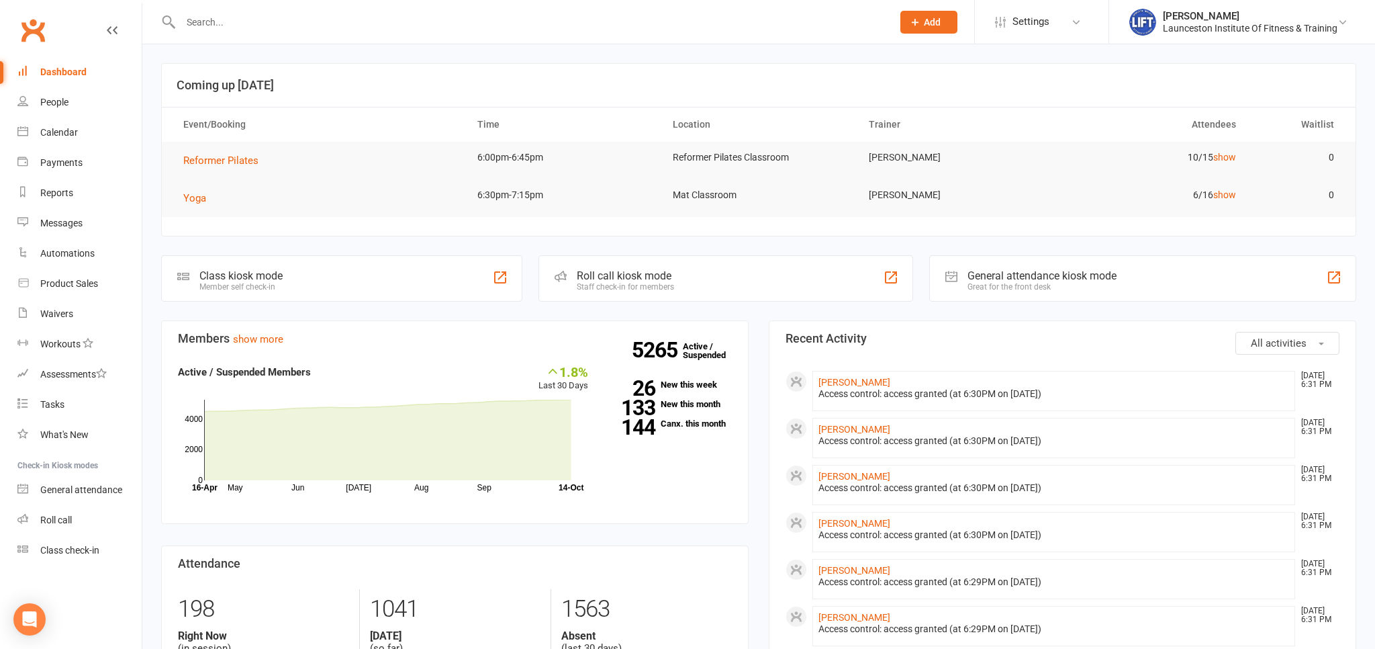
click at [40, 28] on link "Clubworx" at bounding box center [33, 30] width 34 height 34
click at [48, 27] on link "Clubworx" at bounding box center [33, 30] width 34 height 34
click at [34, 30] on link "Clubworx" at bounding box center [33, 30] width 34 height 34
click at [38, 28] on link "Clubworx" at bounding box center [33, 30] width 34 height 34
click at [57, 307] on link "Waivers 1" at bounding box center [79, 314] width 124 height 30
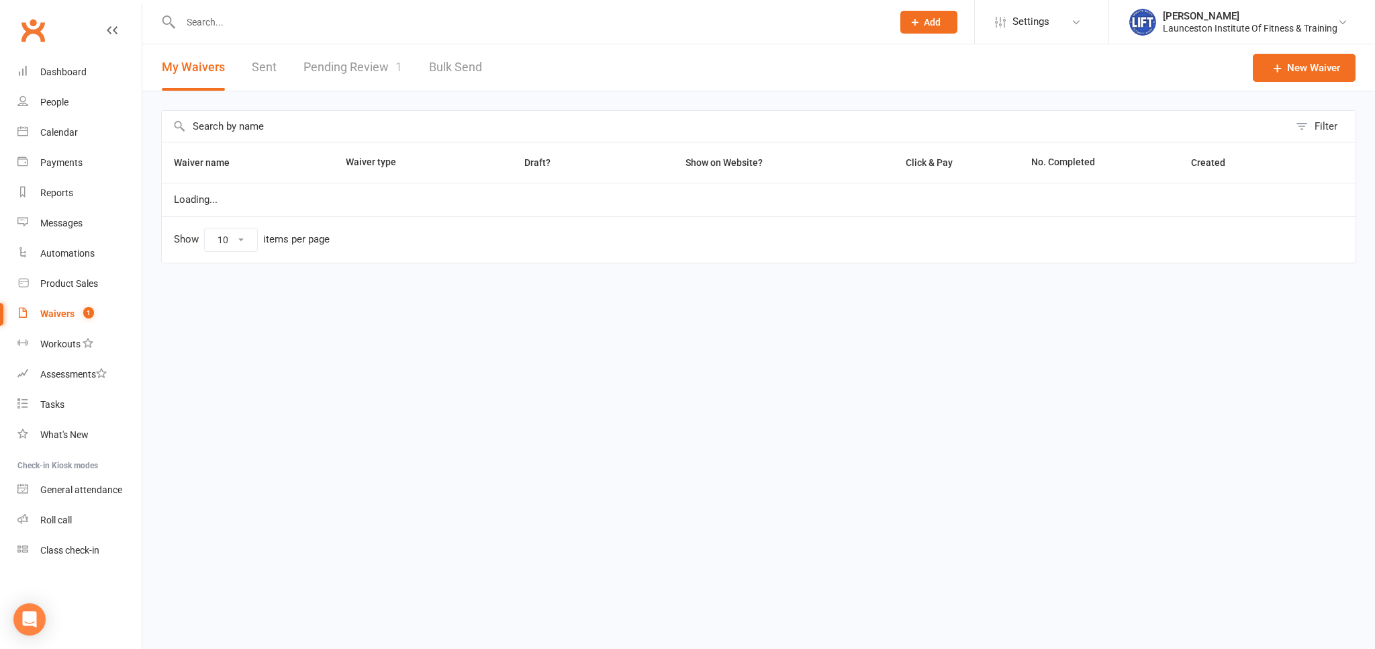
select select "100"
click at [323, 67] on link "Pending Review 1" at bounding box center [352, 67] width 99 height 46
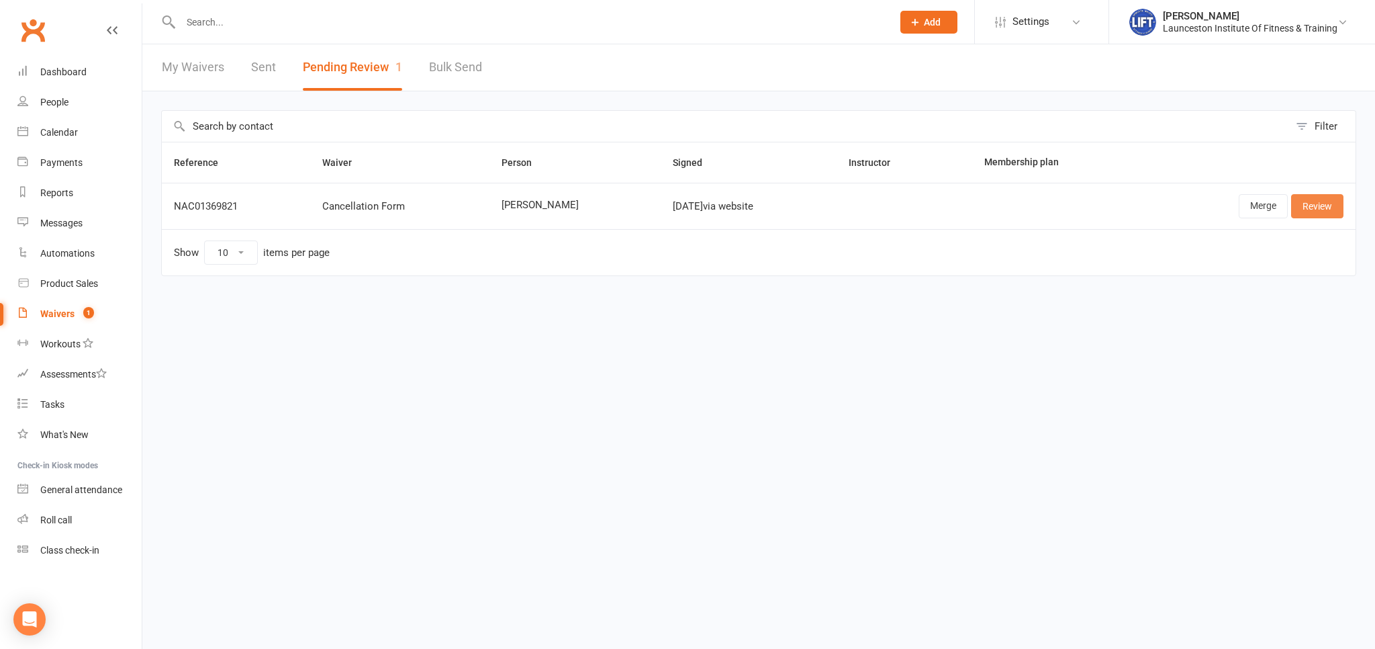
click at [1314, 207] on link "Review" at bounding box center [1317, 206] width 52 height 24
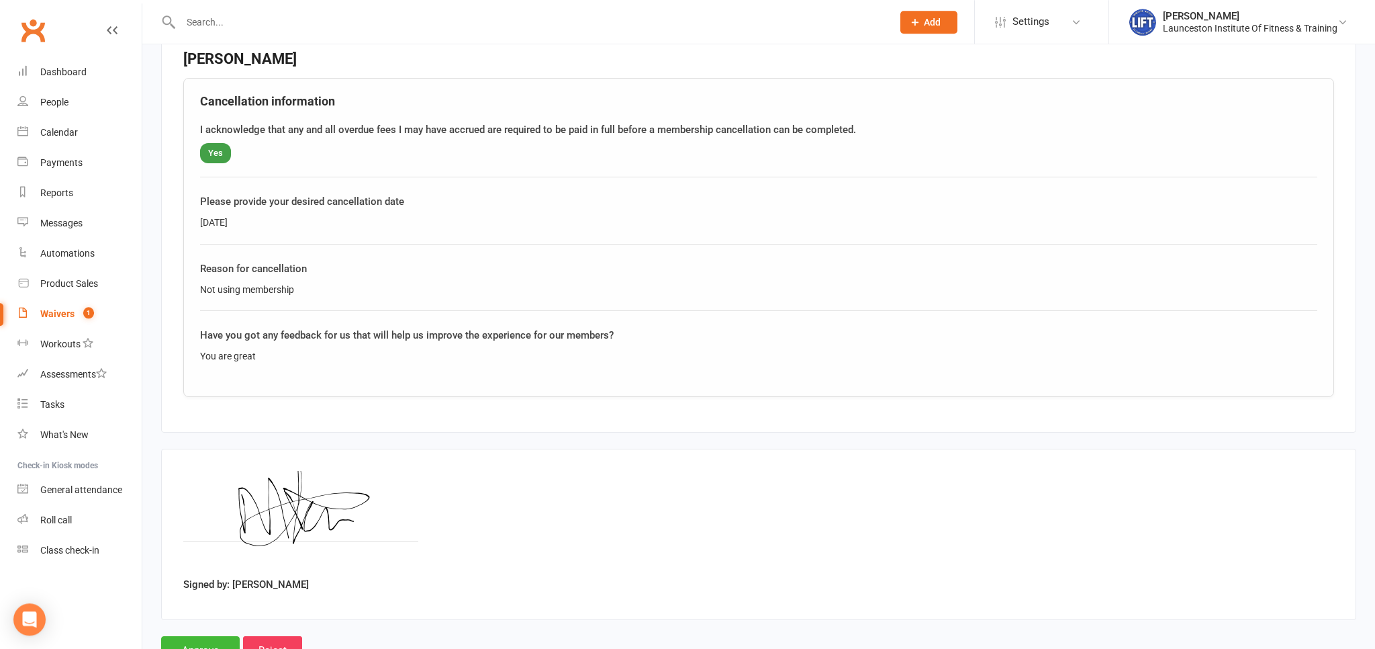
scroll to position [562, 0]
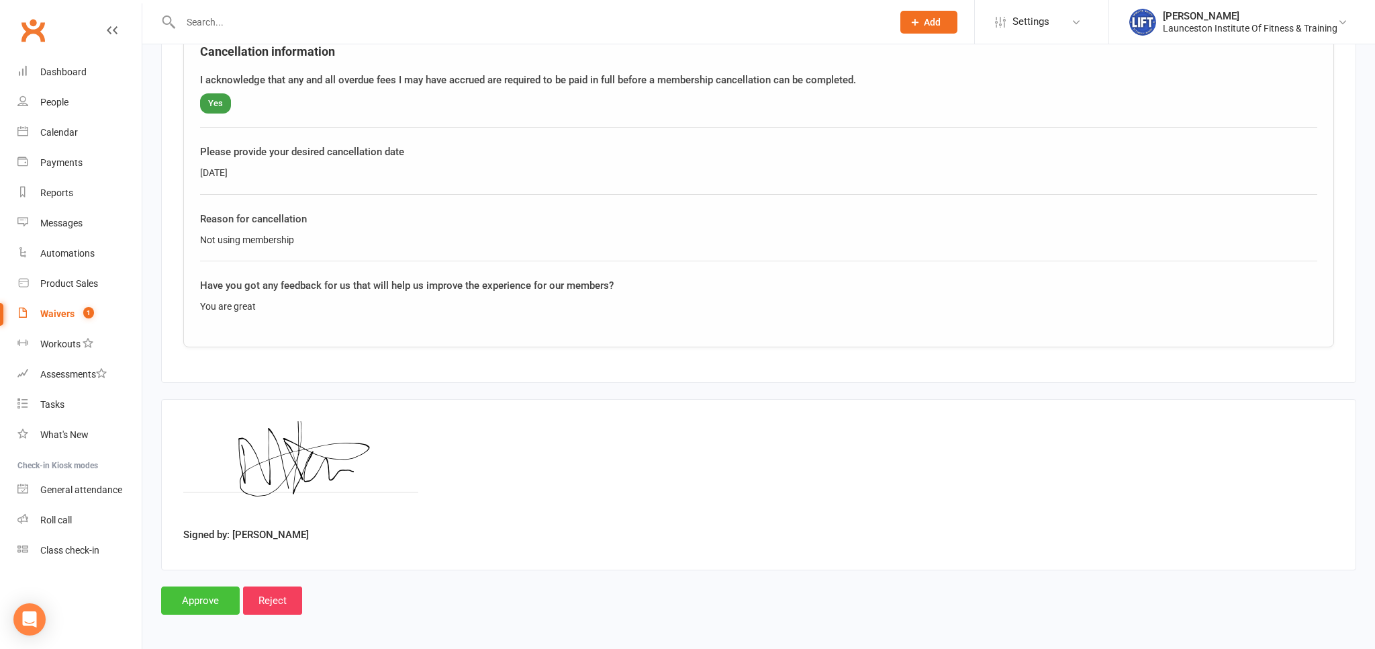
click at [211, 594] on input "Approve" at bounding box center [200, 600] width 79 height 28
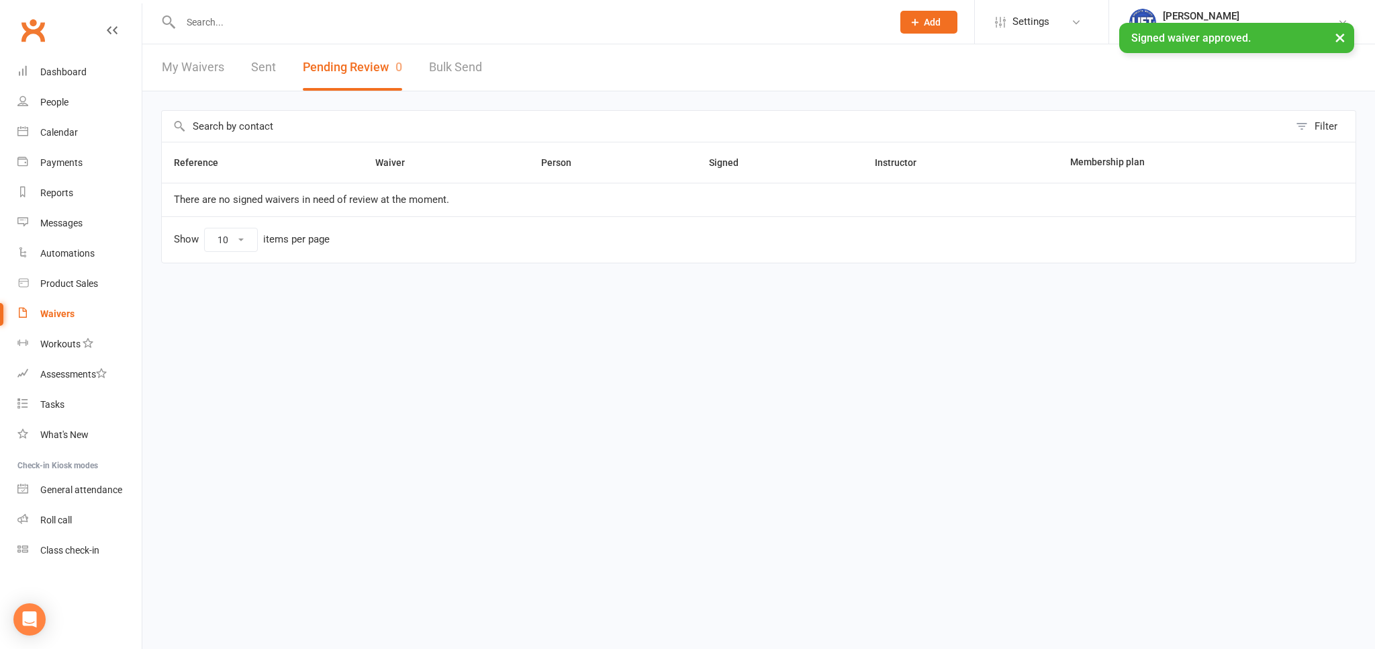
click at [236, 29] on input "text" at bounding box center [530, 22] width 706 height 19
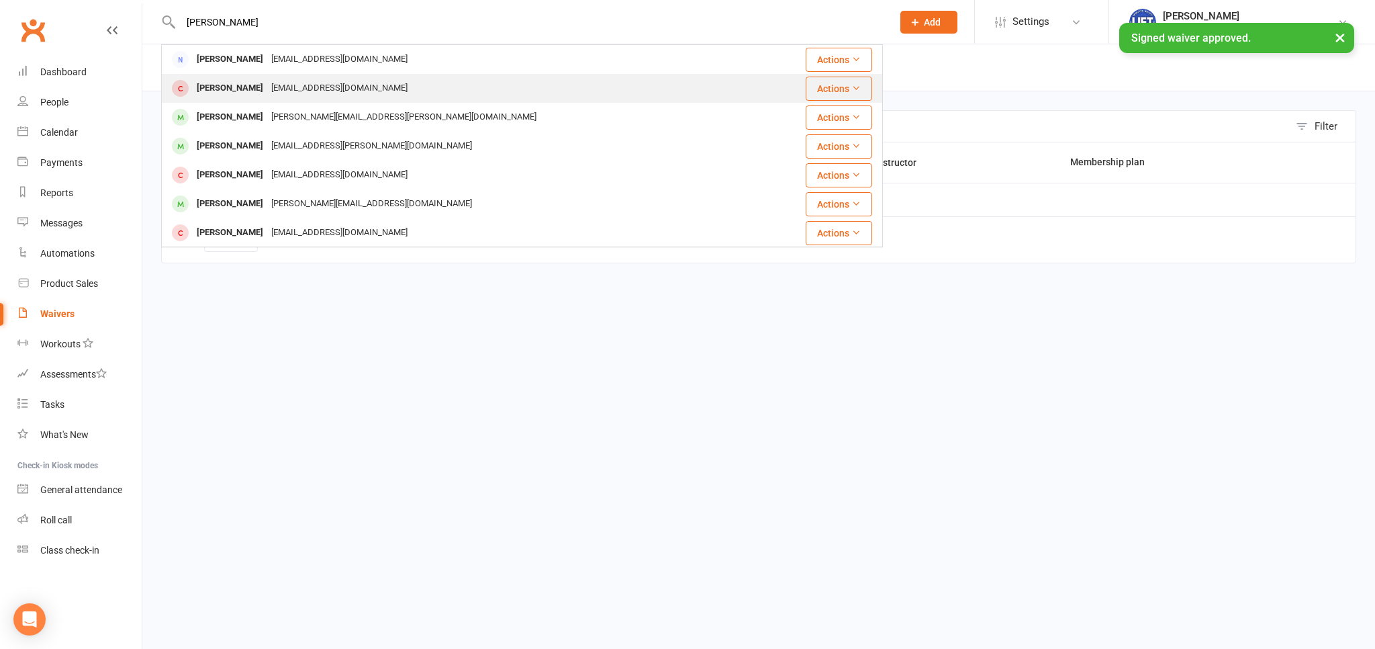
type input "[PERSON_NAME]"
click at [303, 77] on div "[PERSON_NAME] [EMAIL_ADDRESS][DOMAIN_NAME]" at bounding box center [461, 89] width 599 height 28
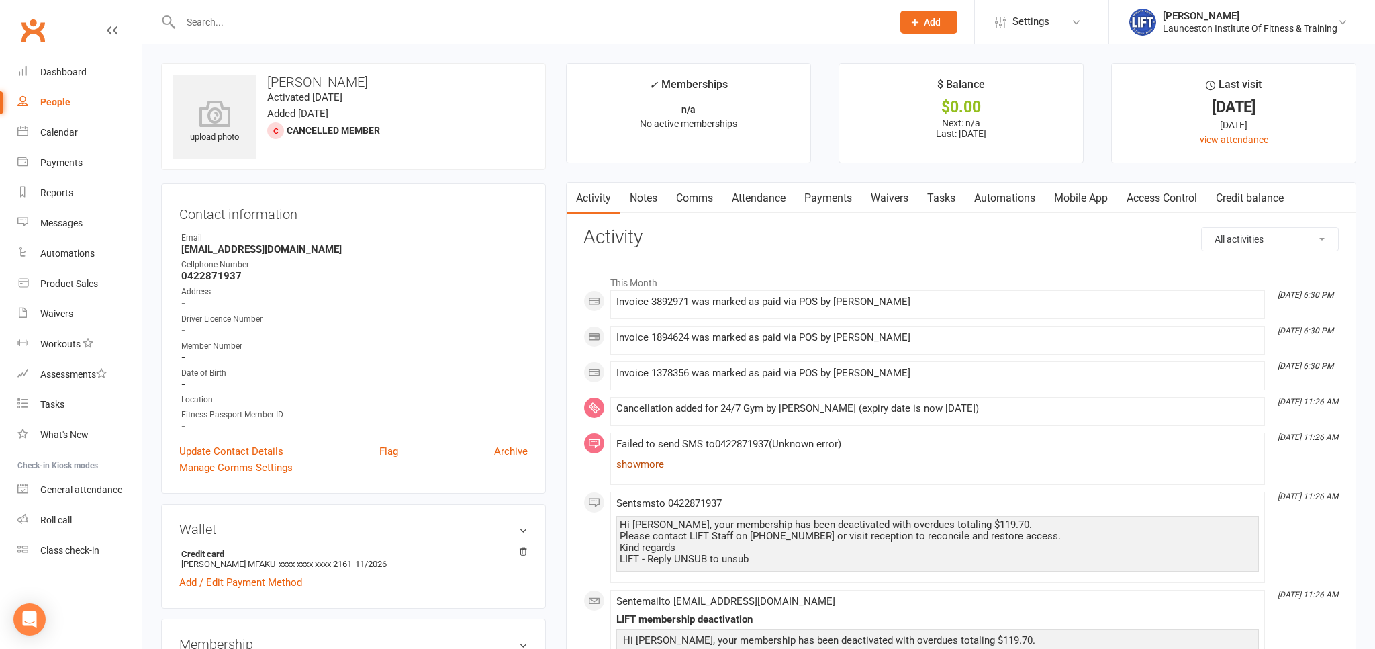
click at [646, 463] on link "show more" at bounding box center [937, 463] width 642 height 19
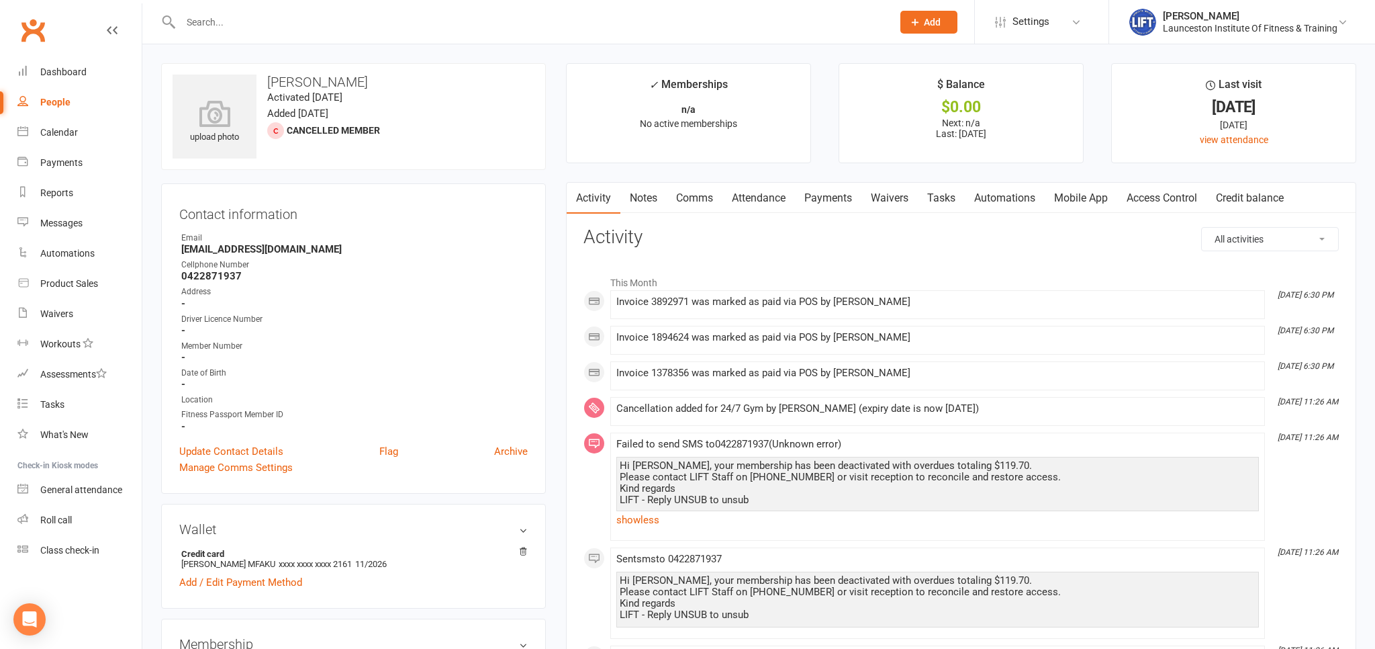
click at [646, 194] on link "Notes" at bounding box center [643, 198] width 46 height 31
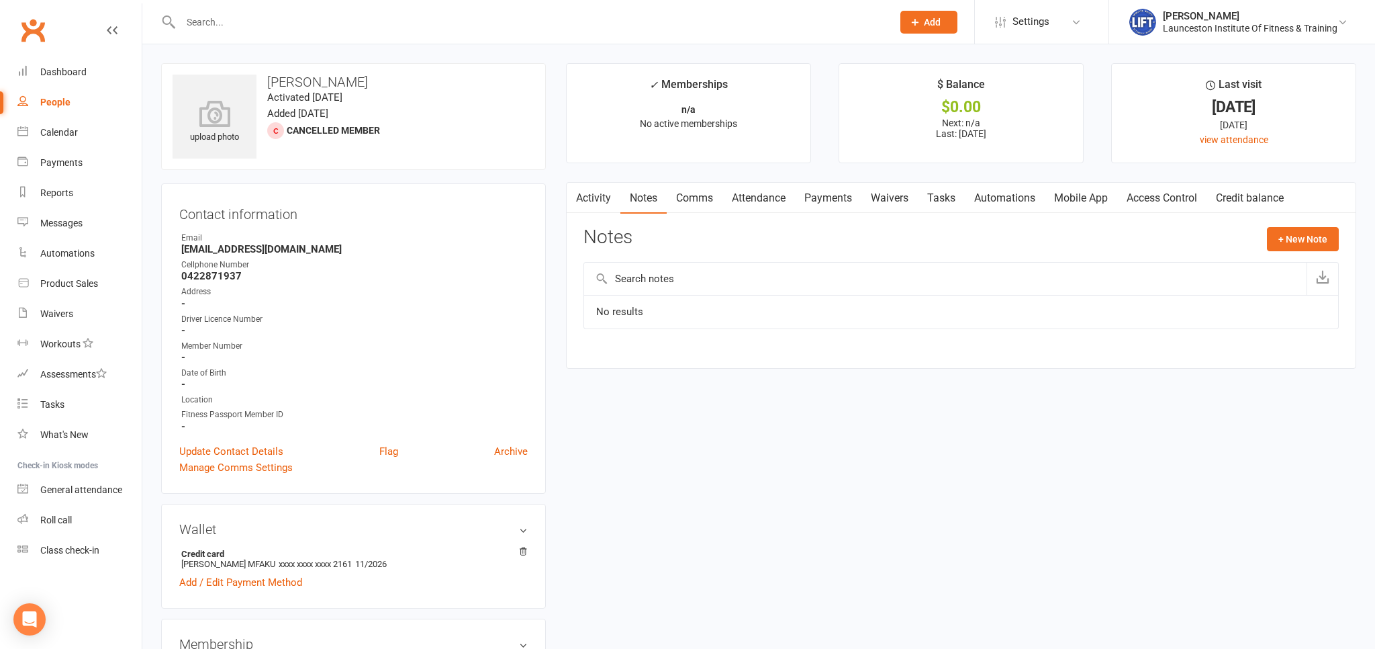
click at [816, 200] on link "Payments" at bounding box center [828, 198] width 66 height 31
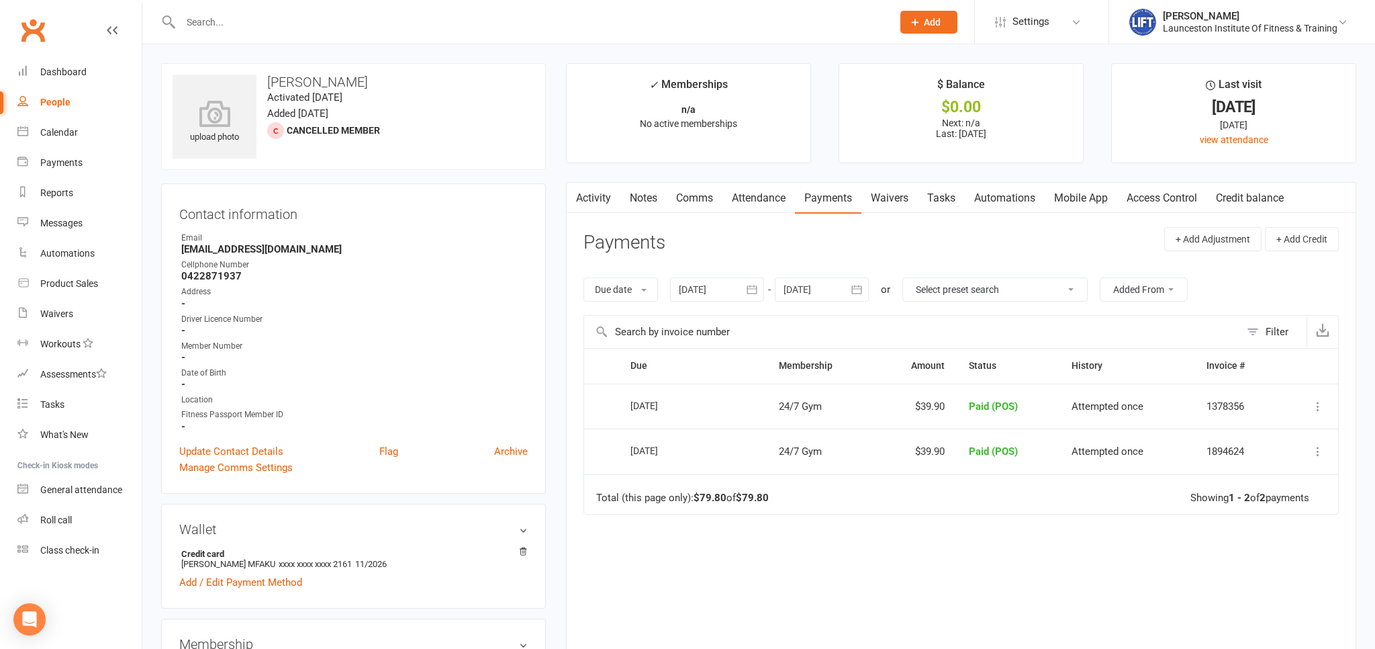
click at [591, 199] on link "Activity" at bounding box center [594, 198] width 54 height 31
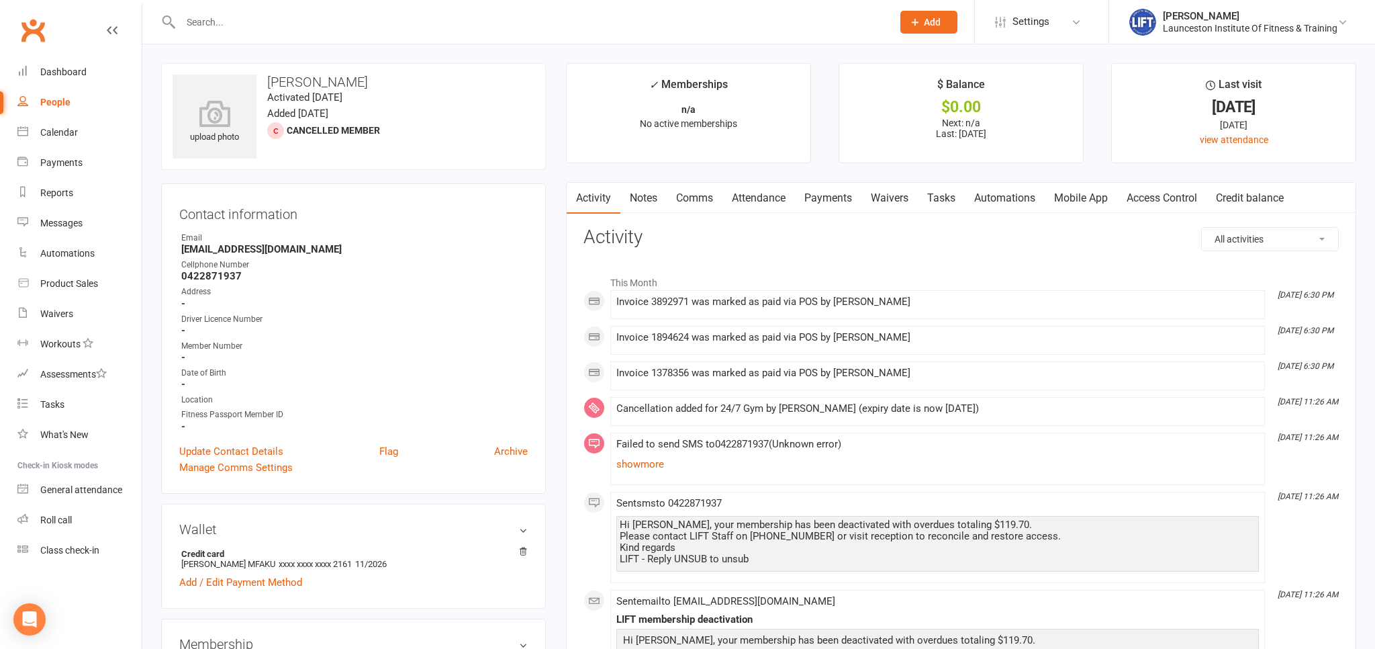
click at [30, 23] on link "Clubworx" at bounding box center [33, 30] width 34 height 34
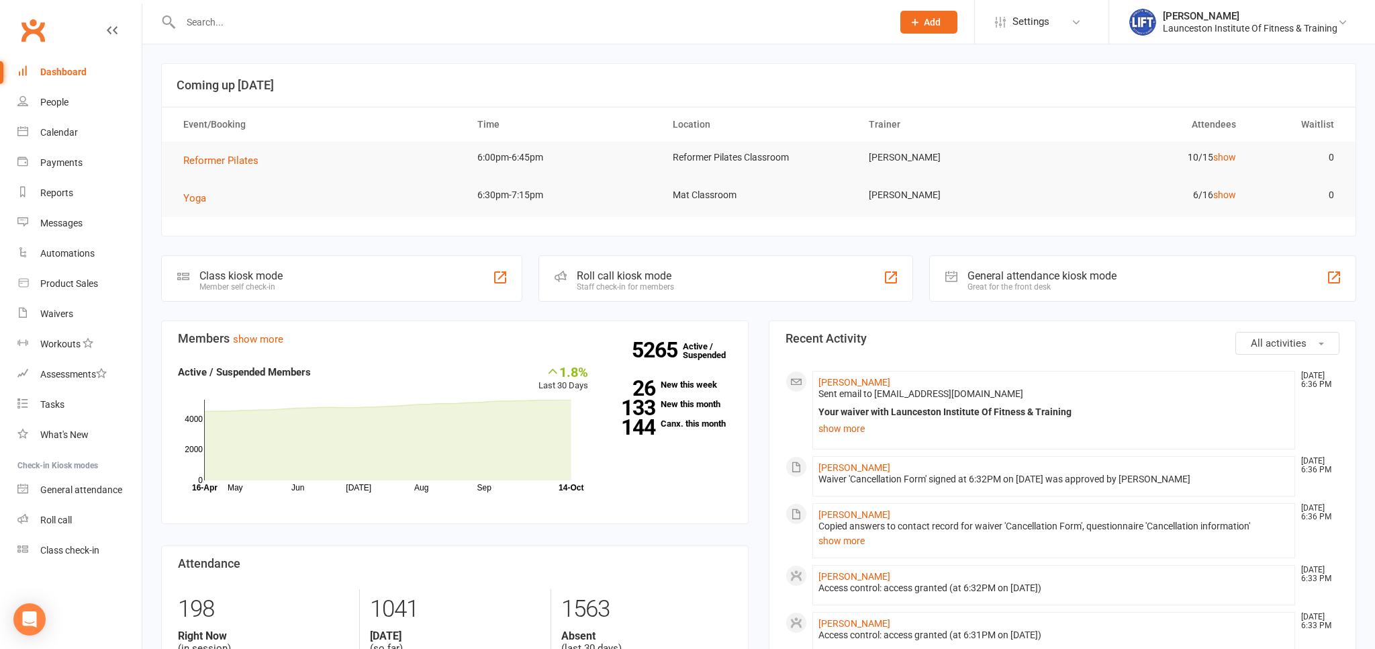
click at [42, 28] on link "Clubworx" at bounding box center [33, 30] width 34 height 34
click at [22, 25] on link "Clubworx" at bounding box center [33, 30] width 34 height 34
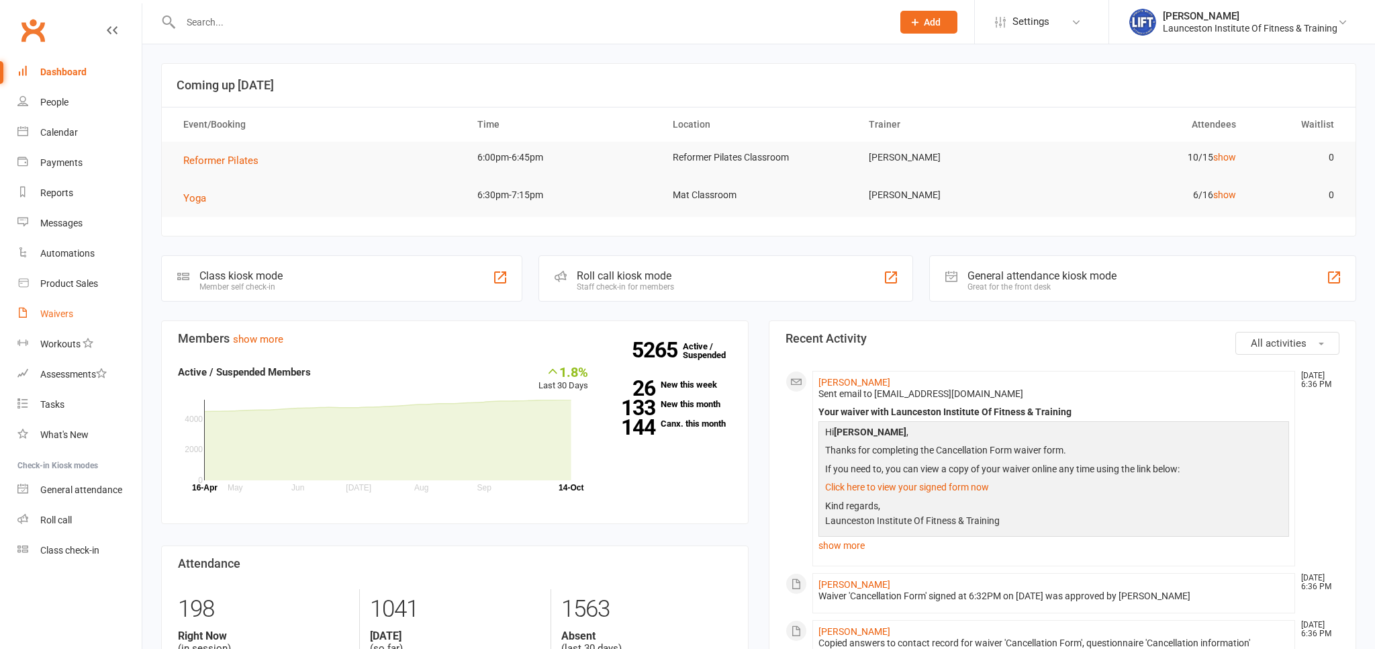
click at [85, 316] on link "Waivers" at bounding box center [79, 314] width 124 height 30
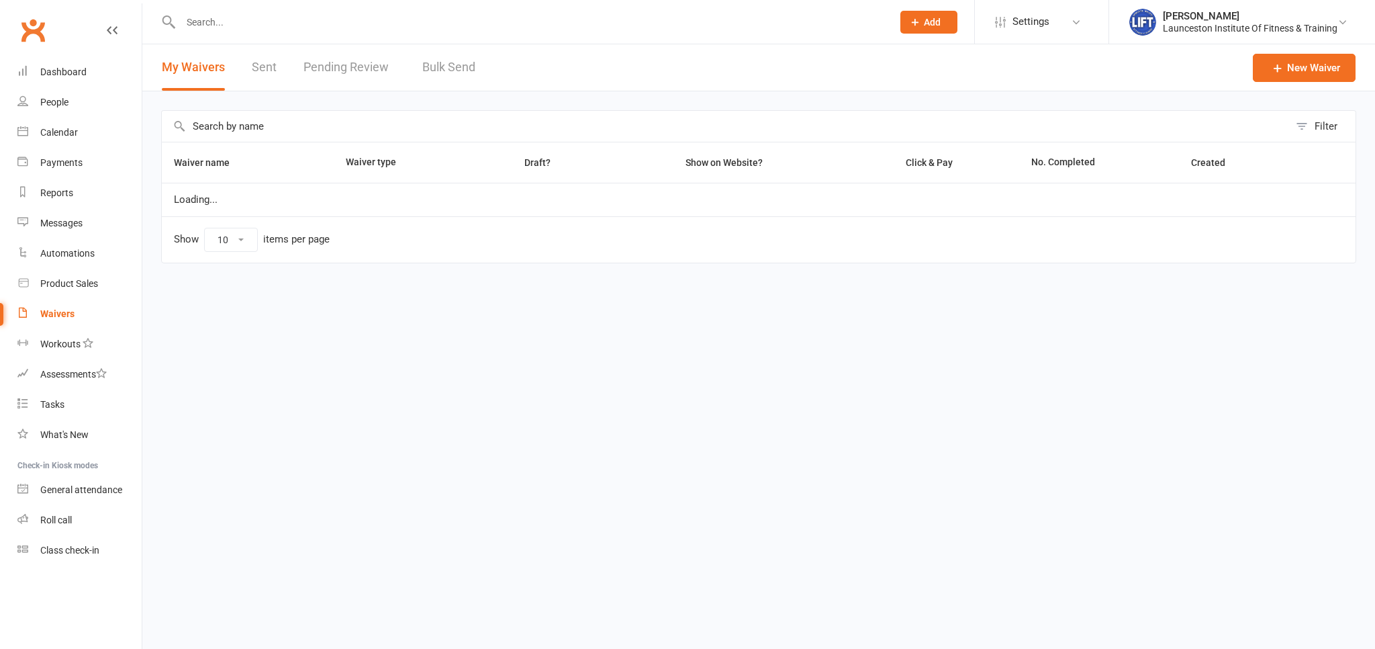
select select "100"
click at [319, 62] on link "Pending Review 0" at bounding box center [352, 67] width 99 height 46
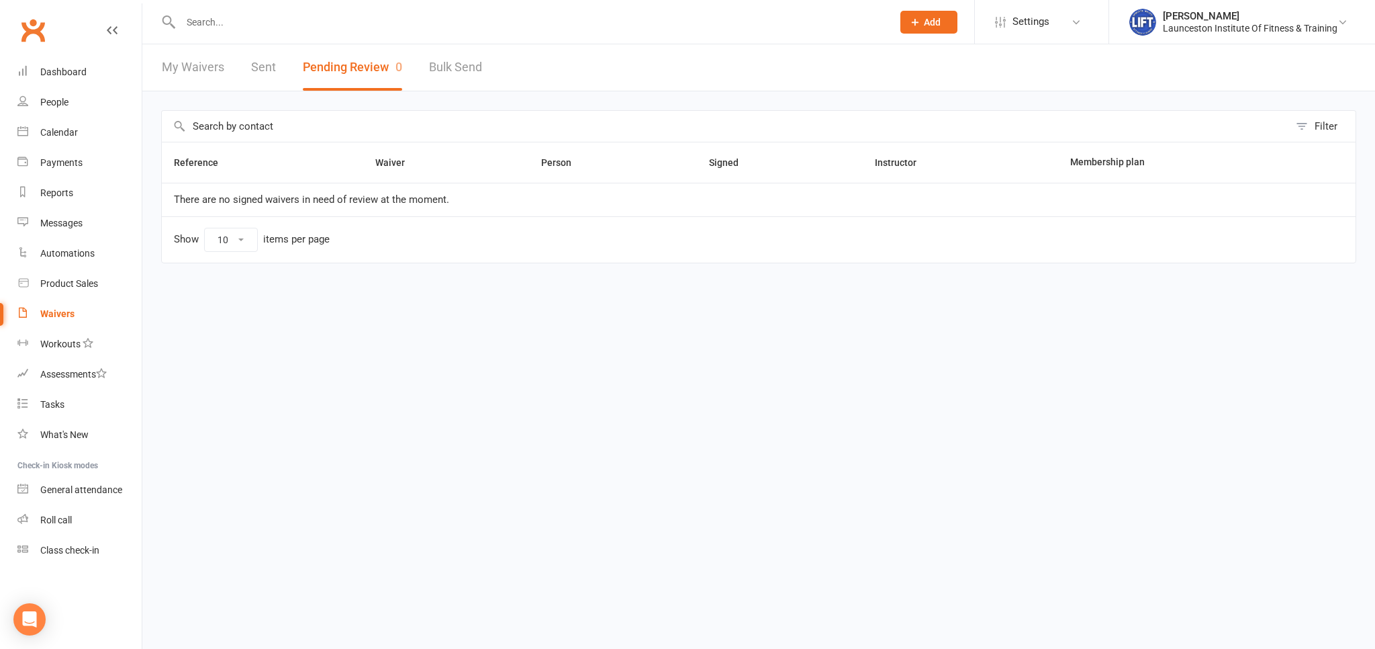
click at [52, 41] on div "Clubworx" at bounding box center [71, 38] width 142 height 50
click at [38, 31] on link "Clubworx" at bounding box center [33, 30] width 34 height 34
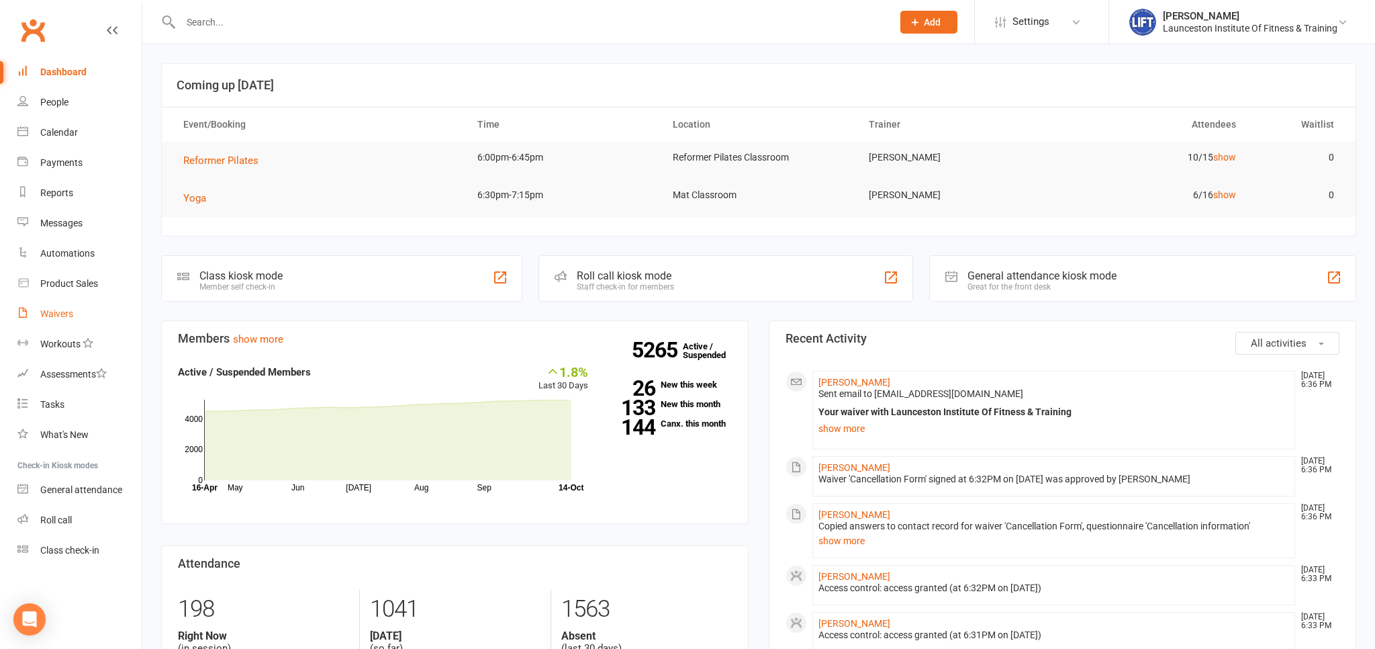
click at [65, 305] on link "Waivers" at bounding box center [79, 314] width 124 height 30
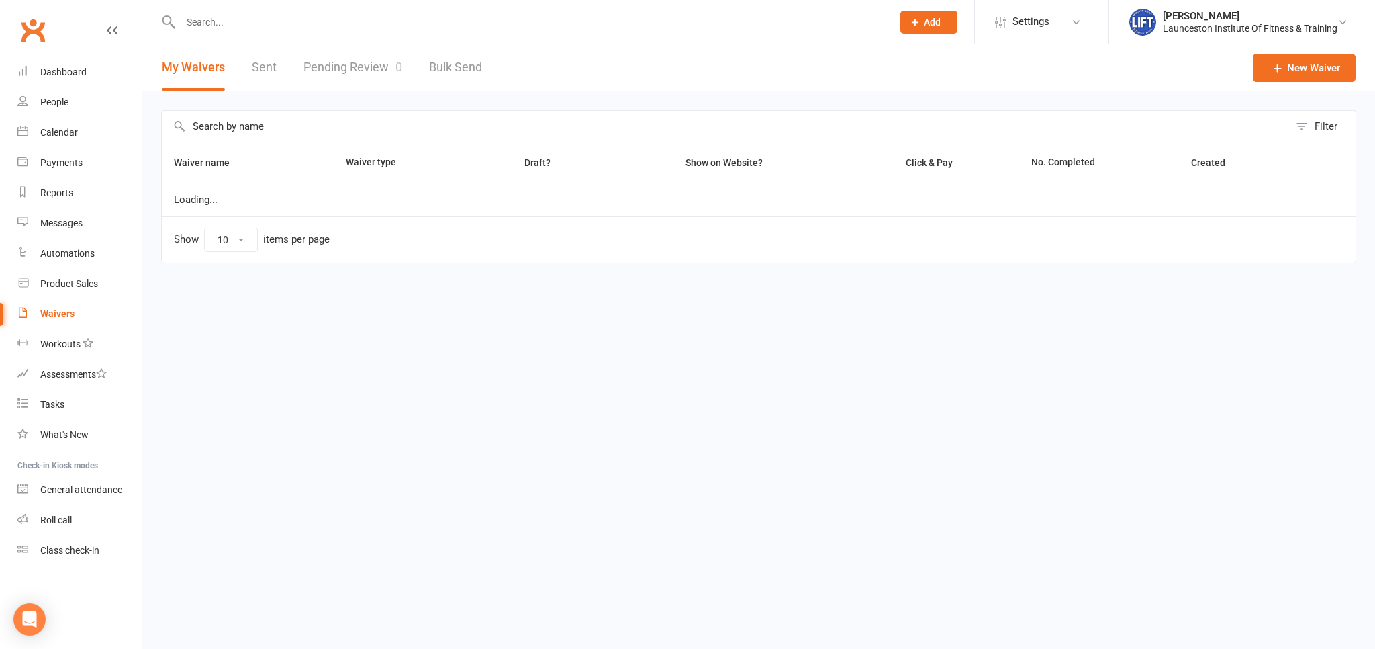
select select "100"
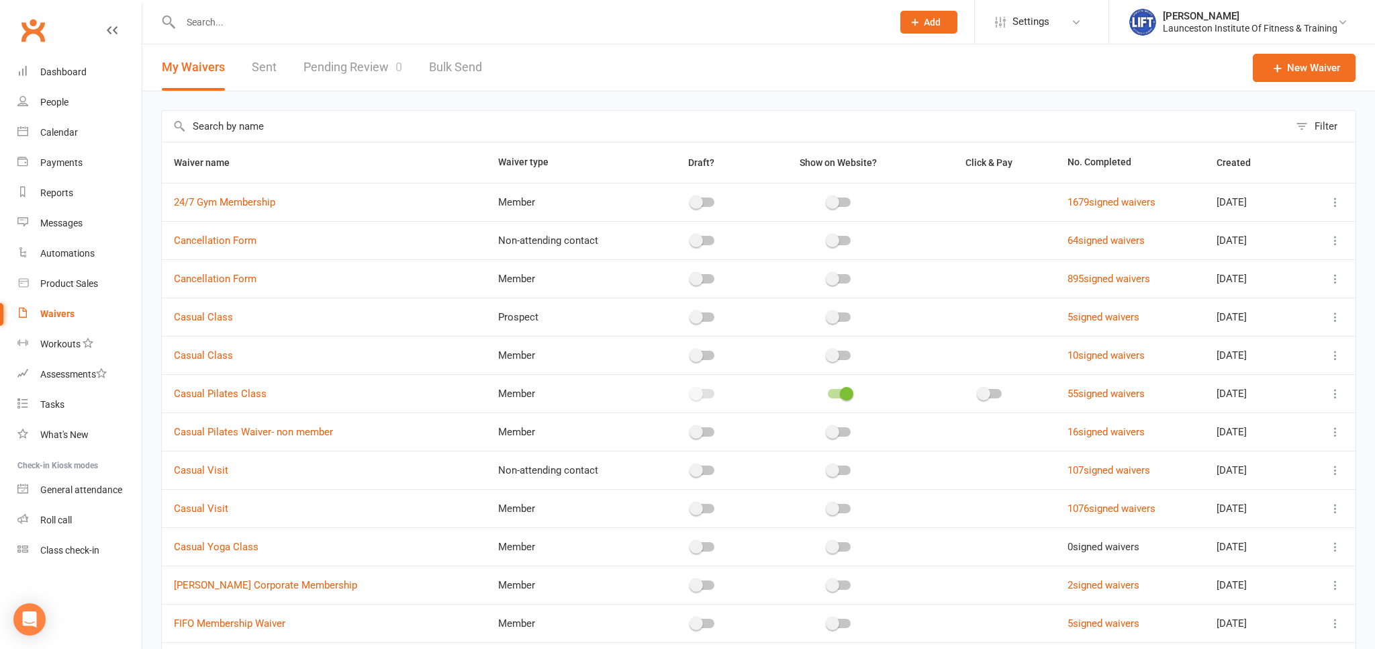
click at [344, 63] on link "Pending Review 0" at bounding box center [352, 67] width 99 height 46
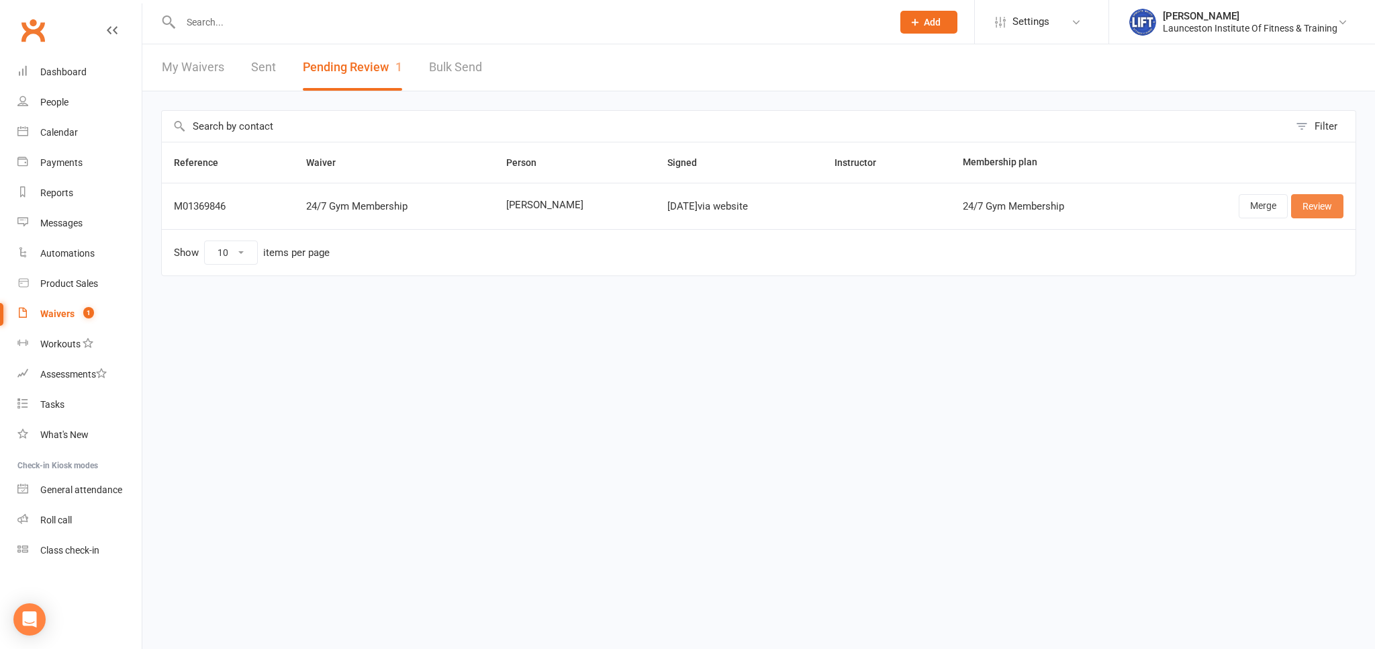
click at [1314, 205] on link "Review" at bounding box center [1317, 206] width 52 height 24
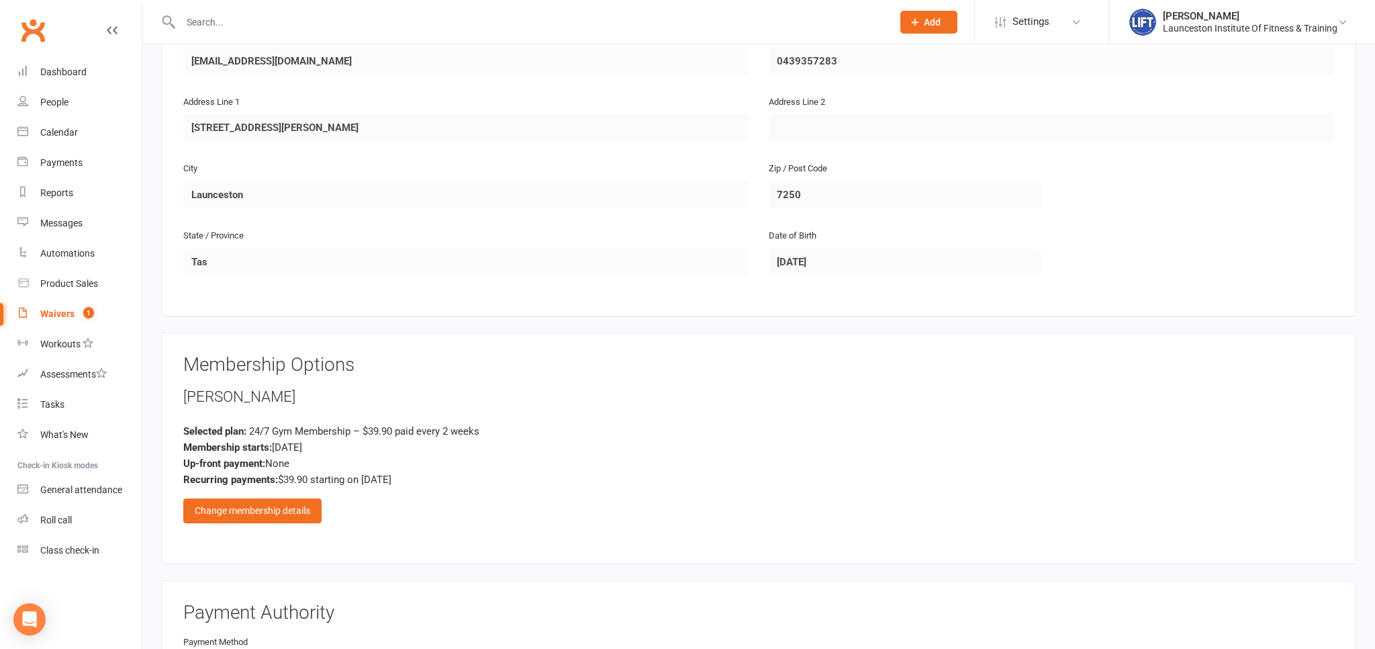
scroll to position [567, 0]
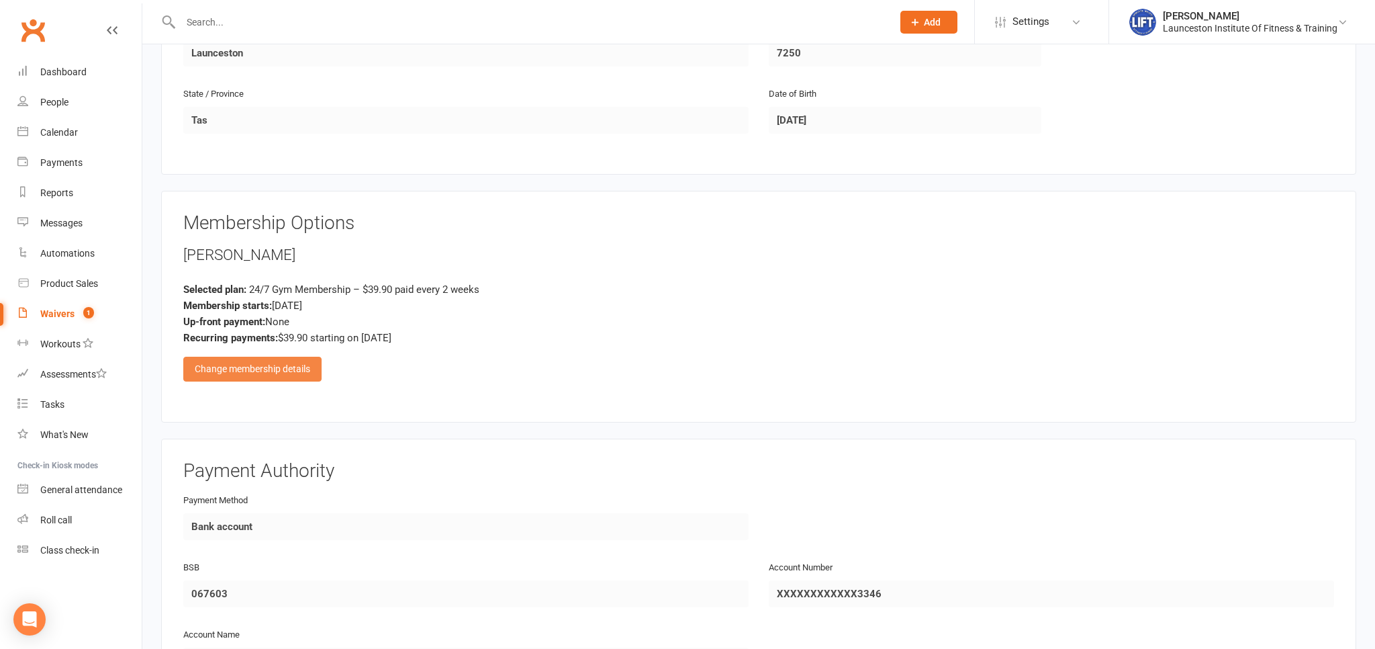
click at [263, 370] on div "Change membership details" at bounding box center [252, 368] width 138 height 24
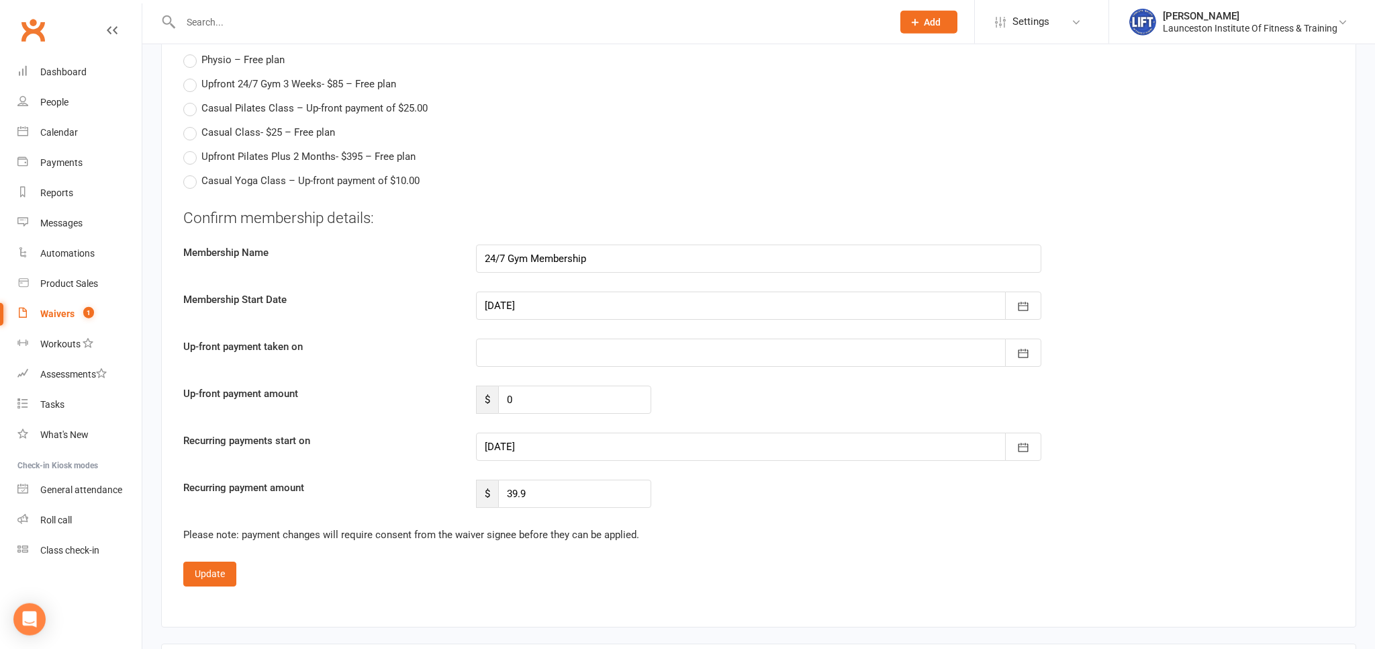
scroll to position [1843, 0]
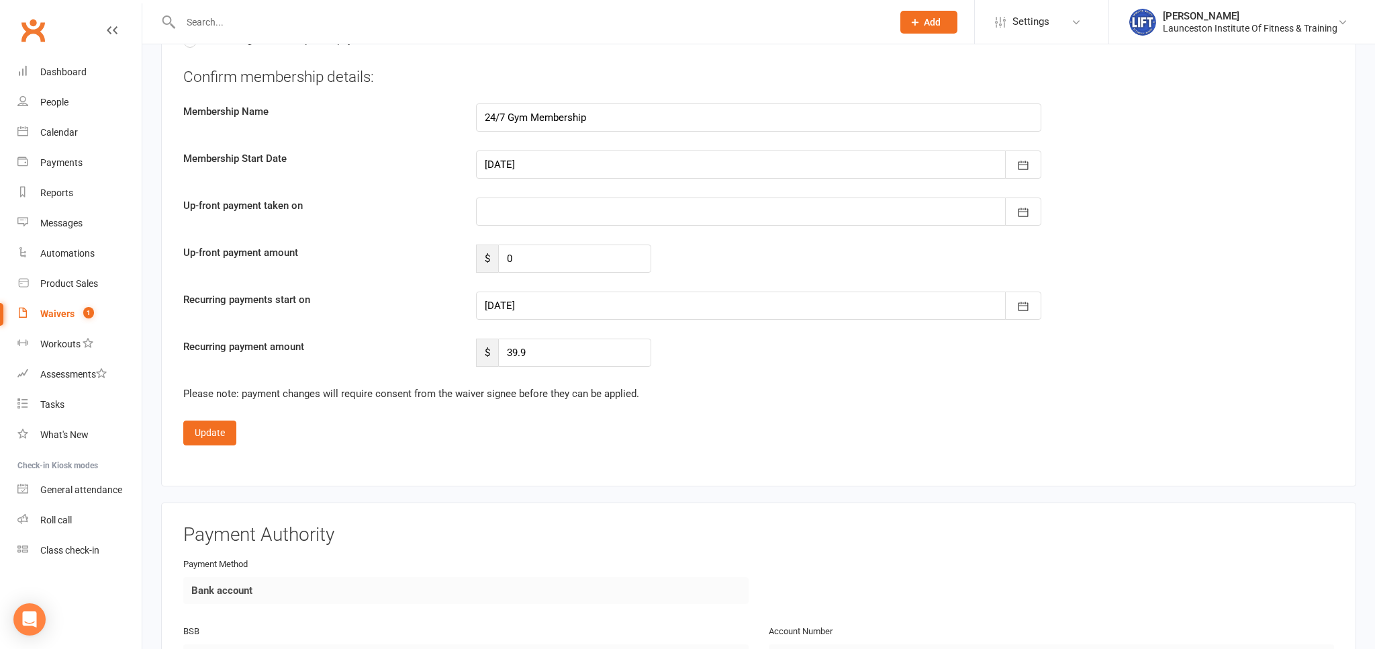
click at [644, 294] on div at bounding box center [758, 305] width 565 height 28
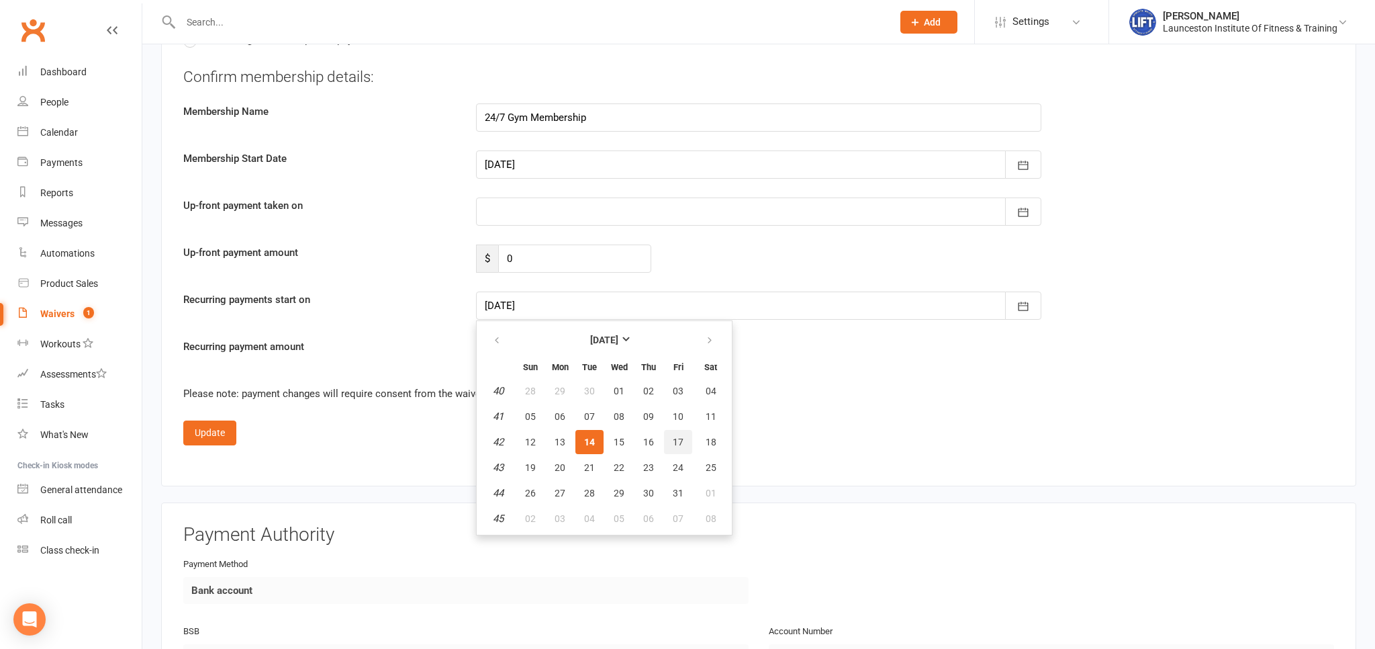
click at [677, 436] on span "17" at bounding box center [678, 441] width 11 height 11
type input "17 Oct 2025"
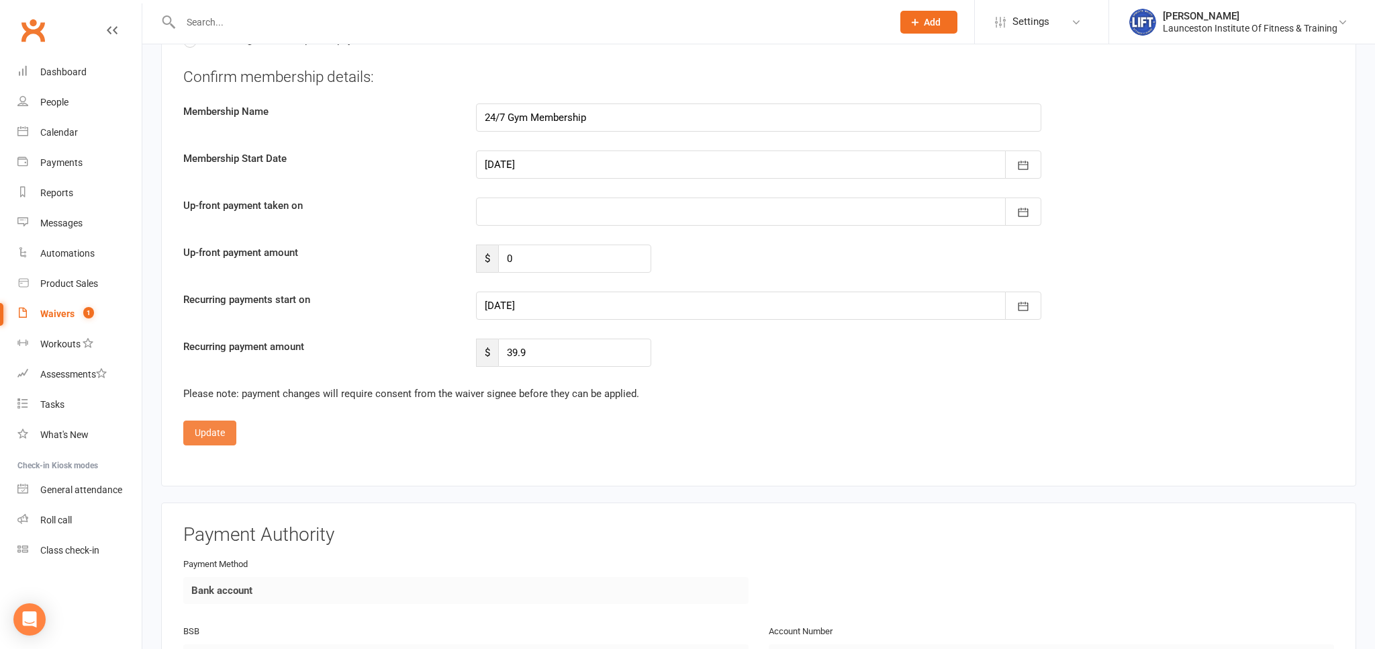
click at [228, 420] on button "Update" at bounding box center [209, 432] width 53 height 24
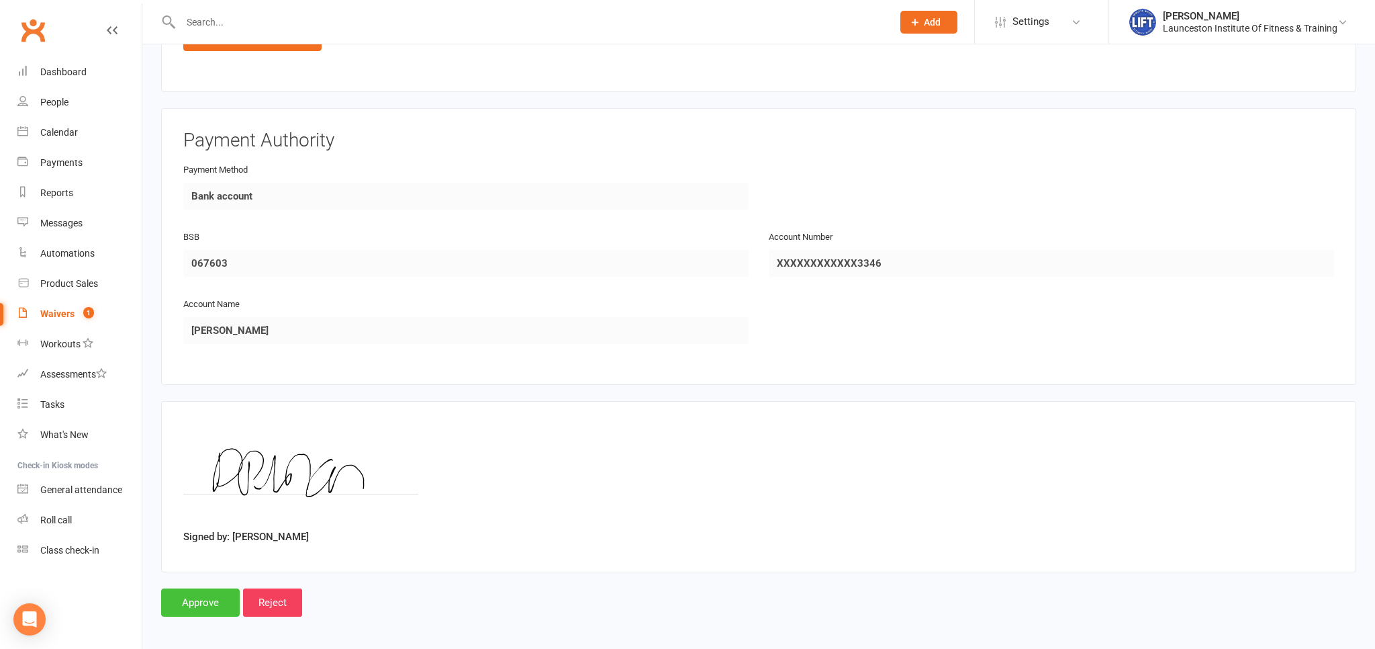
click at [203, 589] on input "Approve" at bounding box center [200, 602] width 79 height 28
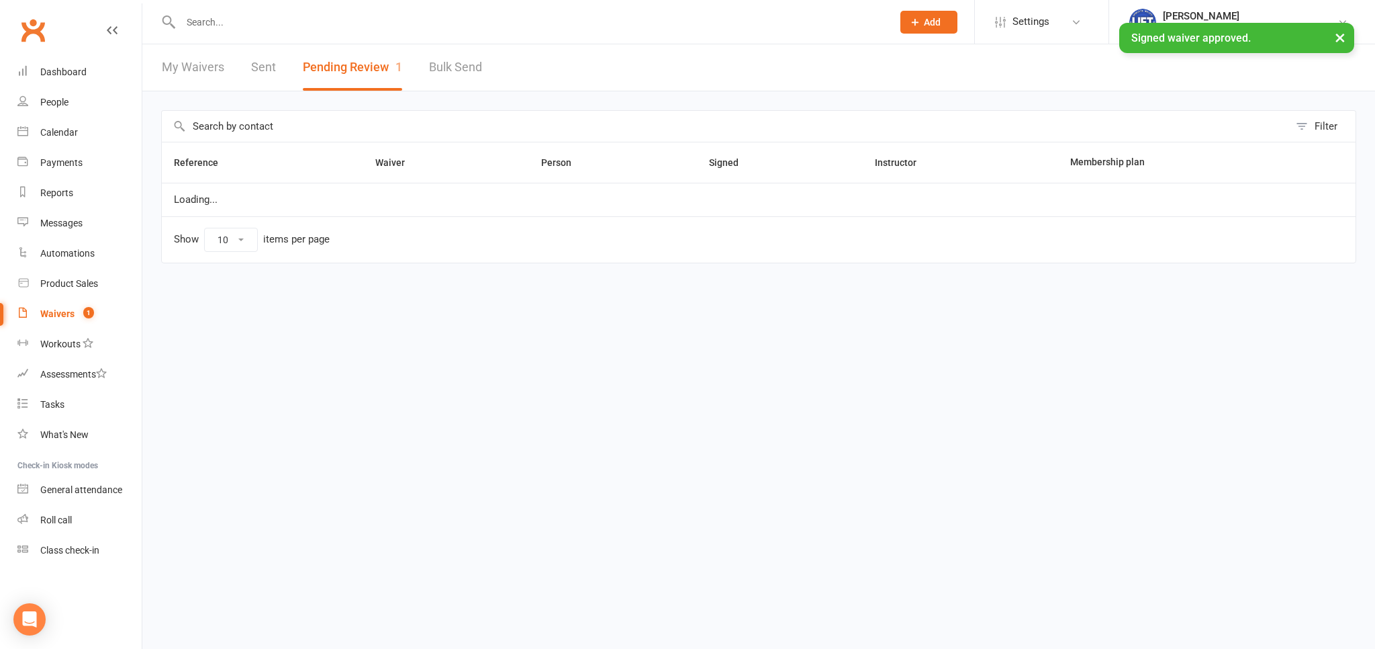
click at [202, 24] on input "text" at bounding box center [530, 22] width 706 height 19
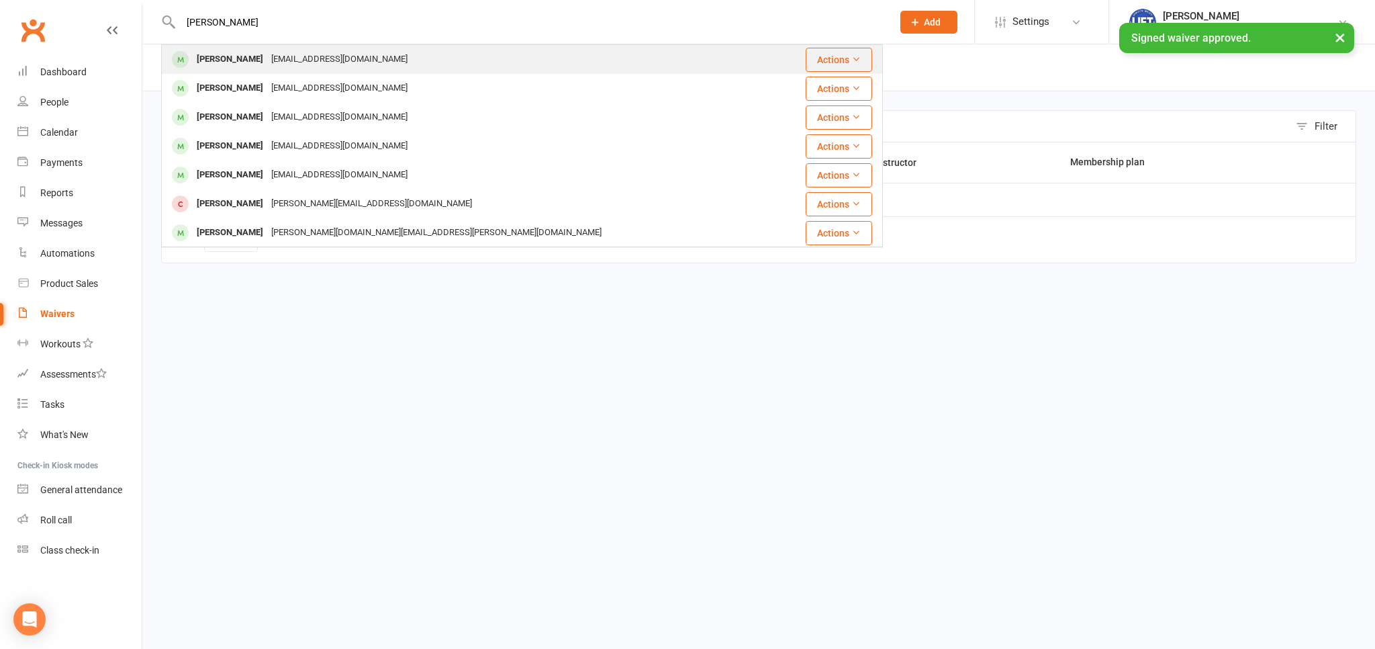
type input "drew duncan"
click at [238, 63] on div "[PERSON_NAME]" at bounding box center [230, 59] width 75 height 19
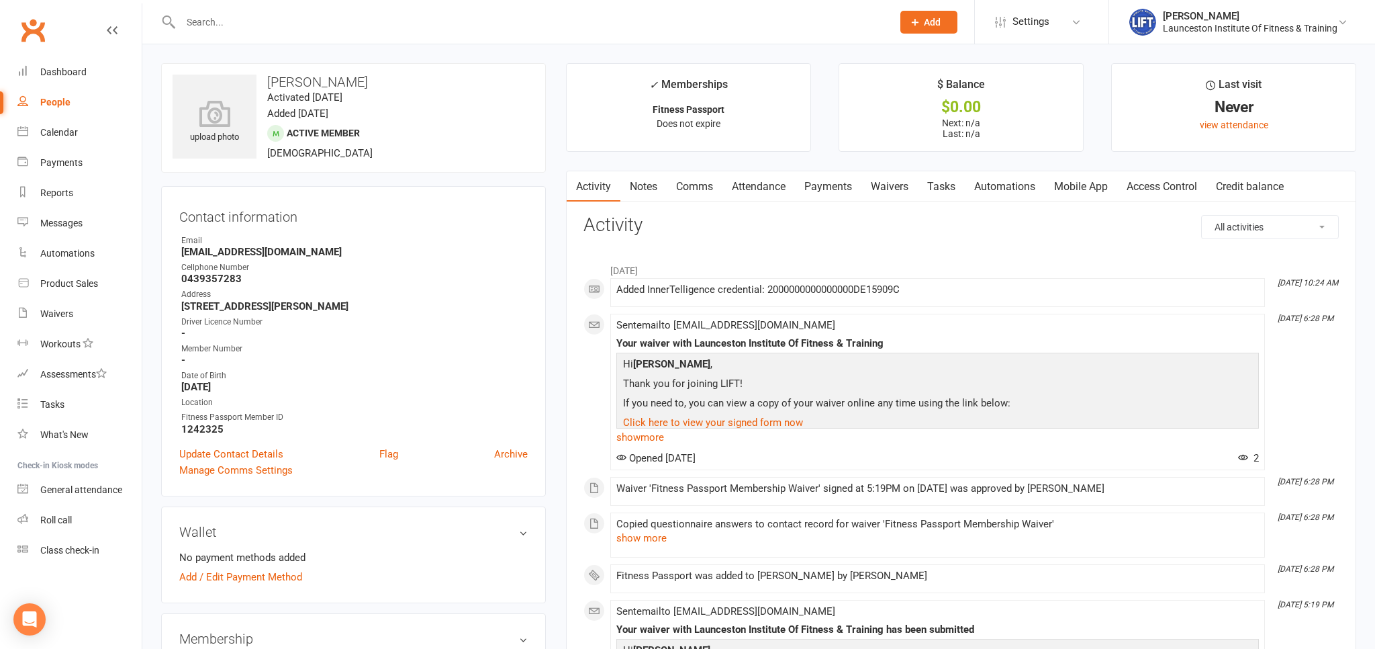
click at [1144, 184] on link "Access Control" at bounding box center [1161, 186] width 89 height 31
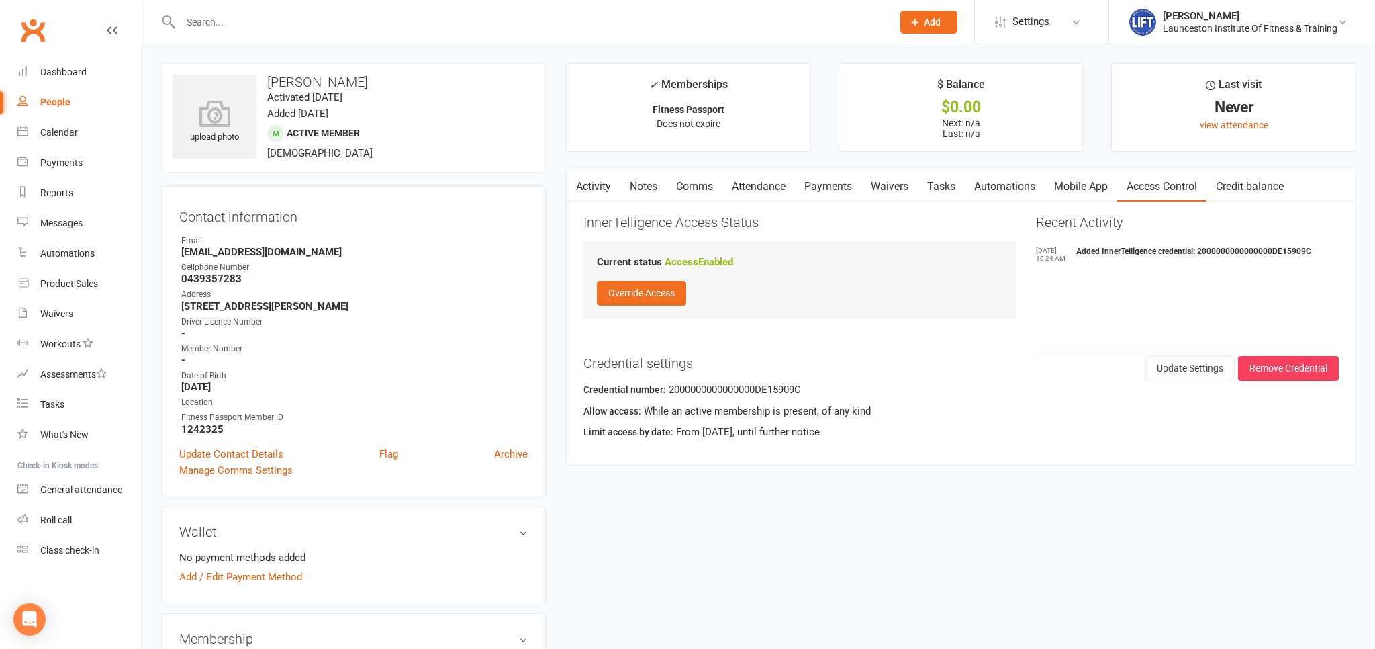
click at [593, 185] on link "Activity" at bounding box center [594, 186] width 54 height 31
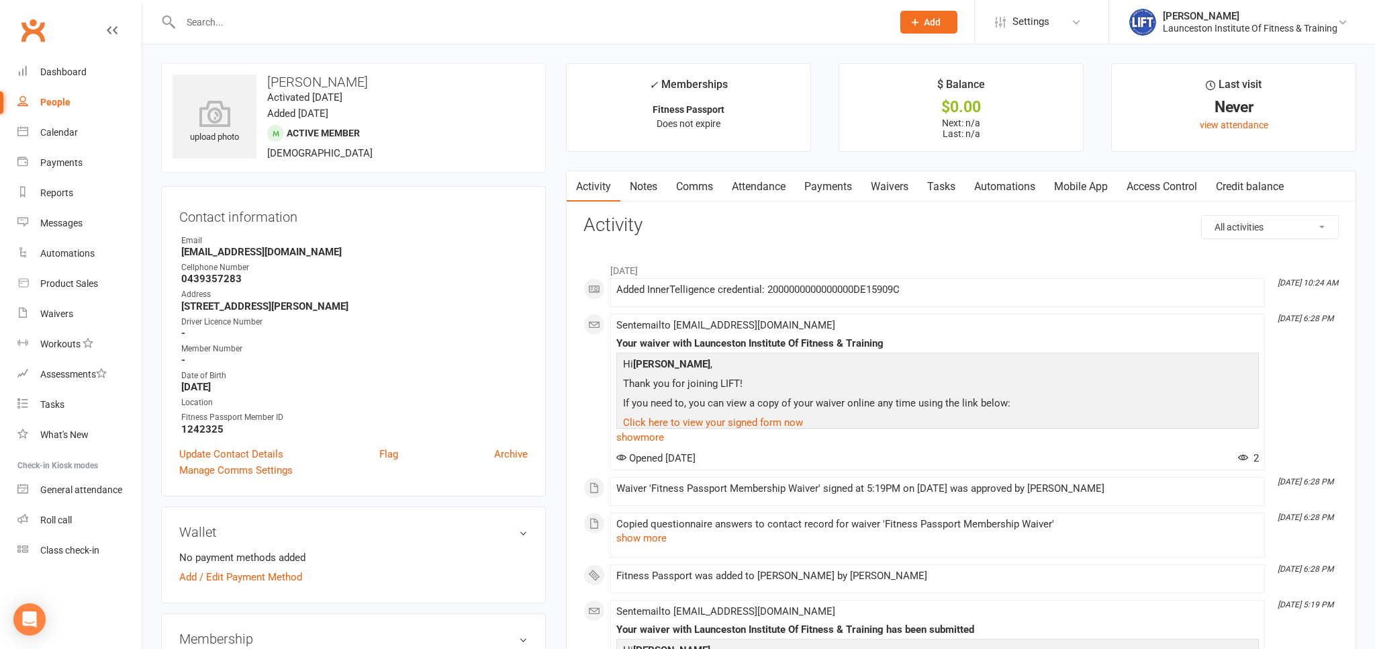
click at [281, 28] on input "text" at bounding box center [530, 22] width 706 height 19
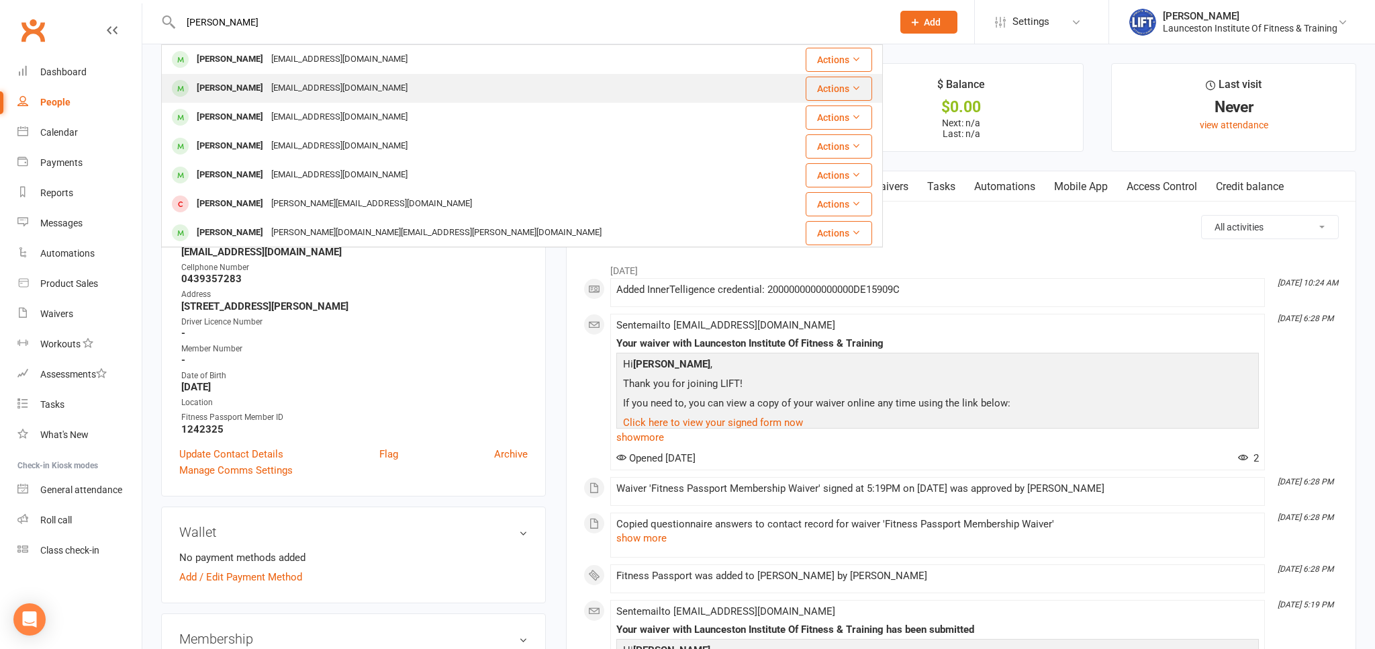
type input "drew duncan"
click at [444, 92] on div "Drew Duncan Skizaboy@icloud.com" at bounding box center [469, 89] width 614 height 28
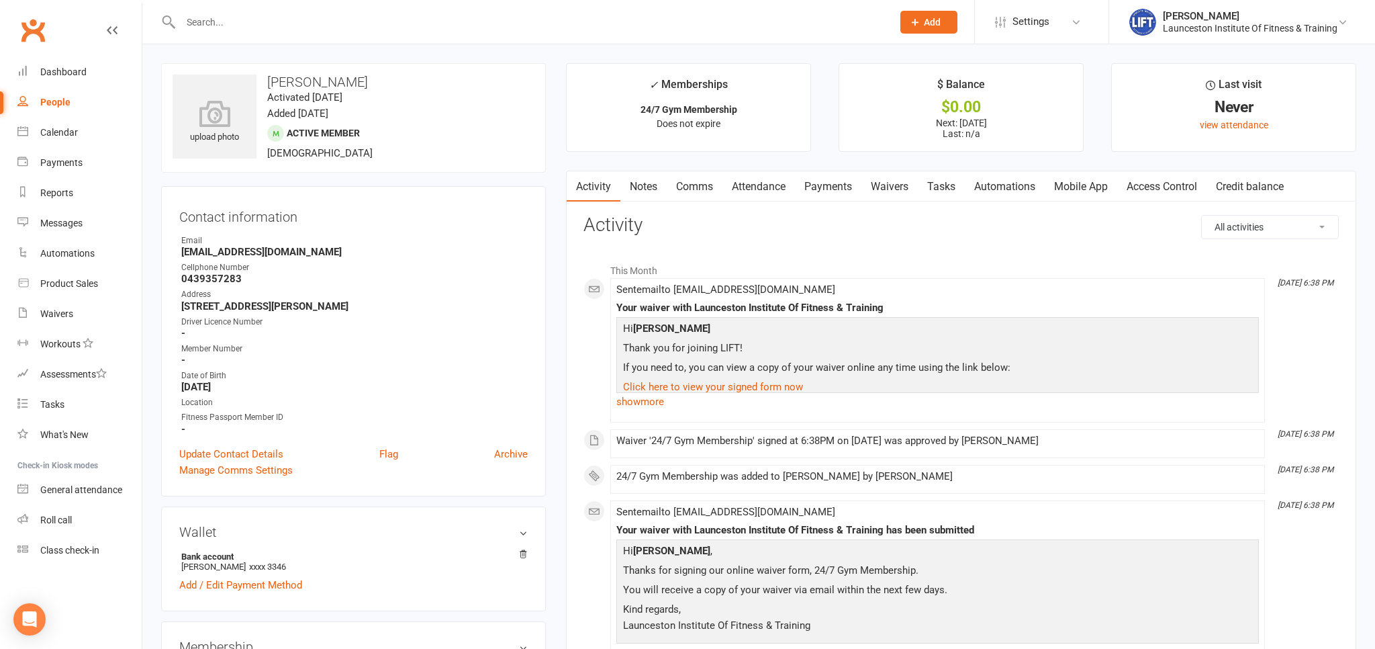
click at [1178, 185] on link "Access Control" at bounding box center [1161, 186] width 89 height 31
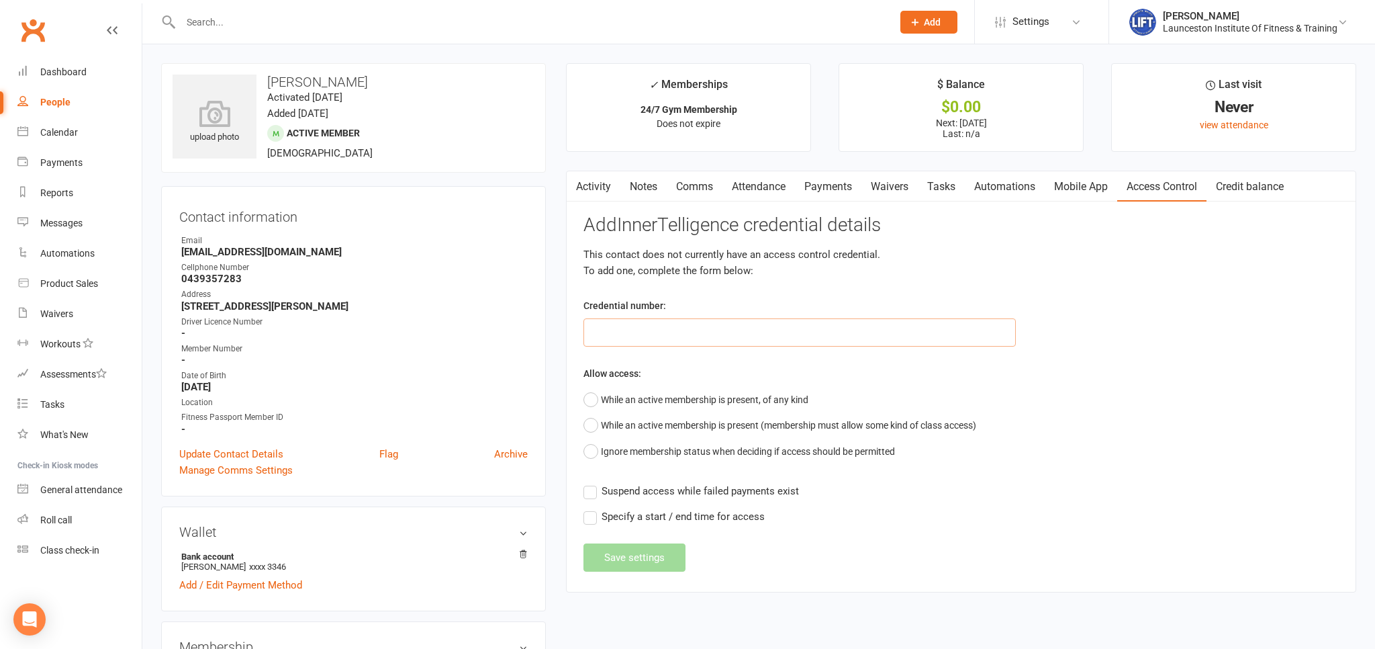
click at [659, 332] on input "text" at bounding box center [799, 332] width 432 height 28
click at [643, 327] on input "text" at bounding box center [799, 332] width 432 height 28
paste input "20000000000000004986F6BE"
type input "20000000000000004986F6BE"
click at [589, 394] on button "While an active membership is present, of any kind" at bounding box center [695, 400] width 225 height 26
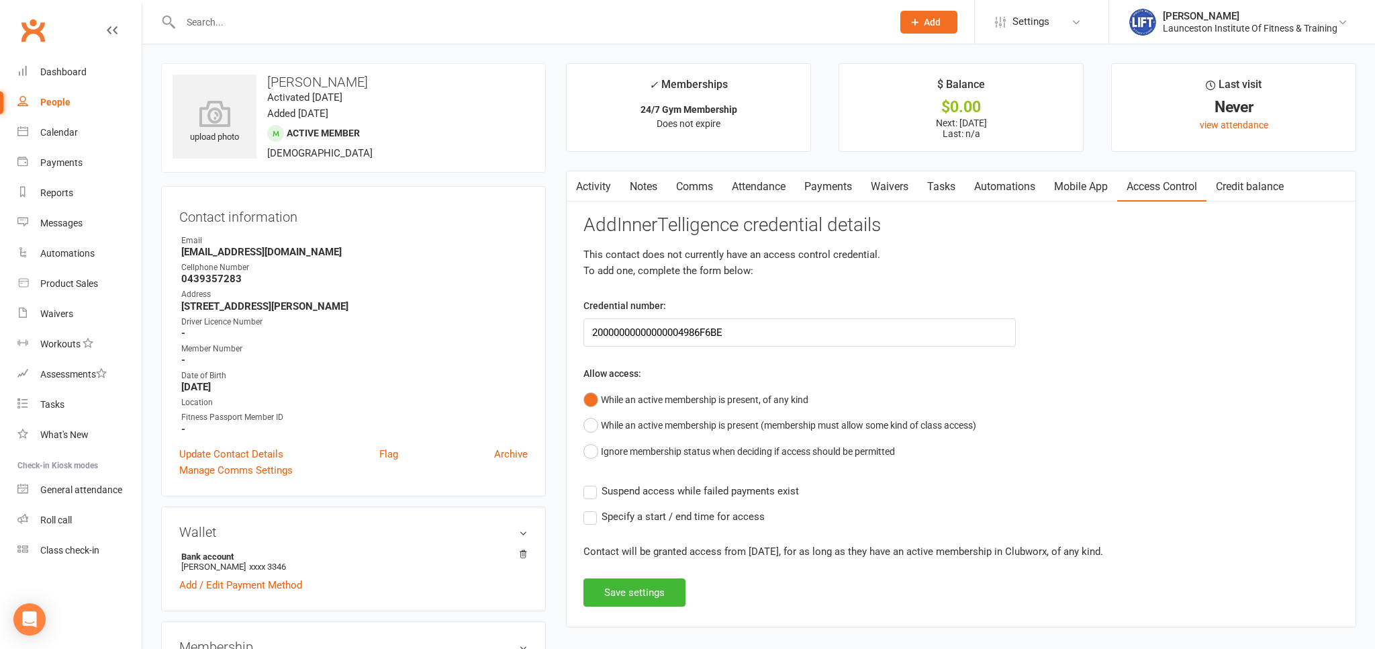
click at [591, 488] on label "Suspend access while failed payments exist" at bounding box center [690, 491] width 215 height 16
click at [591, 483] on input "Suspend access while failed payments exist" at bounding box center [690, 483] width 215 height 0
click at [591, 516] on label "Specify a start / end time for access" at bounding box center [673, 516] width 181 height 16
click at [591, 508] on input "Specify a start / end time for access" at bounding box center [673, 508] width 181 height 0
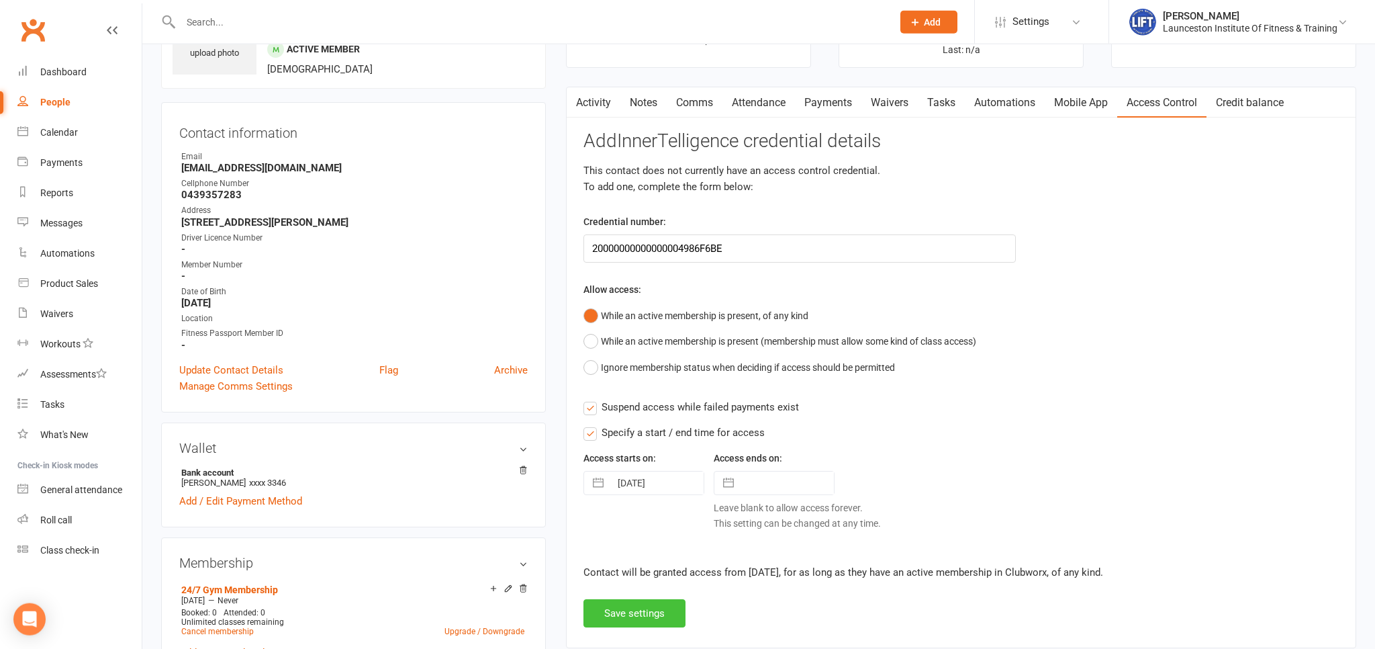
scroll to position [142, 0]
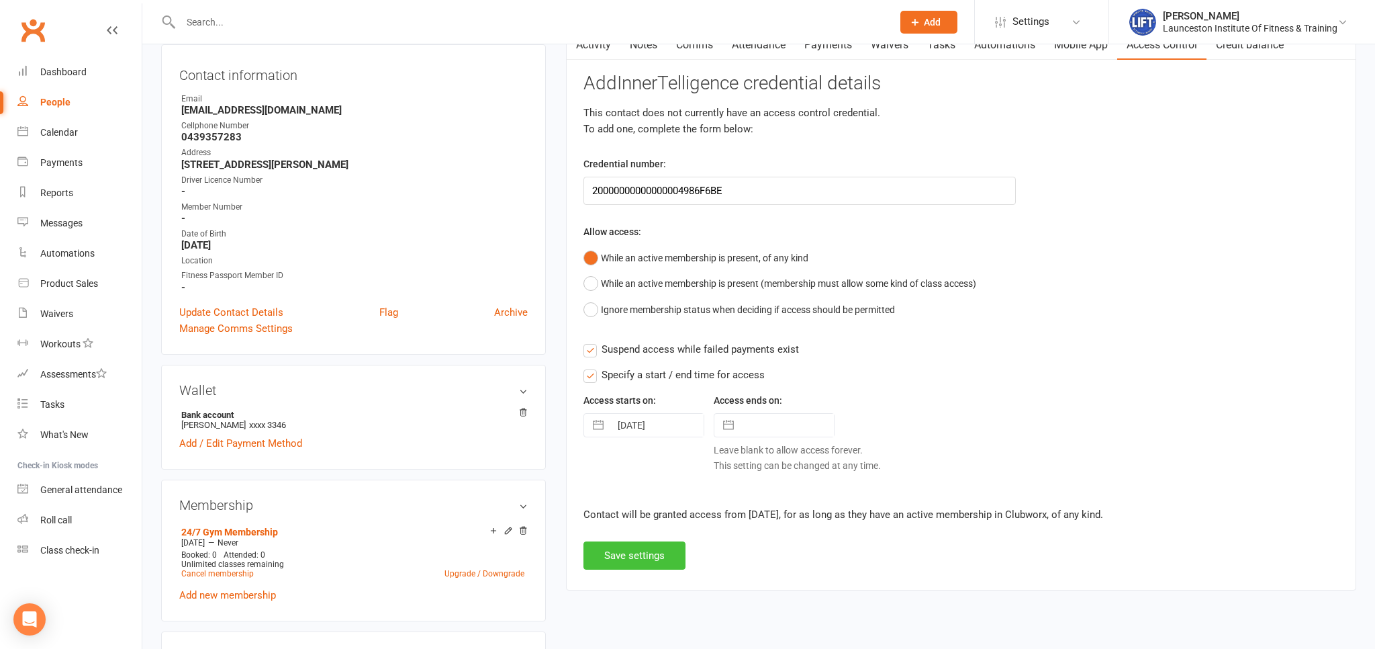
click at [661, 555] on button "Save settings" at bounding box center [634, 555] width 102 height 28
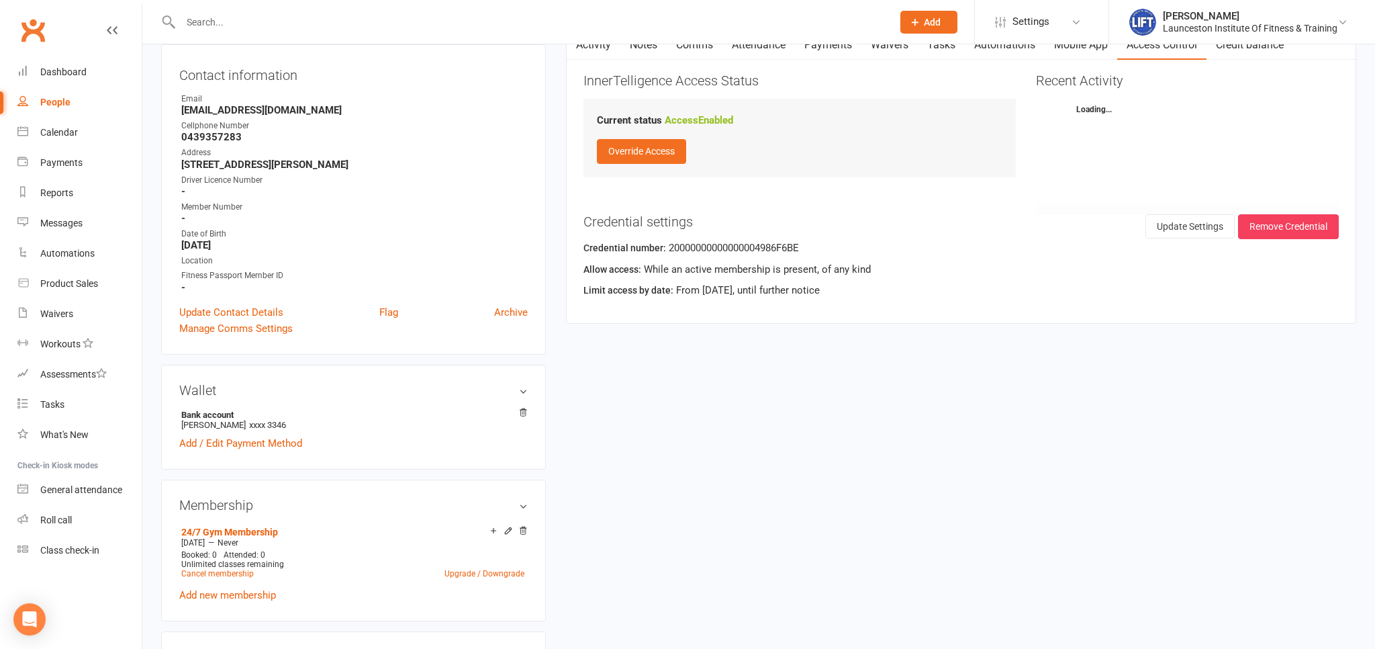
scroll to position [0, 0]
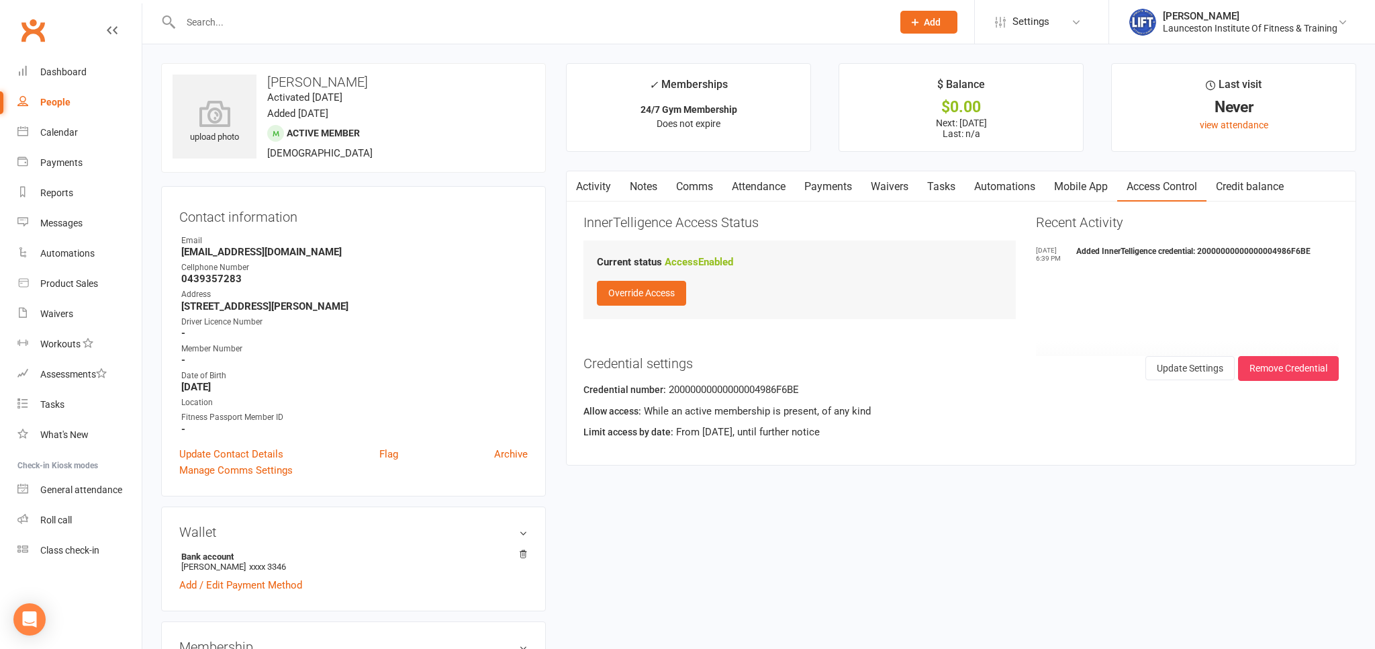
click at [597, 184] on link "Activity" at bounding box center [594, 186] width 54 height 31
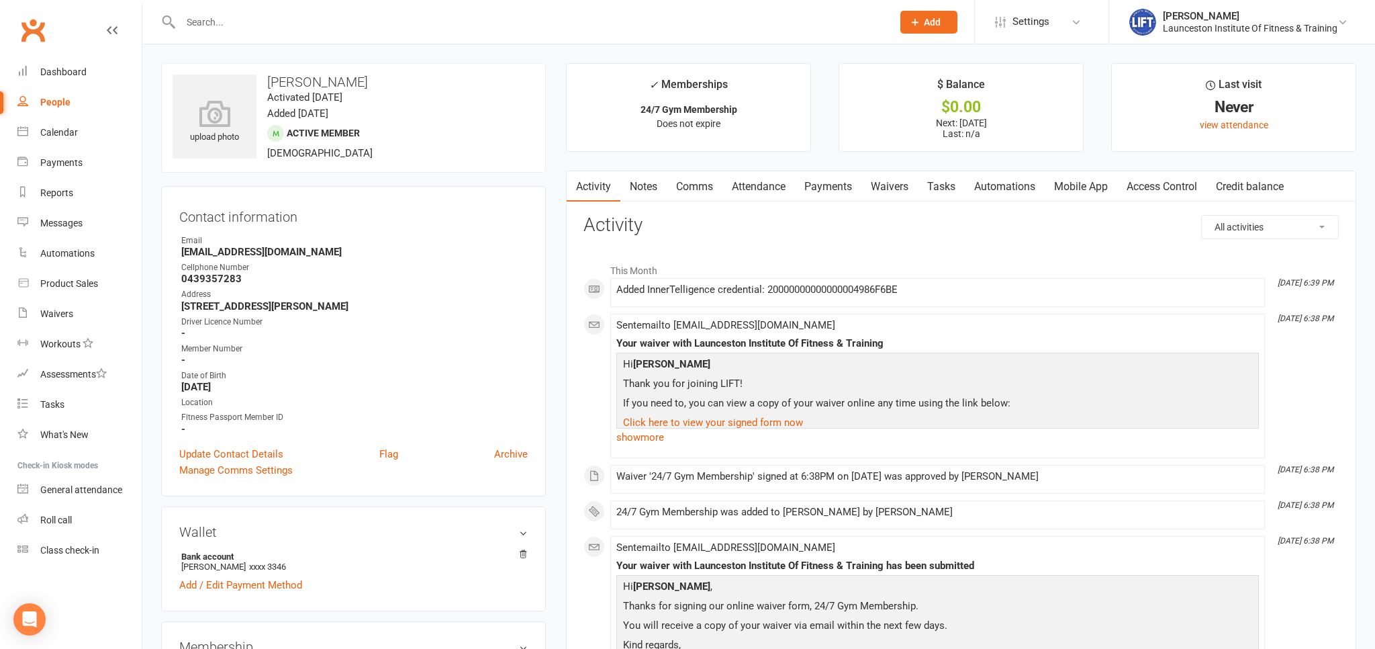
click at [832, 179] on link "Payments" at bounding box center [828, 186] width 66 height 31
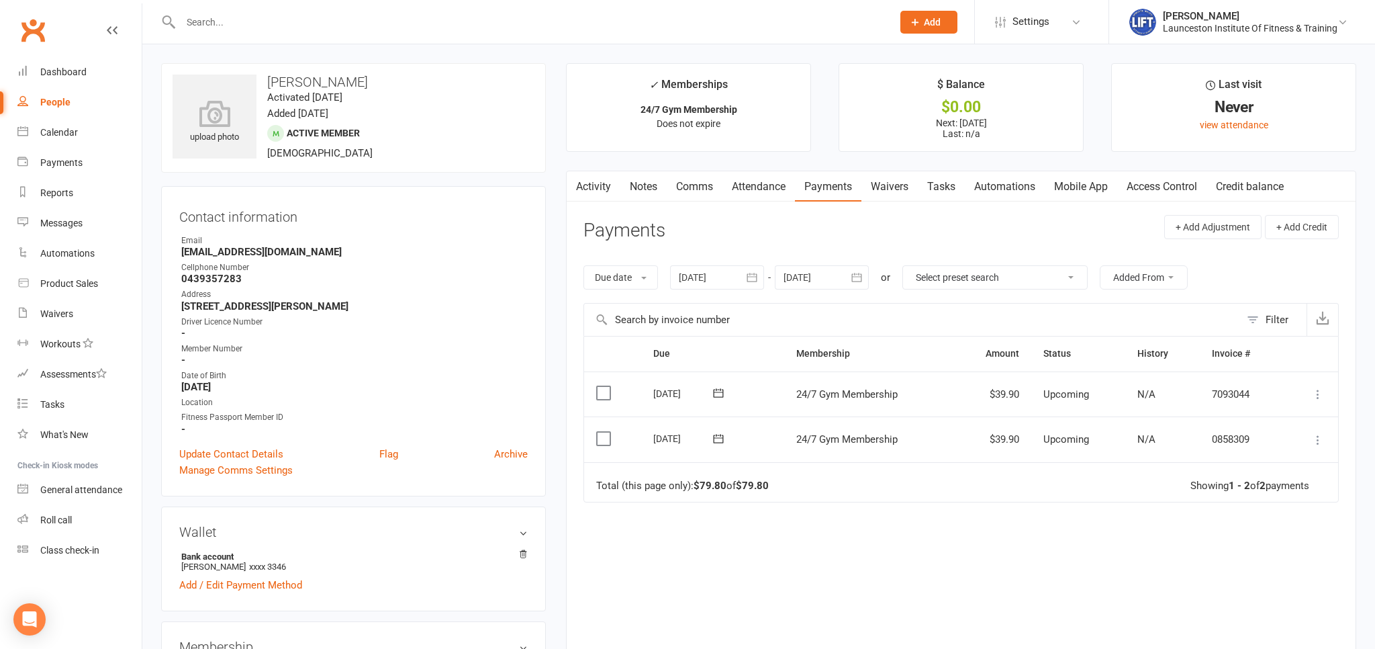
click at [596, 185] on link "Activity" at bounding box center [594, 186] width 54 height 31
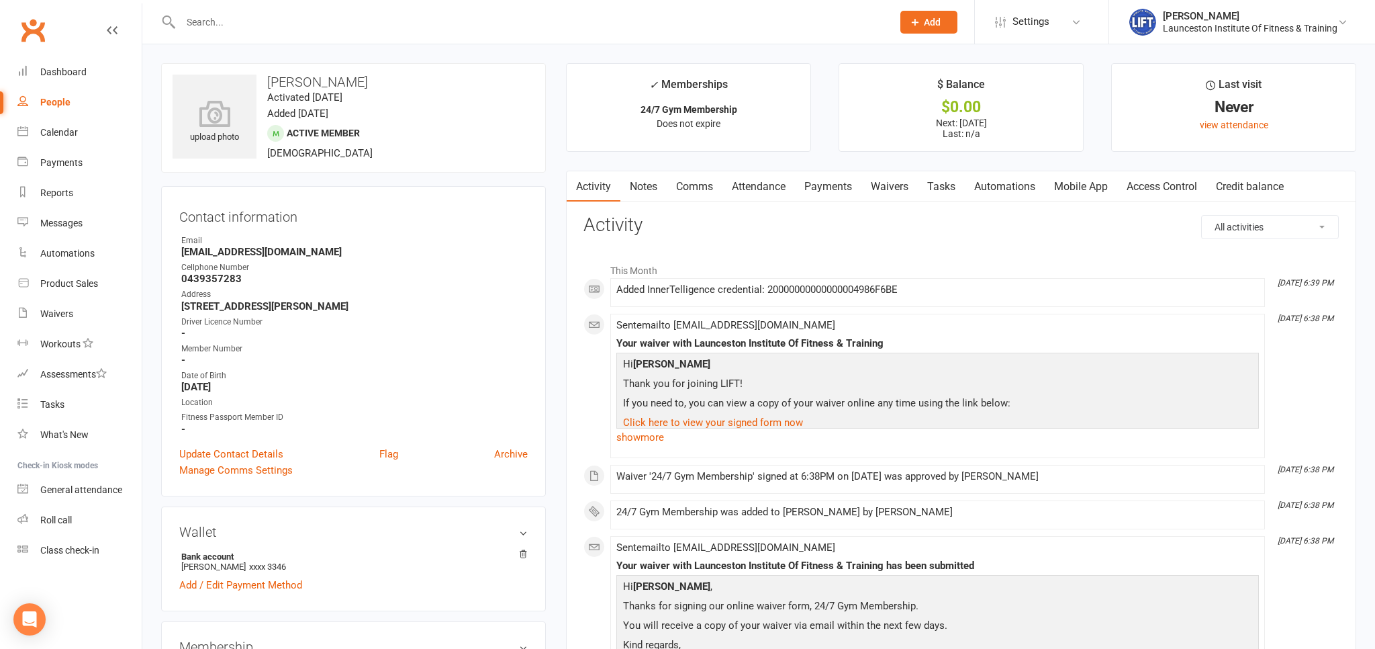
click at [216, 28] on input "text" at bounding box center [530, 22] width 706 height 19
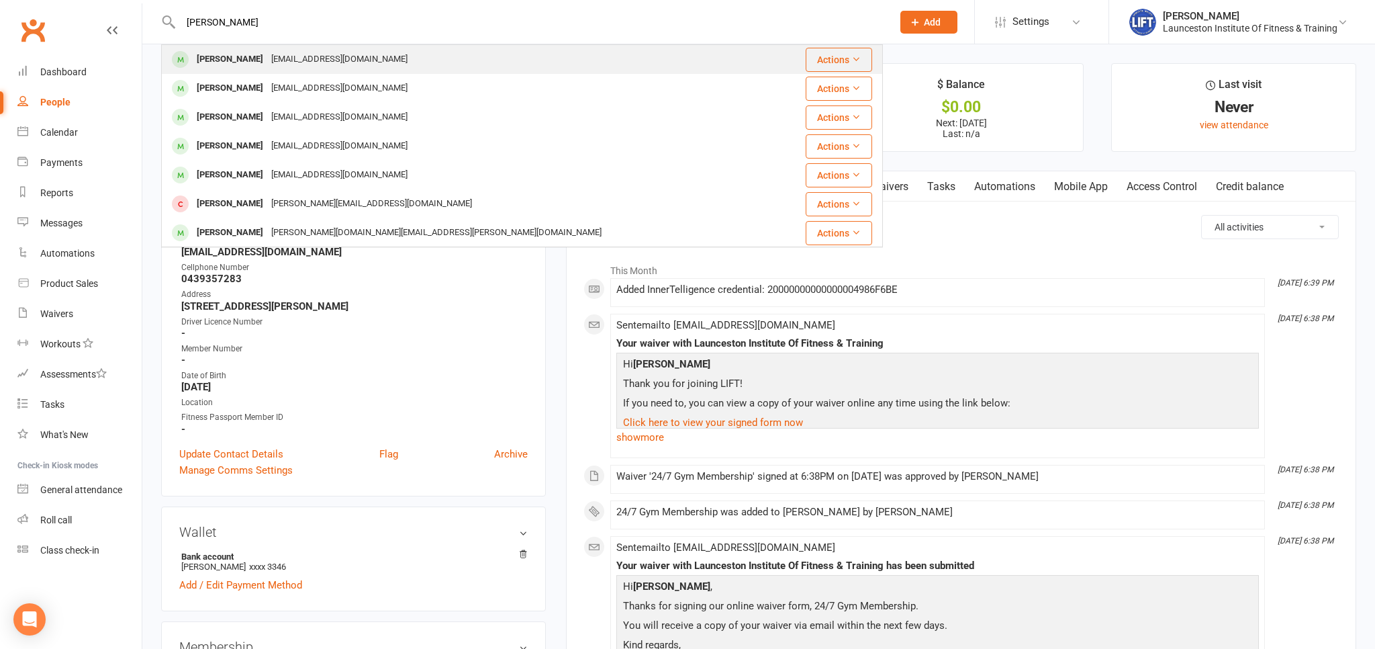
type input "drew duncan"
click at [294, 55] on div "Skizaboy@icloud.com" at bounding box center [339, 59] width 144 height 19
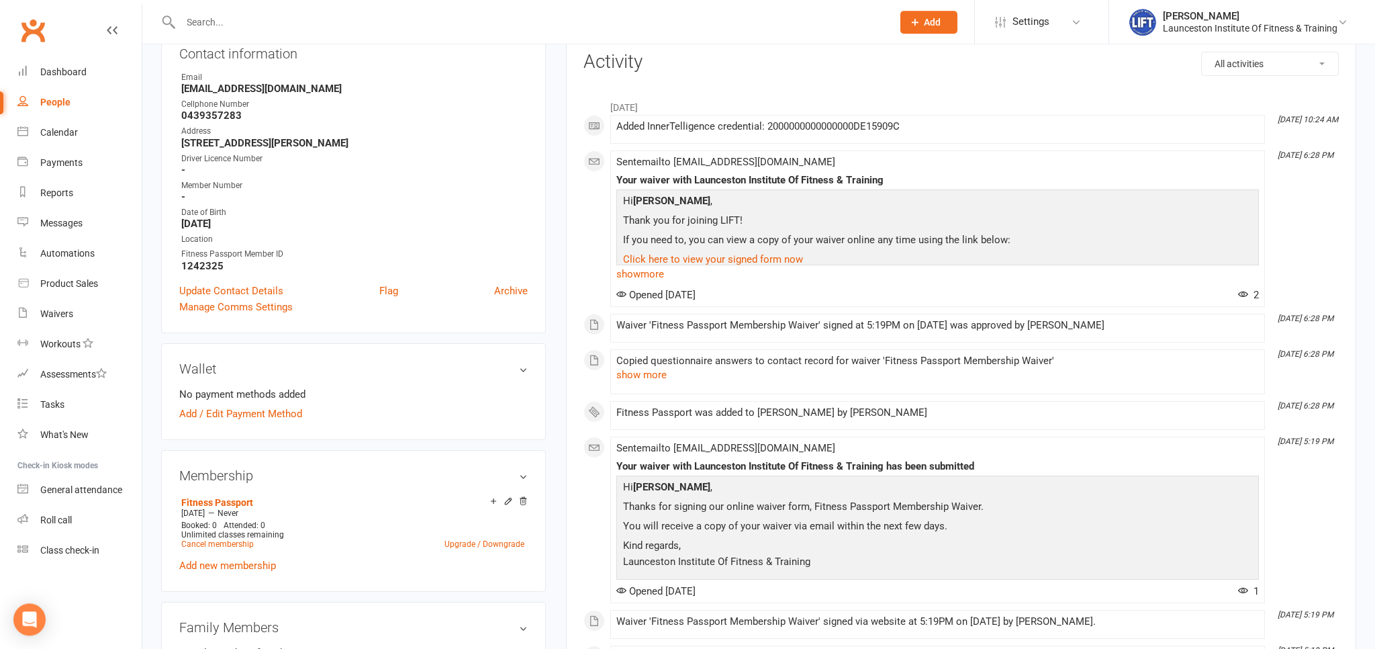
scroll to position [212, 0]
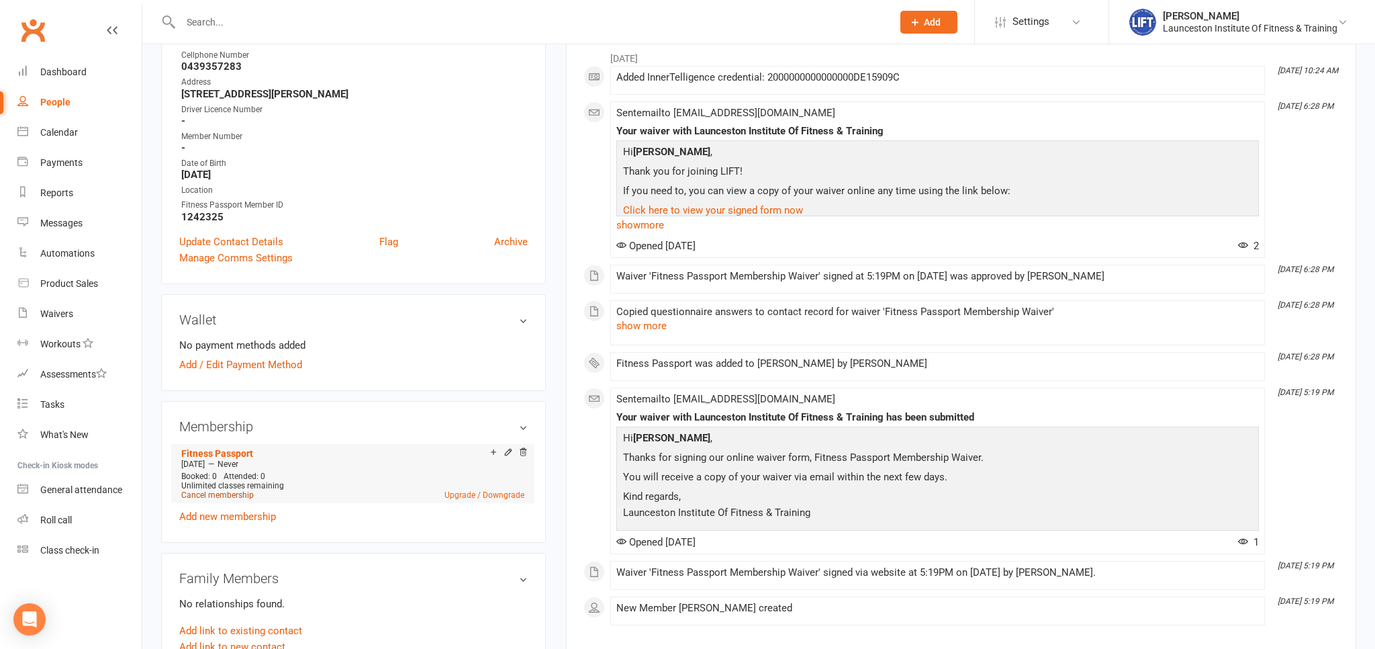
click at [238, 499] on link "Cancel membership" at bounding box center [217, 494] width 73 height 9
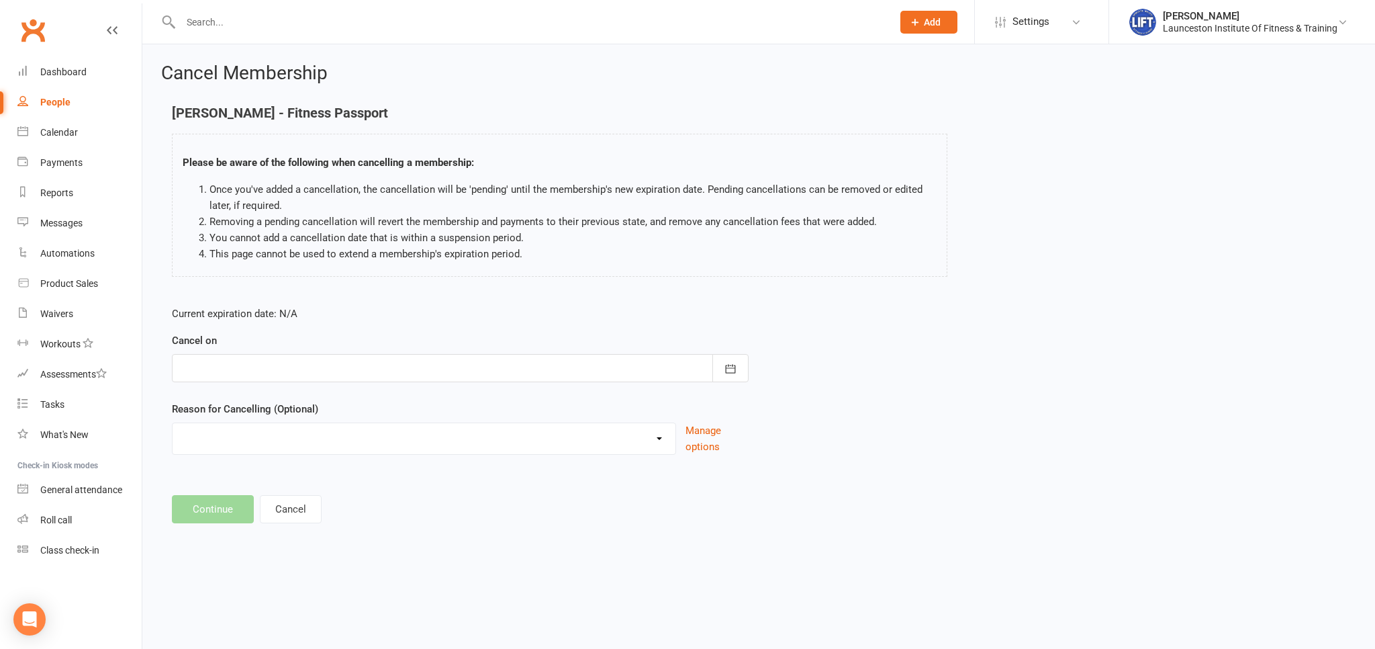
click at [230, 375] on div at bounding box center [460, 368] width 577 height 28
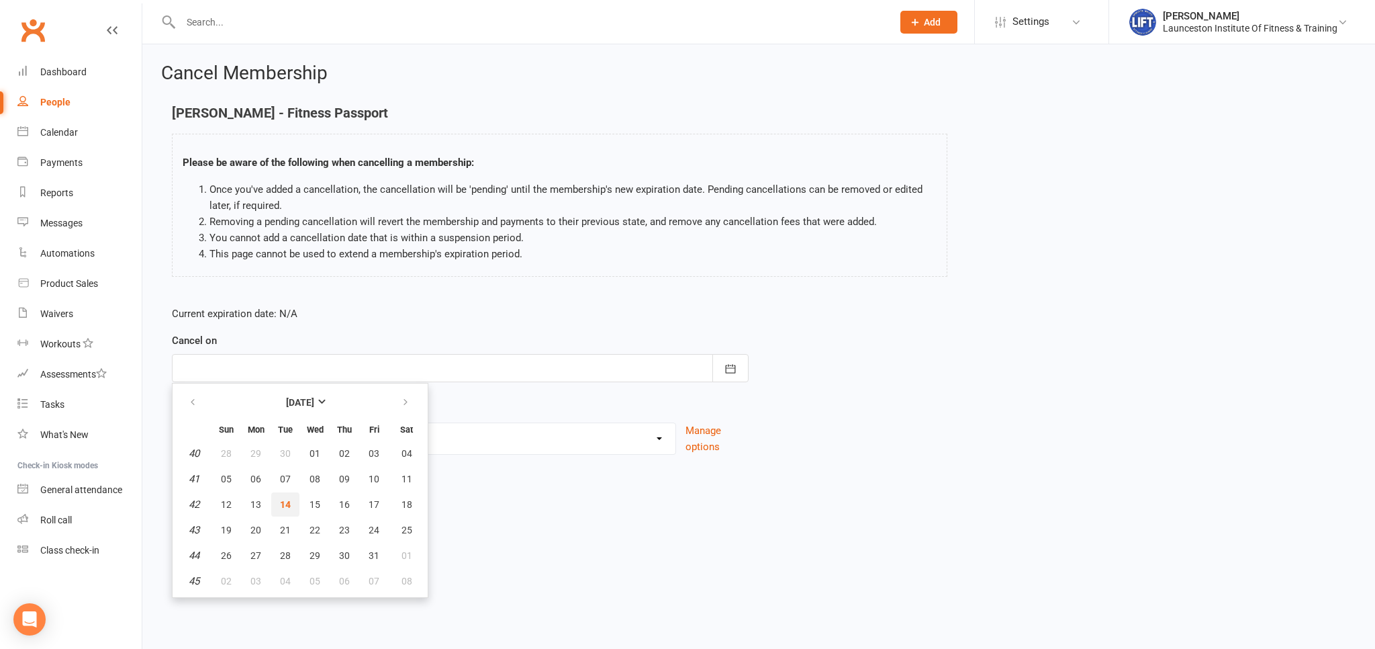
drag, startPoint x: 289, startPoint y: 503, endPoint x: 293, endPoint y: 486, distance: 17.3
click at [289, 503] on span "14" at bounding box center [285, 504] width 11 height 11
type input "14 Oct 2025"
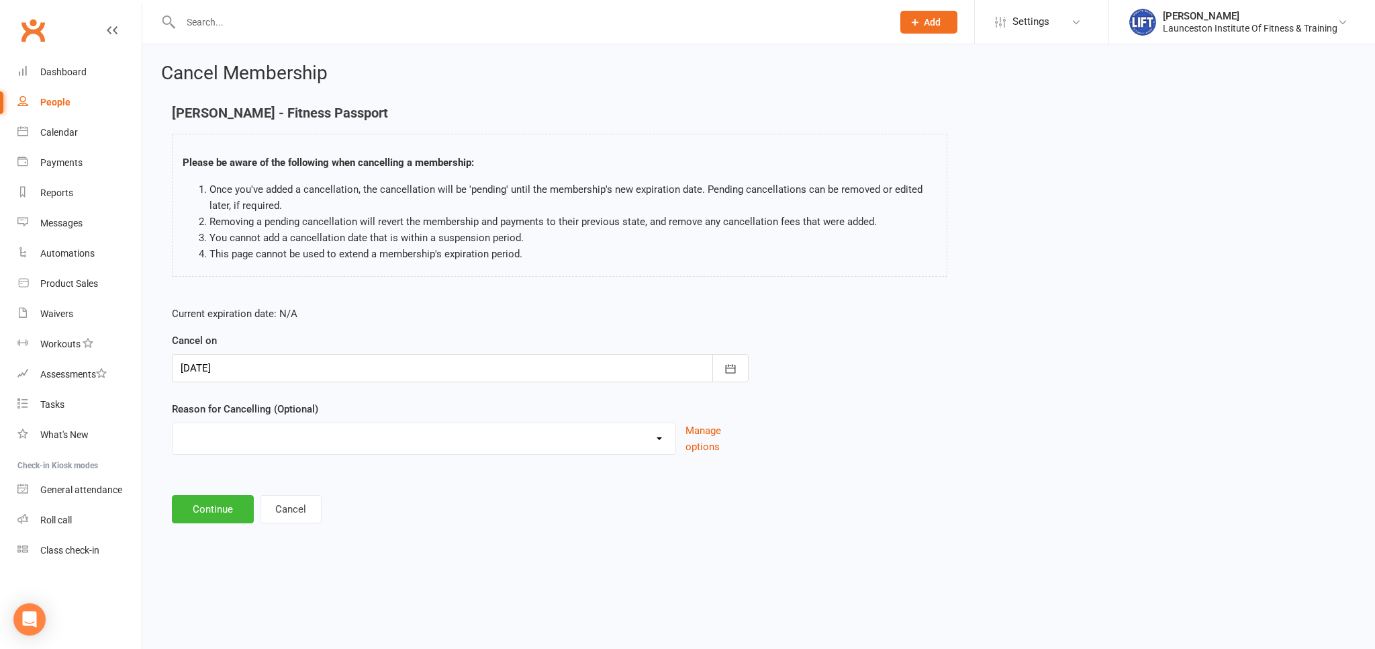
click at [173, 423] on select "Cancelled by staff (overdues) Change to Fitness Passport Changing gyms Injury M…" at bounding box center [424, 436] width 503 height 27
select select "6"
click option "Other reason" at bounding box center [0, 0] width 0 height 0
click at [232, 578] on button "Continue" at bounding box center [213, 577] width 82 height 28
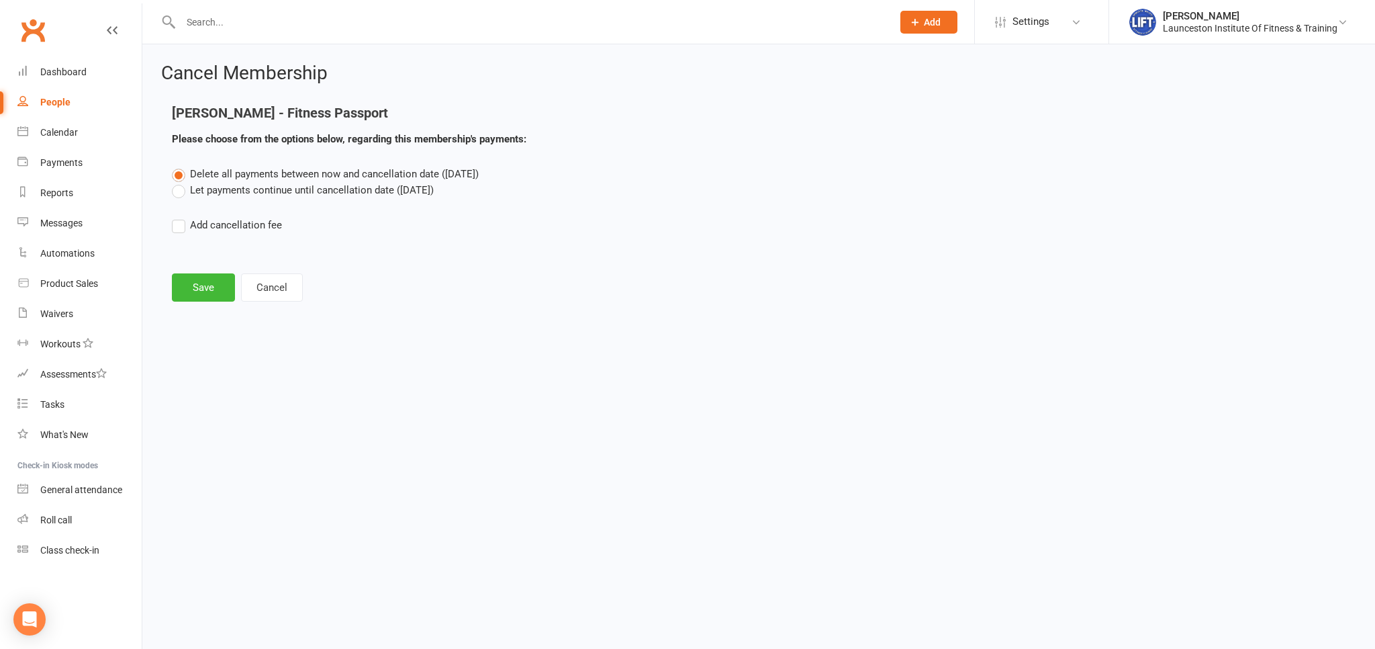
click at [178, 189] on label "Let payments continue until cancellation date (Oct 14, 2025)" at bounding box center [303, 190] width 262 height 16
click at [178, 182] on input "Let payments continue until cancellation date (Oct 14, 2025)" at bounding box center [176, 182] width 9 height 0
click at [205, 283] on button "Save" at bounding box center [203, 287] width 63 height 28
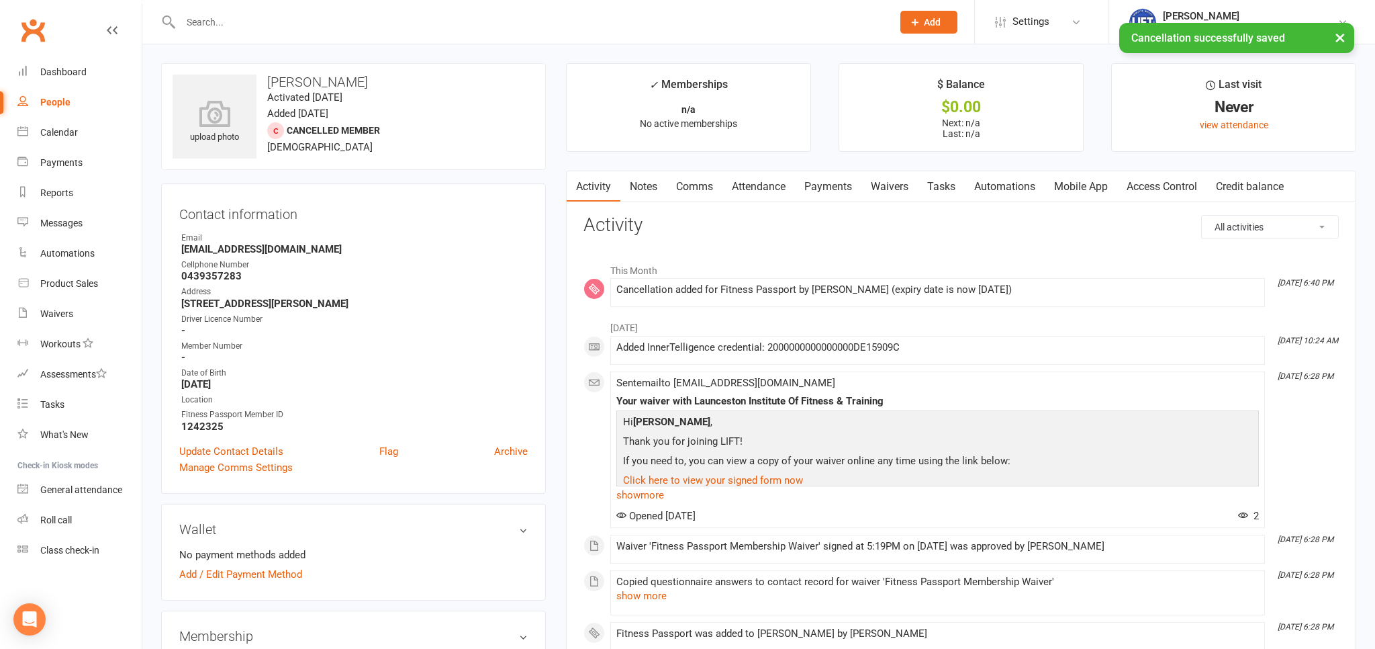
click at [258, 28] on input "text" at bounding box center [530, 22] width 706 height 19
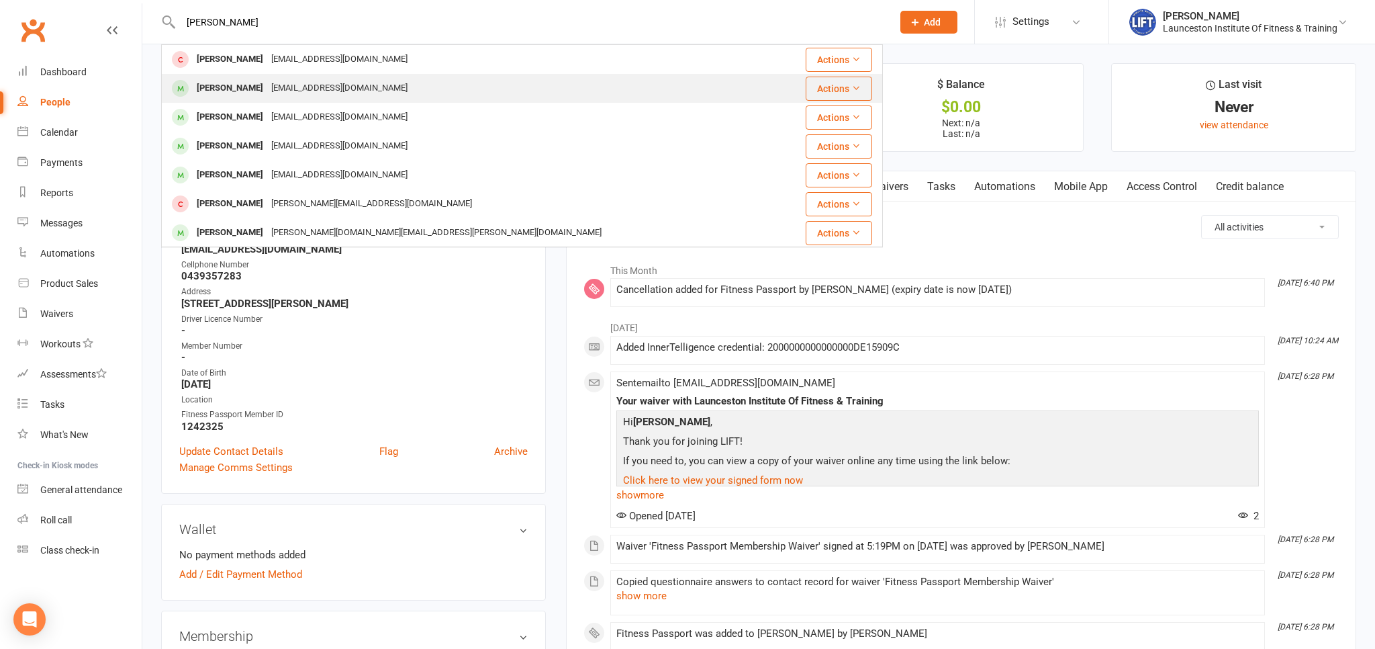
type input "drew duncan"
click at [314, 90] on div "Skizaboy@icloud.com" at bounding box center [339, 88] width 144 height 19
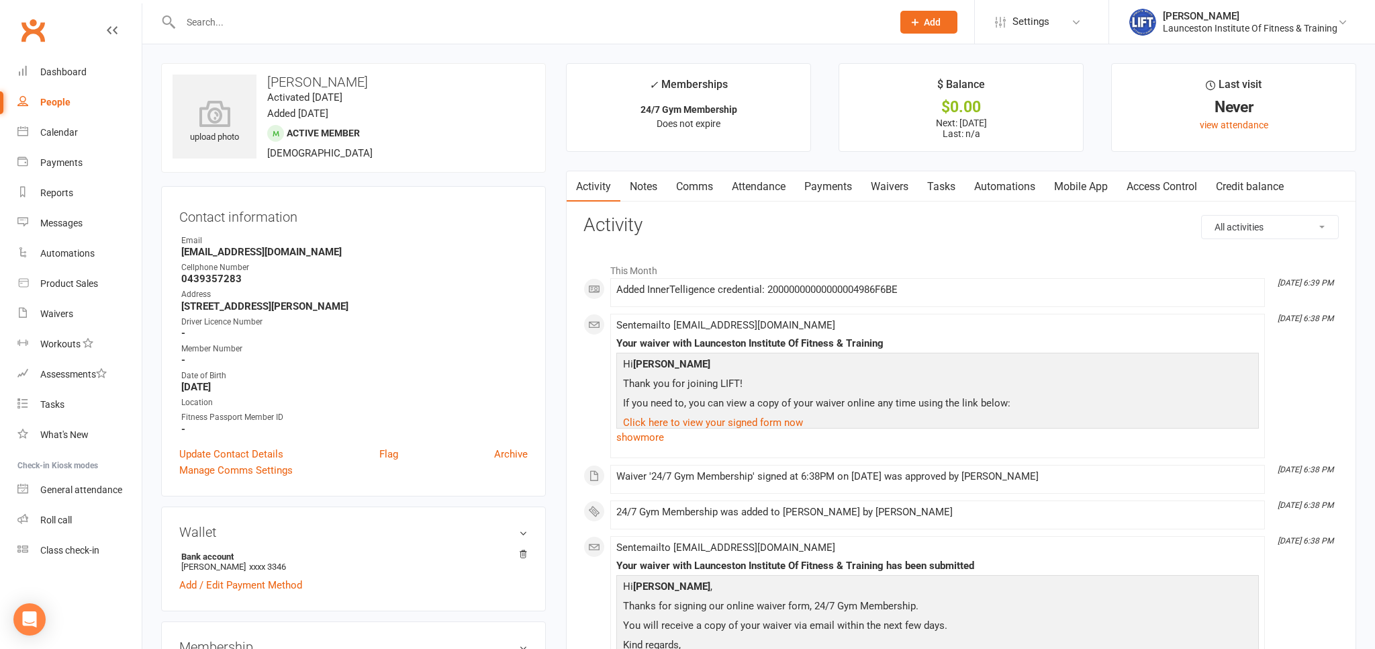
click at [195, 17] on input "text" at bounding box center [530, 22] width 706 height 19
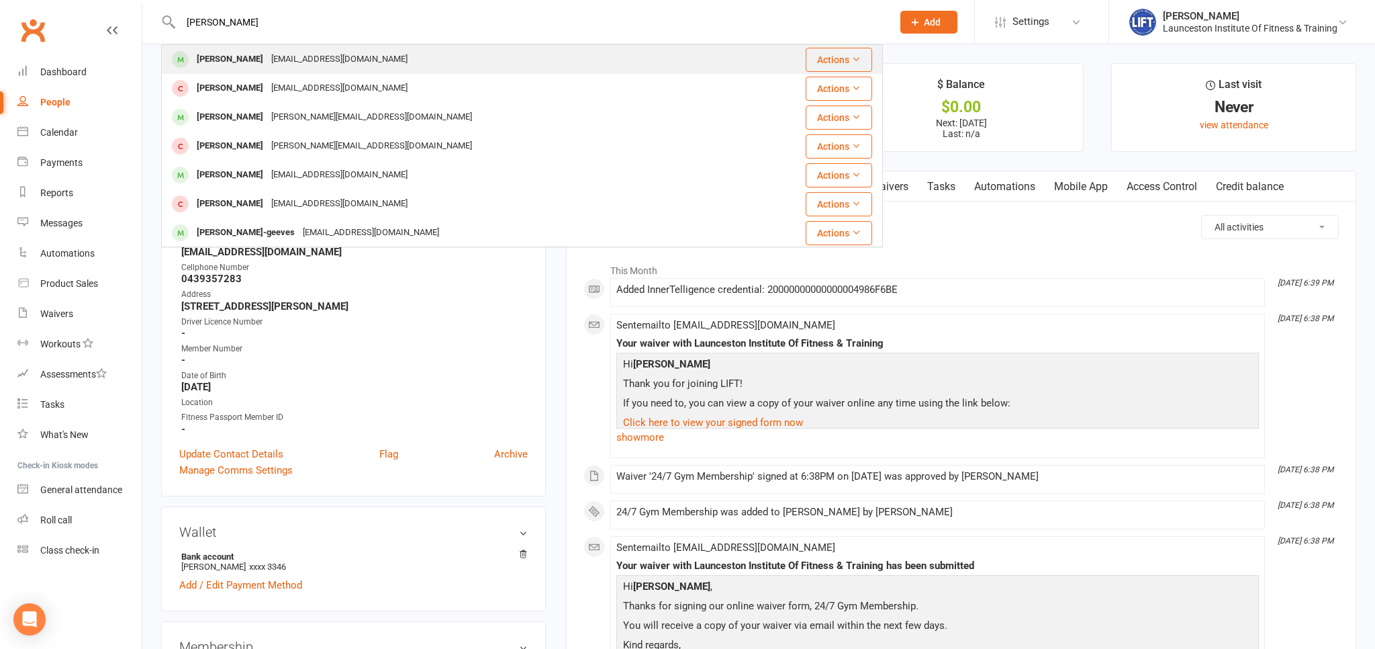
type input "sara cowen"
click at [246, 58] on div "Sara Cowen" at bounding box center [230, 59] width 75 height 19
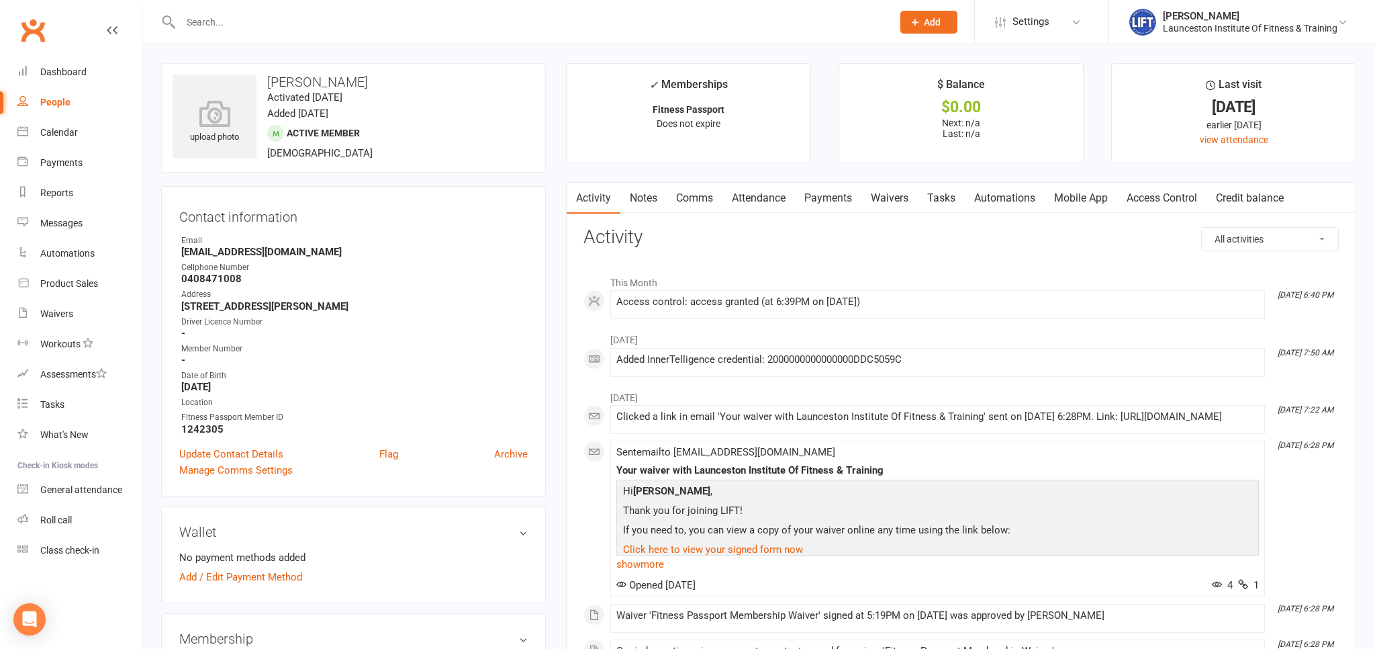
click at [41, 28] on link "Clubworx" at bounding box center [33, 30] width 34 height 34
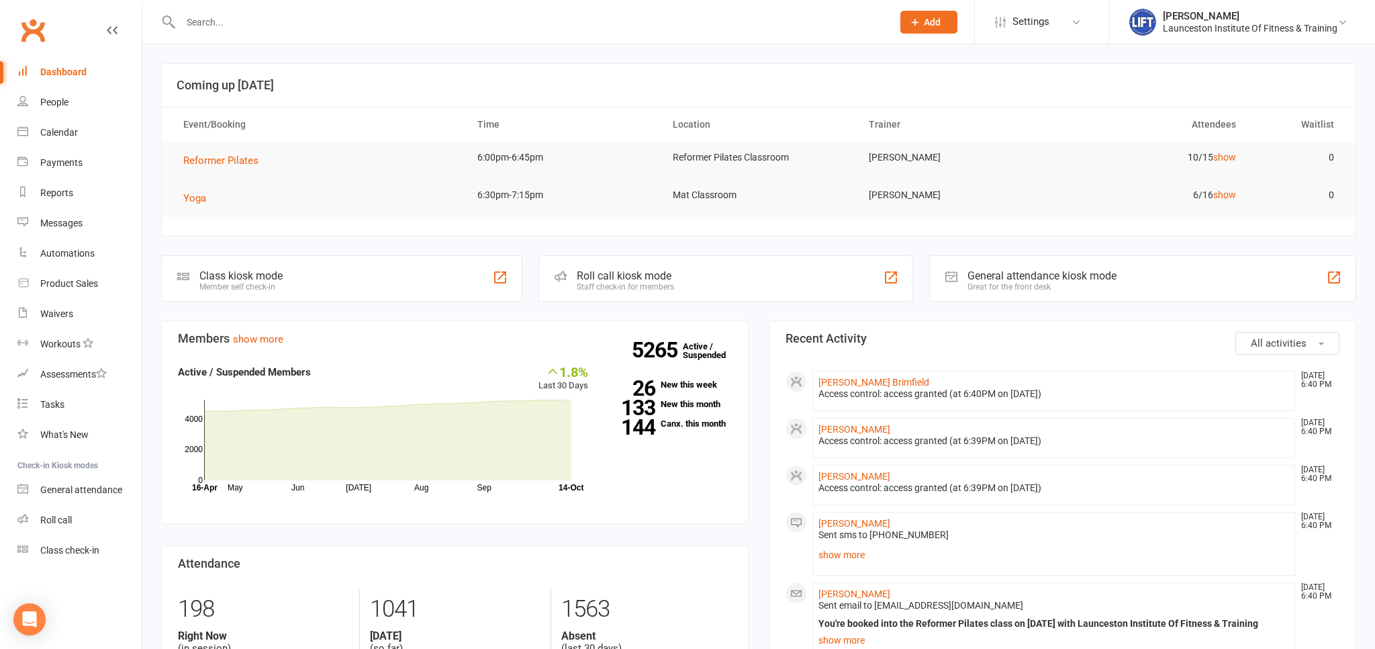
click at [36, 28] on link "Clubworx" at bounding box center [33, 30] width 34 height 34
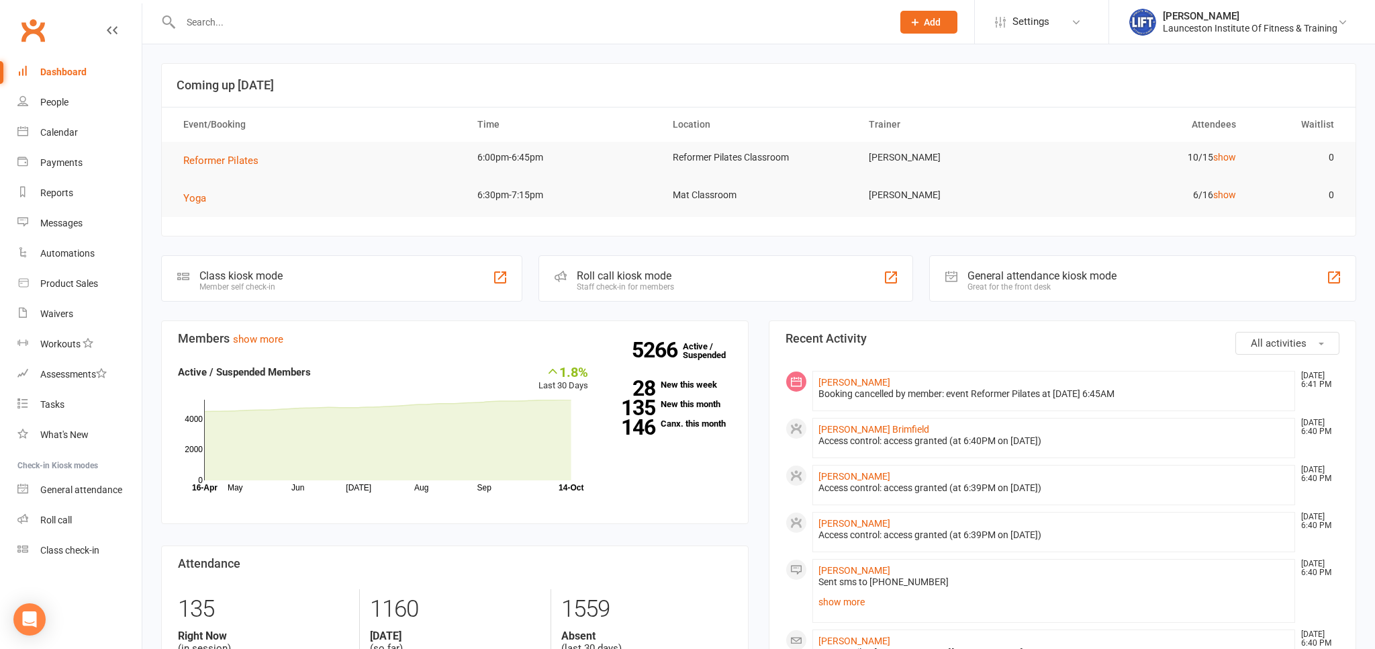
click at [220, 26] on input "text" at bounding box center [530, 22] width 706 height 19
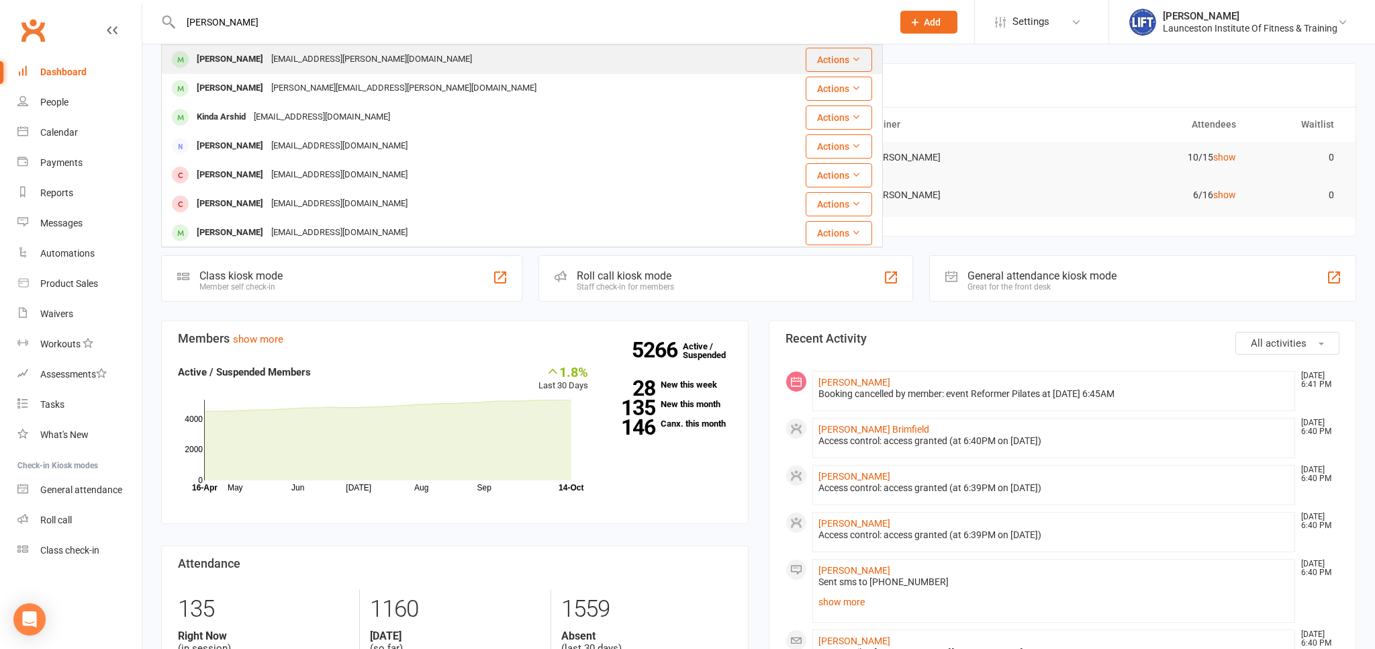
type input "[PERSON_NAME]"
click at [305, 56] on div "[EMAIL_ADDRESS][PERSON_NAME][DOMAIN_NAME]" at bounding box center [371, 59] width 209 height 19
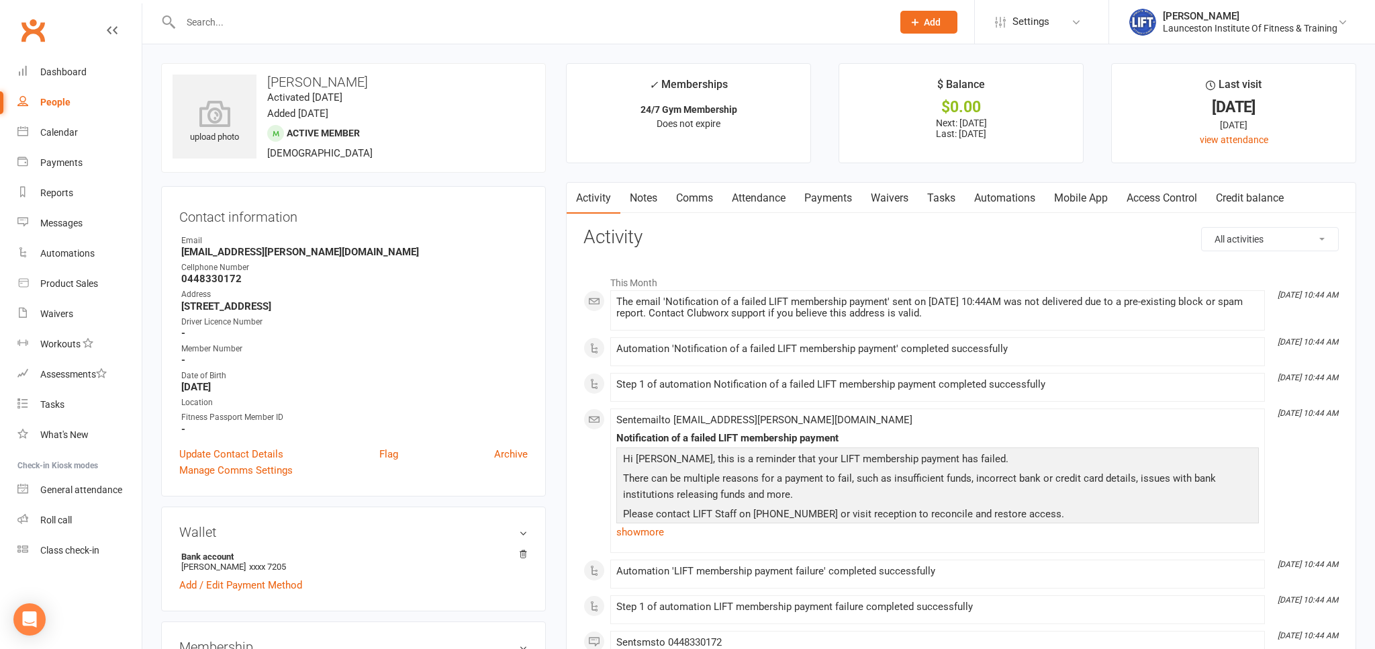
click at [836, 192] on link "Payments" at bounding box center [828, 198] width 66 height 31
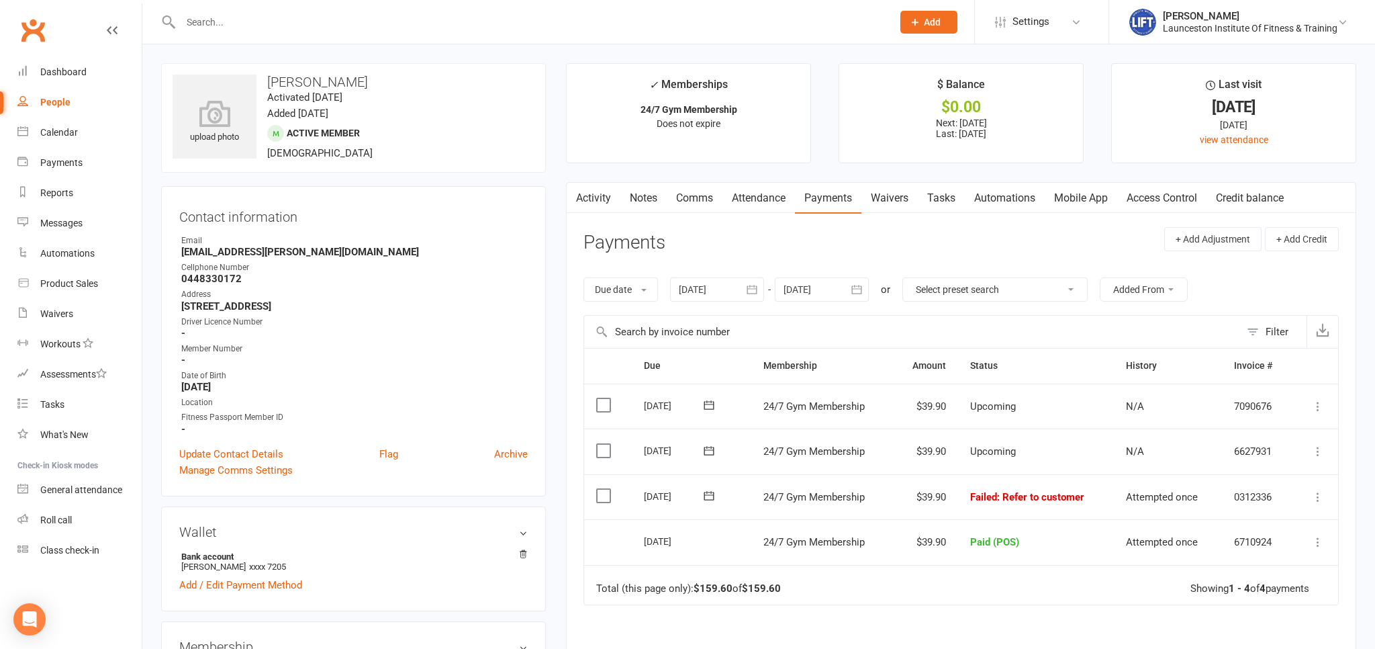
click at [1318, 489] on button at bounding box center [1318, 497] width 16 height 16
click at [1275, 551] on link "Mark as Paid (POS)" at bounding box center [1258, 549] width 133 height 27
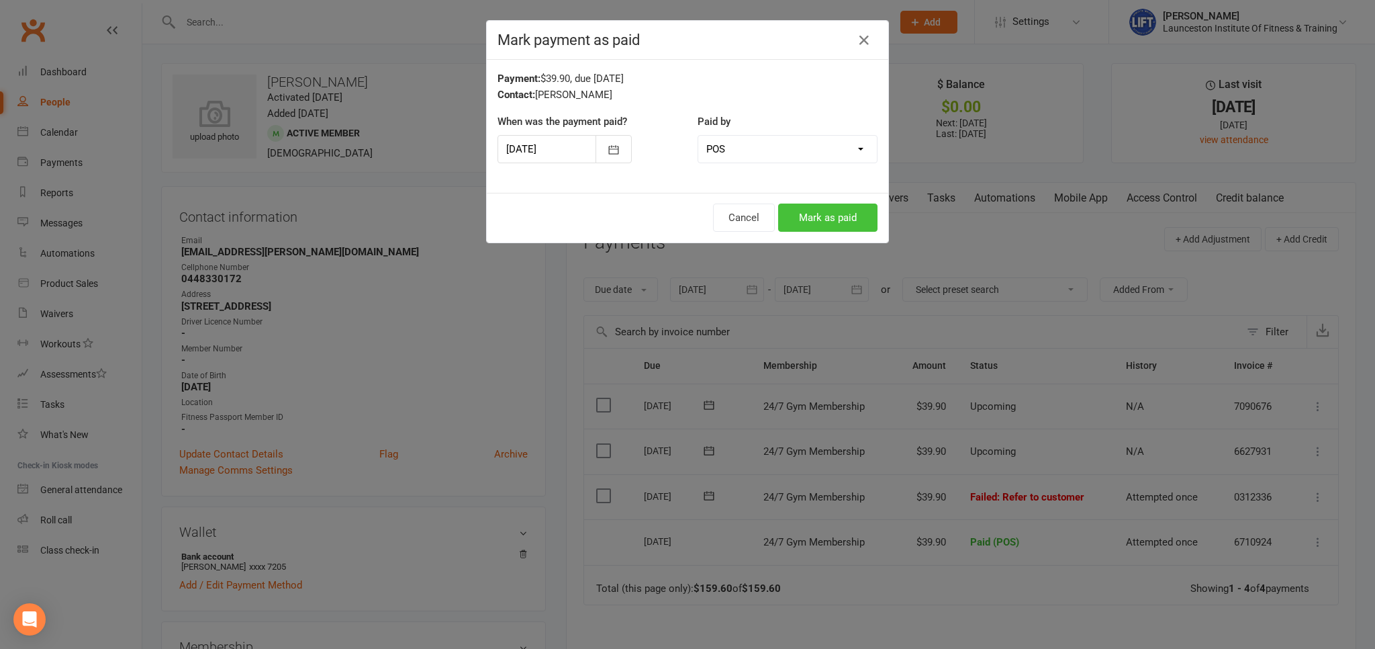
click at [841, 216] on button "Mark as paid" at bounding box center [827, 217] width 99 height 28
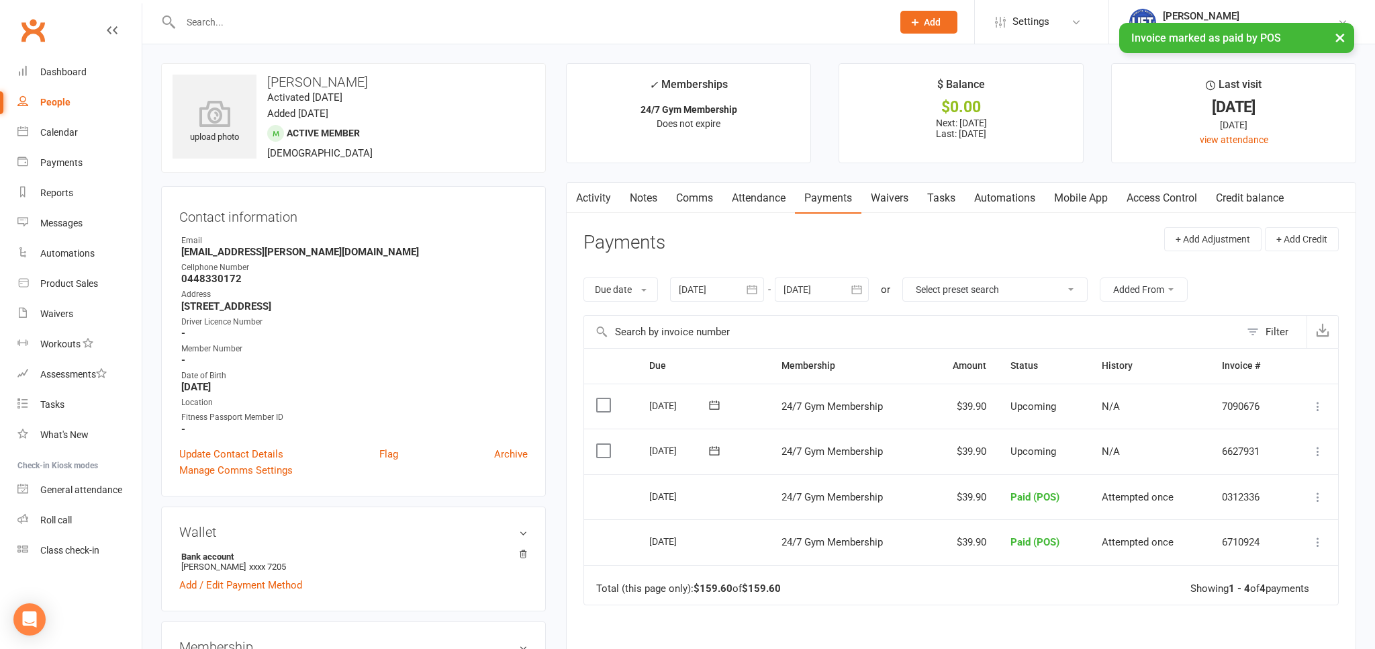
click at [595, 191] on link "Activity" at bounding box center [594, 198] width 54 height 31
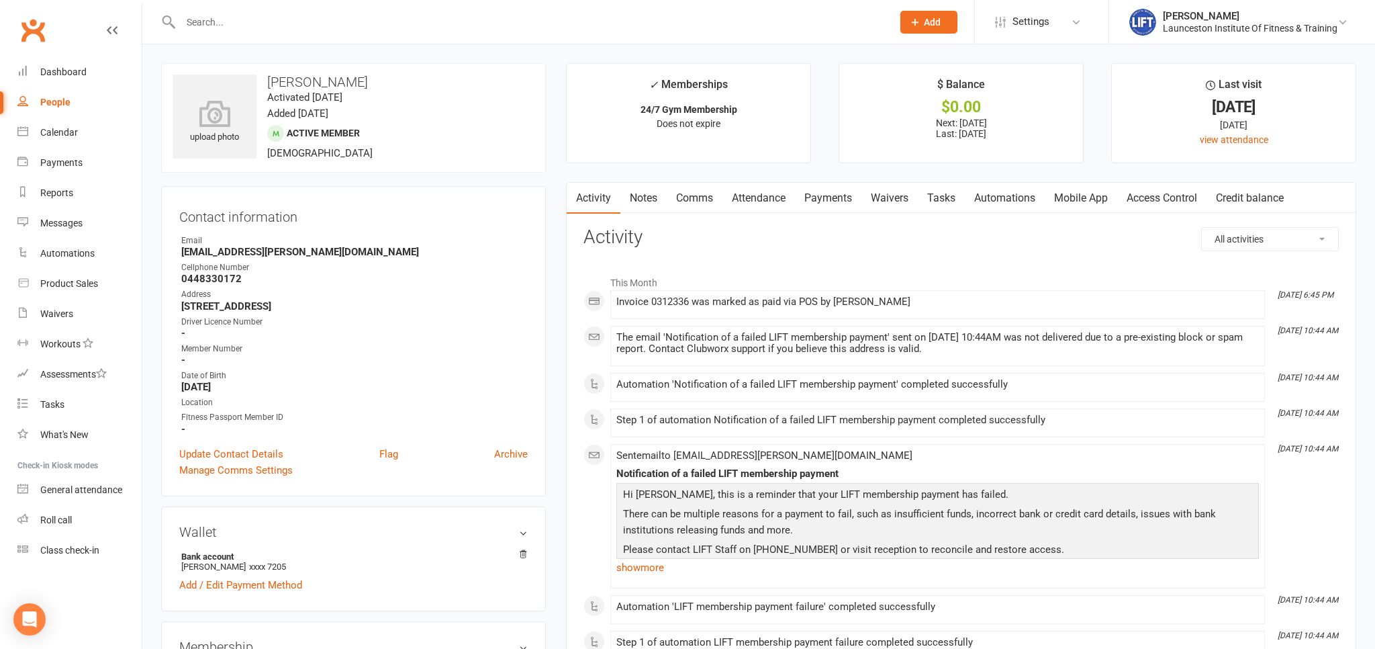
click at [38, 22] on link "Clubworx" at bounding box center [33, 30] width 34 height 34
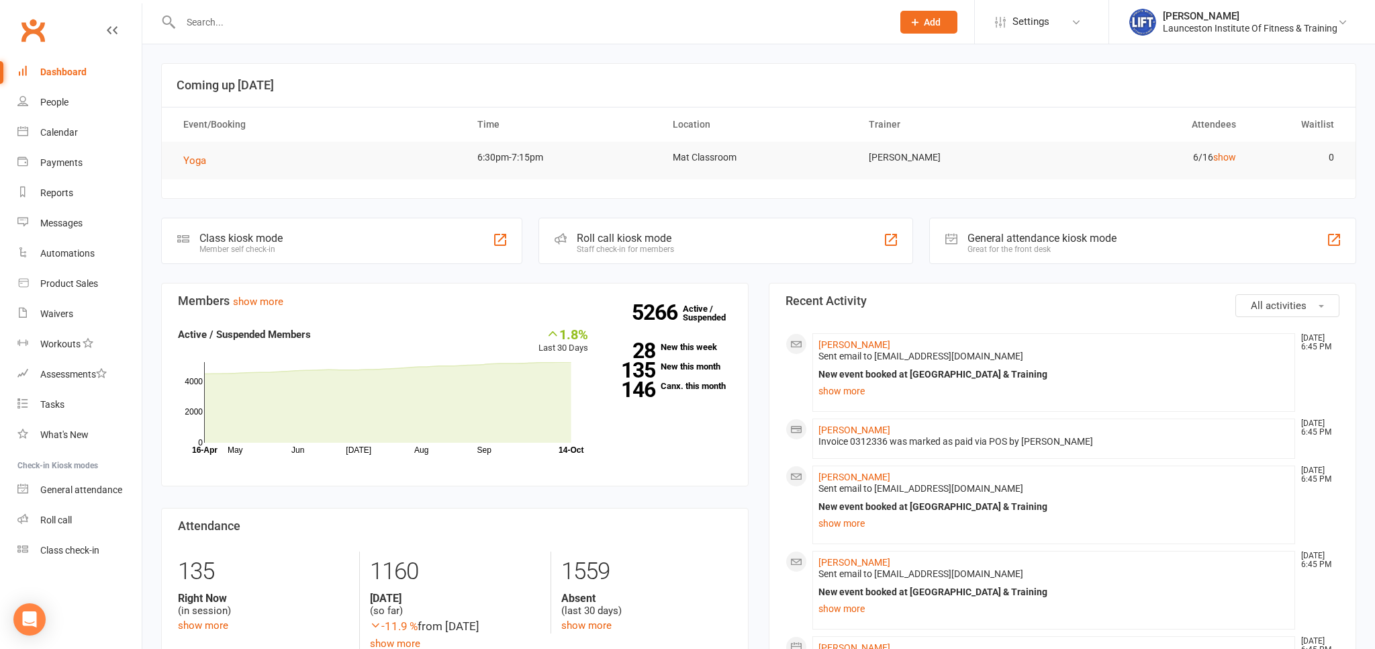
click at [281, 19] on input "text" at bounding box center [530, 22] width 706 height 19
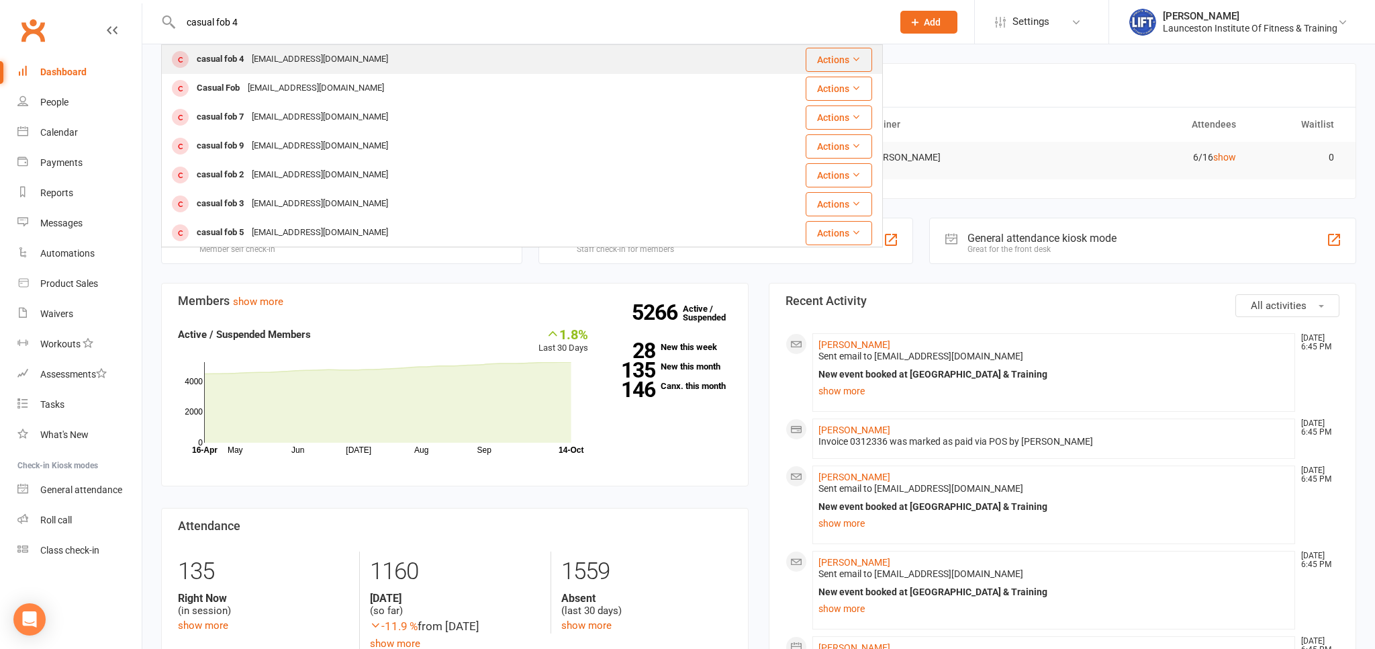
type input "casual fob 4"
click at [318, 65] on div "[EMAIL_ADDRESS][DOMAIN_NAME]" at bounding box center [320, 59] width 144 height 19
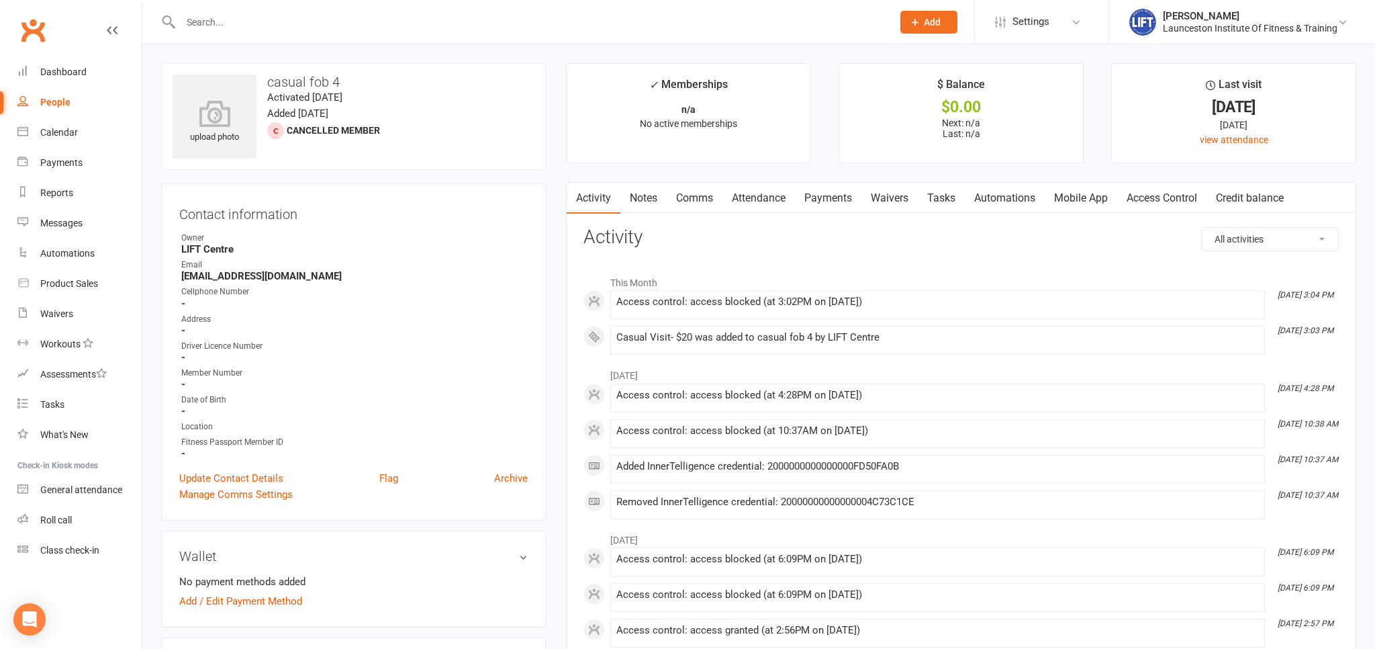
click at [1145, 190] on link "Access Control" at bounding box center [1161, 198] width 89 height 31
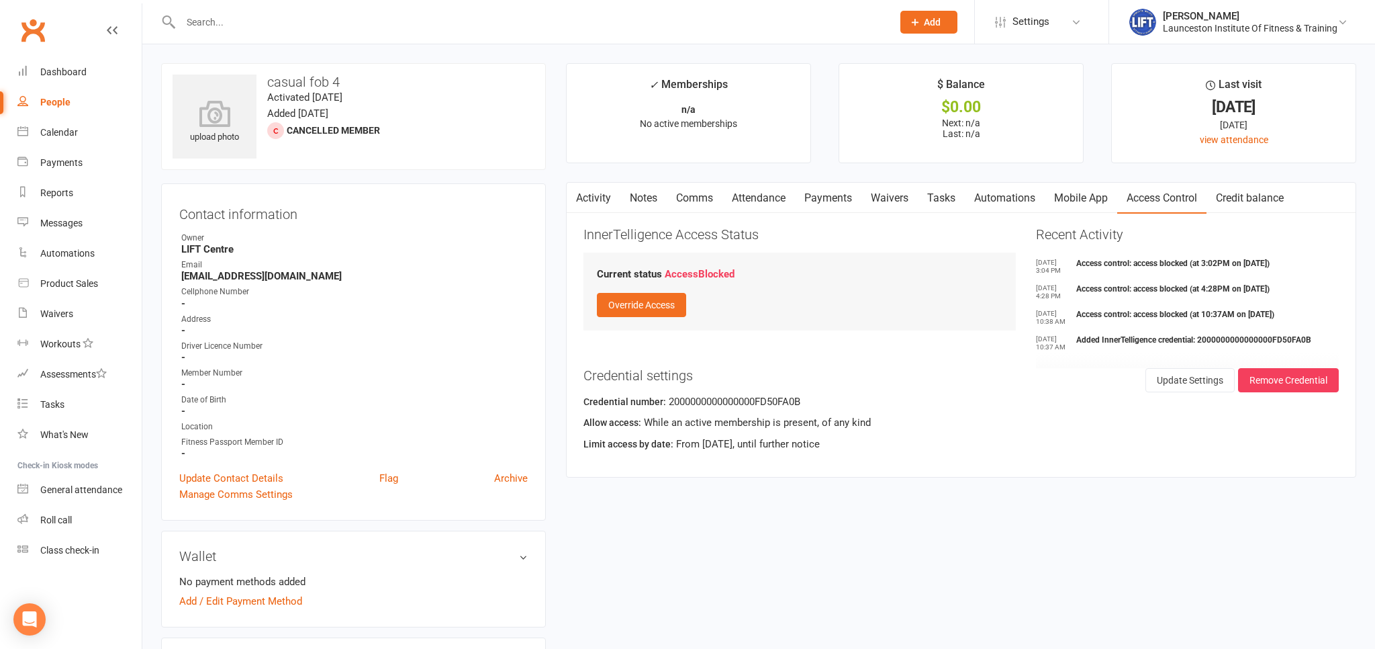
click at [598, 197] on link "Activity" at bounding box center [594, 198] width 54 height 31
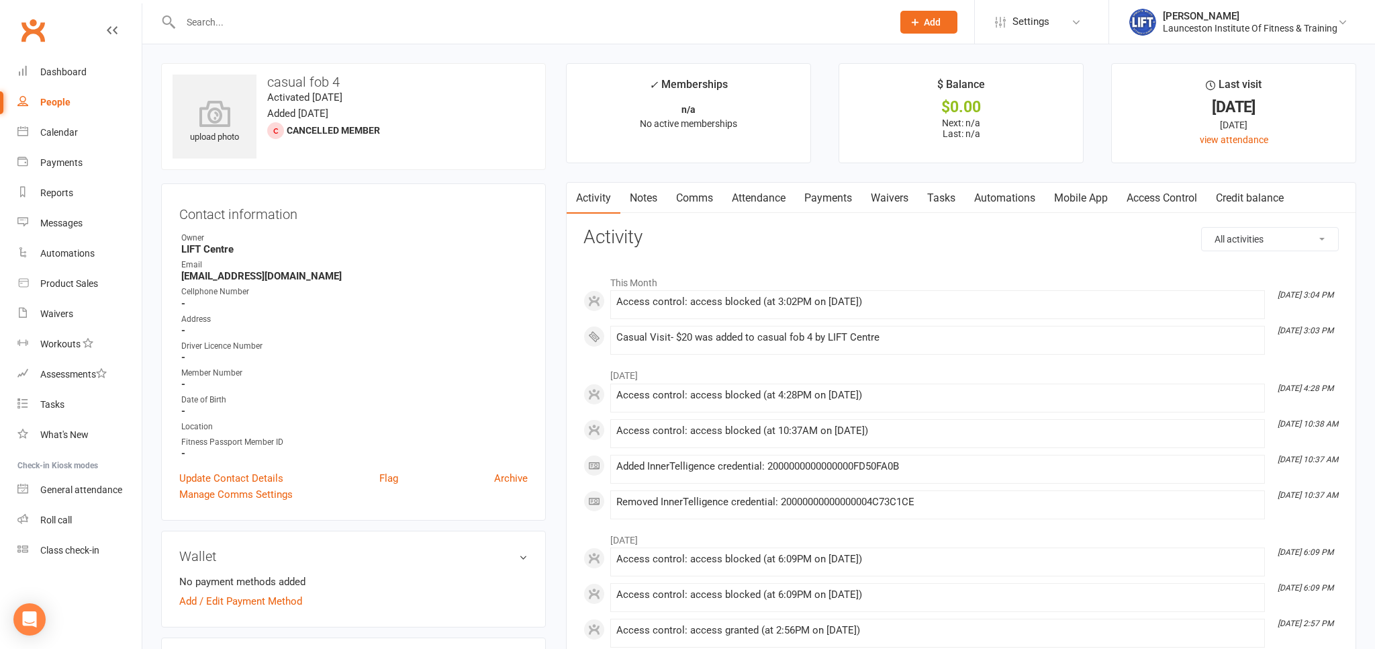
click at [244, 21] on input "text" at bounding box center [530, 22] width 706 height 19
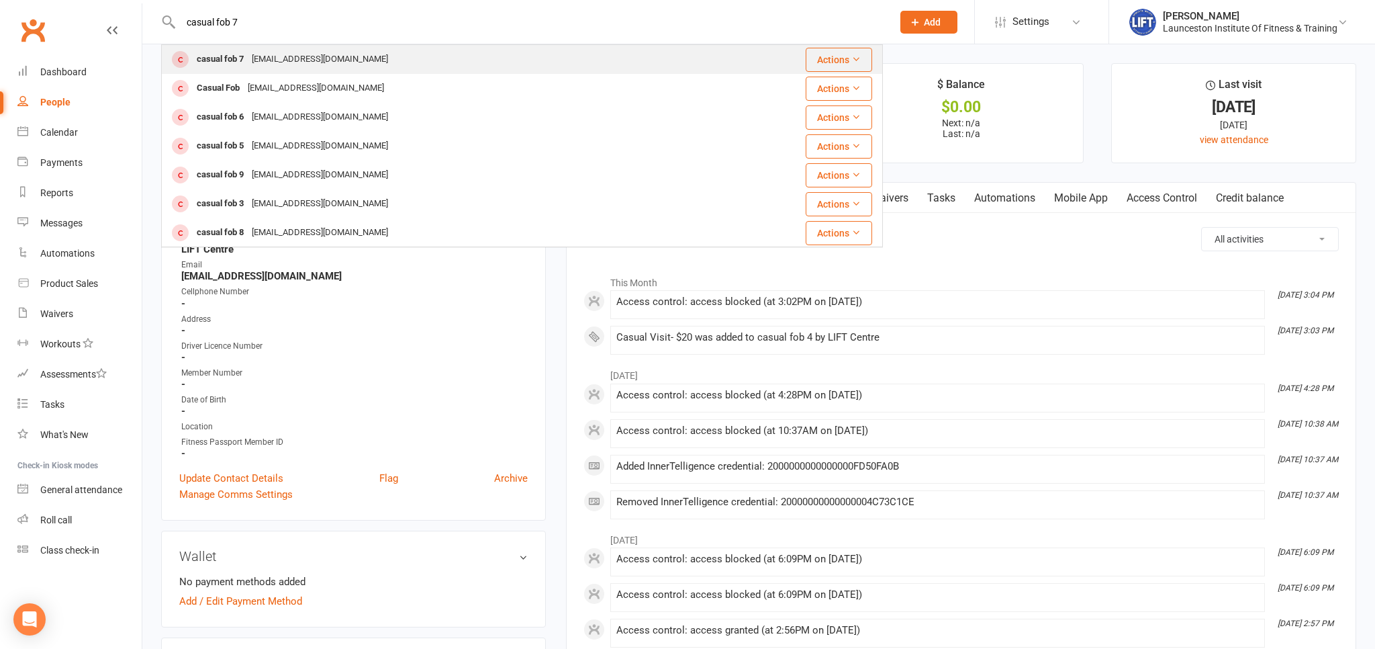
type input "casual fob 7"
click at [256, 60] on div "[EMAIL_ADDRESS][DOMAIN_NAME]" at bounding box center [320, 59] width 144 height 19
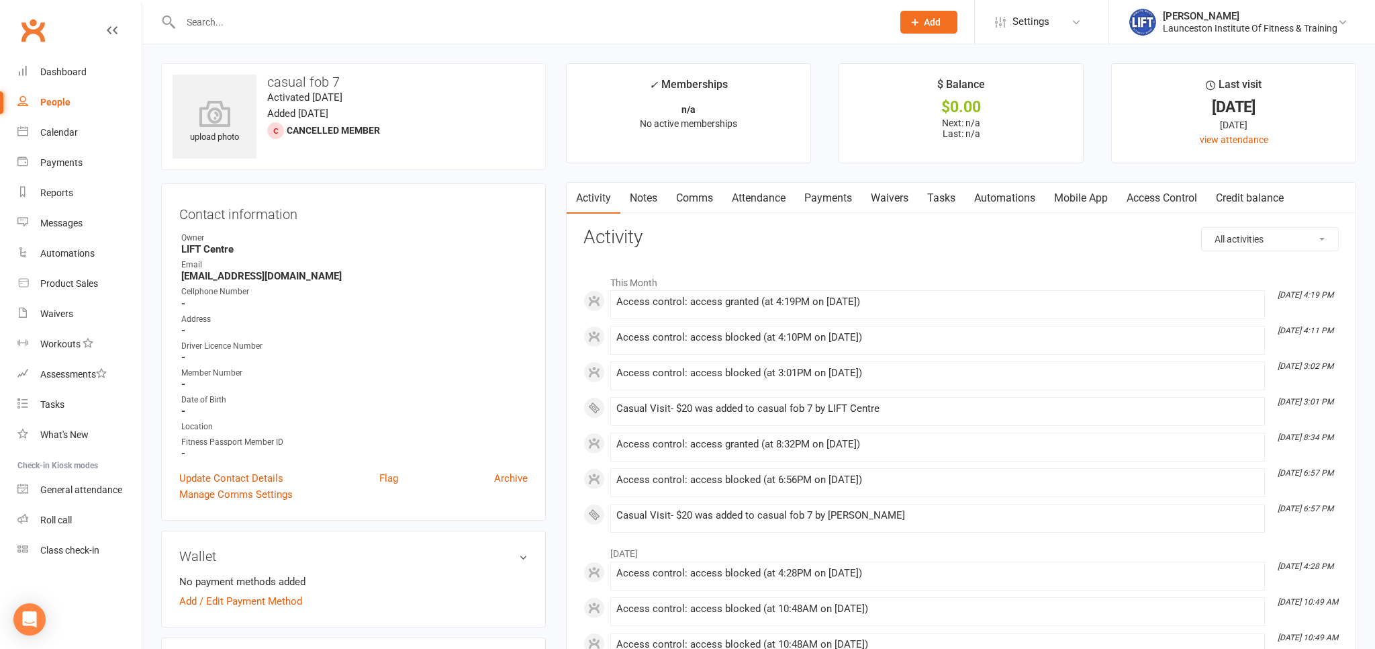
click at [1151, 191] on link "Access Control" at bounding box center [1161, 198] width 89 height 31
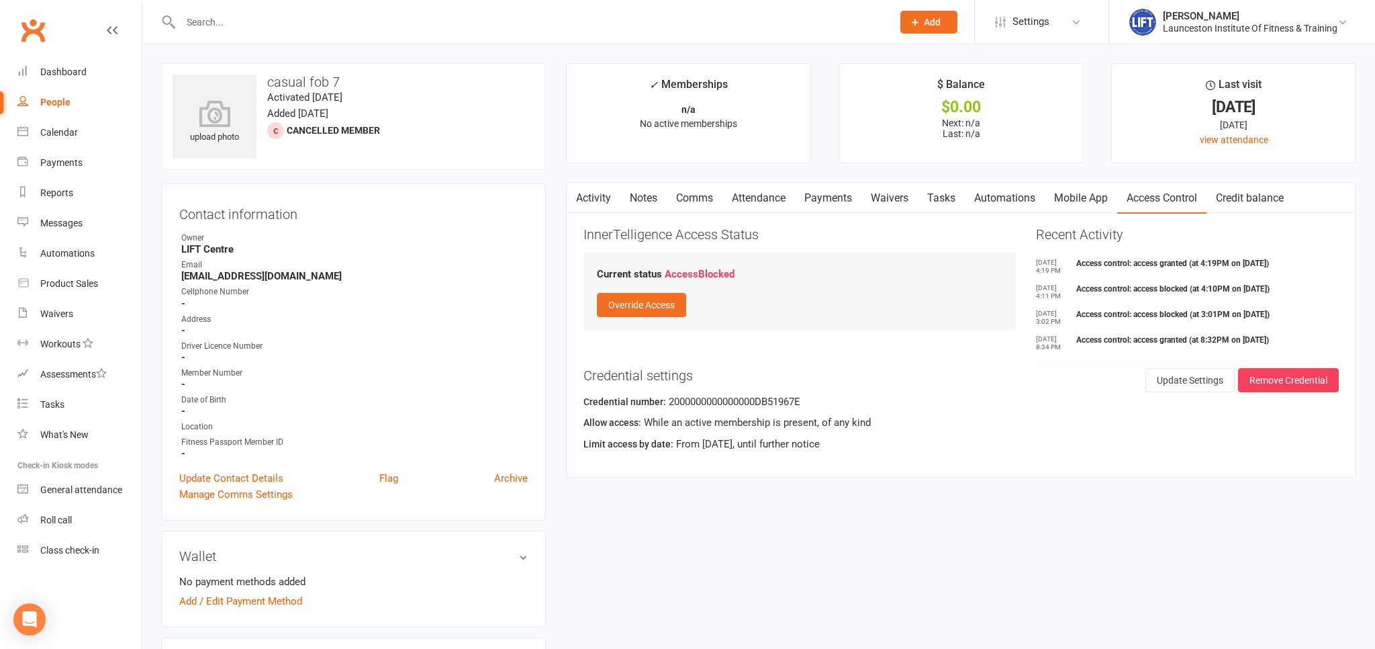
click at [345, 25] on input "text" at bounding box center [530, 22] width 706 height 19
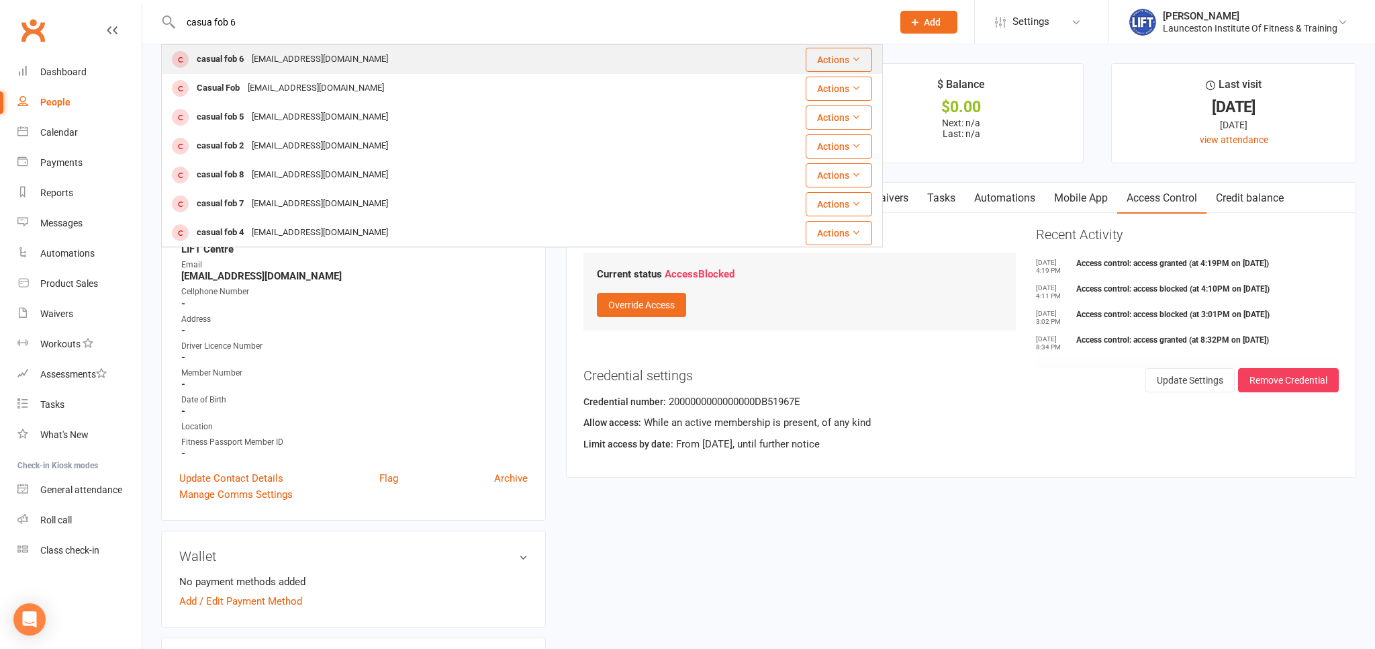
type input "casua fob 6"
click at [373, 50] on div "casual fob 6 [EMAIL_ADDRESS][DOMAIN_NAME]" at bounding box center [453, 60] width 582 height 28
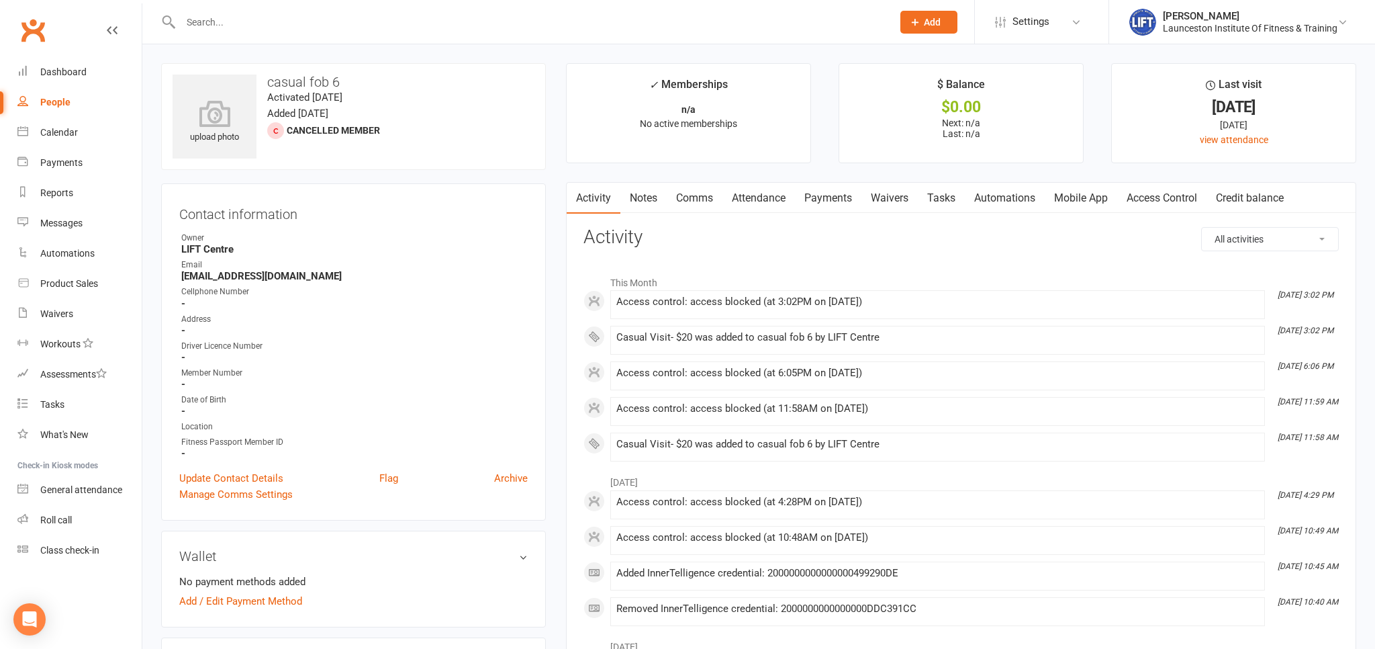
click at [1169, 197] on link "Access Control" at bounding box center [1161, 198] width 89 height 31
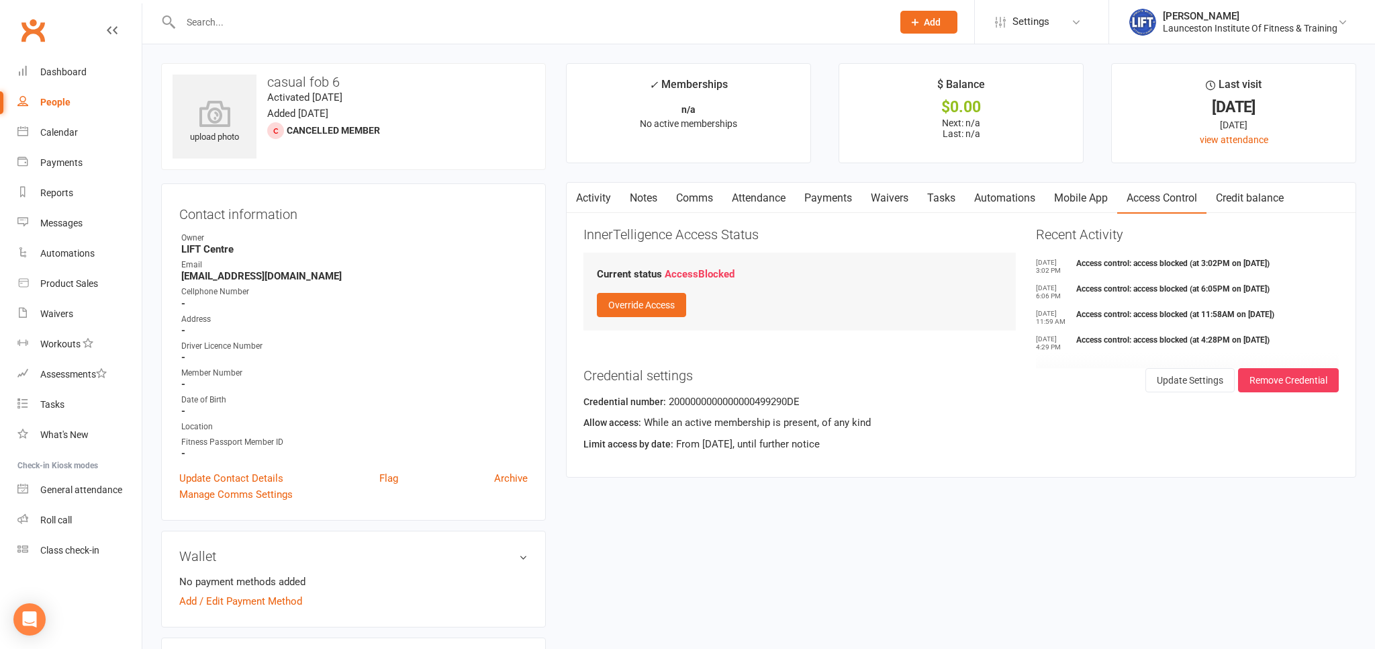
click at [244, 4] on div at bounding box center [522, 22] width 722 height 44
click at [238, 28] on input "text" at bounding box center [530, 22] width 706 height 19
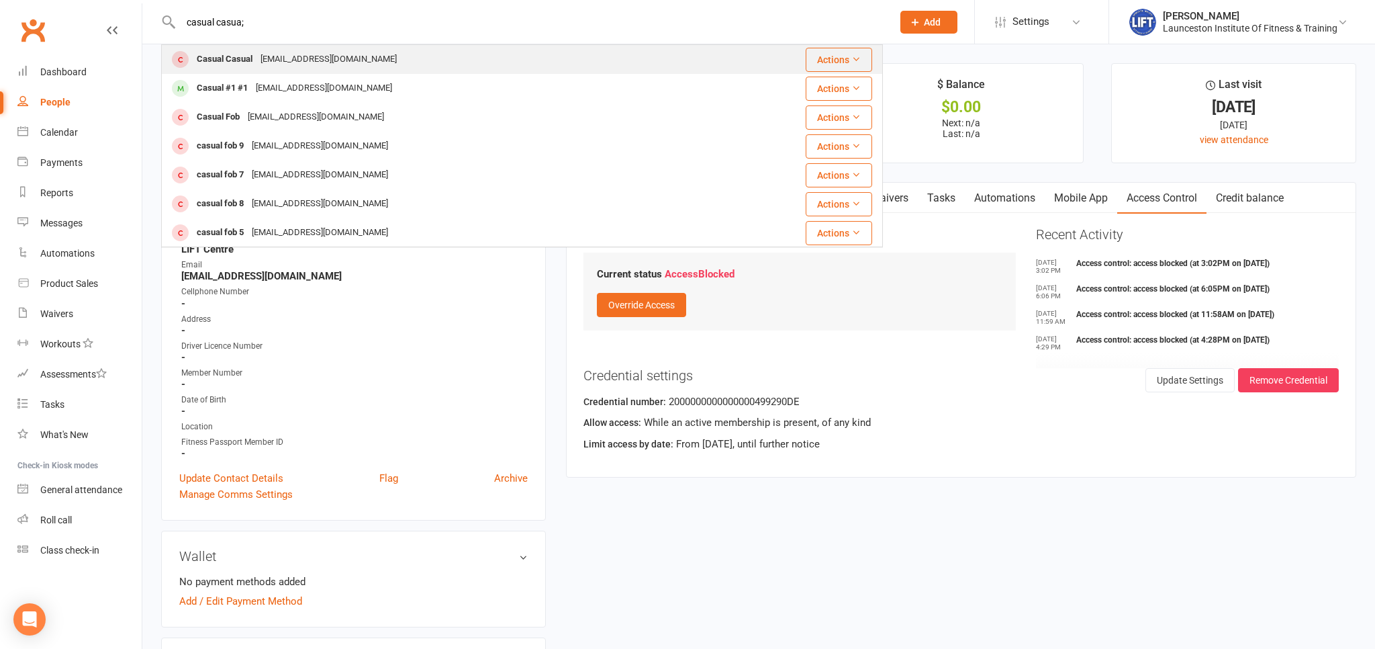
type input "casual casua;"
click at [459, 66] on div "Casual Casual admin@liftcentre.com.au" at bounding box center [453, 60] width 582 height 28
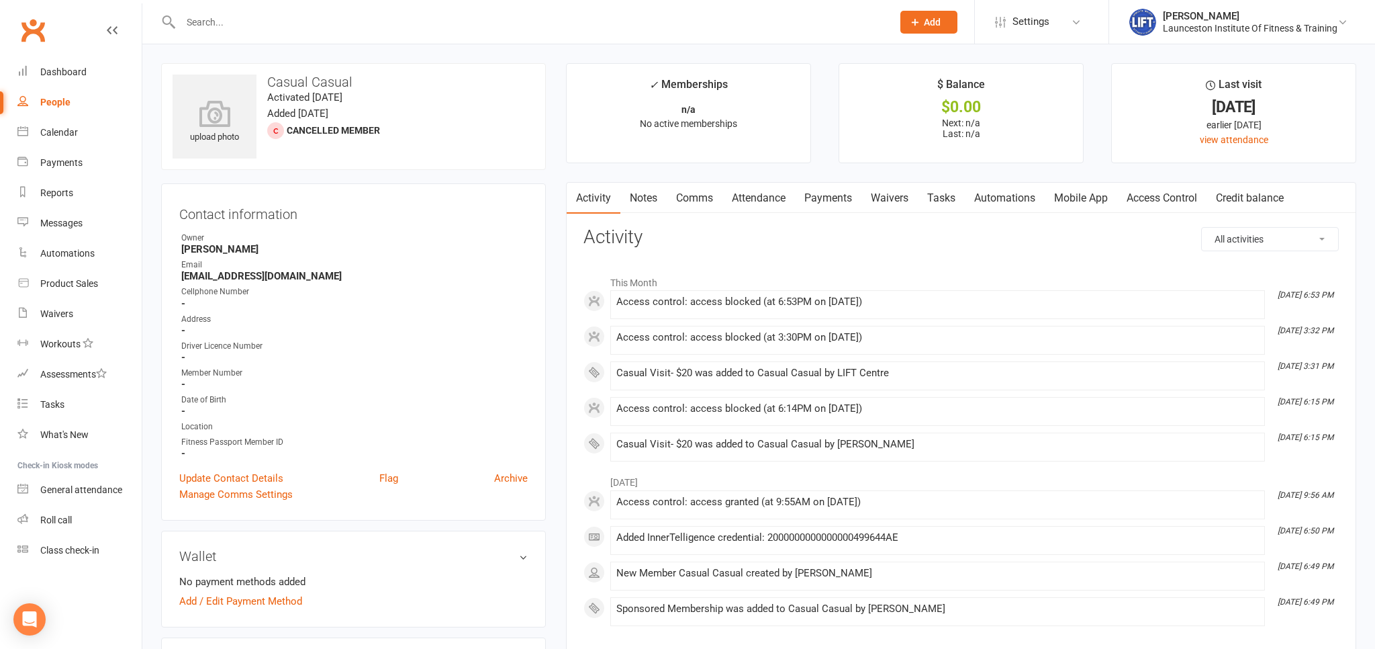
click at [1171, 201] on link "Access Control" at bounding box center [1161, 198] width 89 height 31
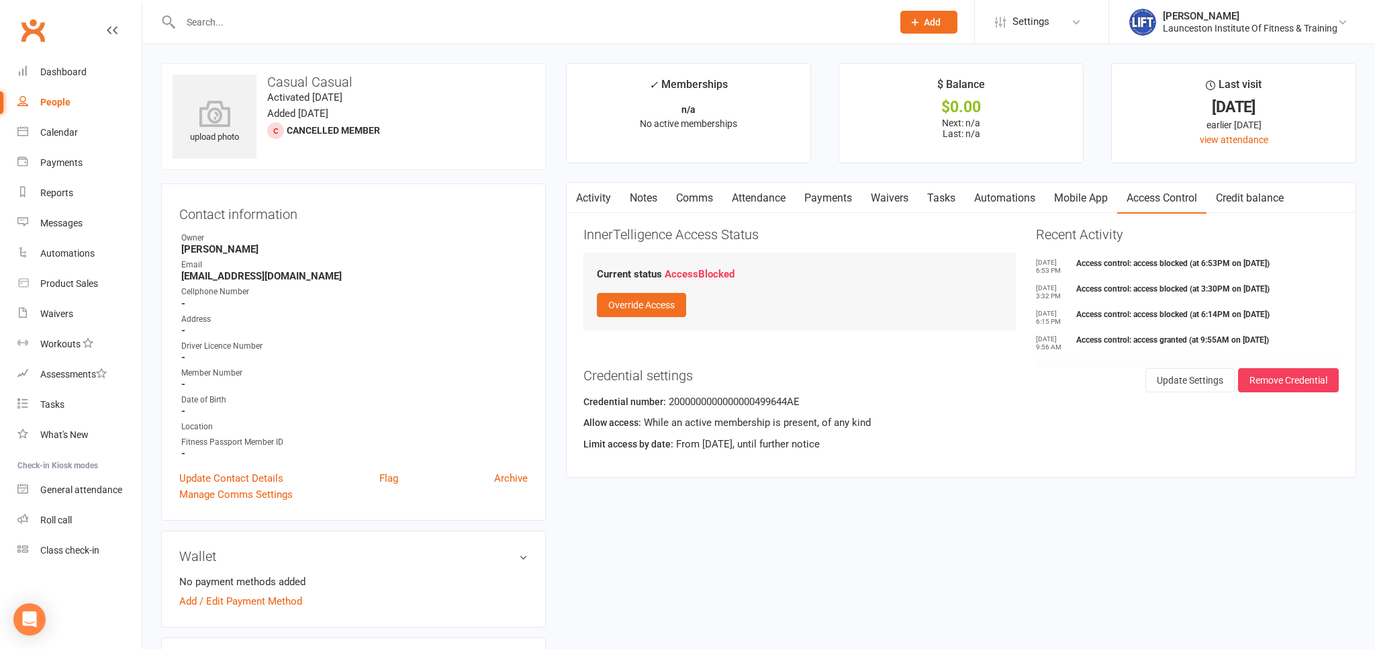
click at [583, 193] on button "button" at bounding box center [575, 198] width 17 height 30
click at [38, 27] on link "Clubworx" at bounding box center [33, 30] width 34 height 34
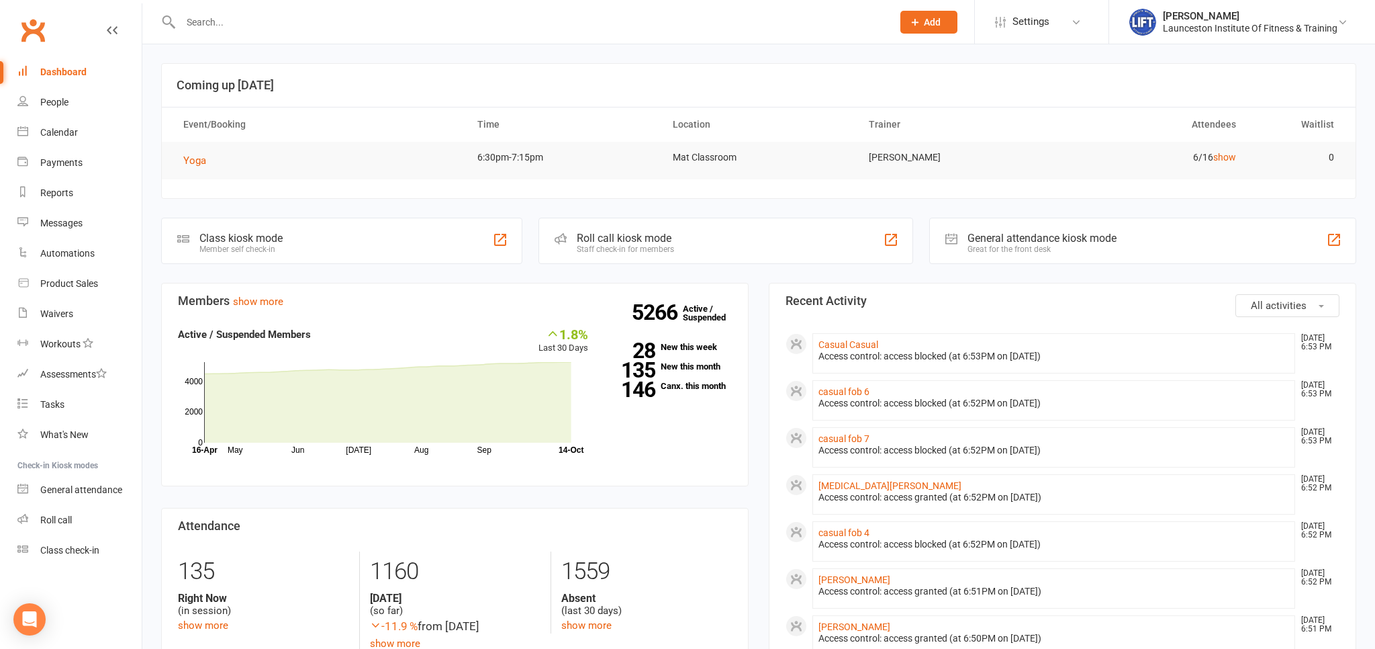
click at [33, 34] on link "Clubworx" at bounding box center [33, 30] width 34 height 34
click at [35, 27] on link "Clubworx" at bounding box center [33, 30] width 34 height 34
click at [44, 34] on link "Clubworx" at bounding box center [33, 30] width 34 height 34
click at [34, 23] on link "Clubworx" at bounding box center [33, 30] width 34 height 34
click at [256, 26] on input "text" at bounding box center [530, 22] width 706 height 19
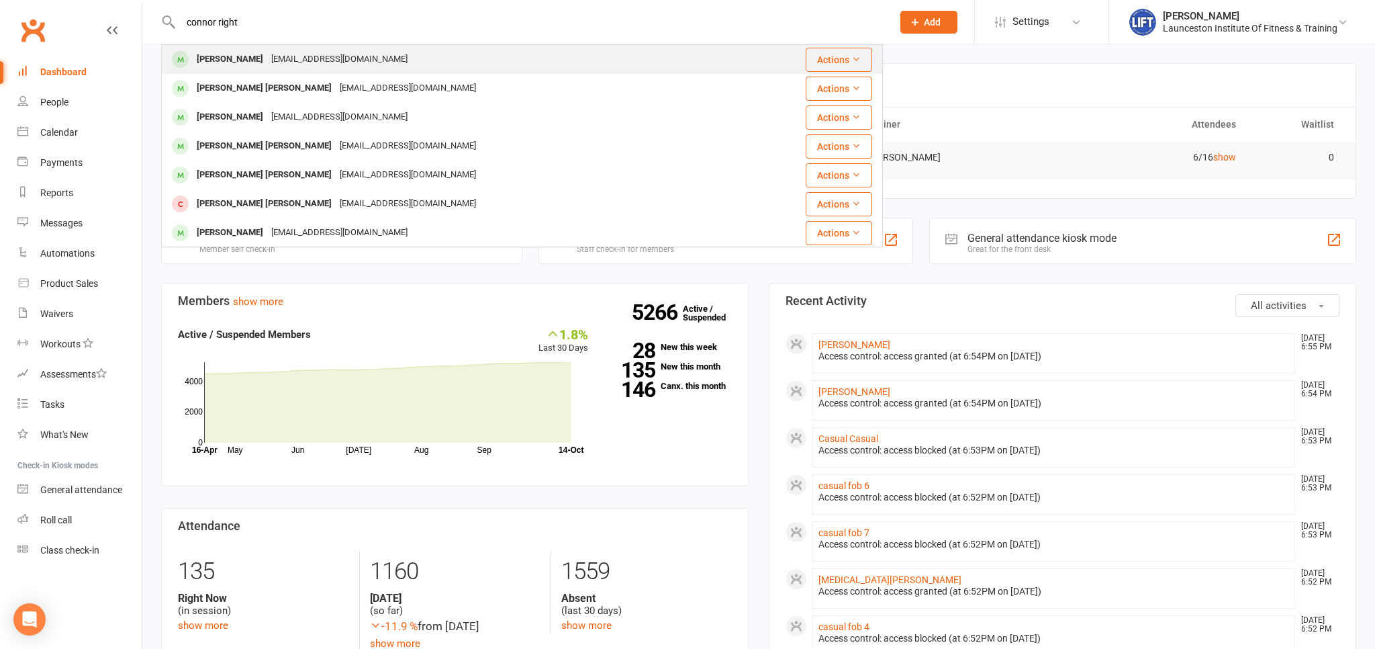
type input "connor right"
click at [267, 60] on div "connorw736@gmail.com" at bounding box center [339, 59] width 144 height 19
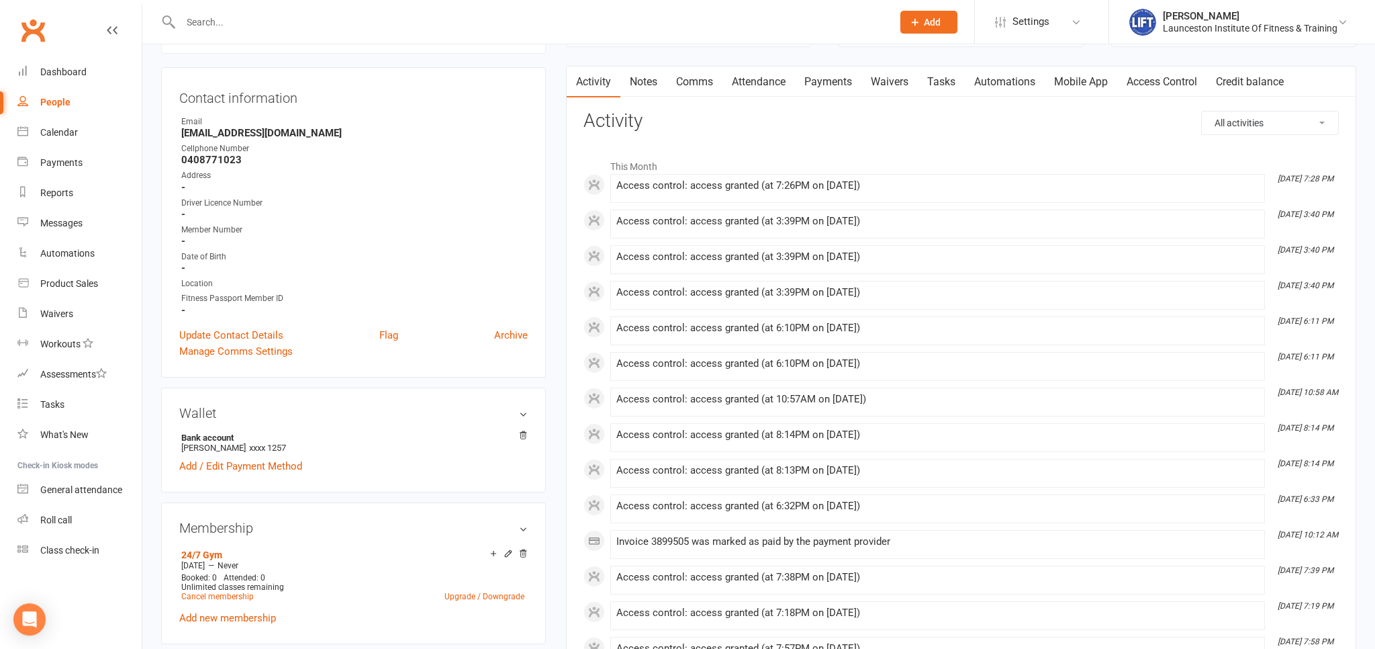
scroll to position [212, 0]
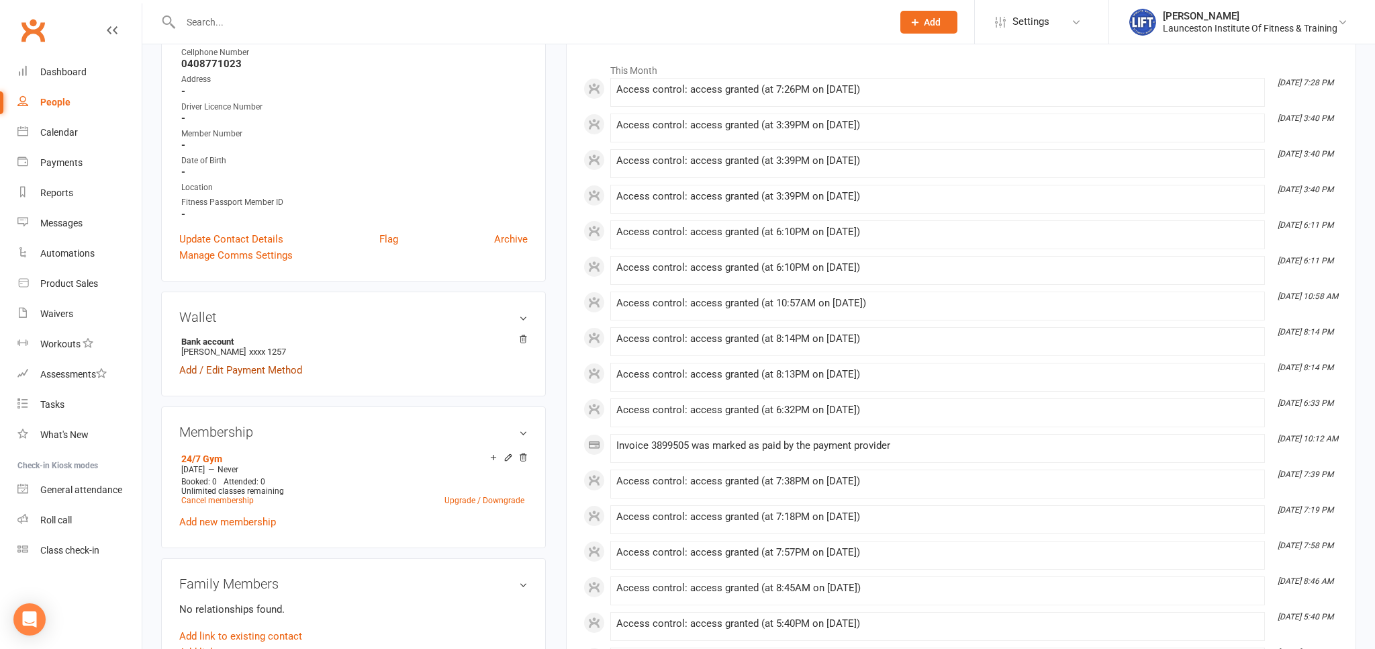
click at [279, 367] on link "Add / Edit Payment Method" at bounding box center [240, 370] width 123 height 16
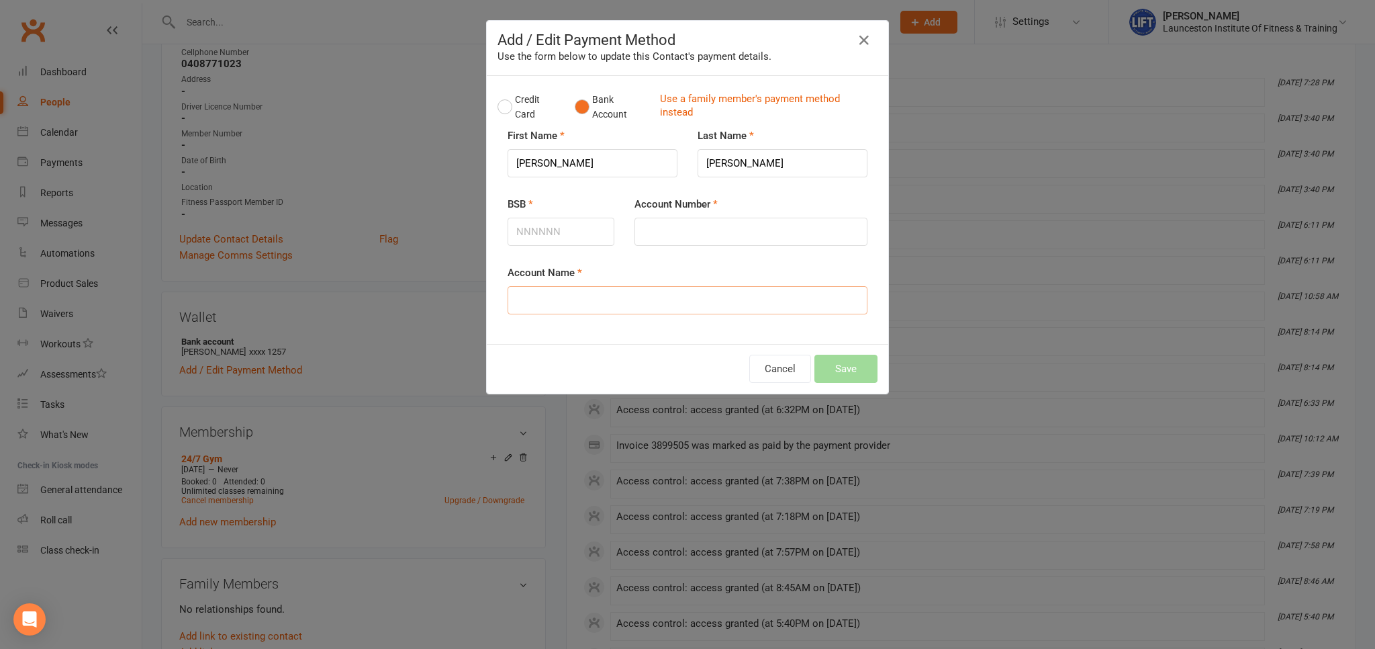
click at [565, 296] on input "Account Name" at bounding box center [688, 300] width 360 height 28
type input "C"
click at [551, 234] on input "BSB" at bounding box center [561, 232] width 107 height 28
type input "737608"
click at [655, 244] on input "Account Number" at bounding box center [750, 232] width 233 height 28
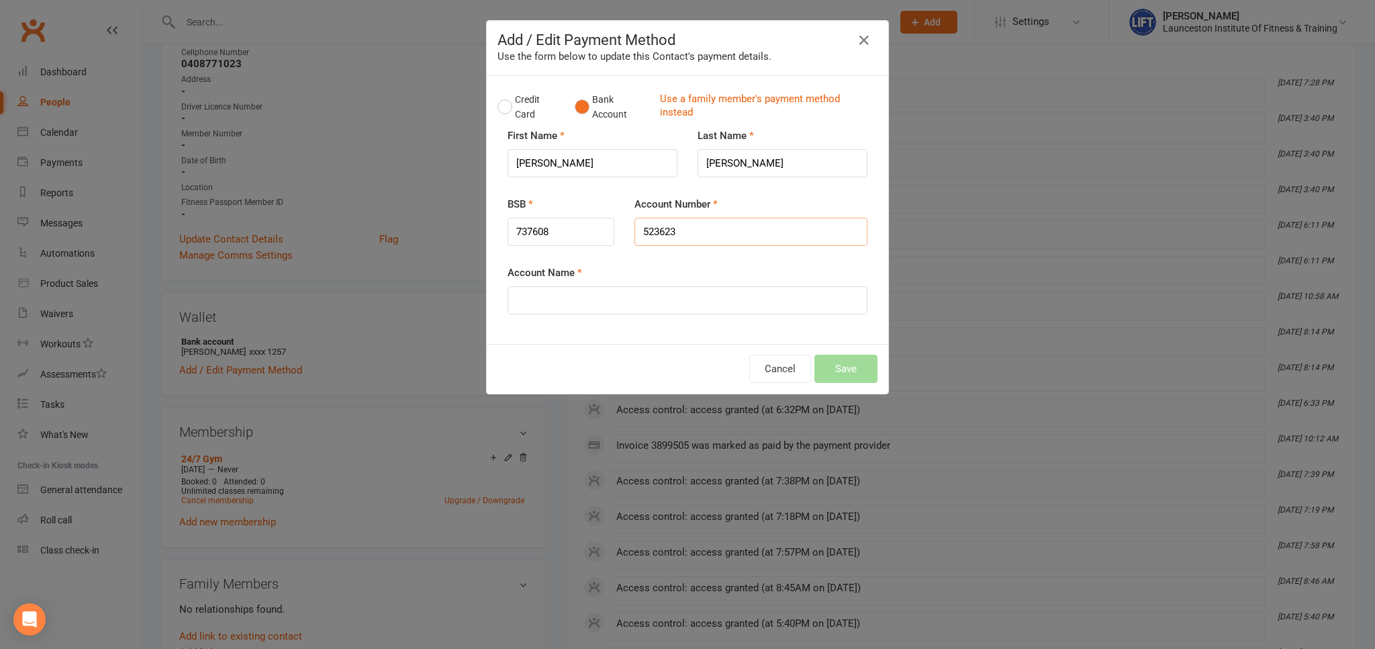
type input "523623"
click at [653, 300] on input "Account Name" at bounding box center [688, 300] width 360 height 28
type input "Westpac Choice"
click at [848, 365] on button "Save" at bounding box center [845, 368] width 63 height 28
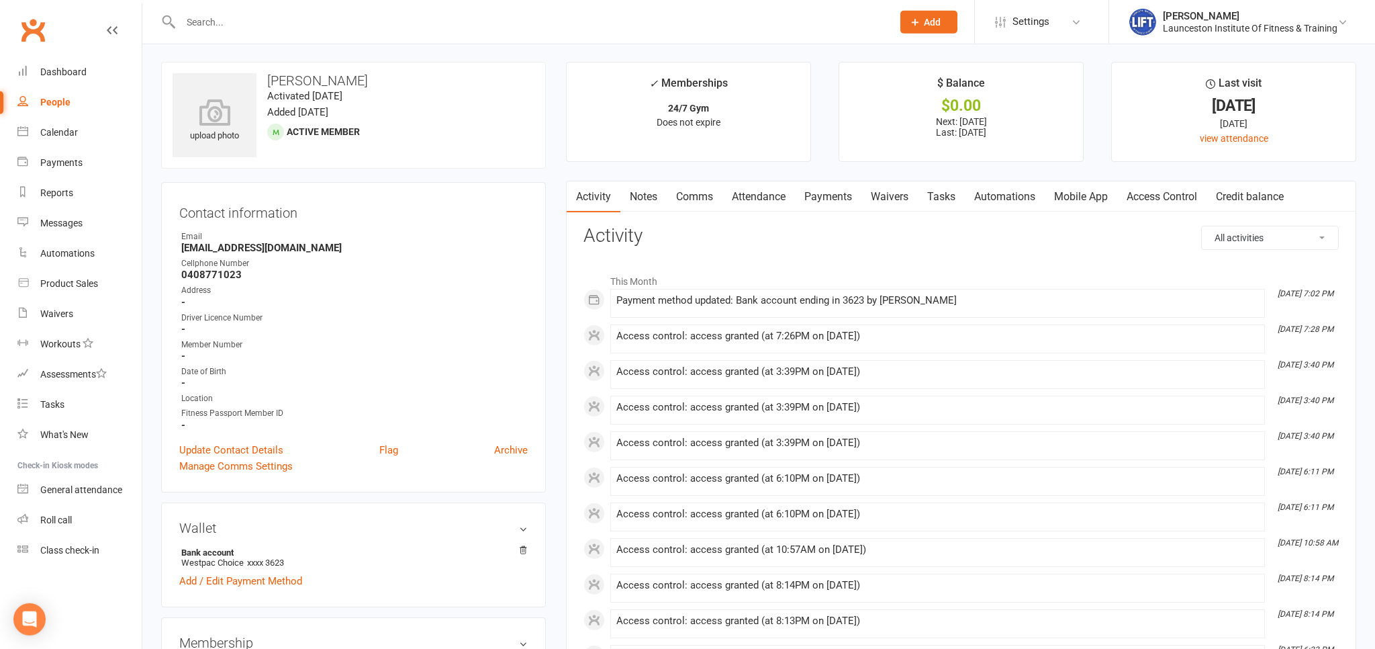
scroll to position [0, 0]
click at [850, 195] on link "Payments" at bounding box center [828, 198] width 66 height 31
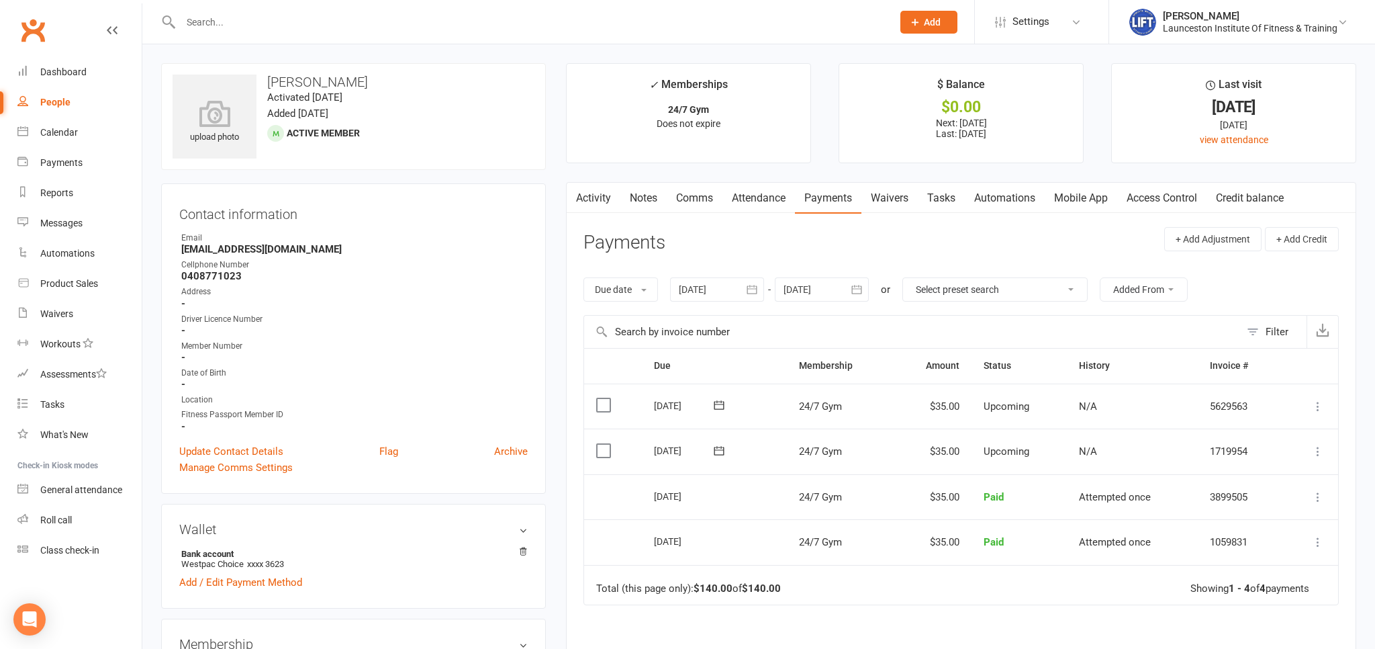
click at [591, 204] on link "Activity" at bounding box center [594, 198] width 54 height 31
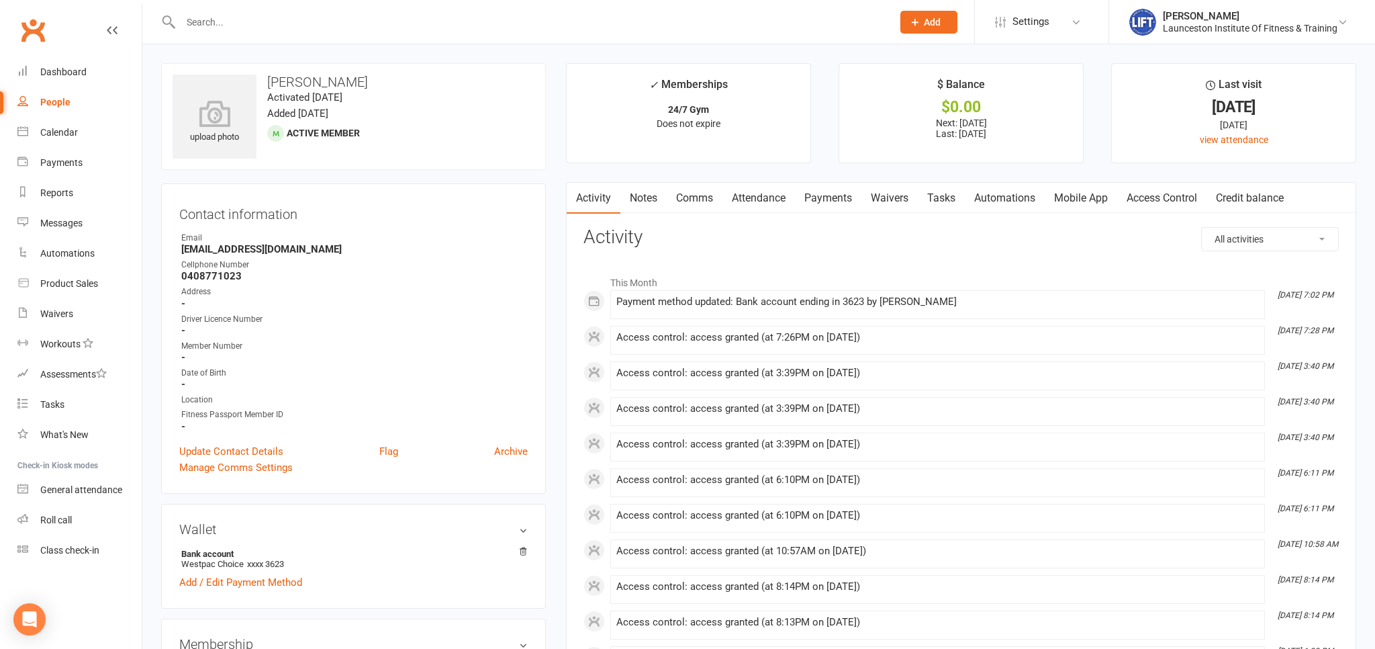
click at [38, 25] on link "Clubworx" at bounding box center [33, 30] width 34 height 34
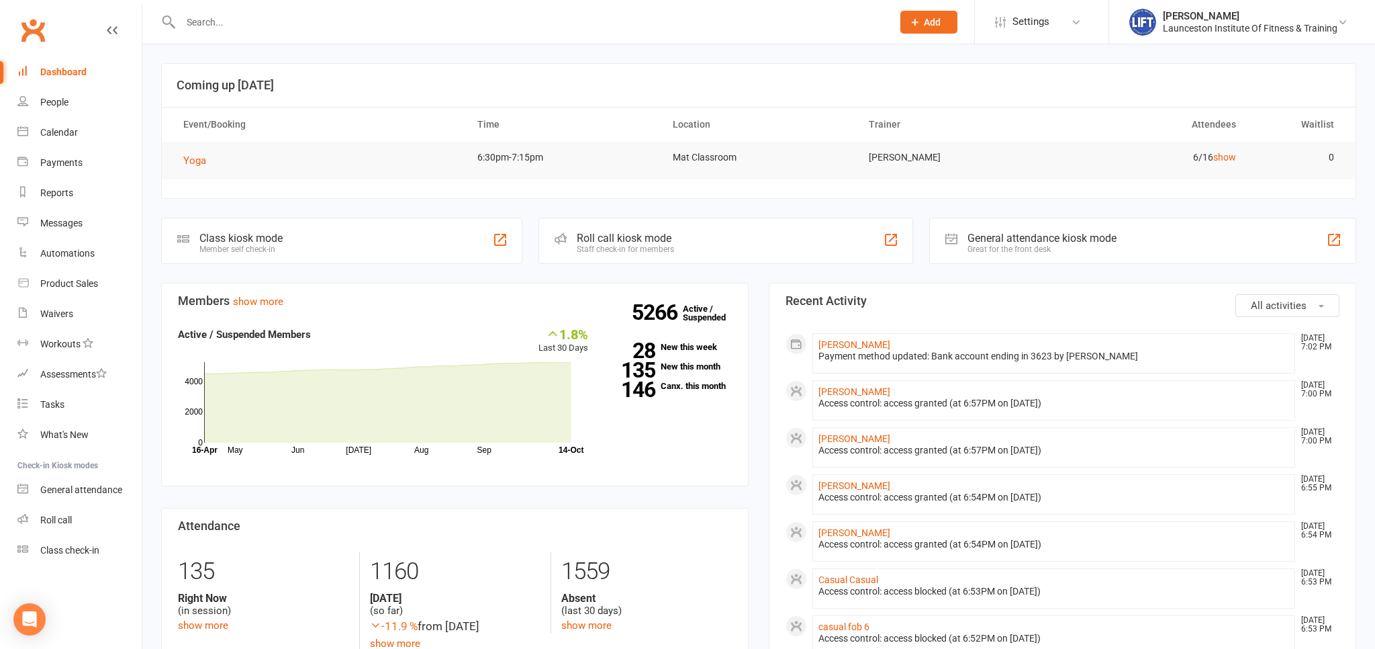
click at [36, 27] on link "Clubworx" at bounding box center [33, 30] width 34 height 34
click at [42, 23] on link "Clubworx" at bounding box center [33, 30] width 34 height 34
click at [210, 20] on input "text" at bounding box center [530, 22] width 706 height 19
paste input "20000000000000006D8FB2D5"
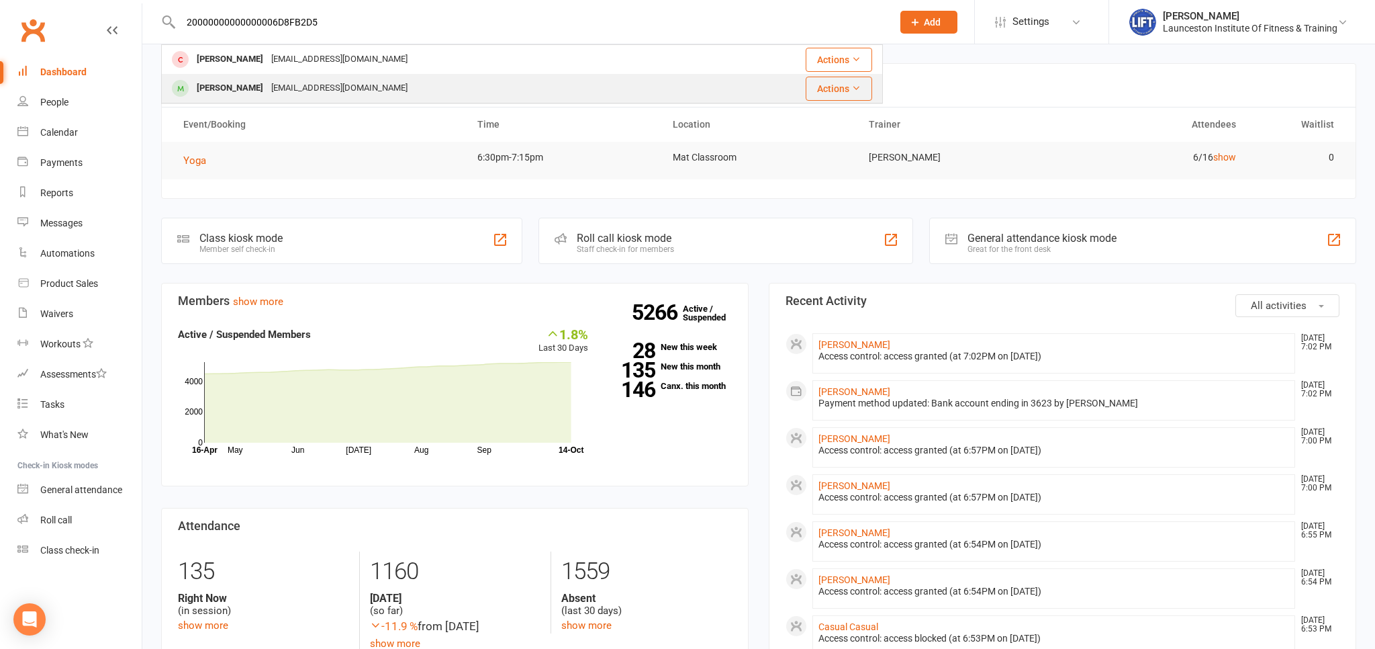
type input "20000000000000006D8FB2D5"
click at [366, 87] on div "Hallie Smith halliersmith33@gmail.com" at bounding box center [438, 89] width 552 height 28
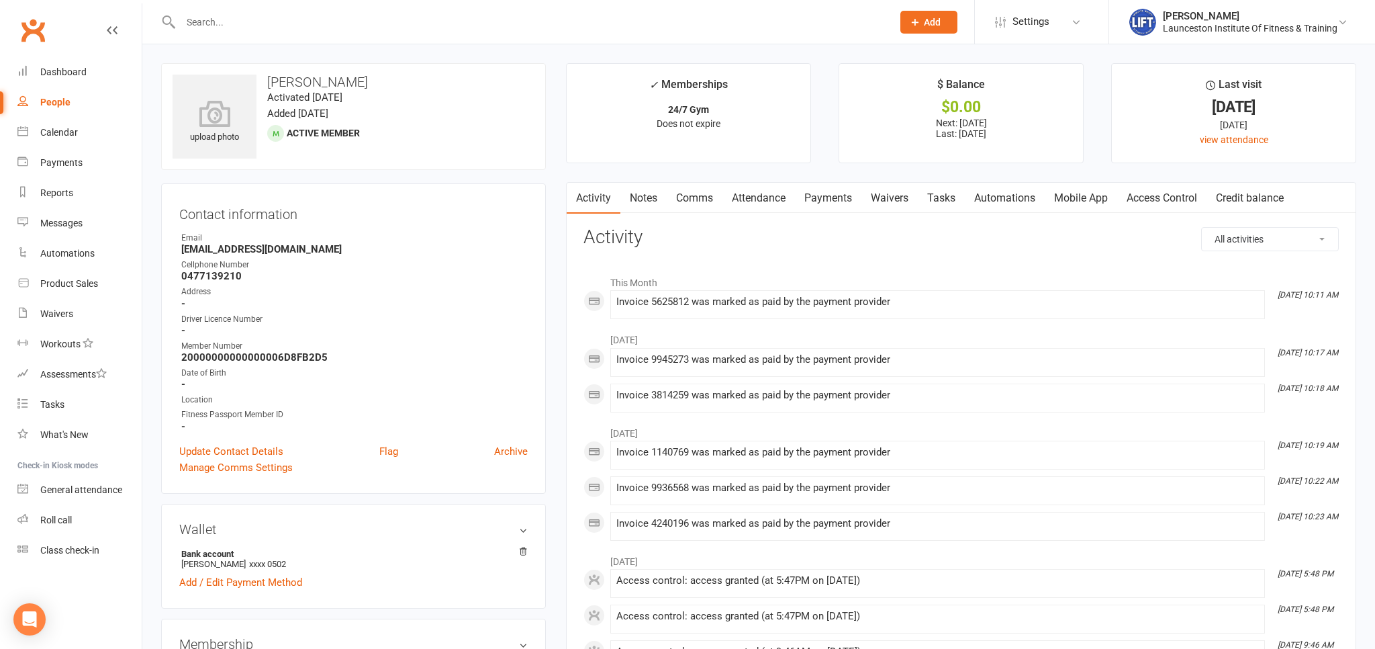
click at [784, 232] on h3 "Activity" at bounding box center [960, 237] width 755 height 21
click at [1156, 188] on link "Access Control" at bounding box center [1161, 198] width 89 height 31
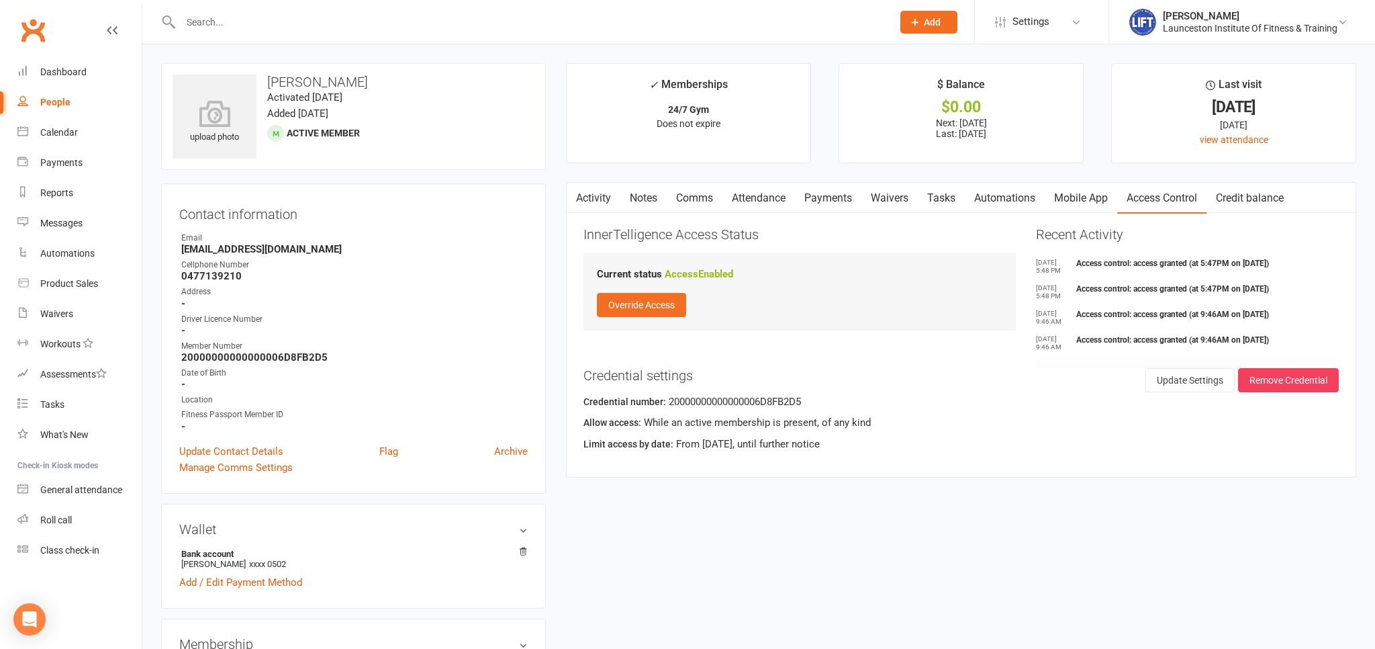
click at [350, 31] on input "text" at bounding box center [530, 22] width 706 height 19
paste input "20000000000000006D8FB2D5"
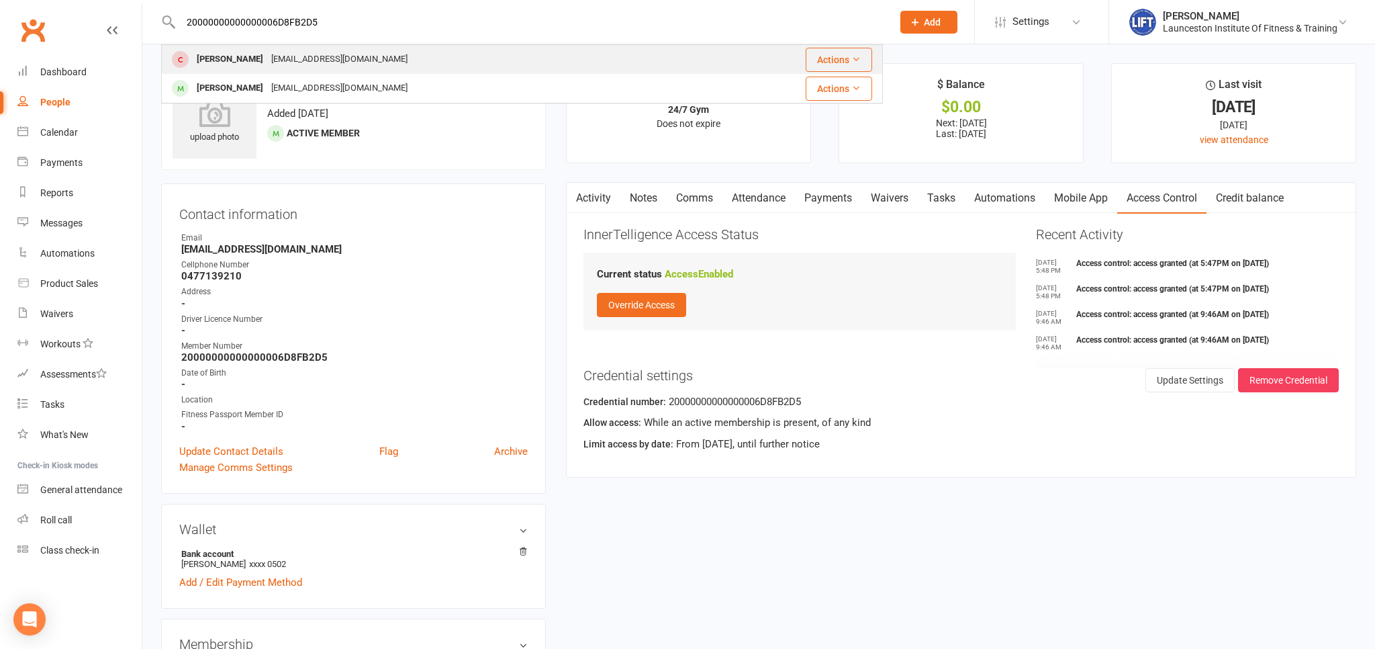
type input "20000000000000006D8FB2D5"
click at [324, 56] on div "Masonbrut.2006@gmail.com" at bounding box center [339, 59] width 144 height 19
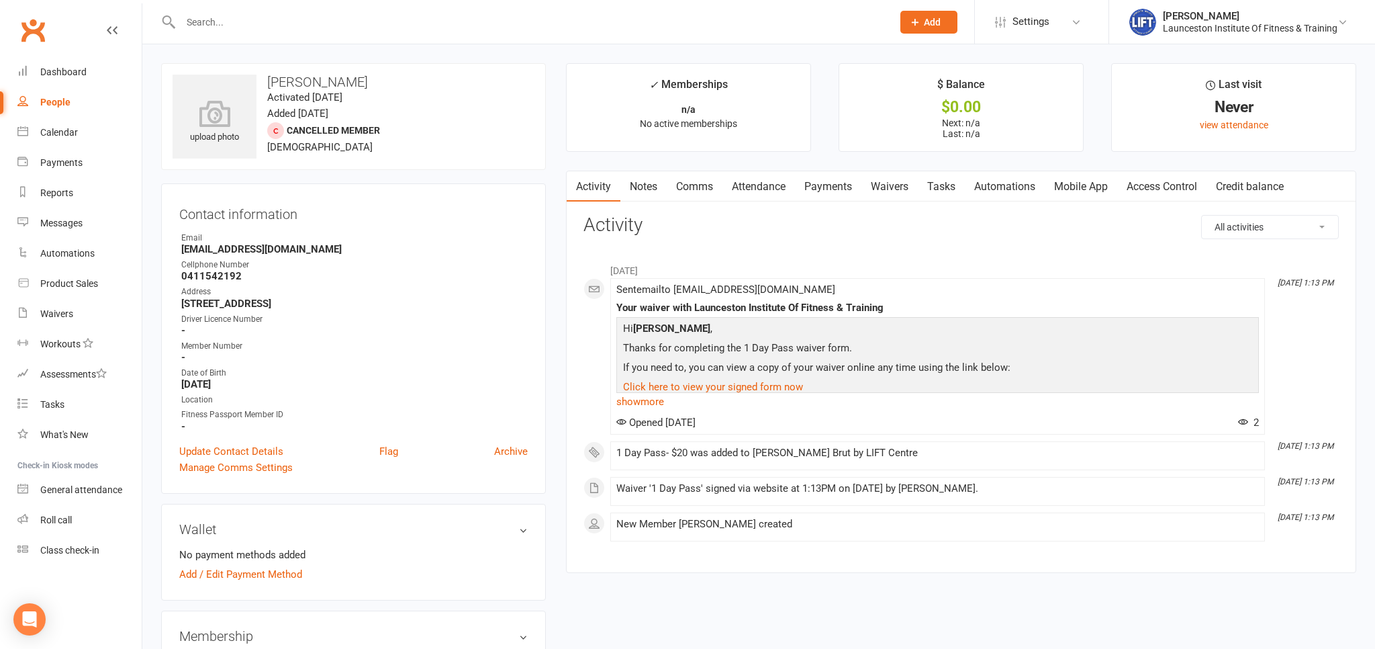
click at [1184, 189] on link "Access Control" at bounding box center [1161, 186] width 89 height 31
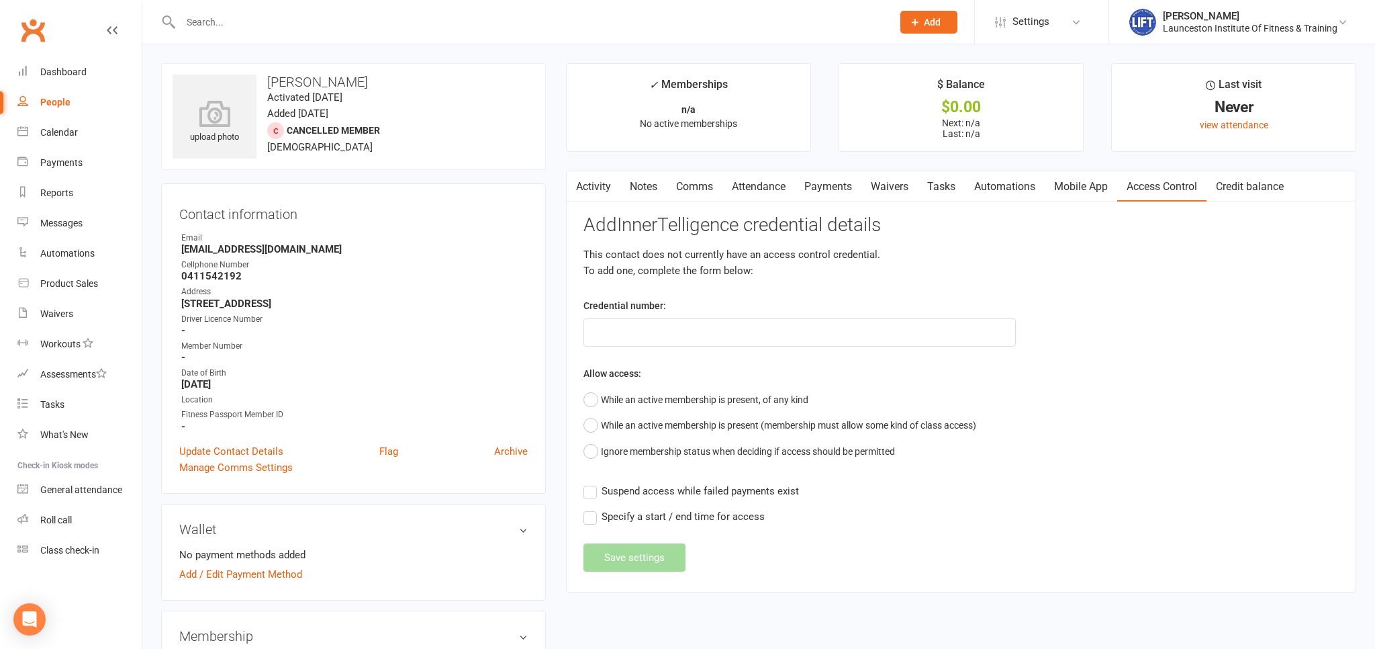
click at [584, 182] on link "Activity" at bounding box center [594, 186] width 54 height 31
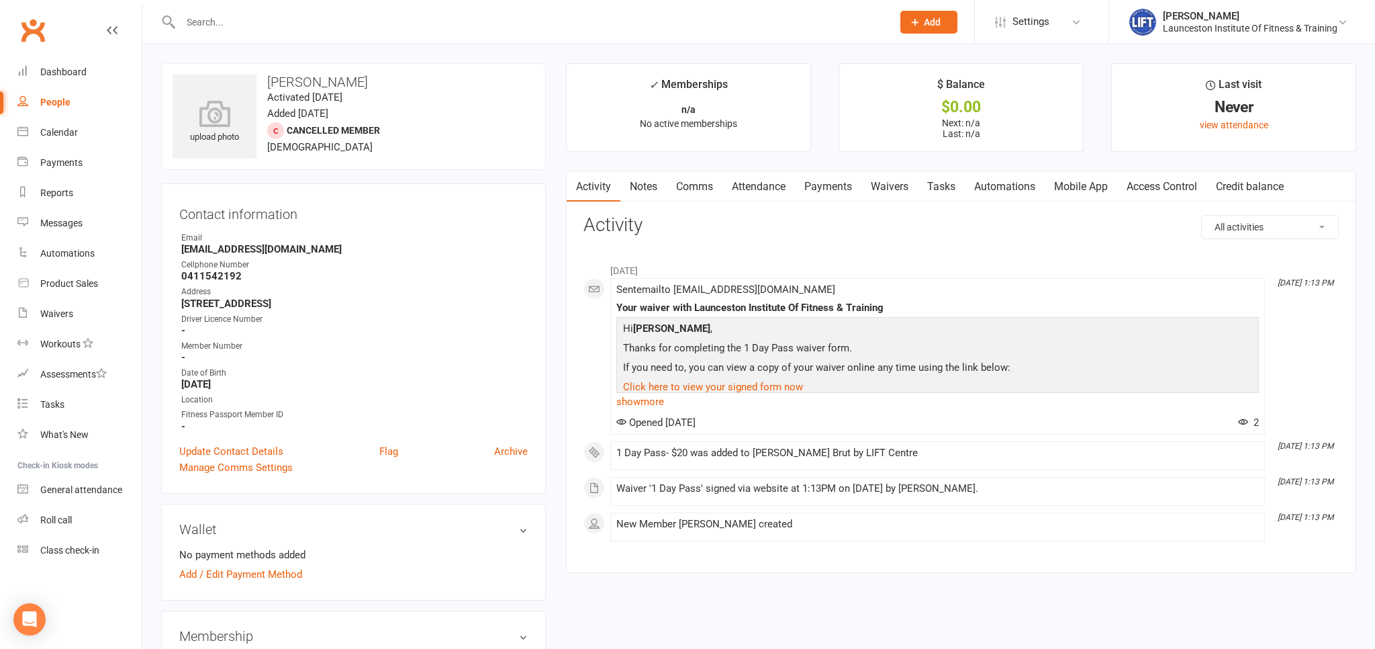
click at [240, 20] on input "text" at bounding box center [530, 22] width 706 height 19
paste input "20000000000000006D8FB2D5"
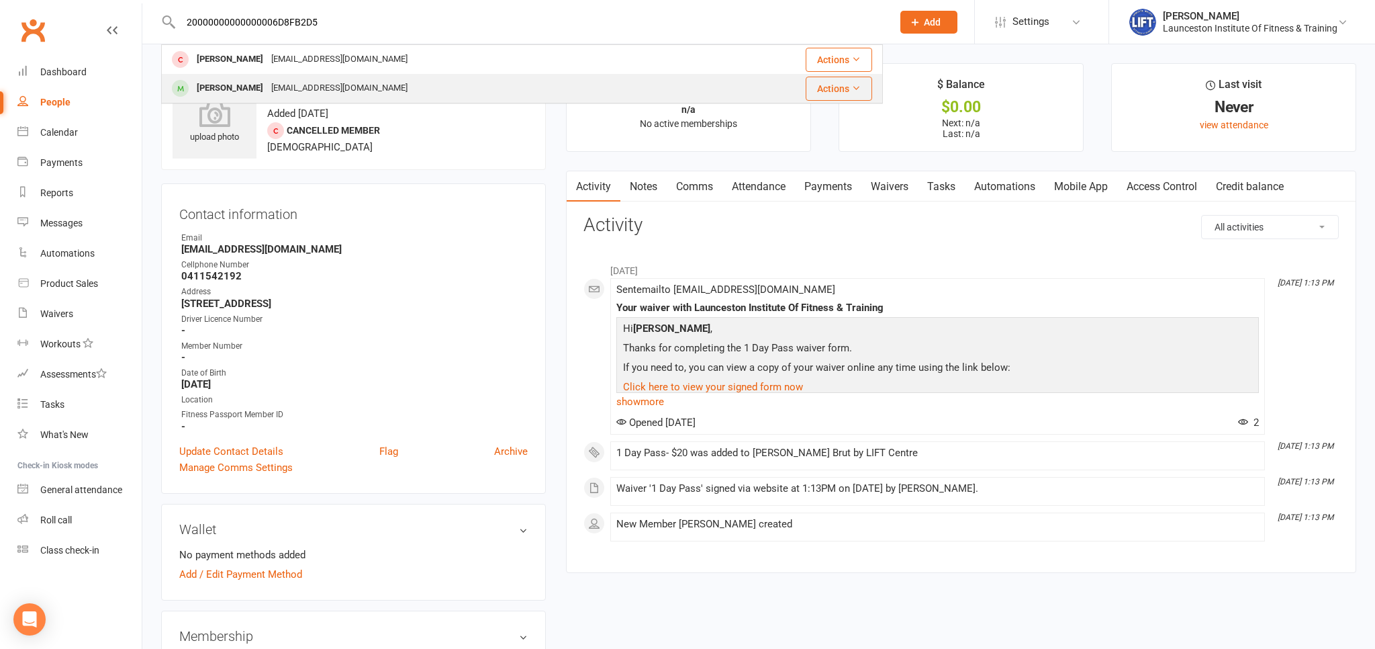
type input "20000000000000006D8FB2D5"
click at [267, 81] on div "halliersmith33@gmail.com" at bounding box center [339, 88] width 144 height 19
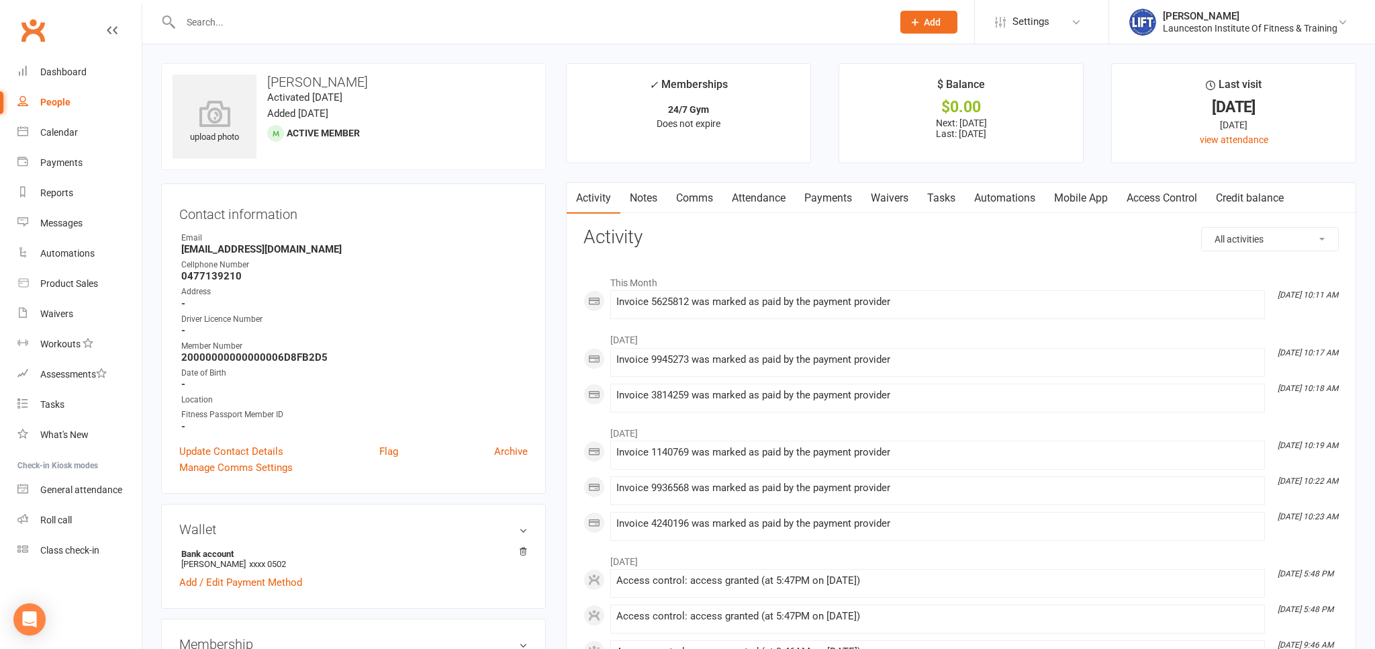
click at [36, 42] on link "Clubworx" at bounding box center [33, 30] width 34 height 34
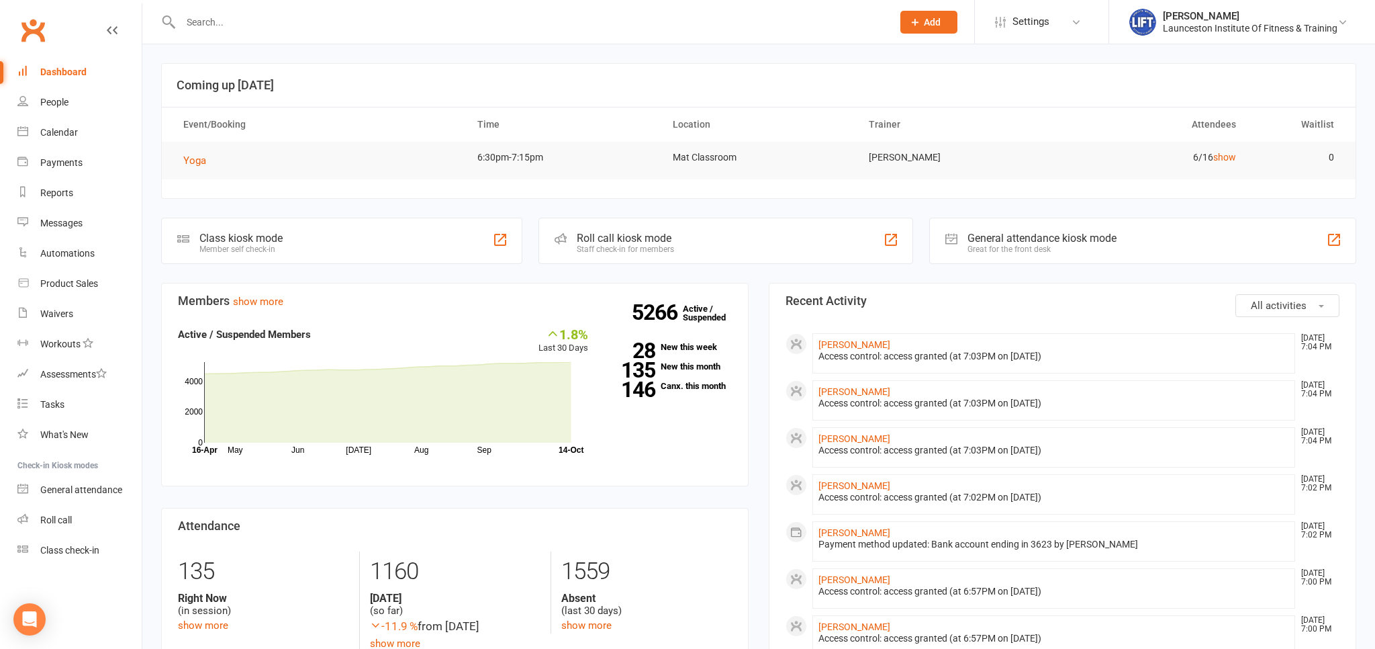
click at [26, 31] on link "Clubworx" at bounding box center [33, 30] width 34 height 34
click at [38, 31] on link "Clubworx" at bounding box center [33, 30] width 34 height 34
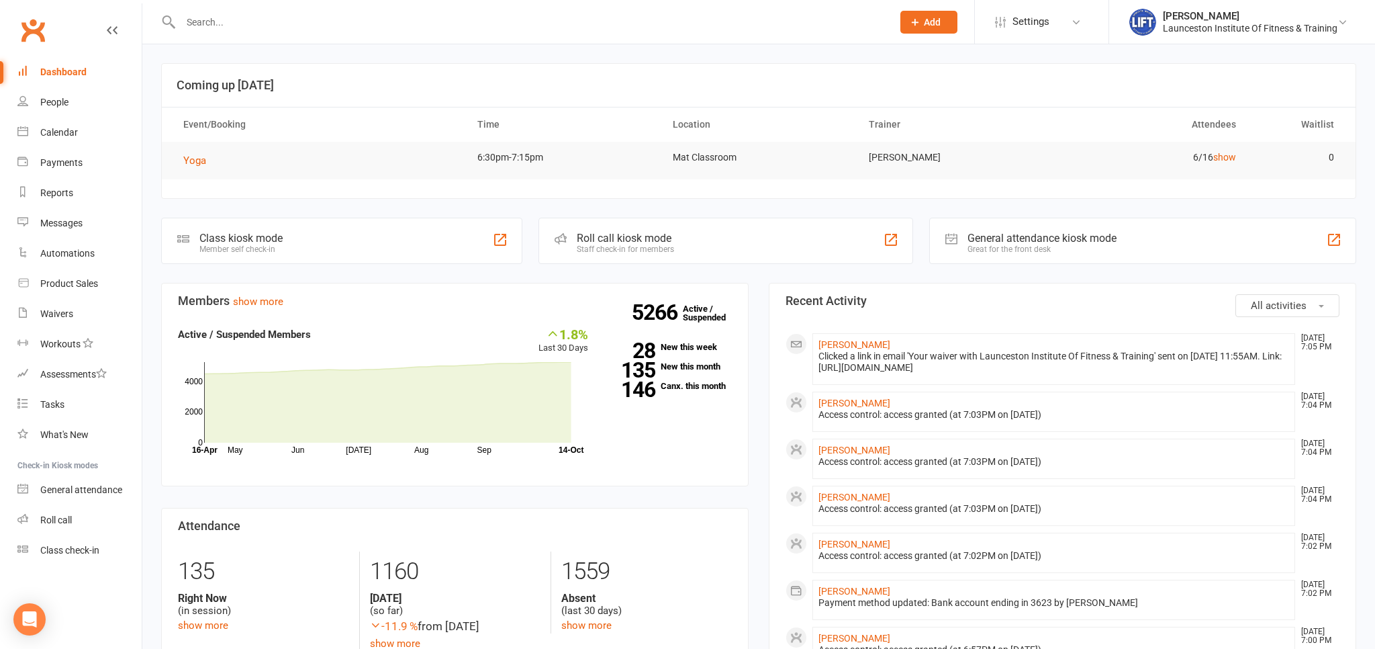
click at [226, 20] on input "text" at bounding box center [530, 22] width 706 height 19
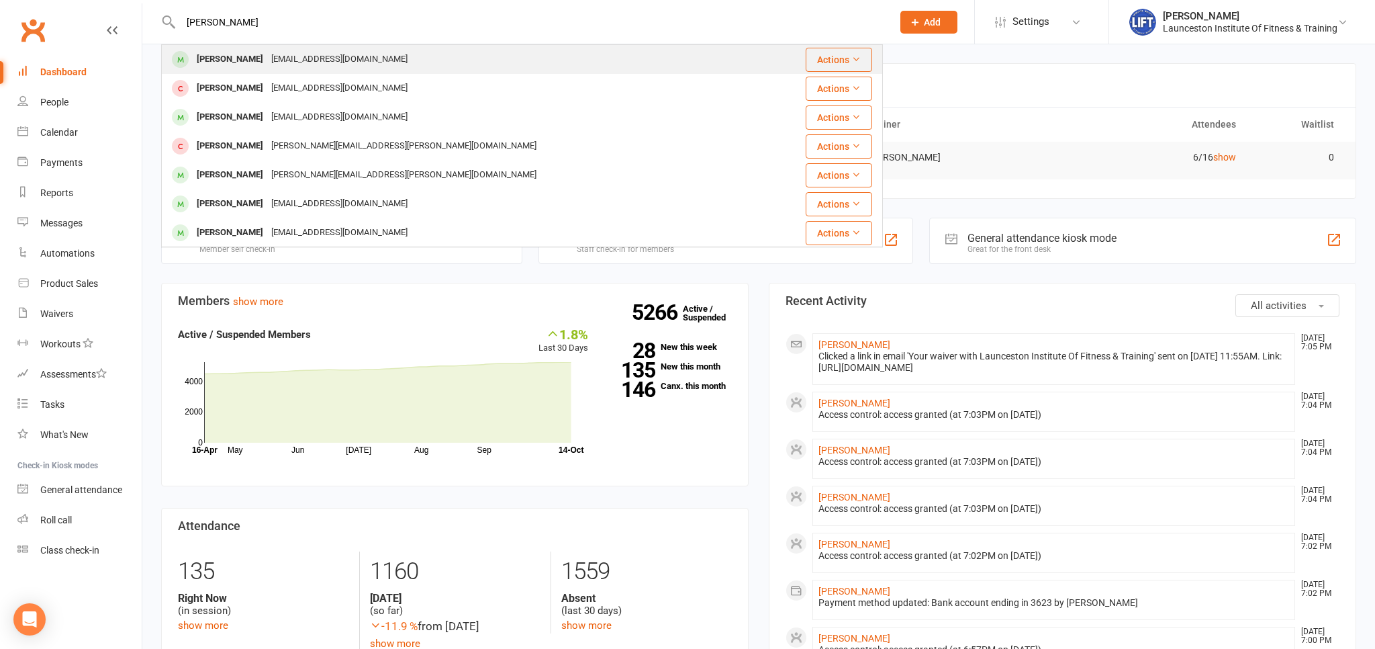
type input "eve herne"
click at [247, 47] on div "Eve Herne eveherne05@gmail.com" at bounding box center [461, 60] width 599 height 28
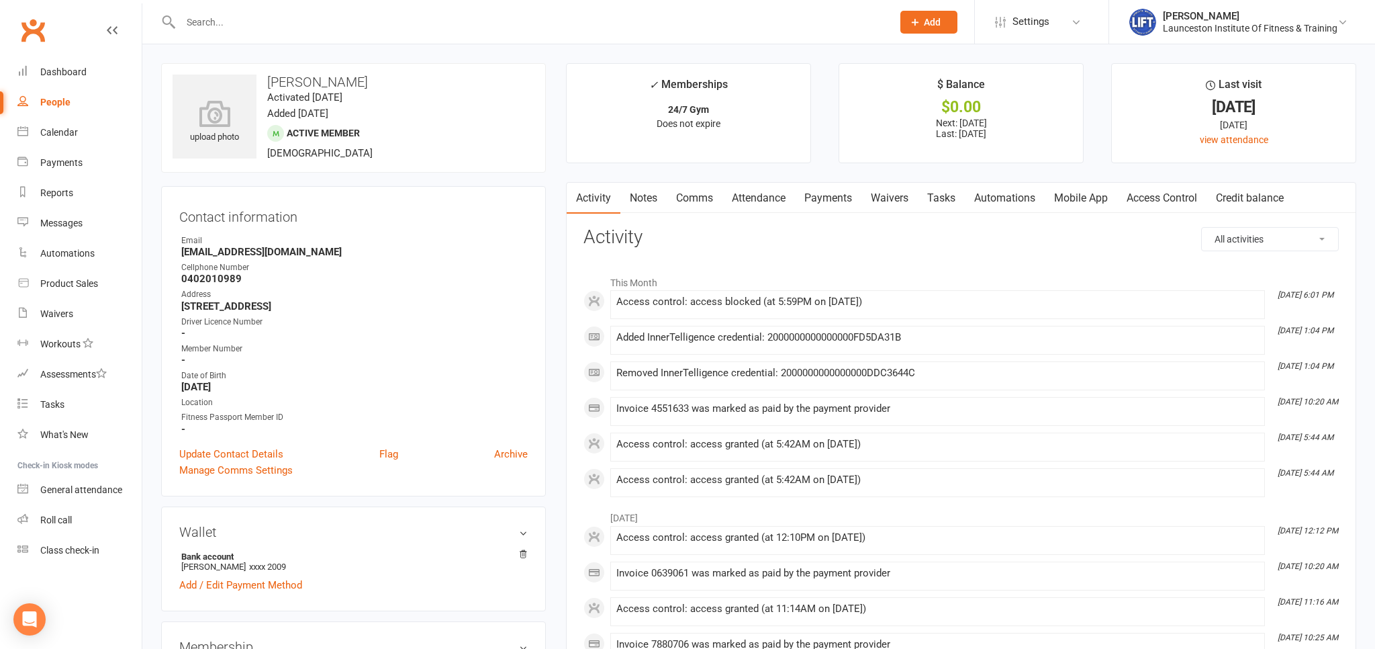
click at [40, 20] on link "Clubworx" at bounding box center [33, 30] width 34 height 34
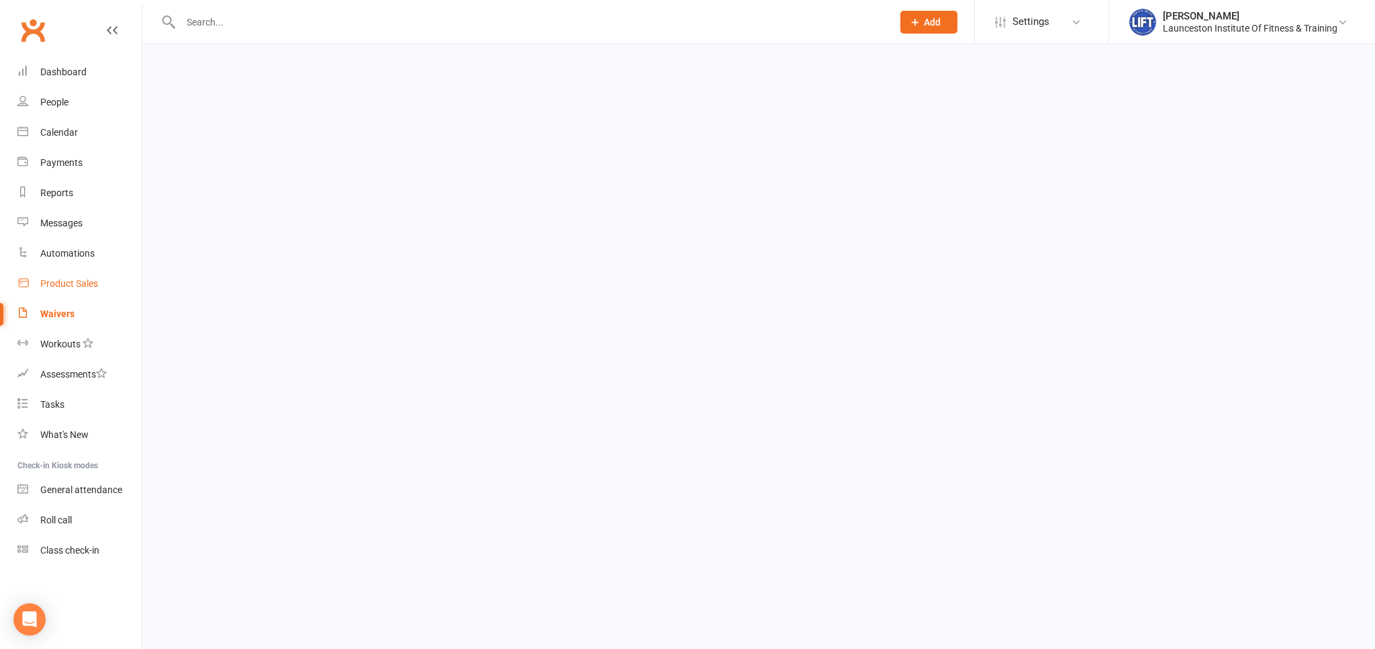
select select "100"
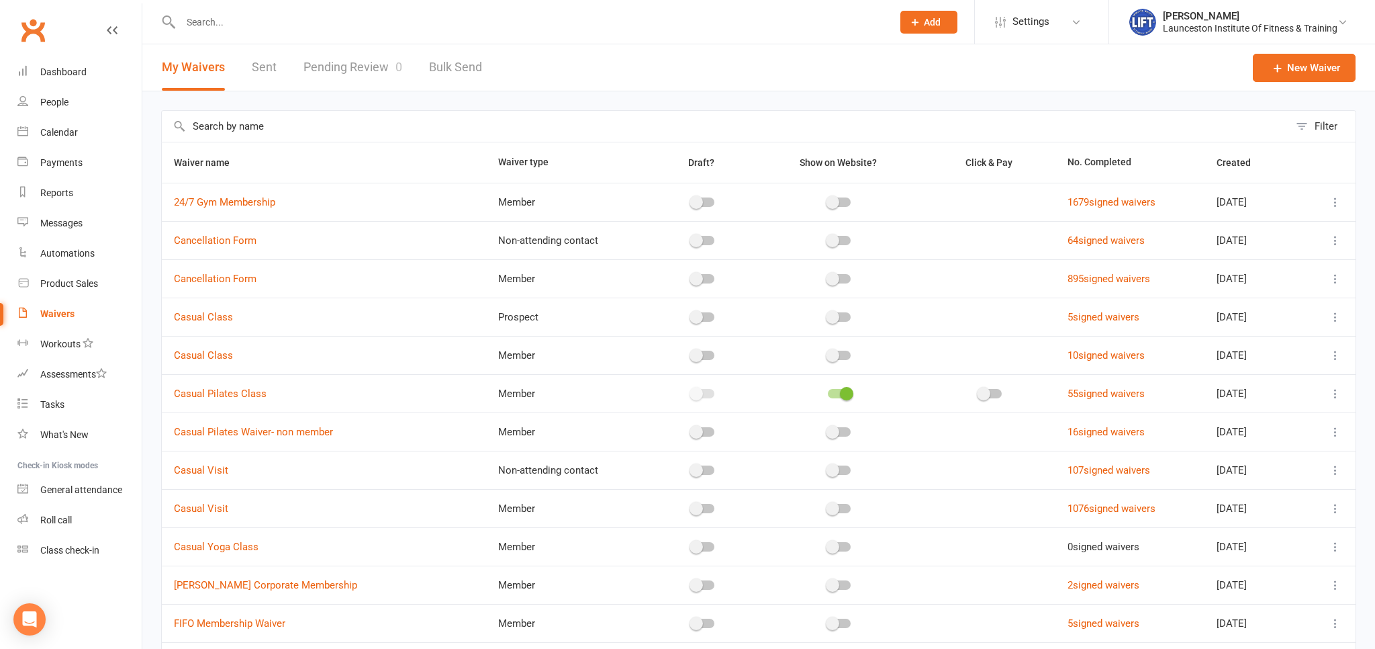
click at [40, 30] on link "Clubworx" at bounding box center [33, 30] width 34 height 34
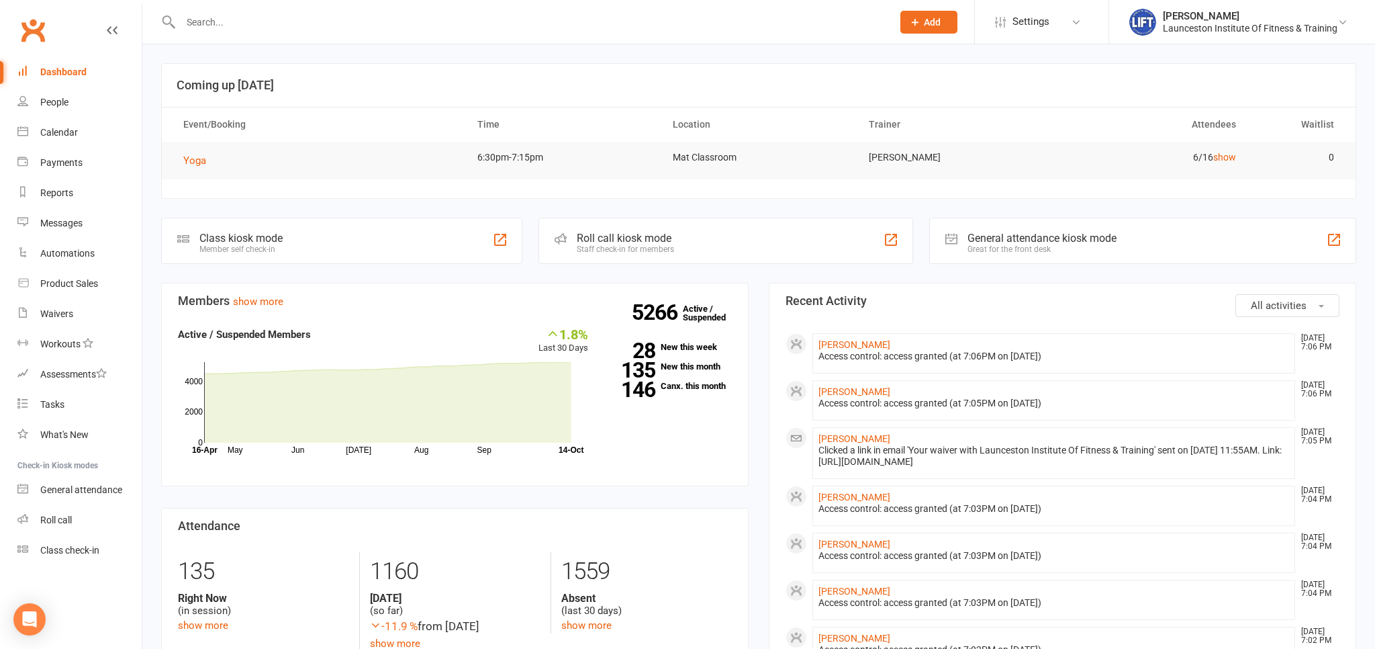
click at [42, 30] on link "Clubworx" at bounding box center [33, 30] width 34 height 34
drag, startPoint x: 38, startPoint y: 26, endPoint x: 31, endPoint y: 23, distance: 7.0
click at [36, 26] on link "Clubworx" at bounding box center [33, 30] width 34 height 34
click at [85, 313] on link "Waivers" at bounding box center [79, 314] width 124 height 30
select select "100"
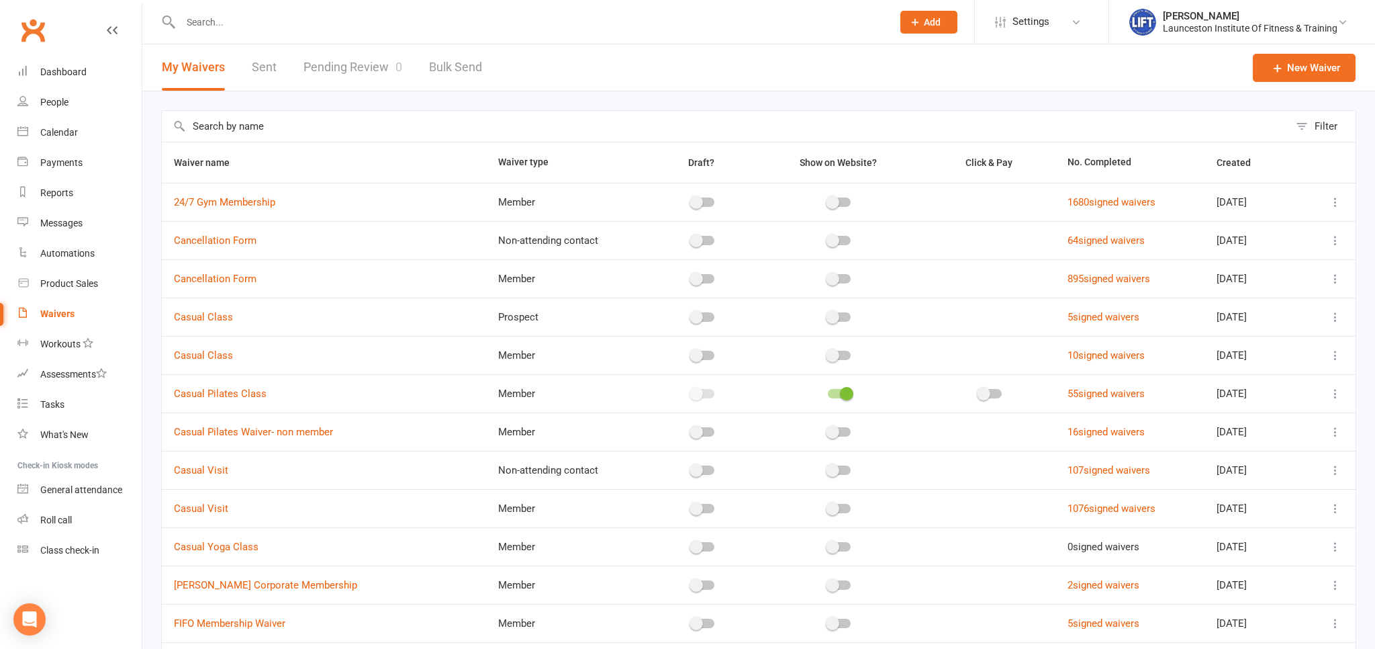
click at [371, 70] on link "Pending Review 0" at bounding box center [352, 67] width 99 height 46
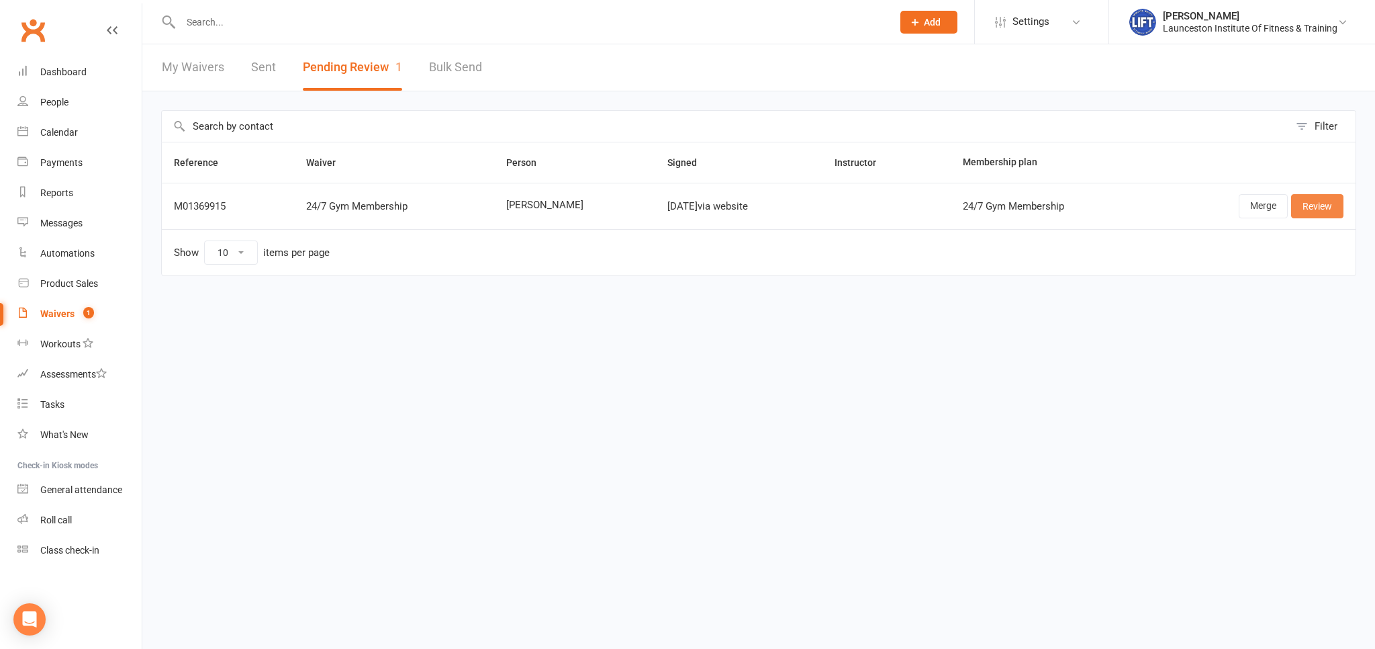
click at [1309, 201] on link "Review" at bounding box center [1317, 206] width 52 height 24
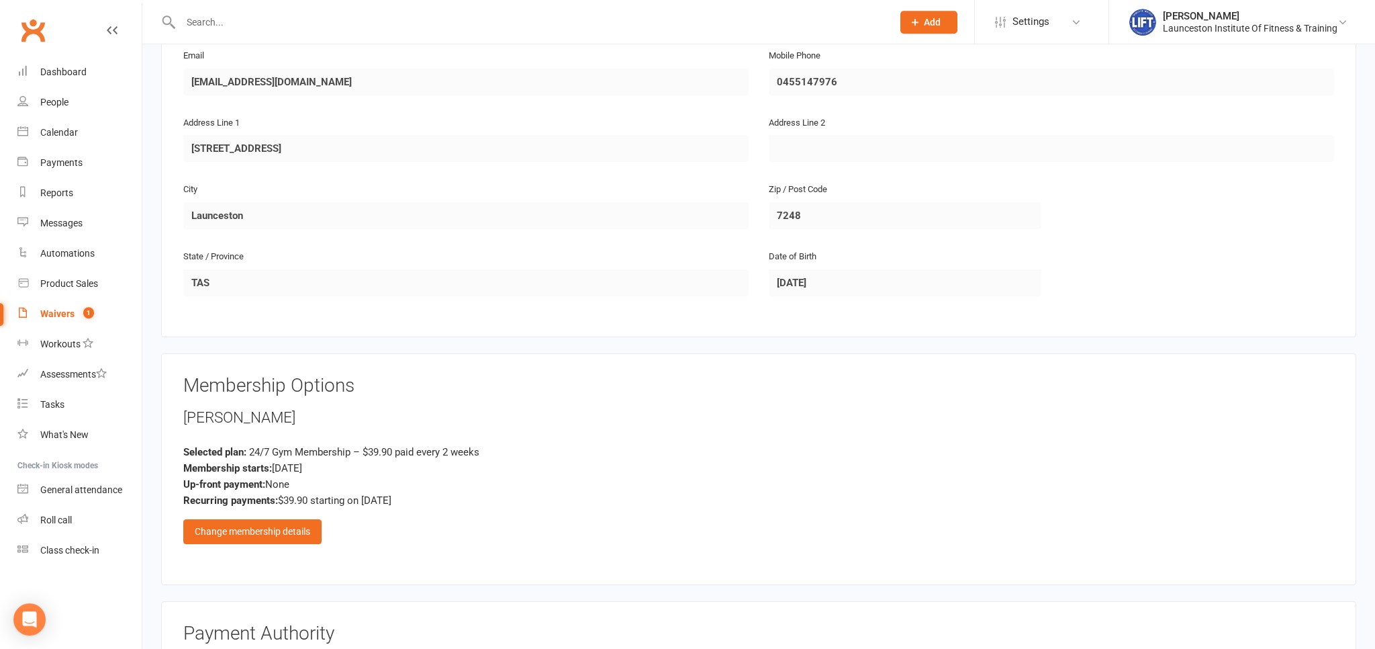
scroll to position [496, 0]
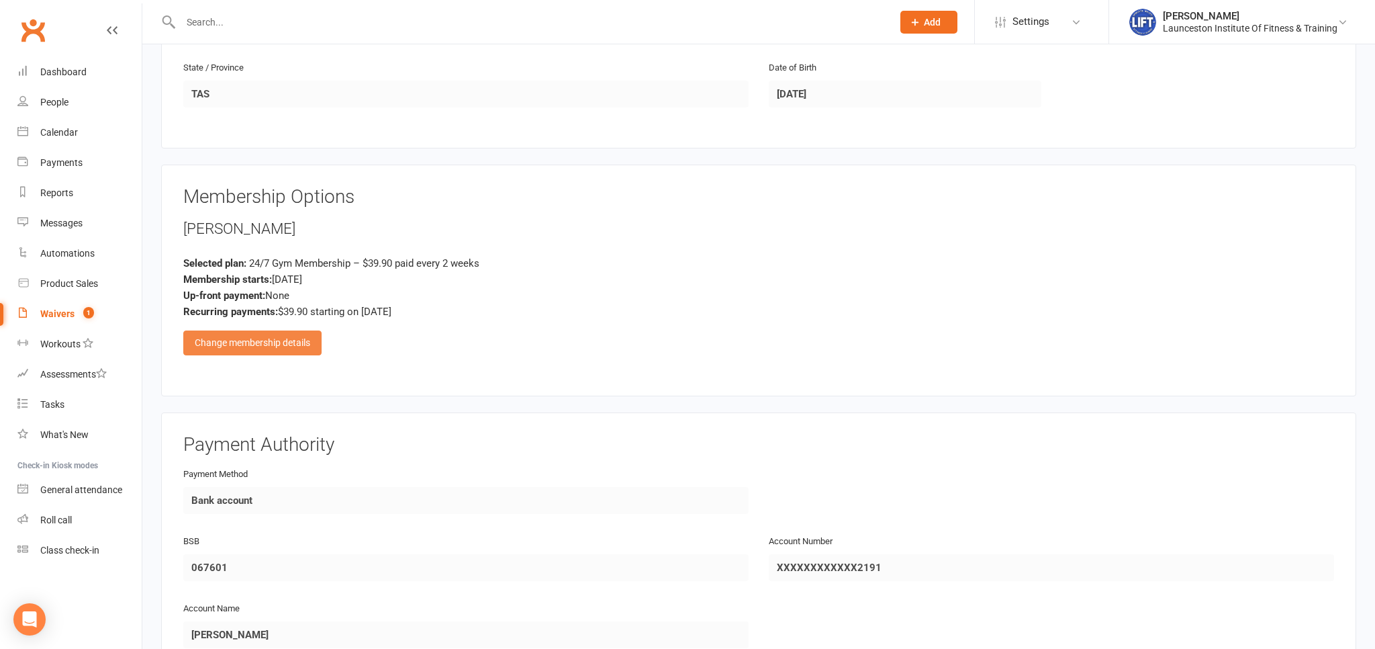
click at [281, 343] on div "Change membership details" at bounding box center [252, 342] width 138 height 24
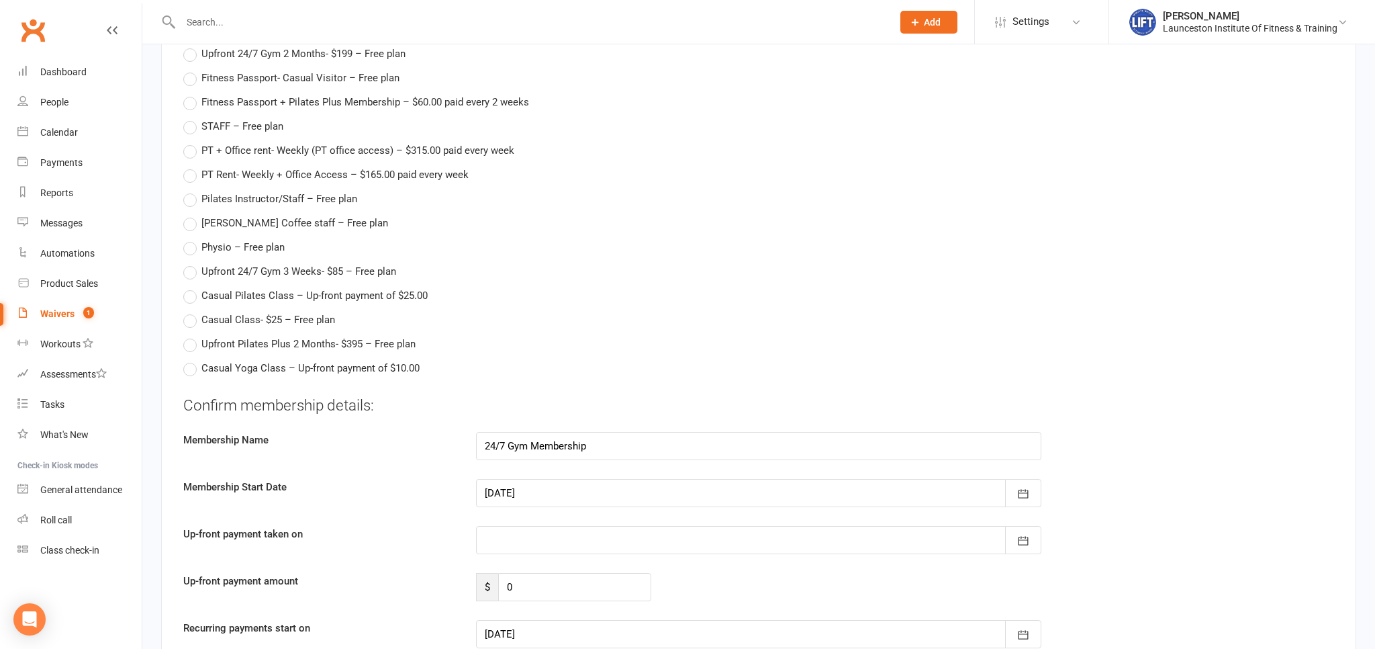
scroll to position [1630, 0]
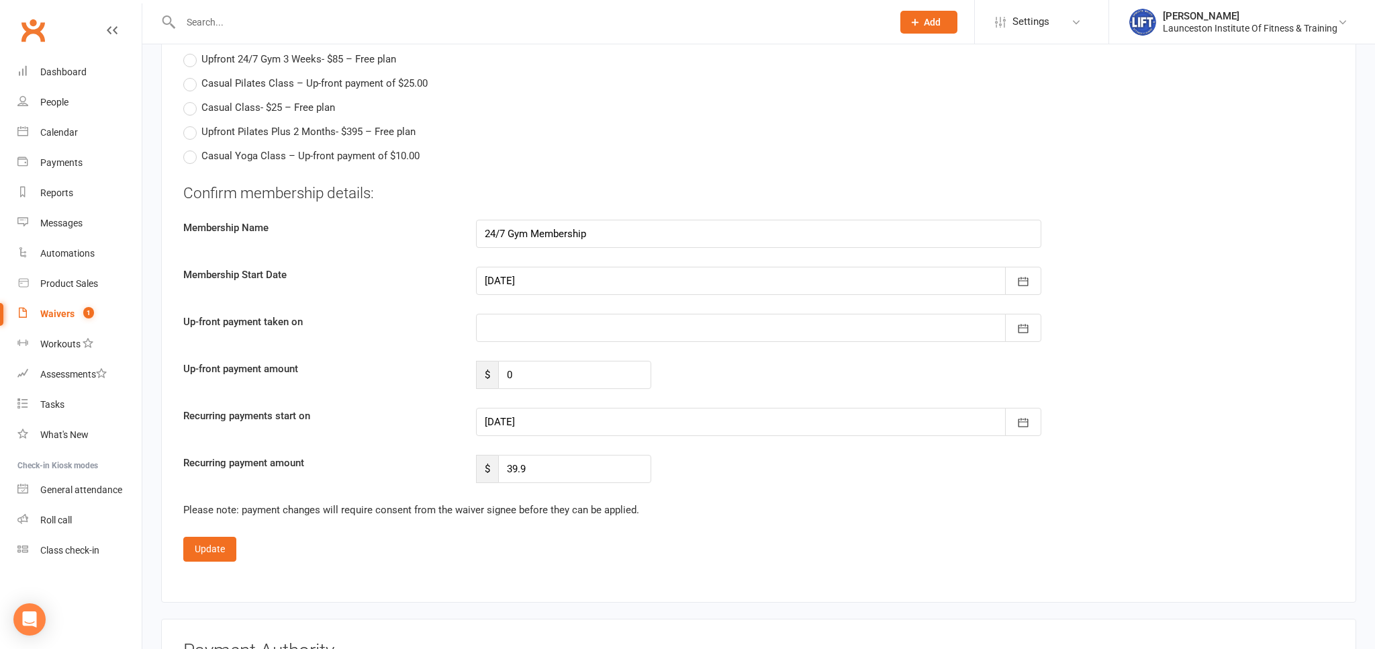
click at [600, 415] on div at bounding box center [758, 421] width 565 height 28
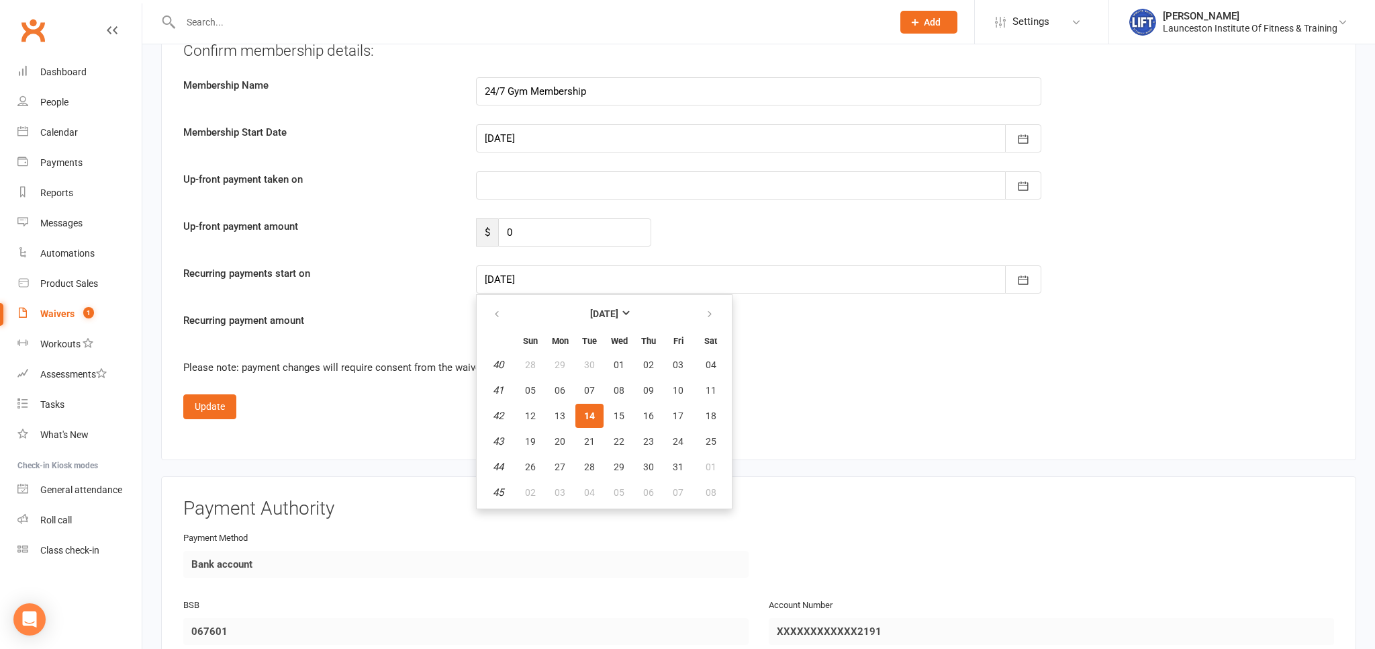
scroll to position [1701, 0]
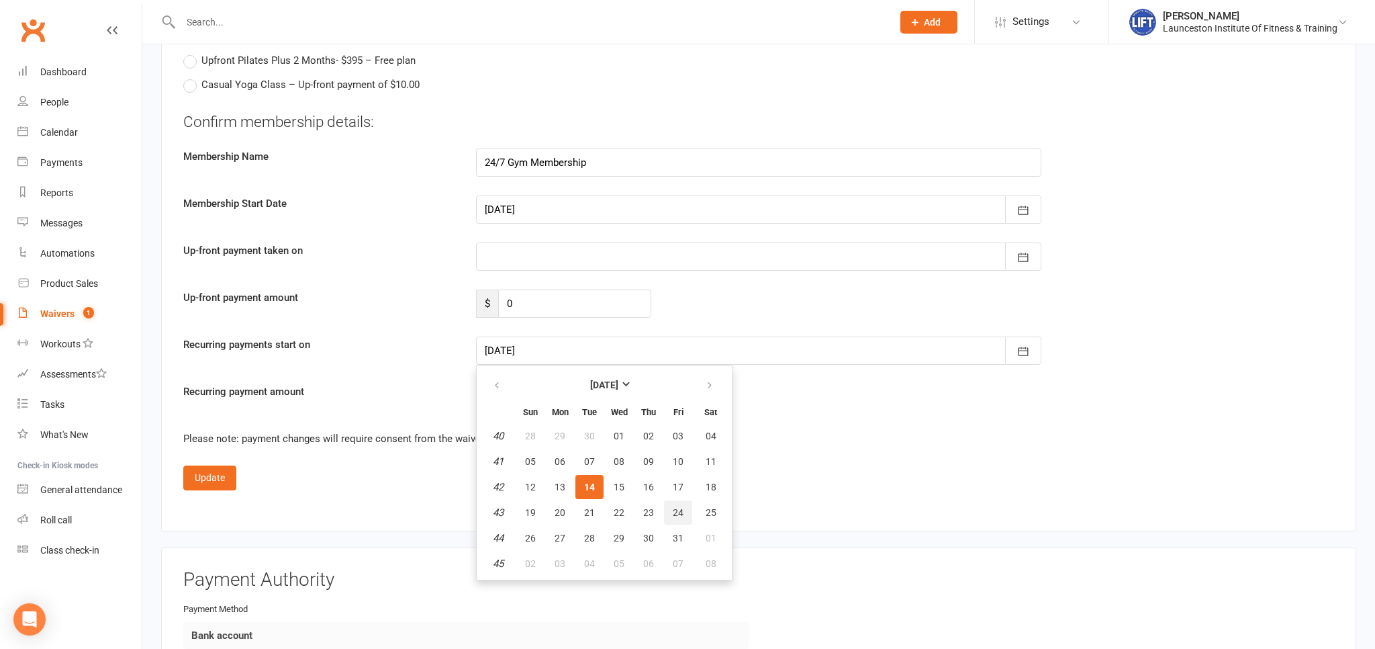
click at [671, 503] on button "24" at bounding box center [678, 512] width 28 height 24
type input "24 Oct 2025"
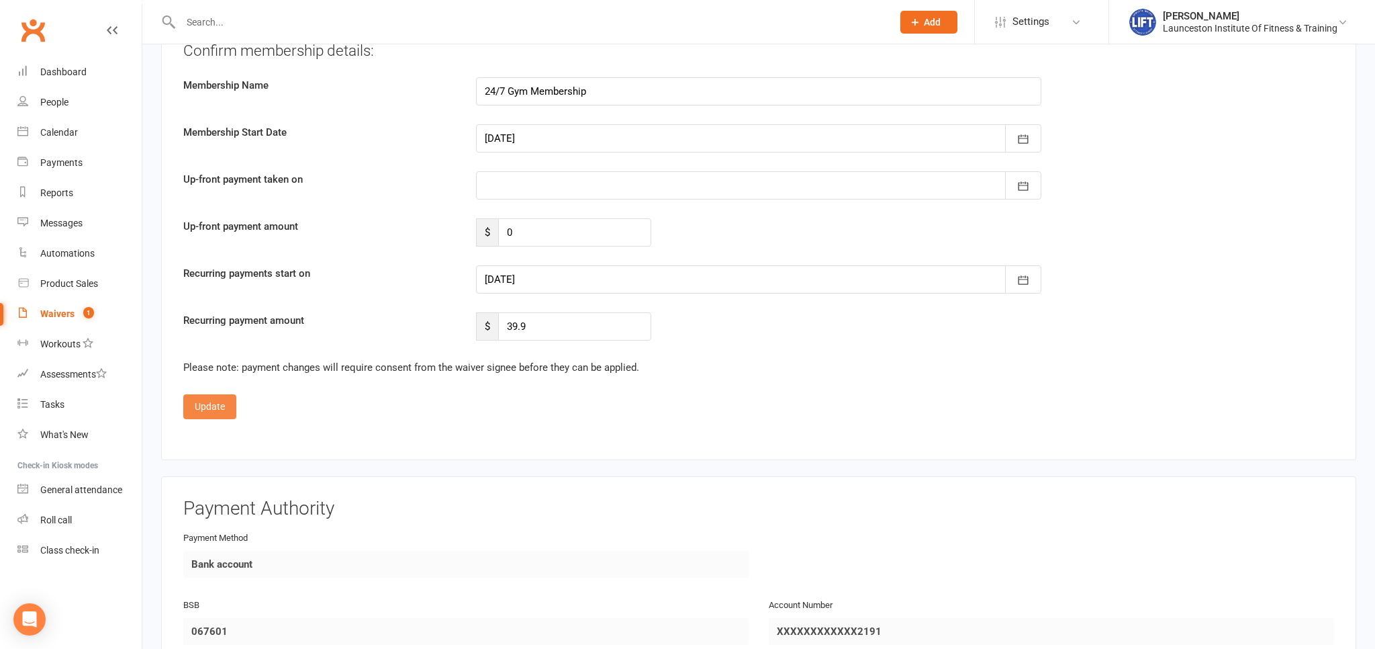
click at [207, 394] on button "Update" at bounding box center [209, 406] width 53 height 24
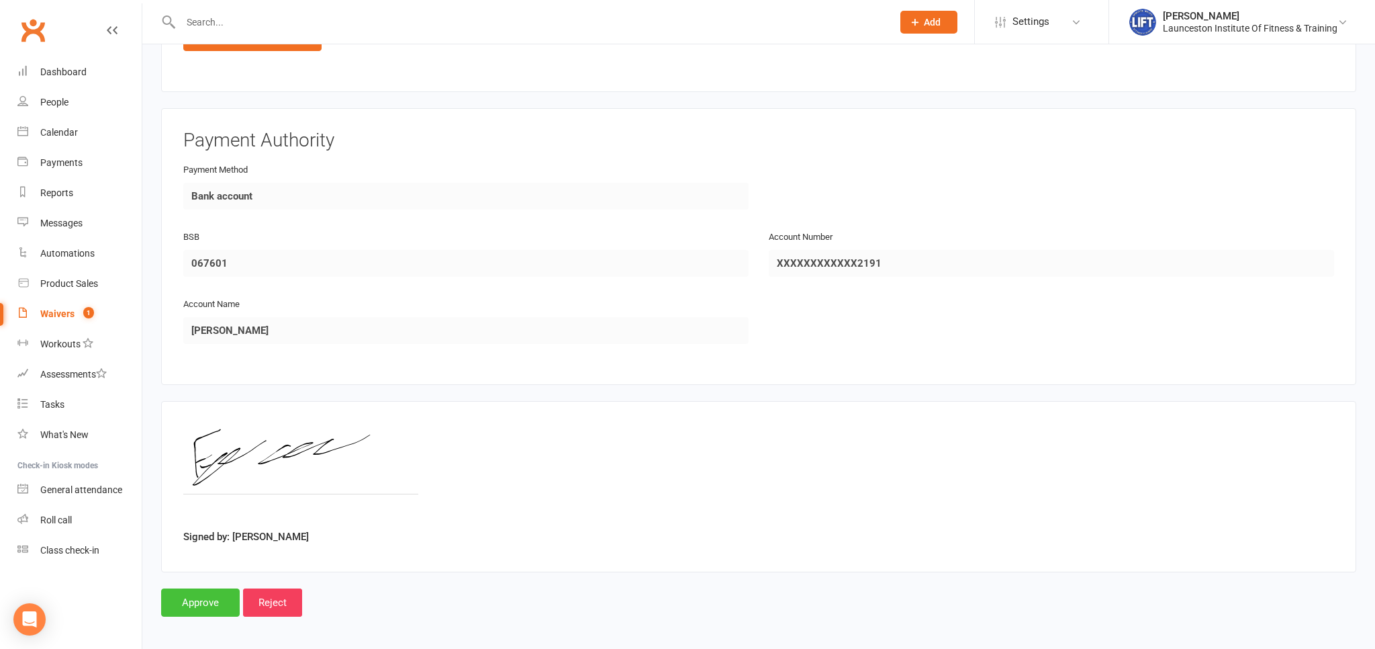
click at [192, 592] on input "Approve" at bounding box center [200, 602] width 79 height 28
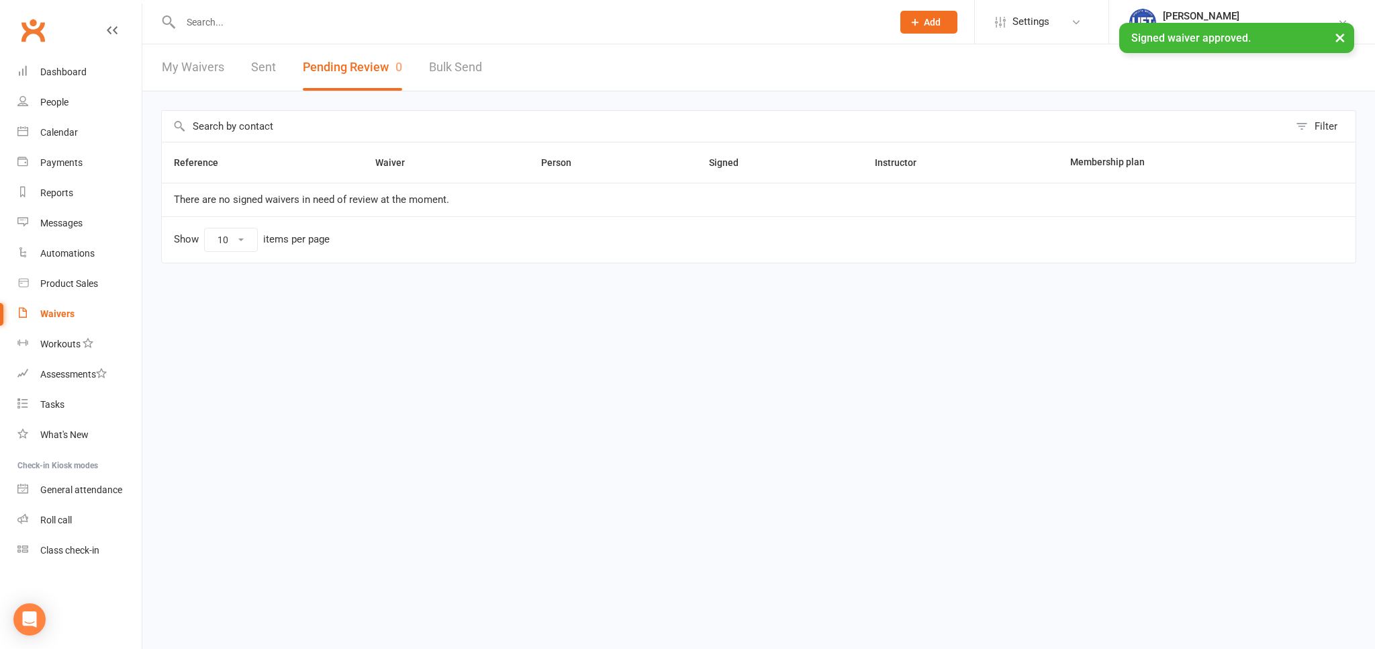
click at [194, 17] on input "text" at bounding box center [530, 22] width 706 height 19
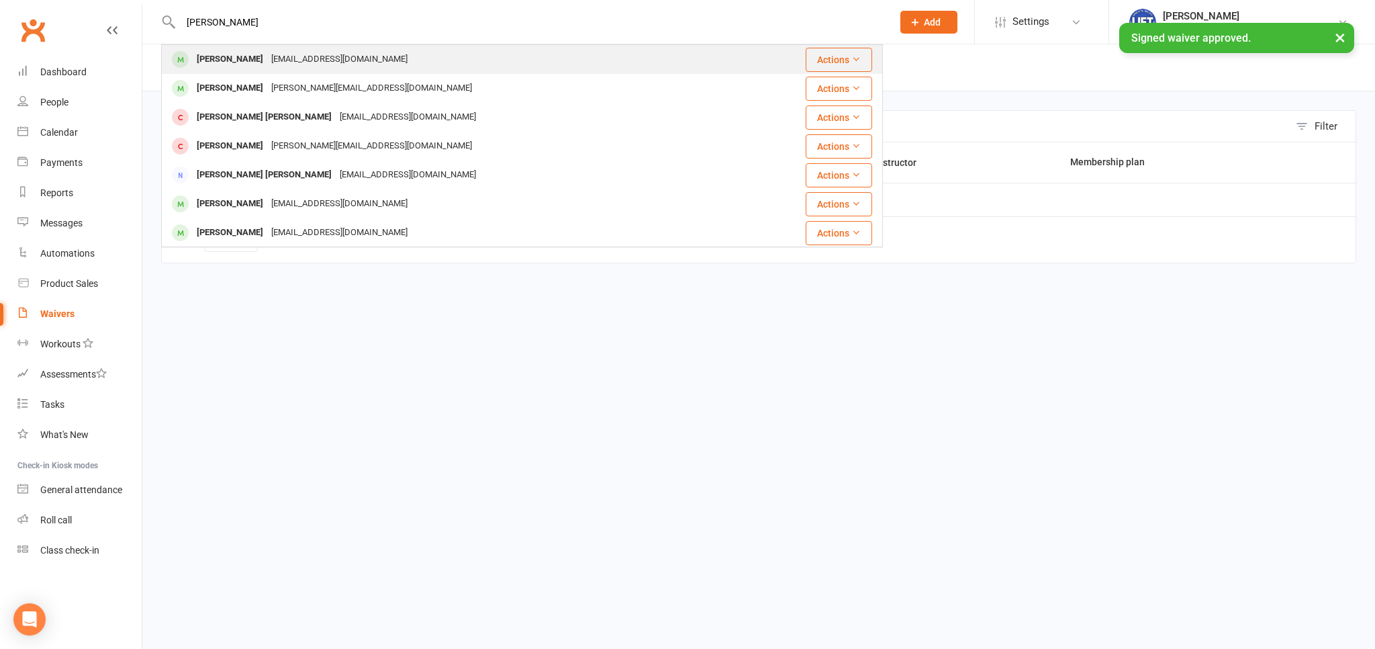
type input "fraser cassid"
click at [270, 60] on div "frasercassidy53@gmail.com" at bounding box center [339, 59] width 144 height 19
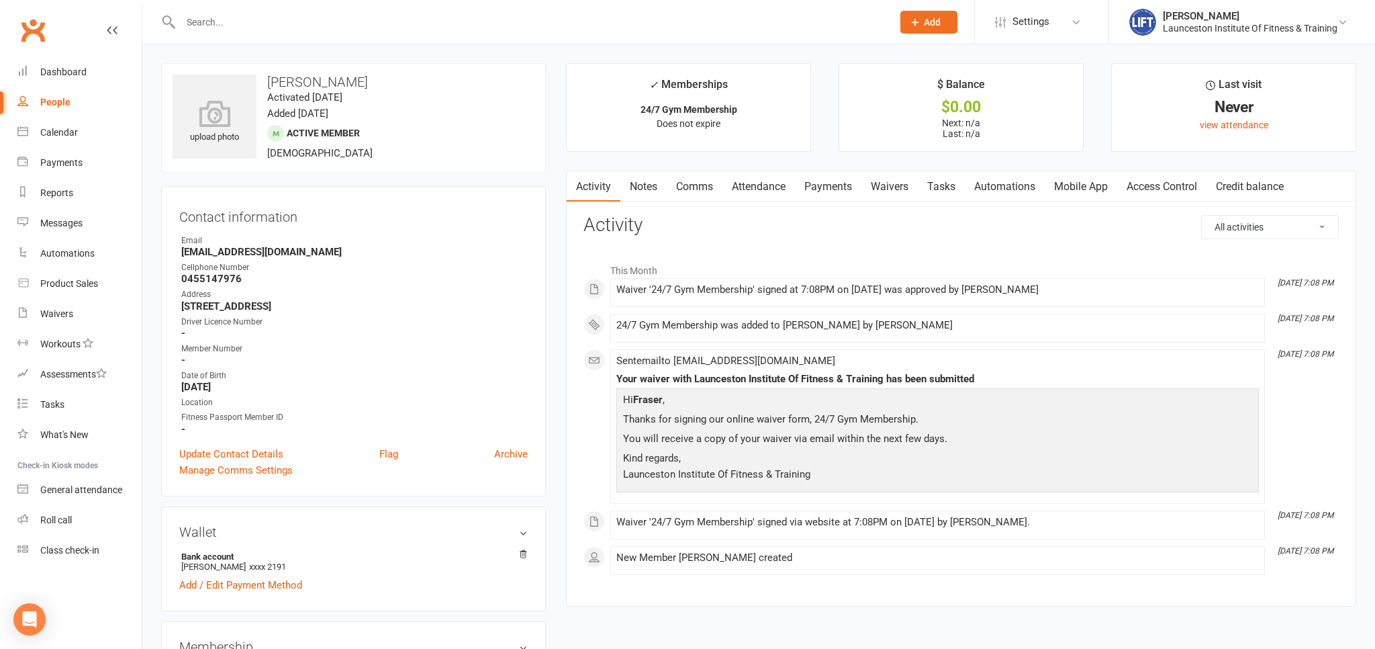
click at [1178, 180] on link "Access Control" at bounding box center [1161, 186] width 89 height 31
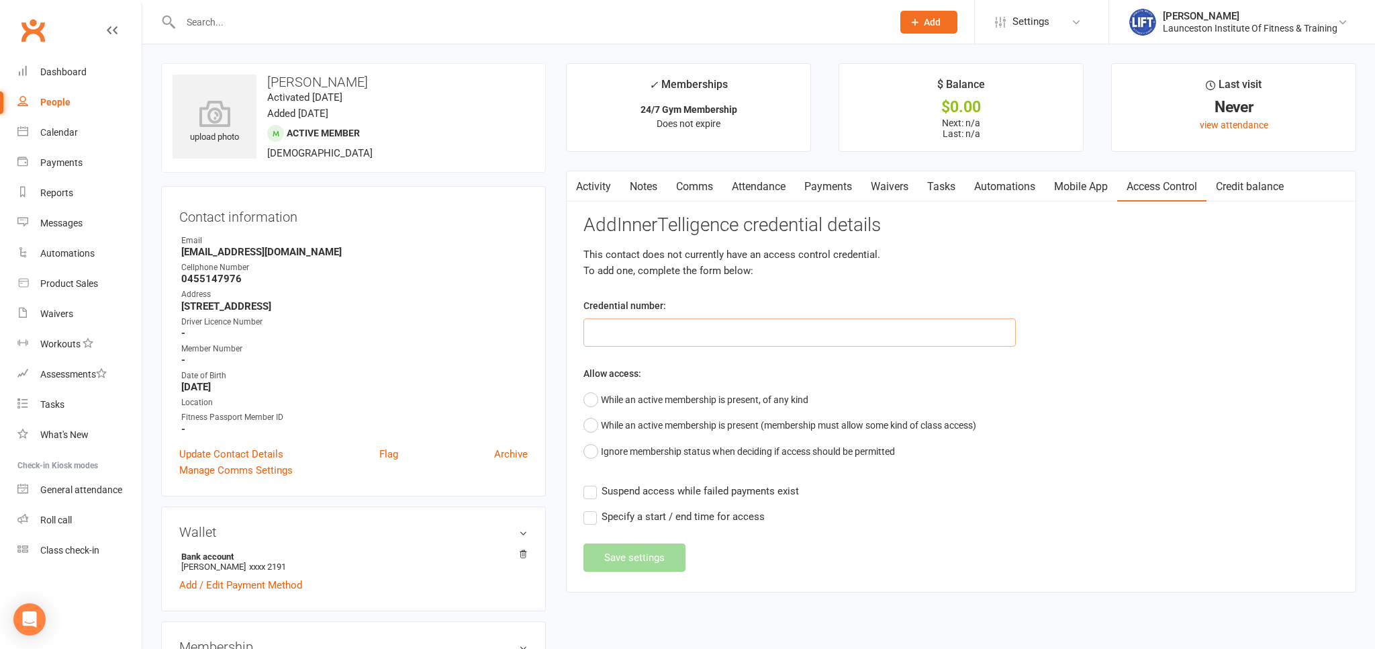
click at [620, 340] on input "text" at bounding box center [799, 332] width 432 height 28
paste input "2000000000000000DB541F0E"
type input "2000000000000000DB541F0E"
click at [587, 398] on button "While an active membership is present, of any kind" at bounding box center [695, 400] width 225 height 26
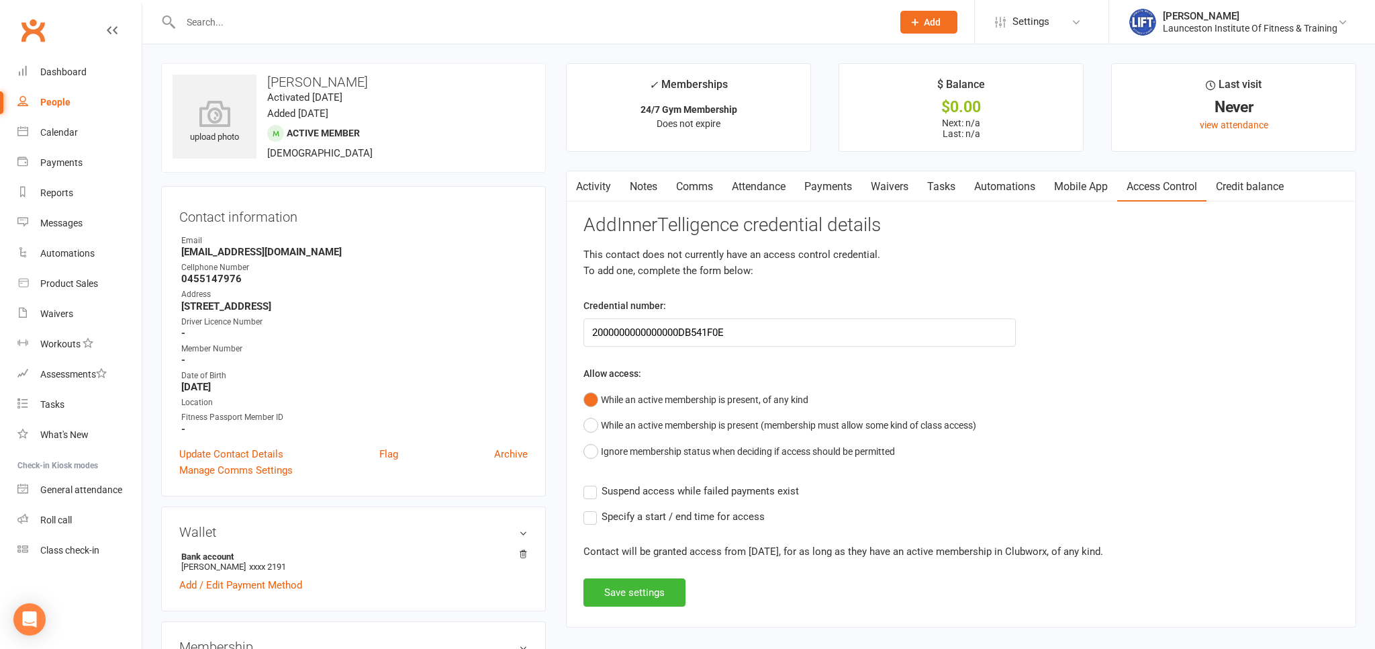
click at [596, 485] on label "Suspend access while failed payments exist" at bounding box center [690, 491] width 215 height 16
click at [596, 483] on input "Suspend access while failed payments exist" at bounding box center [690, 483] width 215 height 0
click at [589, 514] on label "Specify a start / end time for access" at bounding box center [673, 516] width 181 height 16
click at [589, 508] on input "Specify a start / end time for access" at bounding box center [673, 508] width 181 height 0
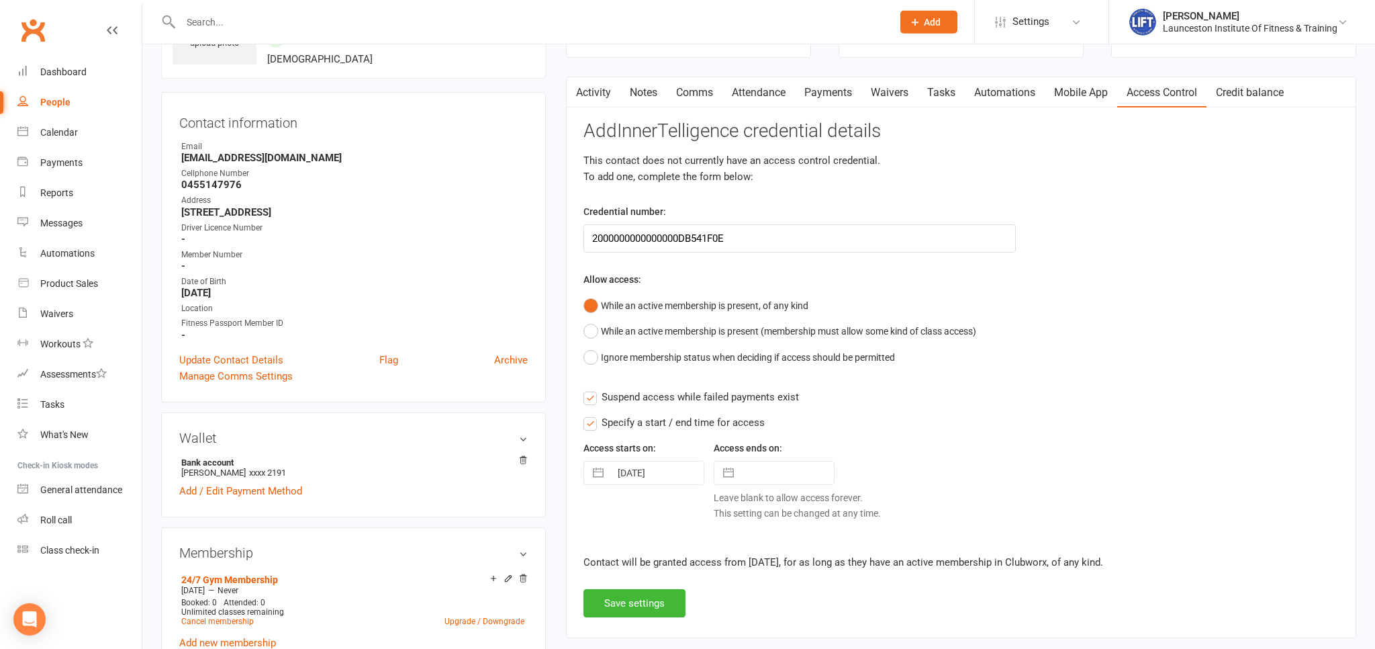
scroll to position [212, 0]
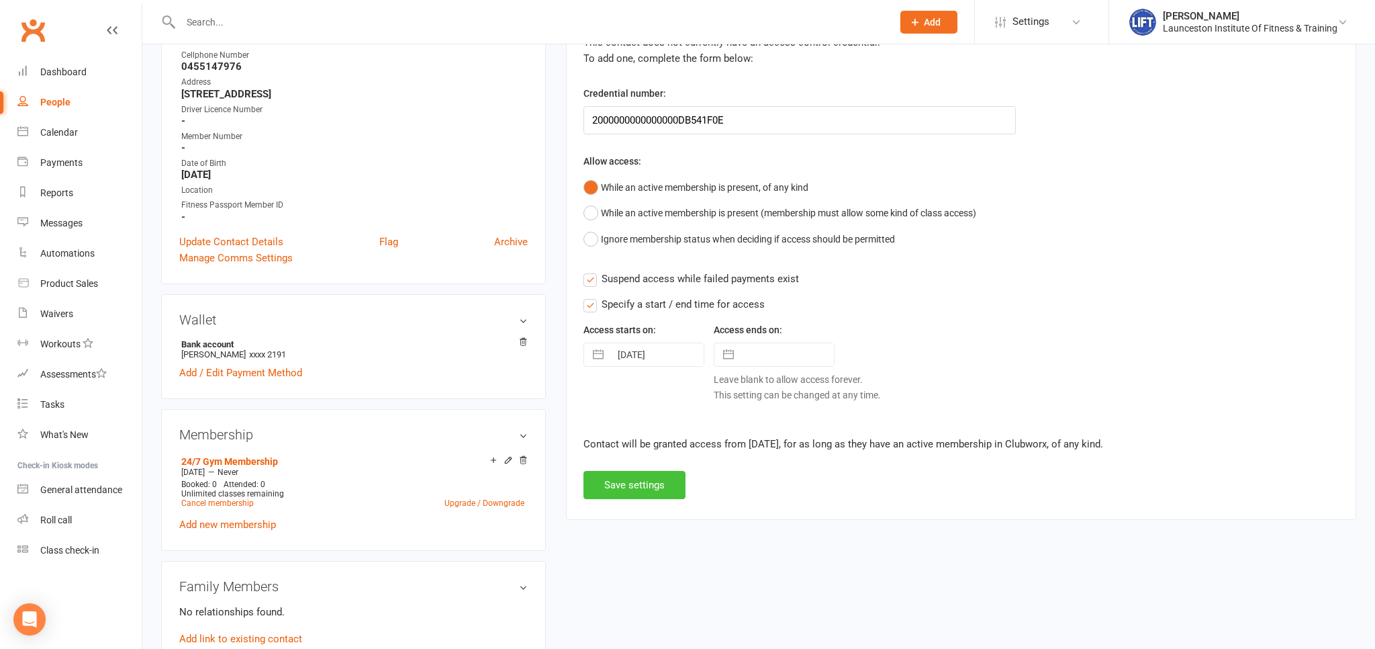
click at [643, 495] on button "Save settings" at bounding box center [634, 485] width 102 height 28
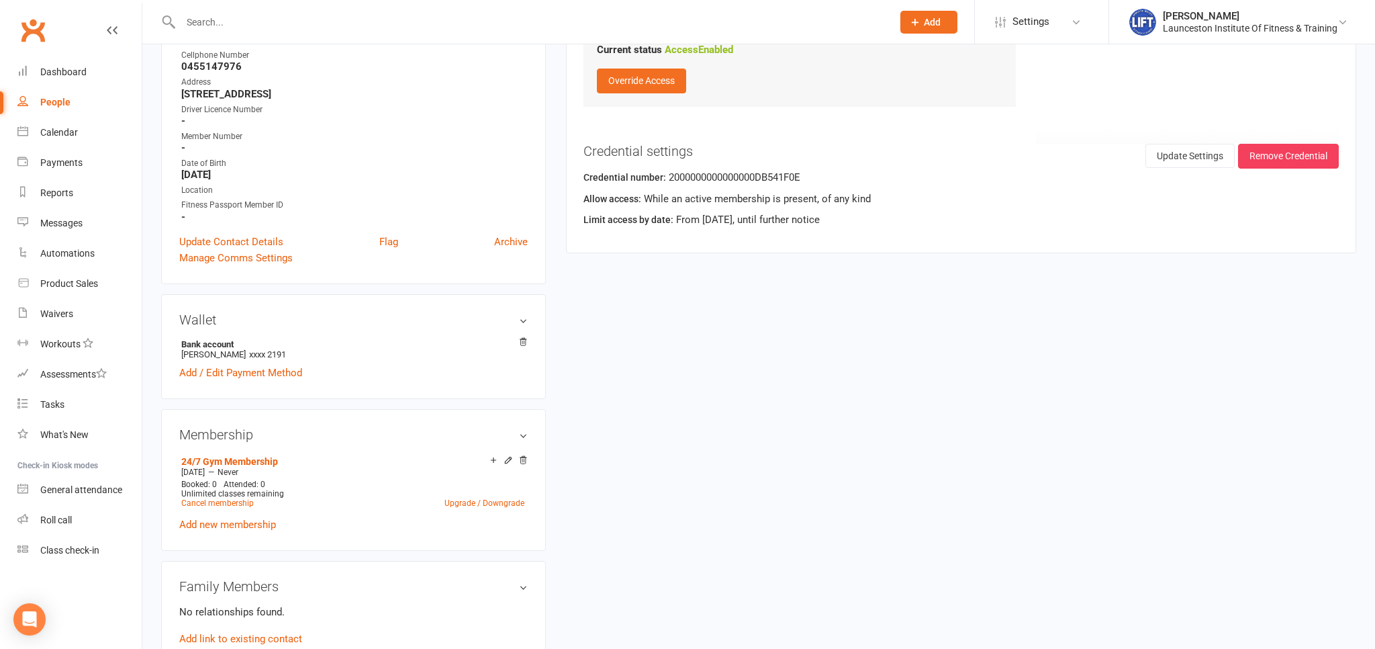
scroll to position [0, 0]
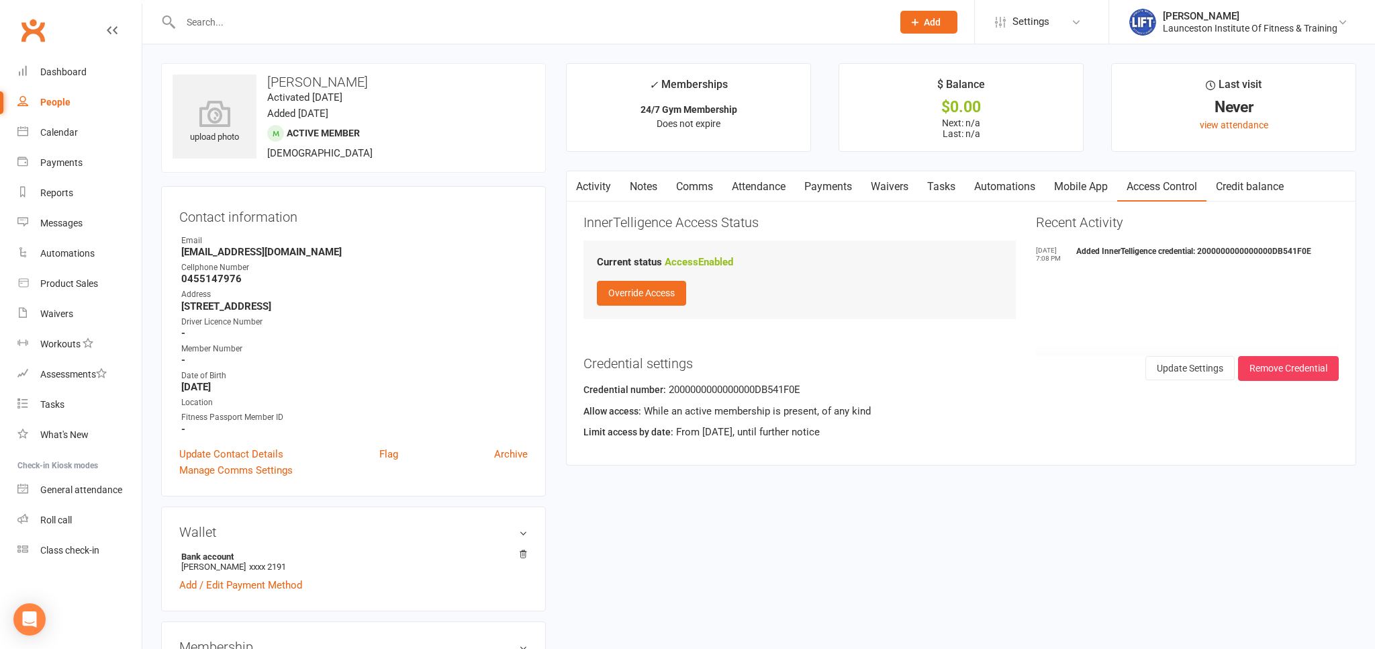
click at [606, 194] on link "Activity" at bounding box center [594, 186] width 54 height 31
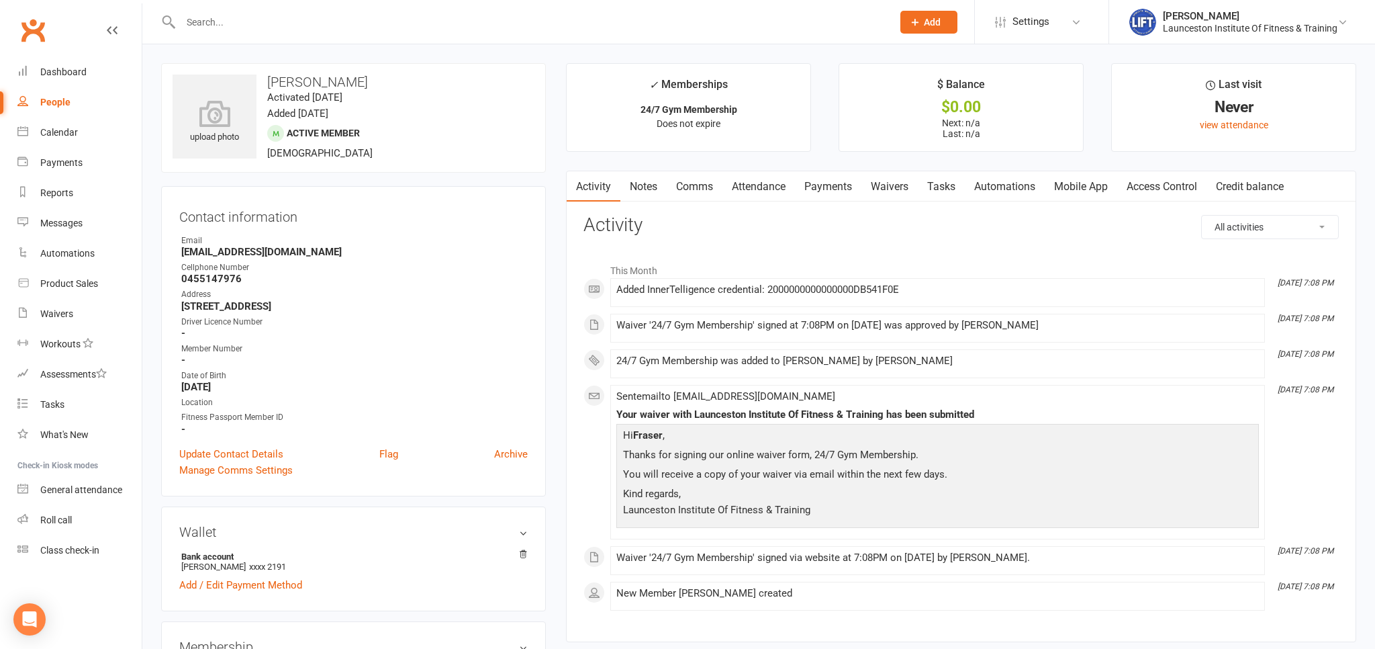
click at [256, 23] on input "text" at bounding box center [530, 22] width 706 height 19
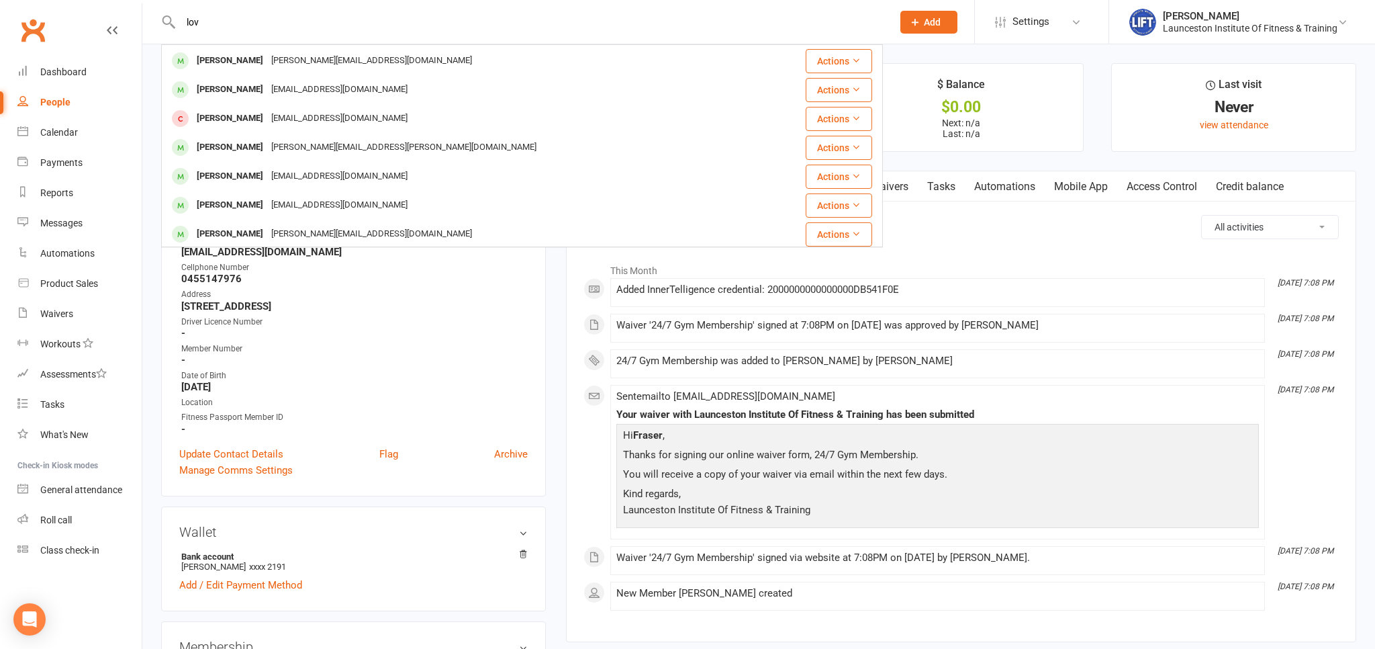
scroll to position [202, 0]
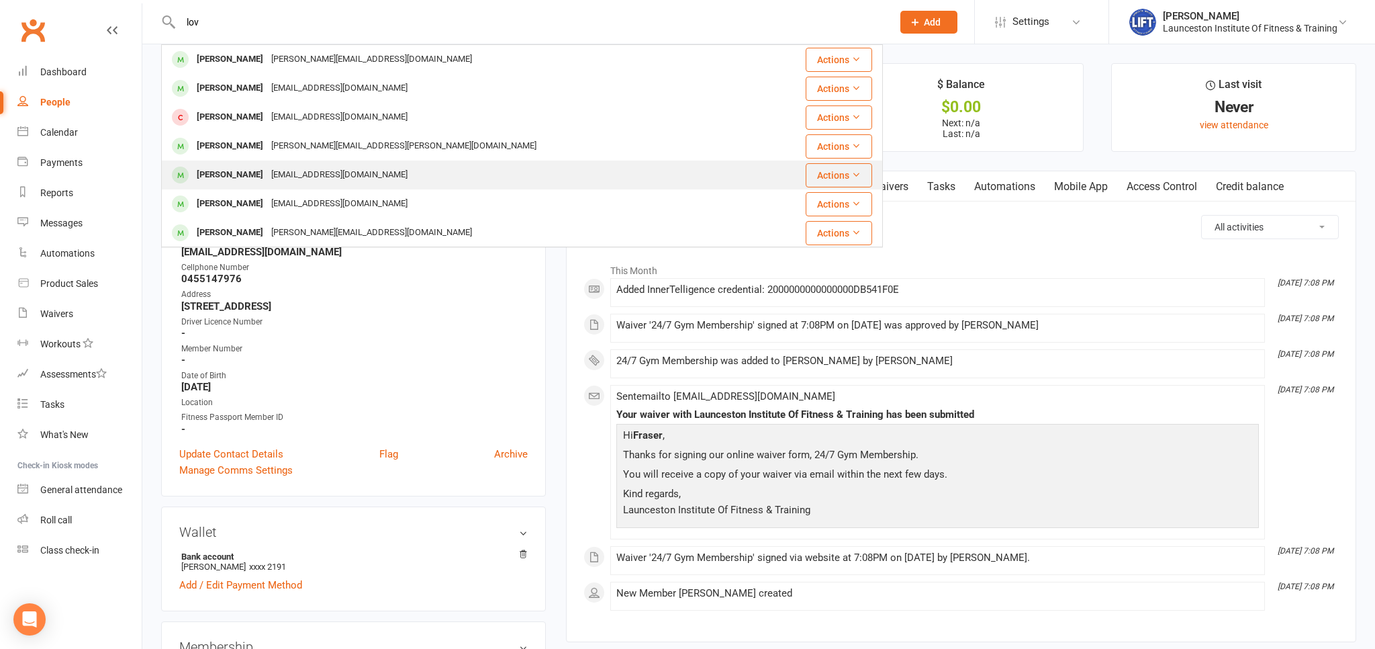
type input "lov"
click at [307, 171] on div "laulakh892@gmail.com" at bounding box center [339, 174] width 144 height 19
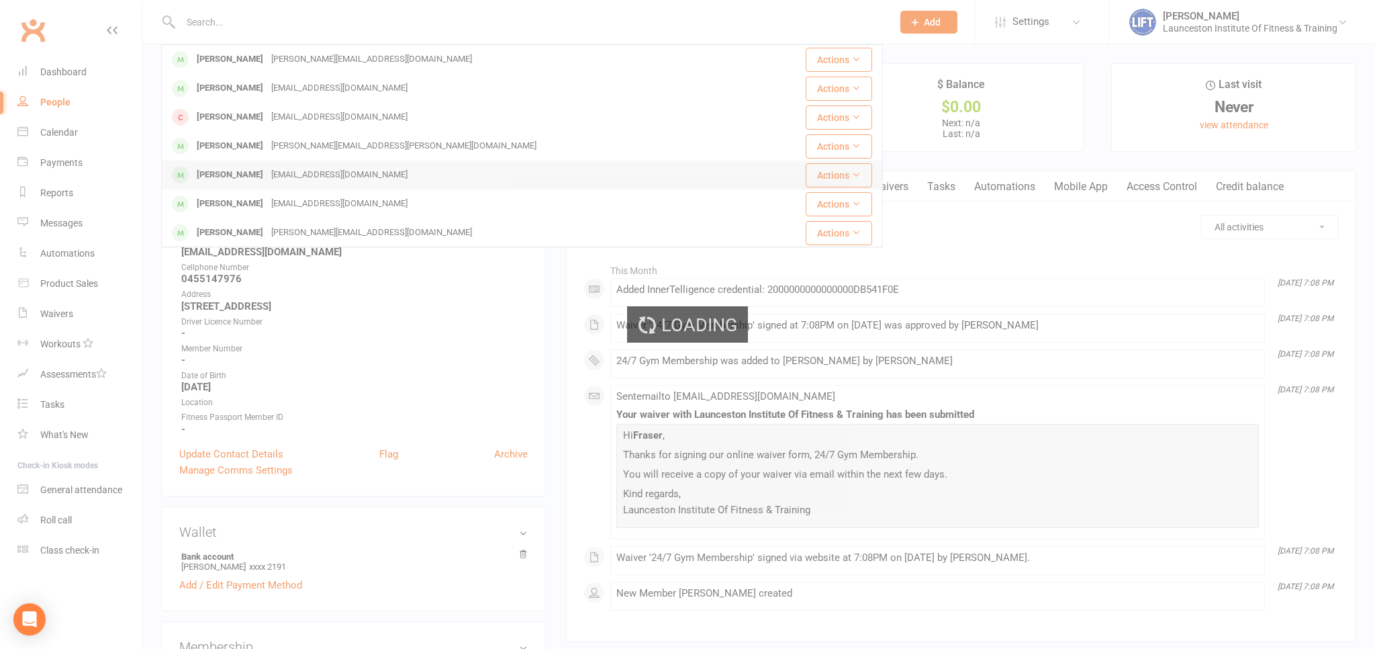
scroll to position [0, 0]
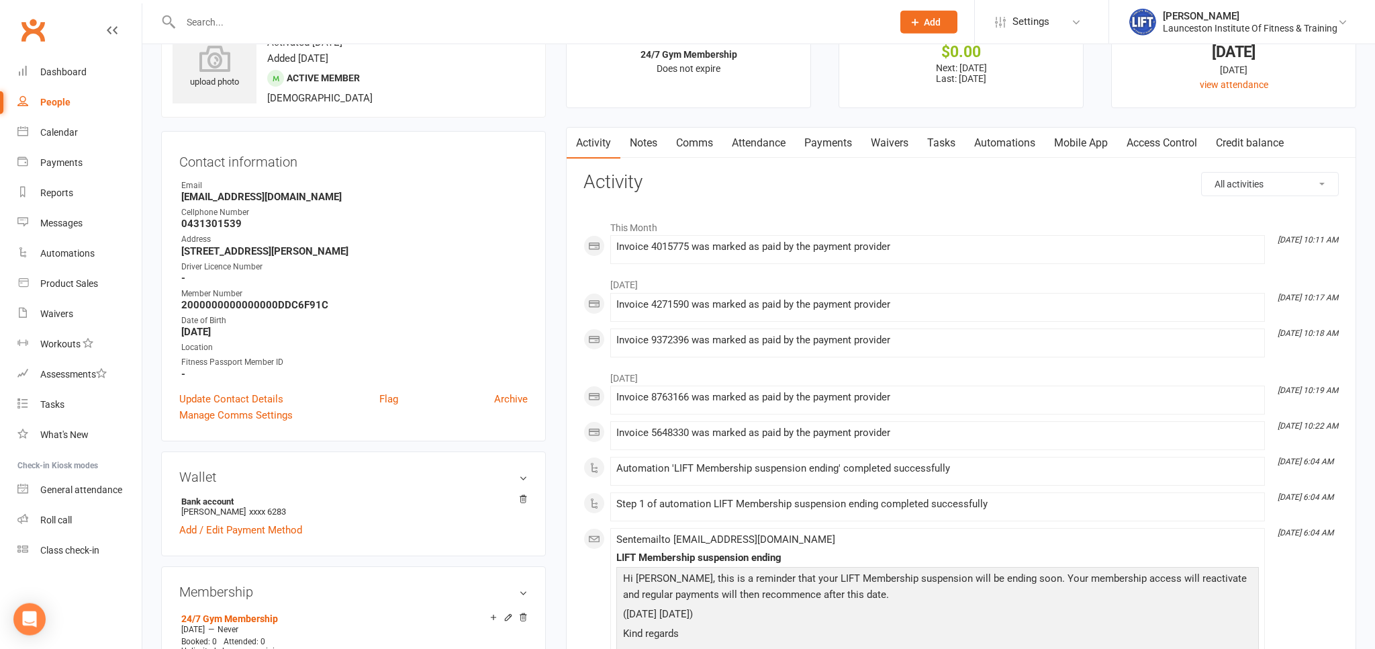
scroll to position [142, 0]
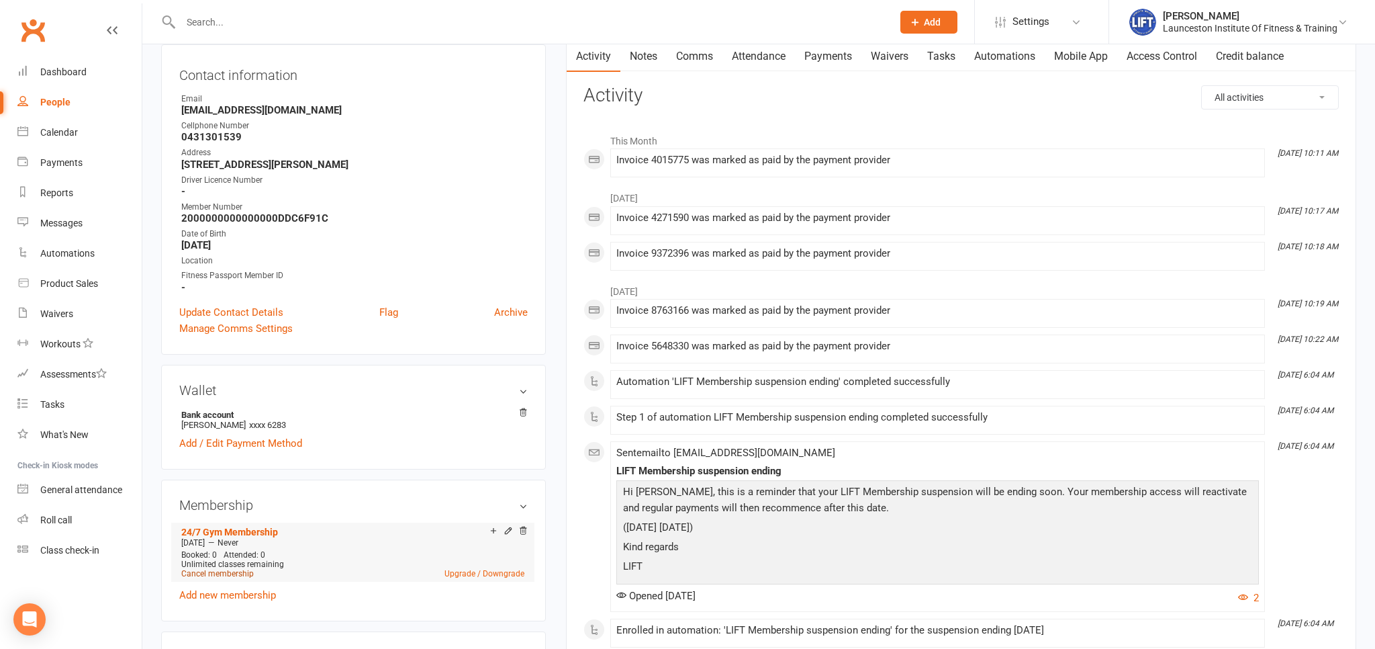
click at [228, 576] on link "Cancel membership" at bounding box center [217, 573] width 73 height 9
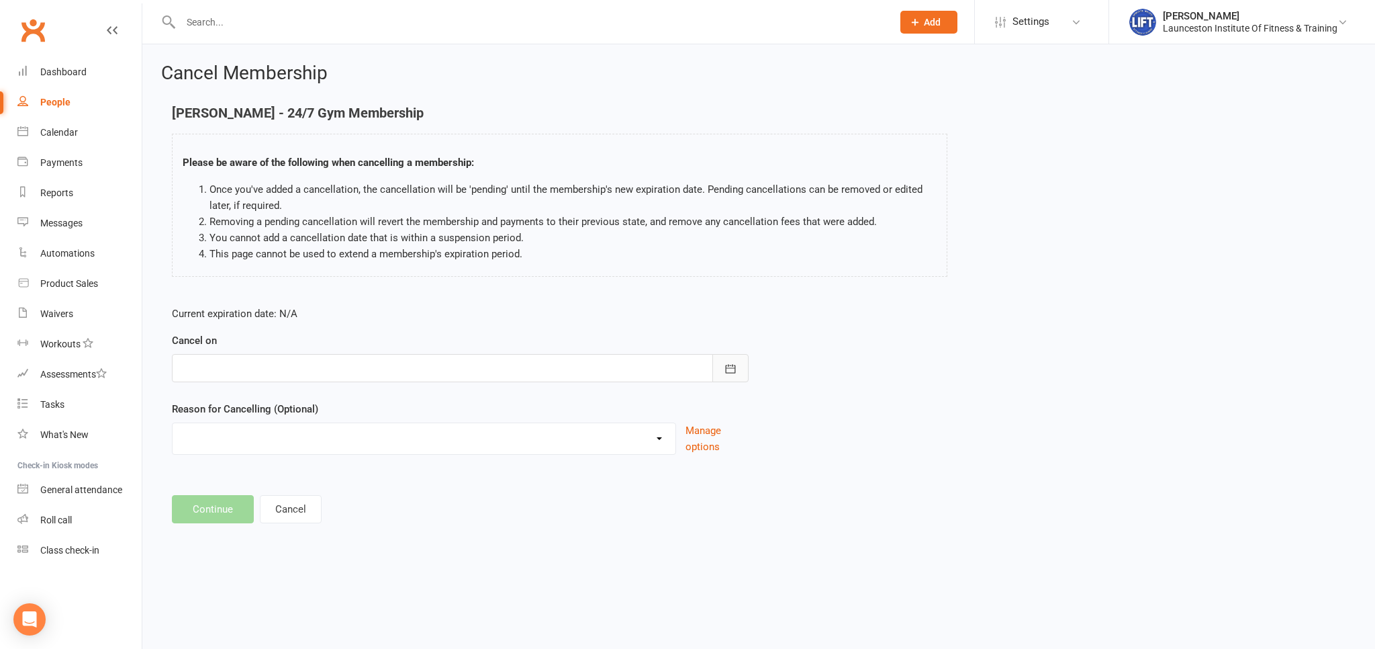
click at [734, 369] on icon "button" at bounding box center [730, 368] width 13 height 13
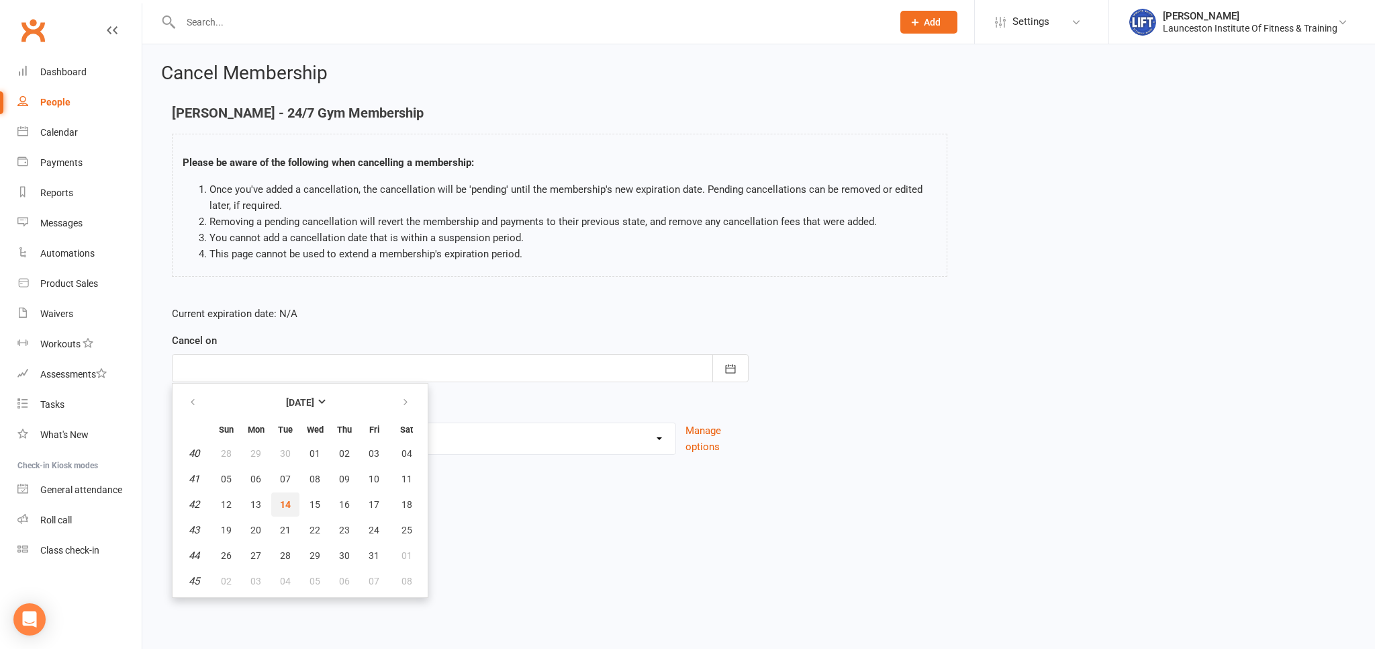
click at [289, 504] on span "14" at bounding box center [285, 504] width 11 height 11
type input "14 Oct 2025"
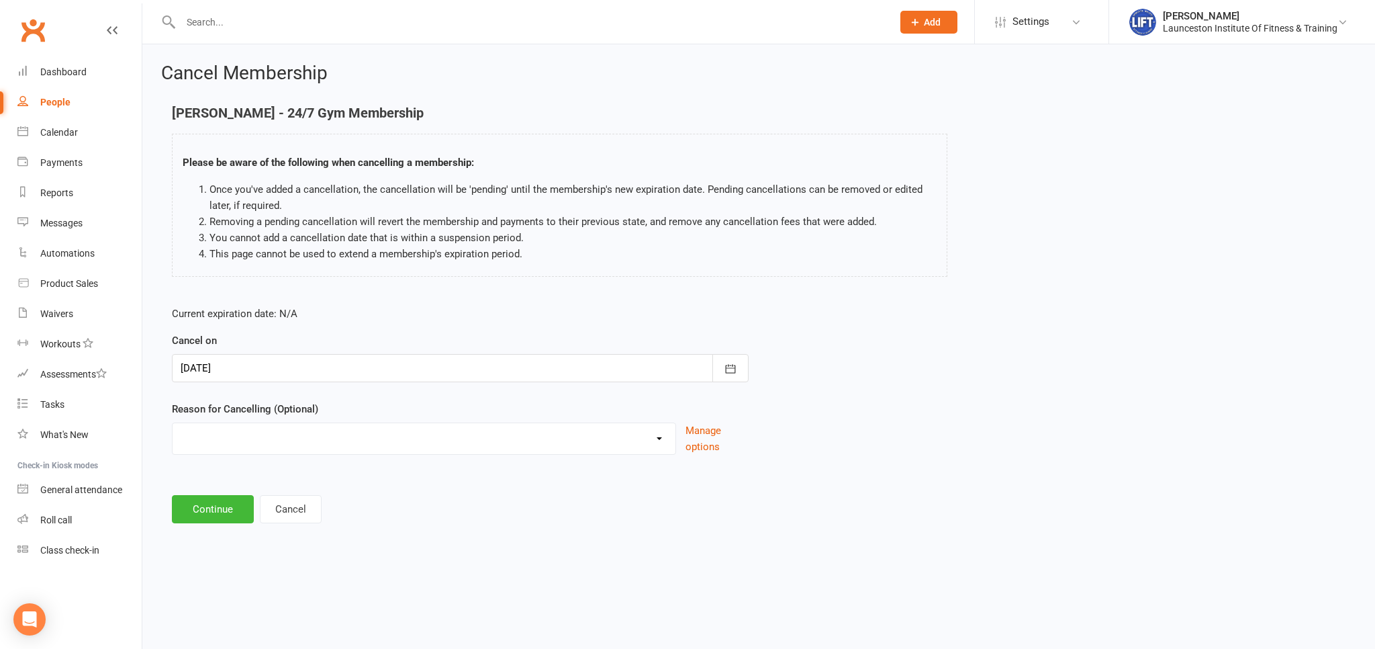
click at [173, 423] on select "Cancelled by staff (overdues) Change to Fitness Passport Changing gyms Injury M…" at bounding box center [424, 436] width 503 height 27
select select "5"
click option "Not using membership" at bounding box center [0, 0] width 0 height 0
click at [229, 514] on button "Continue" at bounding box center [213, 509] width 82 height 28
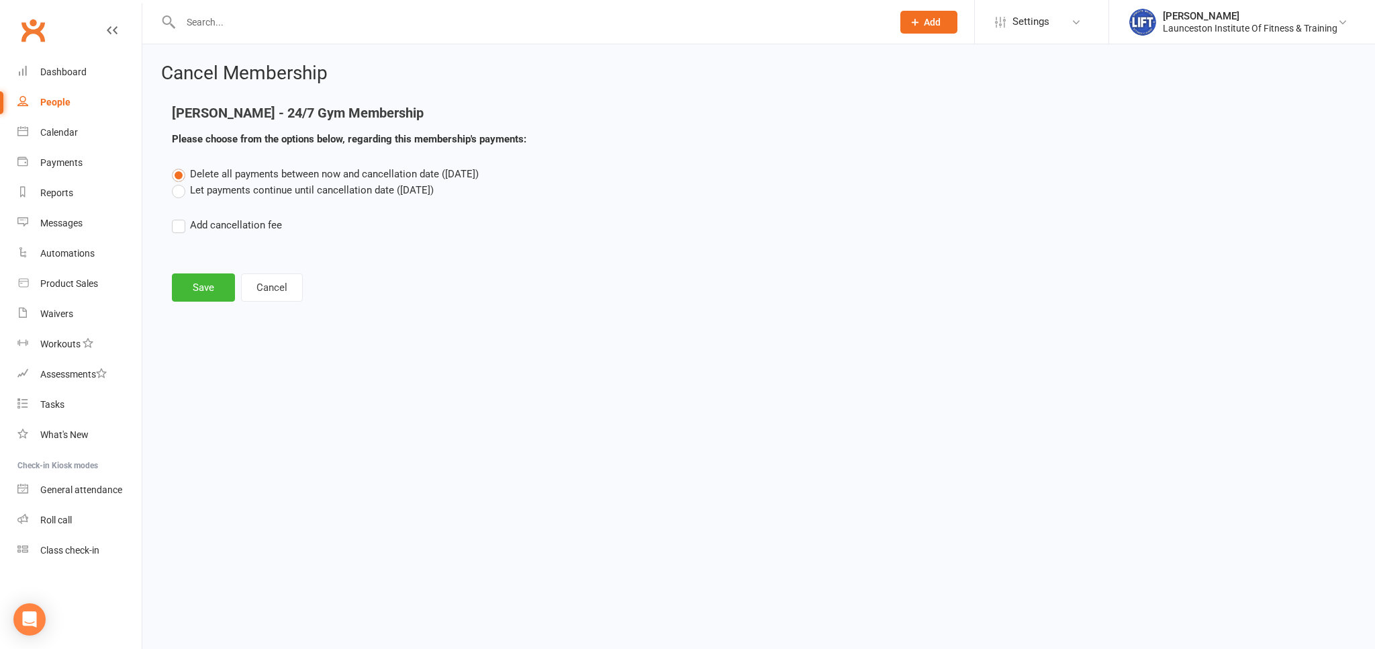
click at [181, 187] on label "Let payments continue until cancellation date (Oct 14, 2025)" at bounding box center [303, 190] width 262 height 16
click at [181, 182] on input "Let payments continue until cancellation date (Oct 14, 2025)" at bounding box center [176, 182] width 9 height 0
click at [208, 285] on button "Save" at bounding box center [203, 287] width 63 height 28
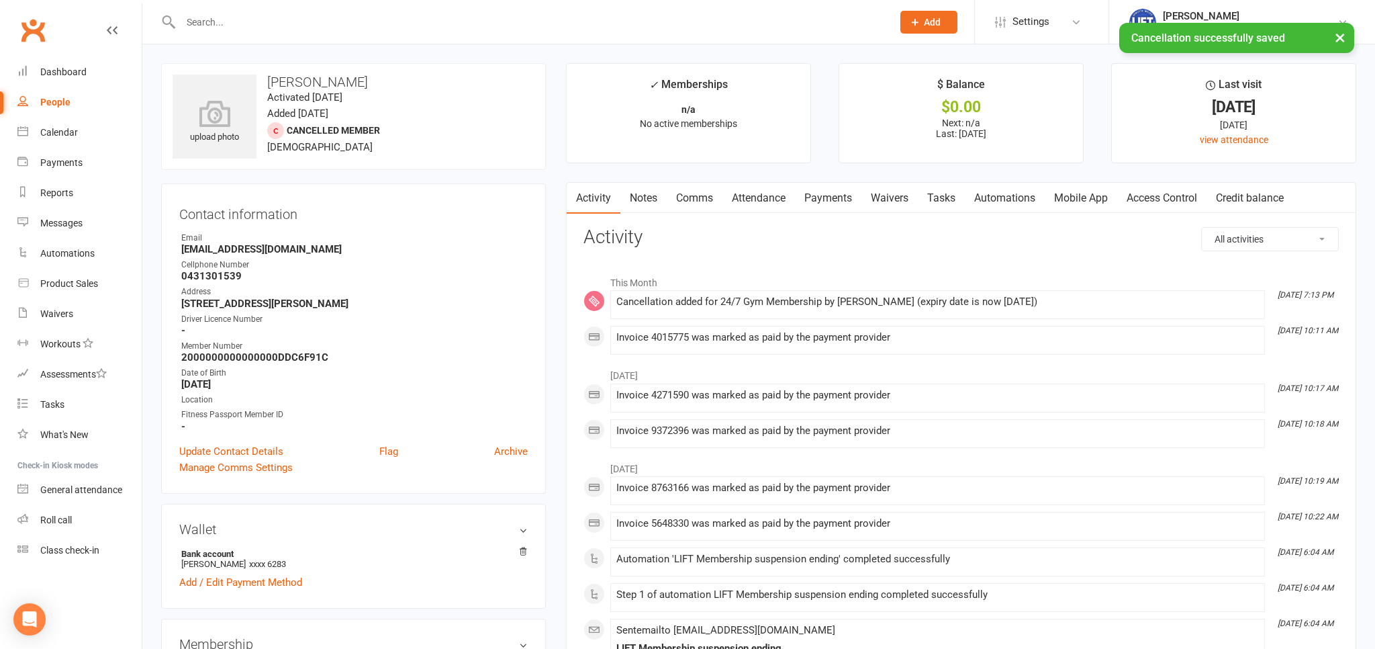
click at [831, 195] on link "Payments" at bounding box center [828, 198] width 66 height 31
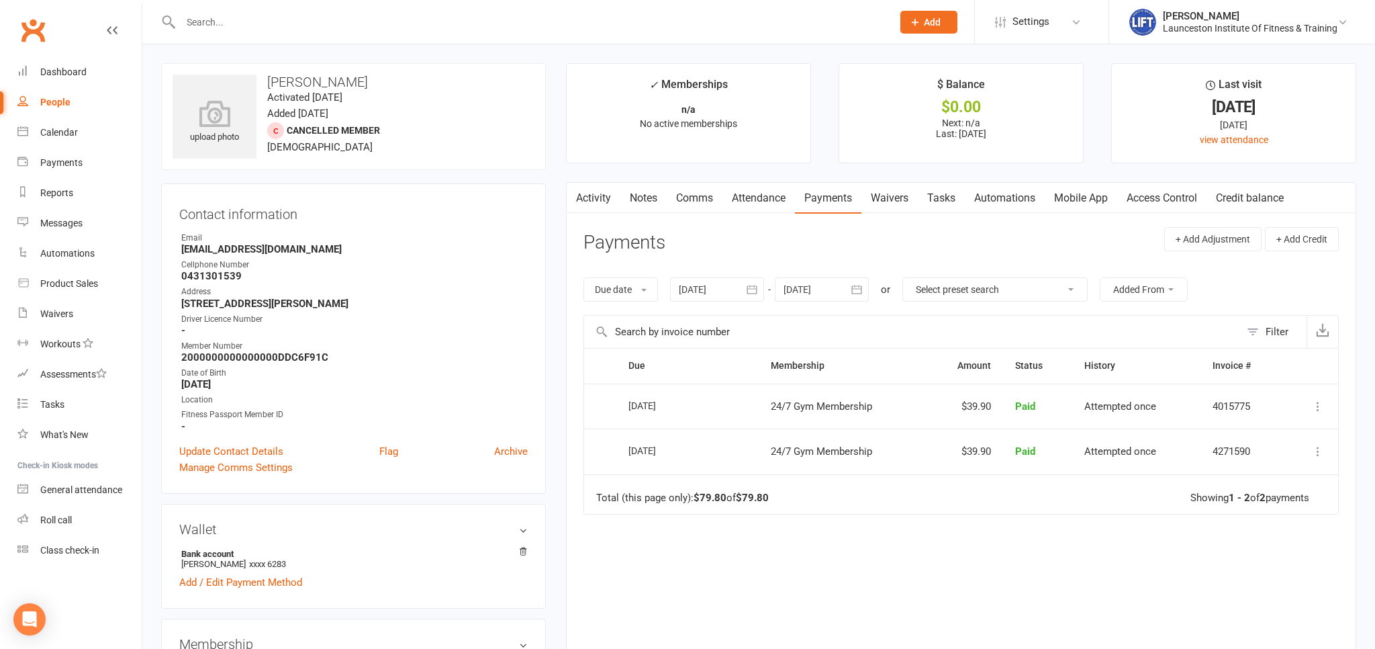
click at [594, 200] on link "Activity" at bounding box center [594, 198] width 54 height 31
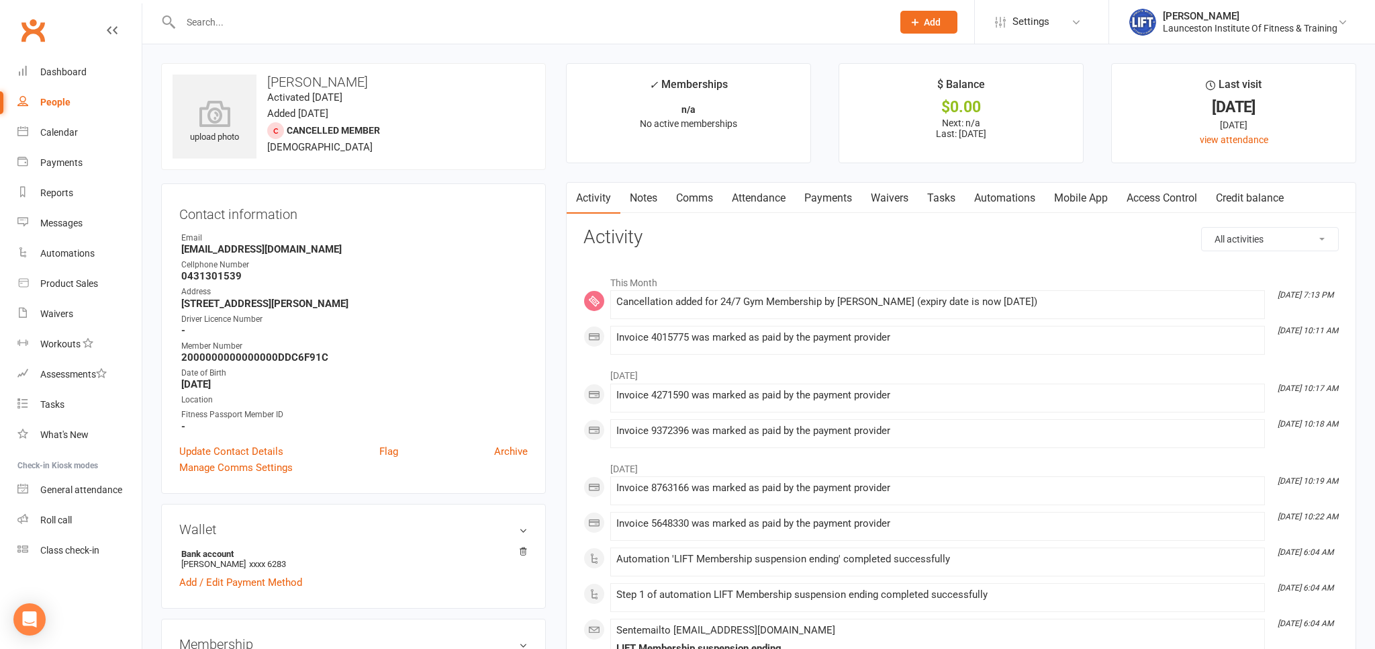
click at [35, 30] on link "Clubworx" at bounding box center [33, 30] width 34 height 34
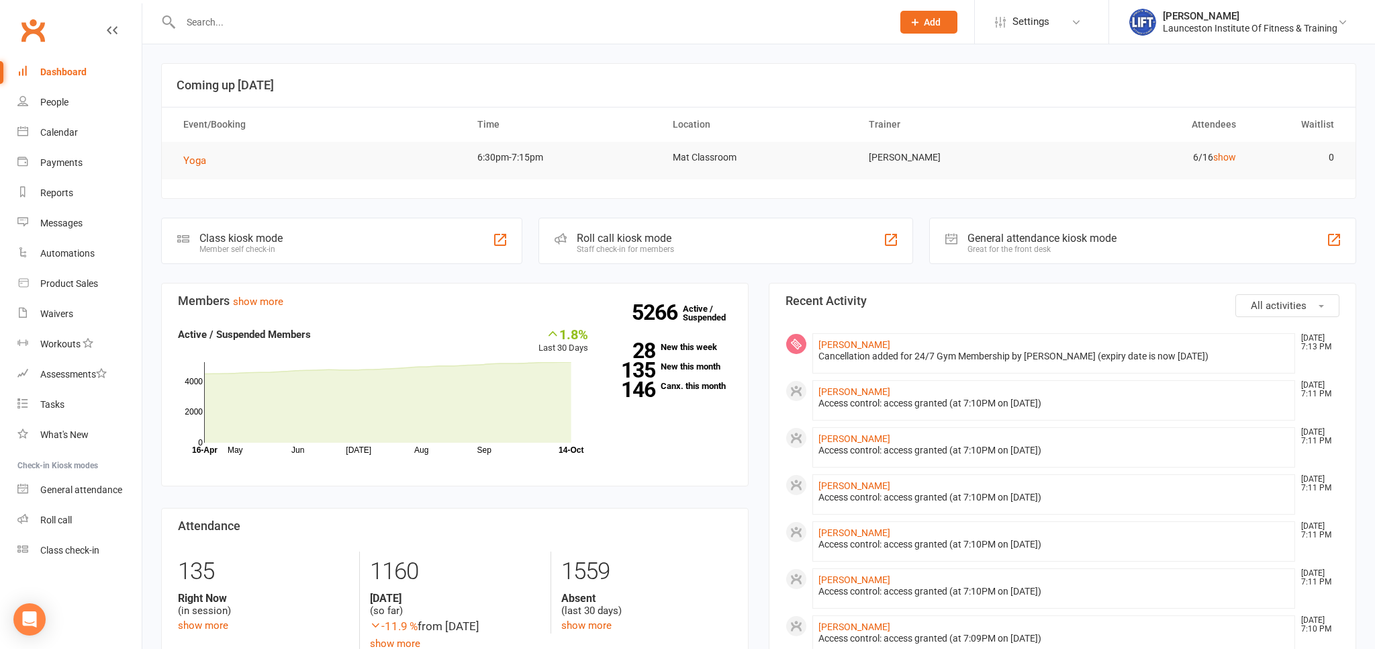
click at [28, 26] on link "Clubworx" at bounding box center [33, 30] width 34 height 34
click at [20, 30] on link "Clubworx" at bounding box center [33, 30] width 34 height 34
click at [43, 31] on link "Clubworx" at bounding box center [33, 30] width 34 height 34
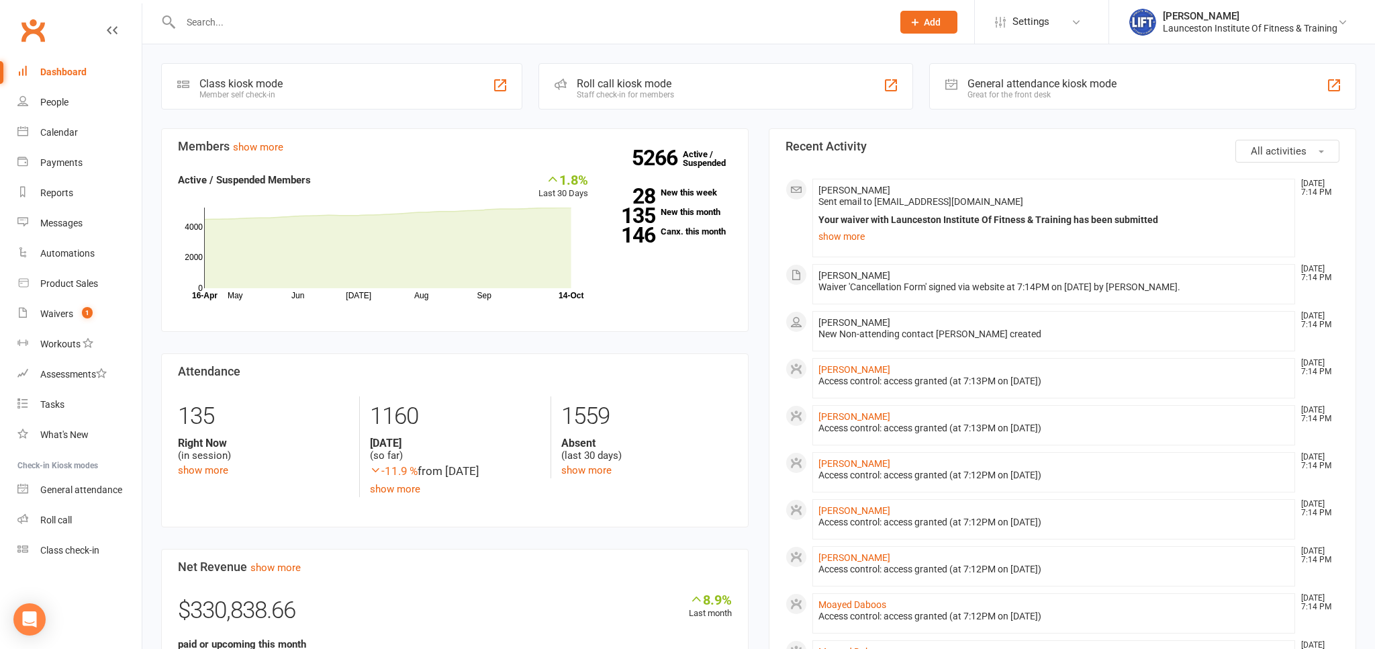
click at [292, 28] on input "text" at bounding box center [530, 22] width 706 height 19
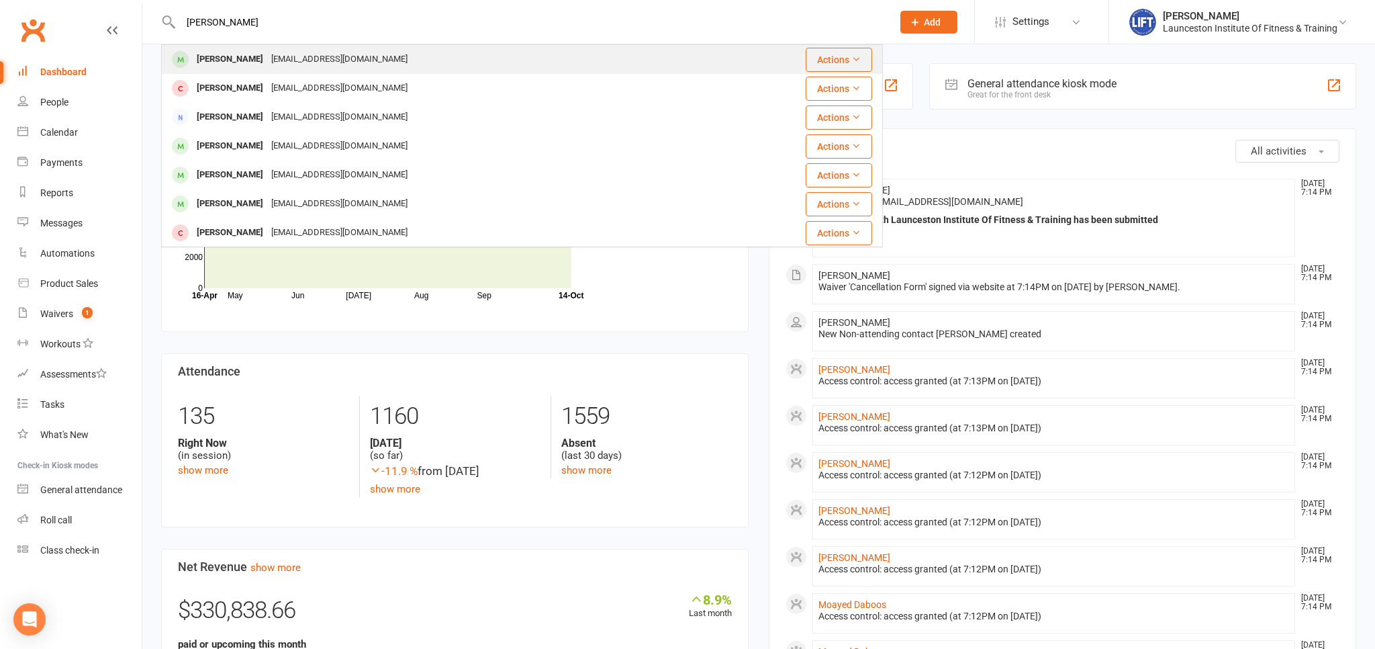
type input "jake wilson"
click at [369, 57] on div "Jake Wilson jake.wilson16@hotmail.com" at bounding box center [451, 60] width 579 height 28
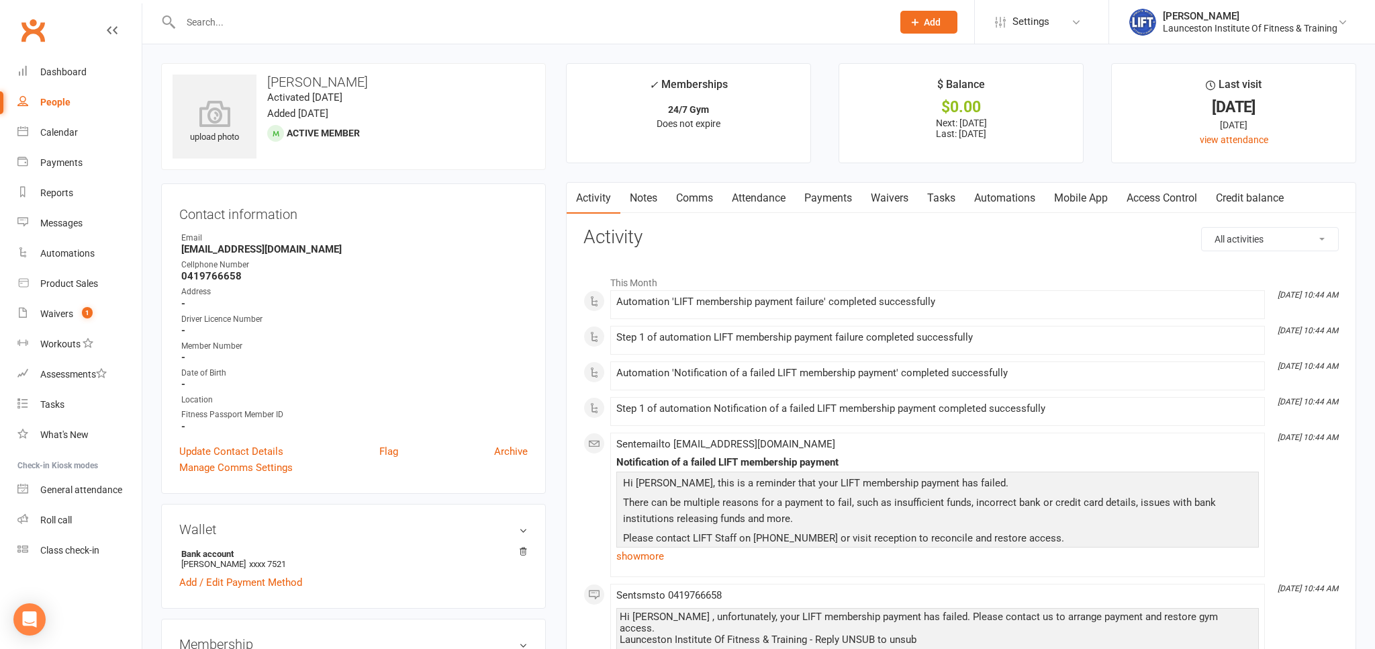
click at [851, 192] on link "Payments" at bounding box center [828, 198] width 66 height 31
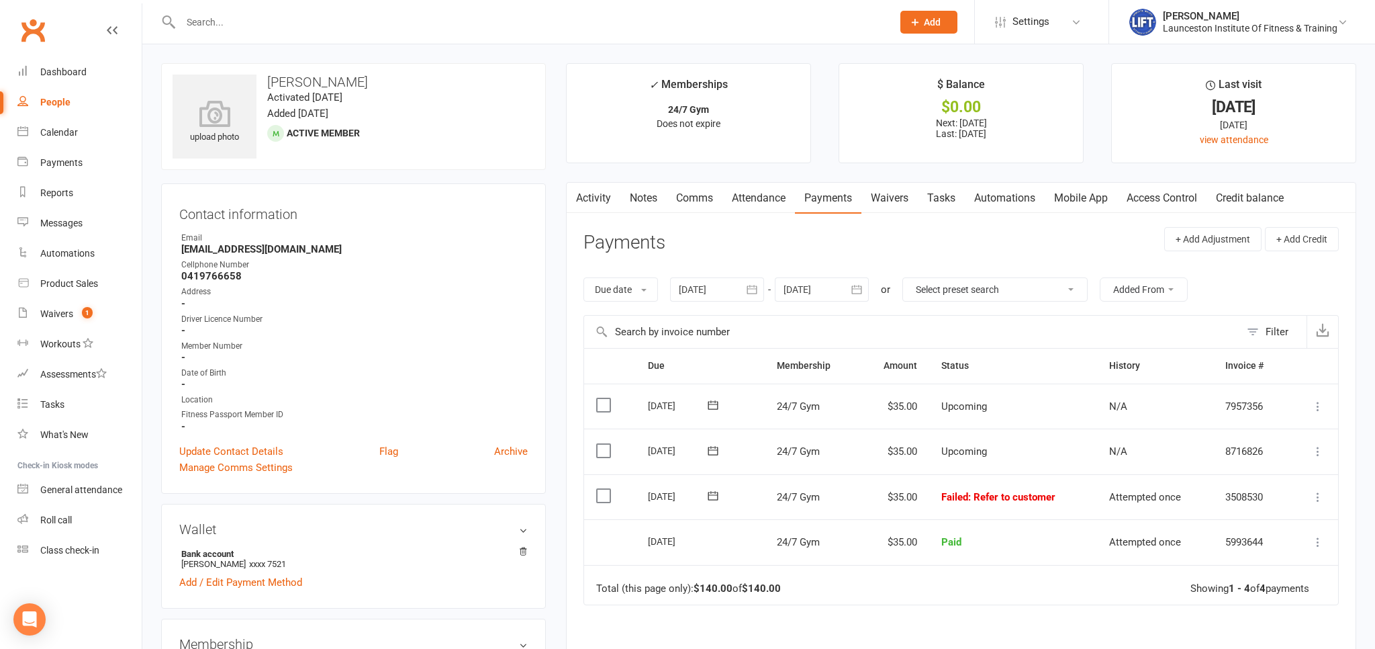
click at [758, 290] on icon "button" at bounding box center [751, 289] width 13 height 13
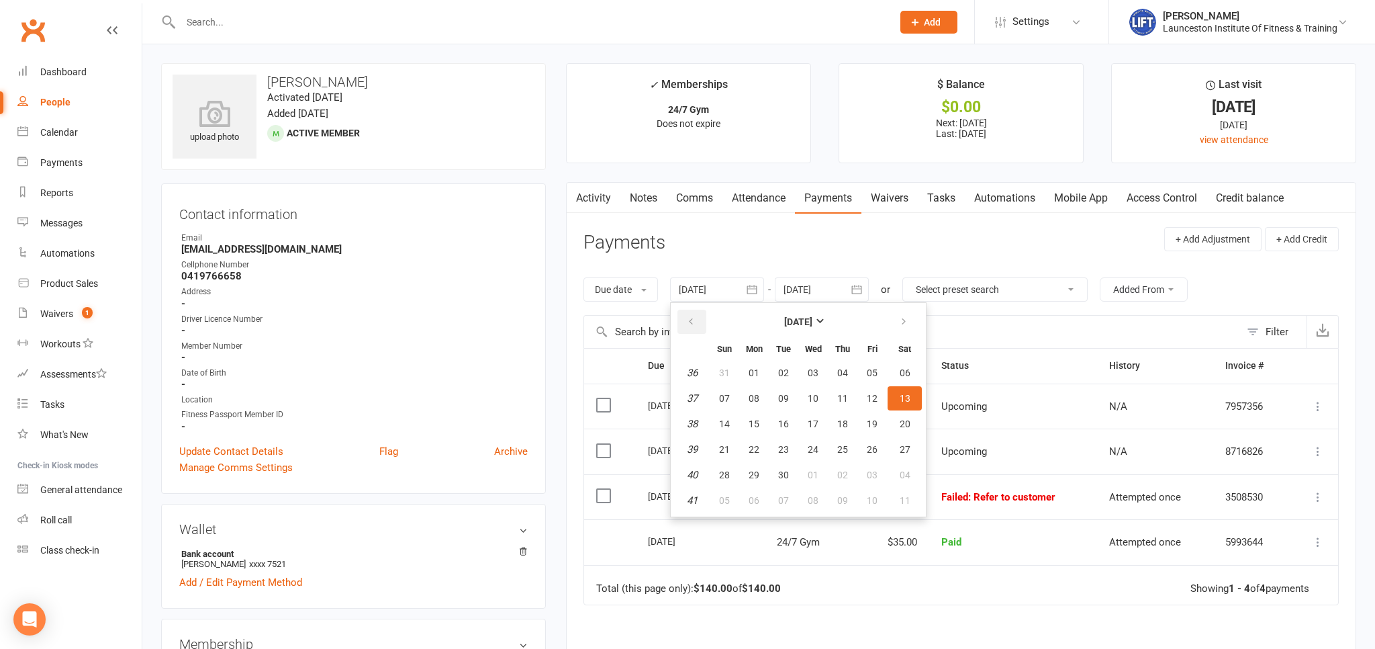
click at [689, 321] on icon "button" at bounding box center [690, 321] width 9 height 11
click at [764, 397] on button "07" at bounding box center [754, 398] width 28 height 24
type input "07 Jul 2025"
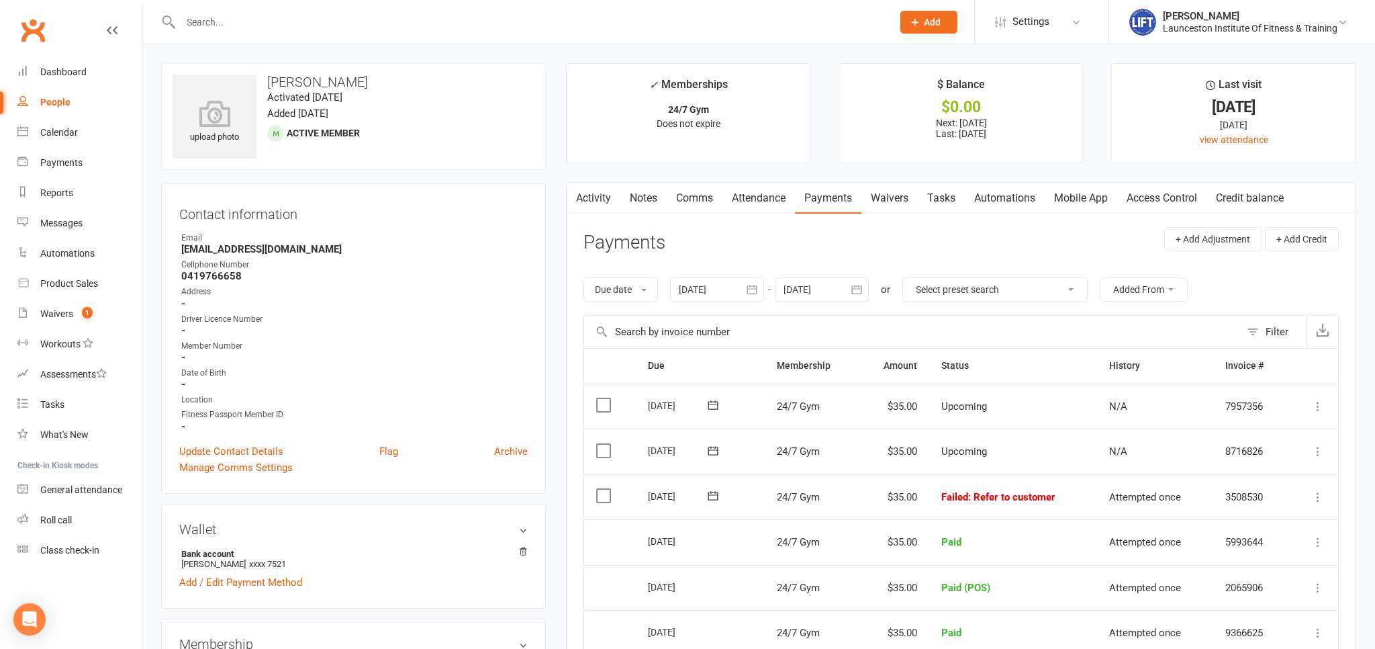
click at [1317, 495] on icon at bounding box center [1317, 496] width 13 height 13
click at [1234, 542] on link "Mark as Paid (POS)" at bounding box center [1258, 549] width 133 height 27
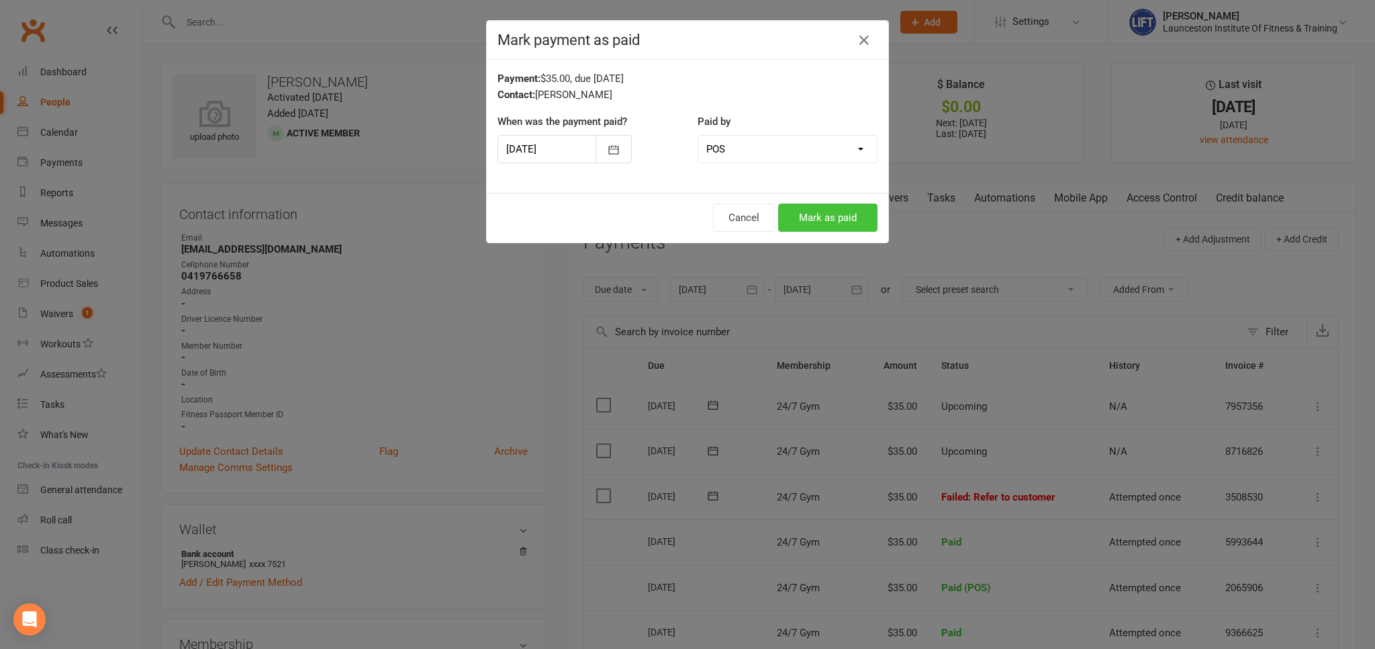
click at [861, 223] on button "Mark as paid" at bounding box center [827, 217] width 99 height 28
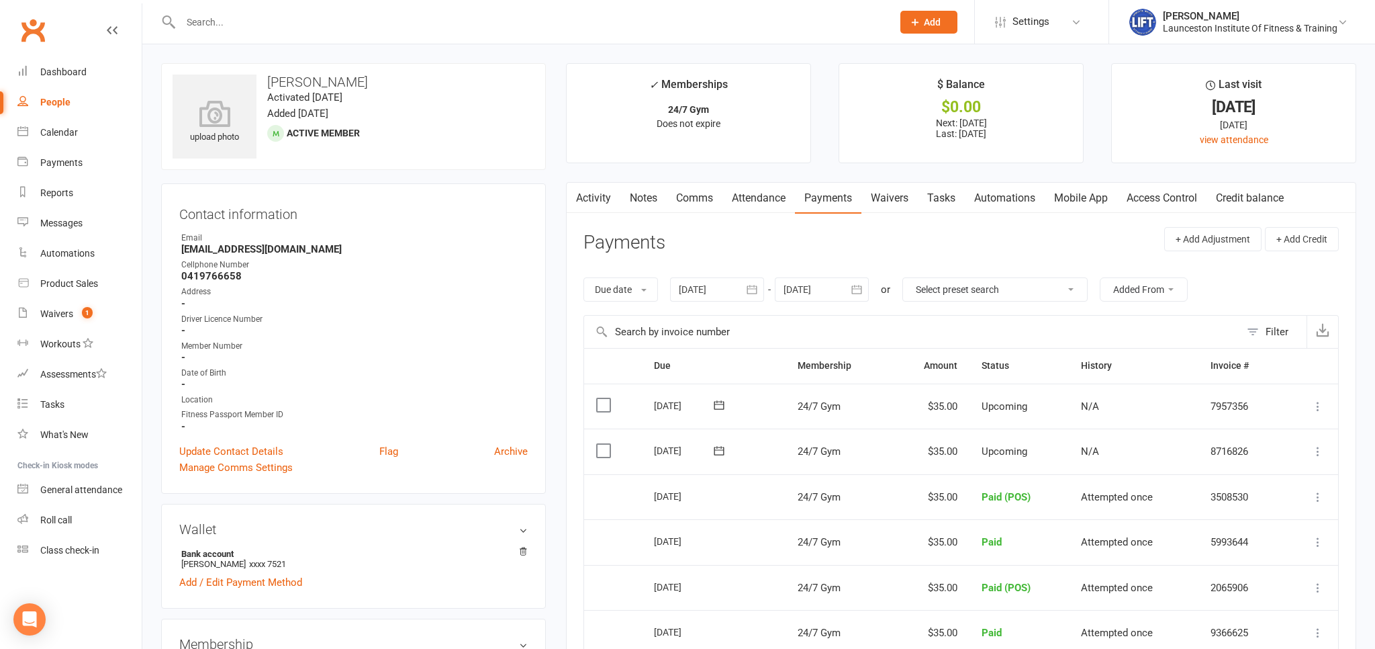
click at [614, 193] on link "Activity" at bounding box center [594, 198] width 54 height 31
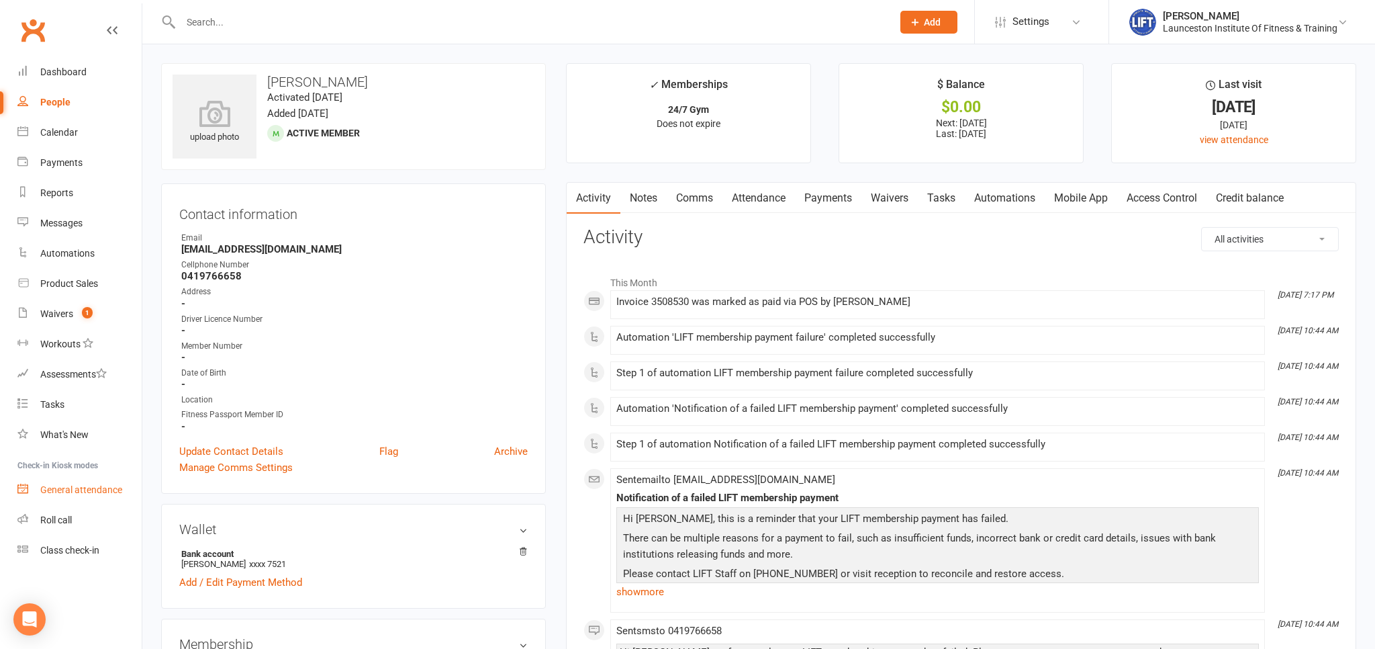
click at [115, 483] on link "General attendance" at bounding box center [79, 490] width 124 height 30
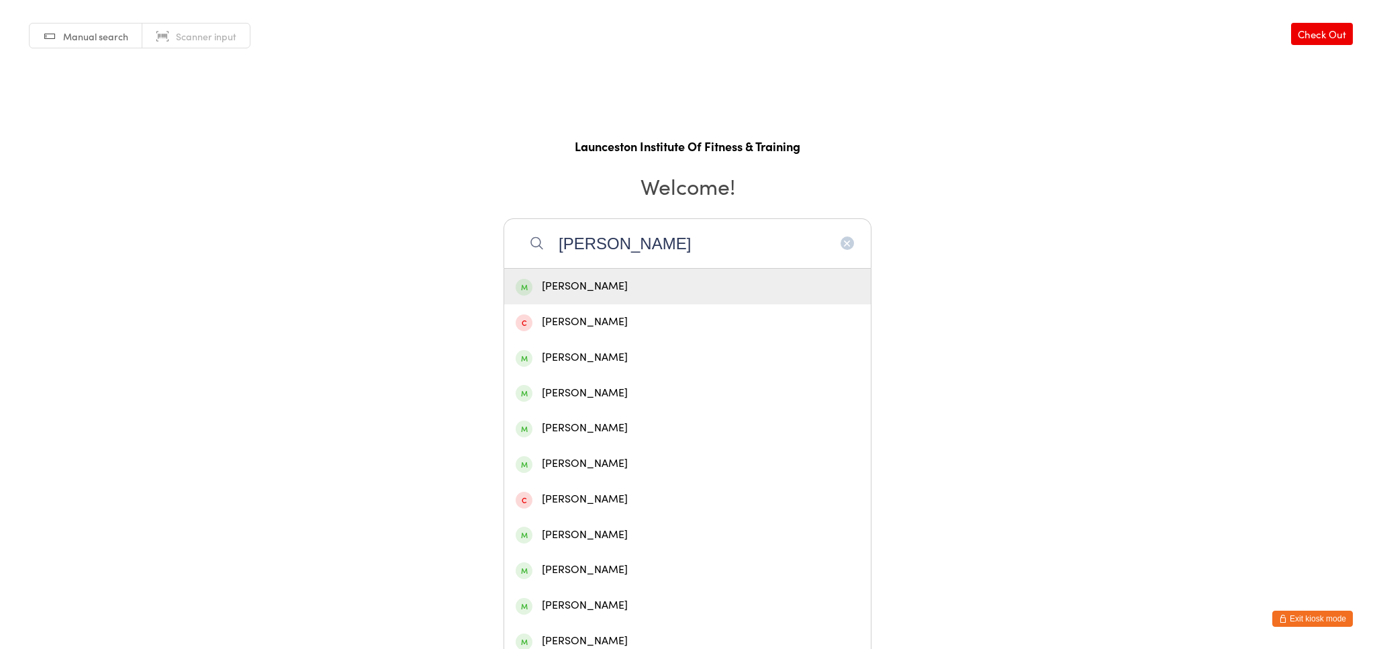
type input "[PERSON_NAME]"
click at [576, 278] on div "[PERSON_NAME]" at bounding box center [688, 286] width 344 height 18
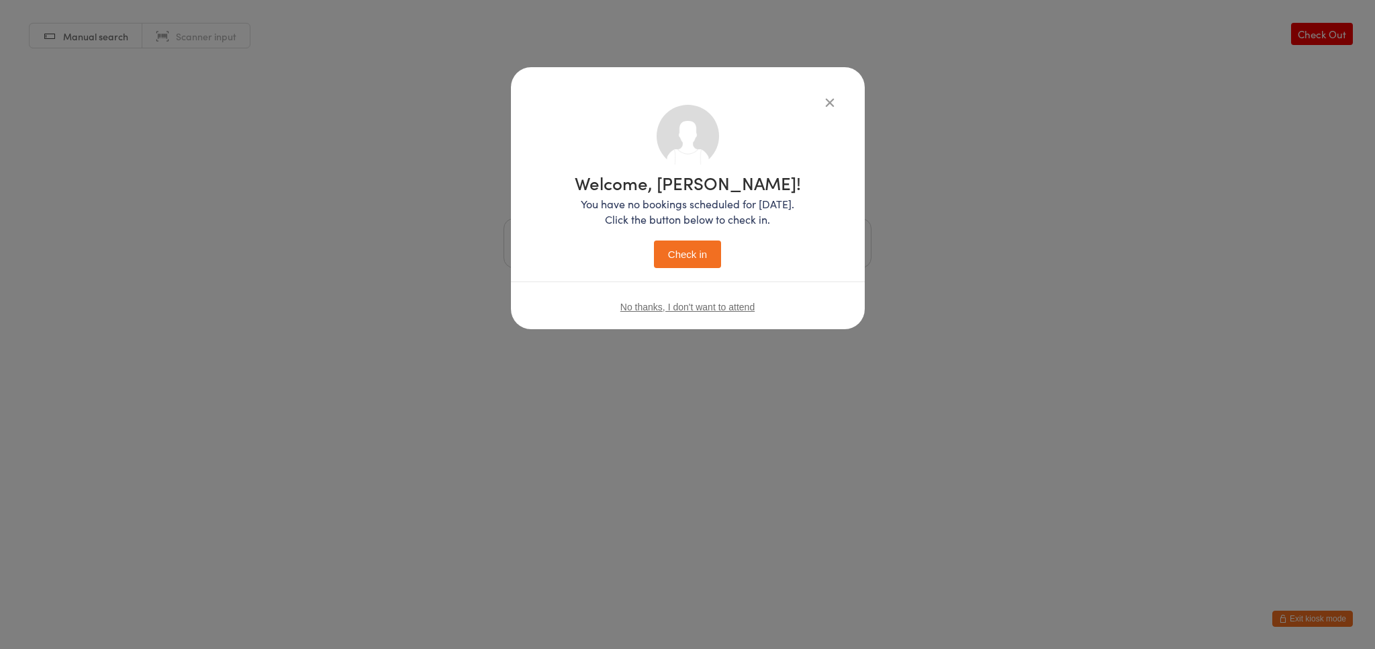
click at [677, 254] on button "Check in" at bounding box center [687, 254] width 67 height 28
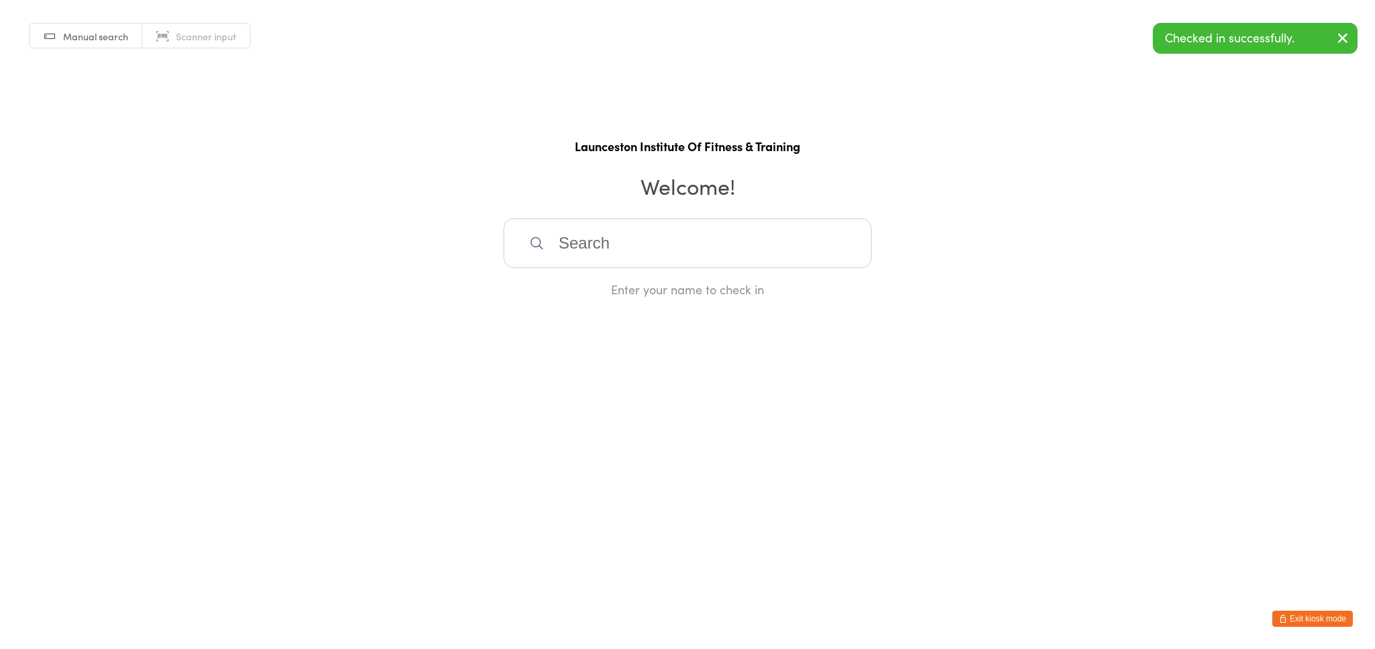
click at [1345, 618] on button "Exit kiosk mode" at bounding box center [1312, 618] width 81 height 16
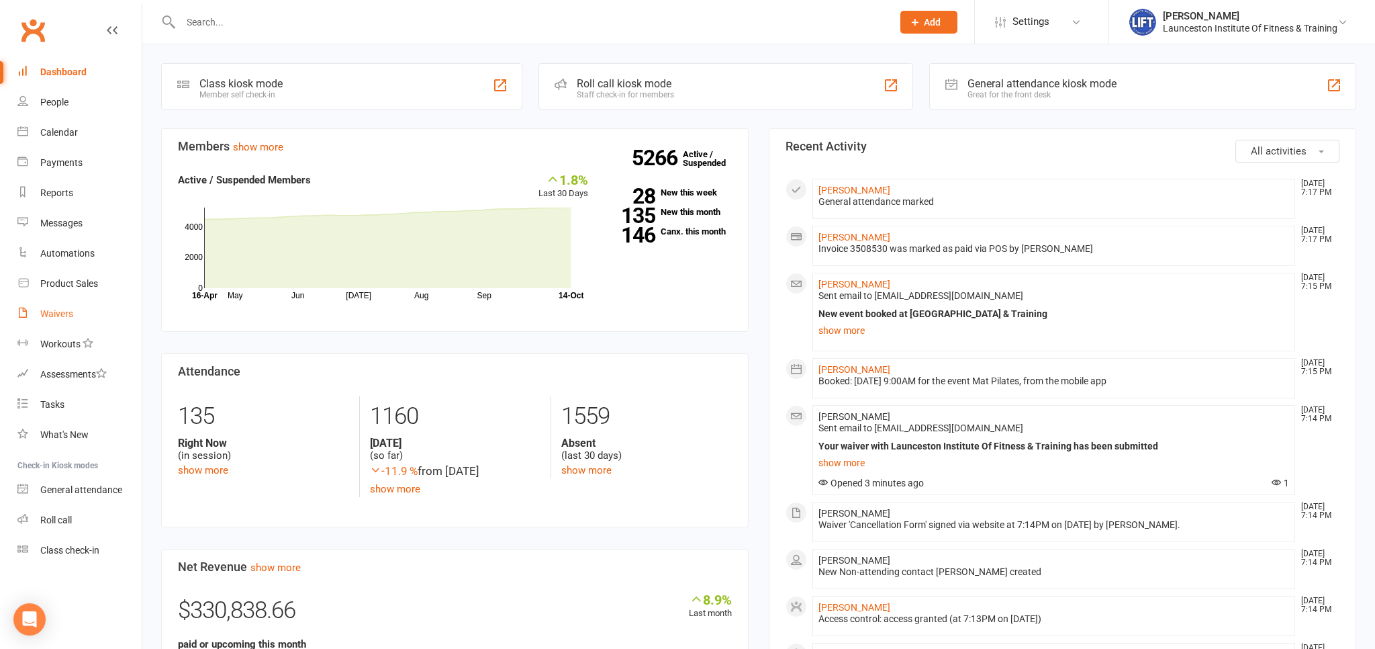
click at [74, 302] on link "Waivers" at bounding box center [79, 314] width 124 height 30
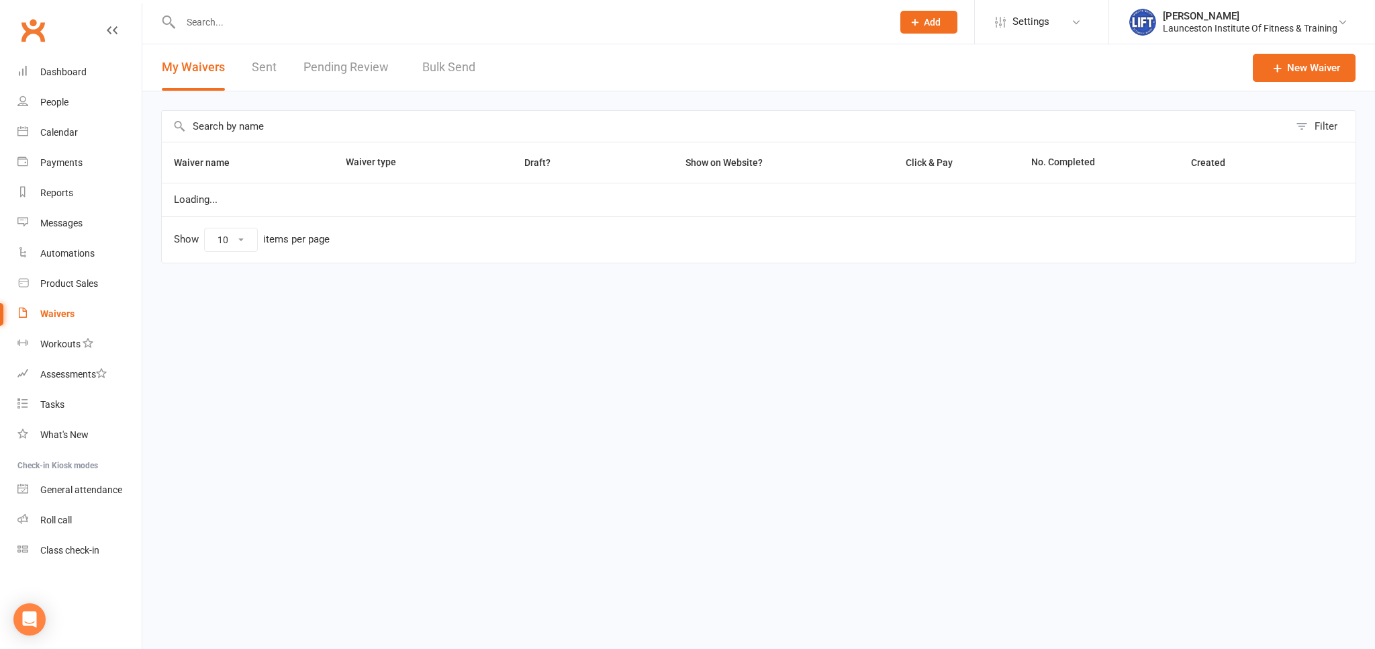
select select "100"
click at [337, 62] on link "Pending Review 1" at bounding box center [352, 67] width 99 height 46
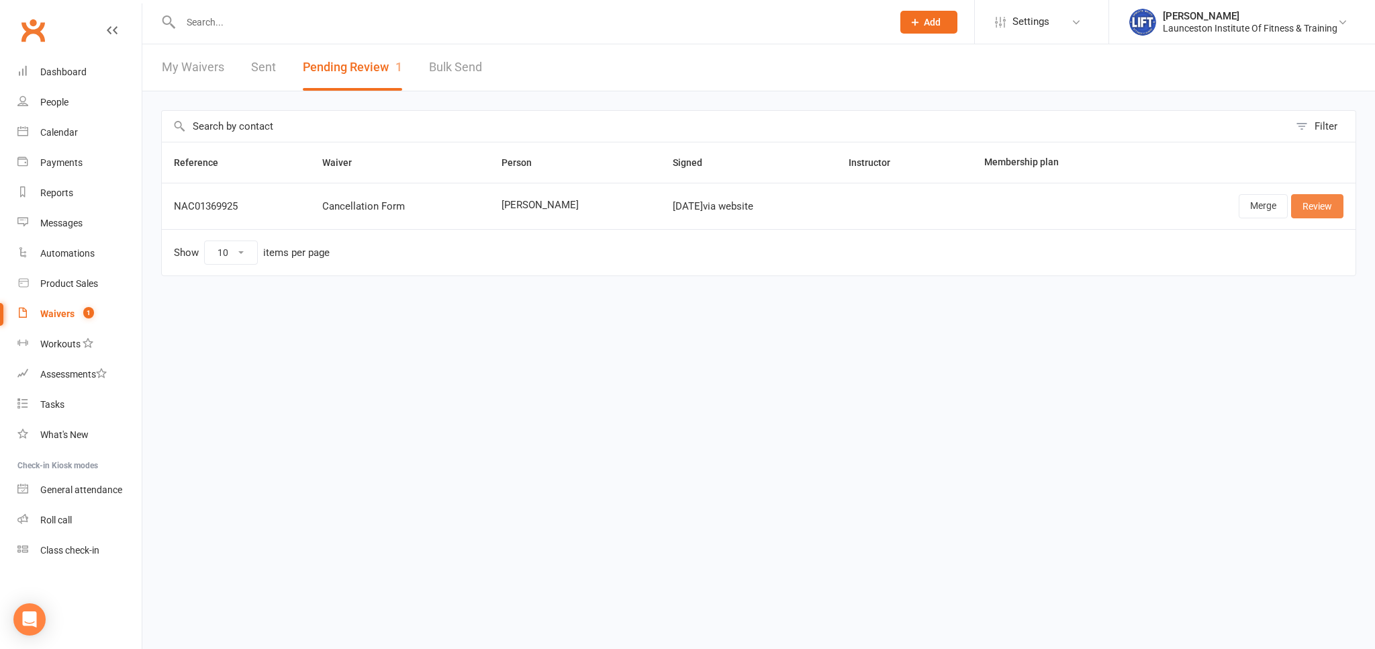
click at [1319, 200] on link "Review" at bounding box center [1317, 206] width 52 height 24
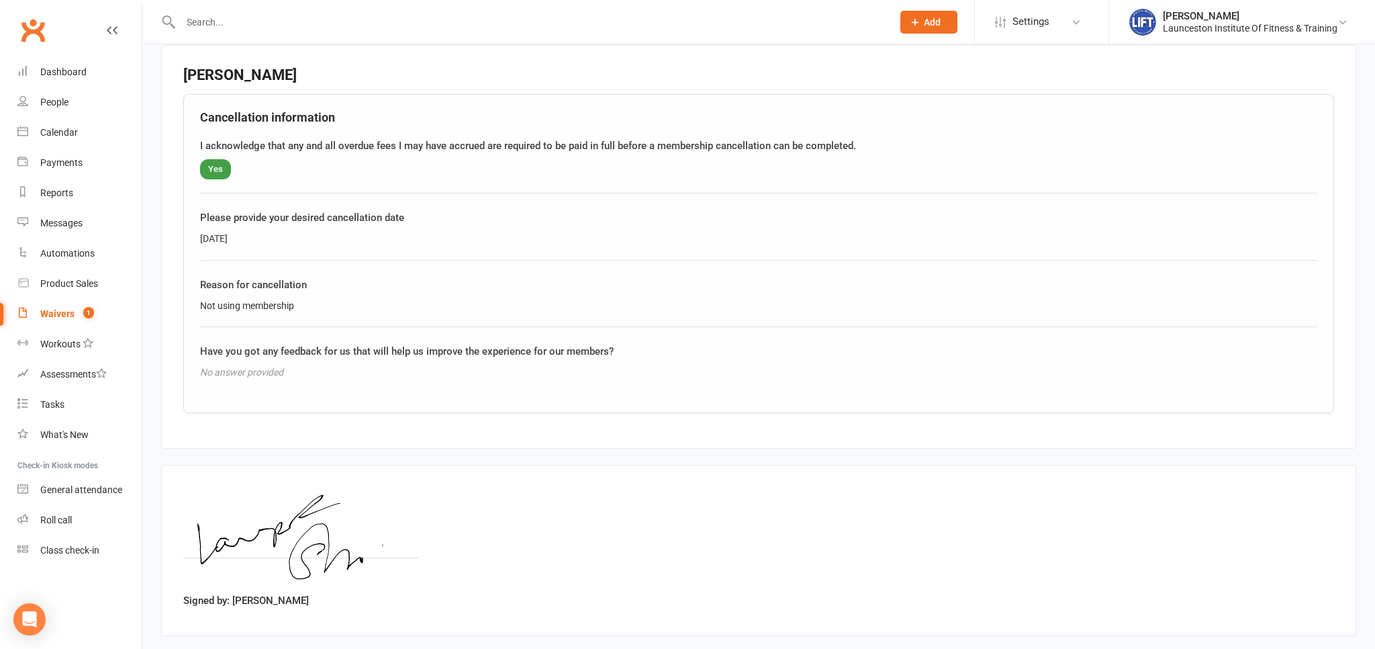
scroll to position [562, 0]
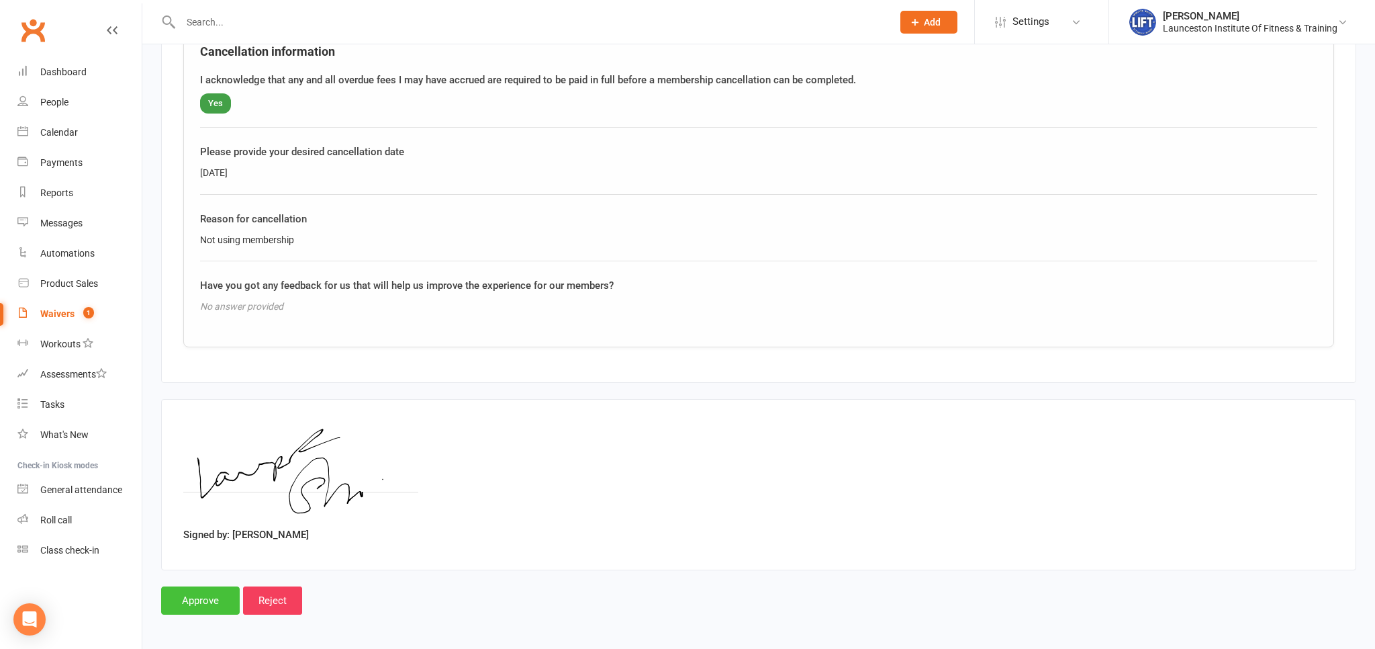
click at [207, 594] on input "Approve" at bounding box center [200, 600] width 79 height 28
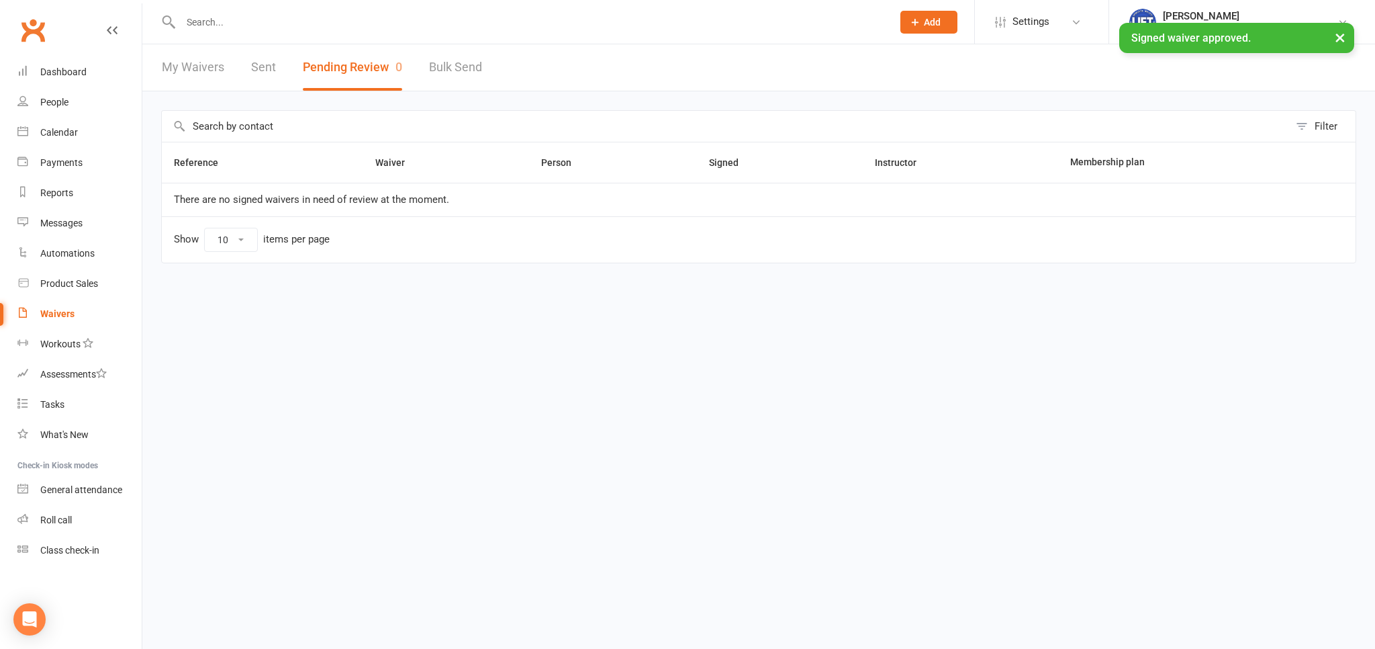
click at [34, 22] on link "Clubworx" at bounding box center [33, 30] width 34 height 34
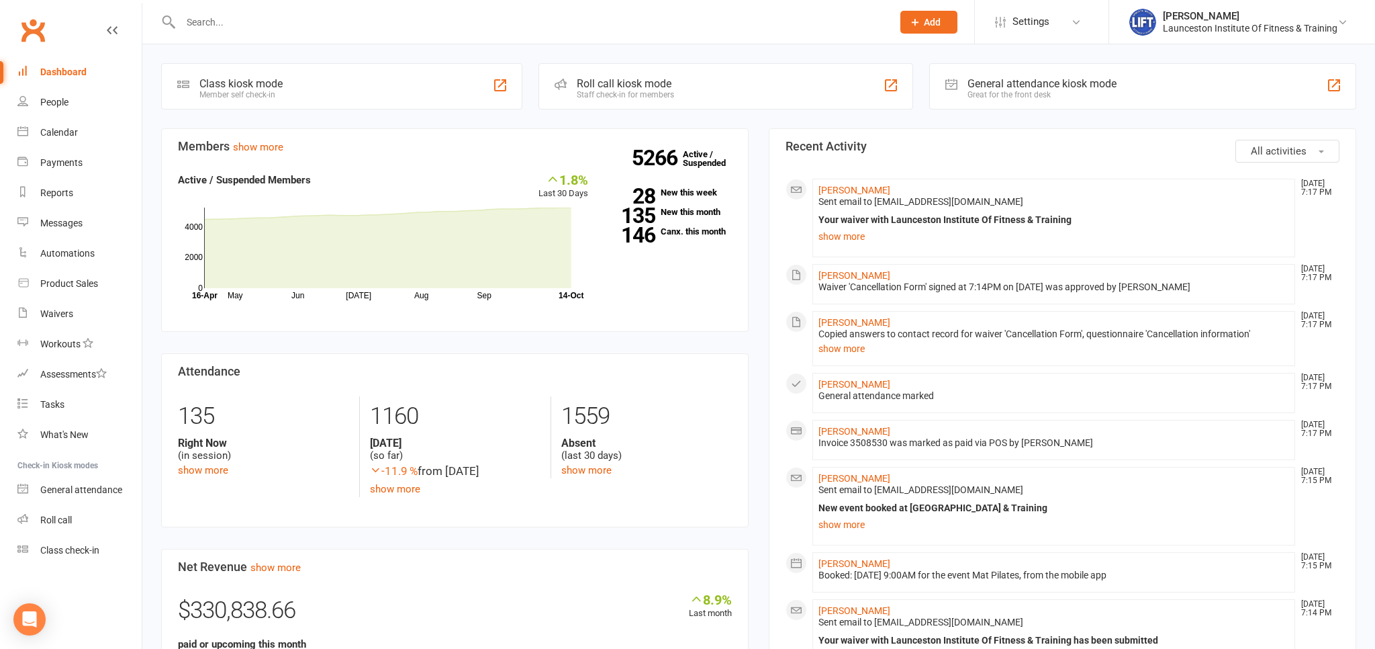
click at [38, 28] on link "Clubworx" at bounding box center [33, 30] width 34 height 34
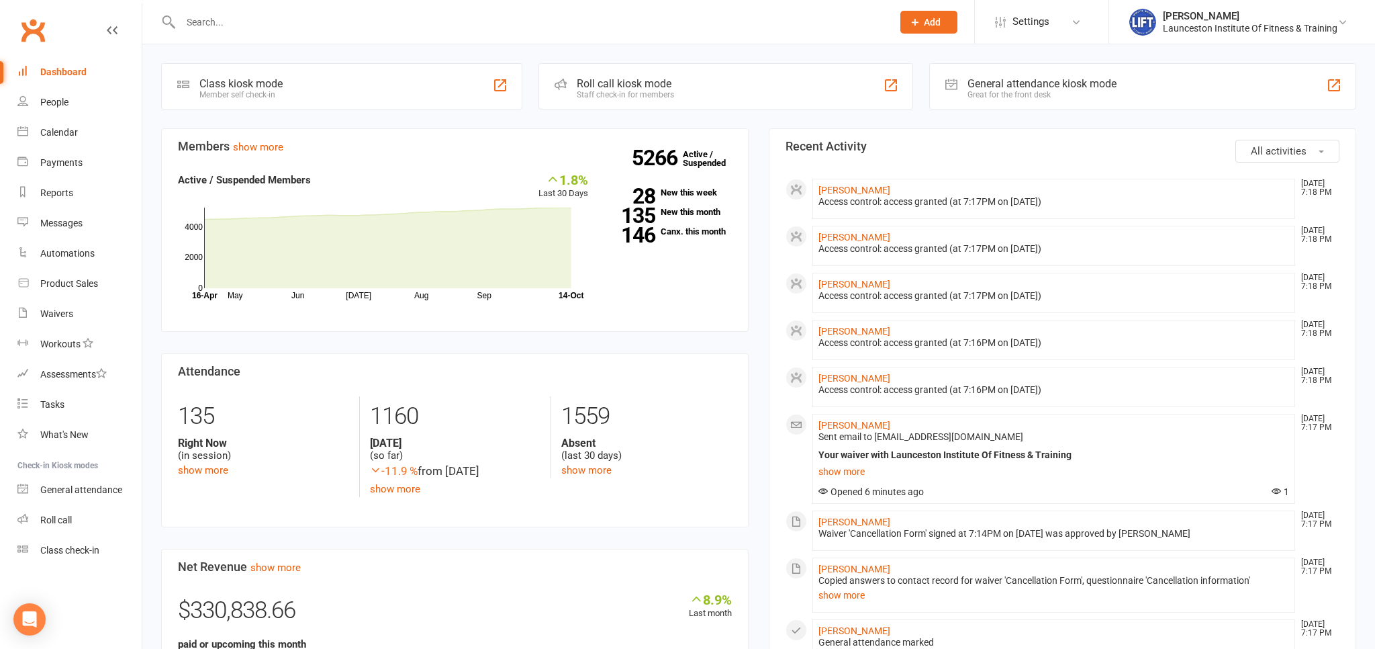
click at [38, 30] on link "Clubworx" at bounding box center [33, 30] width 34 height 34
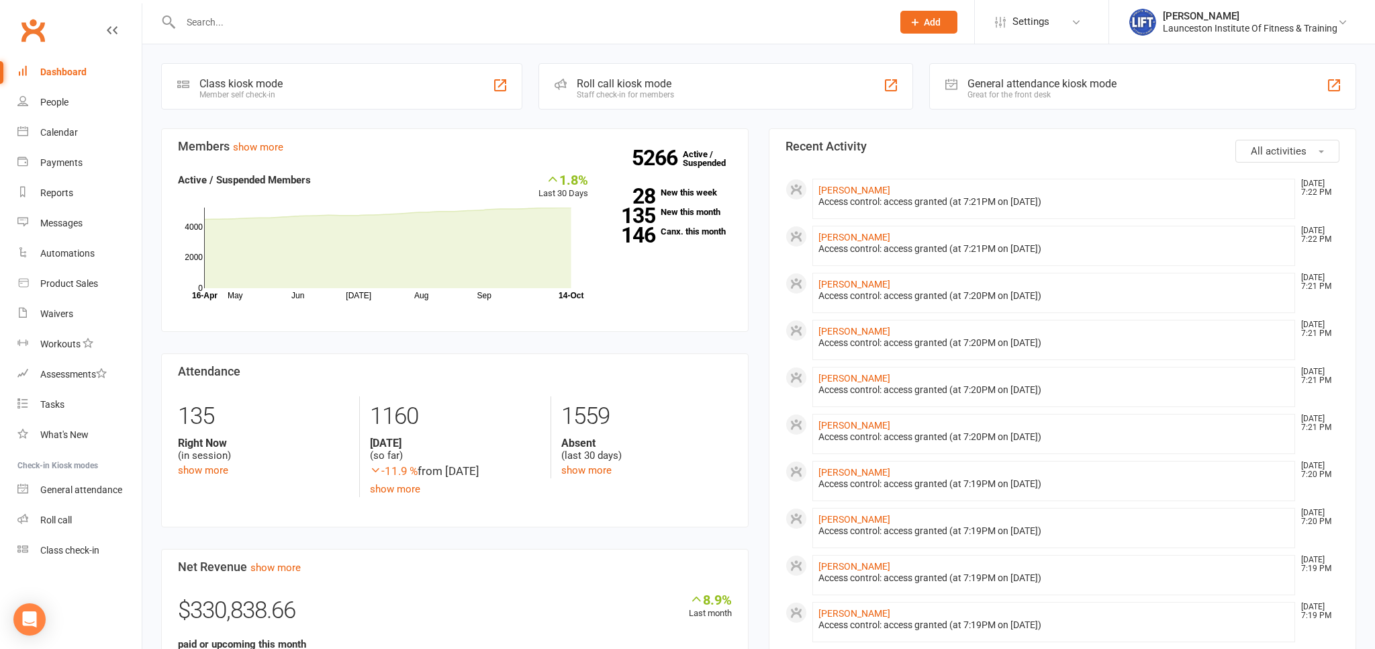
click at [216, 16] on input "text" at bounding box center [530, 22] width 706 height 19
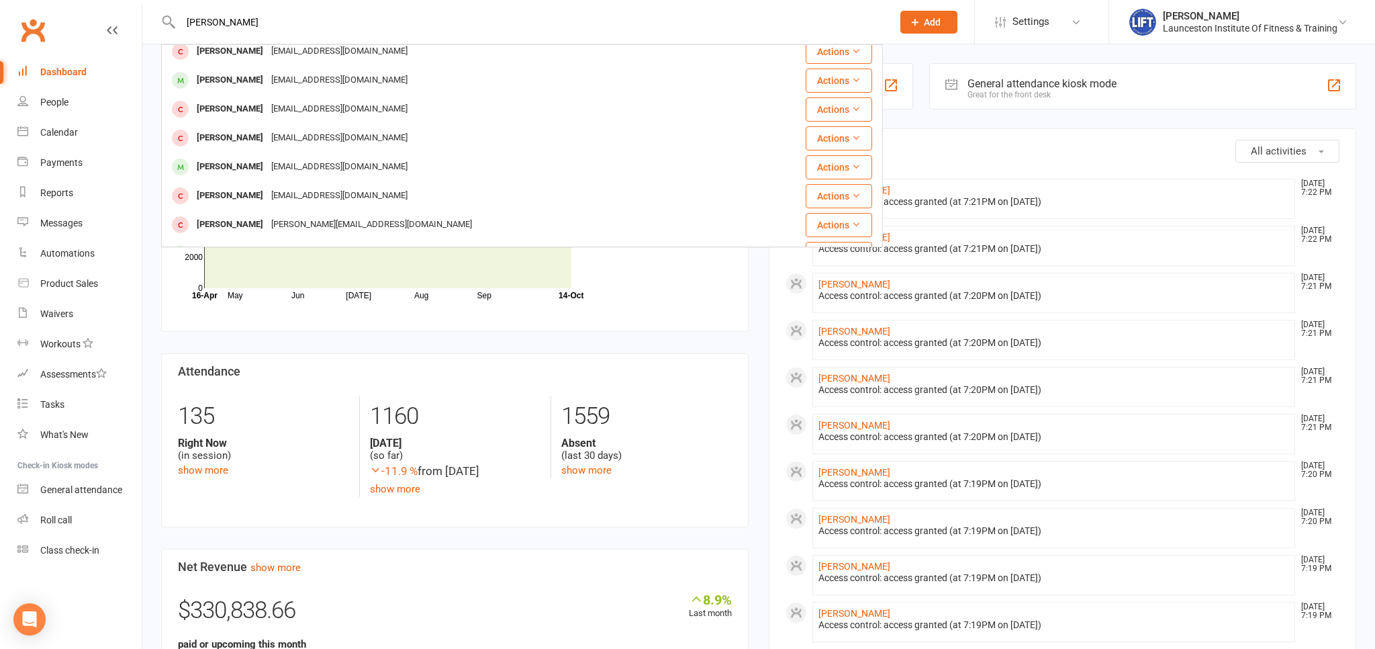
scroll to position [148, 0]
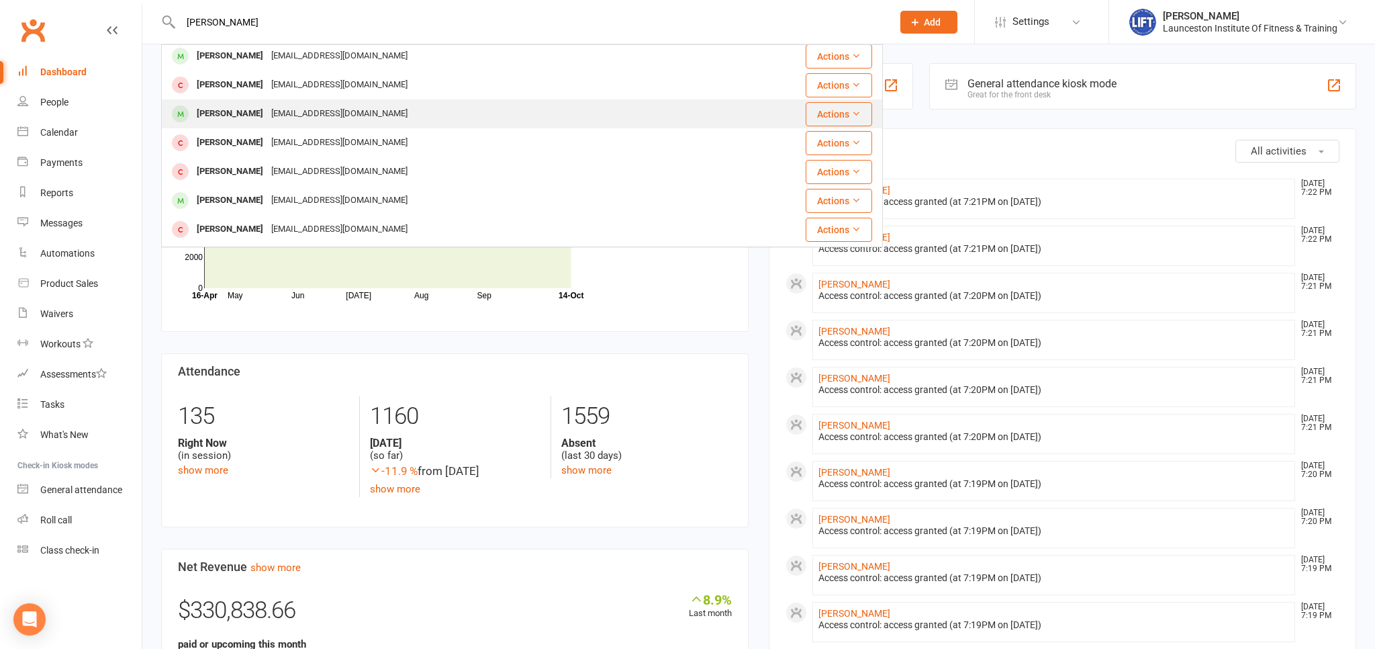
type input "[PERSON_NAME]"
click at [257, 112] on div "[PERSON_NAME]" at bounding box center [230, 113] width 75 height 19
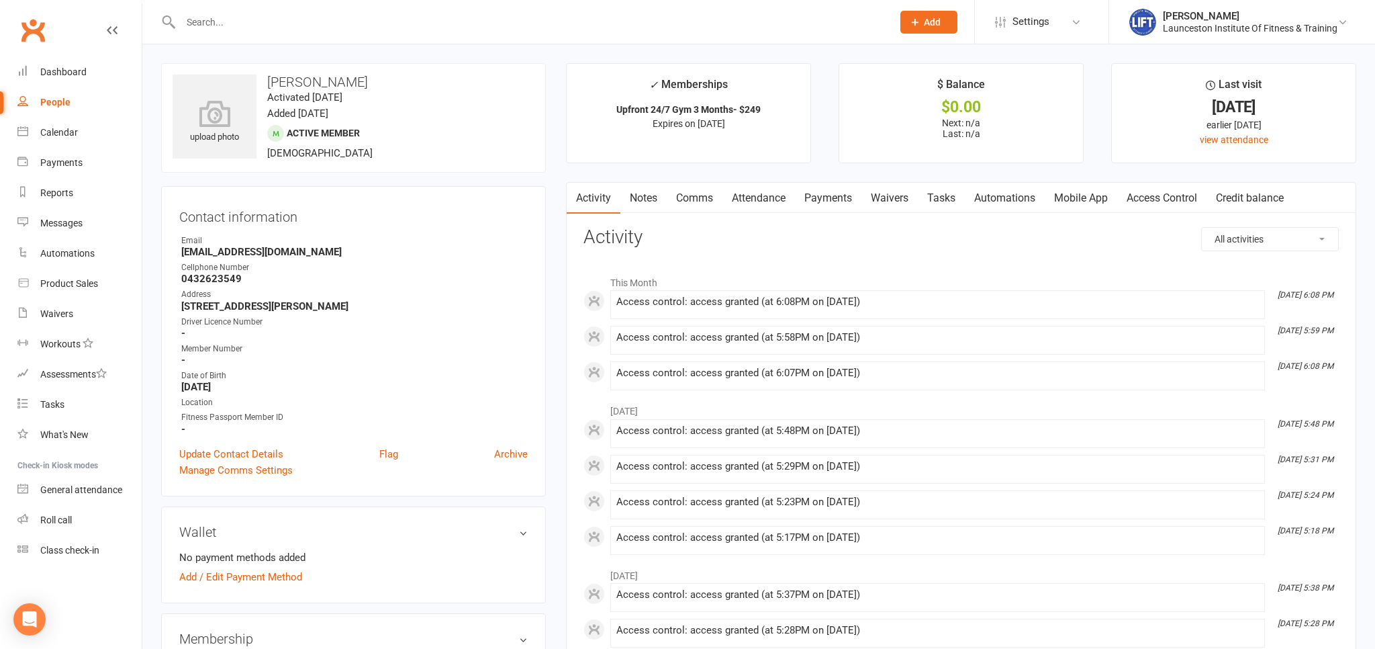
click at [834, 197] on link "Payments" at bounding box center [828, 198] width 66 height 31
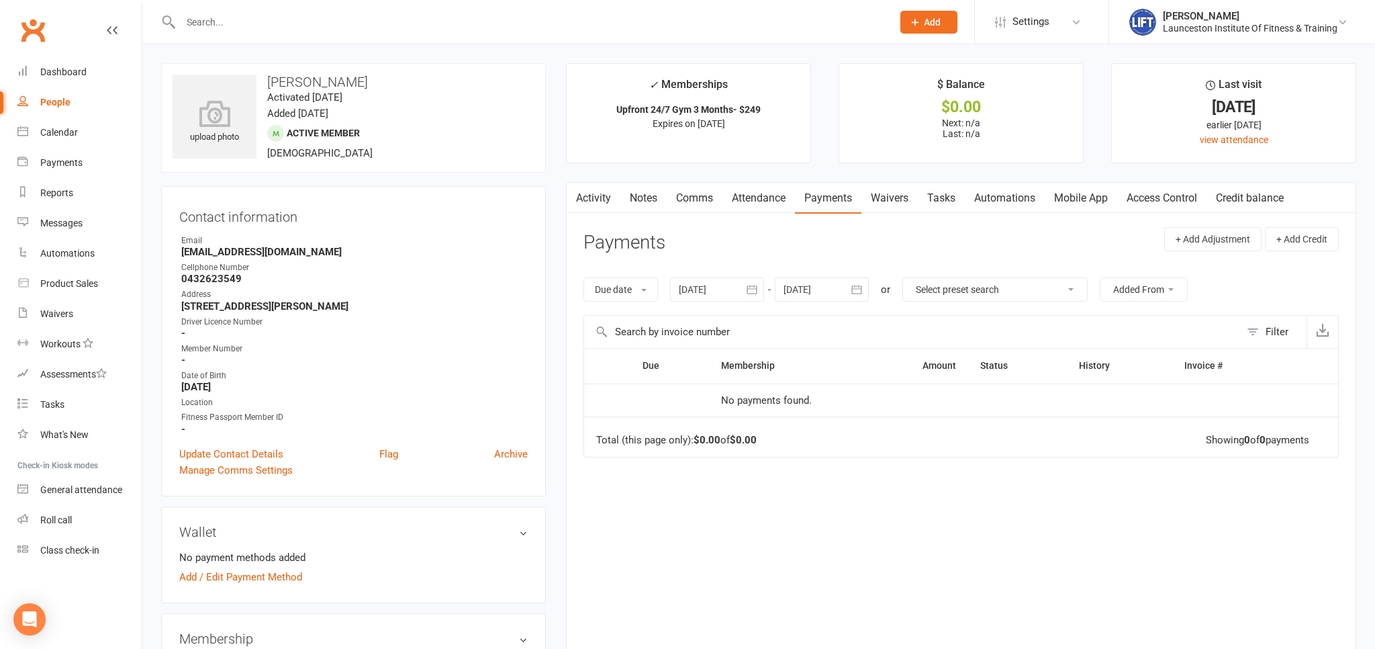
click at [582, 199] on button "button" at bounding box center [575, 198] width 17 height 30
click at [39, 26] on link "Clubworx" at bounding box center [33, 30] width 34 height 34
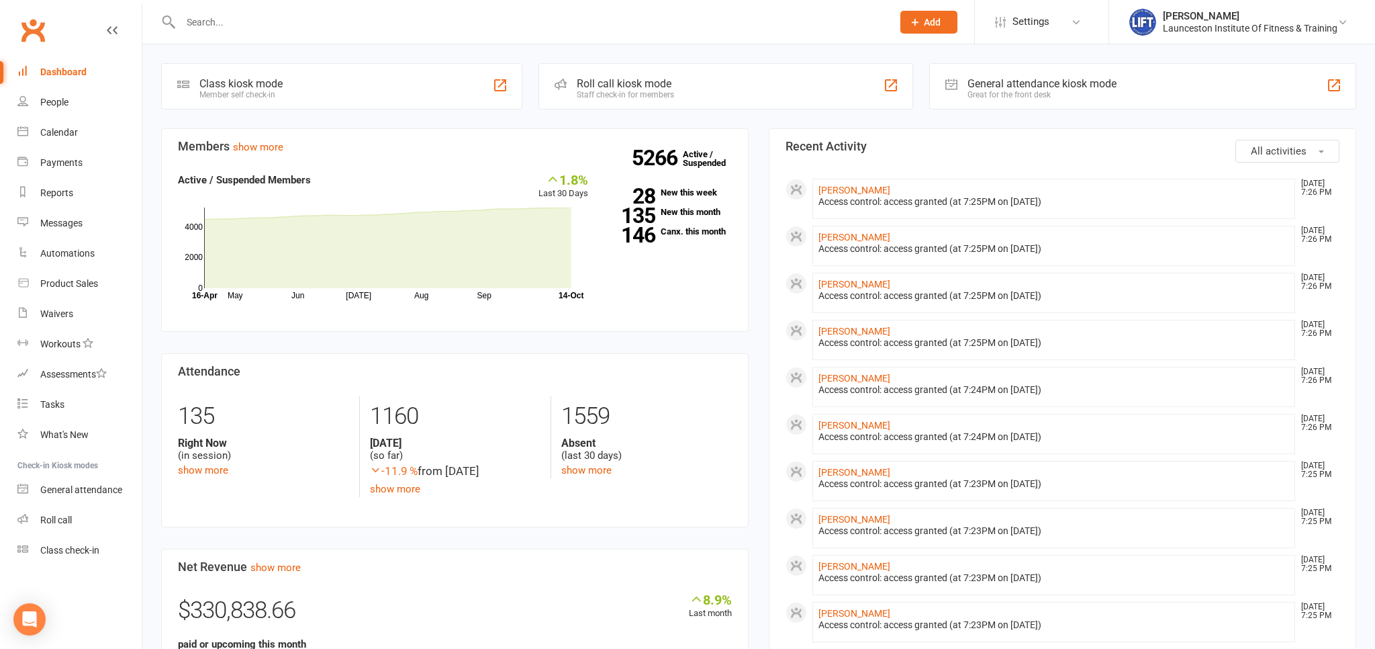
click at [199, 19] on input "text" at bounding box center [530, 22] width 706 height 19
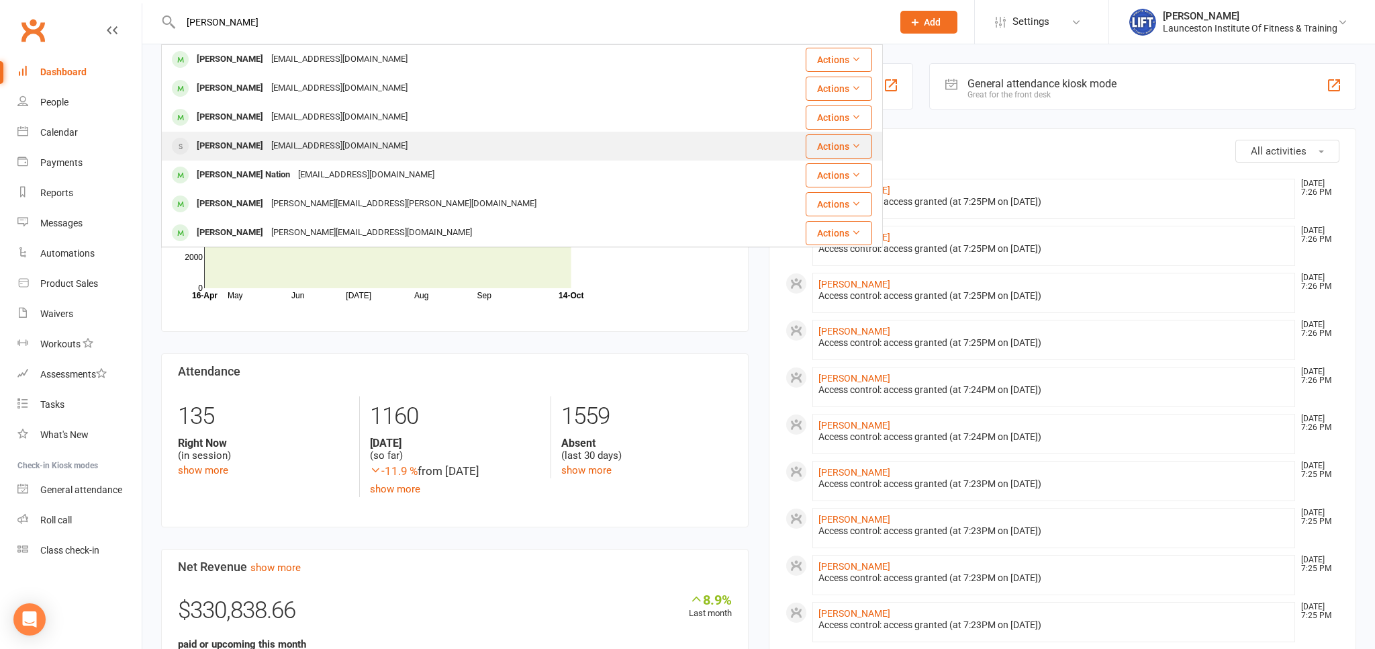
type input "sharon"
click at [275, 152] on div "Sharonnechebet16@gmail.com" at bounding box center [339, 145] width 144 height 19
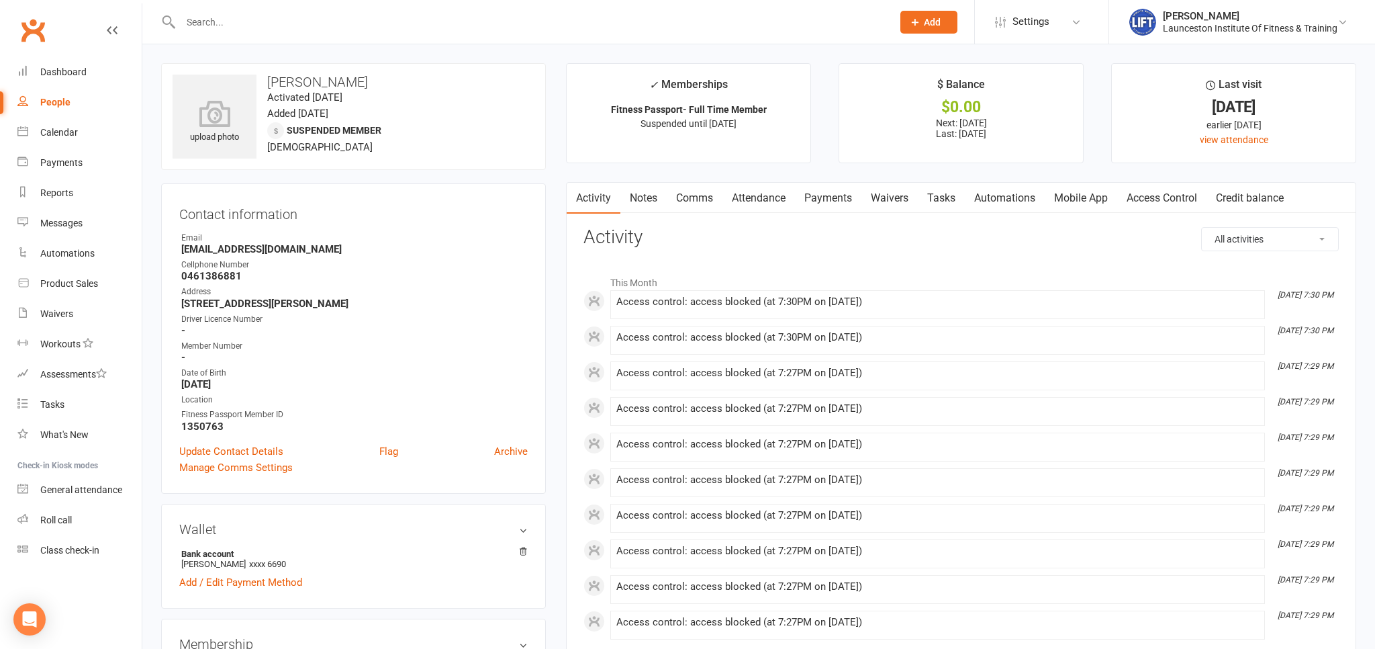
click at [264, 26] on input "text" at bounding box center [530, 22] width 706 height 19
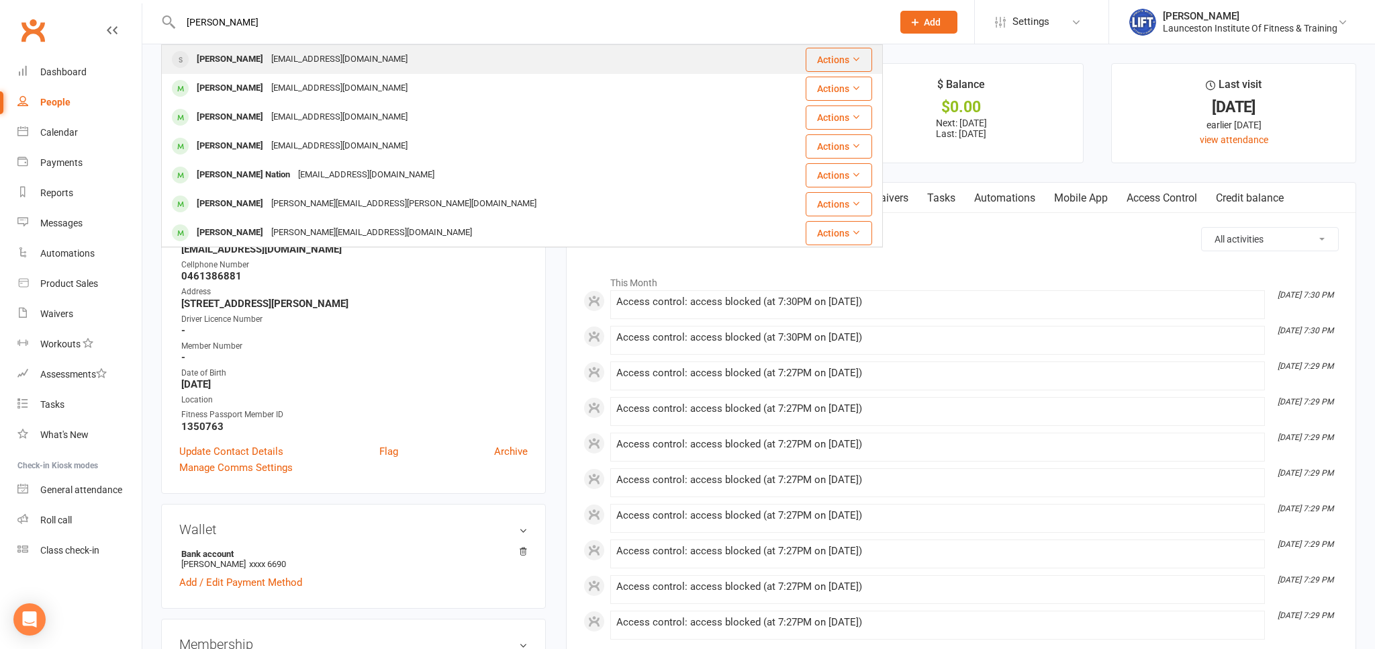
type input "sharon chebet"
click at [329, 66] on div "Sharonnechebet16@gmail.com" at bounding box center [339, 59] width 144 height 19
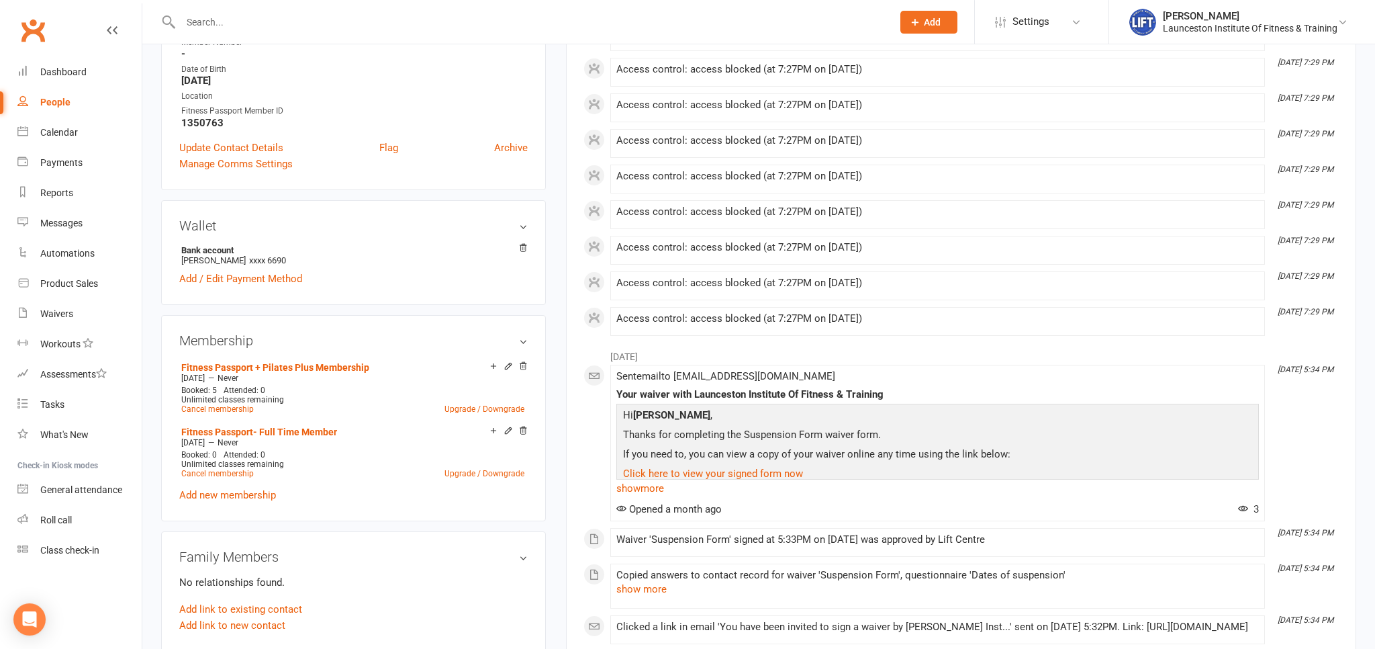
scroll to position [354, 0]
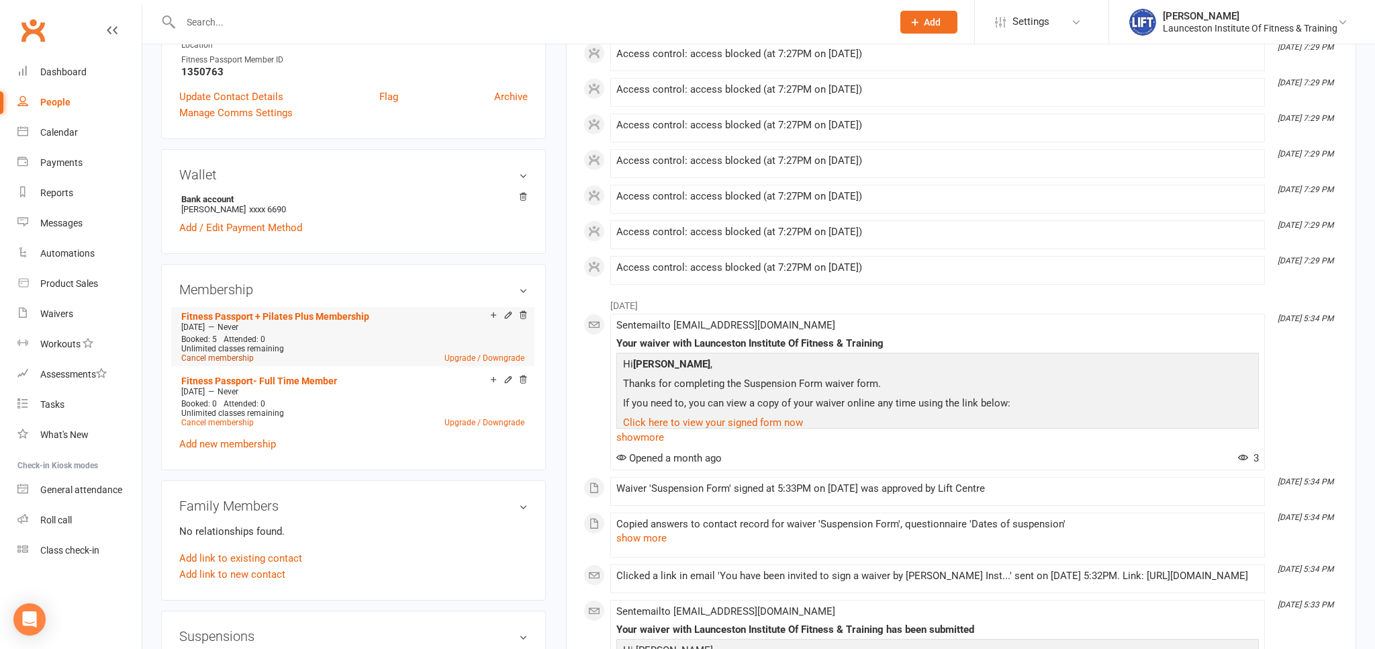
click at [238, 358] on link "Cancel membership" at bounding box center [217, 357] width 73 height 9
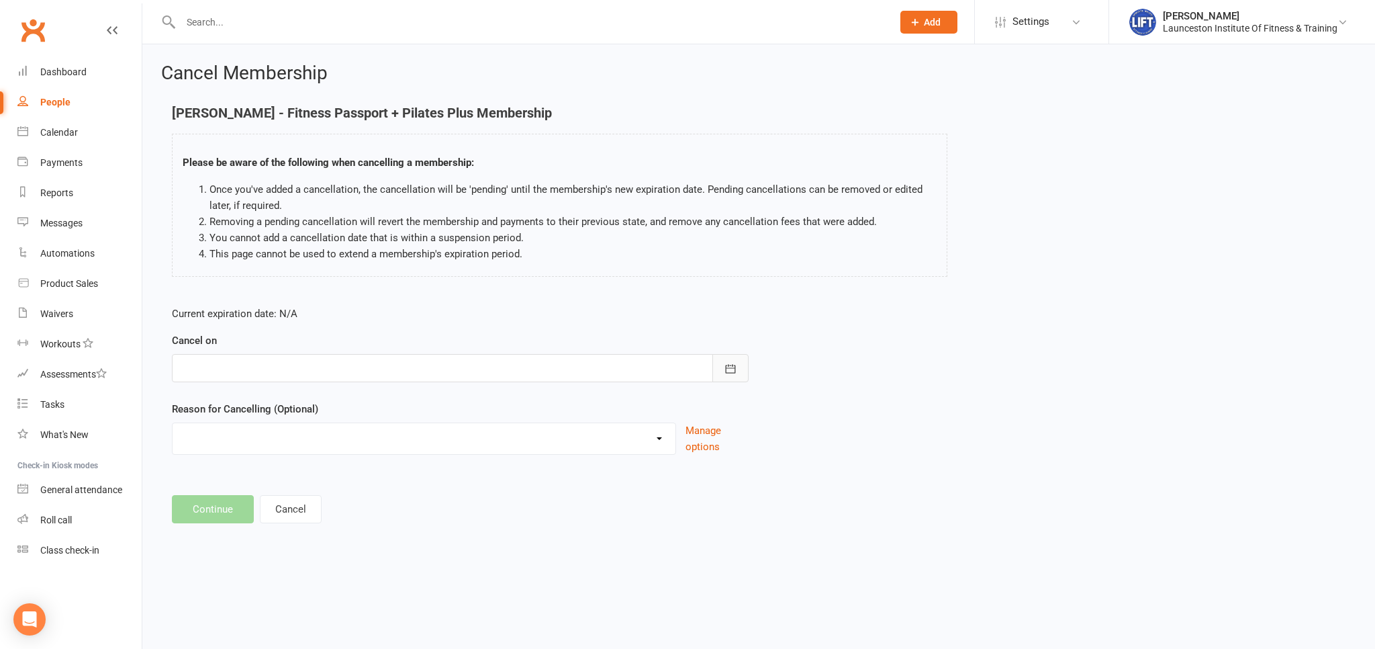
click at [738, 367] on button "button" at bounding box center [730, 368] width 36 height 28
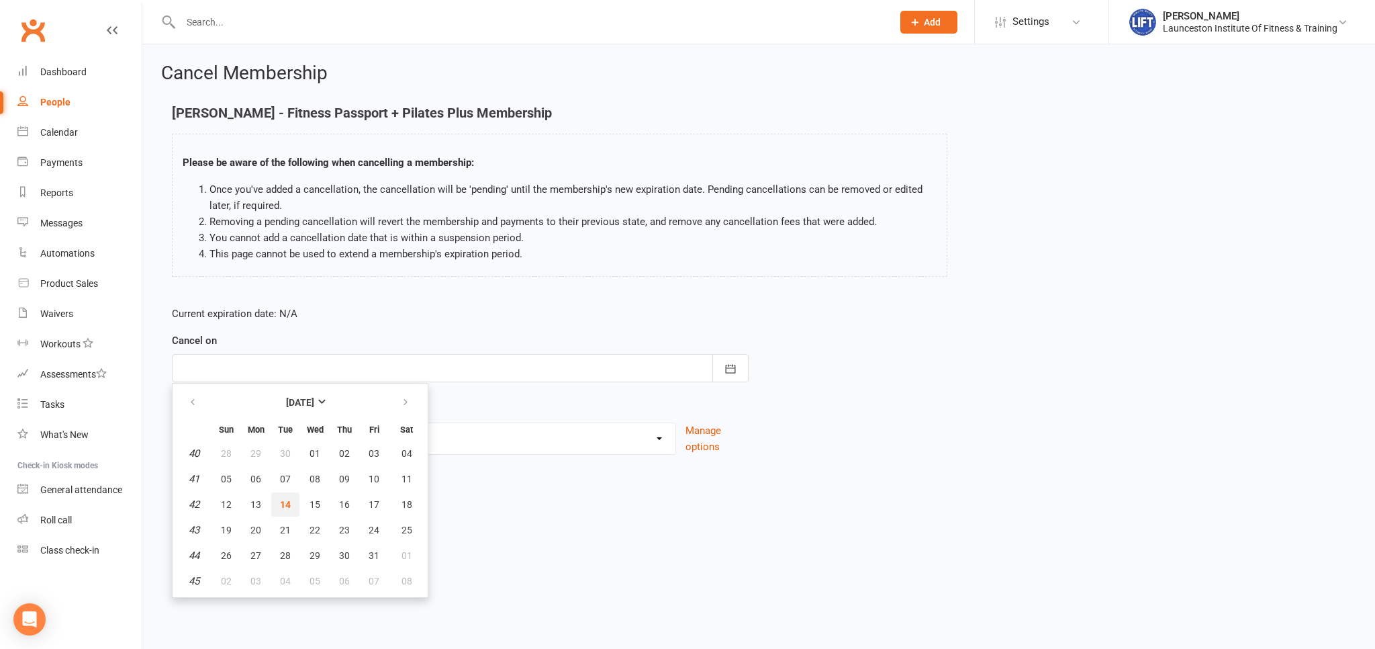
click at [289, 508] on span "14" at bounding box center [285, 504] width 11 height 11
type input "14 Oct 2025"
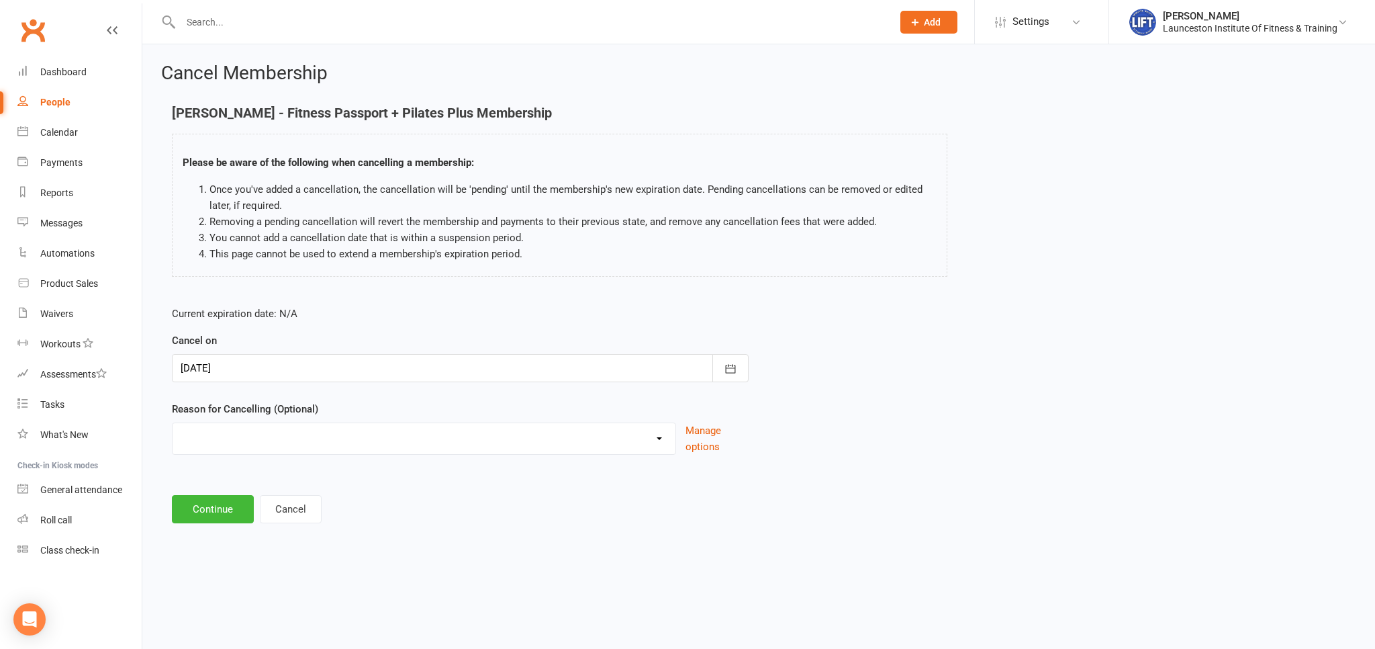
click at [173, 423] on select "Cancelled by staff (overdues) Change to Fitness Passport Changing gyms Injury M…" at bounding box center [424, 436] width 503 height 27
select select "1"
click option "Change to Fitness Passport" at bounding box center [0, 0] width 0 height 0
click at [200, 509] on button "Continue" at bounding box center [213, 509] width 82 height 28
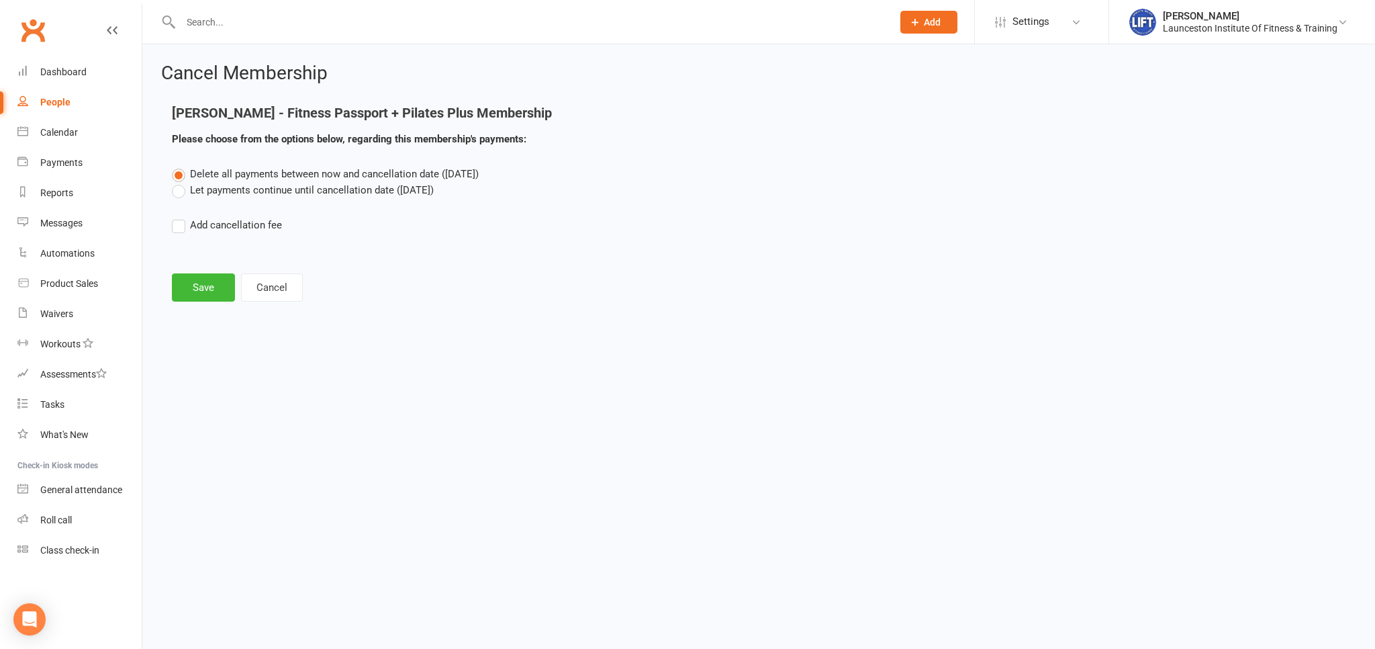
click at [178, 195] on label "Let payments continue until cancellation date (Oct 14, 2025)" at bounding box center [303, 190] width 262 height 16
click at [178, 182] on input "Let payments continue until cancellation date (Oct 14, 2025)" at bounding box center [176, 182] width 9 height 0
click at [214, 287] on button "Save" at bounding box center [203, 287] width 63 height 28
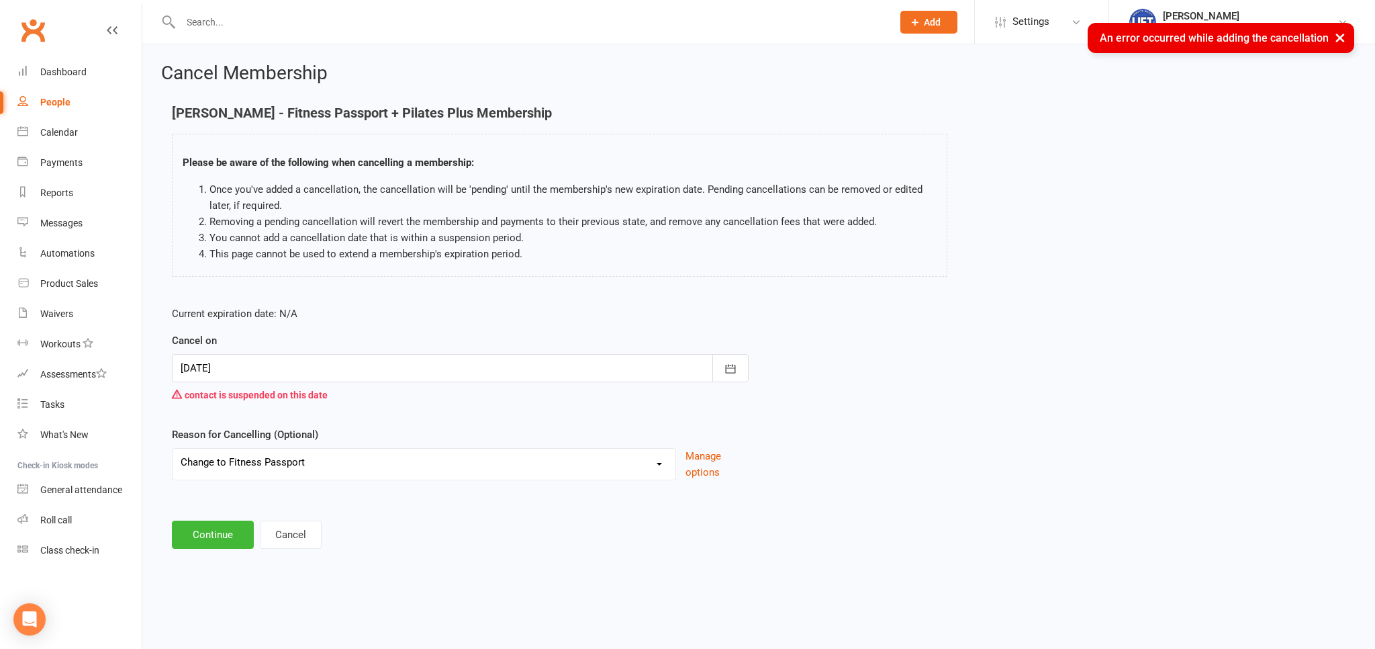
click at [316, 364] on div at bounding box center [460, 368] width 577 height 28
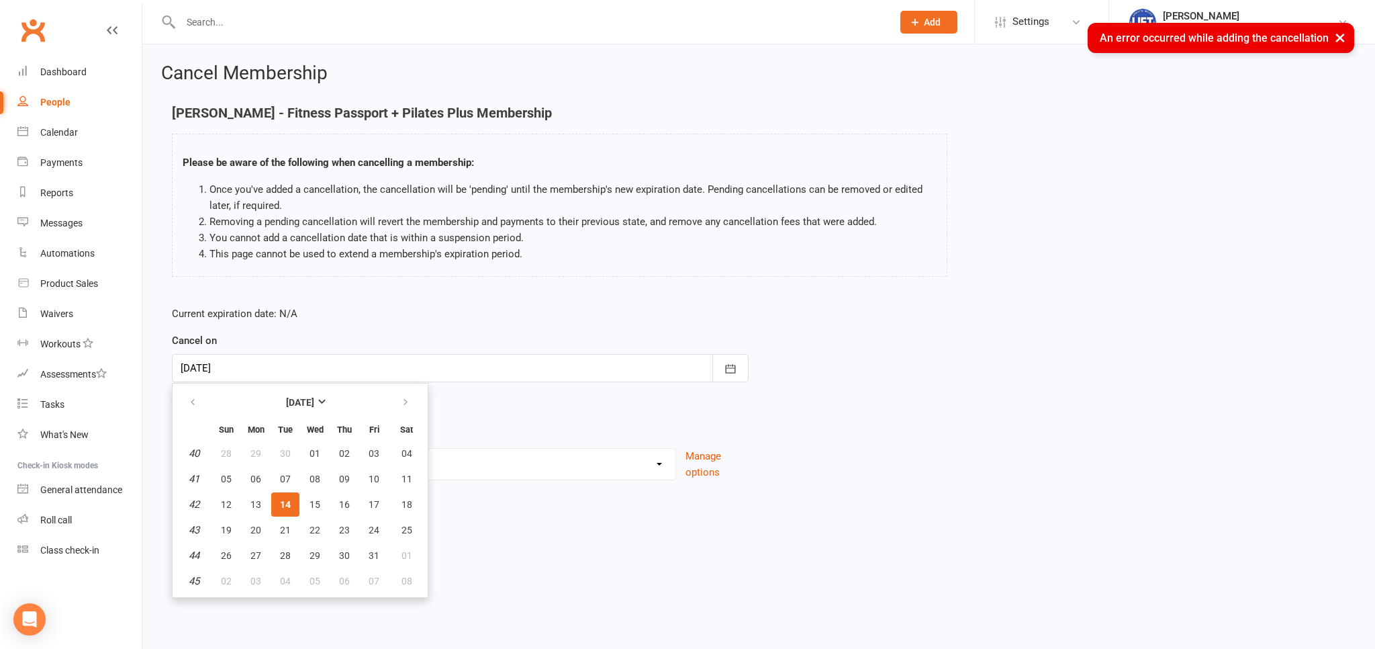
click at [401, 342] on div "Cancel on 14 Oct 2025 October 2025 Sun Mon Tue Wed Thu Fri Sat 40 28 29 30 01 0…" at bounding box center [460, 369] width 577 height 75
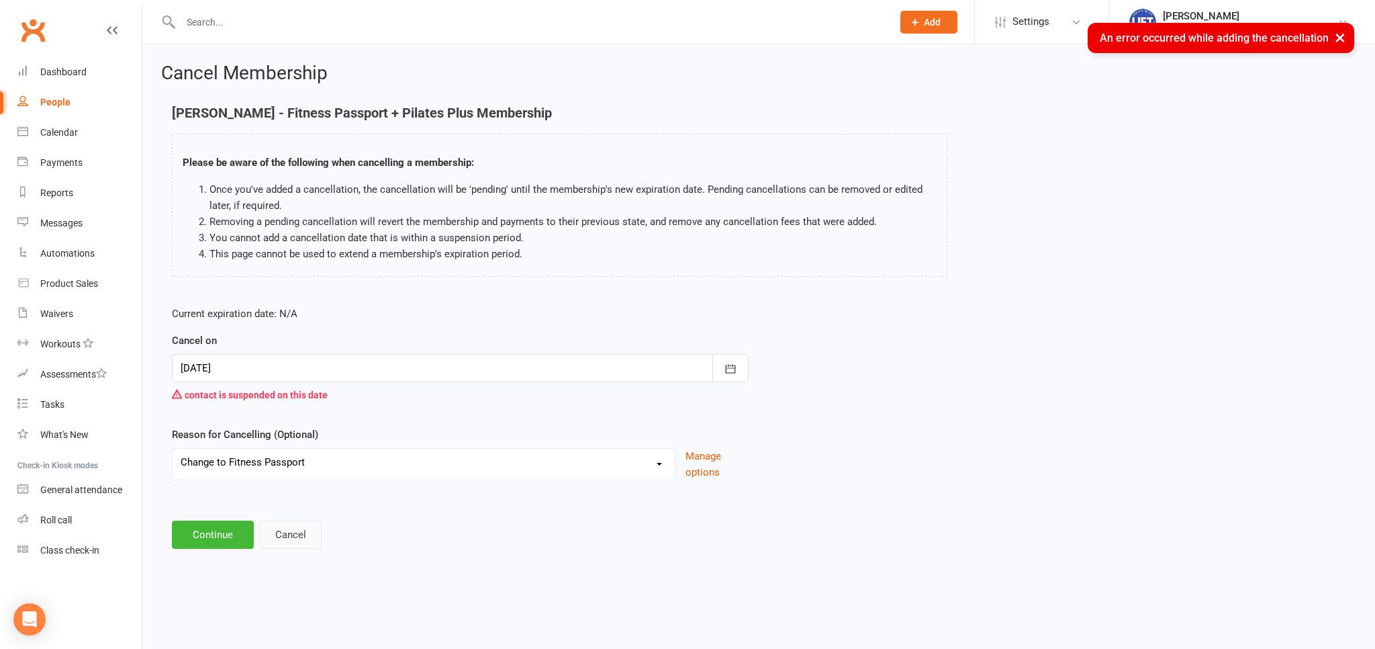
click at [316, 539] on button "Cancel" at bounding box center [291, 534] width 62 height 28
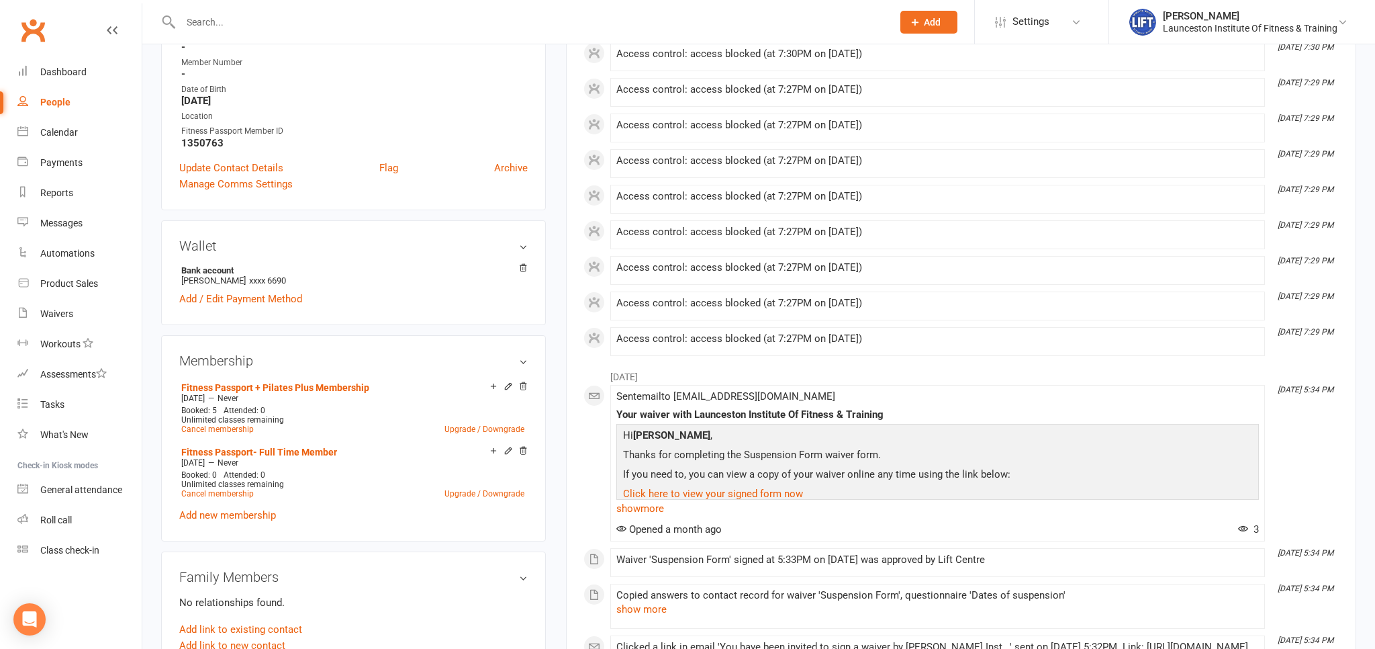
scroll to position [567, 0]
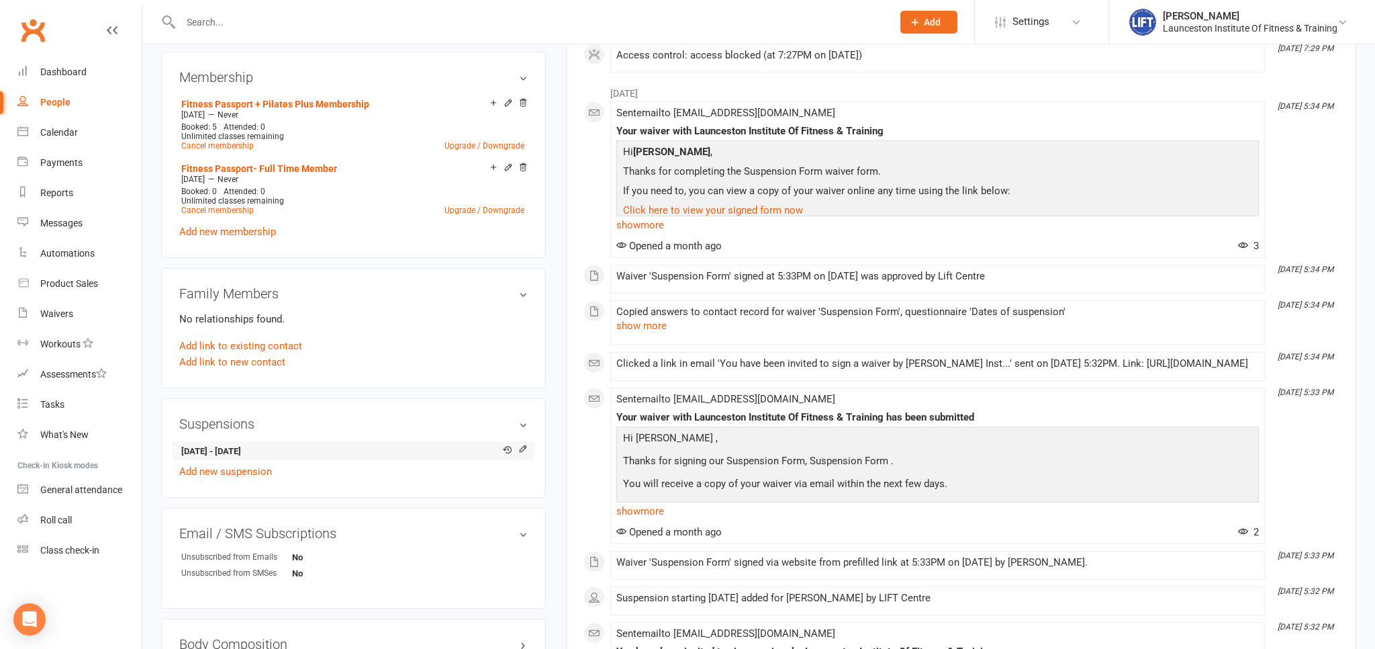
click at [532, 442] on div "Edit suspension" at bounding box center [523, 428] width 49 height 32
click at [520, 450] on icon at bounding box center [522, 448] width 9 height 9
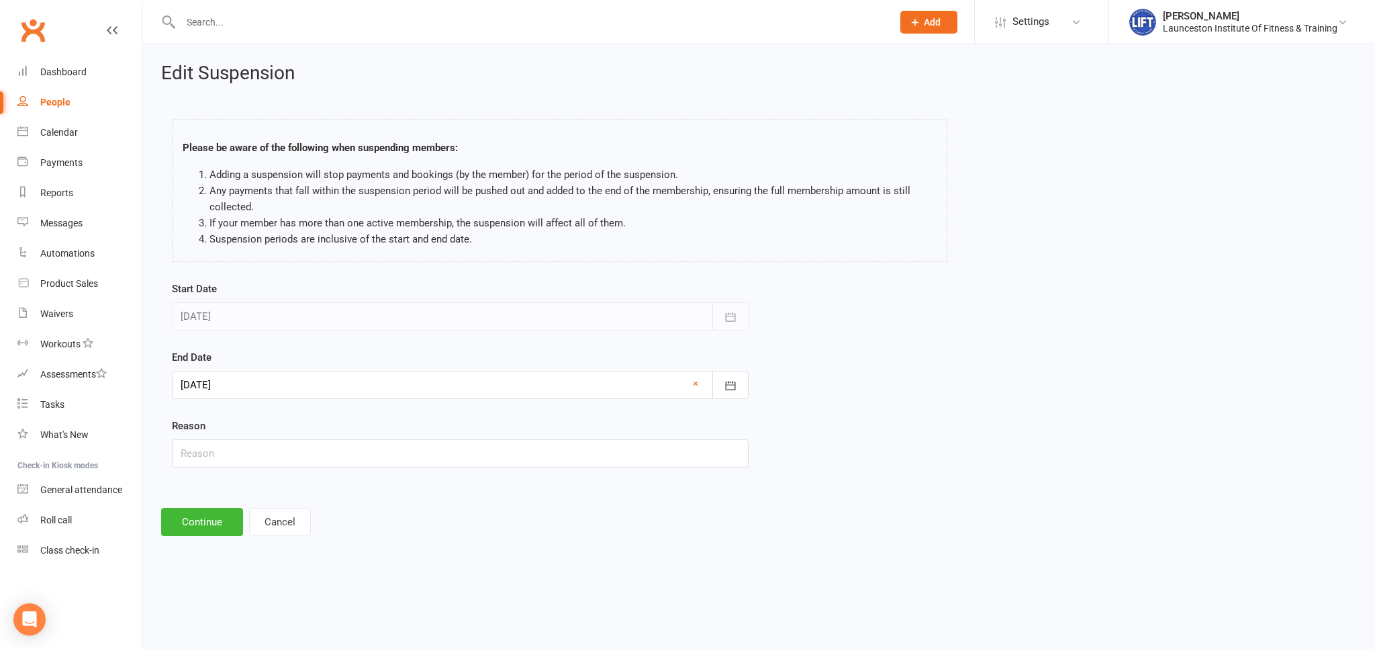
click at [383, 383] on div at bounding box center [460, 385] width 577 height 28
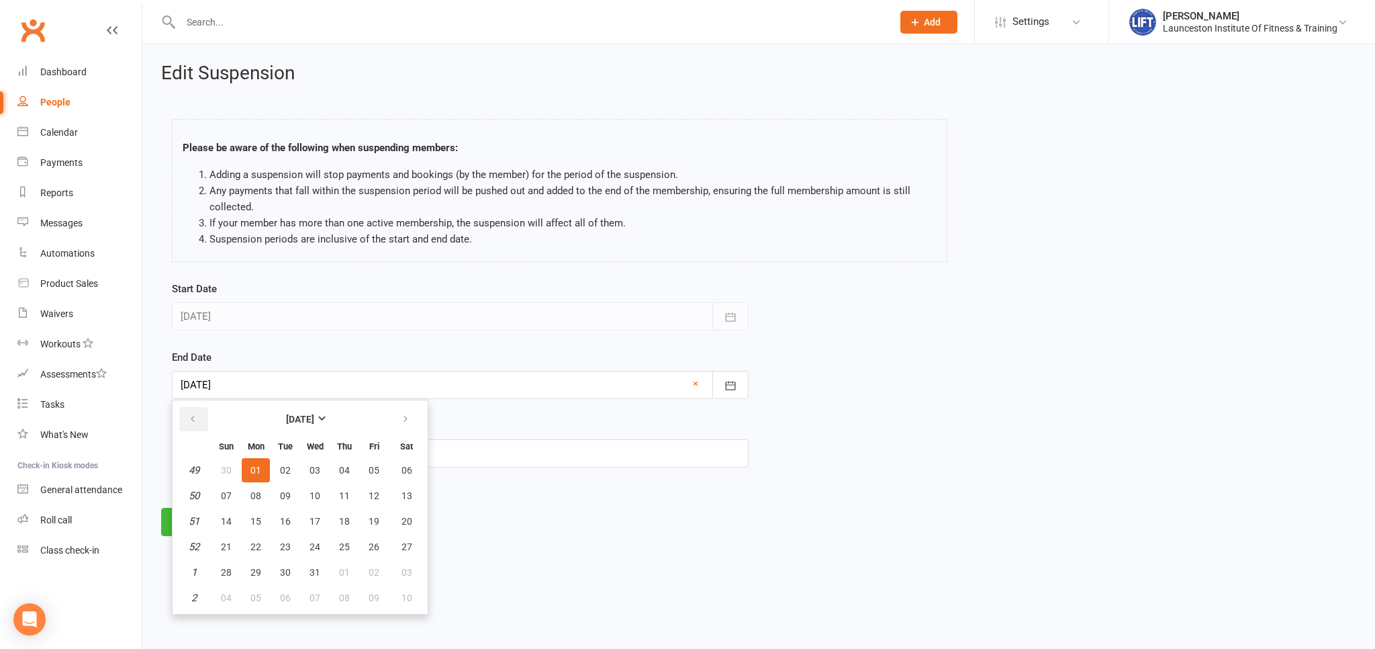
click at [195, 414] on icon "button" at bounding box center [192, 419] width 9 height 11
click at [284, 525] on span "14" at bounding box center [285, 521] width 11 height 11
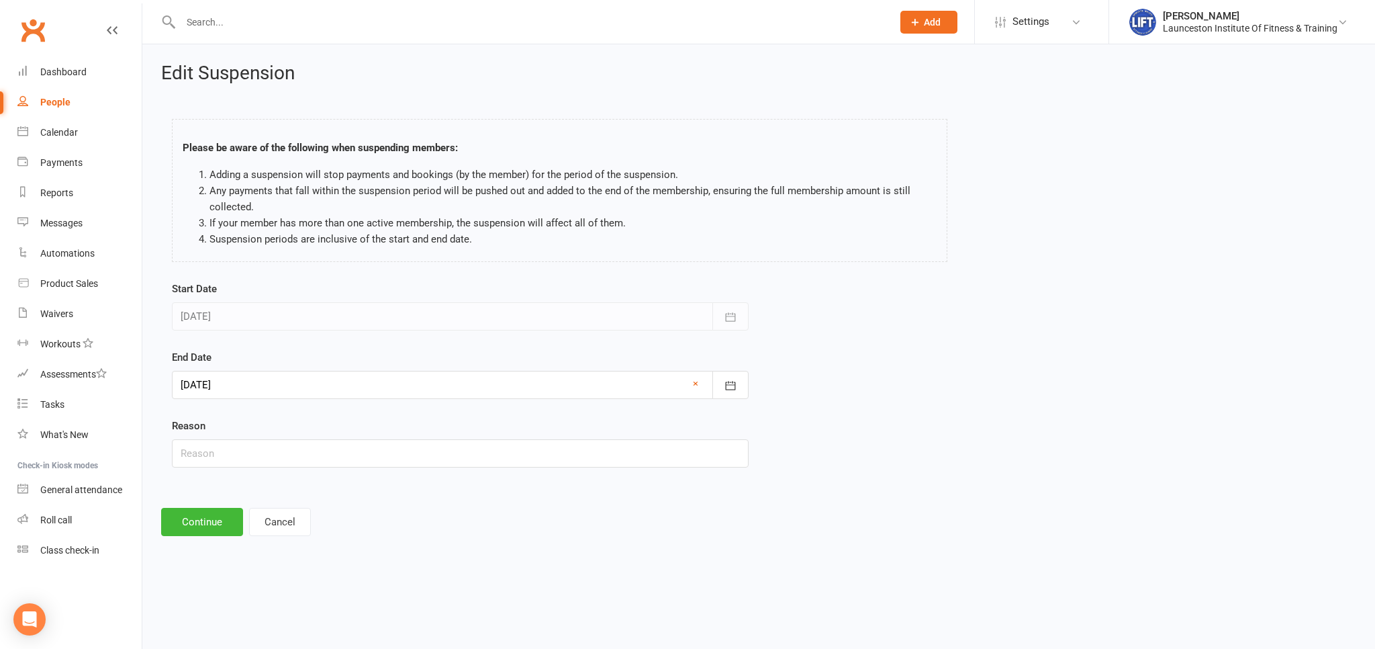
type input "14 Oct 2025"
click at [186, 518] on button "Continue" at bounding box center [202, 522] width 82 height 28
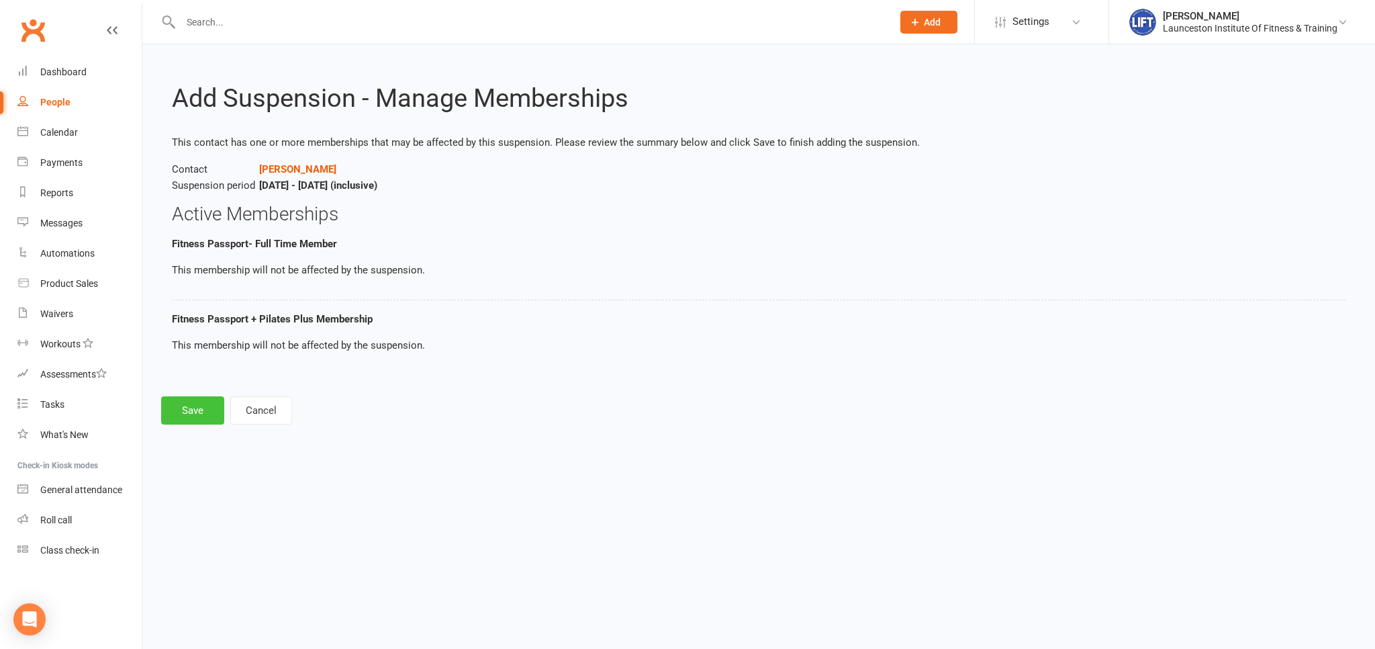
click at [201, 413] on button "Save" at bounding box center [192, 410] width 63 height 28
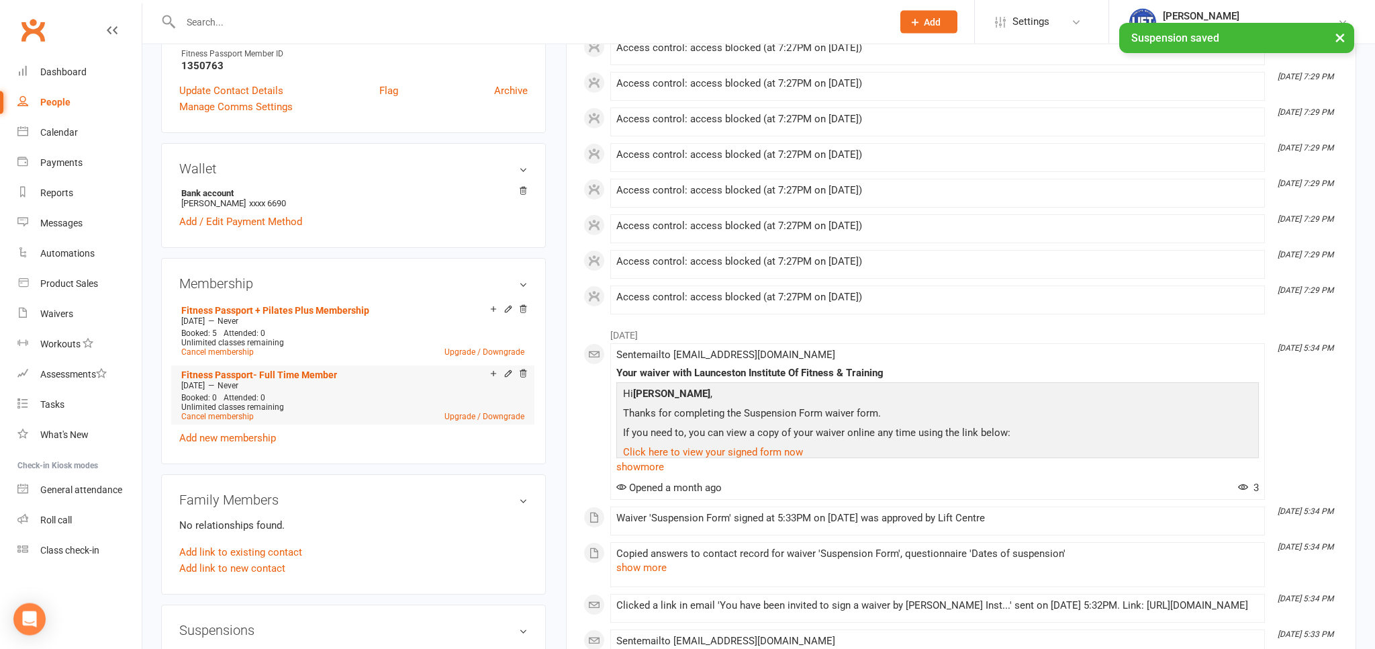
scroll to position [496, 0]
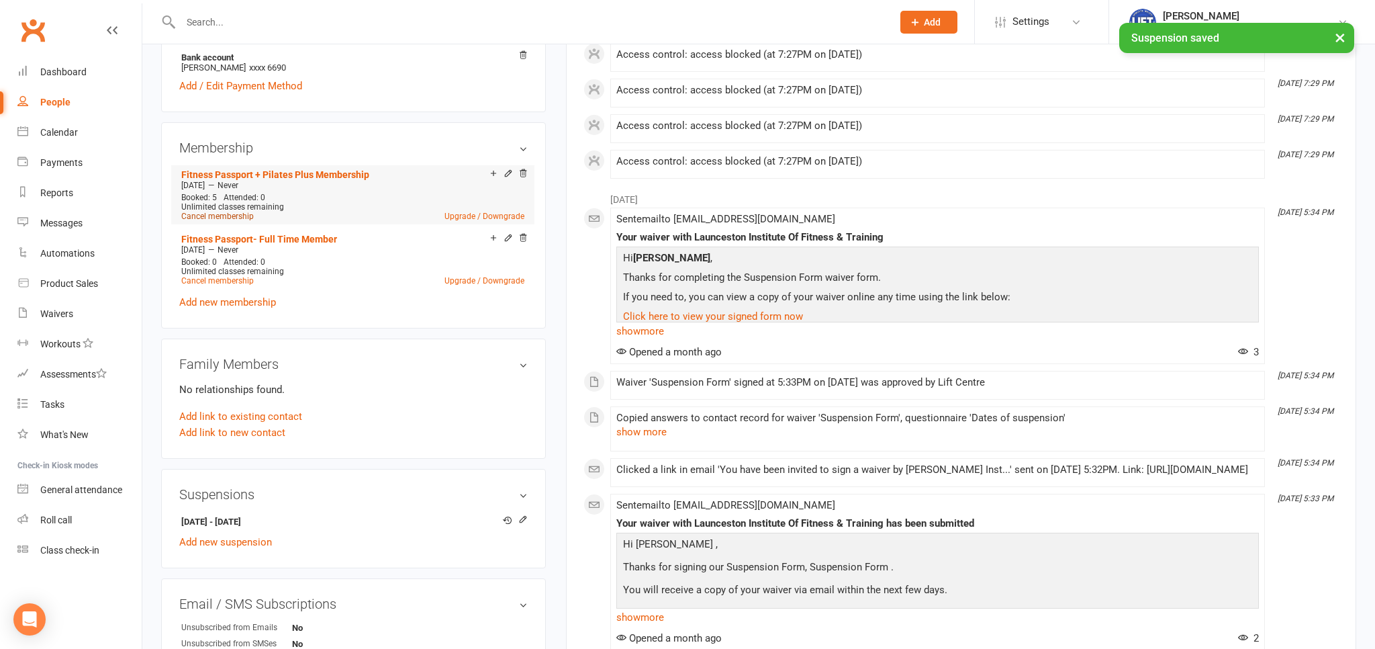
click at [240, 216] on link "Cancel membership" at bounding box center [217, 215] width 73 height 9
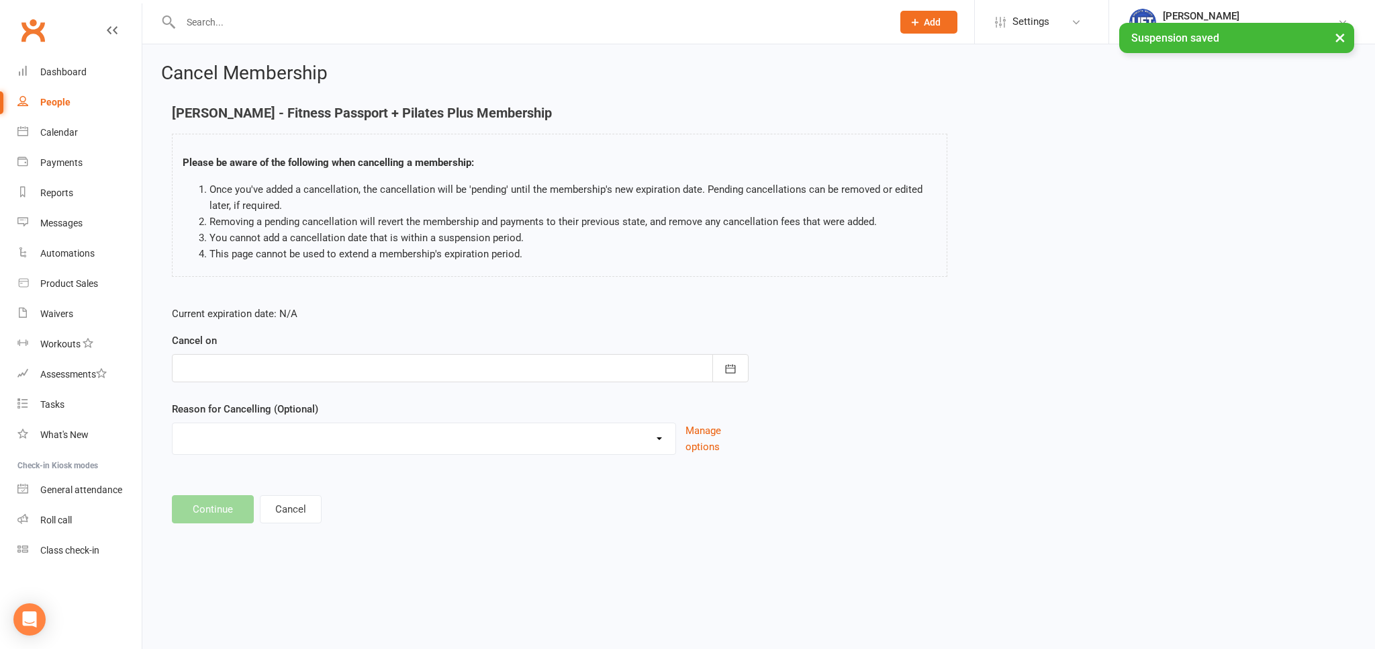
click at [295, 364] on div at bounding box center [460, 368] width 577 height 28
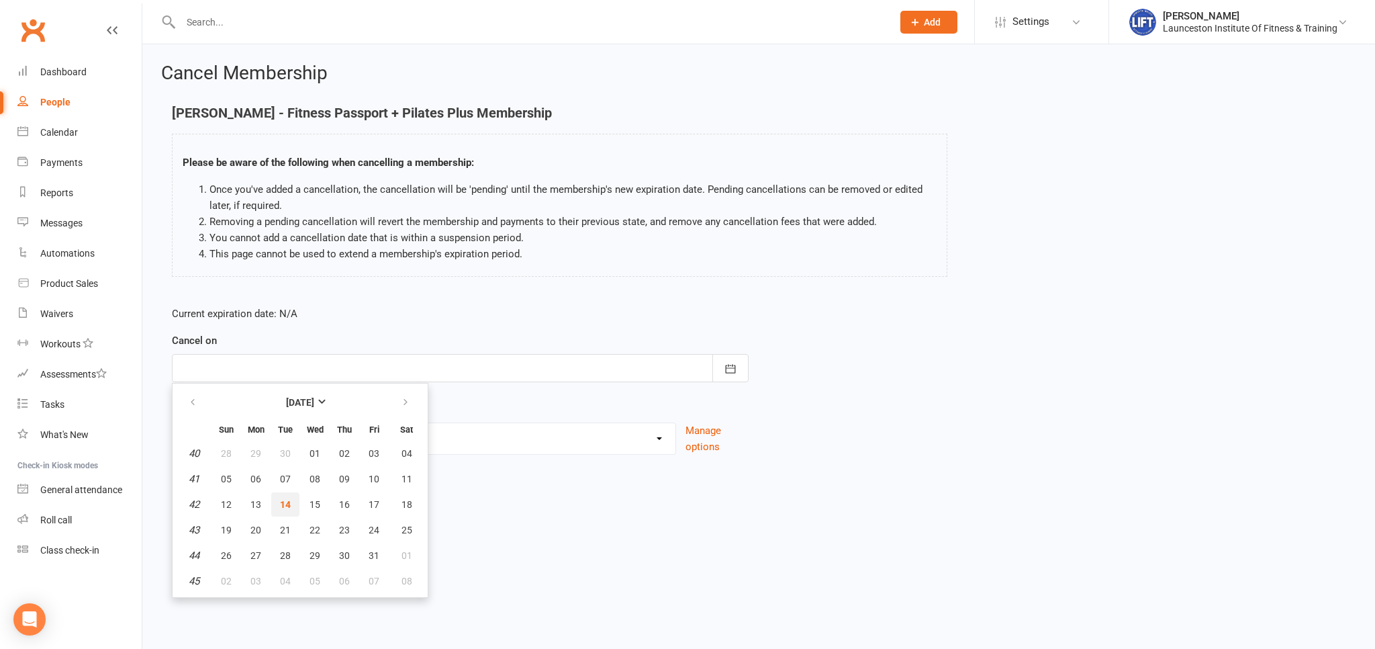
click at [288, 495] on button "14" at bounding box center [285, 504] width 28 height 24
type input "14 Oct 2025"
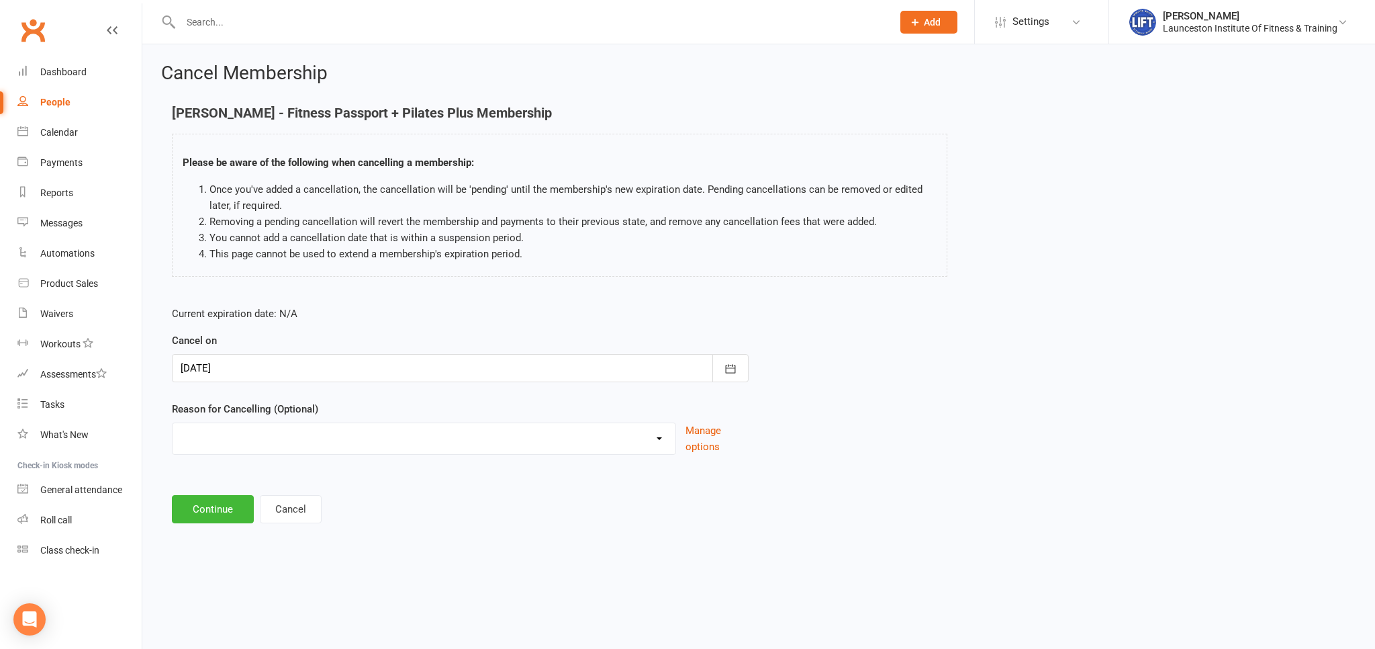
click at [173, 423] on select "Cancelled by staff (overdues) Change to Fitness Passport Changing gyms Injury M…" at bounding box center [424, 436] width 503 height 27
select select "1"
click option "Change to Fitness Passport" at bounding box center [0, 0] width 0 height 0
click at [207, 506] on button "Continue" at bounding box center [213, 509] width 82 height 28
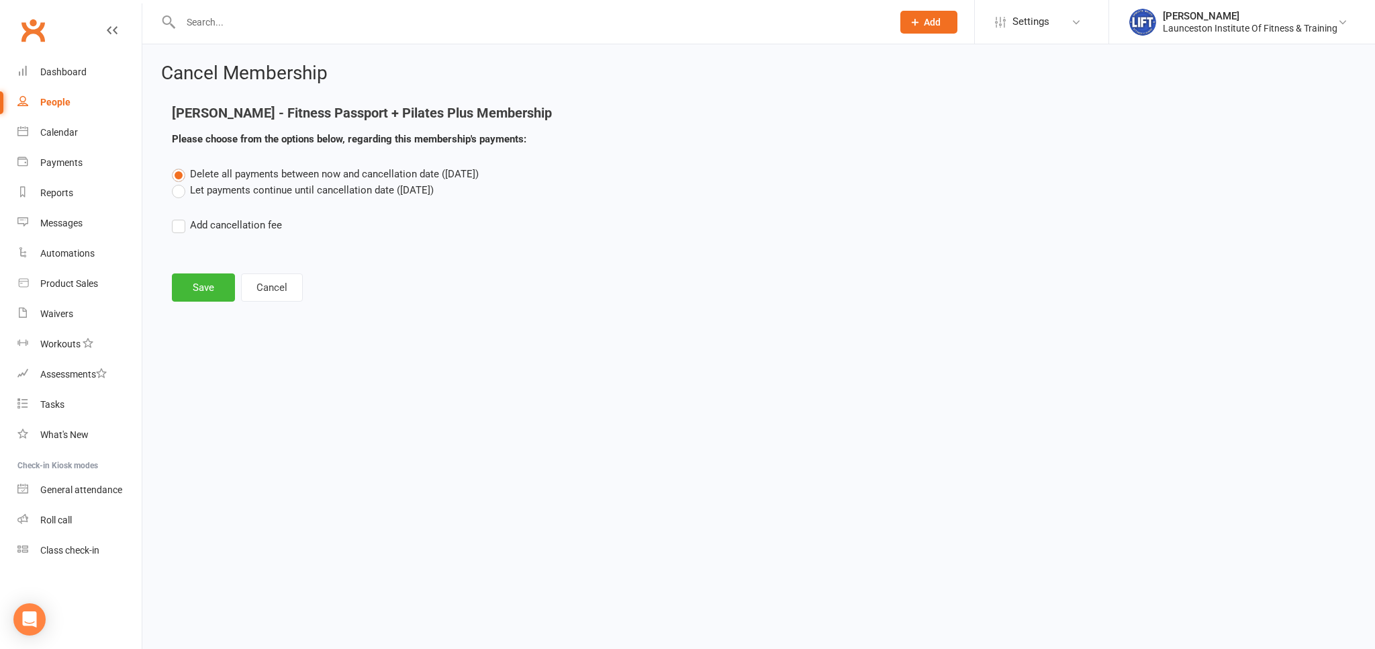
click at [182, 184] on label "Let payments continue until cancellation date (Oct 14, 2025)" at bounding box center [303, 190] width 262 height 16
click at [181, 182] on input "Let payments continue until cancellation date (Oct 14, 2025)" at bounding box center [176, 182] width 9 height 0
click at [205, 279] on button "Save" at bounding box center [203, 287] width 63 height 28
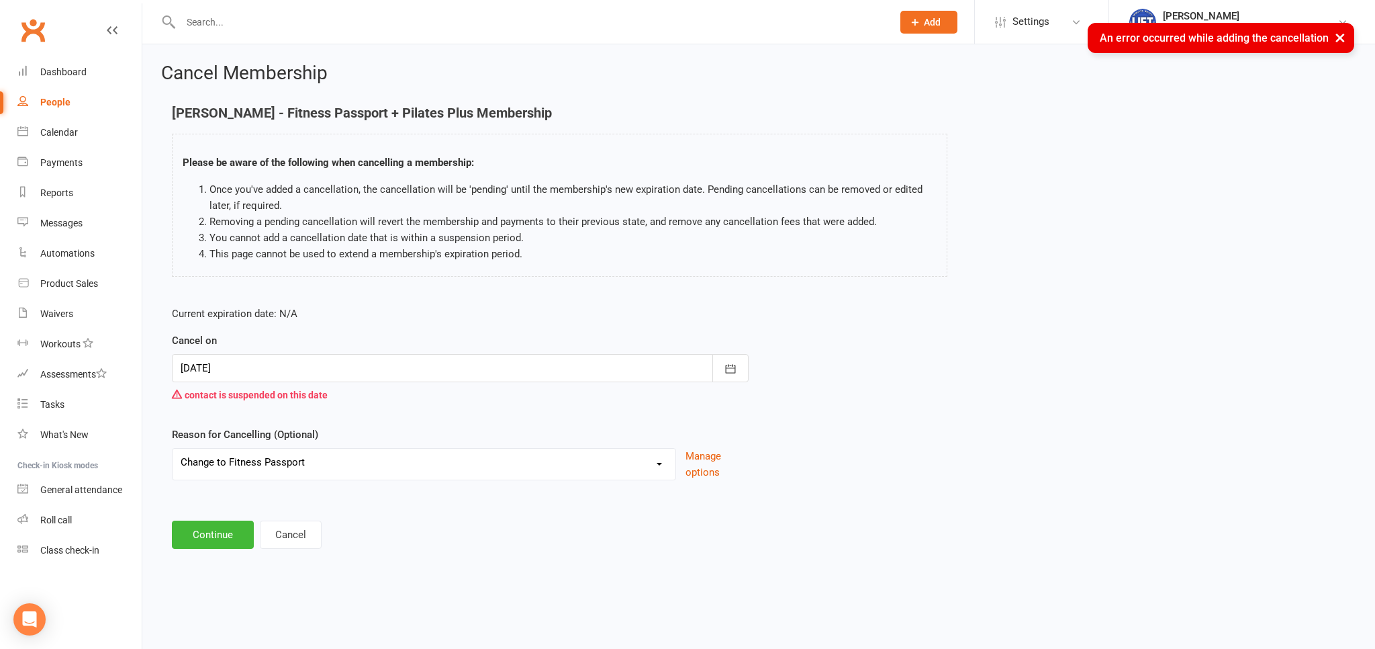
click at [367, 346] on div "Cancel on 14 Oct 2025 October 2025 Sun Mon Tue Wed Thu Fri Sat 40 28 29 30 01 0…" at bounding box center [460, 369] width 577 height 75
click at [367, 368] on div at bounding box center [460, 368] width 577 height 28
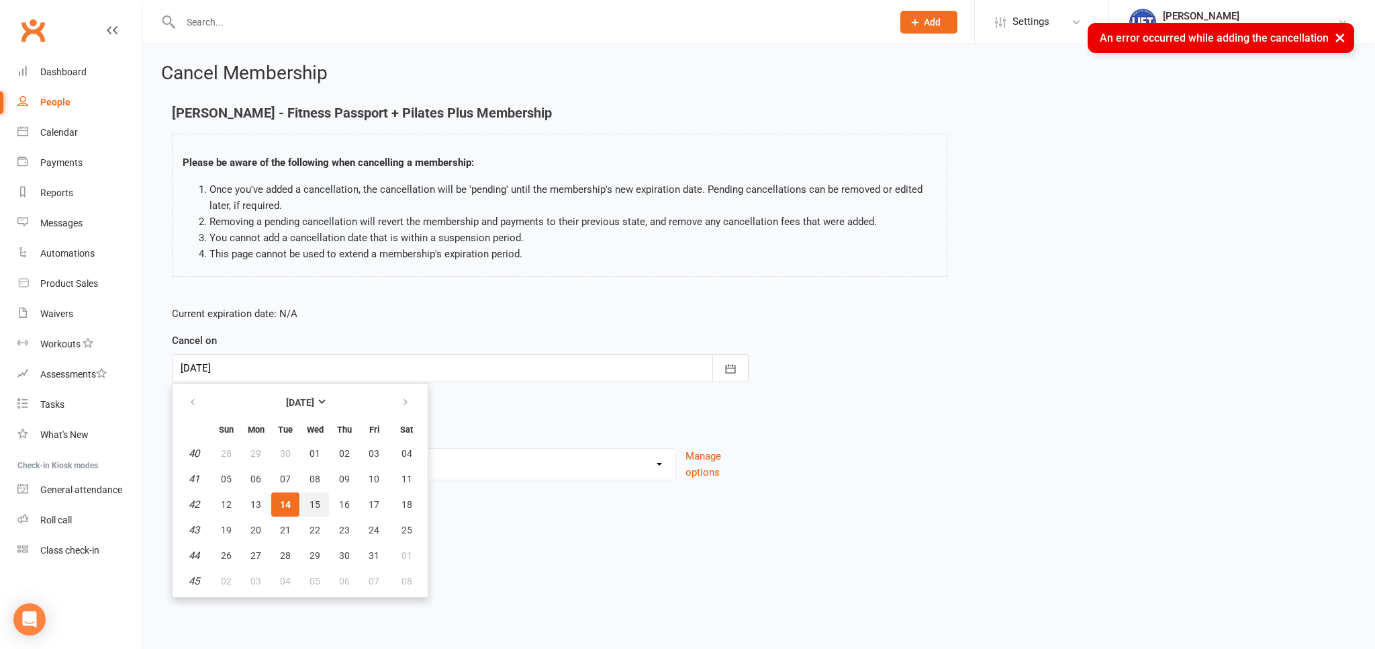
drag, startPoint x: 317, startPoint y: 504, endPoint x: 281, endPoint y: 497, distance: 36.2
click at [316, 504] on span "15" at bounding box center [314, 504] width 11 height 11
type input "15 Oct 2025"
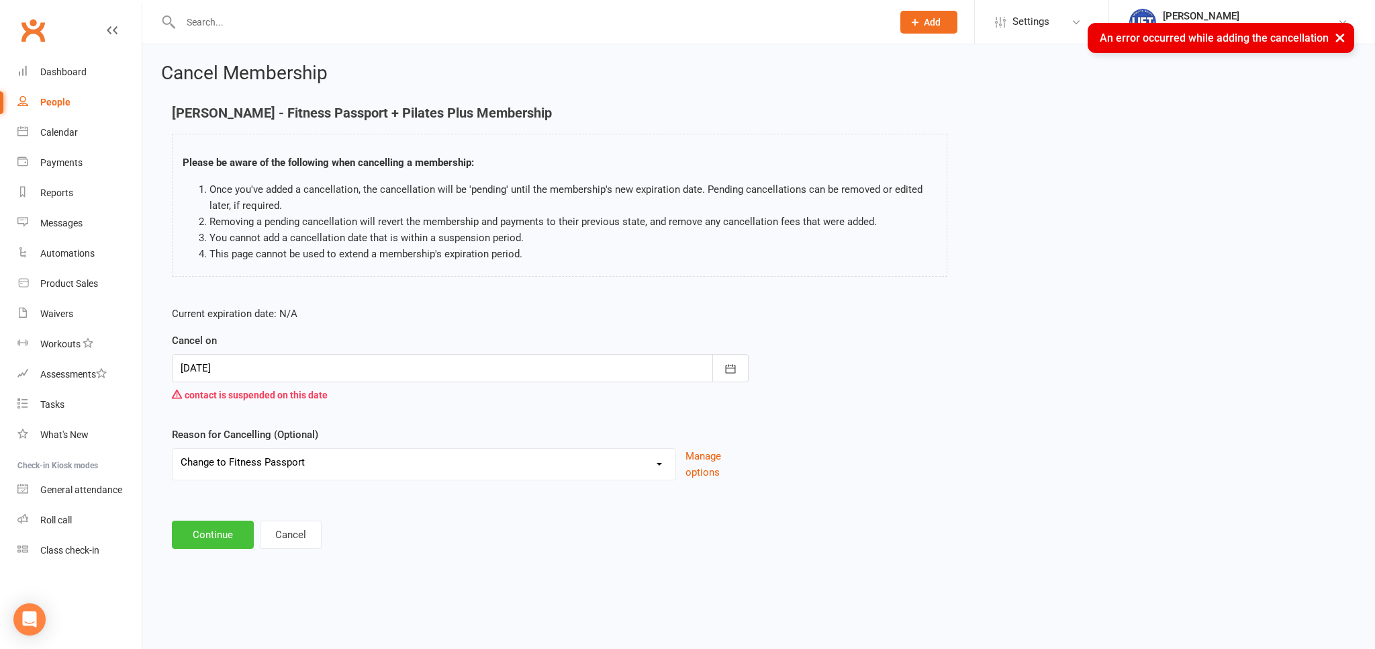
click at [193, 536] on button "Continue" at bounding box center [213, 534] width 82 height 28
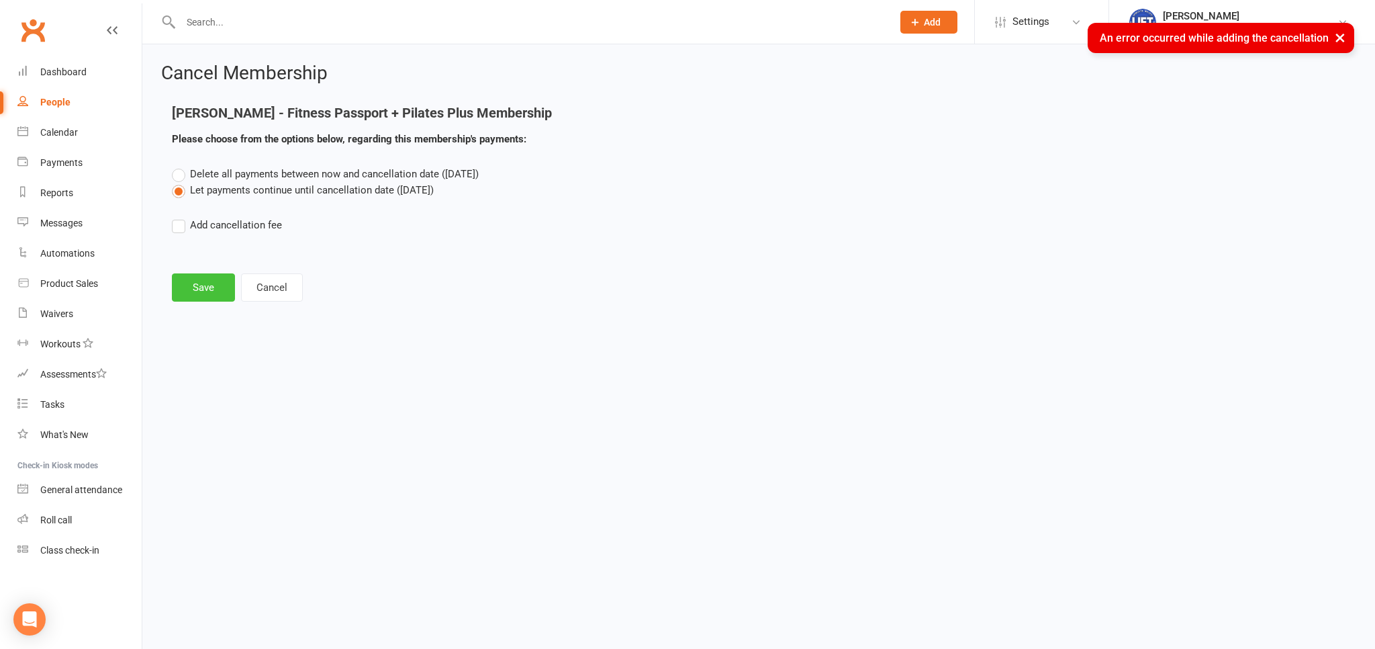
click at [216, 286] on button "Save" at bounding box center [203, 287] width 63 height 28
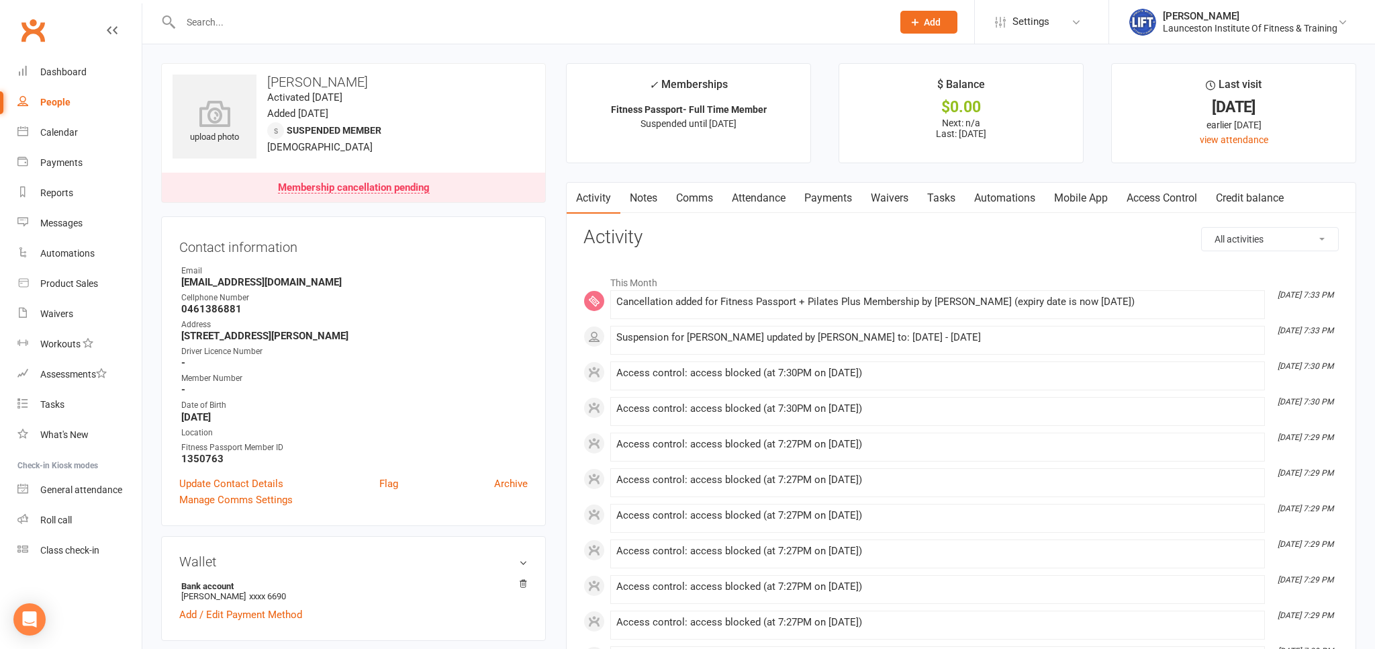
click at [1168, 191] on link "Access Control" at bounding box center [1161, 198] width 89 height 31
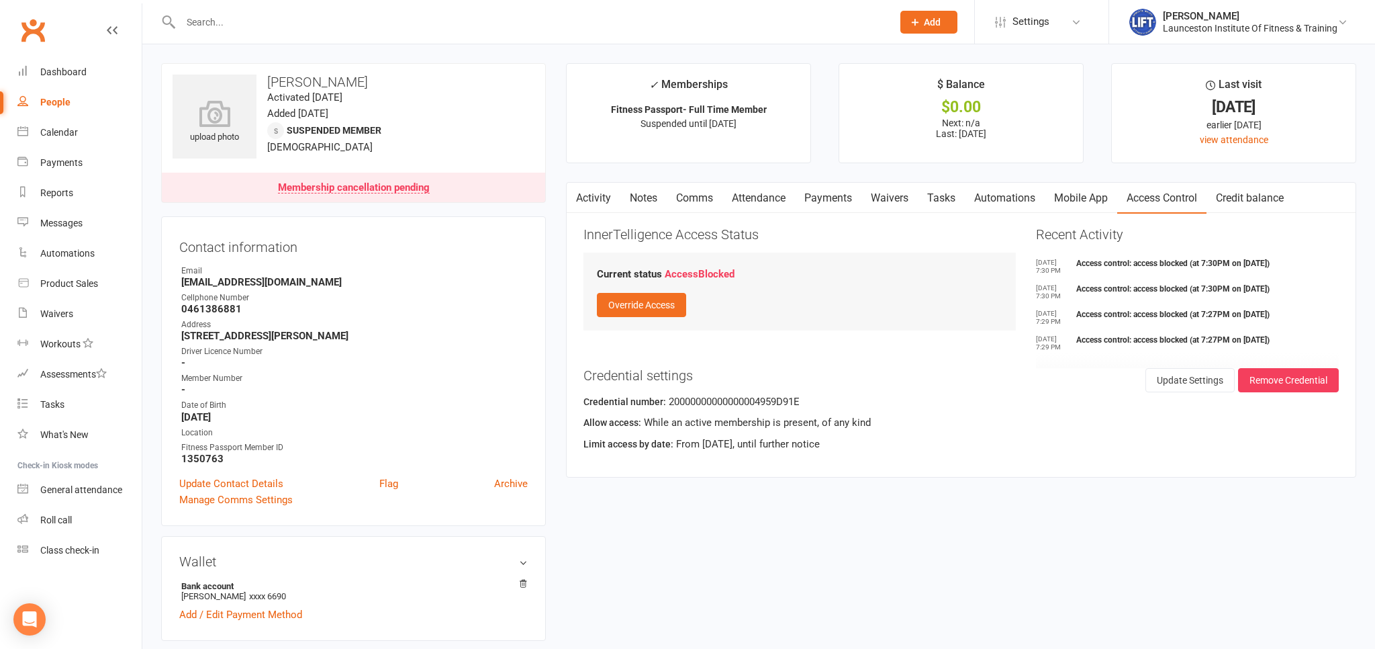
click at [581, 196] on button "button" at bounding box center [575, 198] width 17 height 30
click at [590, 200] on link "Activity" at bounding box center [594, 198] width 54 height 31
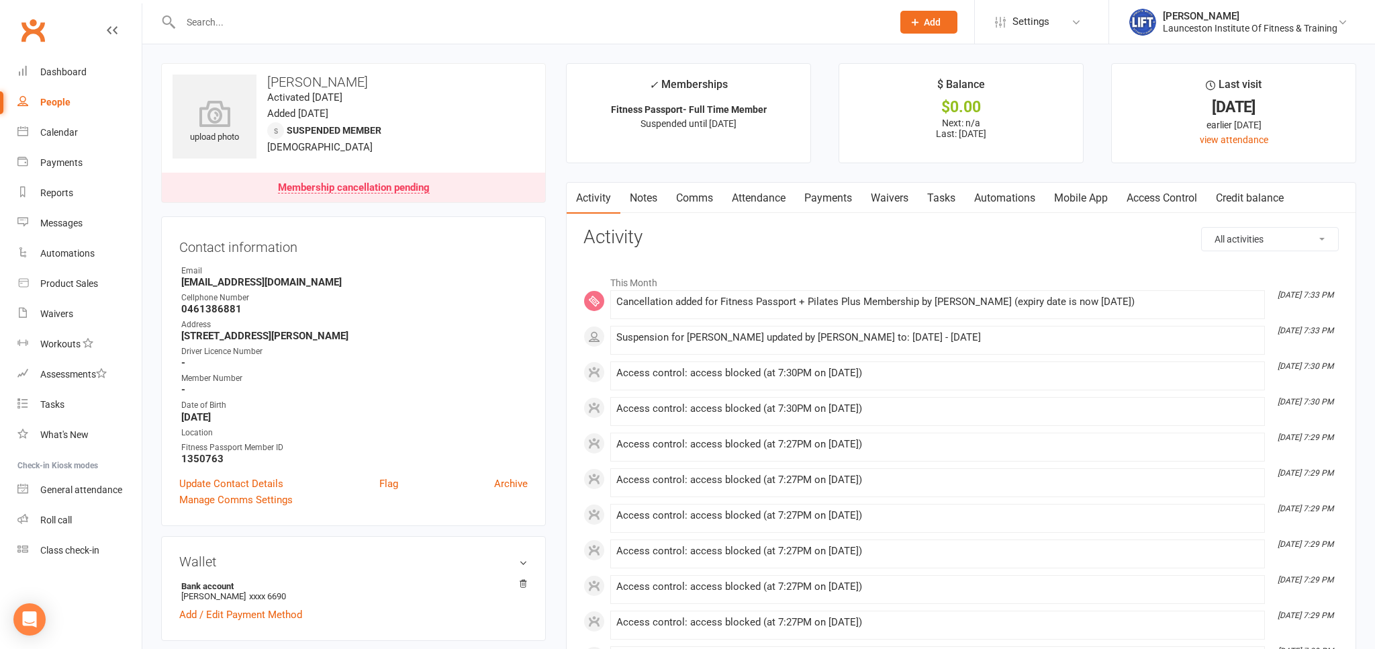
click at [232, 24] on input "text" at bounding box center [530, 22] width 706 height 19
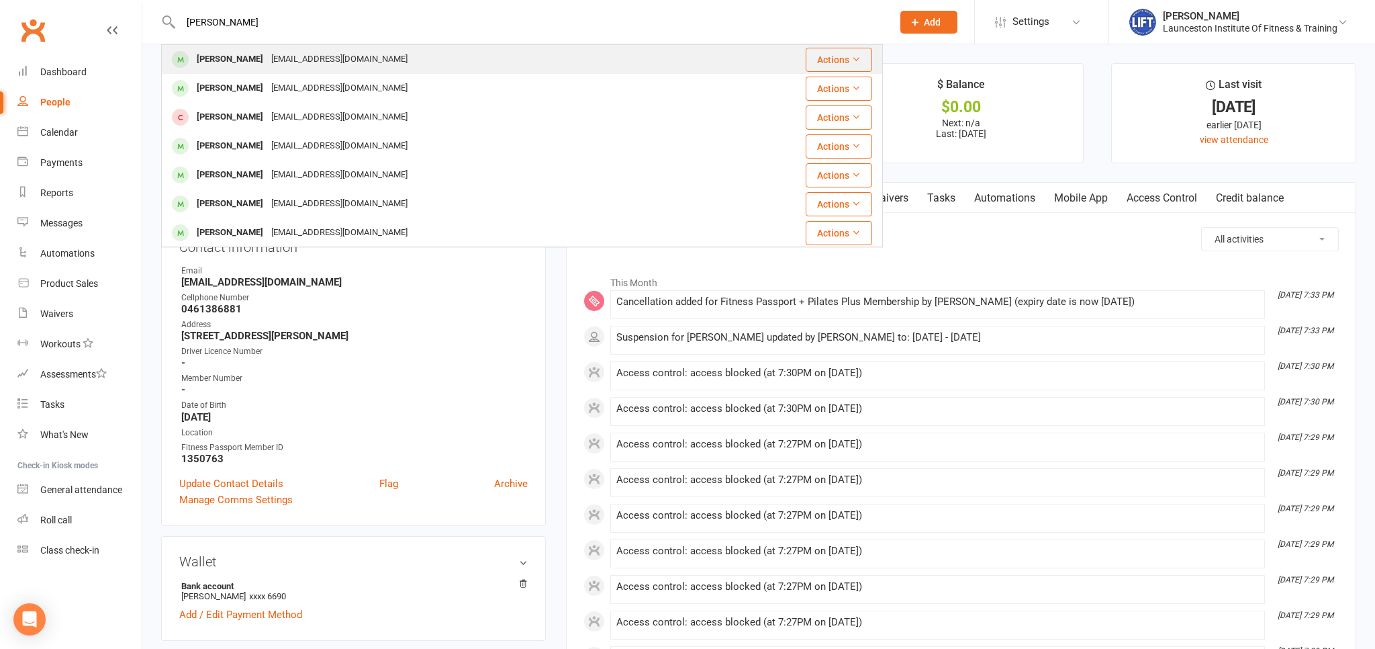
type input "bonnie faulk"
click at [285, 61] on div "Littlebon@hotmail.com" at bounding box center [339, 59] width 144 height 19
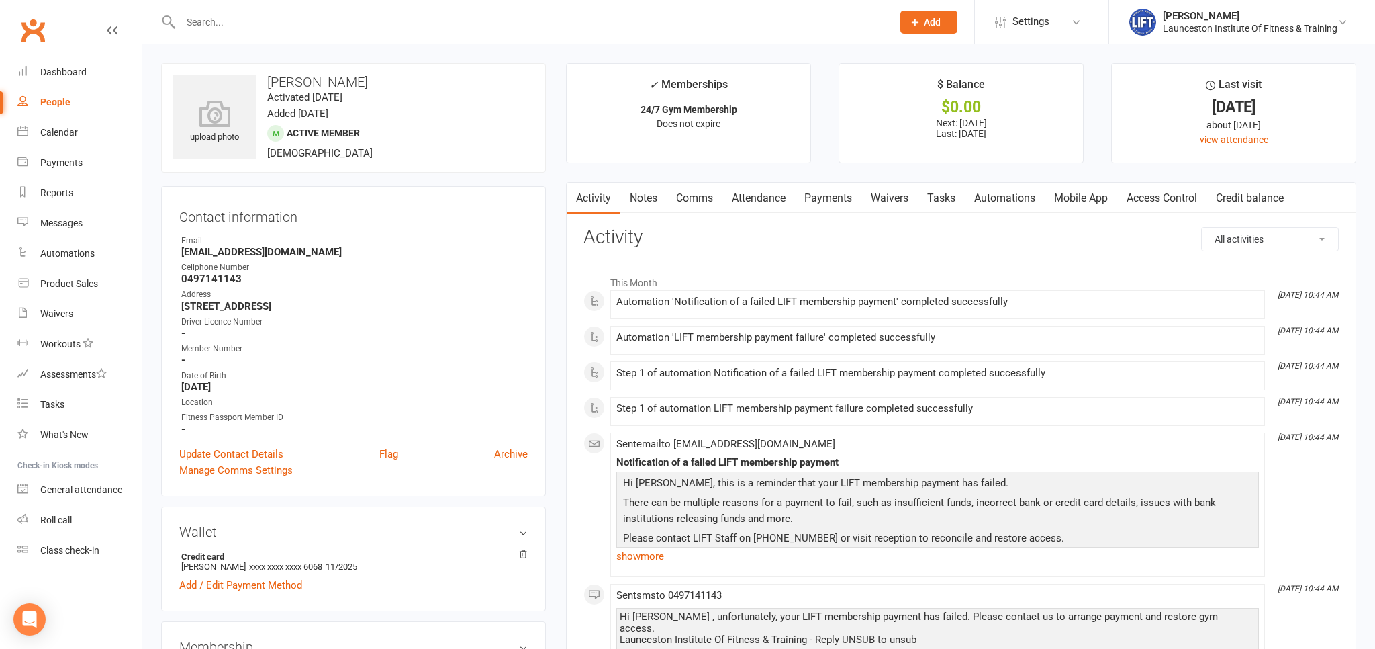
click at [845, 197] on link "Payments" at bounding box center [828, 198] width 66 height 31
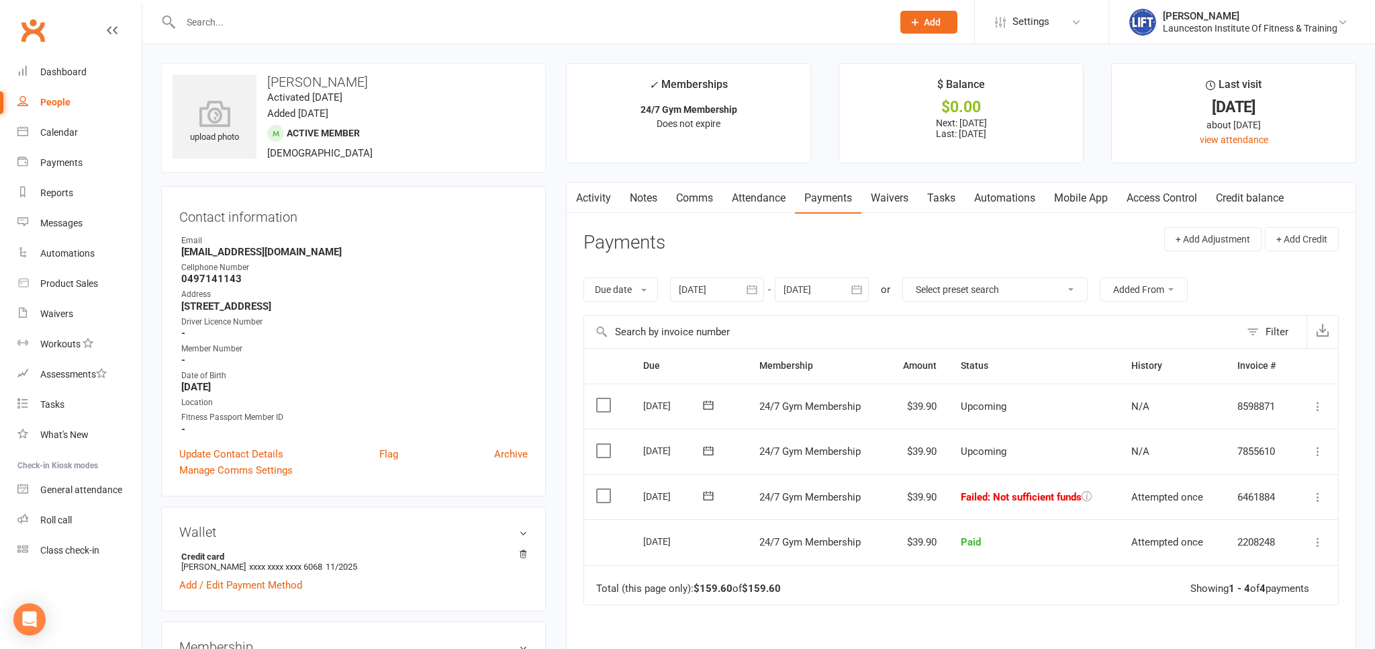
click at [761, 286] on button "button" at bounding box center [752, 289] width 24 height 24
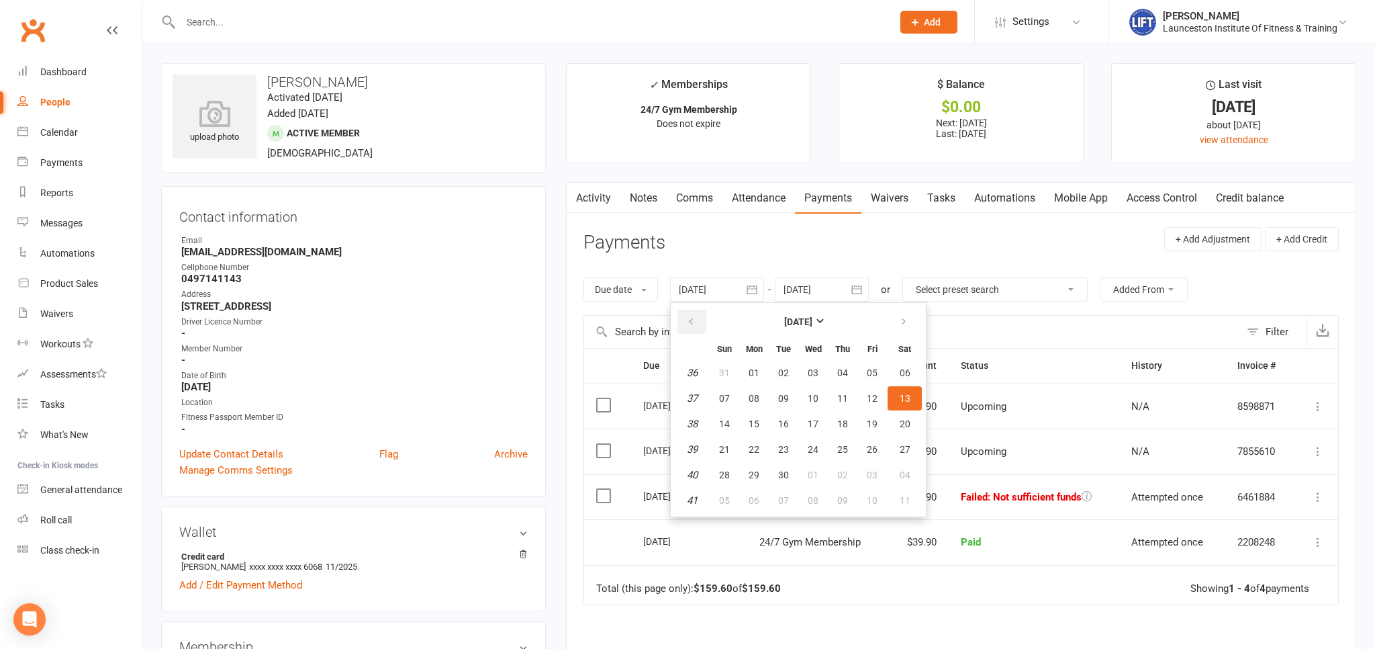
click at [700, 322] on button "button" at bounding box center [691, 321] width 29 height 24
drag, startPoint x: 700, startPoint y: 322, endPoint x: 728, endPoint y: 342, distance: 34.7
click at [700, 323] on button "button" at bounding box center [691, 321] width 29 height 24
click at [787, 396] on span "08" at bounding box center [783, 398] width 11 height 11
type input "08 Jul 2025"
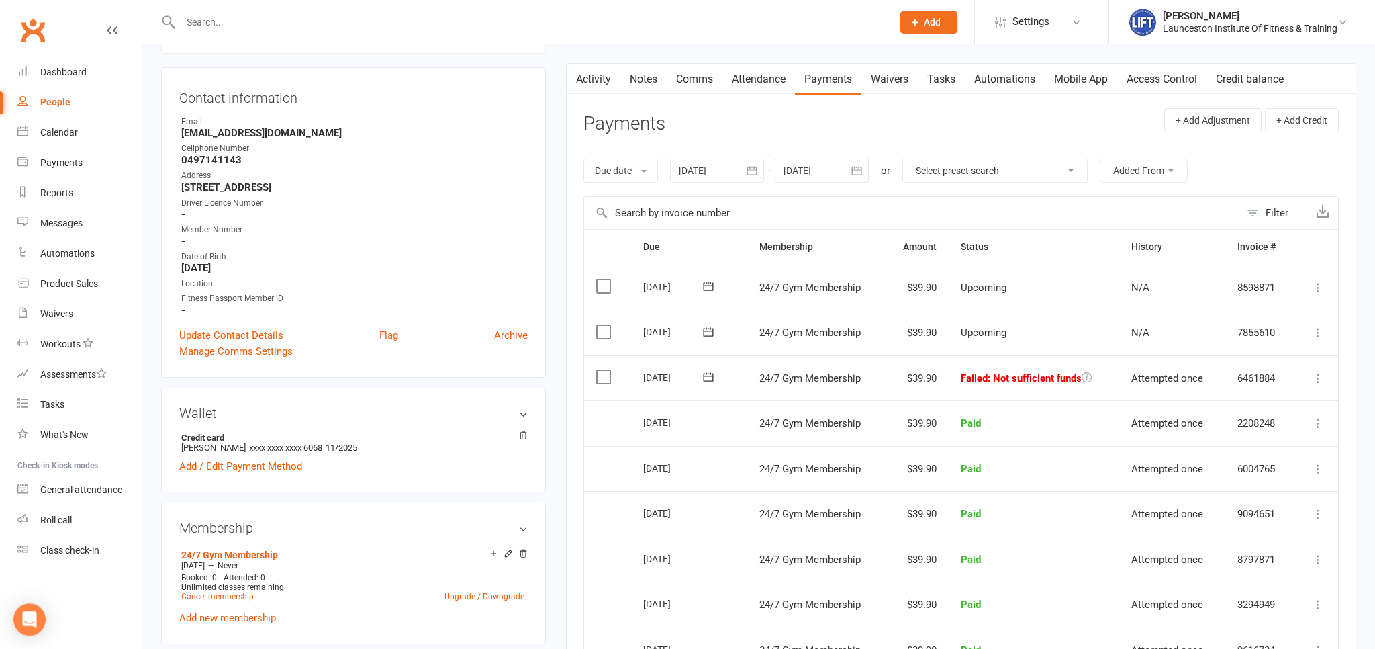
scroll to position [142, 0]
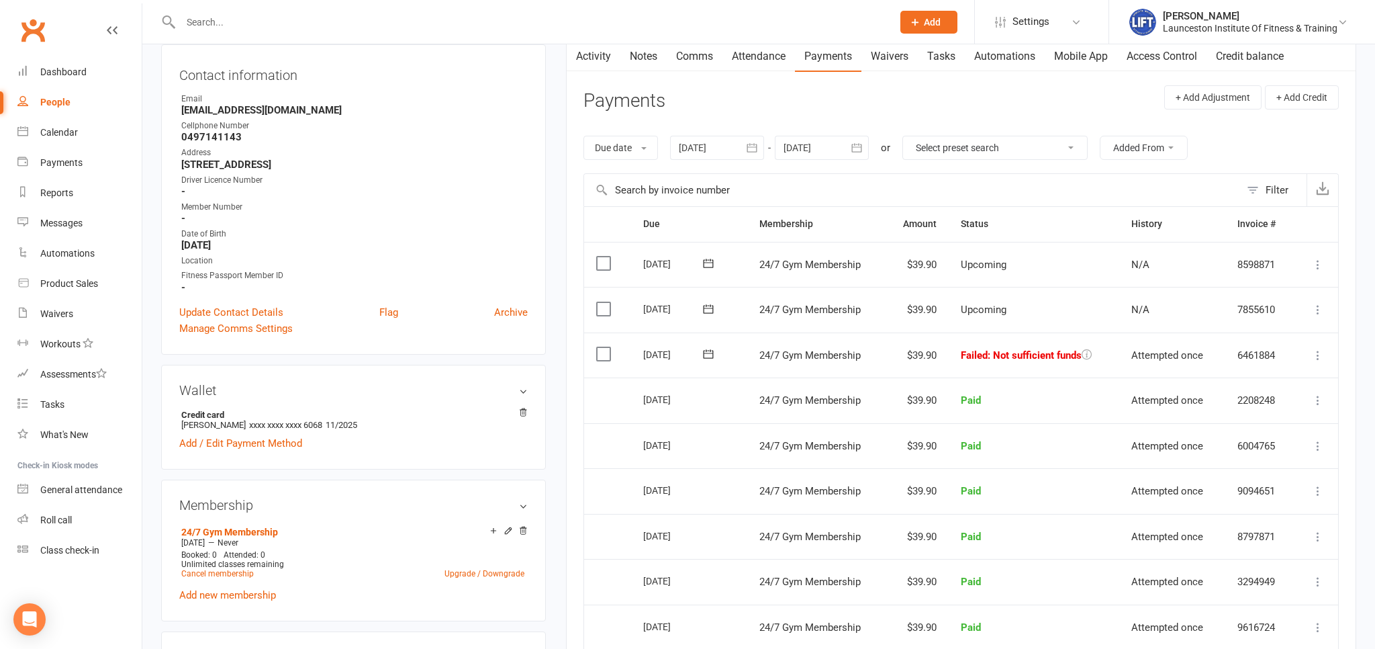
click at [1316, 356] on icon at bounding box center [1317, 354] width 13 height 13
click at [1118, 361] on td "Failed : Not sufficient funds" at bounding box center [1034, 355] width 171 height 46
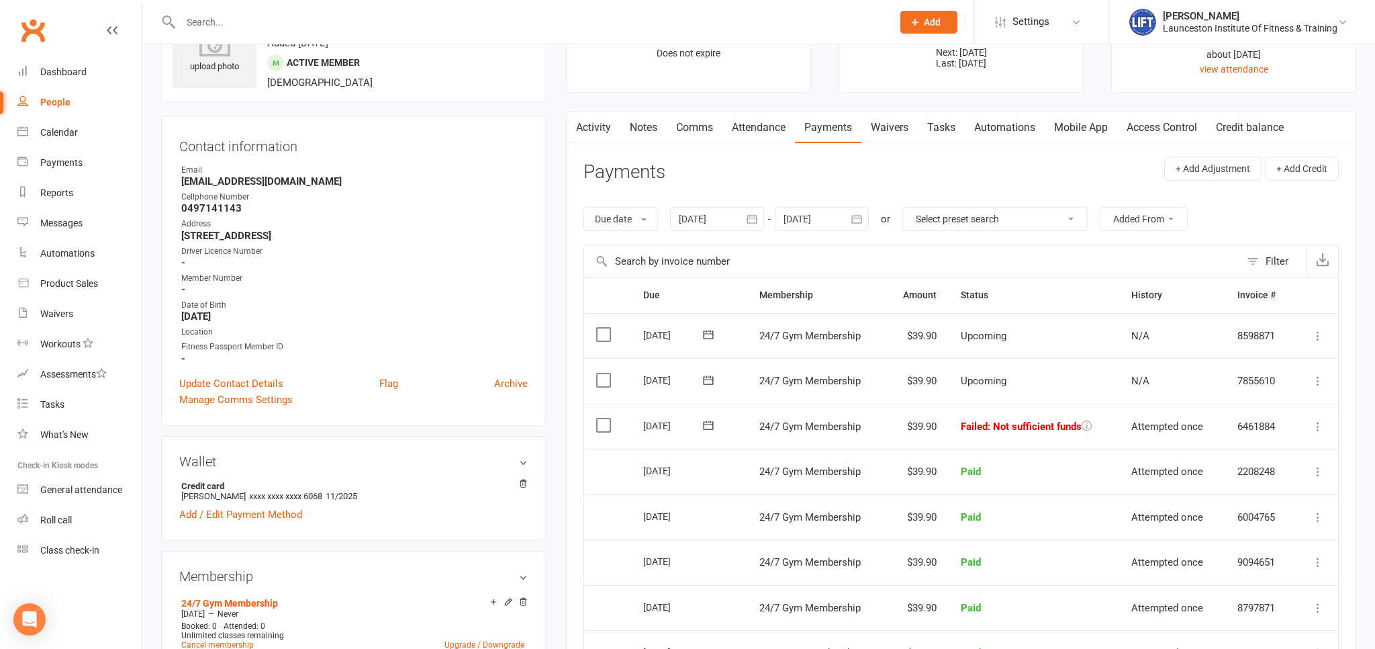
click at [590, 125] on link "Activity" at bounding box center [594, 127] width 54 height 31
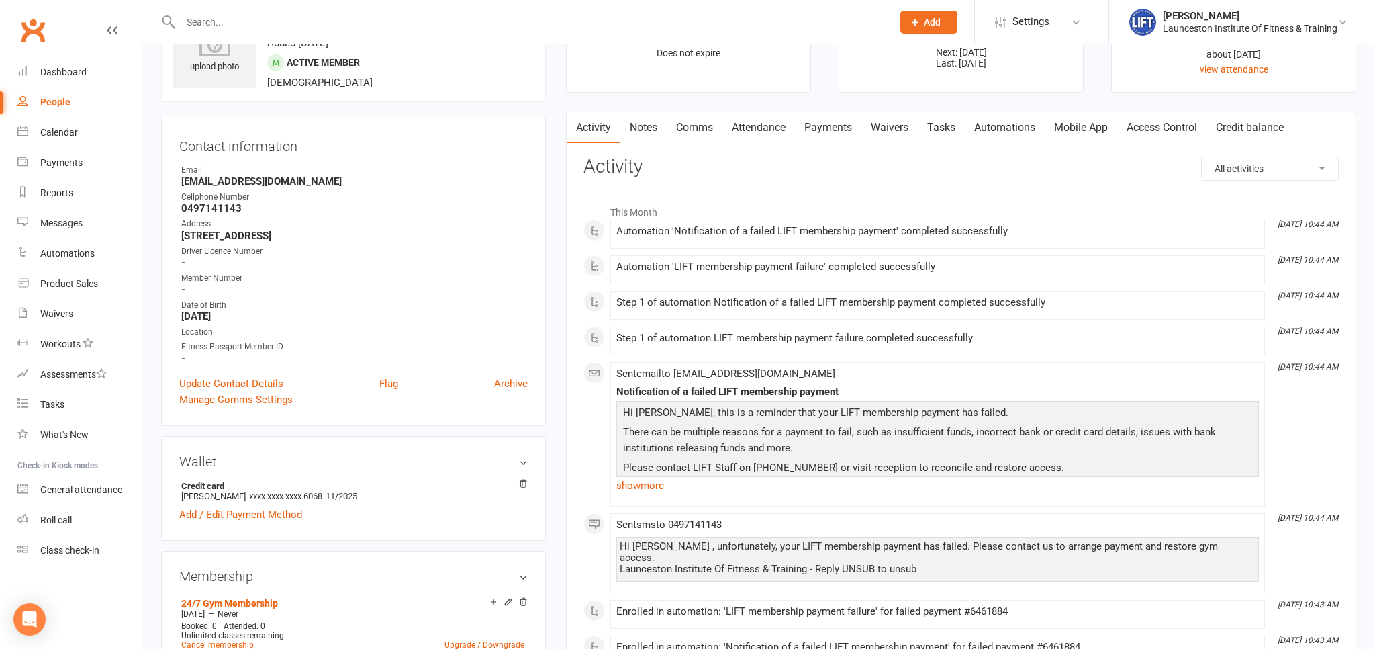
click at [829, 126] on link "Payments" at bounding box center [828, 127] width 66 height 31
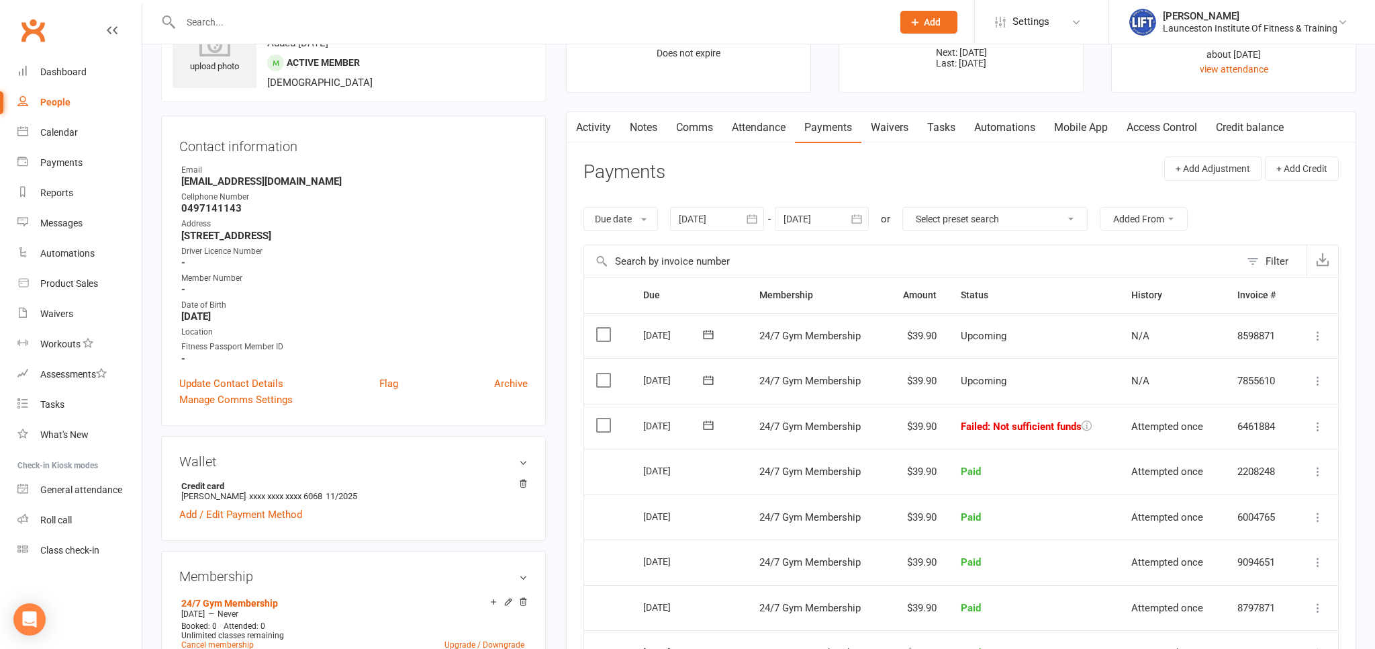
click at [1314, 420] on icon at bounding box center [1317, 426] width 13 height 13
click at [1241, 555] on link "Retry now" at bounding box center [1258, 559] width 133 height 27
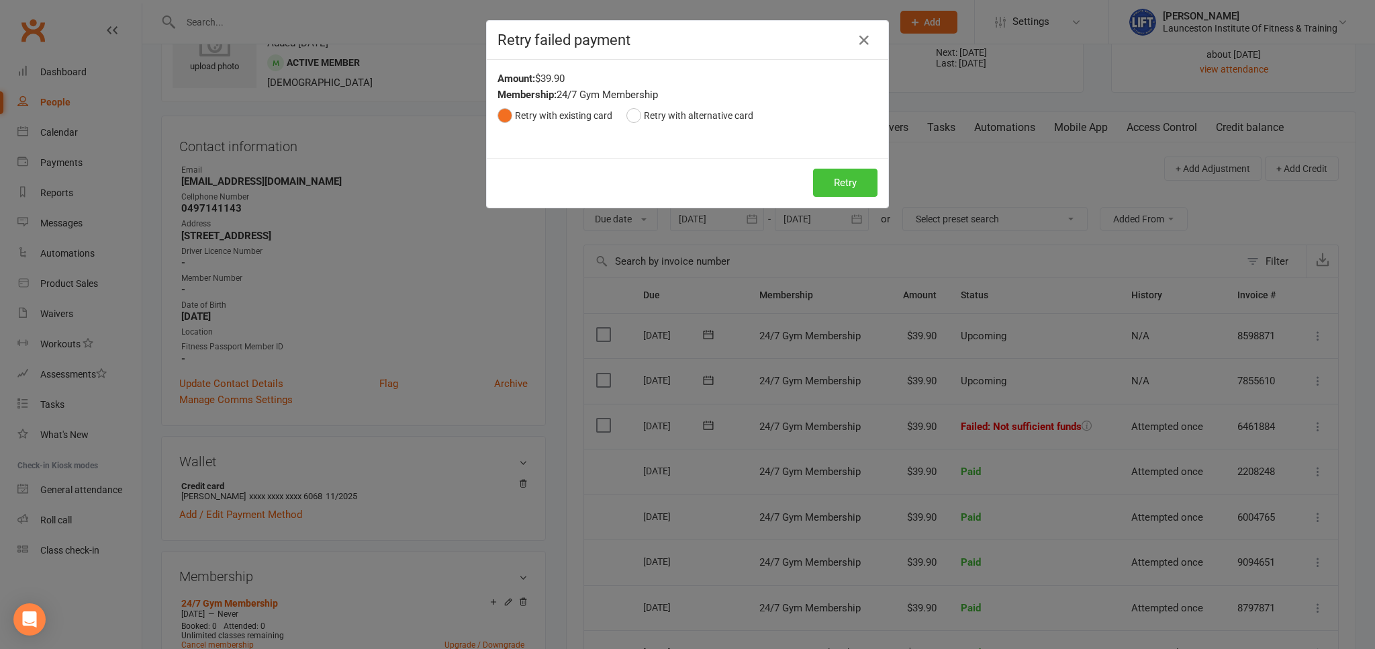
click at [863, 189] on button "Retry" at bounding box center [845, 183] width 64 height 28
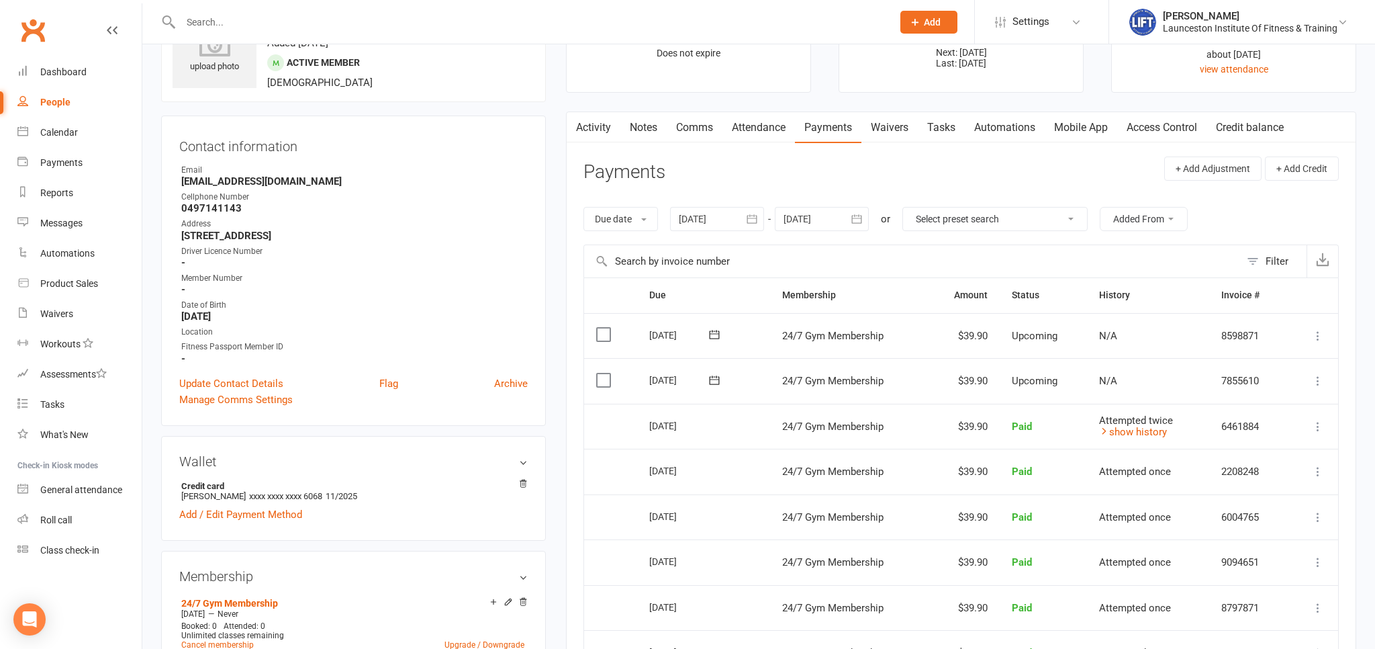
click at [589, 130] on link "Activity" at bounding box center [594, 127] width 54 height 31
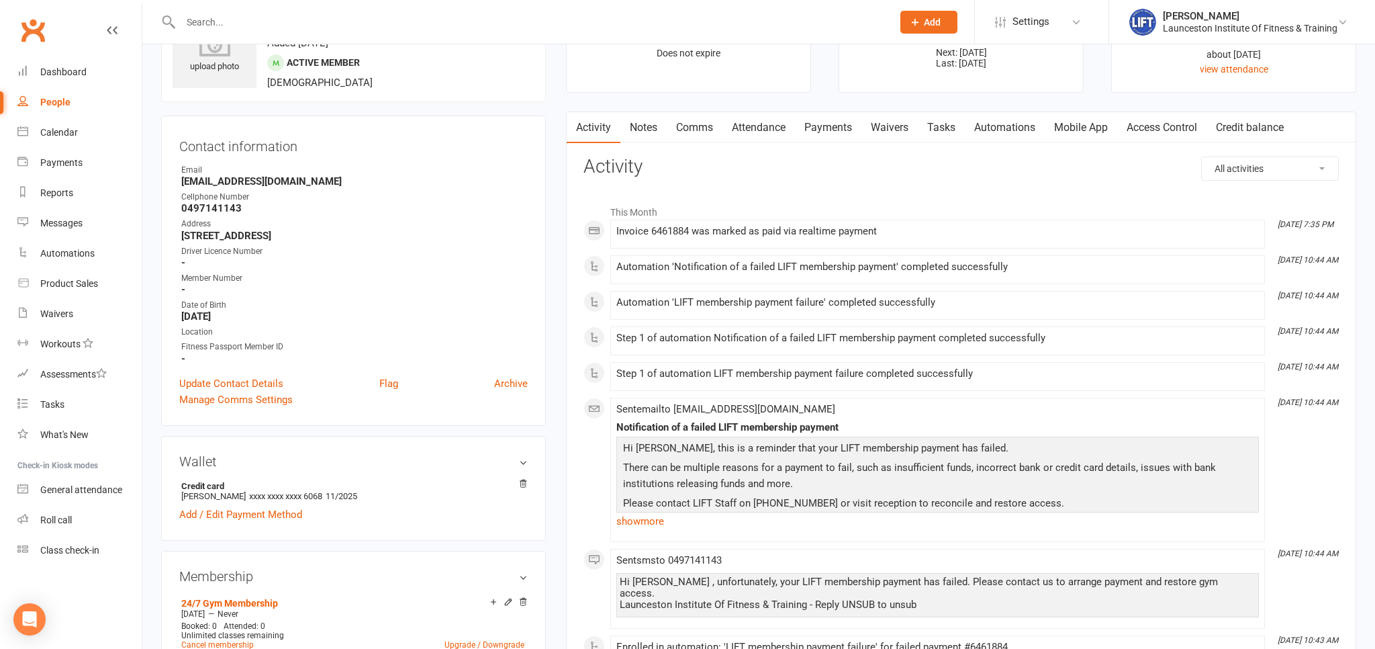
click at [235, 23] on input "text" at bounding box center [530, 22] width 706 height 19
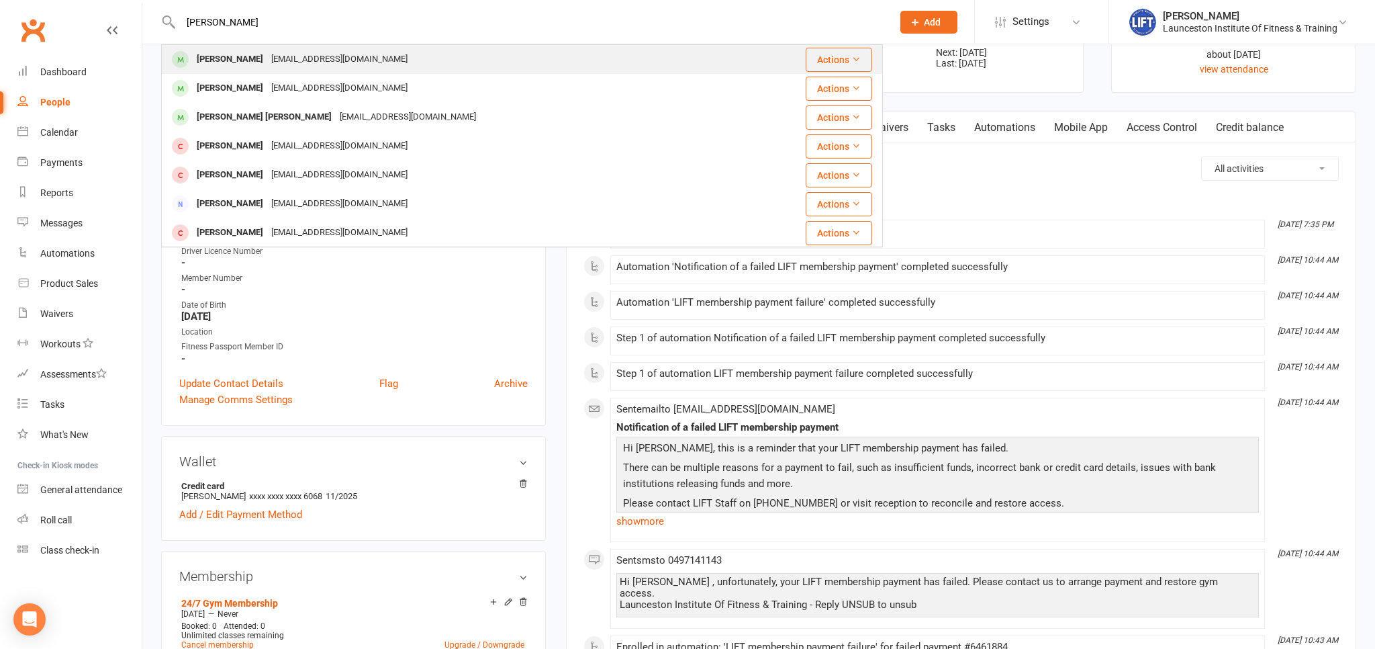
type input "dorothy knight"
click at [323, 59] on div "knightlhynneth@gmail.com" at bounding box center [339, 59] width 144 height 19
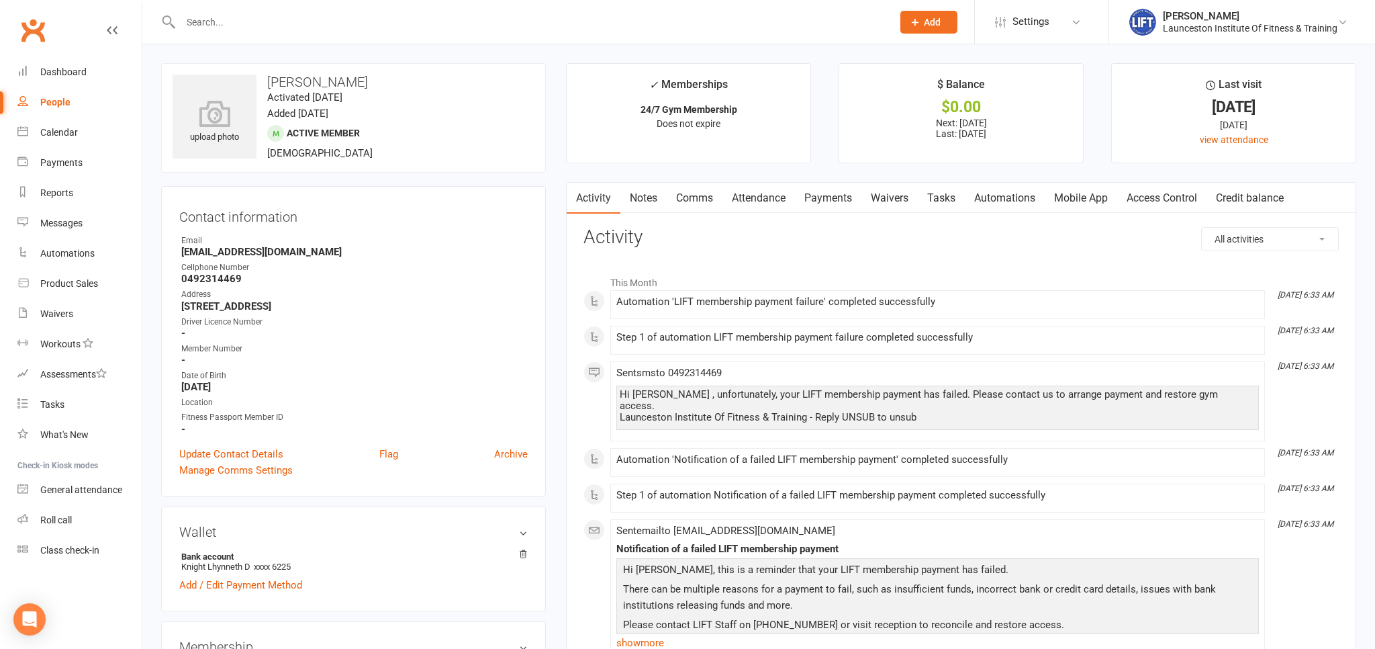
click at [841, 196] on link "Payments" at bounding box center [828, 198] width 66 height 31
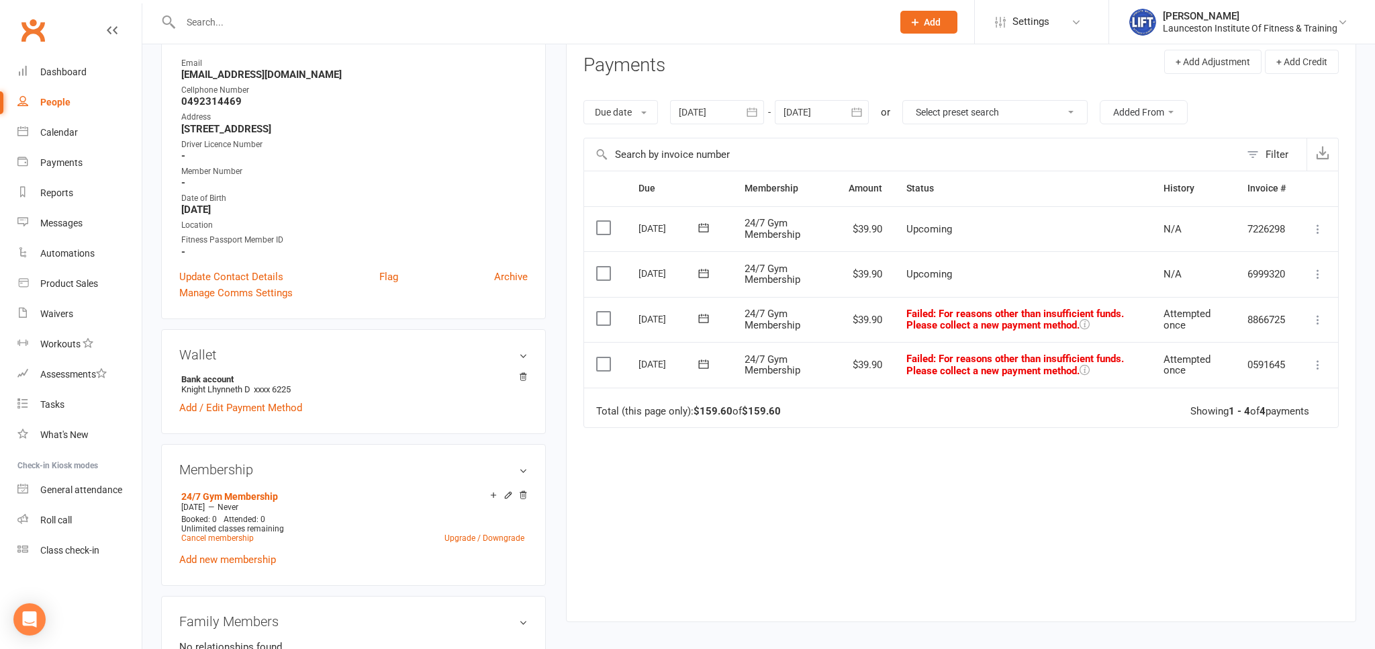
scroll to position [142, 0]
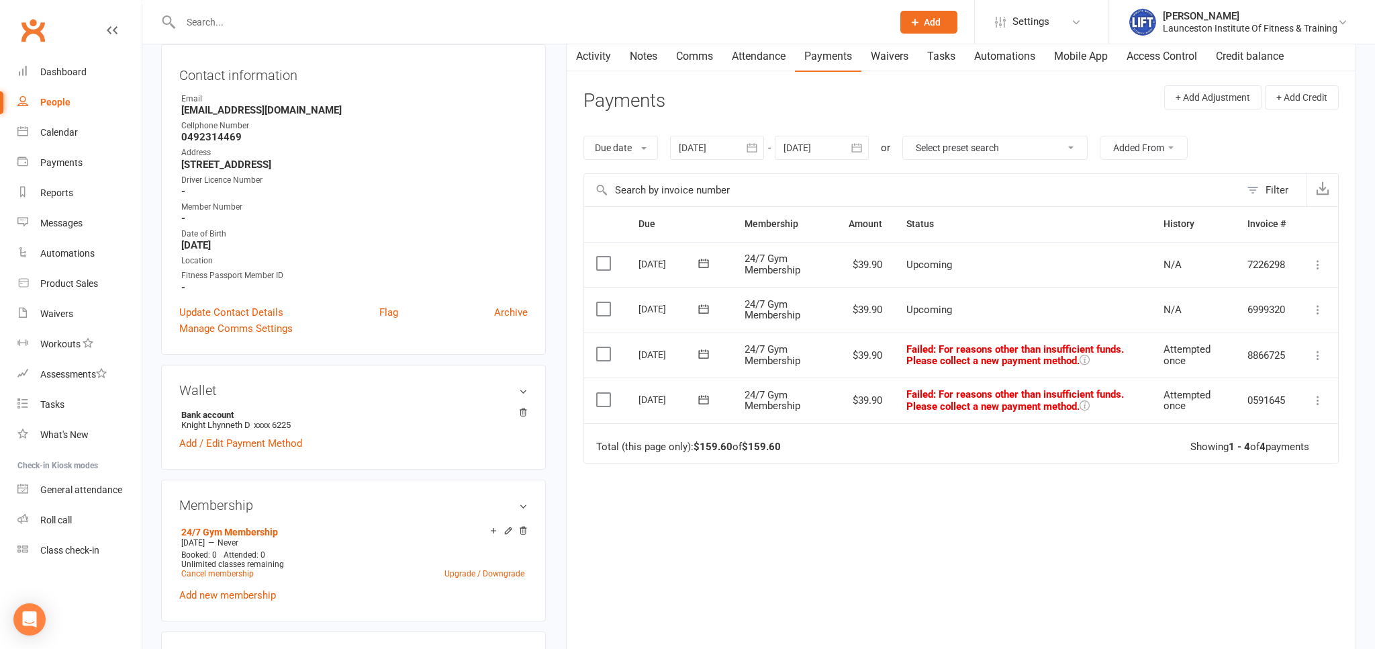
click at [751, 146] on icon "button" at bounding box center [752, 147] width 10 height 9
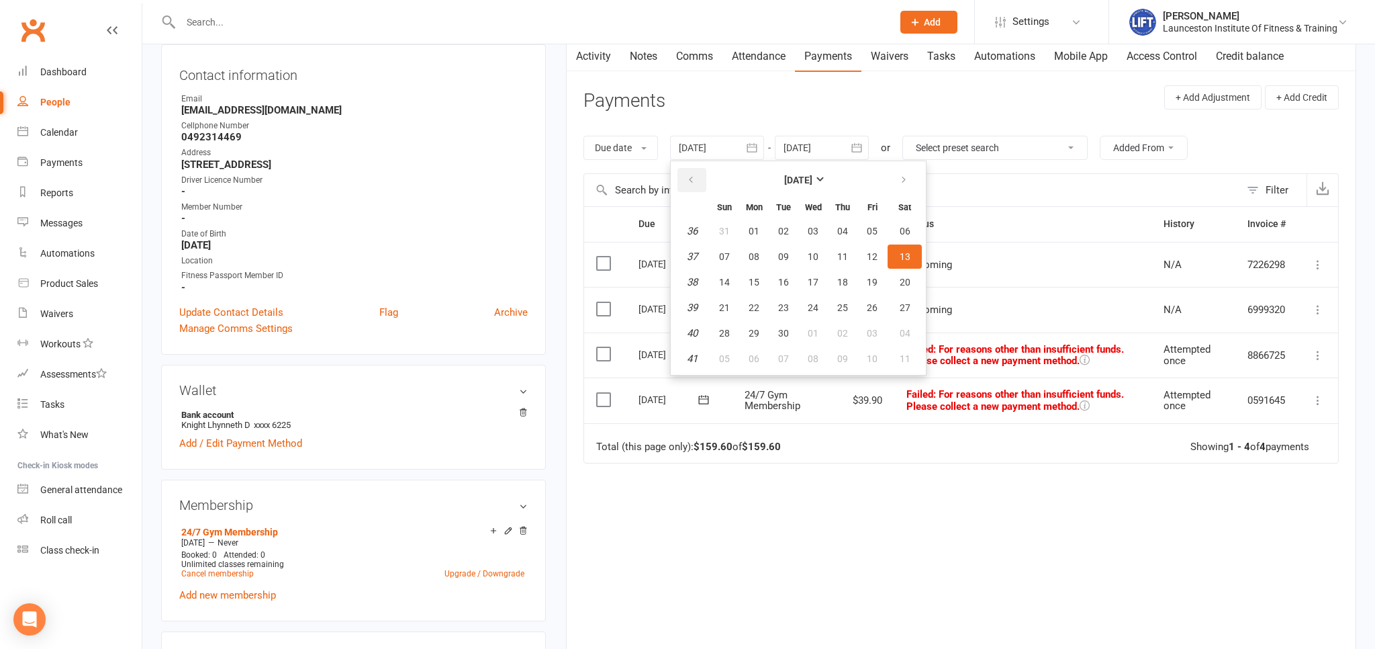
click at [701, 183] on button "button" at bounding box center [691, 180] width 29 height 24
drag, startPoint x: 701, startPoint y: 183, endPoint x: 800, endPoint y: 251, distance: 120.1
click at [701, 183] on button "button" at bounding box center [691, 180] width 29 height 24
click at [791, 257] on button "10" at bounding box center [783, 256] width 28 height 24
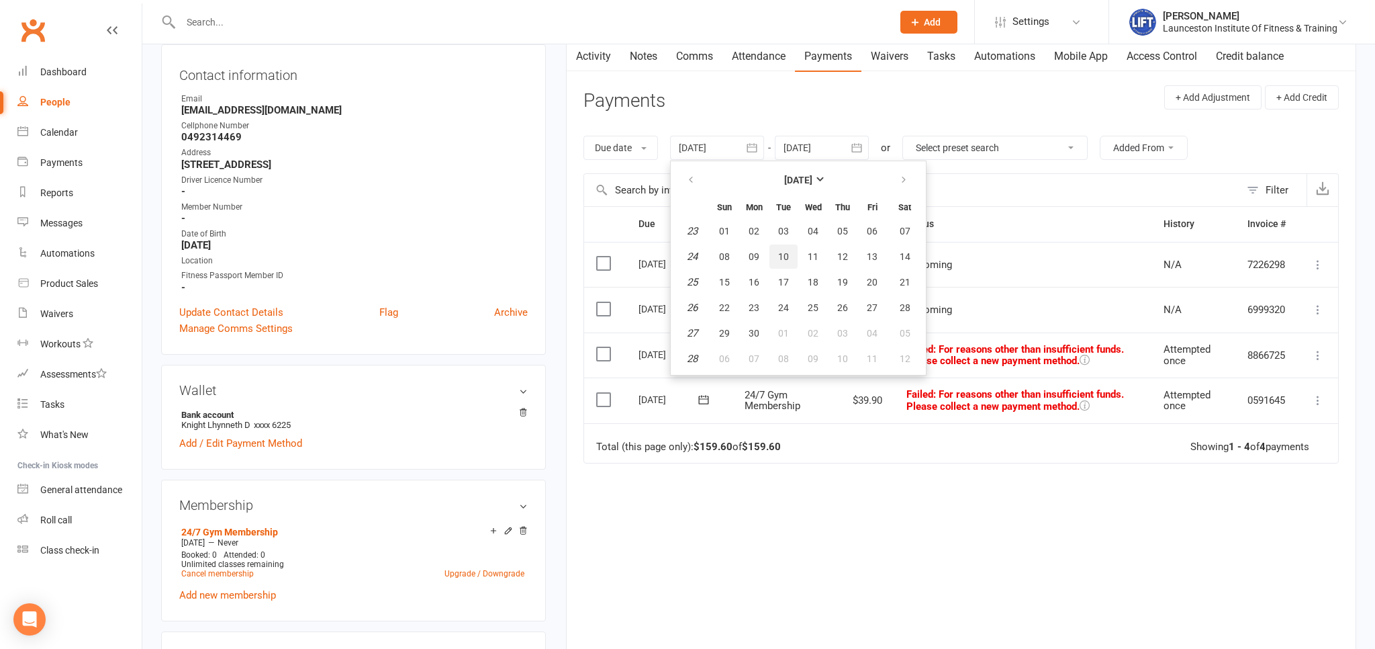
type input "10 Jun 2025"
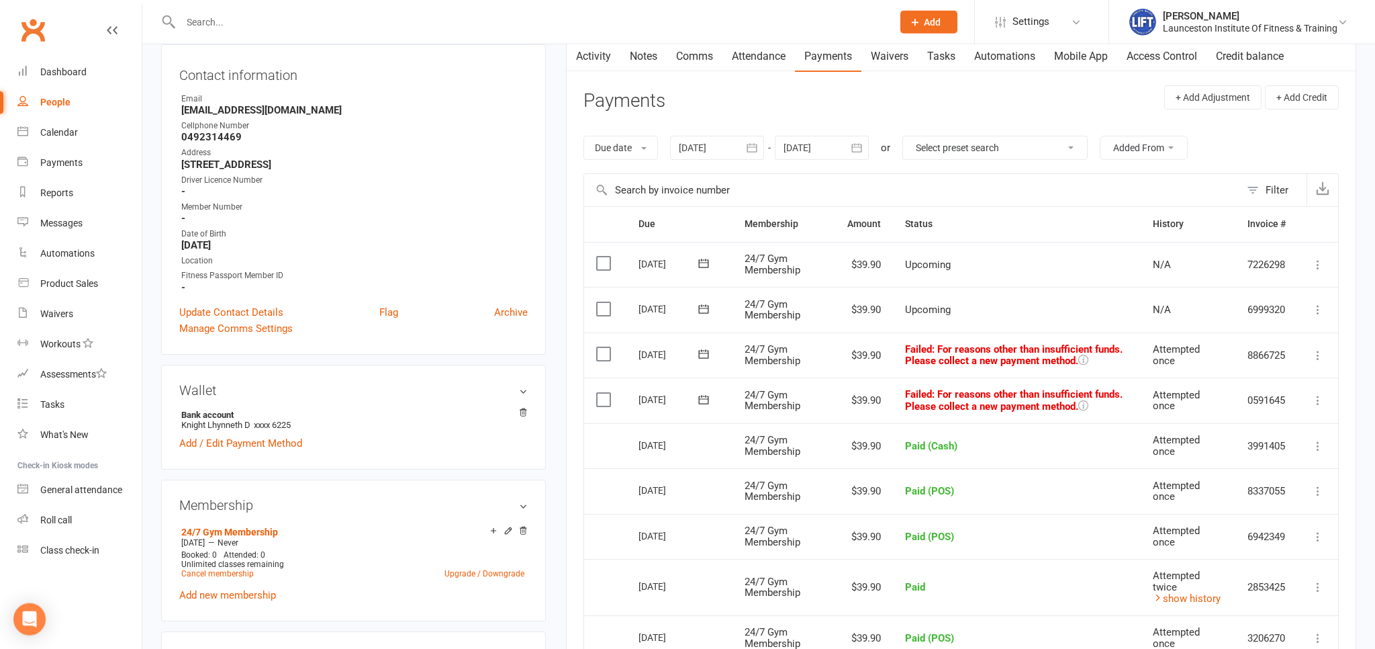
scroll to position [212, 0]
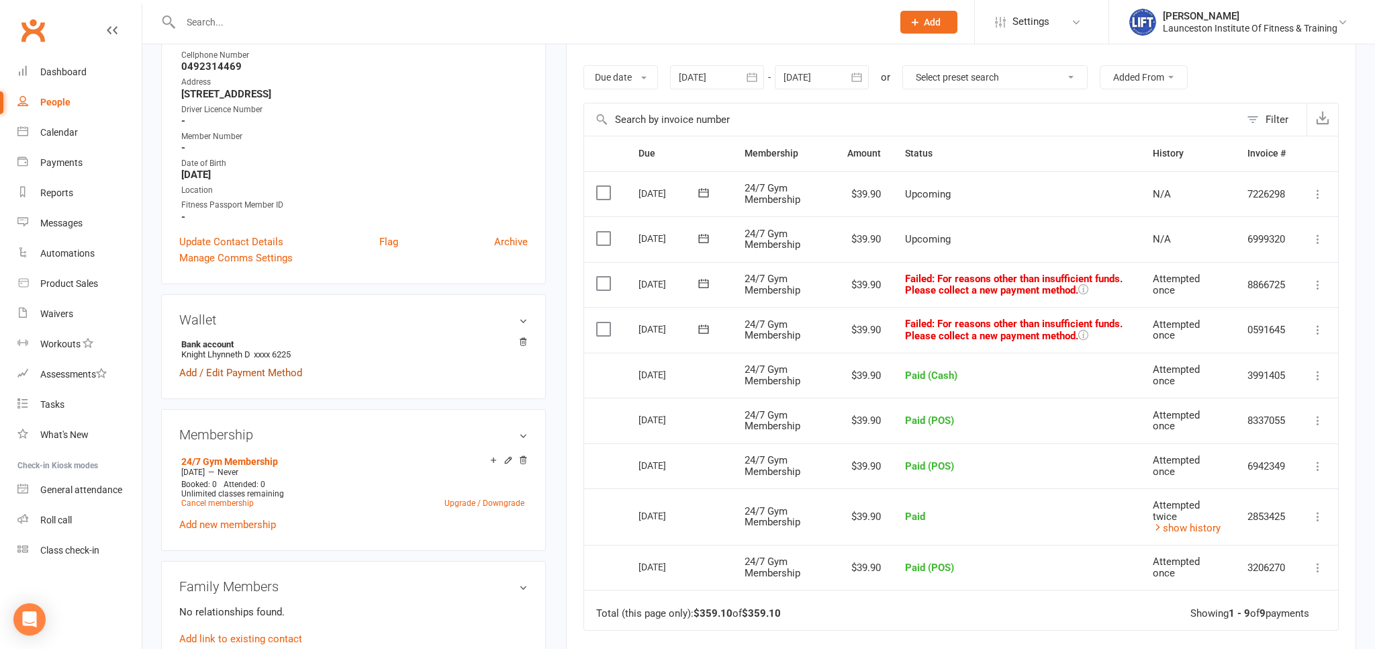
click at [252, 373] on link "Add / Edit Payment Method" at bounding box center [240, 373] width 123 height 16
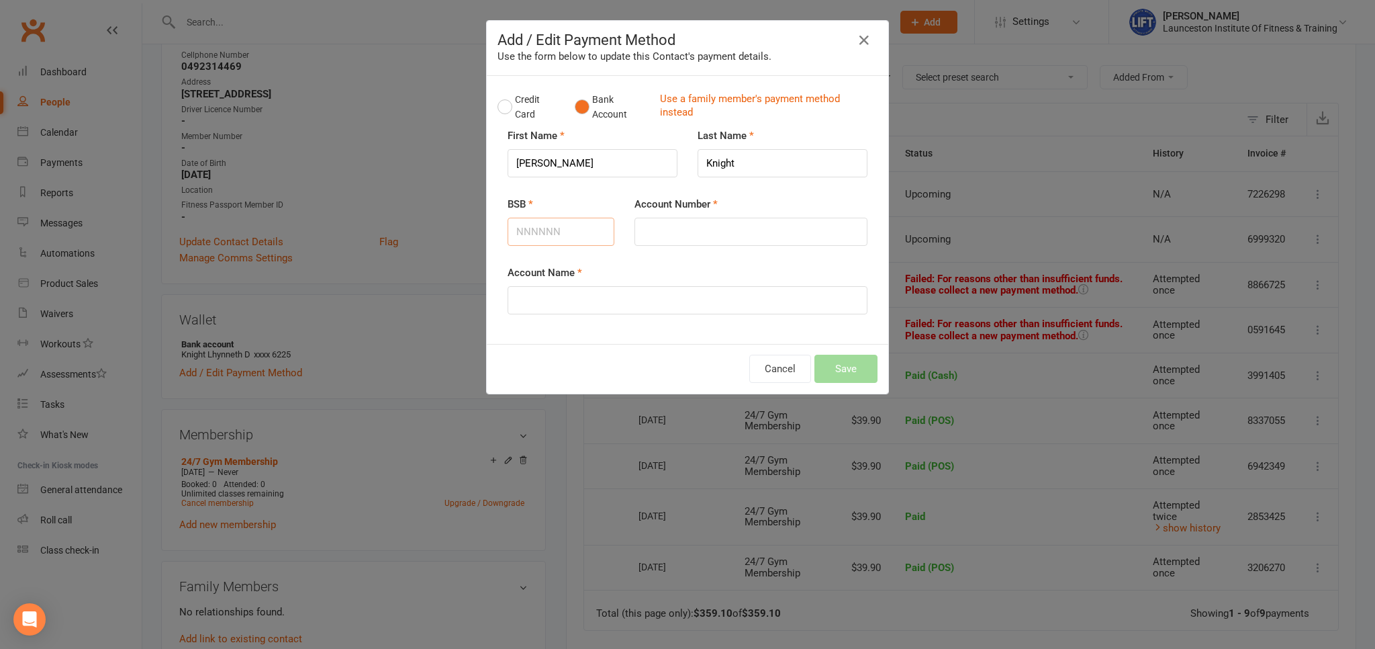
click at [567, 228] on input "BSB" at bounding box center [561, 232] width 107 height 28
click at [573, 294] on input "Account Name" at bounding box center [688, 300] width 360 height 28
type input "D"
type input "KNIGHT LHYNNETH D"
click at [571, 233] on input "BSB" at bounding box center [561, 232] width 107 height 28
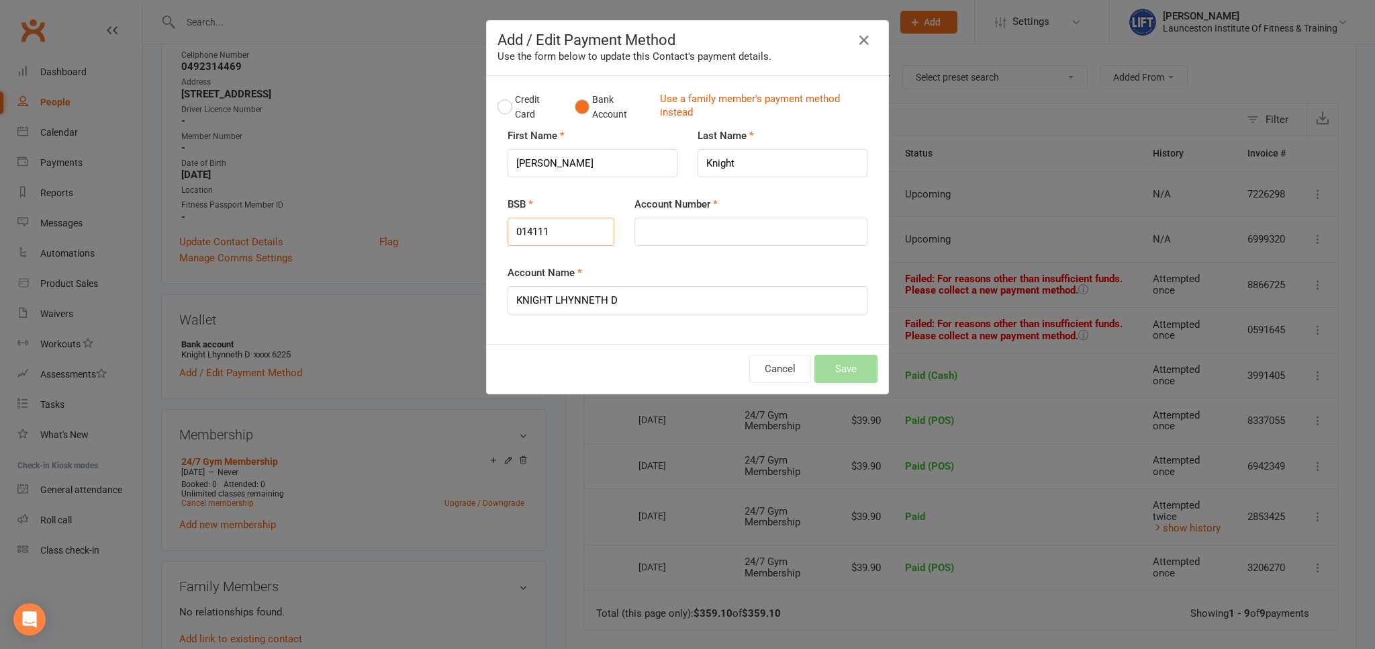
type input "014111"
click at [726, 234] on input "Account Number" at bounding box center [750, 232] width 233 height 28
type input "434716225"
click at [859, 363] on button "Save" at bounding box center [845, 368] width 63 height 28
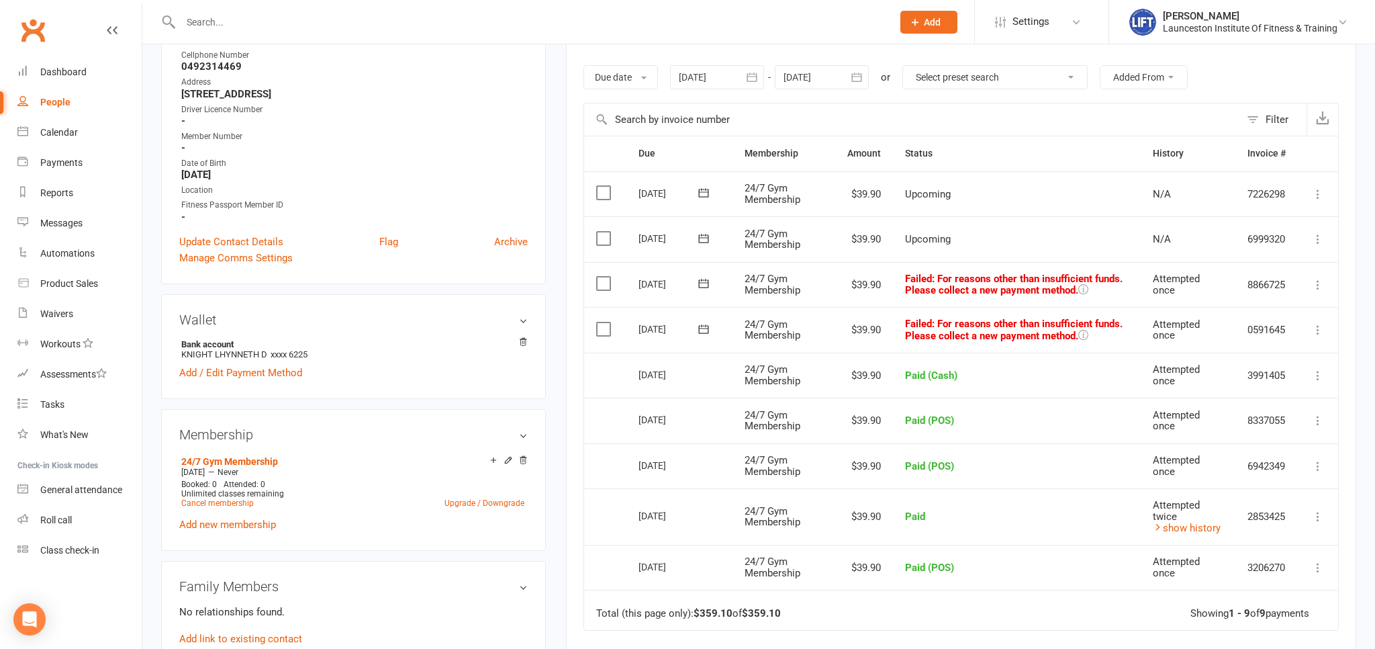
click at [1325, 281] on button at bounding box center [1318, 285] width 16 height 16
click at [1267, 328] on link "Mark as Paid (POS)" at bounding box center [1258, 337] width 133 height 27
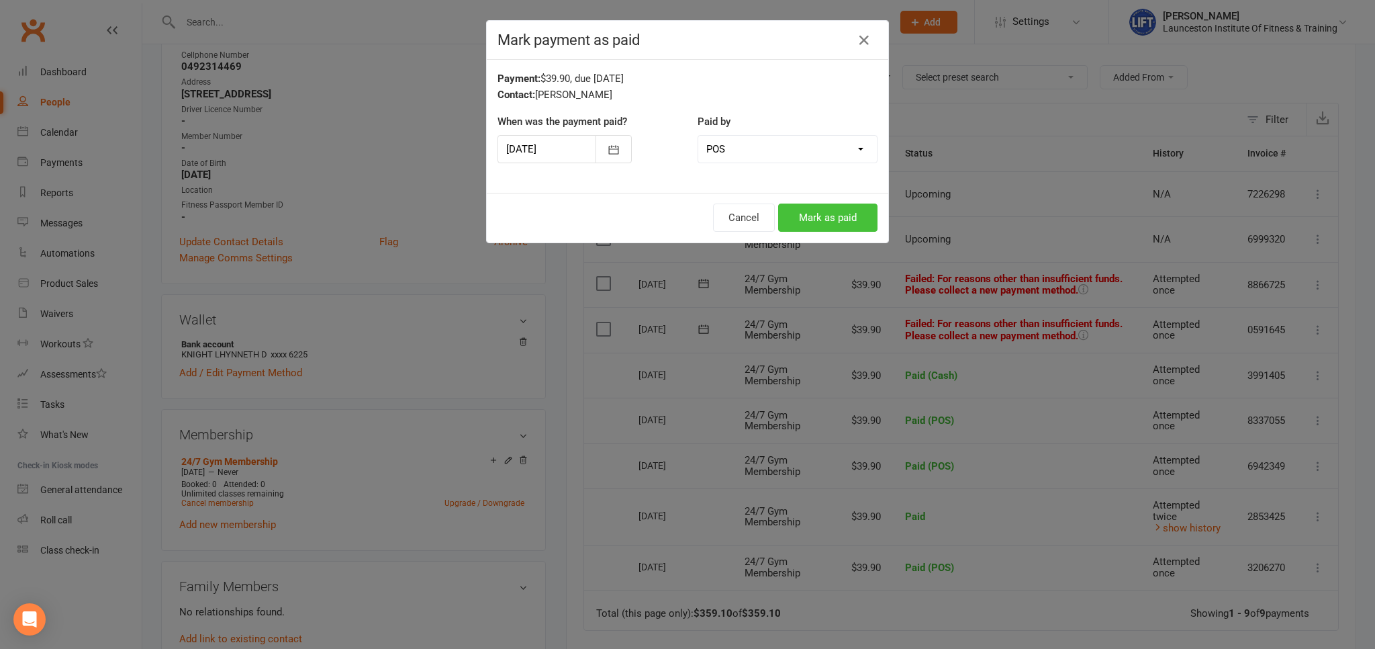
click at [850, 224] on button "Mark as paid" at bounding box center [827, 217] width 99 height 28
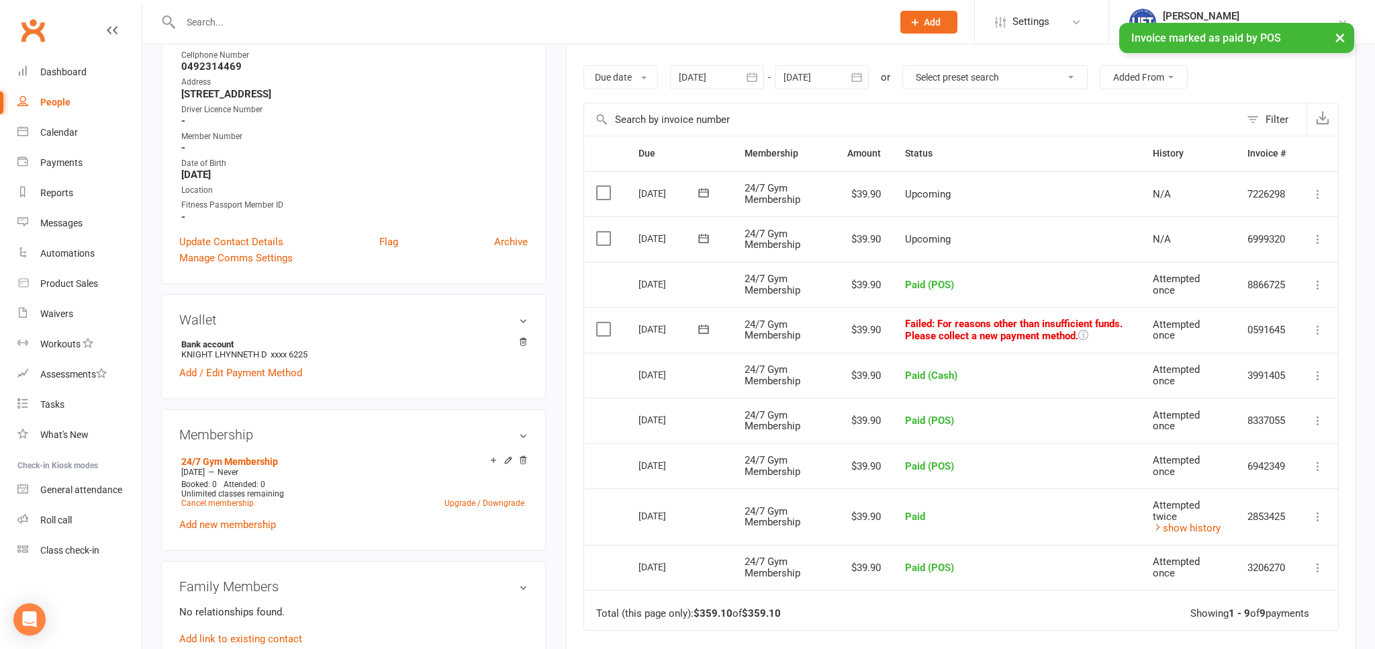
click at [1323, 323] on icon at bounding box center [1317, 329] width 13 height 13
click at [1274, 385] on link "Mark as Paid (POS)" at bounding box center [1258, 382] width 133 height 27
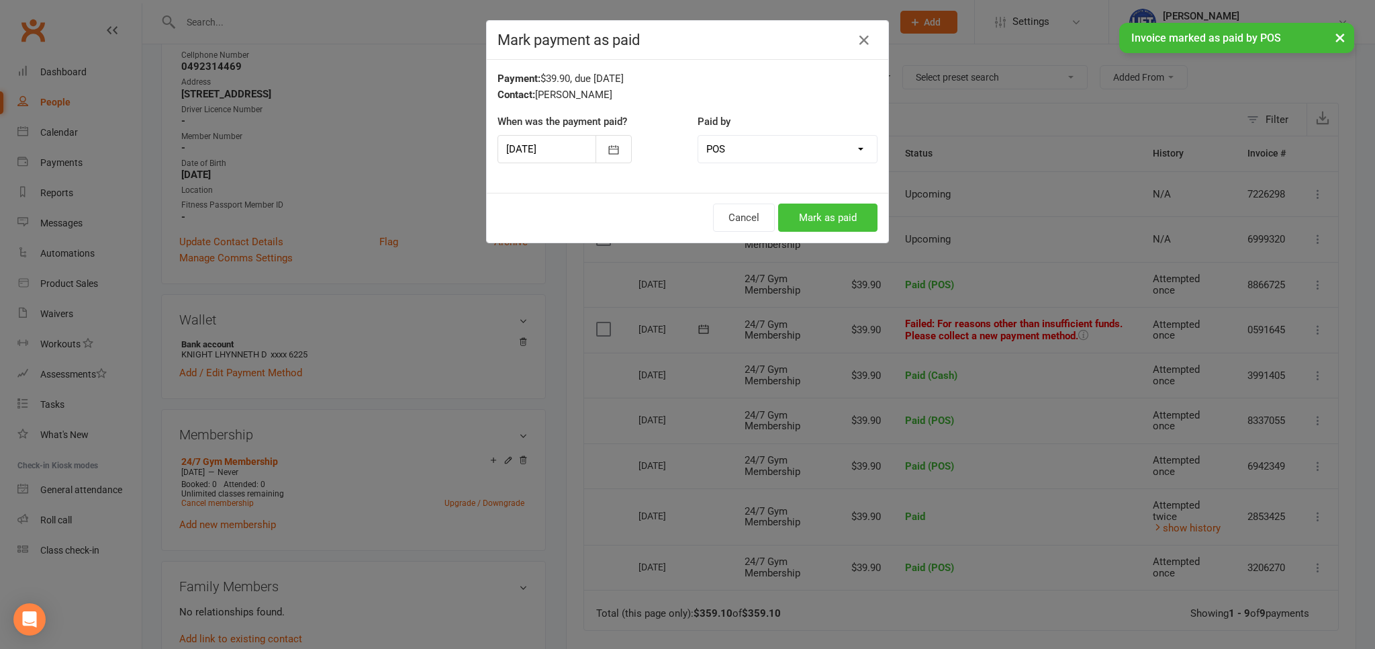
click at [847, 224] on button "Mark as paid" at bounding box center [827, 217] width 99 height 28
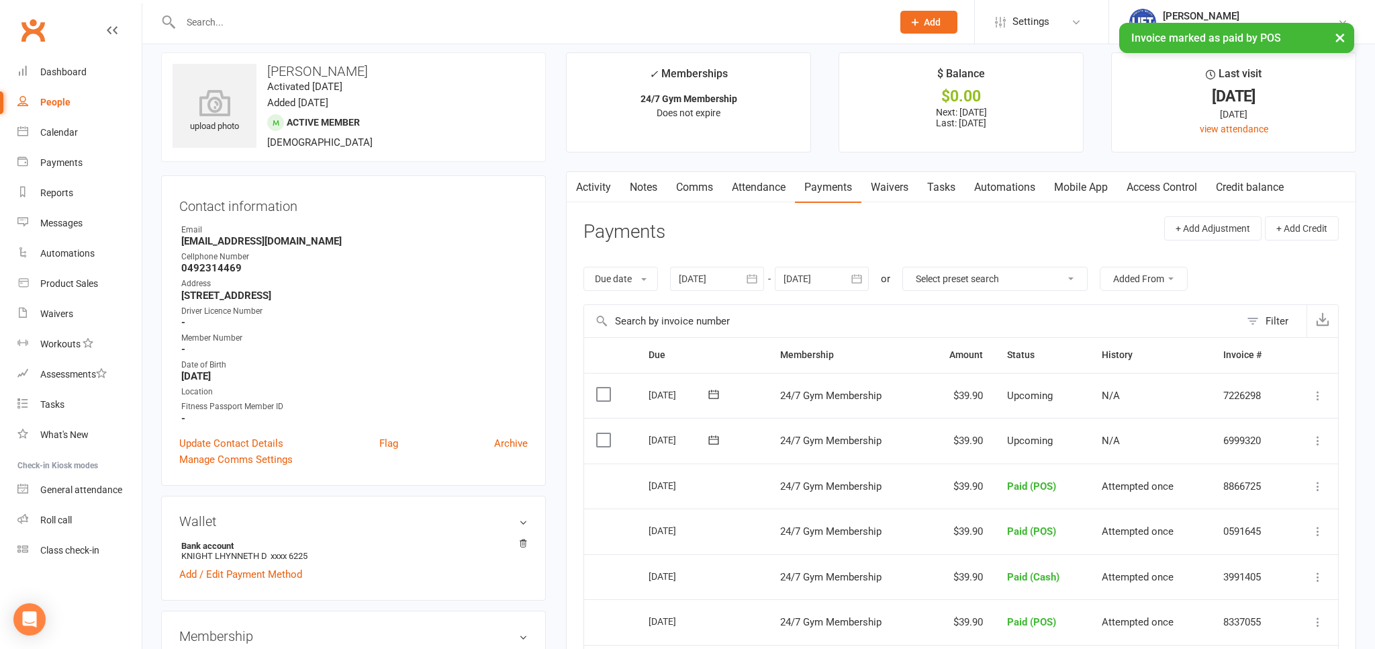
scroll to position [0, 0]
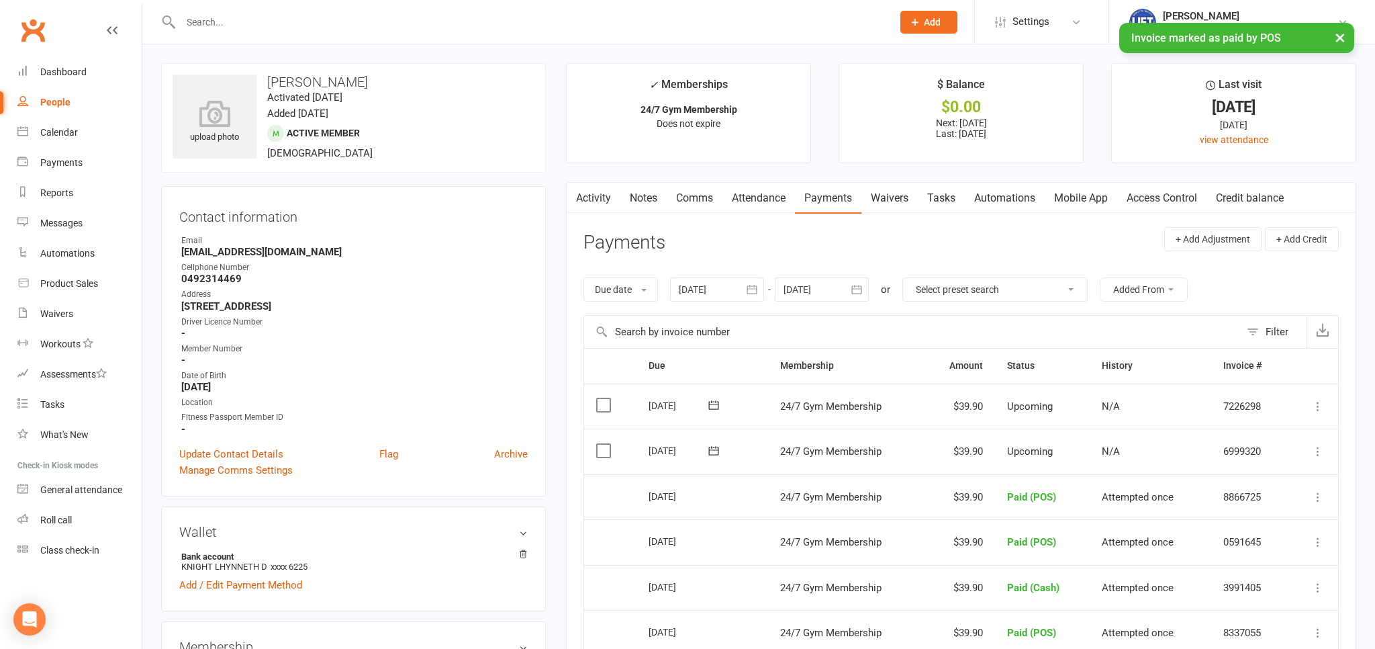
click at [603, 197] on link "Activity" at bounding box center [594, 198] width 54 height 31
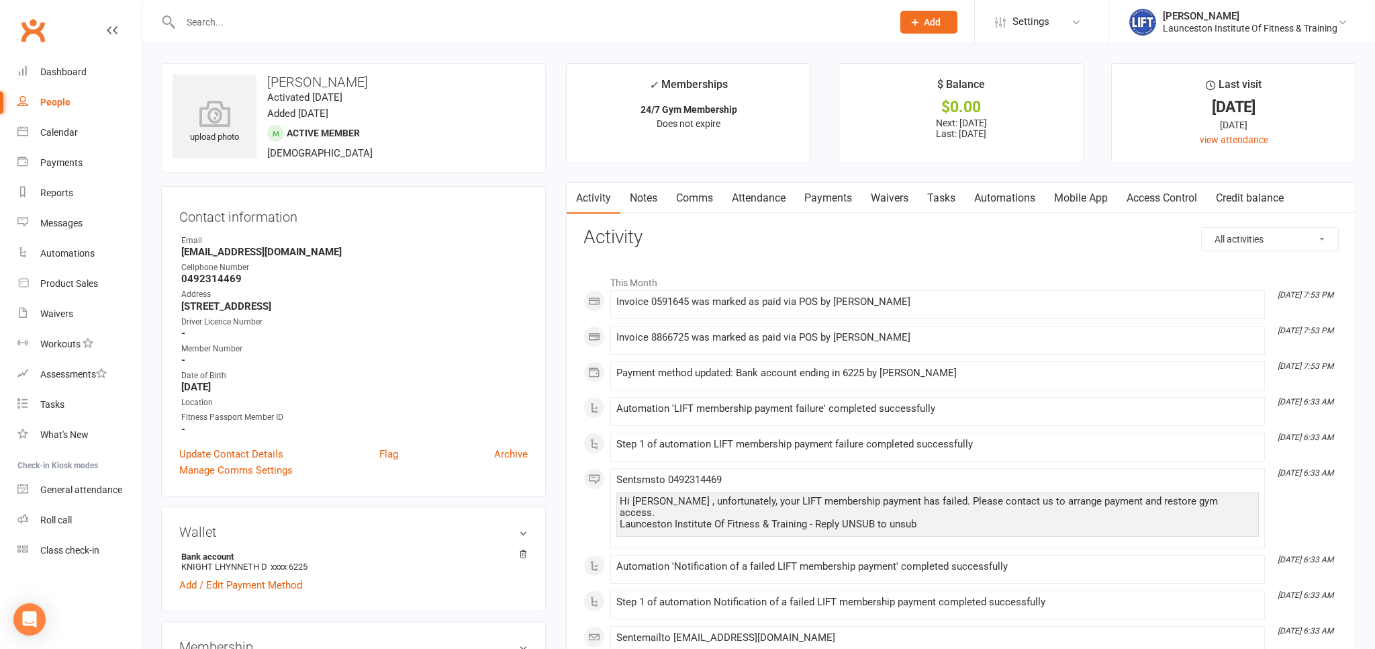
click at [40, 31] on link "Clubworx" at bounding box center [33, 30] width 34 height 34
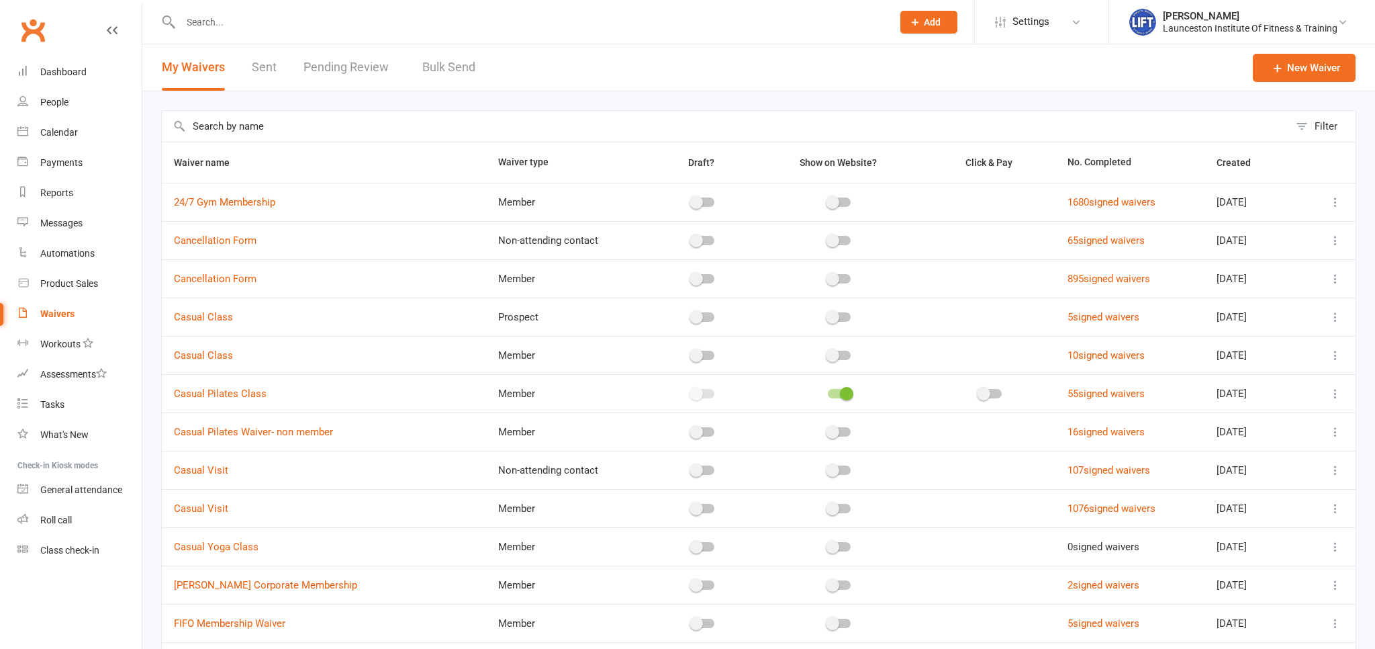
select select "100"
click at [330, 82] on link "Pending Review 0" at bounding box center [352, 67] width 99 height 46
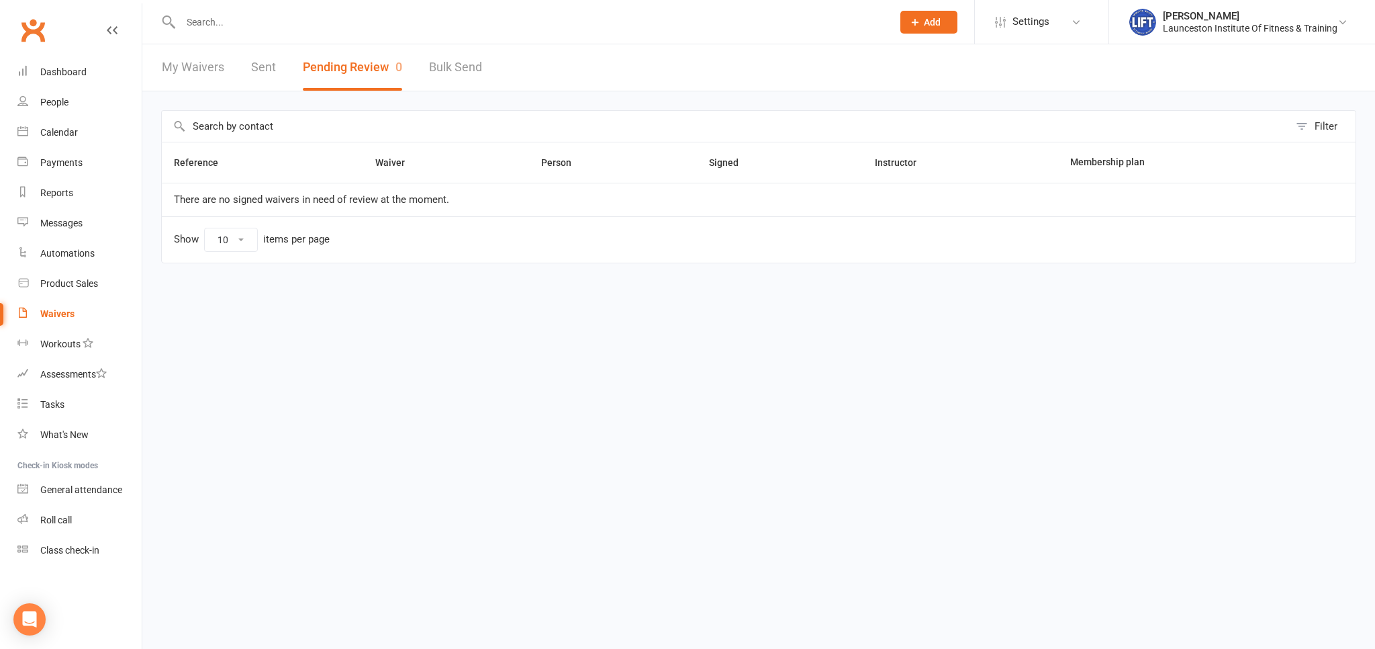
click at [31, 28] on link "Clubworx" at bounding box center [33, 30] width 34 height 34
